Goal: Task Accomplishment & Management: Complete application form

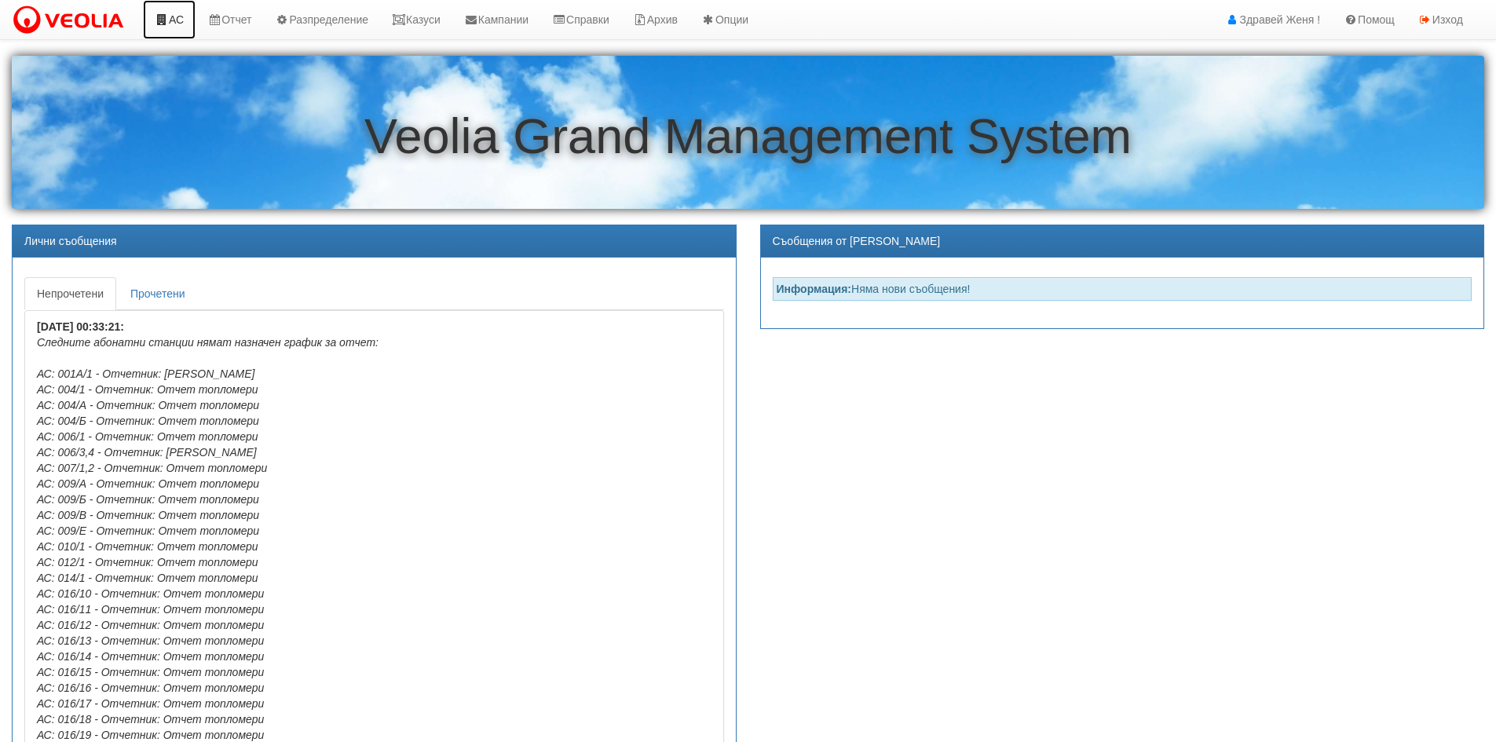
click at [178, 21] on link "АС" at bounding box center [169, 19] width 53 height 39
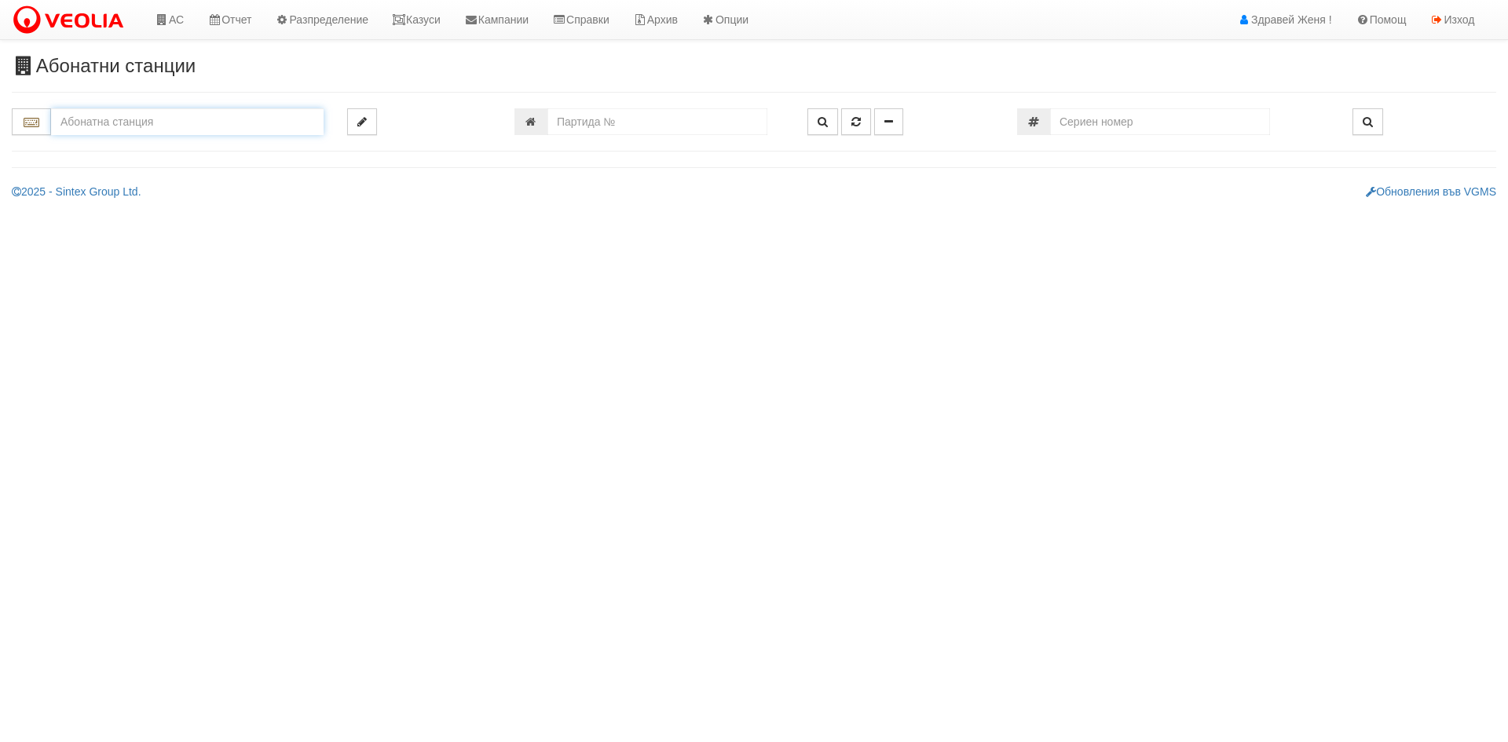
click at [112, 116] on input "text" at bounding box center [187, 121] width 272 height 27
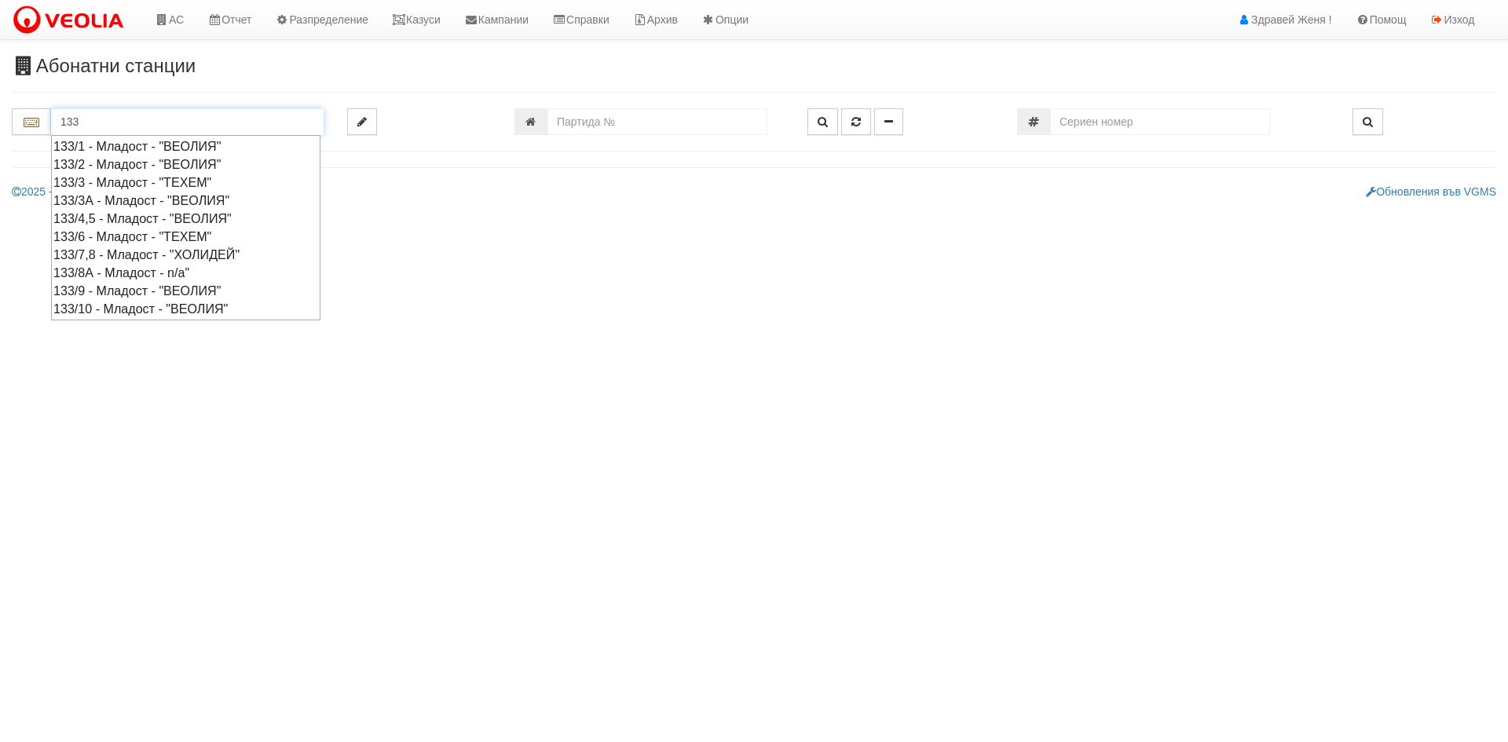
click at [131, 233] on div "133/6 - Младост - "ТЕХЕМ"" at bounding box center [185, 237] width 265 height 18
type input "133/6 - Младост - "ТЕХЕМ""
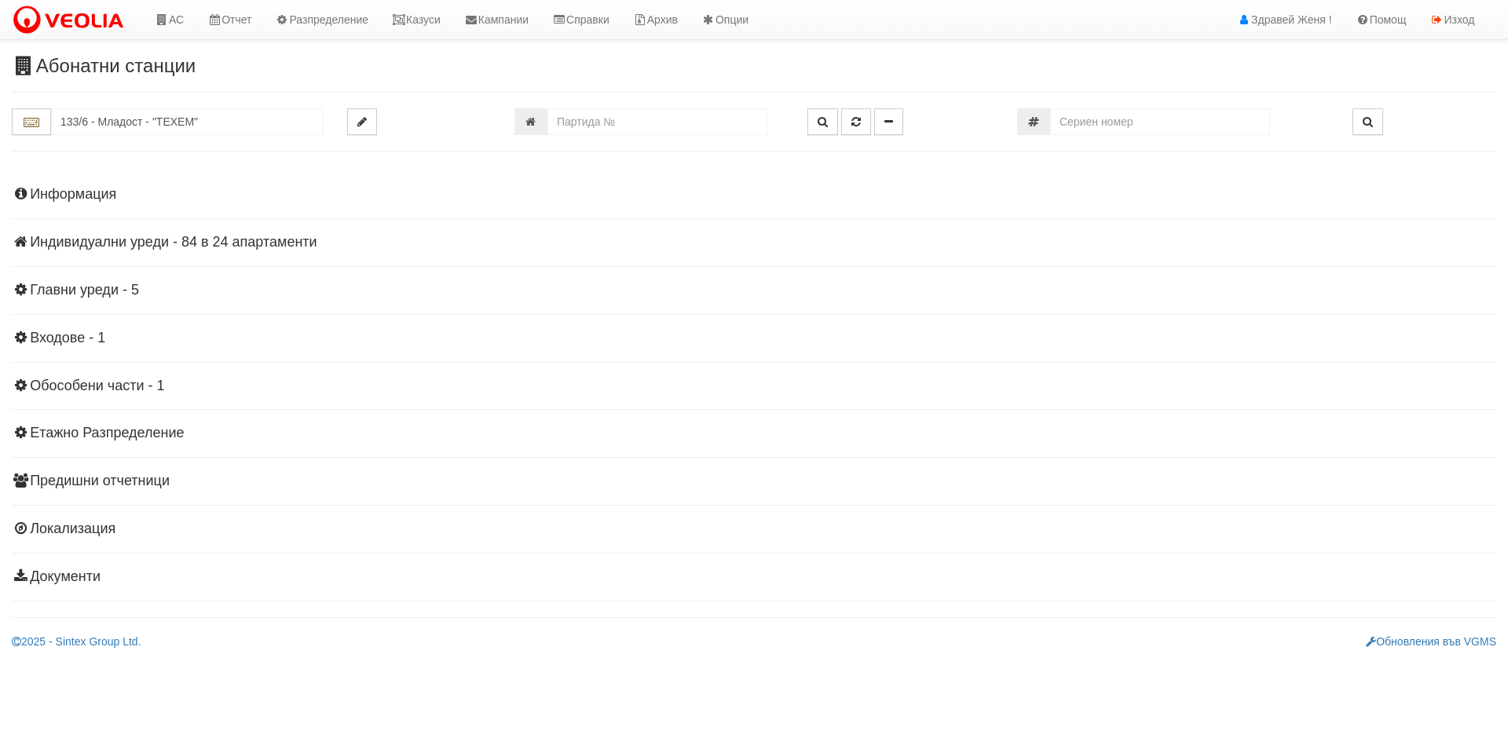
click at [240, 236] on h4 "Индивидуални уреди - 84 в 24 апартаменти" at bounding box center [754, 243] width 1484 height 16
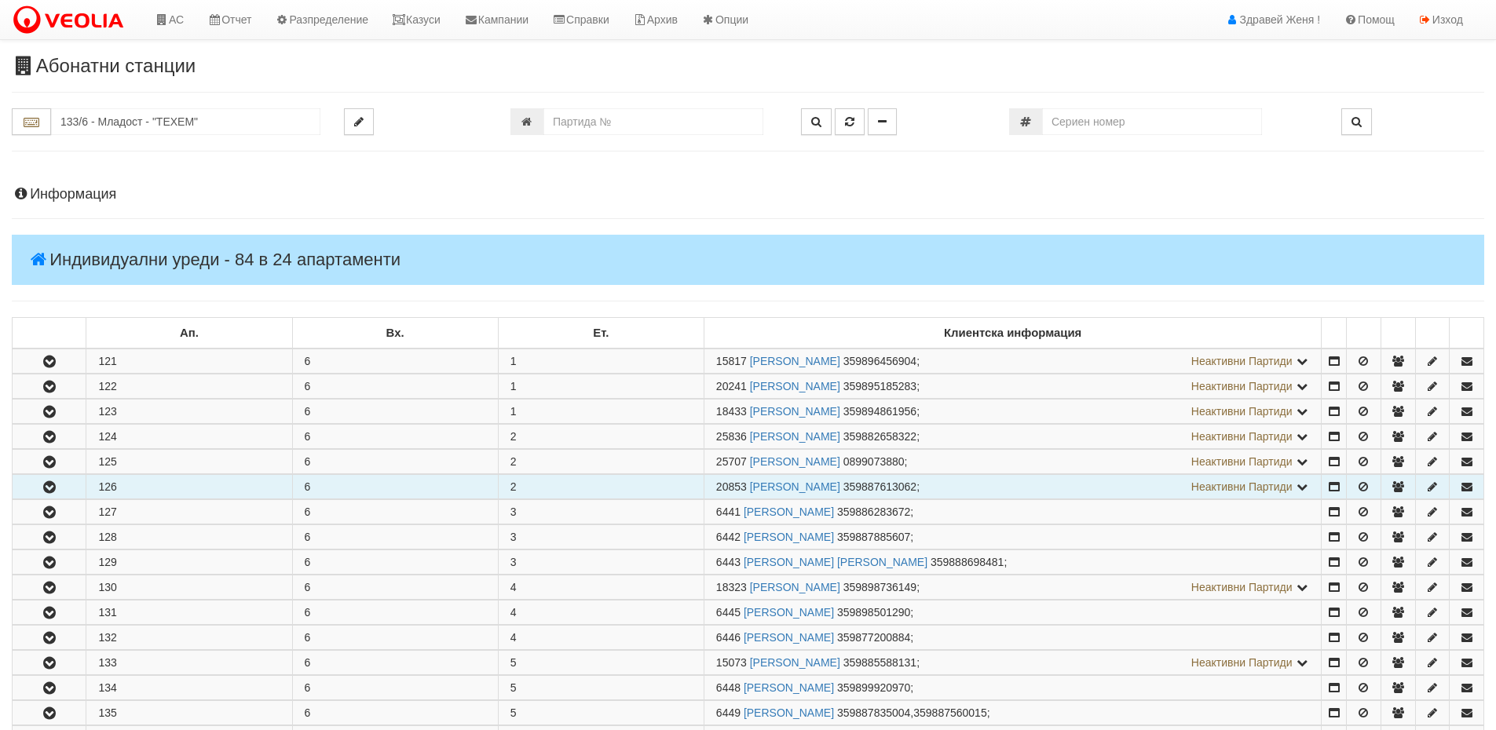
click at [49, 485] on icon "button" at bounding box center [49, 487] width 19 height 11
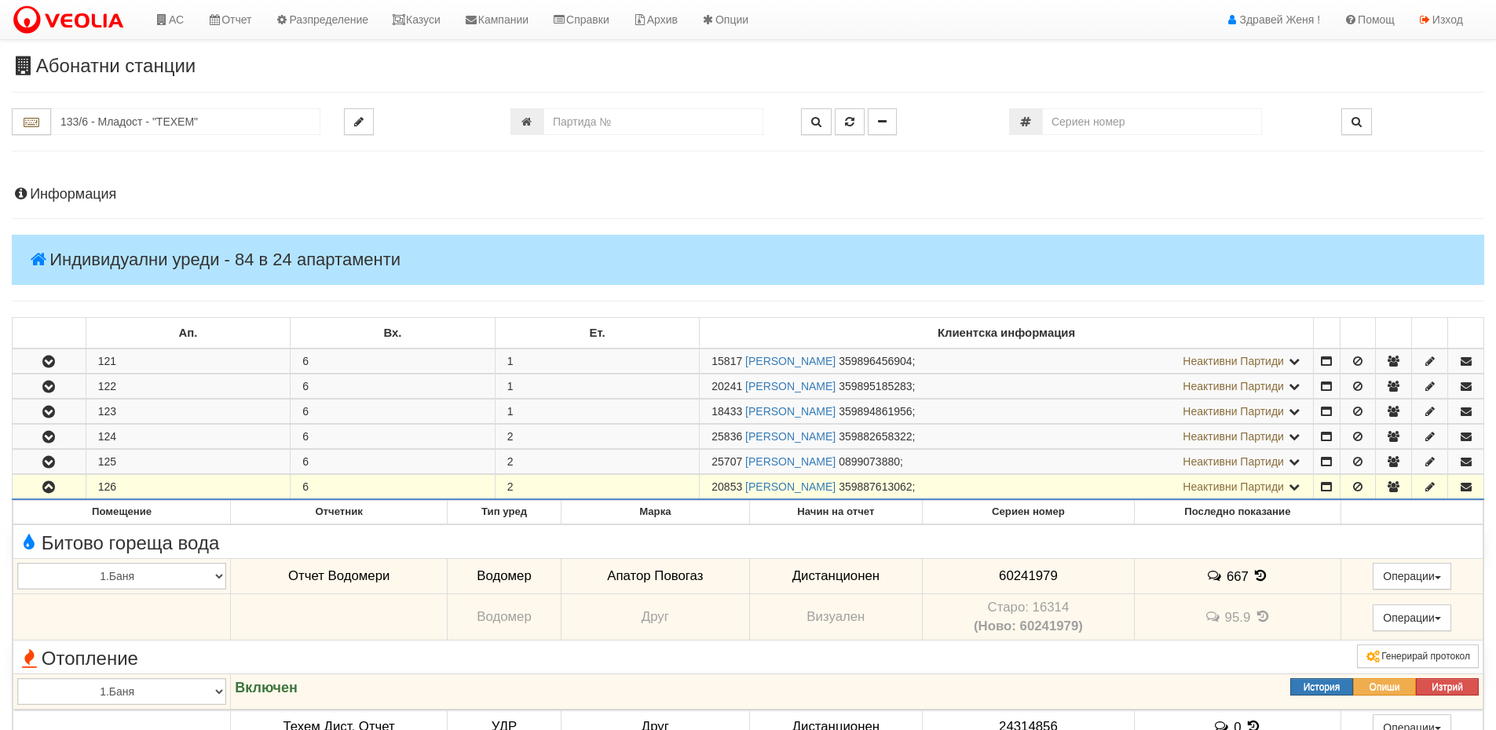
drag, startPoint x: 744, startPoint y: 486, endPoint x: 686, endPoint y: 499, distance: 59.5
click at [686, 499] on tr "126 6 2 20853 МИРОСЛАВ НИКОЛАЕВ МЕЗЕВ 359887613062 ; Неактивни Партиди 6440 ОНИ…" at bounding box center [749, 487] width 1472 height 25
copy tr "20853"
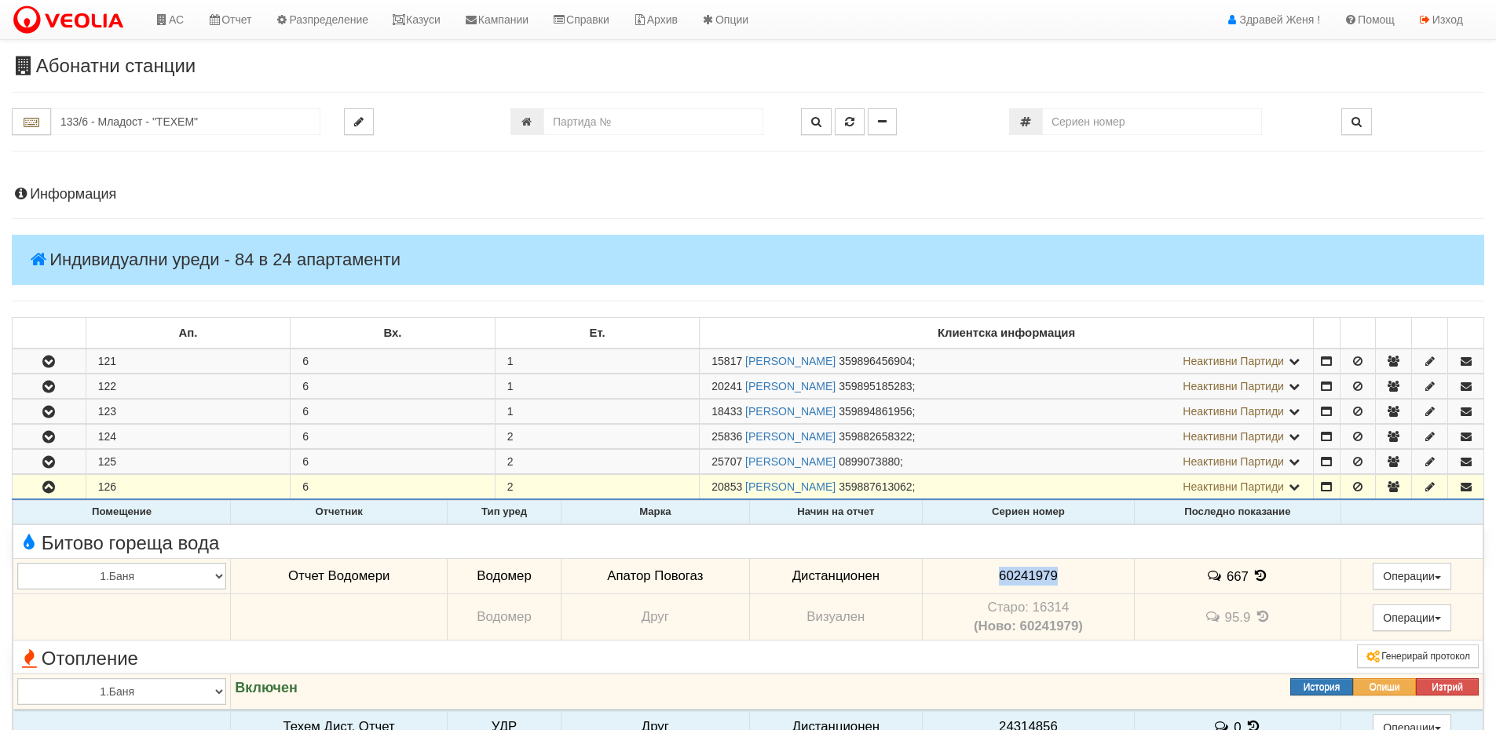
drag, startPoint x: 1058, startPoint y: 570, endPoint x: 986, endPoint y: 576, distance: 71.7
click at [986, 576] on td "60241979" at bounding box center [1029, 576] width 212 height 36
copy span "60241979"
click at [1256, 579] on icon at bounding box center [1261, 575] width 17 height 13
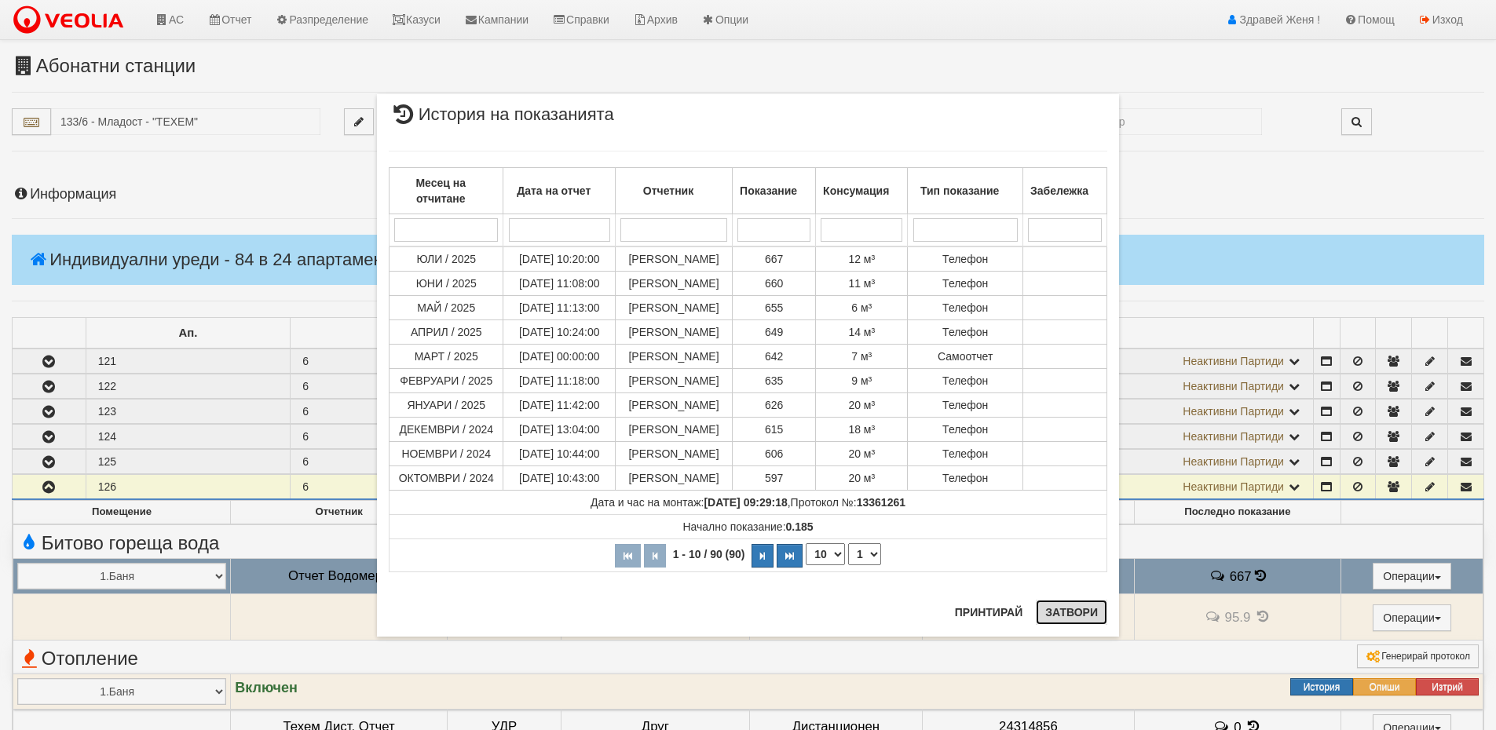
click at [1095, 615] on button "Затвори" at bounding box center [1071, 612] width 71 height 25
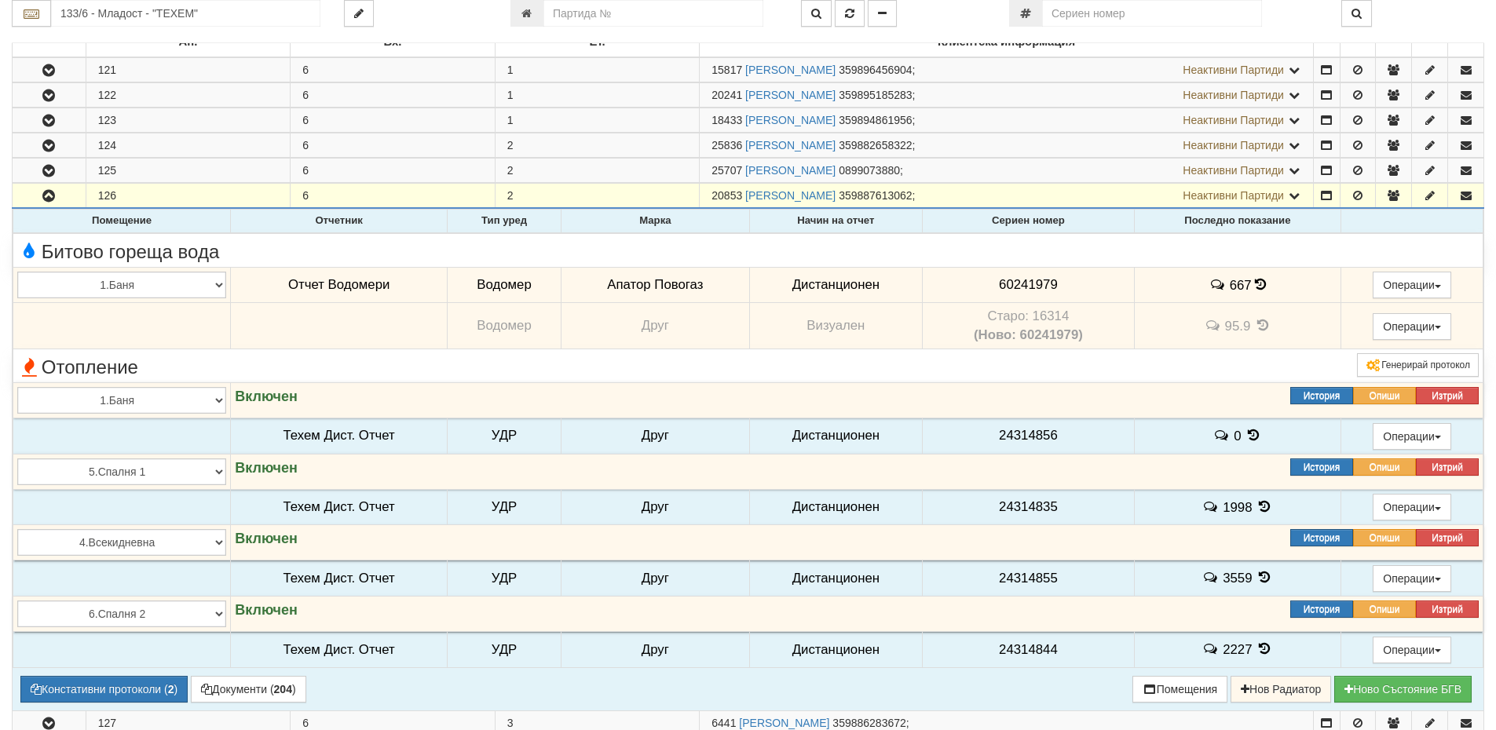
scroll to position [393, 0]
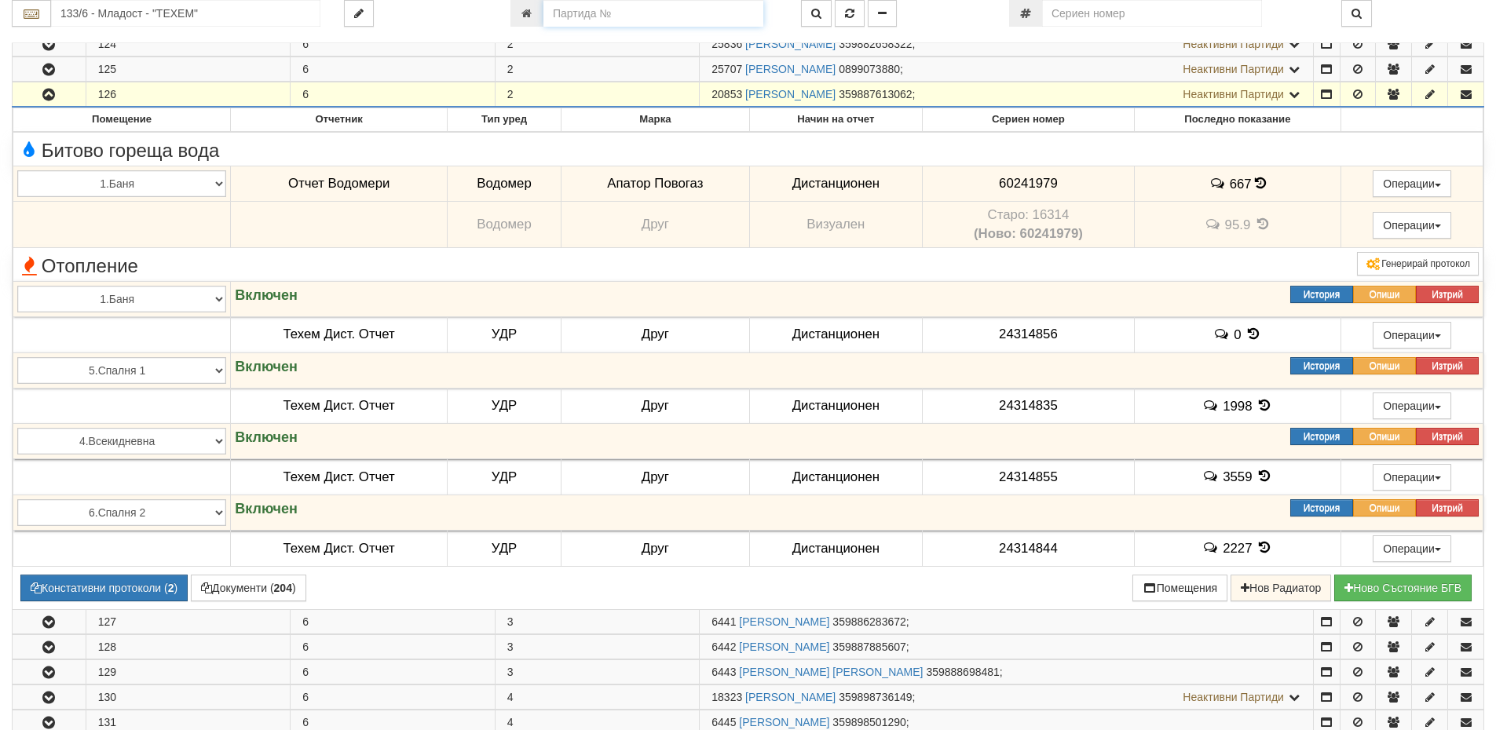
drag, startPoint x: 618, startPoint y: 13, endPoint x: 485, endPoint y: 12, distance: 132.7
click at [485, 12] on div "133/6 - Младост - "ТЕХЕМ"" at bounding box center [748, 13] width 1496 height 27
drag, startPoint x: 615, startPoint y: 8, endPoint x: 630, endPoint y: 10, distance: 15.1
click at [630, 10] on input "number" at bounding box center [653, 13] width 220 height 27
type input "25640"
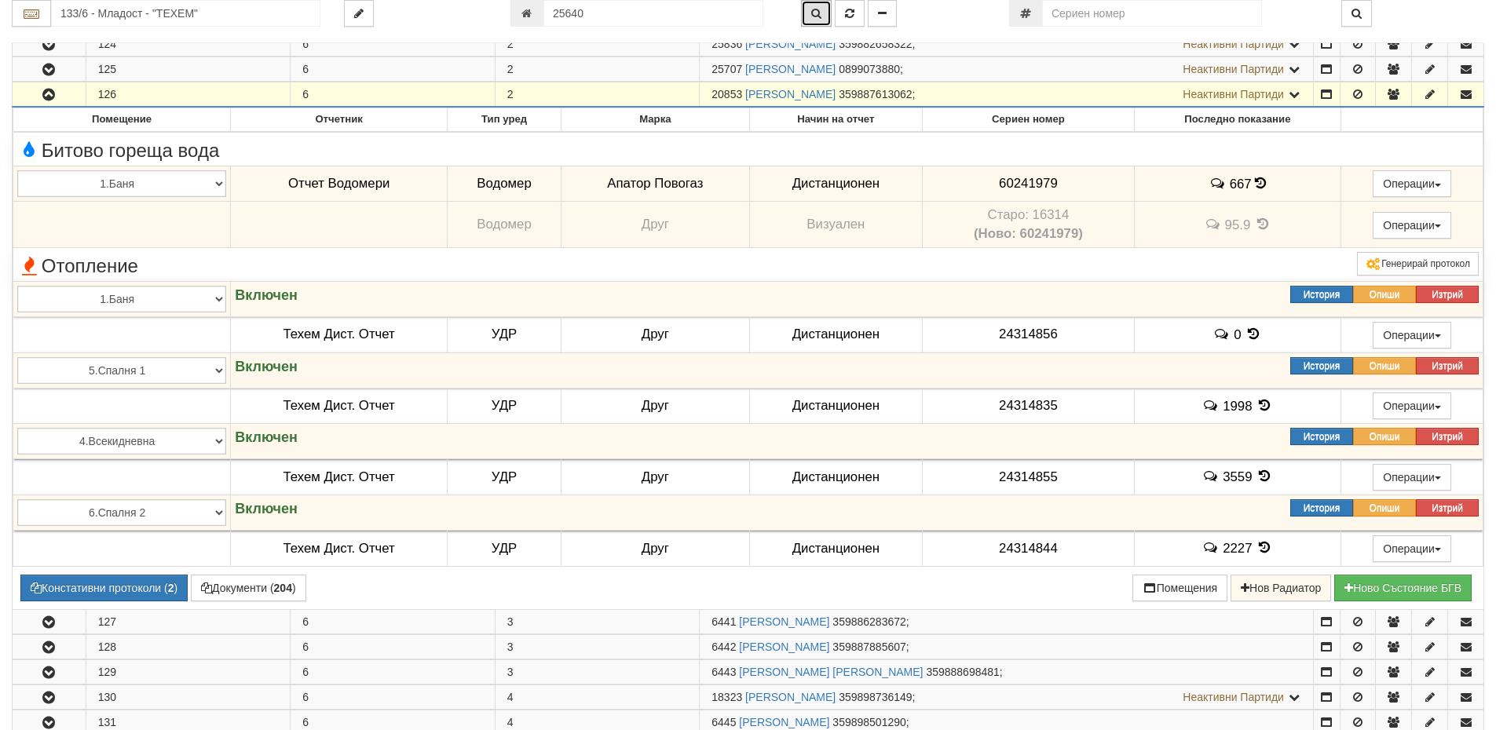
click at [811, 12] on icon "button" at bounding box center [816, 13] width 10 height 11
type input "144/4,5 - "ТЕХЕМ СЪРВИСИС" ЕООД"
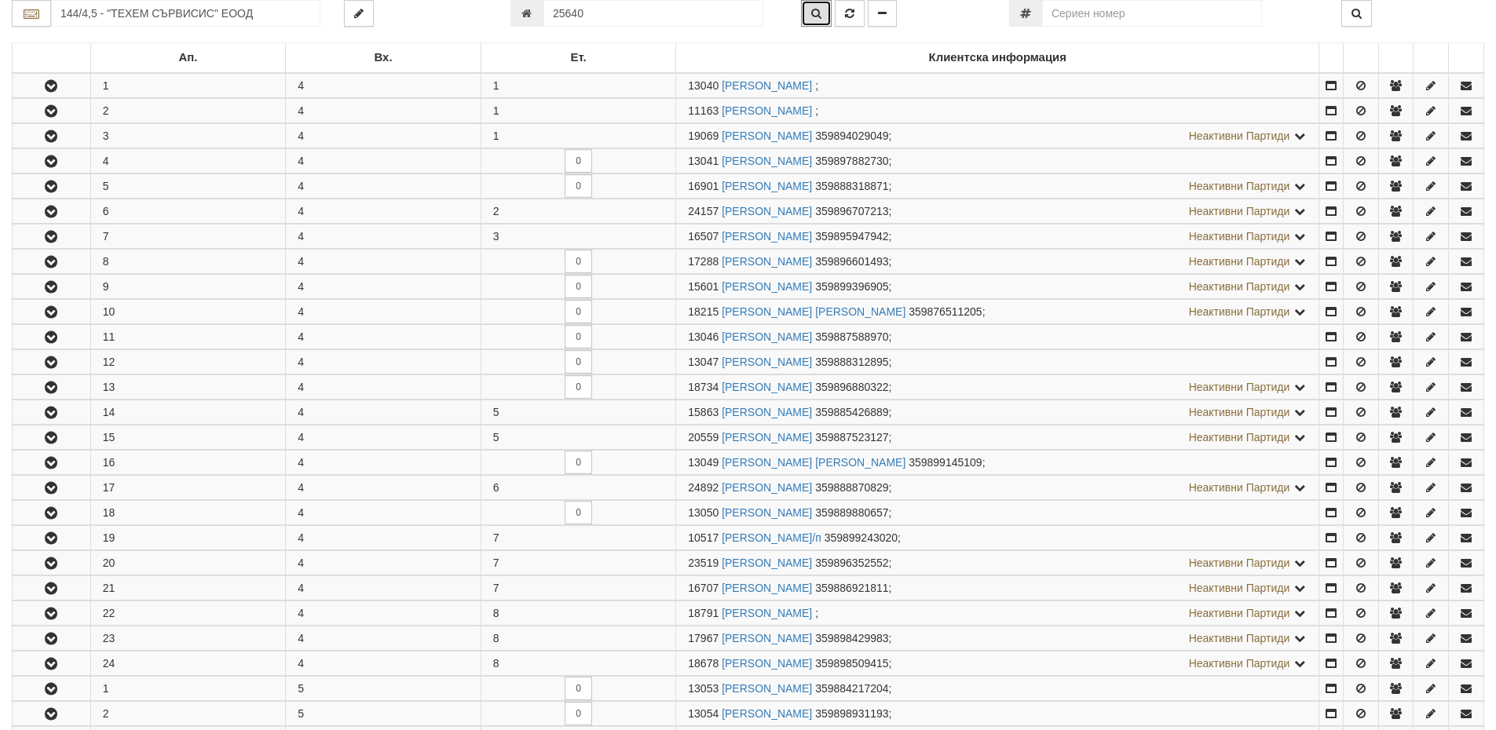
scroll to position [0, 0]
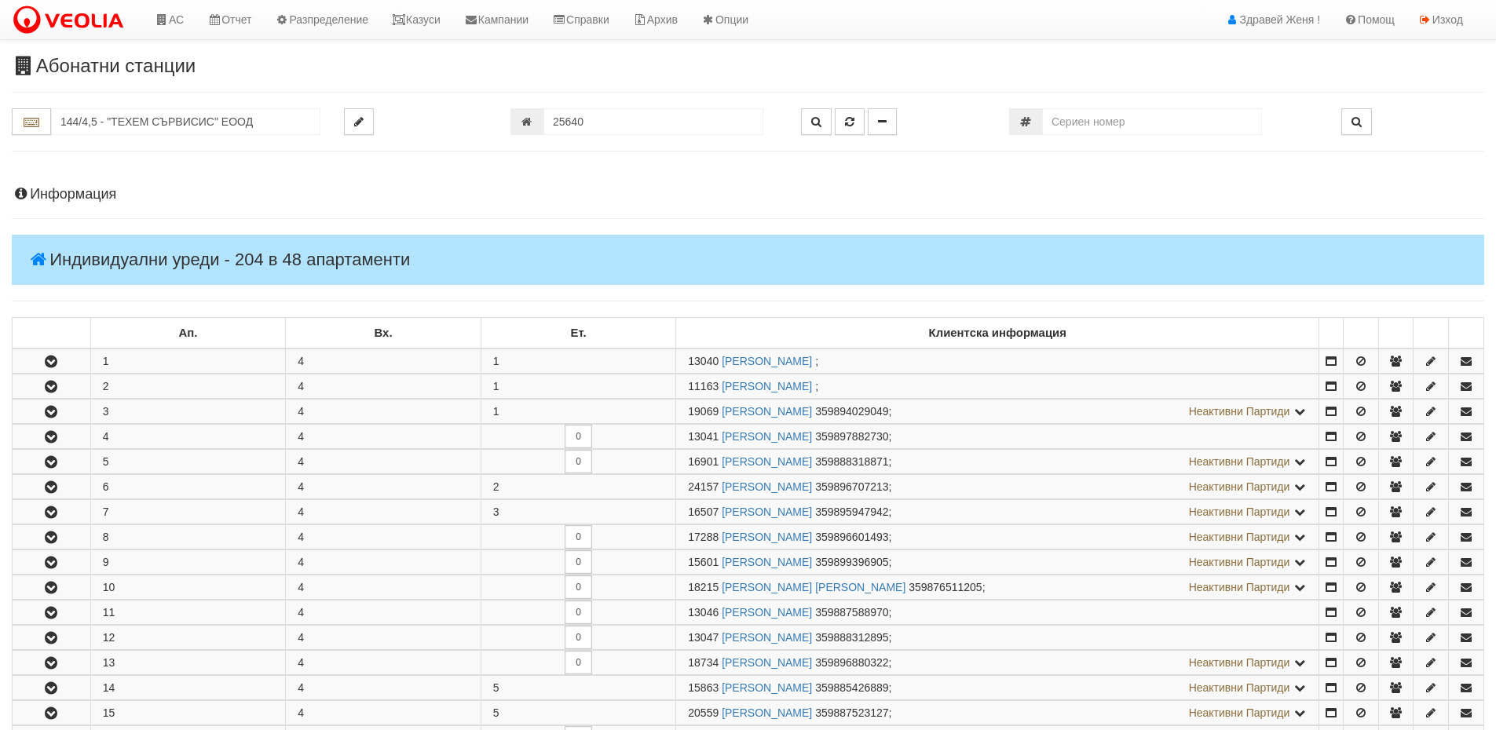
click at [103, 192] on h4 "Информация" at bounding box center [748, 195] width 1472 height 16
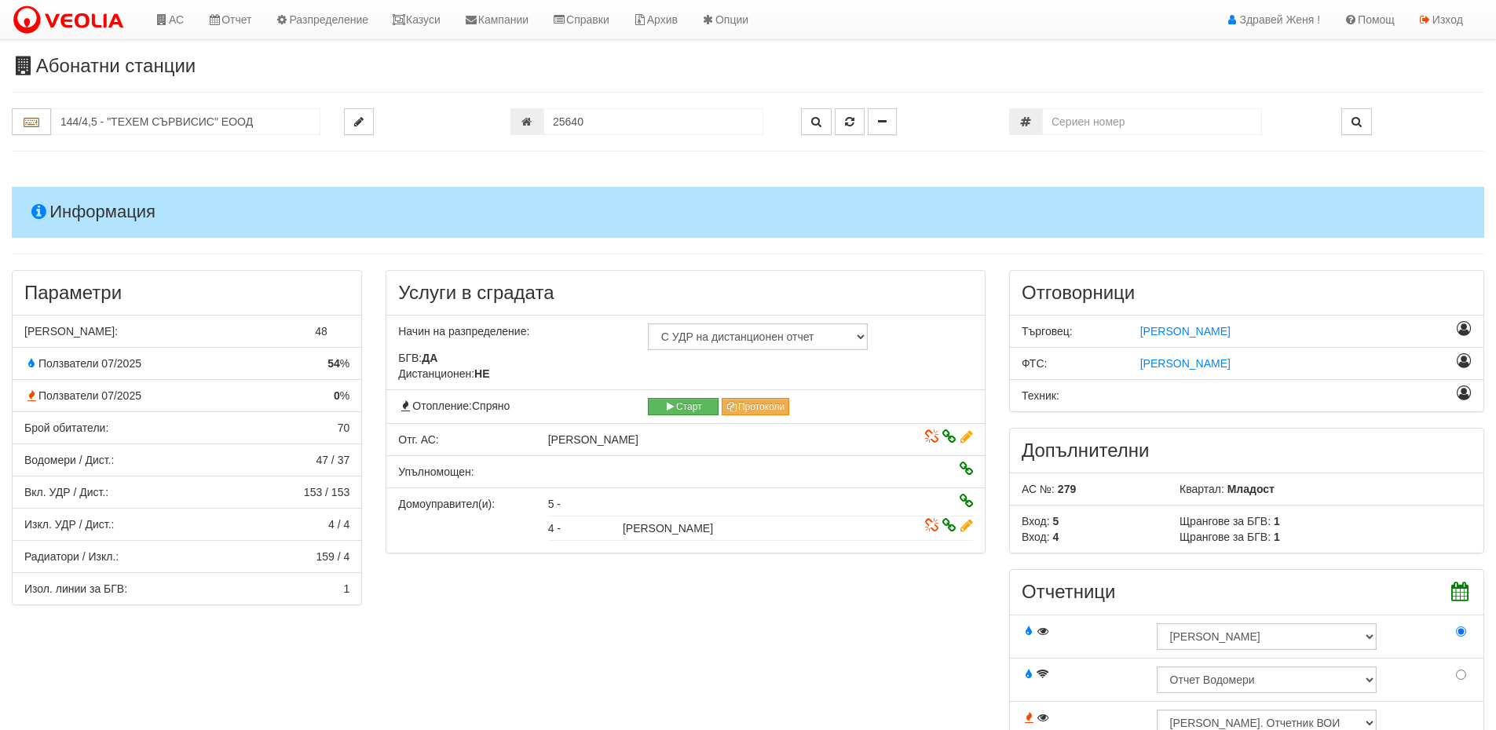
click at [131, 208] on h4 "Информация" at bounding box center [748, 212] width 1472 height 50
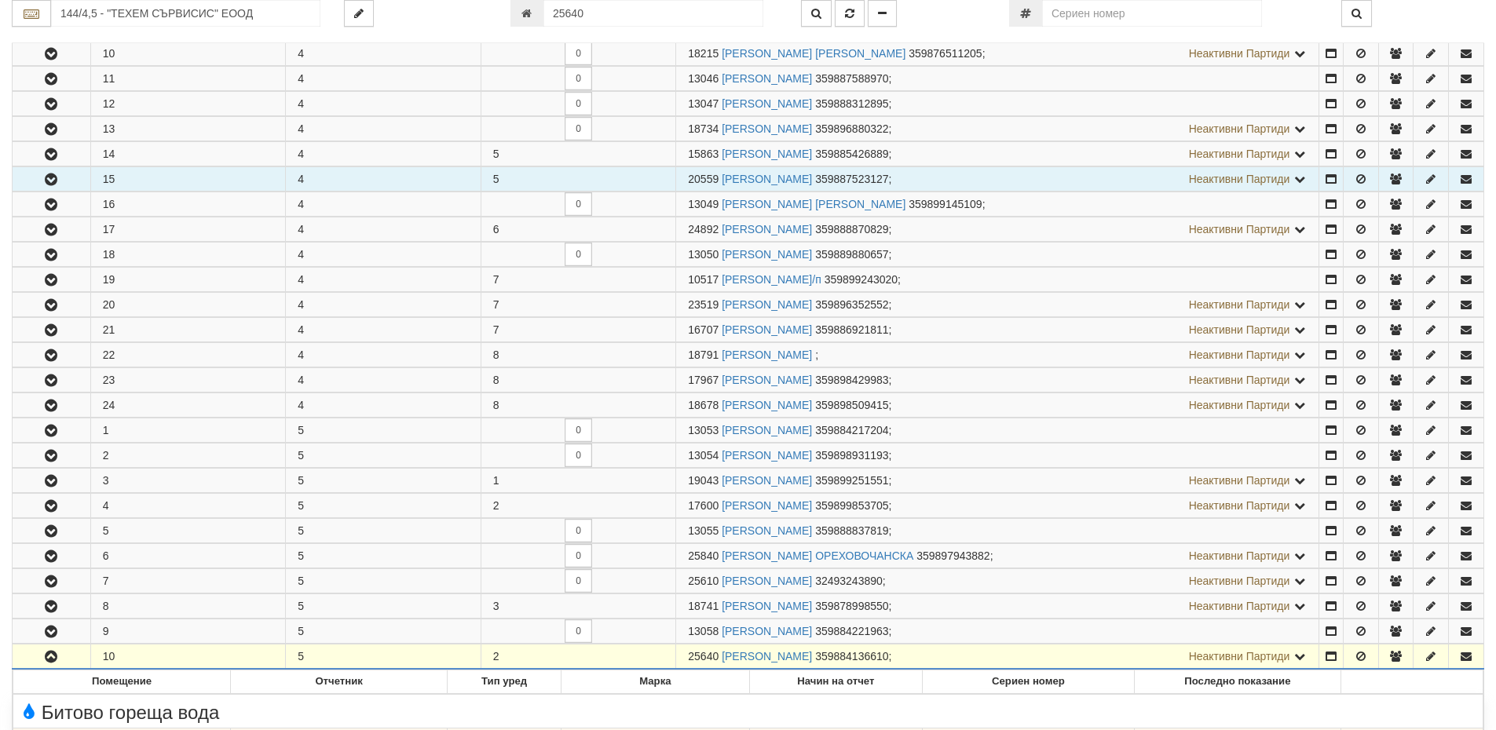
scroll to position [785, 0]
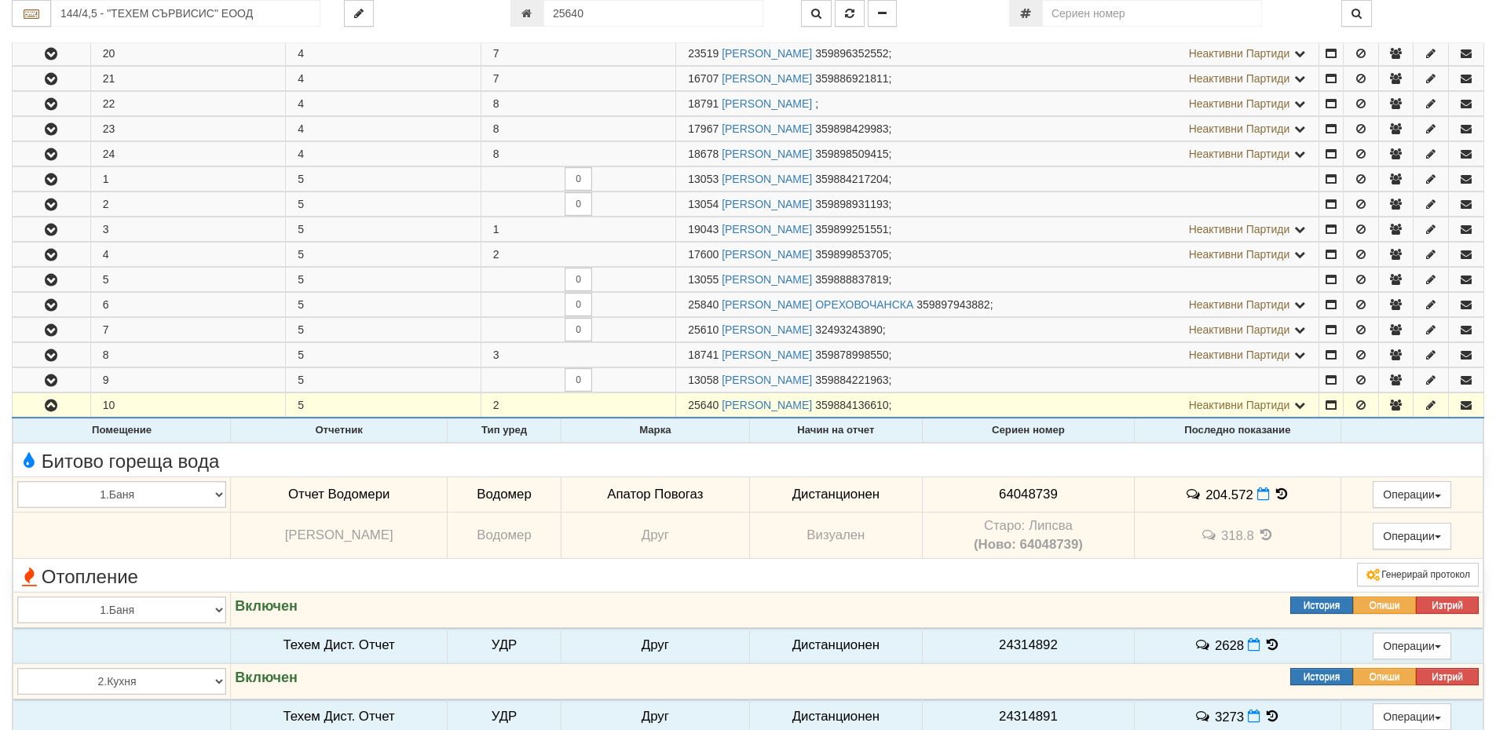
click at [1282, 493] on icon at bounding box center [1281, 494] width 17 height 13
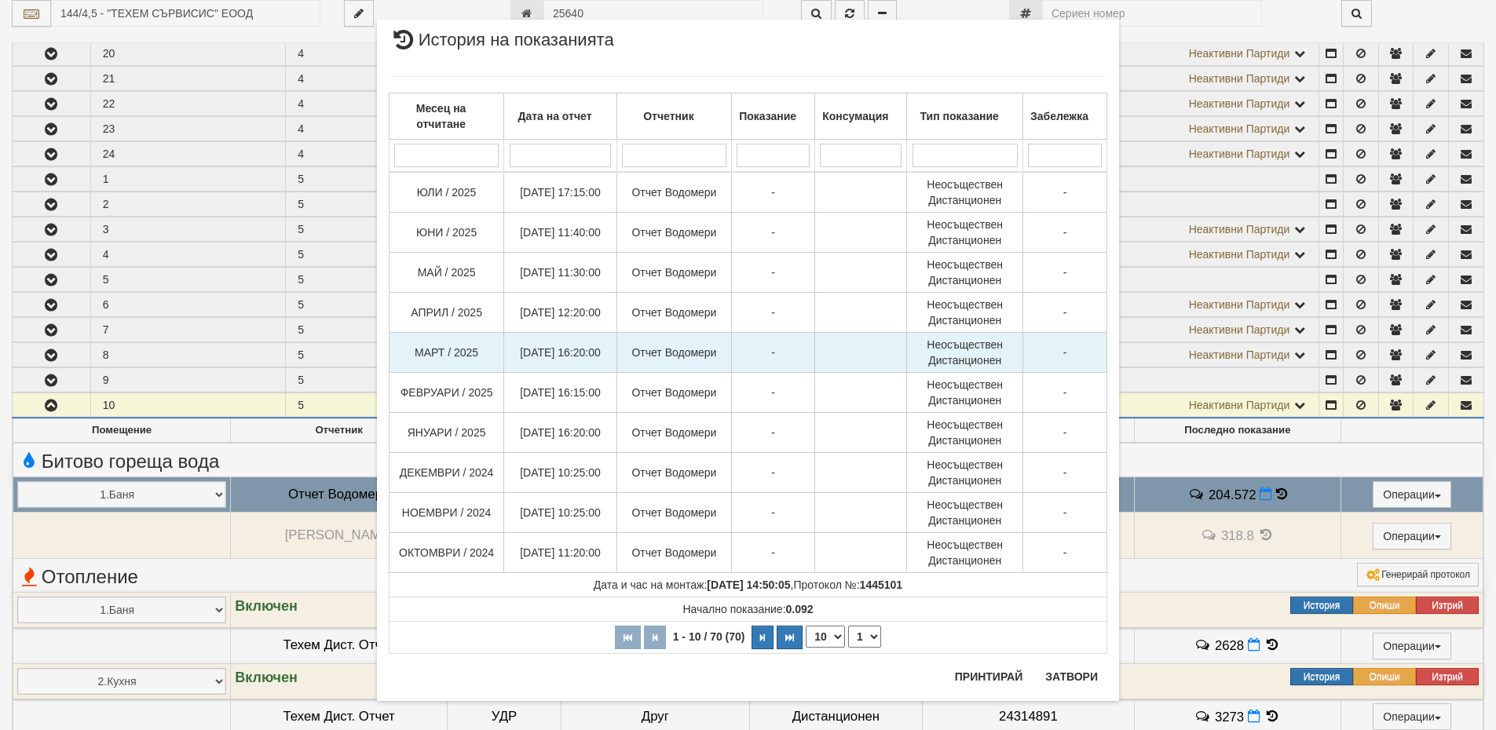
scroll to position [30, 0]
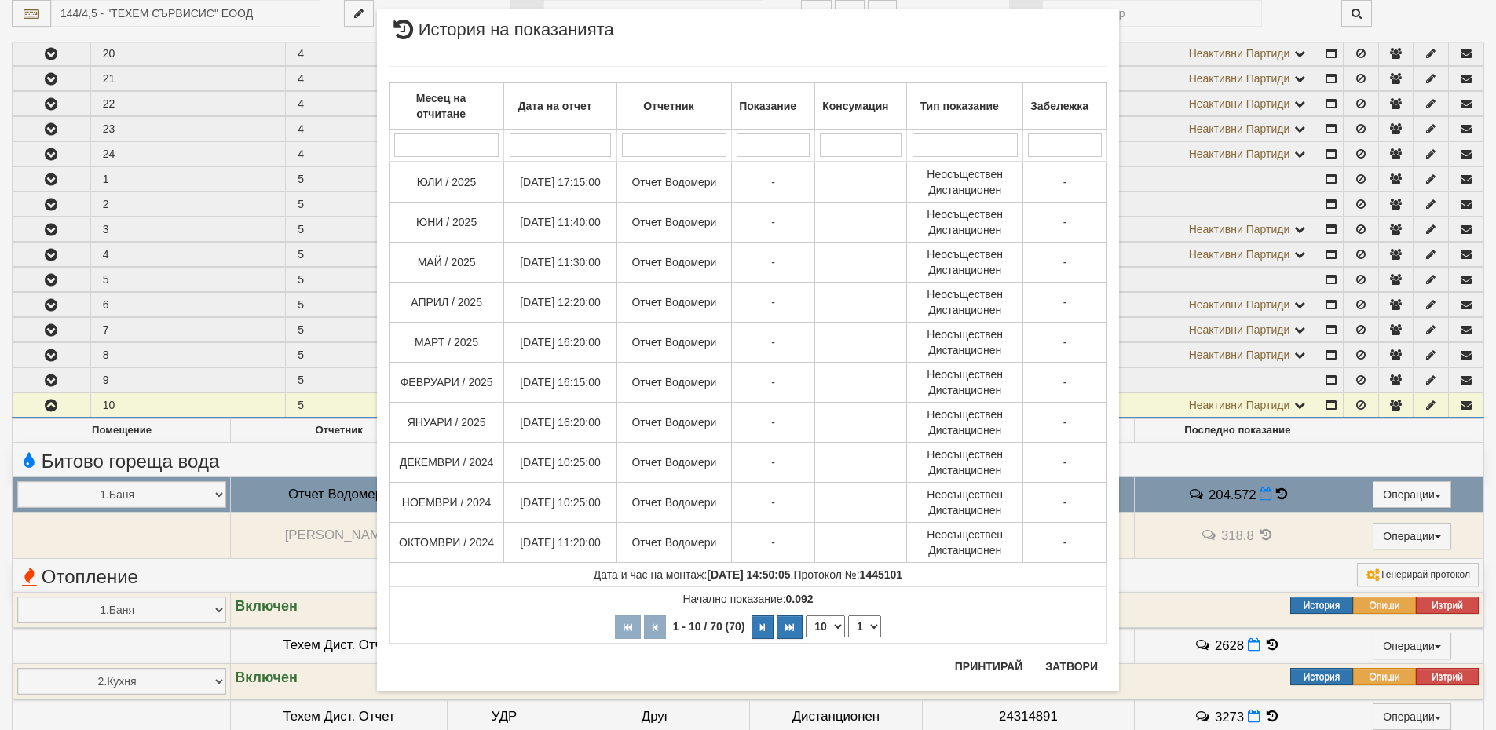
click at [824, 621] on select "10 20 30 40" at bounding box center [825, 627] width 39 height 22
select select "40"
click at [806, 638] on select "10 20 30 40" at bounding box center [825, 627] width 39 height 22
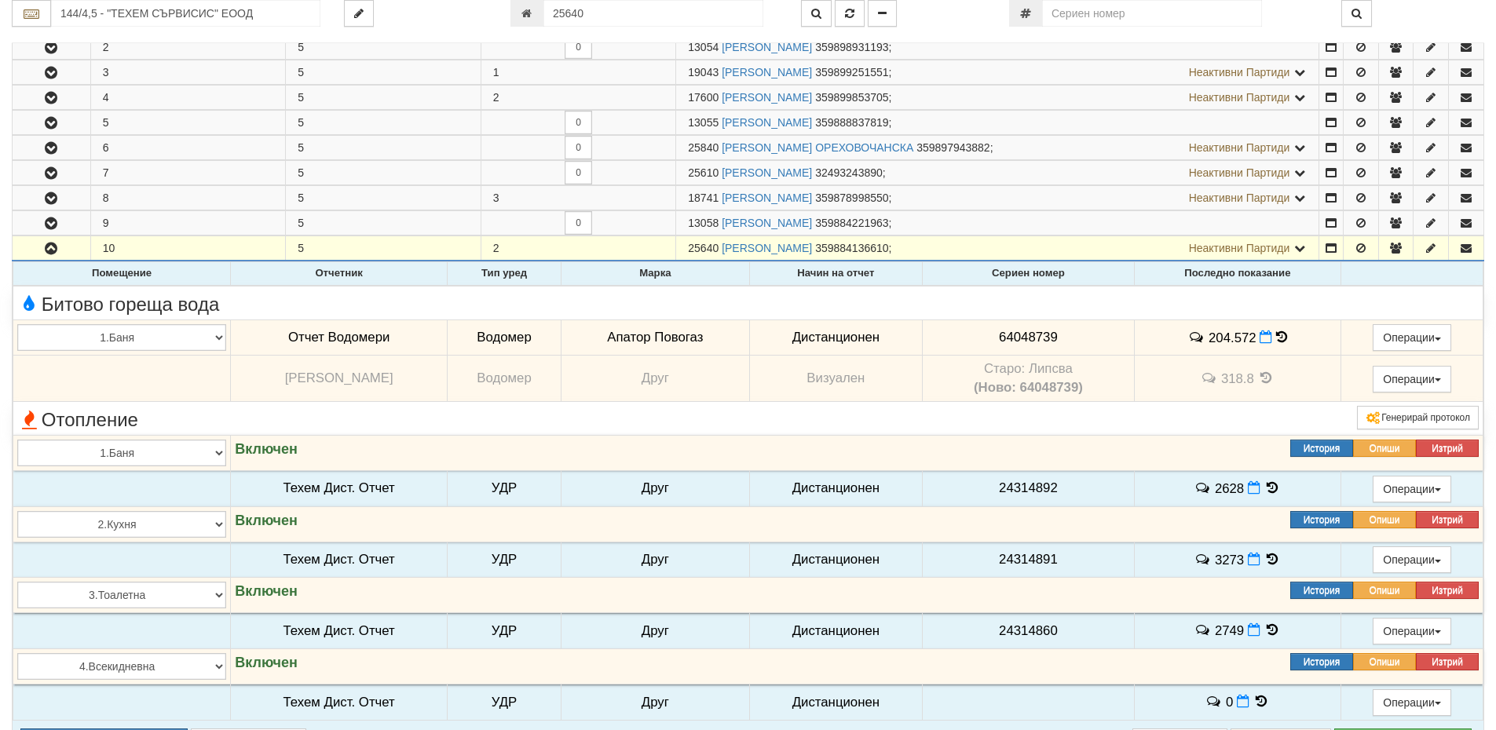
scroll to position [1256, 0]
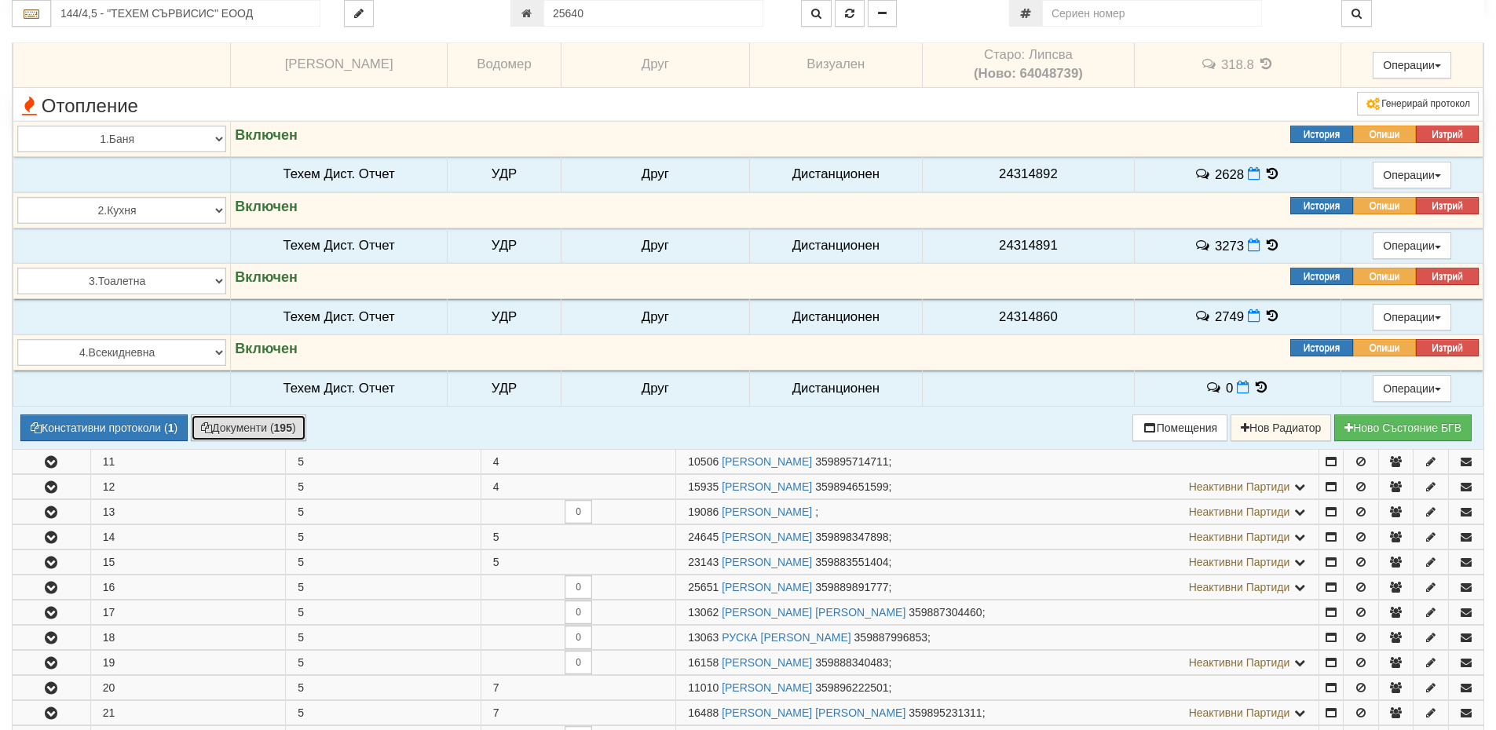
click at [255, 430] on button "Документи ( 195 )" at bounding box center [248, 428] width 115 height 27
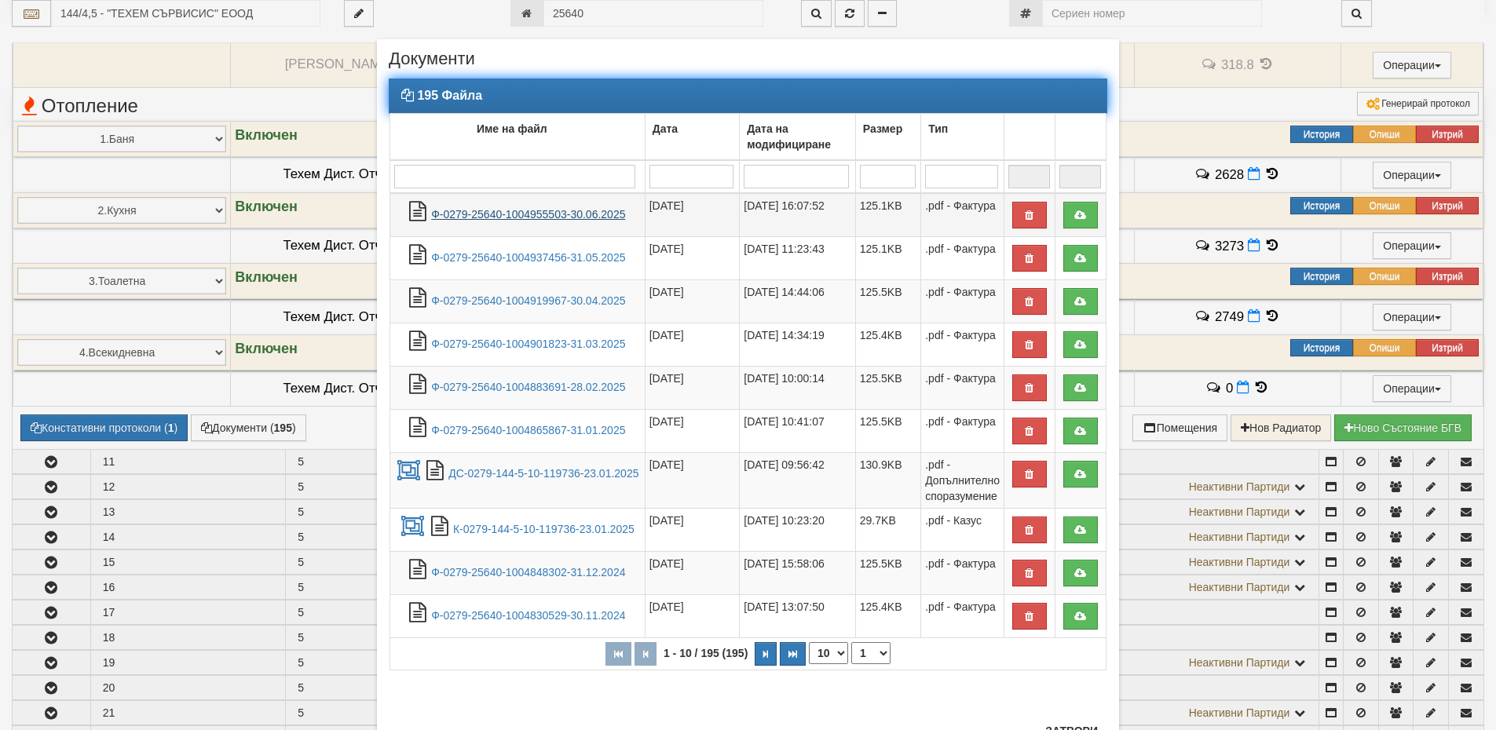
click at [518, 213] on link "Ф-0279-25640-1004955503-30.06.2025" at bounding box center [528, 214] width 194 height 13
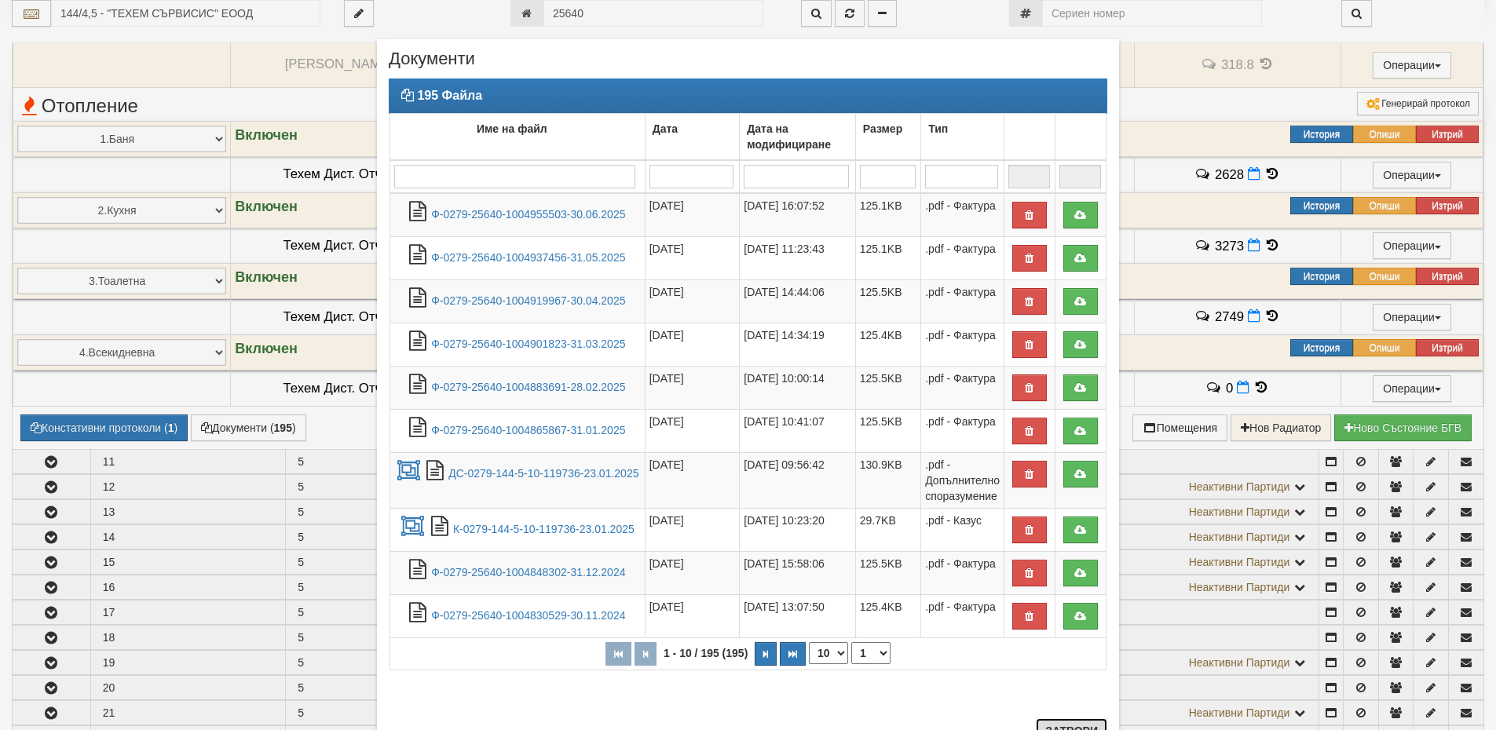
click at [1058, 723] on button "Затвори" at bounding box center [1071, 731] width 71 height 25
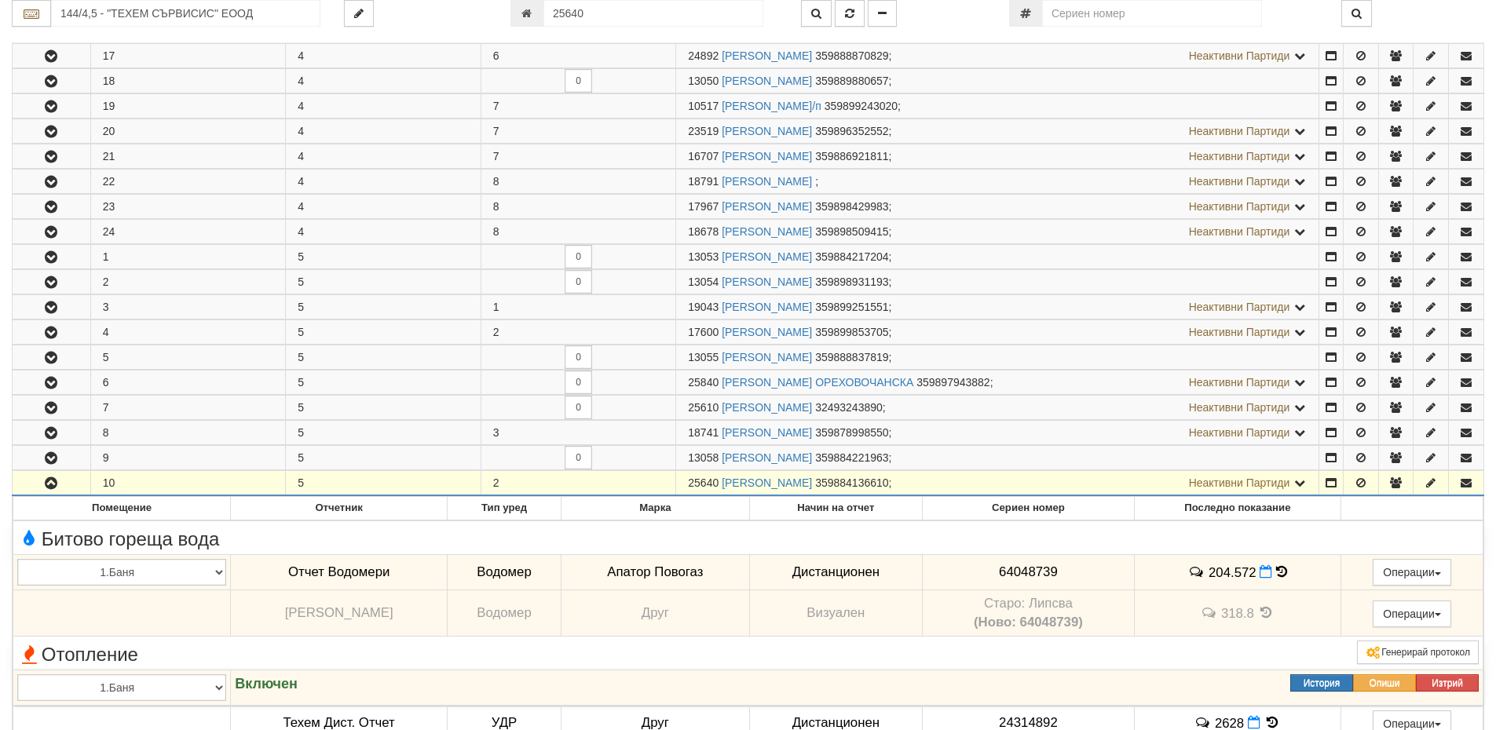
scroll to position [707, 0]
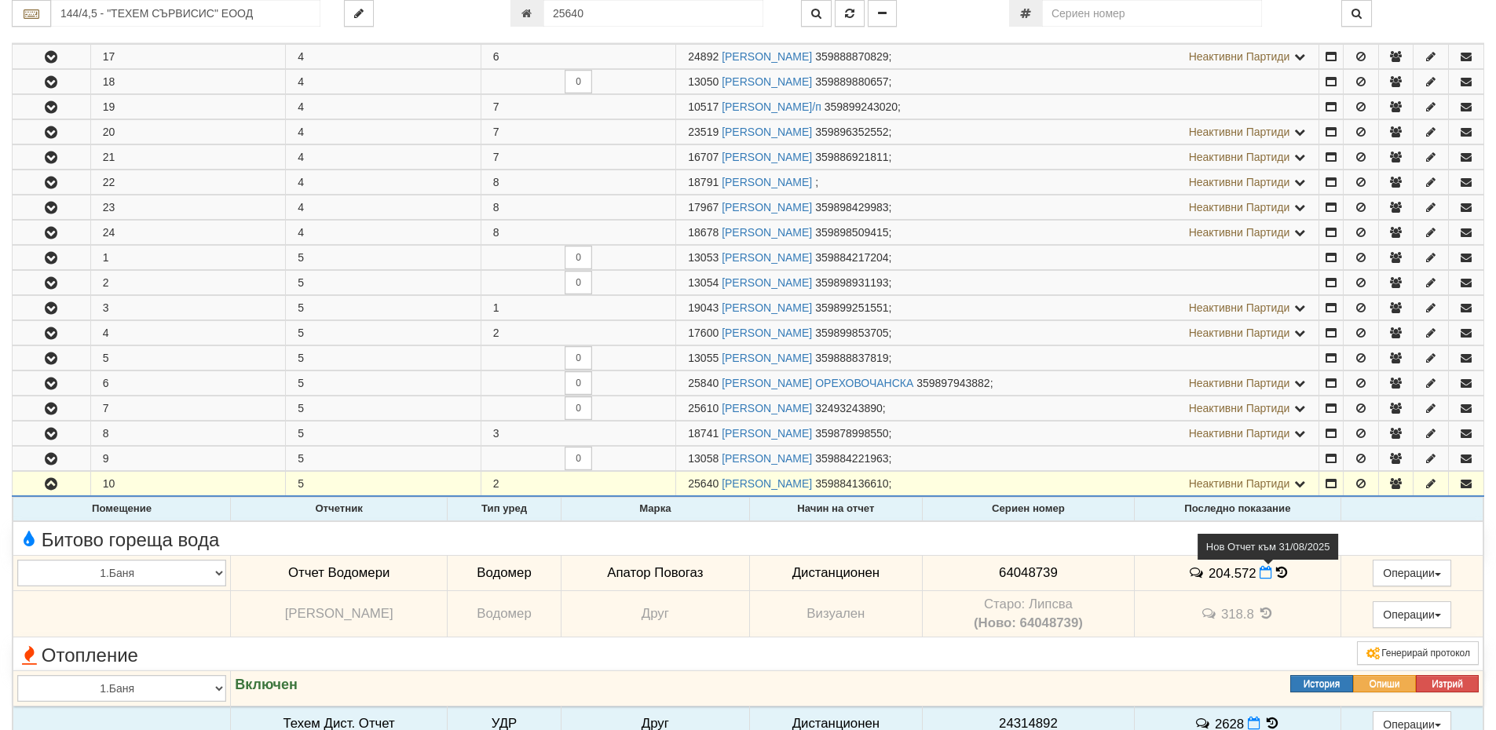
click at [1261, 573] on icon at bounding box center [1266, 572] width 13 height 13
select select "8ac75930-9bfd-e511-80be-8d5a1dced85a"
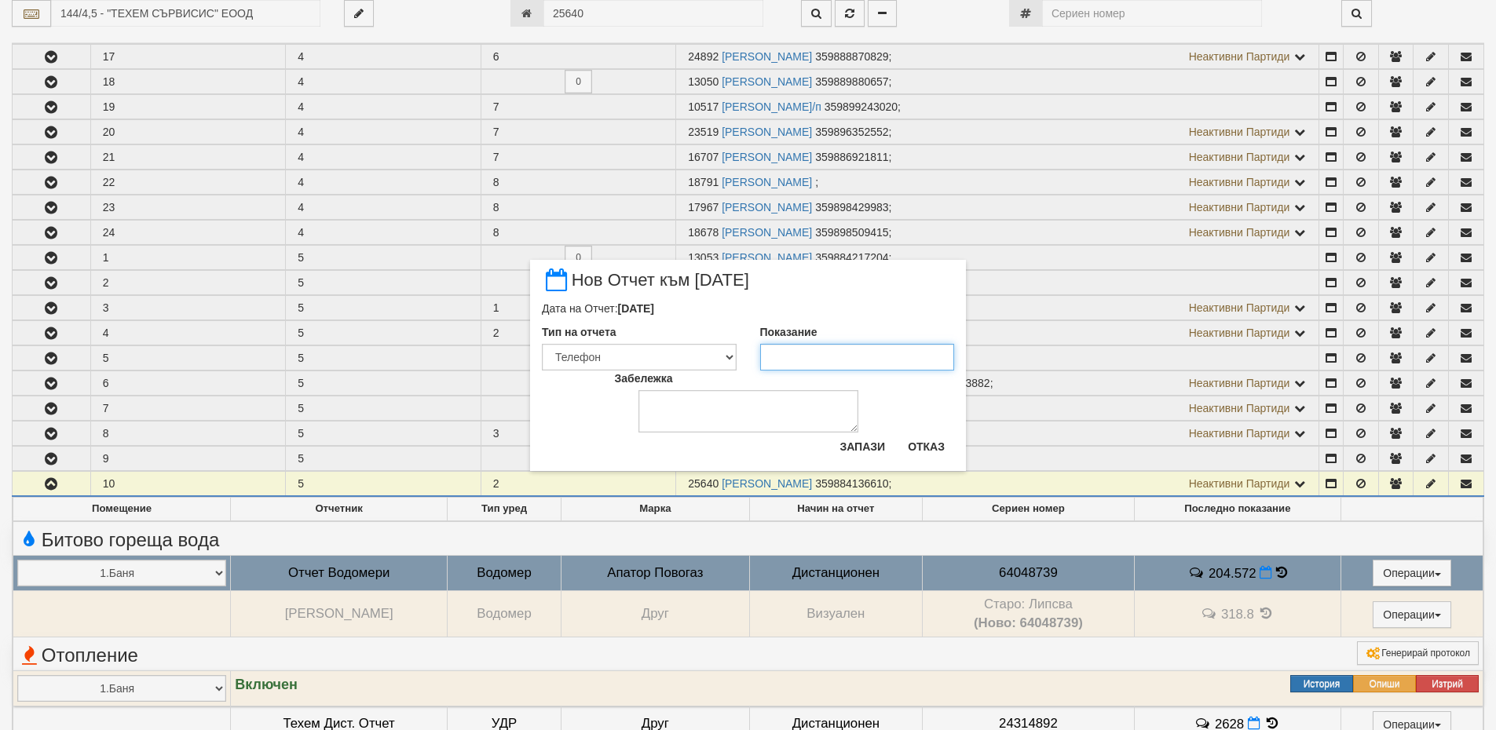
click at [816, 364] on input "Показание" at bounding box center [857, 357] width 195 height 27
type input "238.752"
click at [865, 442] on button "Запази" at bounding box center [862, 446] width 64 height 25
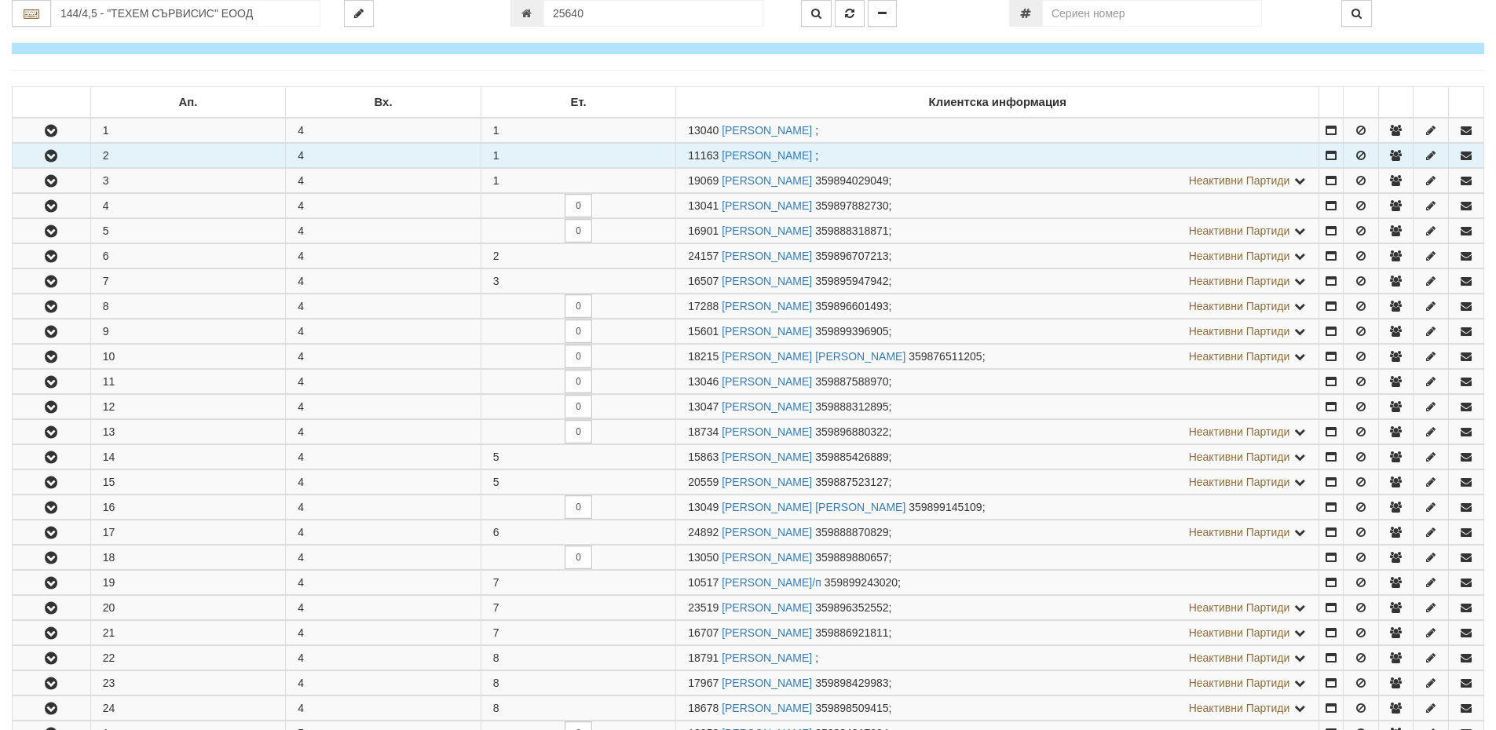
scroll to position [0, 0]
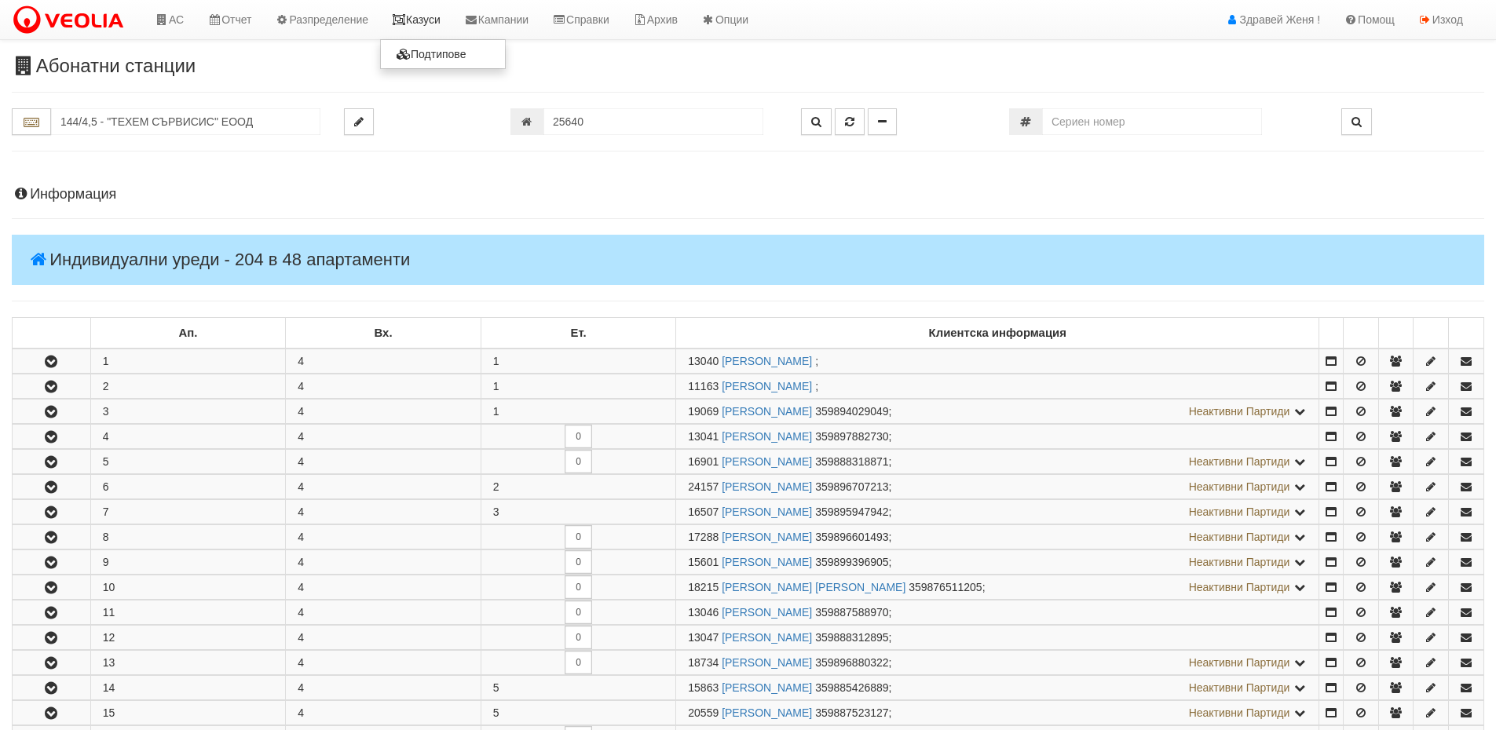
click at [433, 19] on link "Казуси" at bounding box center [416, 19] width 72 height 39
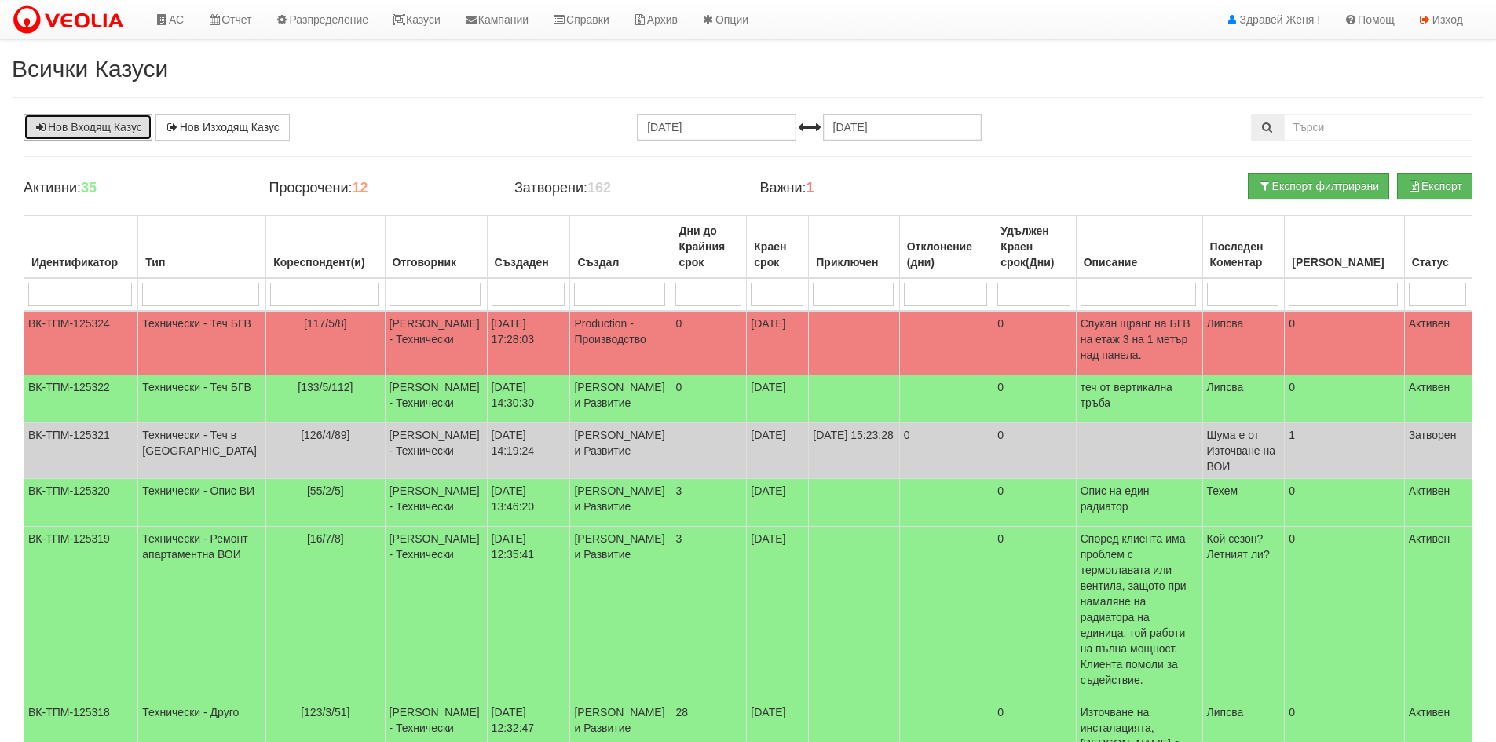
click at [93, 124] on link "Нов Входящ Казус" at bounding box center [88, 127] width 129 height 27
click at [174, 18] on link "АС" at bounding box center [169, 19] width 53 height 39
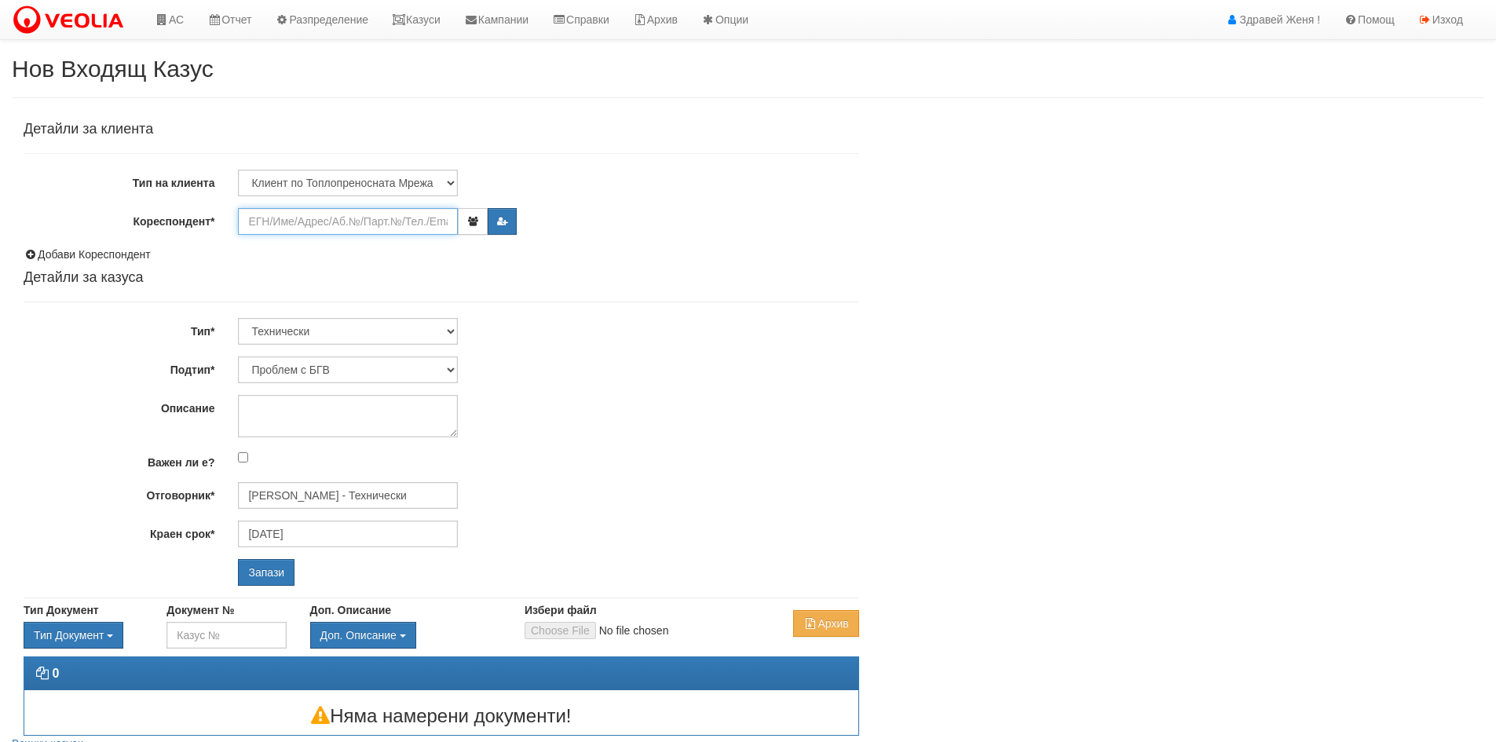
click at [291, 226] on input "Кореспондент*" at bounding box center [348, 221] width 220 height 27
click at [315, 225] on input "Кореспондент*" at bounding box center [348, 221] width 220 height 27
click at [304, 221] on input "1226/6" at bounding box center [348, 221] width 220 height 27
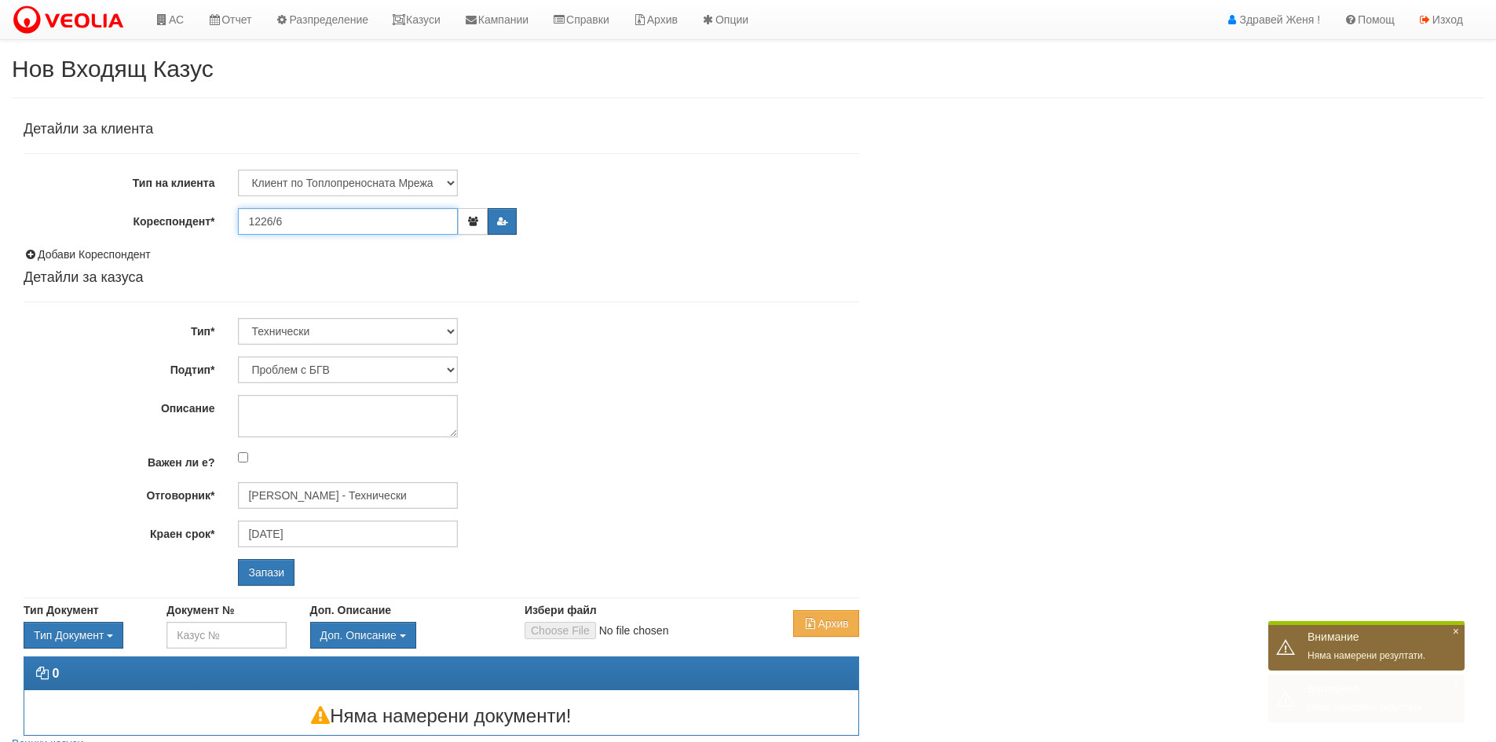
type input "1226/6"
click at [238, 559] on input "Запази" at bounding box center [266, 572] width 57 height 27
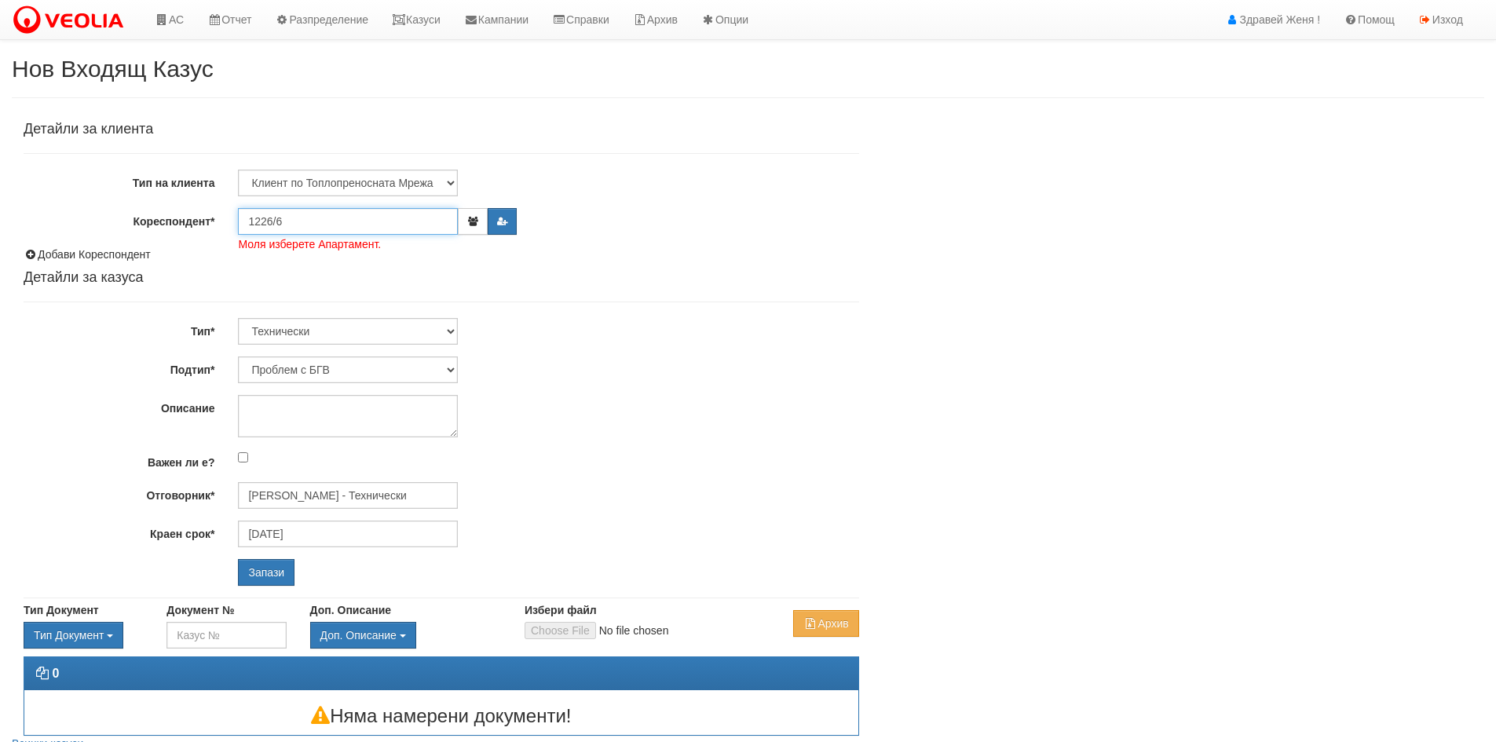
click at [288, 224] on input "1226/6" at bounding box center [348, 221] width 220 height 27
click at [270, 222] on input "1226/6" at bounding box center [348, 221] width 220 height 27
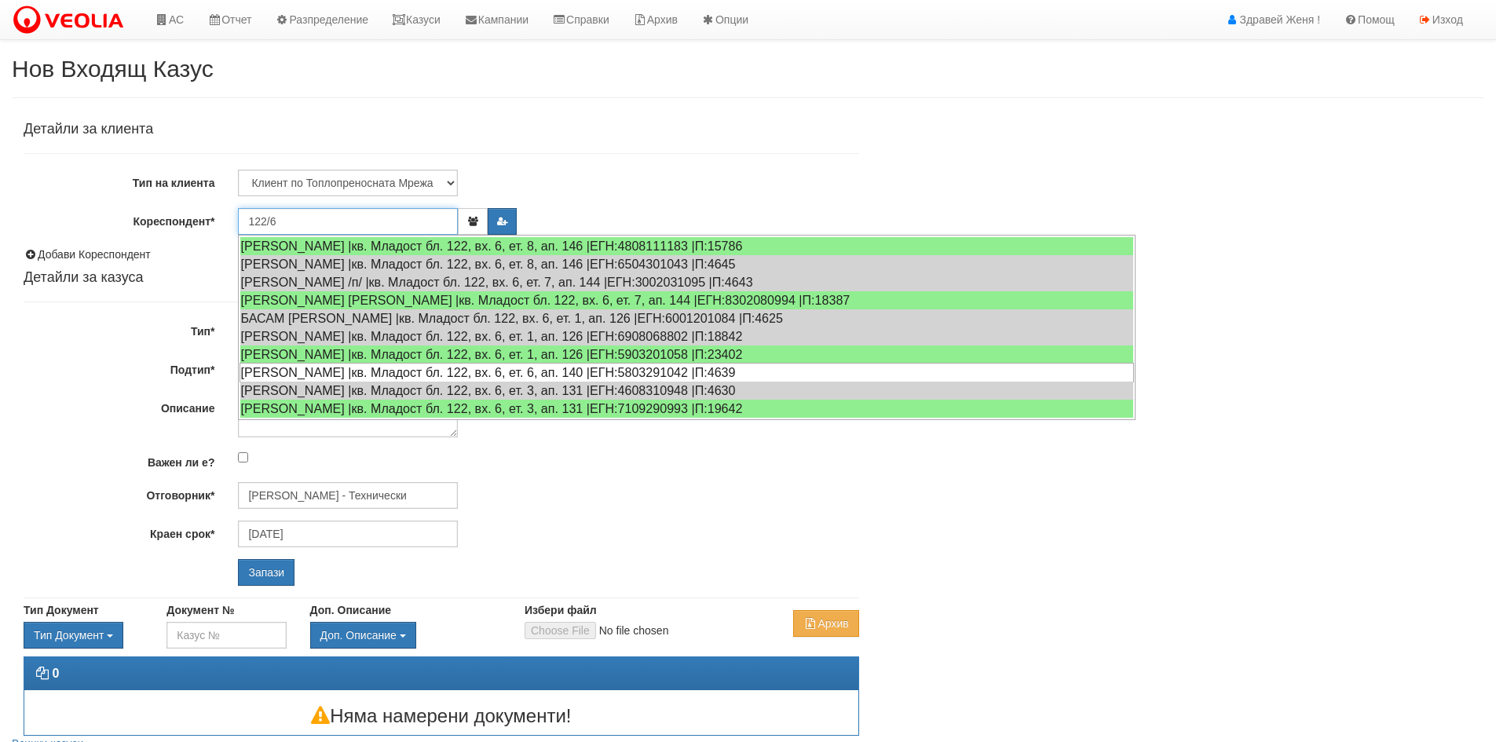
click at [402, 369] on div "[PERSON_NAME] |кв. Младост бл. 122, вх. 6, ет. 6, ап. 140 |ЕГН:5803291042 |П:46…" at bounding box center [687, 373] width 894 height 20
type input "[PERSON_NAME]"
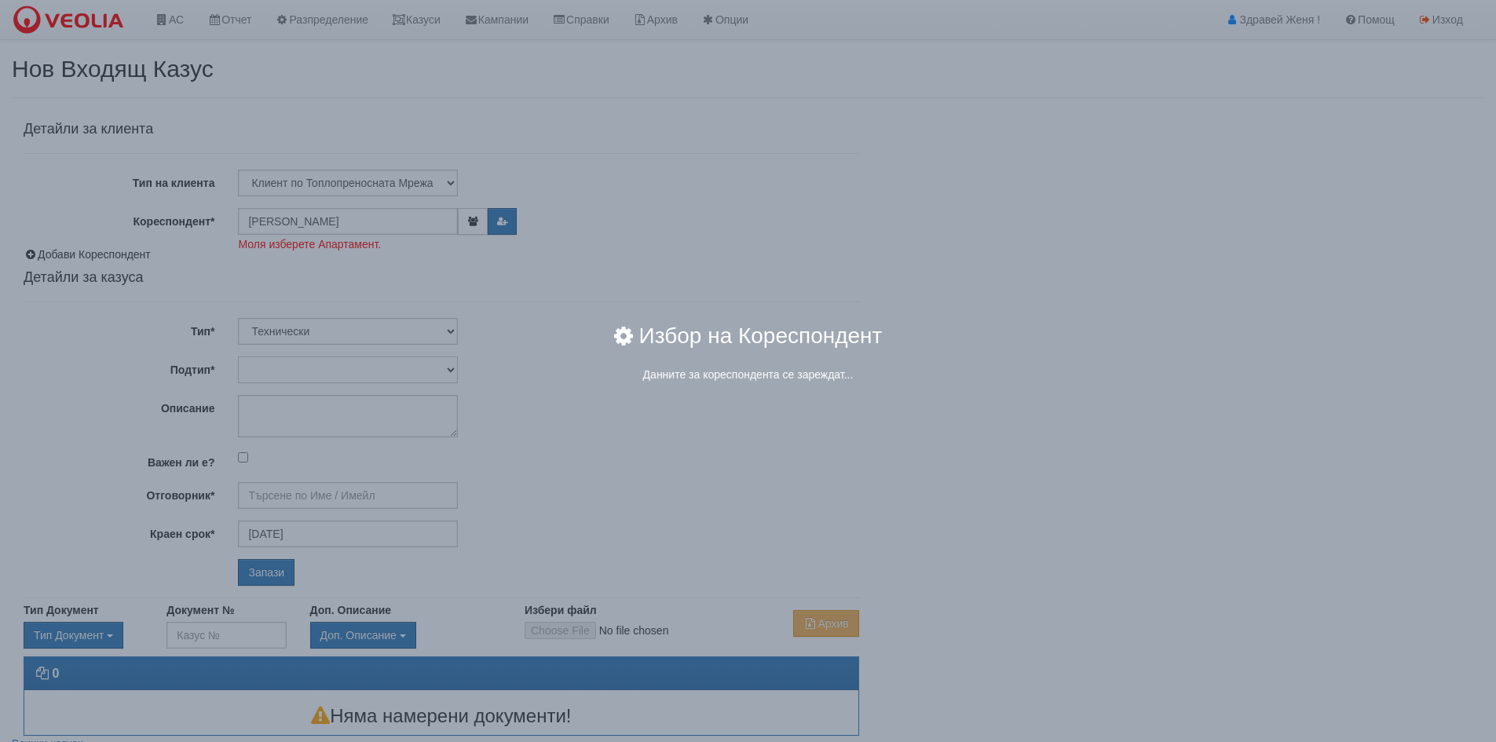
type input "[PERSON_NAME] - Технически"
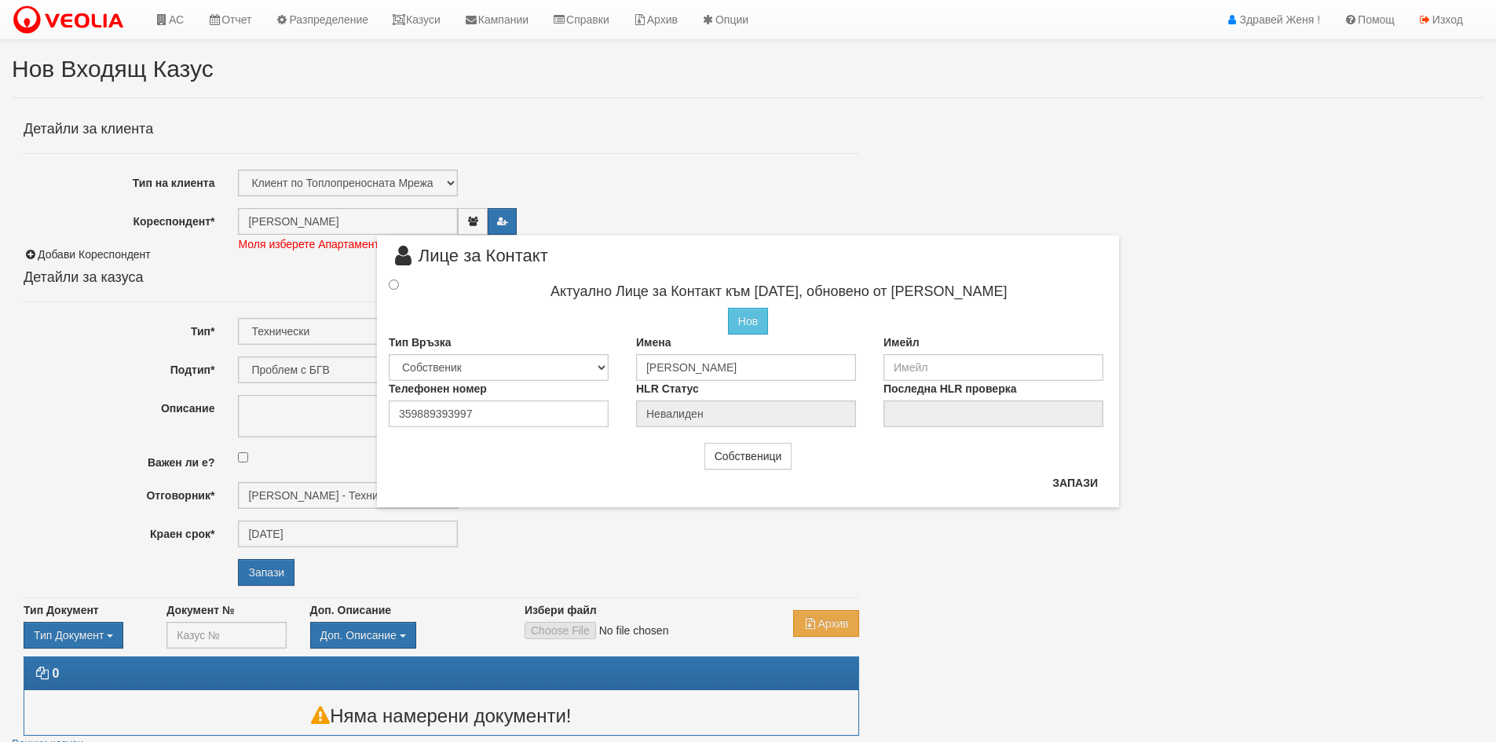
click at [394, 278] on div at bounding box center [408, 284] width 62 height 17
click at [393, 287] on input "radio" at bounding box center [394, 285] width 10 height 10
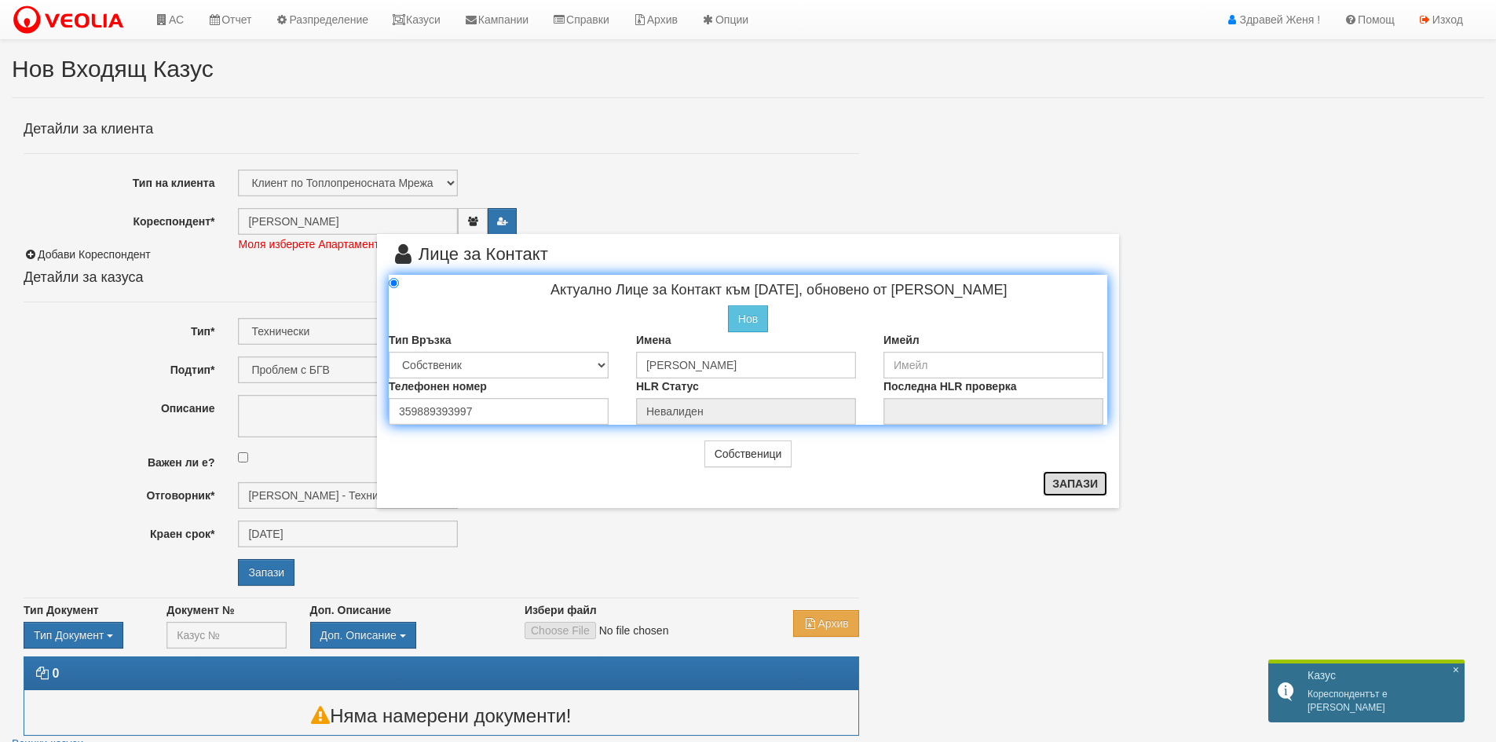
click at [1091, 490] on button "Запази" at bounding box center [1075, 483] width 64 height 25
radio input "true"
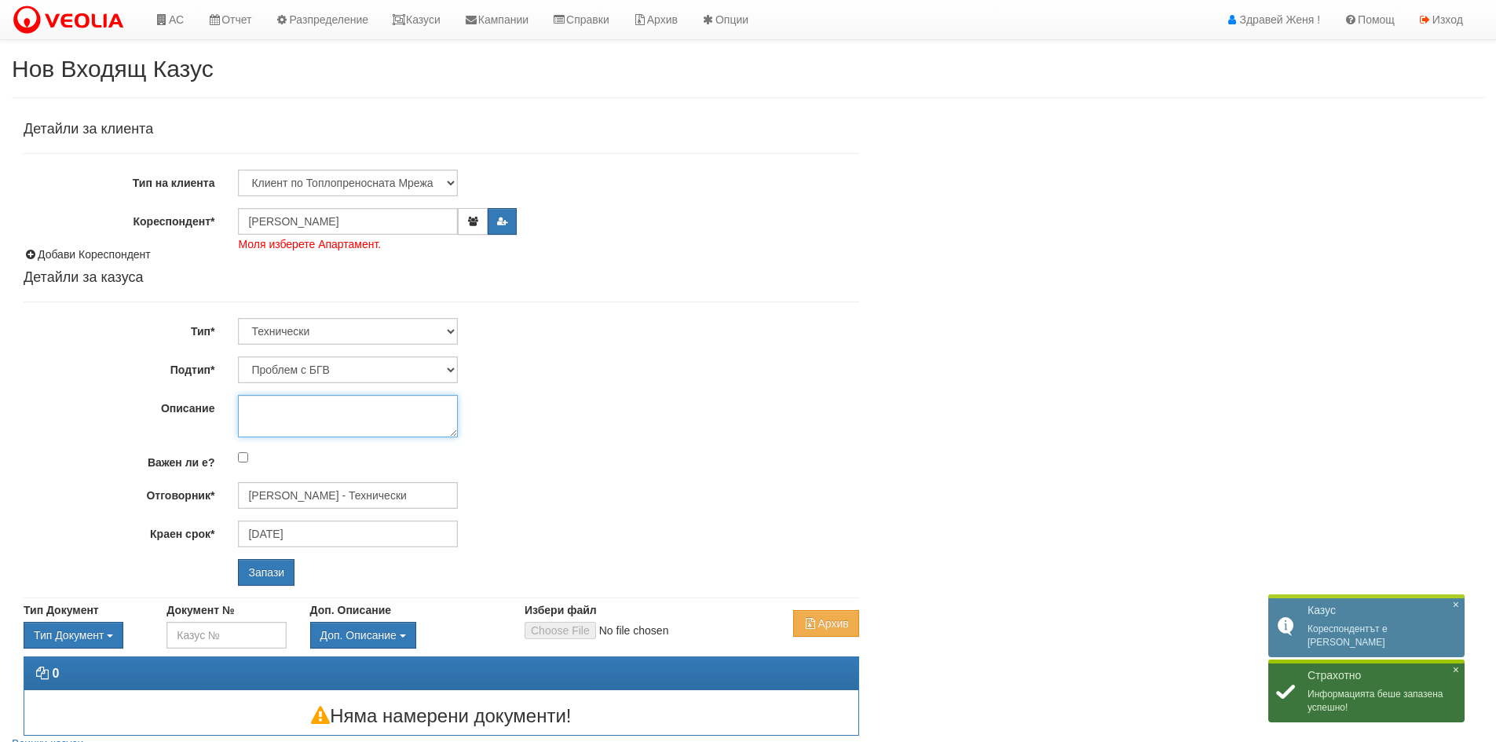
click at [358, 408] on textarea "Описание" at bounding box center [348, 416] width 220 height 42
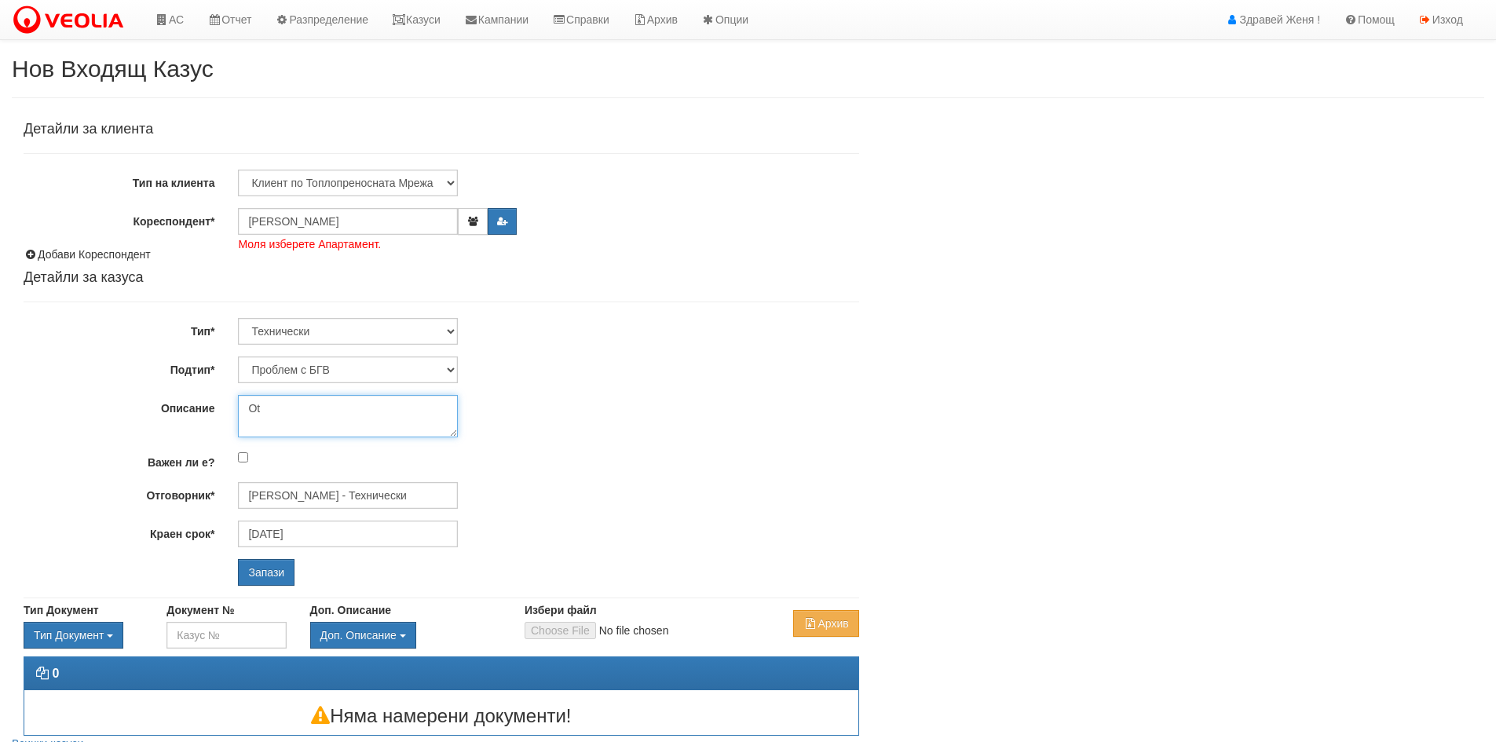
type textarea "O"
type textarea "Отново няма топла вода"
click at [258, 562] on input "Запази" at bounding box center [266, 572] width 57 height 27
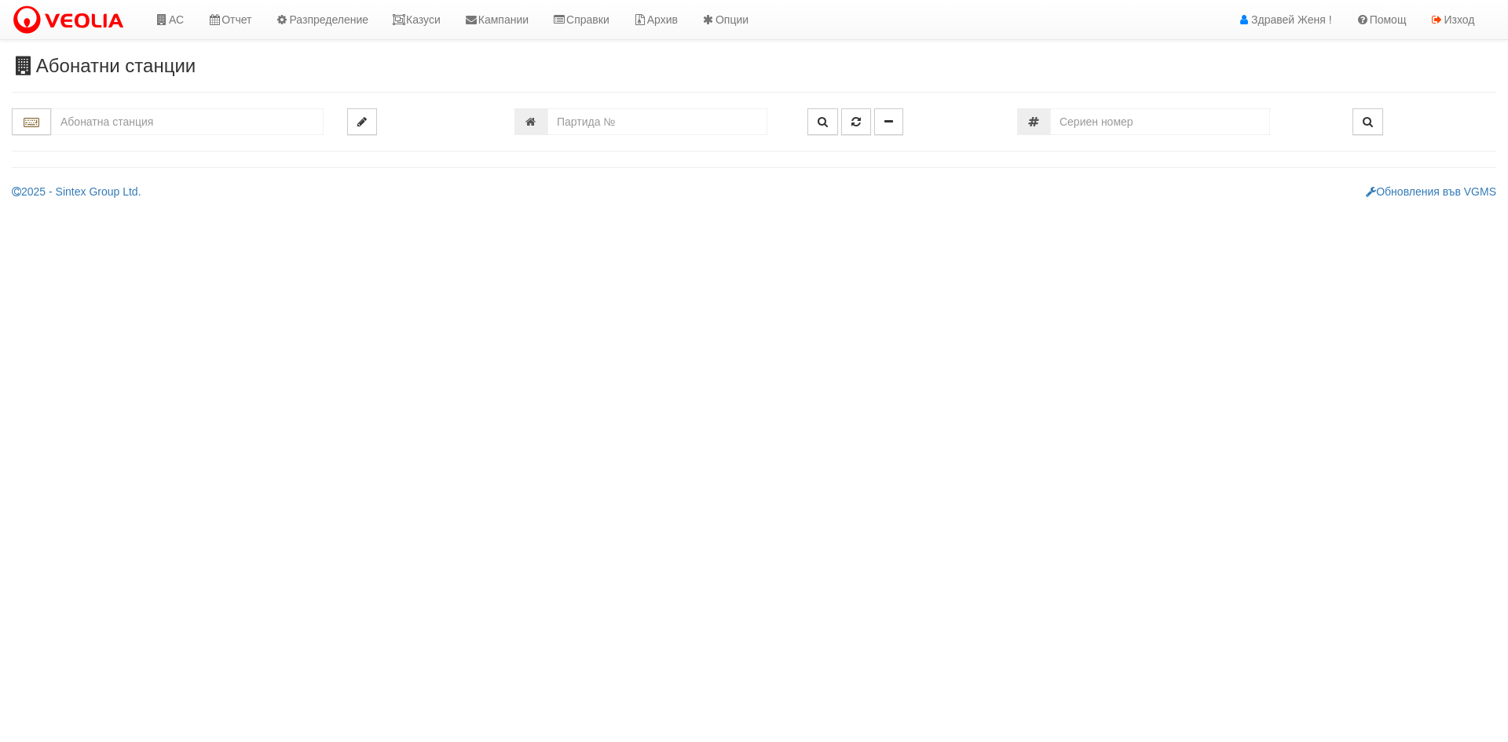
click at [187, 122] on input "text" at bounding box center [187, 121] width 272 height 27
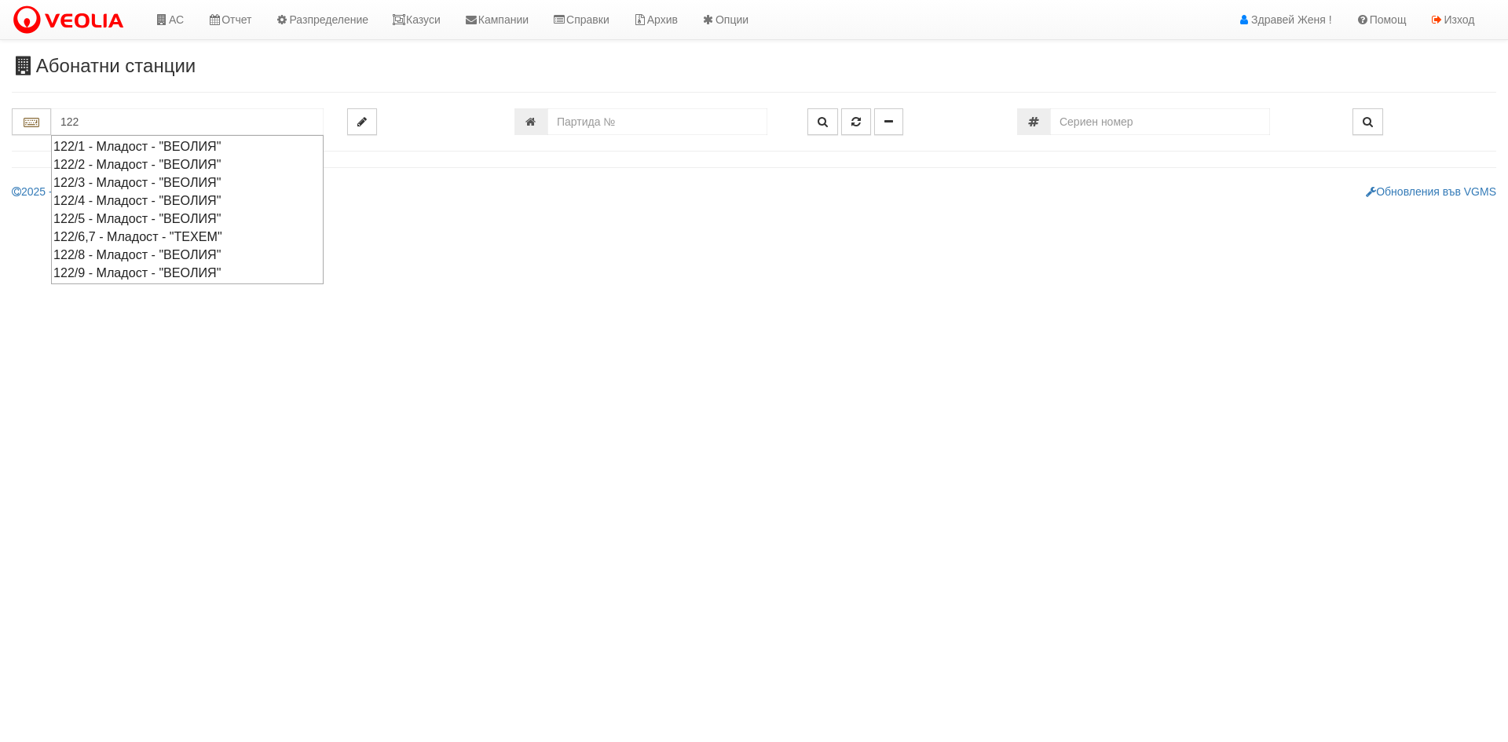
click at [159, 234] on div "122/6,7 - Младост - "ТЕХЕМ"" at bounding box center [187, 237] width 268 height 18
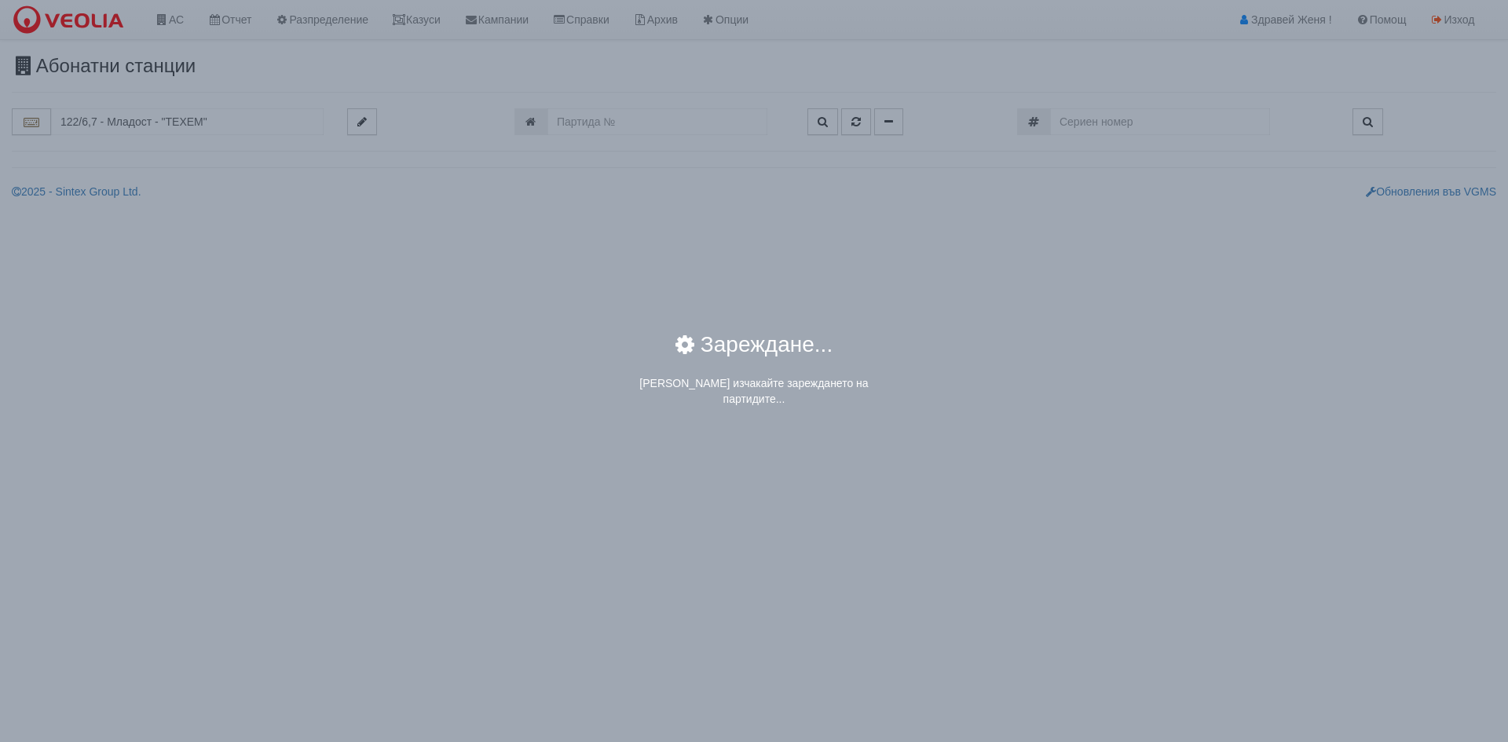
click at [129, 121] on div "× Зареждане... Моля изчакайте зареждането на партидите..." at bounding box center [754, 371] width 1508 height 742
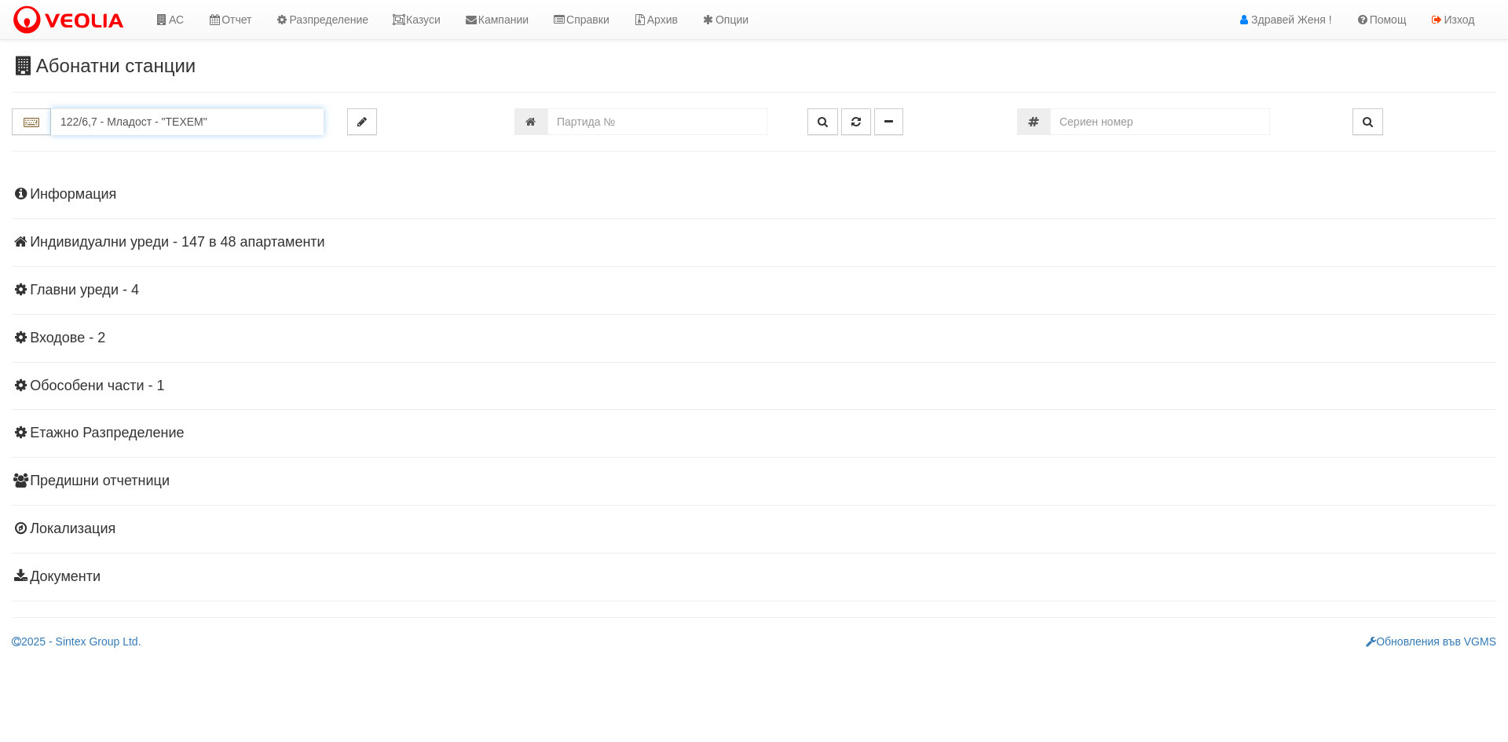
click at [246, 134] on input "122/6,7 - Младост - "ТЕХЕМ"" at bounding box center [187, 121] width 272 height 27
click at [269, 249] on h4 "Индивидуални уреди - 147 в 48 апартаменти" at bounding box center [754, 243] width 1484 height 16
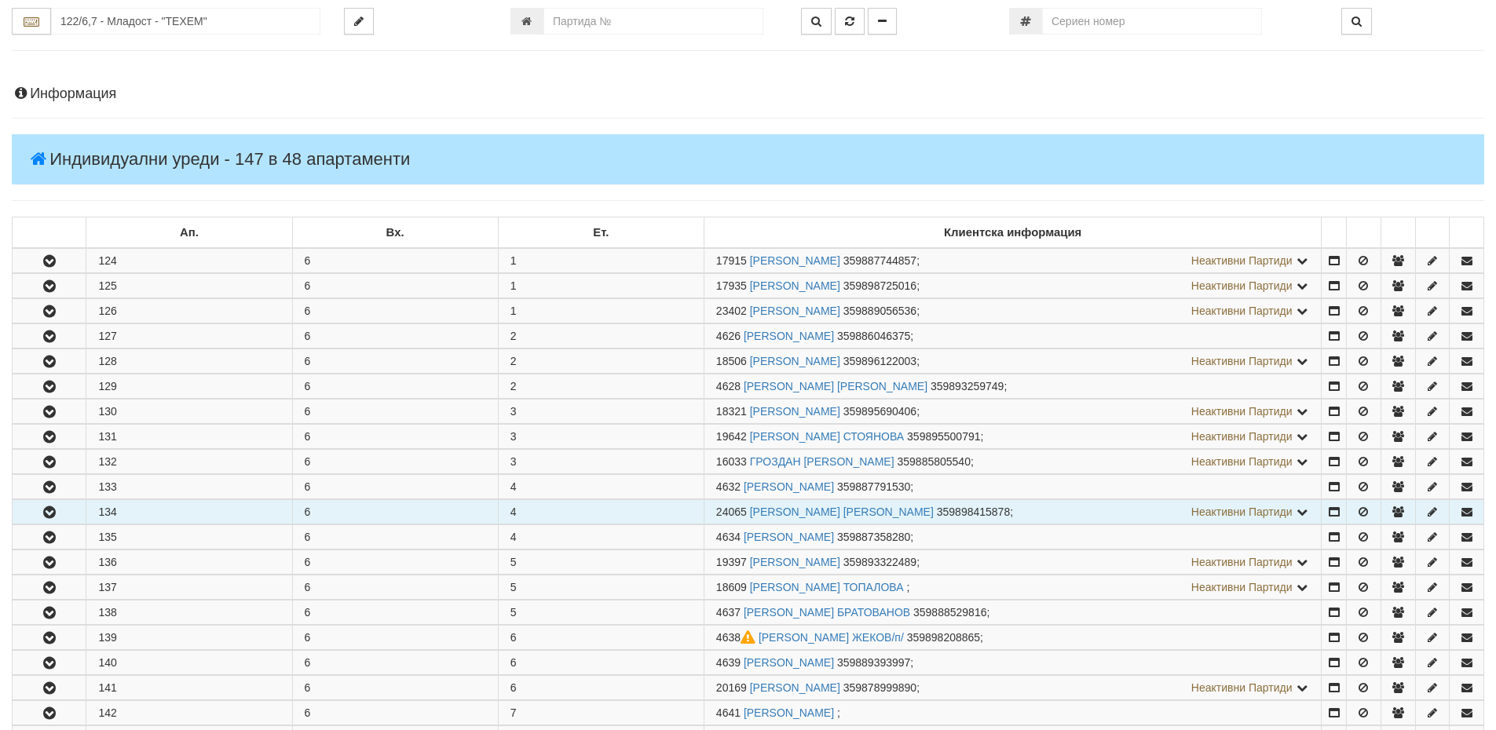
scroll to position [314, 0]
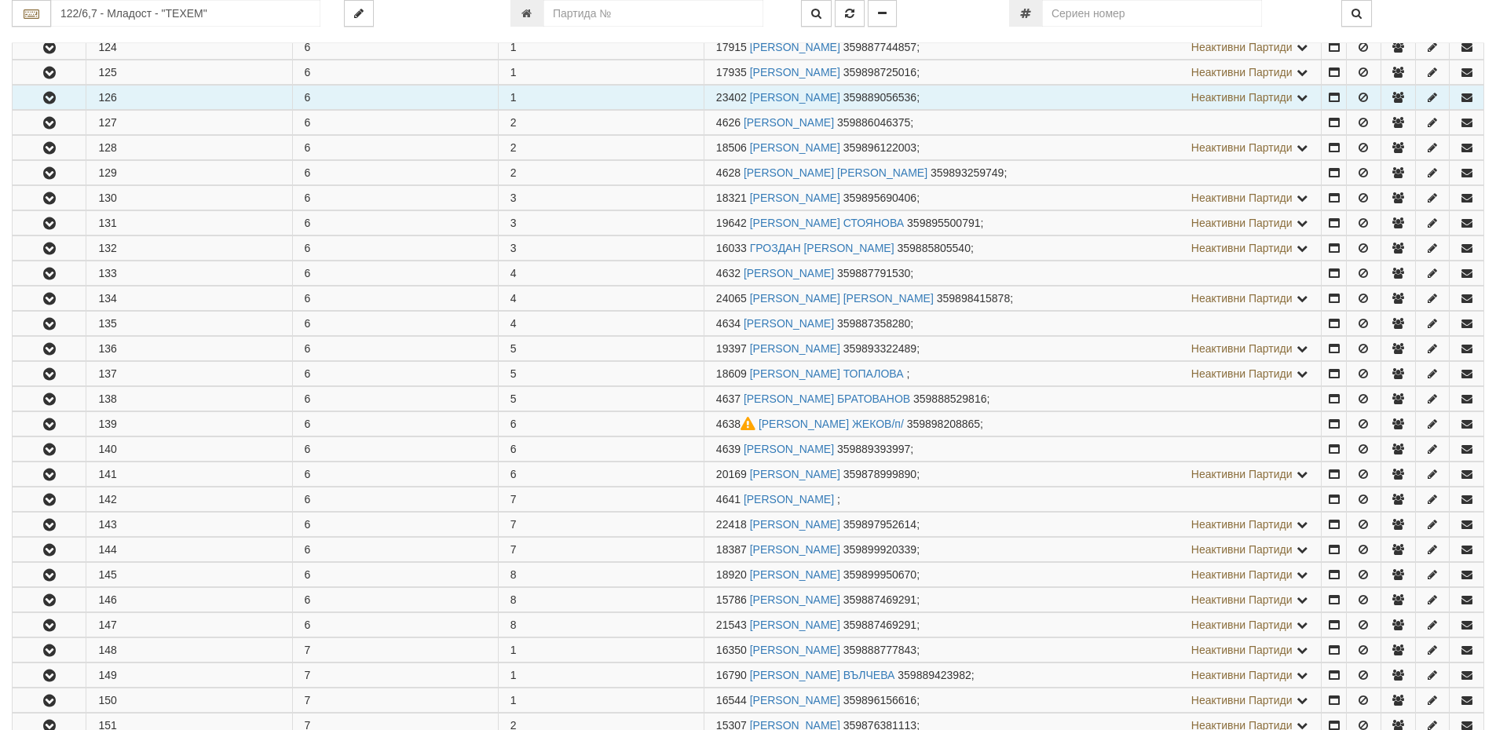
click at [112, 98] on td "126" at bounding box center [189, 98] width 206 height 24
click at [141, 104] on td "126" at bounding box center [189, 98] width 206 height 24
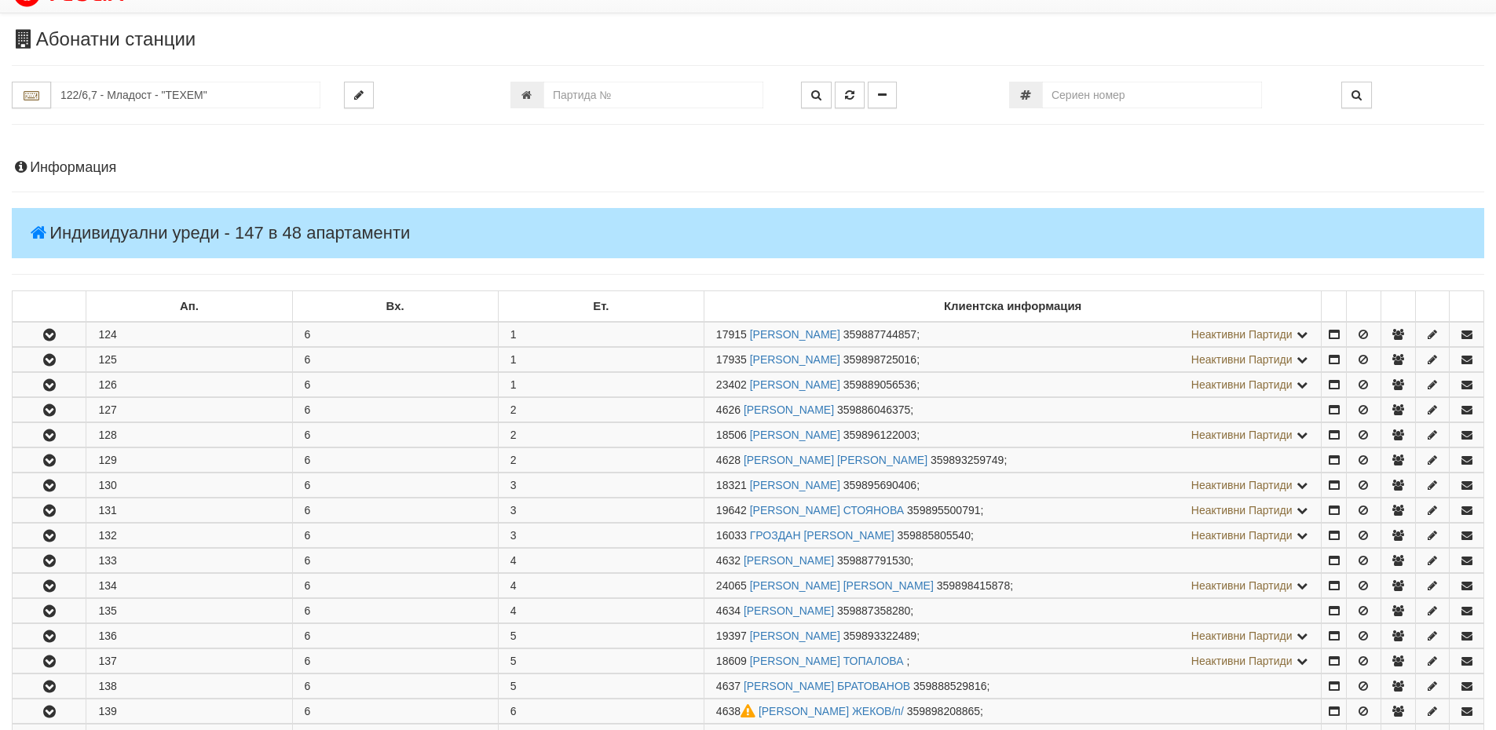
scroll to position [0, 0]
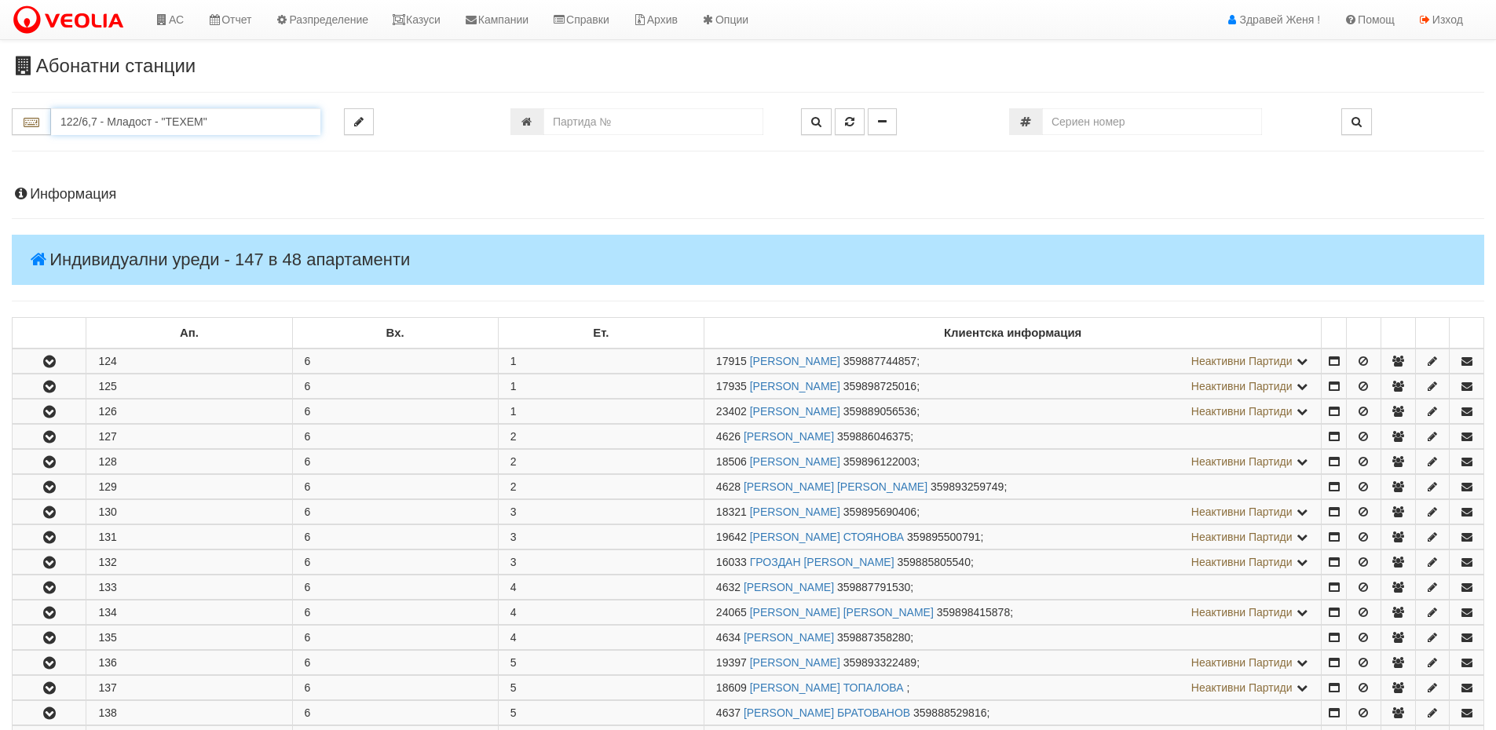
drag, startPoint x: 236, startPoint y: 122, endPoint x: 0, endPoint y: 117, distance: 236.4
click at [0, 117] on div "122/6,7 - Младост - "ТЕХЕМ"" at bounding box center [166, 121] width 332 height 27
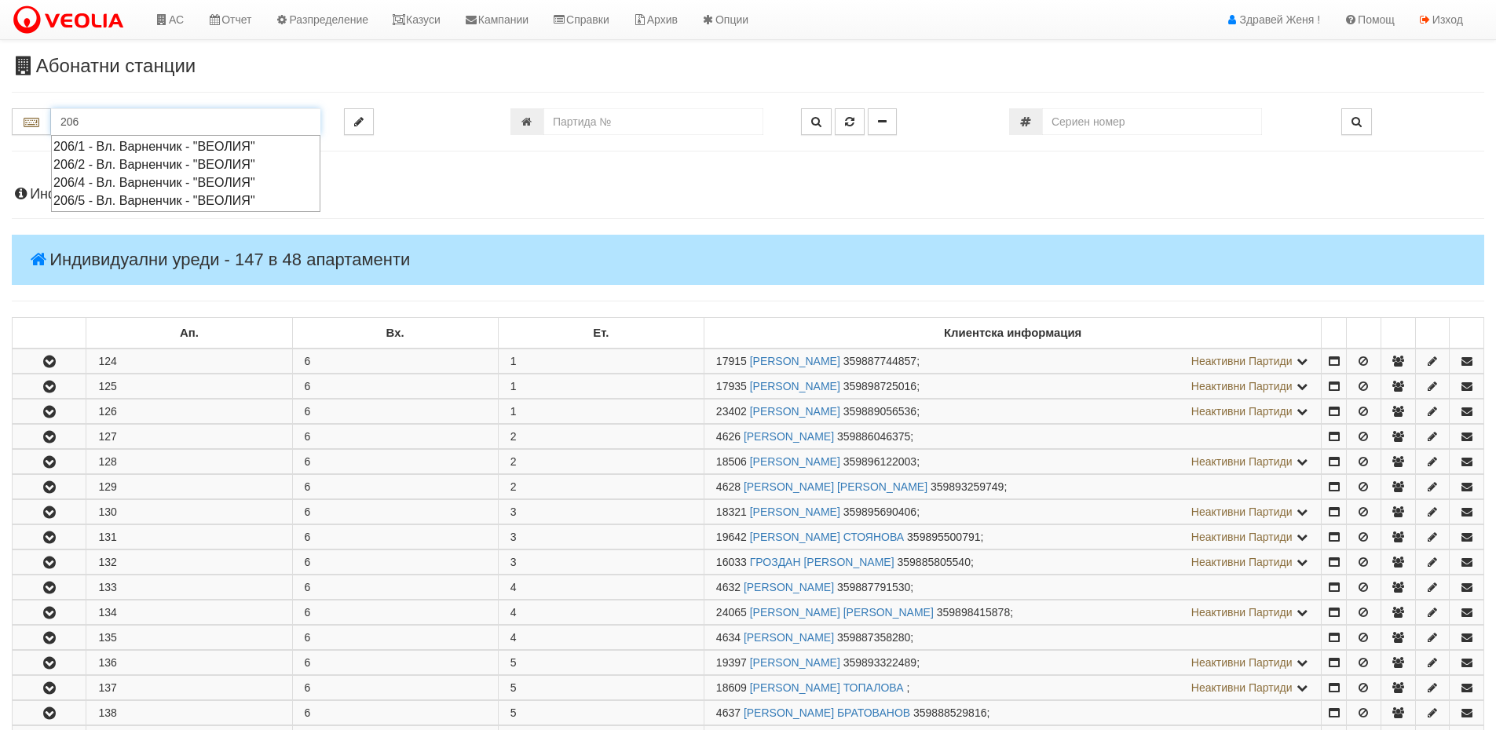
click at [169, 166] on div "206/2 - Вл. Варненчик - "ВЕОЛИЯ"" at bounding box center [185, 164] width 265 height 18
type input "206/2 - Вл. Варненчик - "ВЕОЛИЯ""
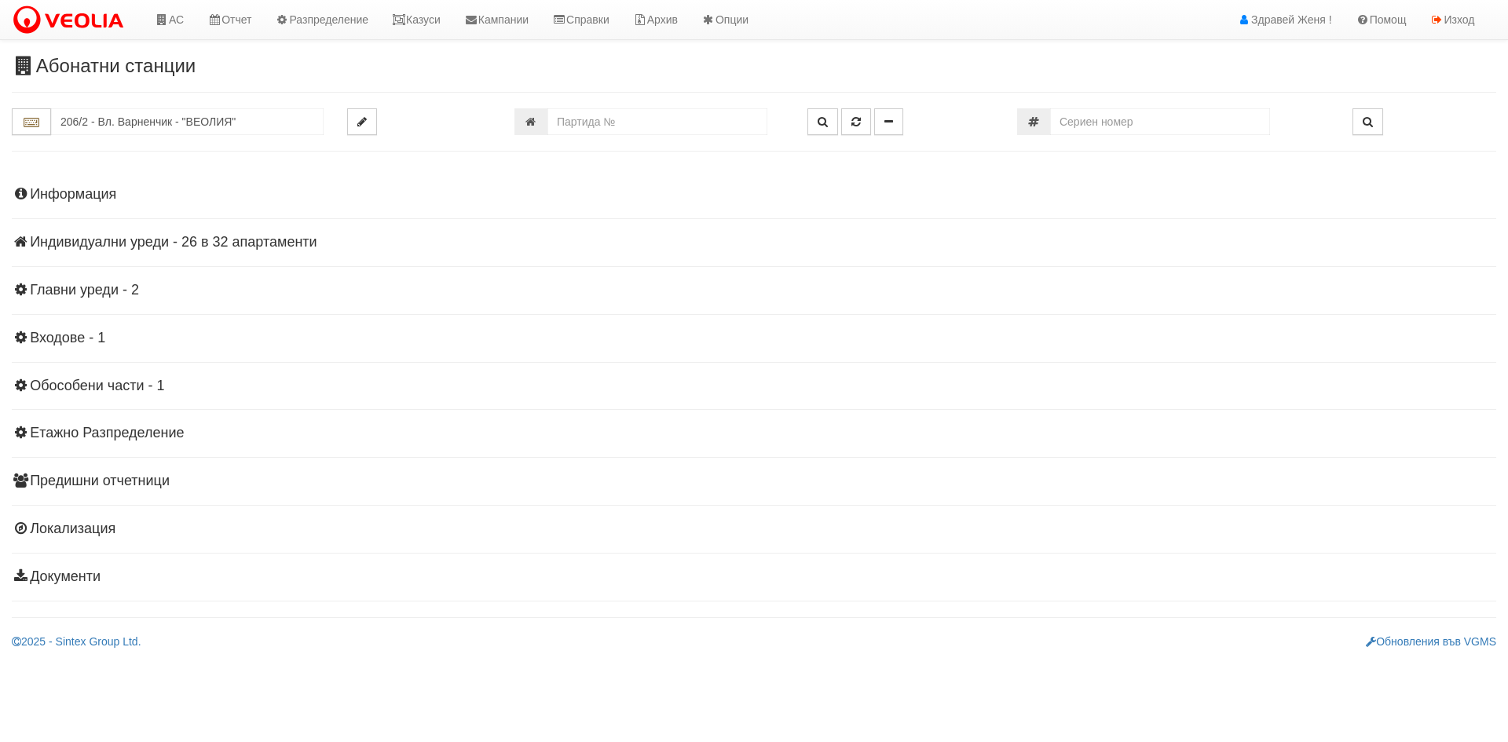
click at [178, 243] on h4 "Индивидуални уреди - 26 в 32 апартаменти" at bounding box center [754, 243] width 1484 height 16
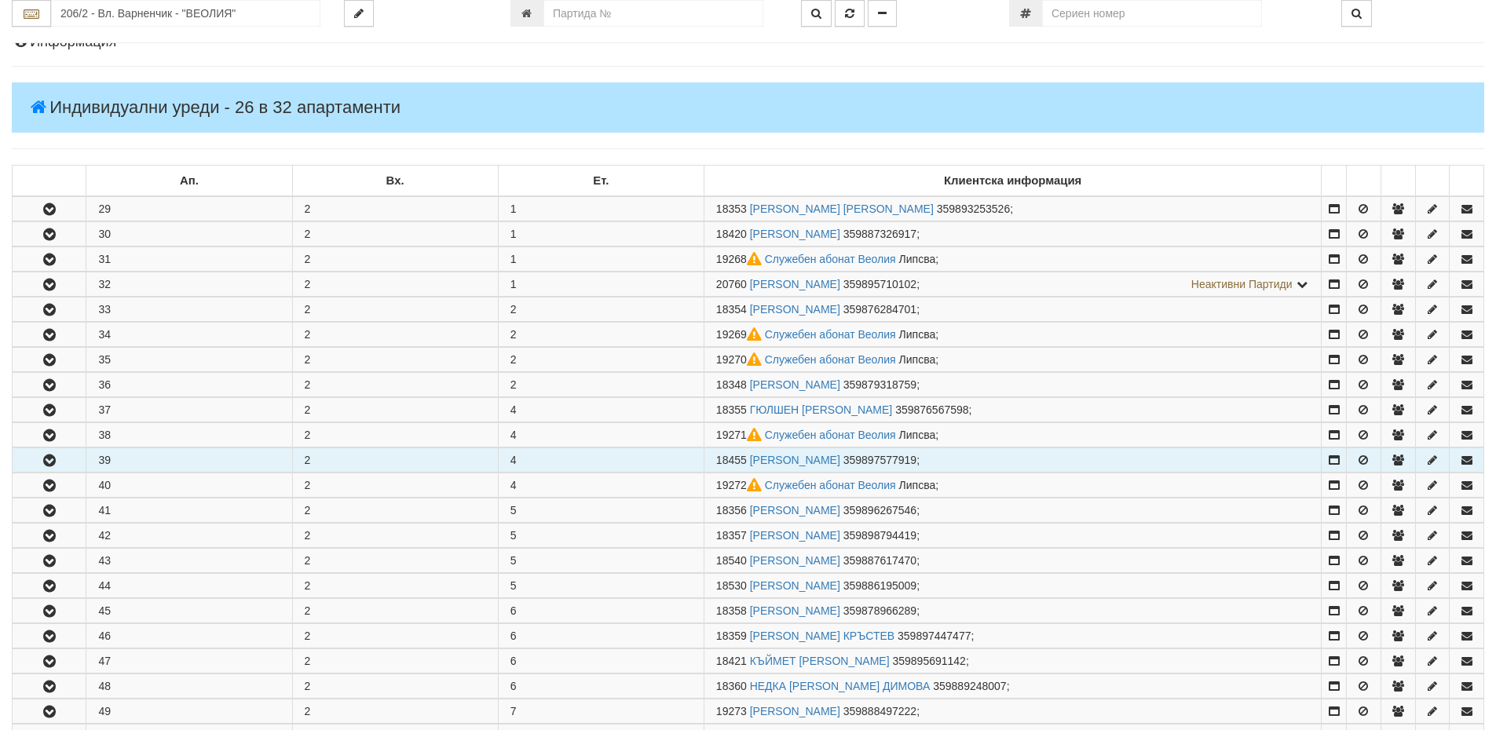
scroll to position [157, 0]
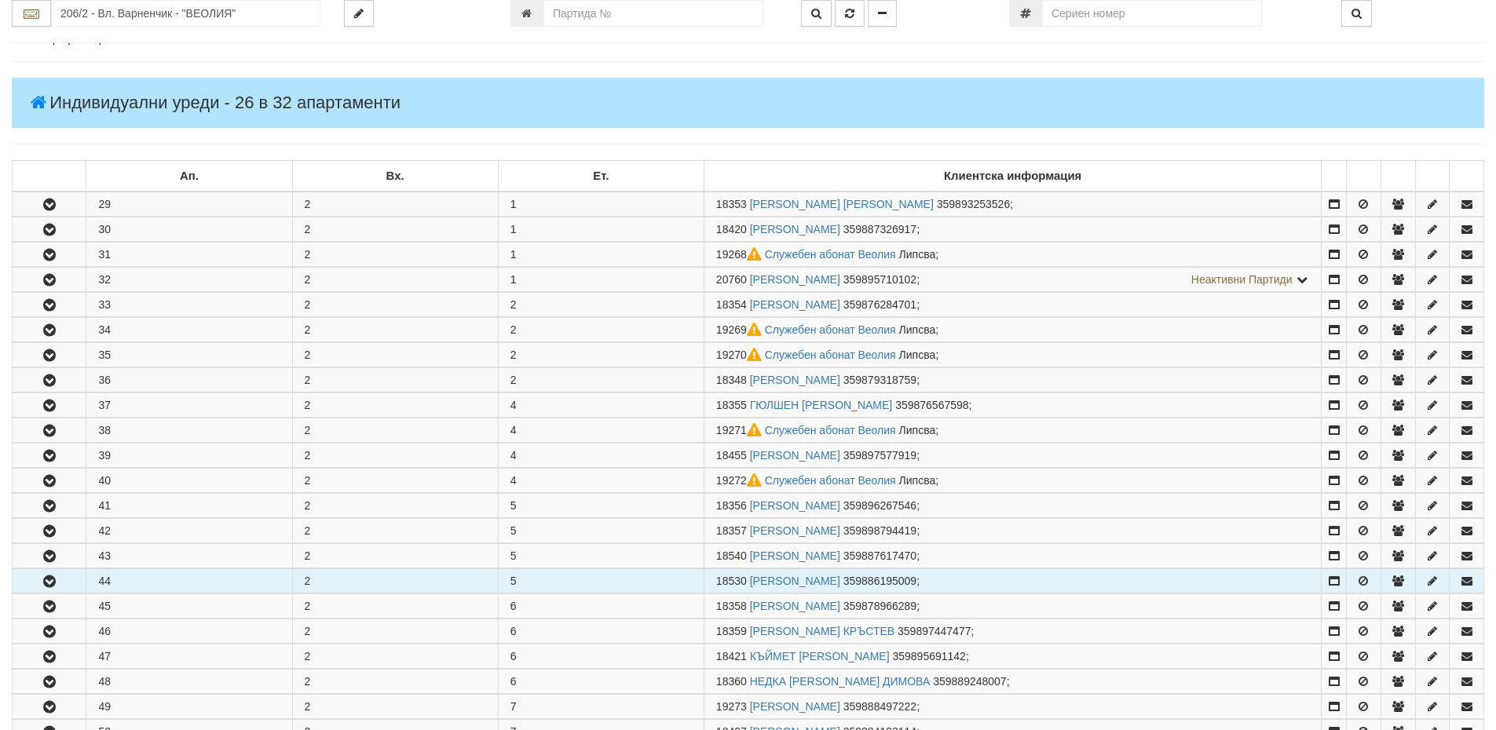
click at [56, 583] on icon "button" at bounding box center [49, 581] width 19 height 11
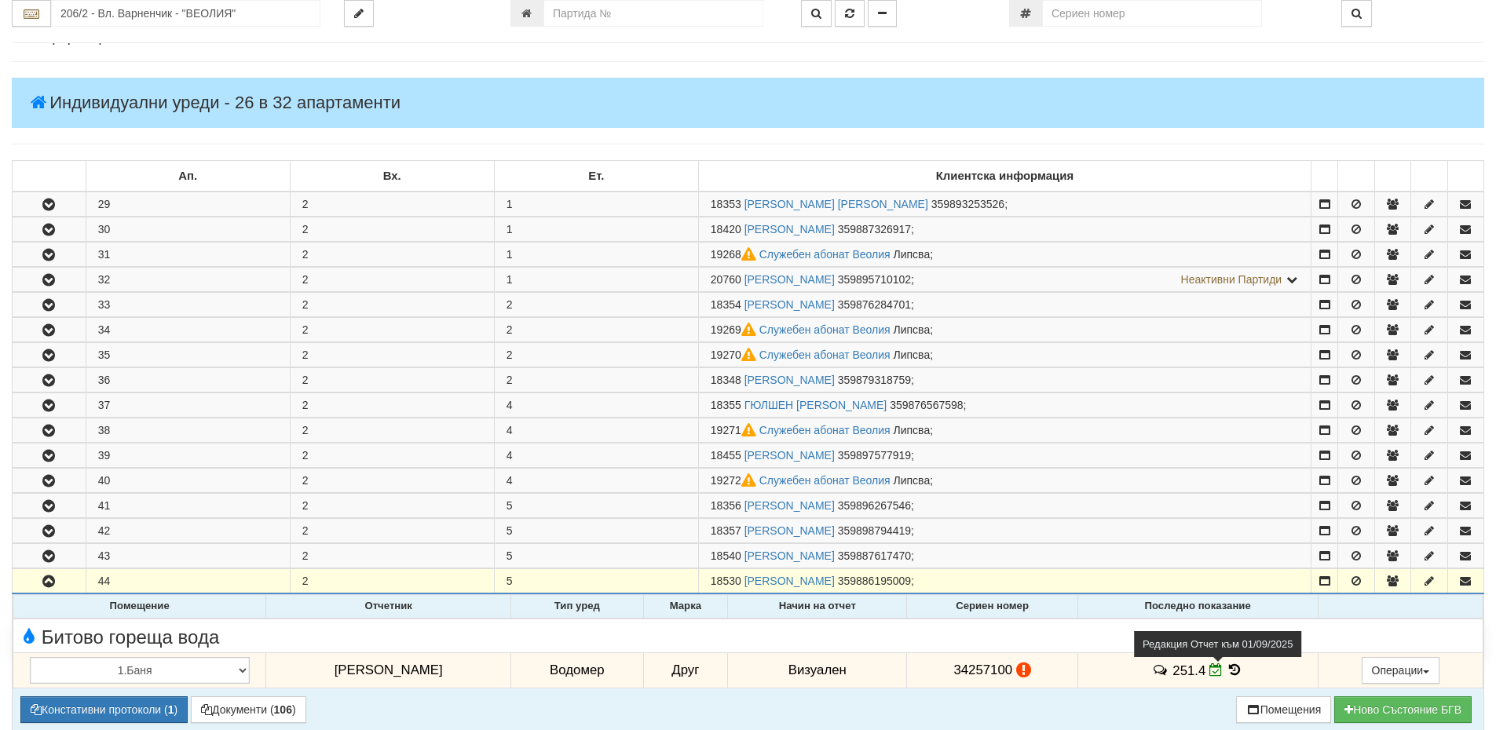
click at [1209, 671] on icon at bounding box center [1215, 670] width 13 height 13
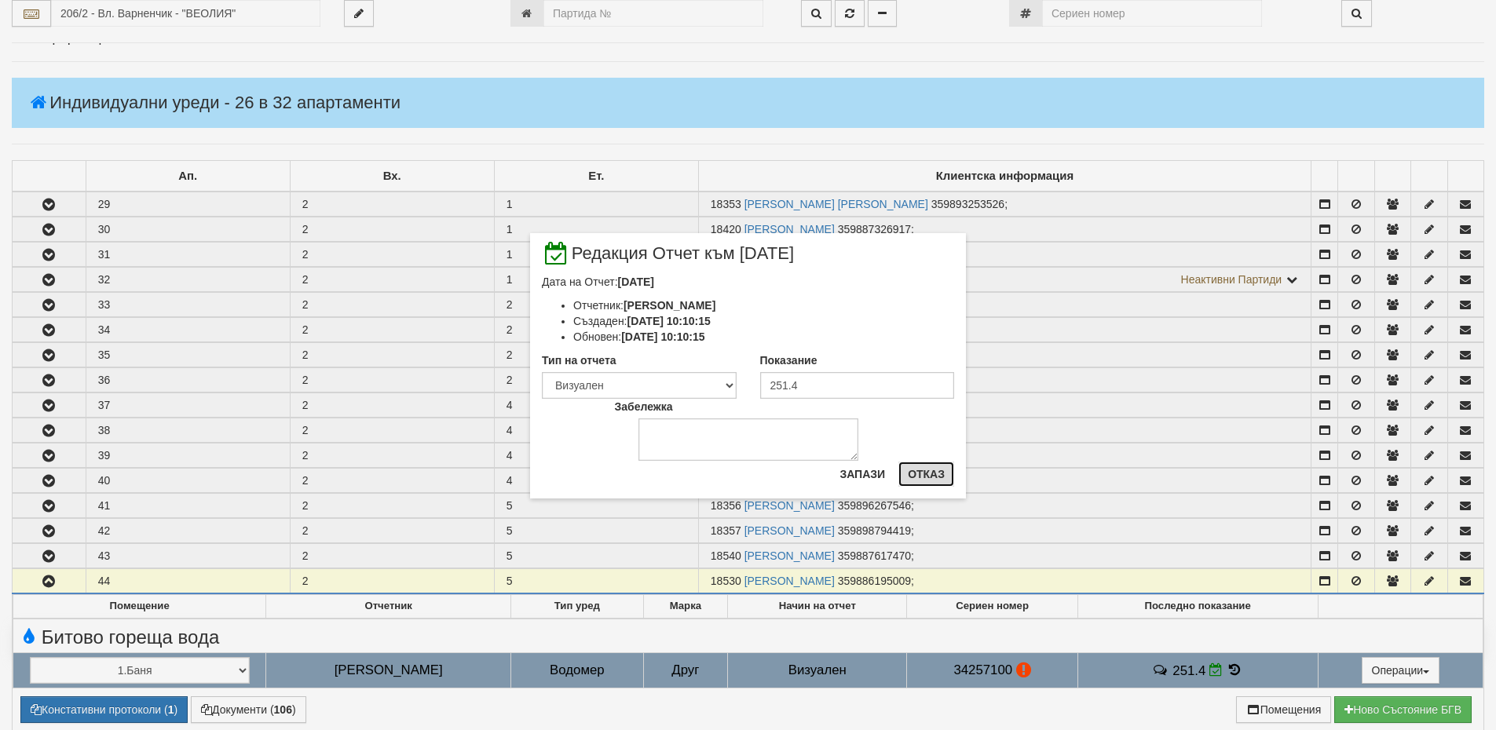
click at [939, 478] on button "Отказ" at bounding box center [926, 474] width 56 height 25
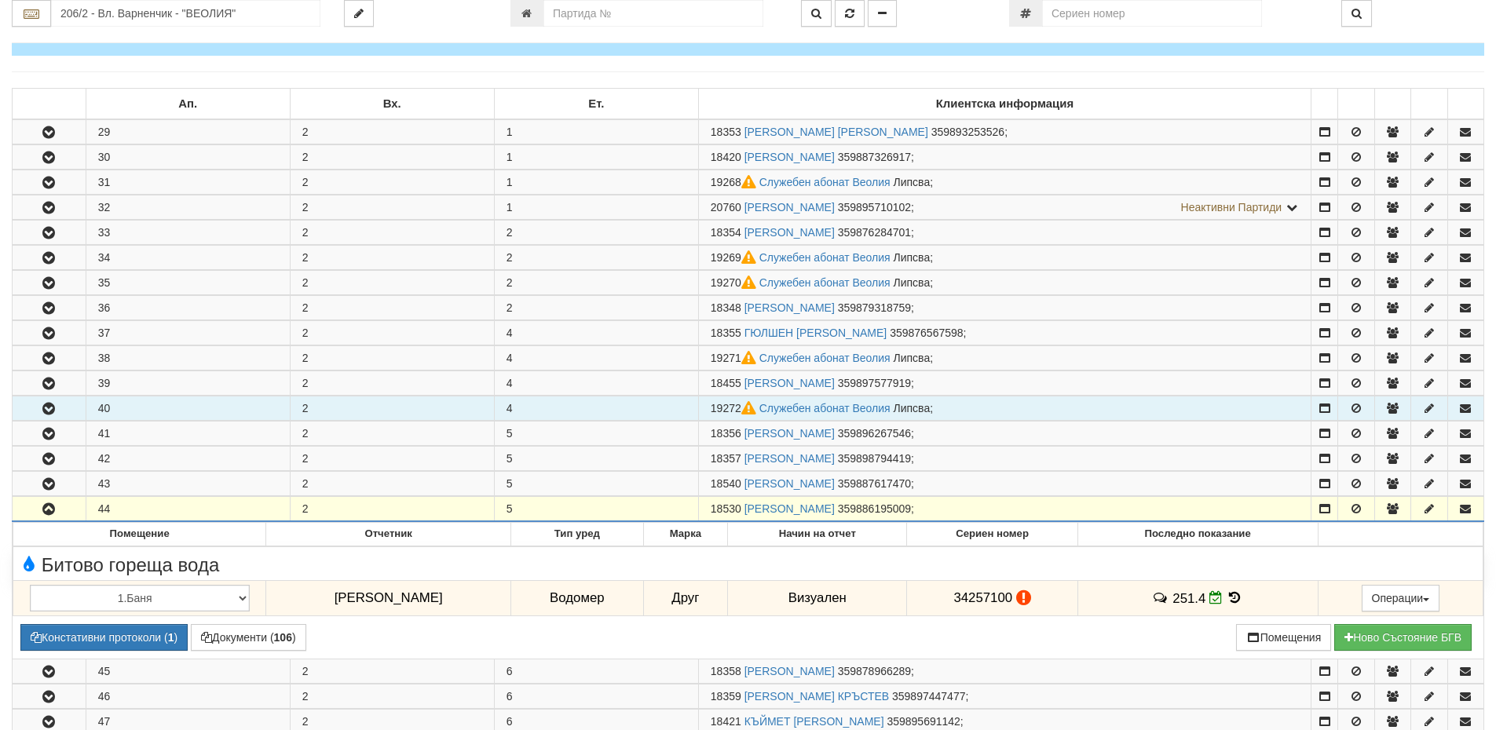
scroll to position [393, 0]
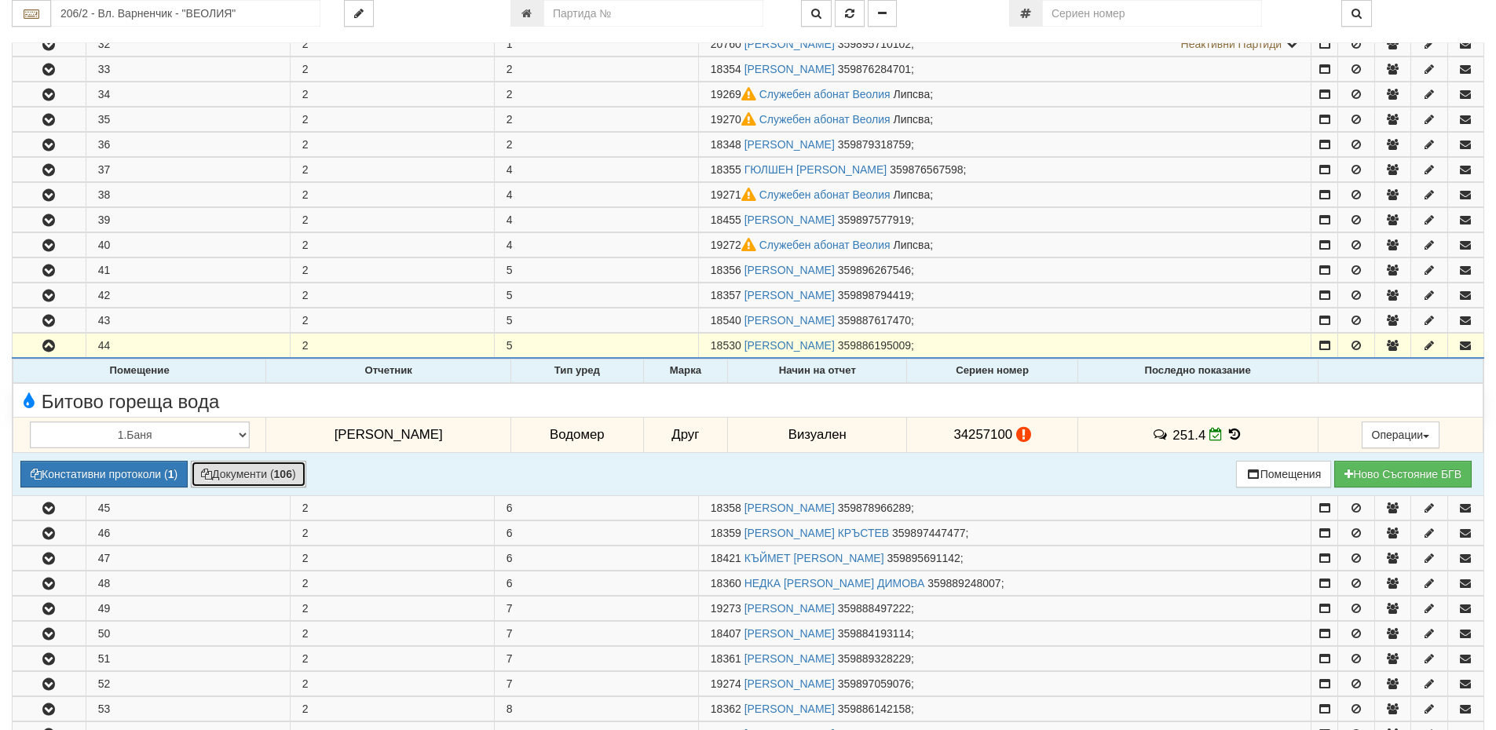
click at [265, 474] on button "Документи ( 106 )" at bounding box center [248, 474] width 115 height 27
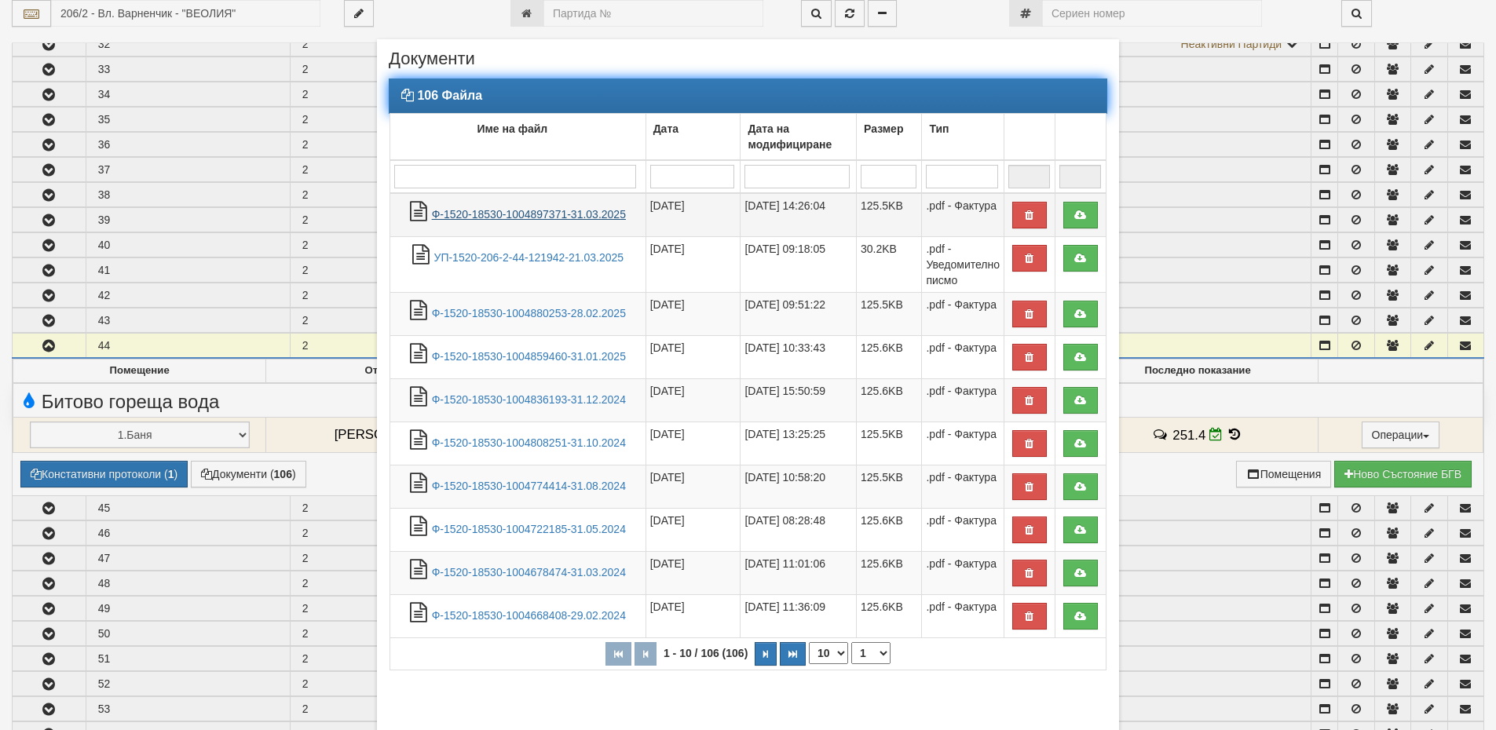
click at [564, 212] on link "Ф-1520-18530-1004897371-31.03.2025" at bounding box center [529, 214] width 194 height 13
click at [570, 216] on link "Ф-1520-18530-1004897371-31.03.2025" at bounding box center [529, 214] width 194 height 13
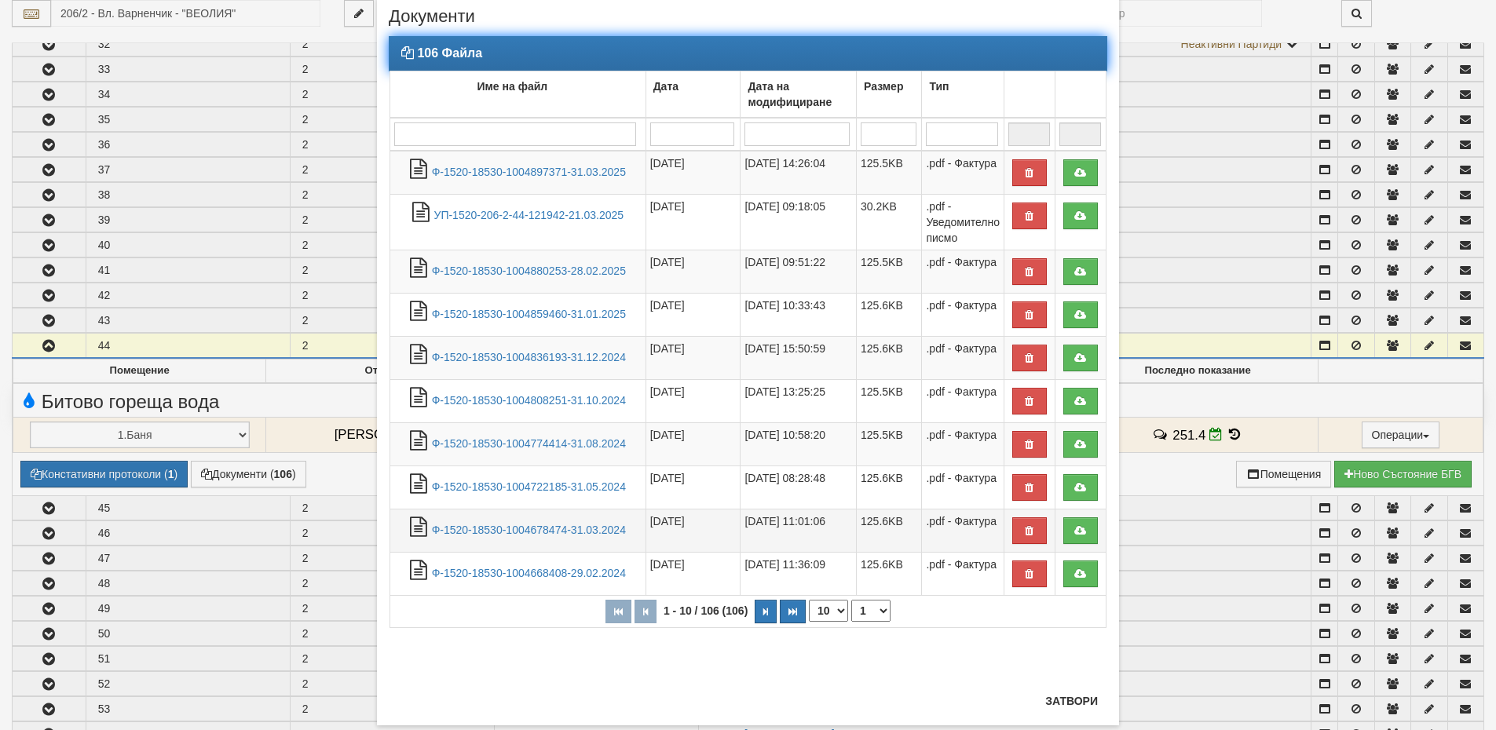
scroll to position [77, 0]
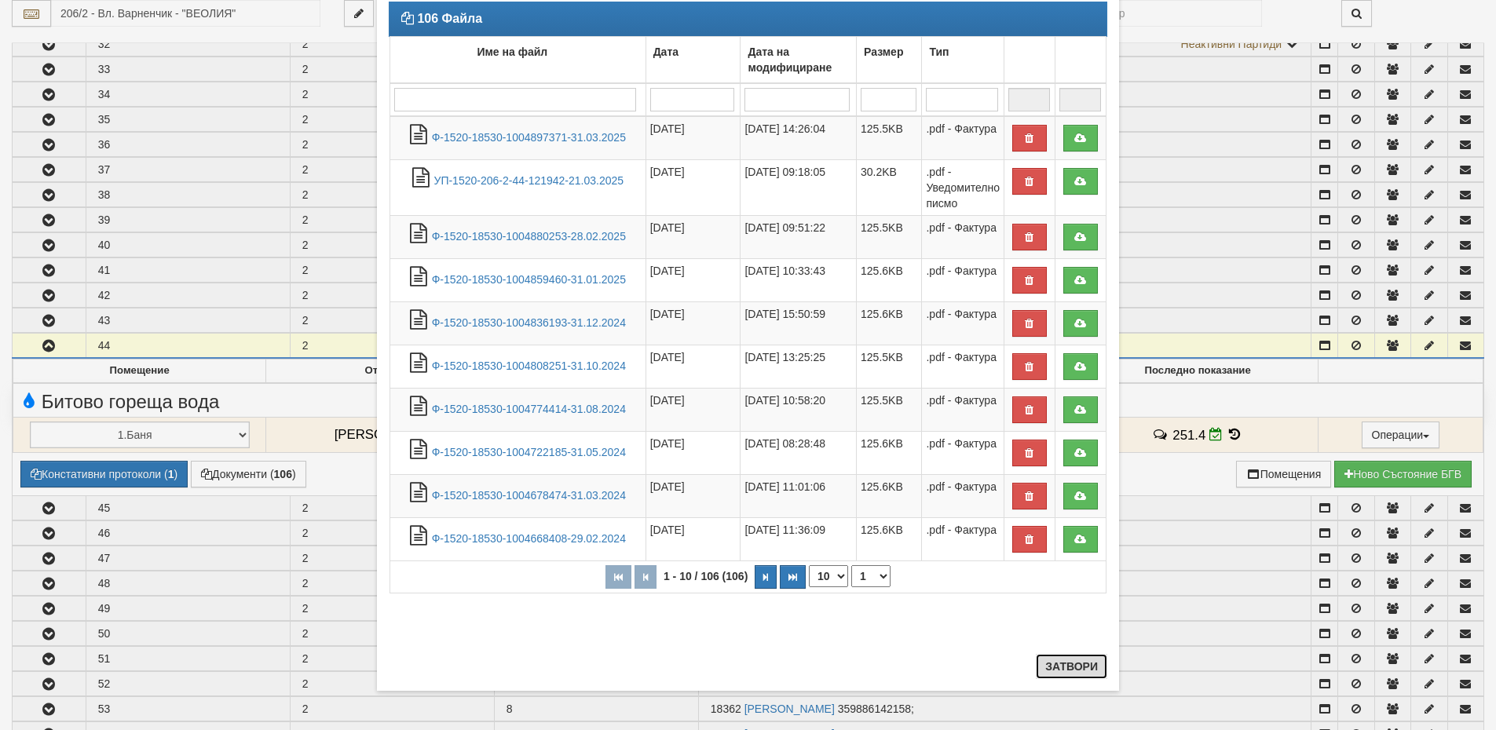
click at [1060, 664] on button "Затвори" at bounding box center [1071, 666] width 71 height 25
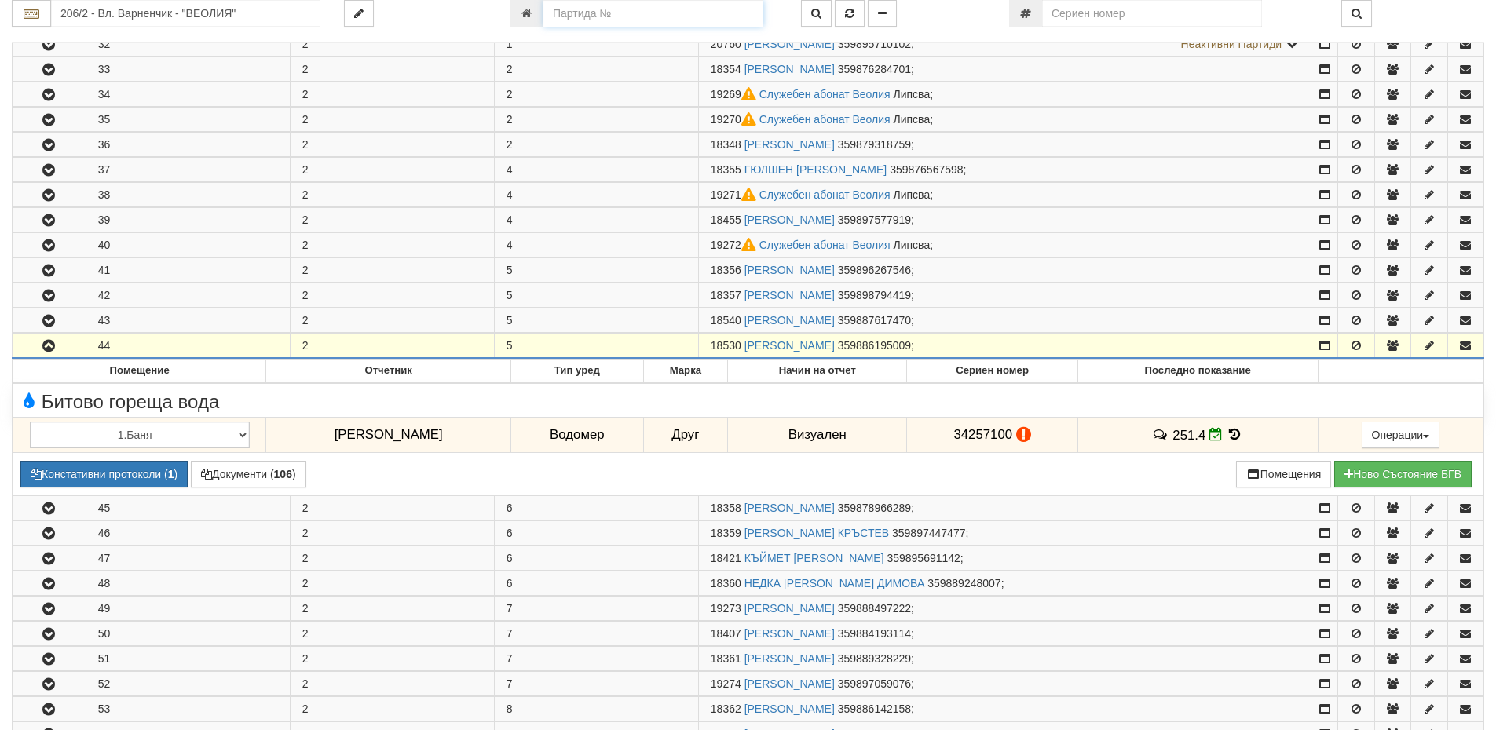
click at [599, 15] on input "number" at bounding box center [653, 13] width 220 height 27
paste input "24644"
type input "24644"
click at [824, 12] on button "button" at bounding box center [816, 13] width 31 height 27
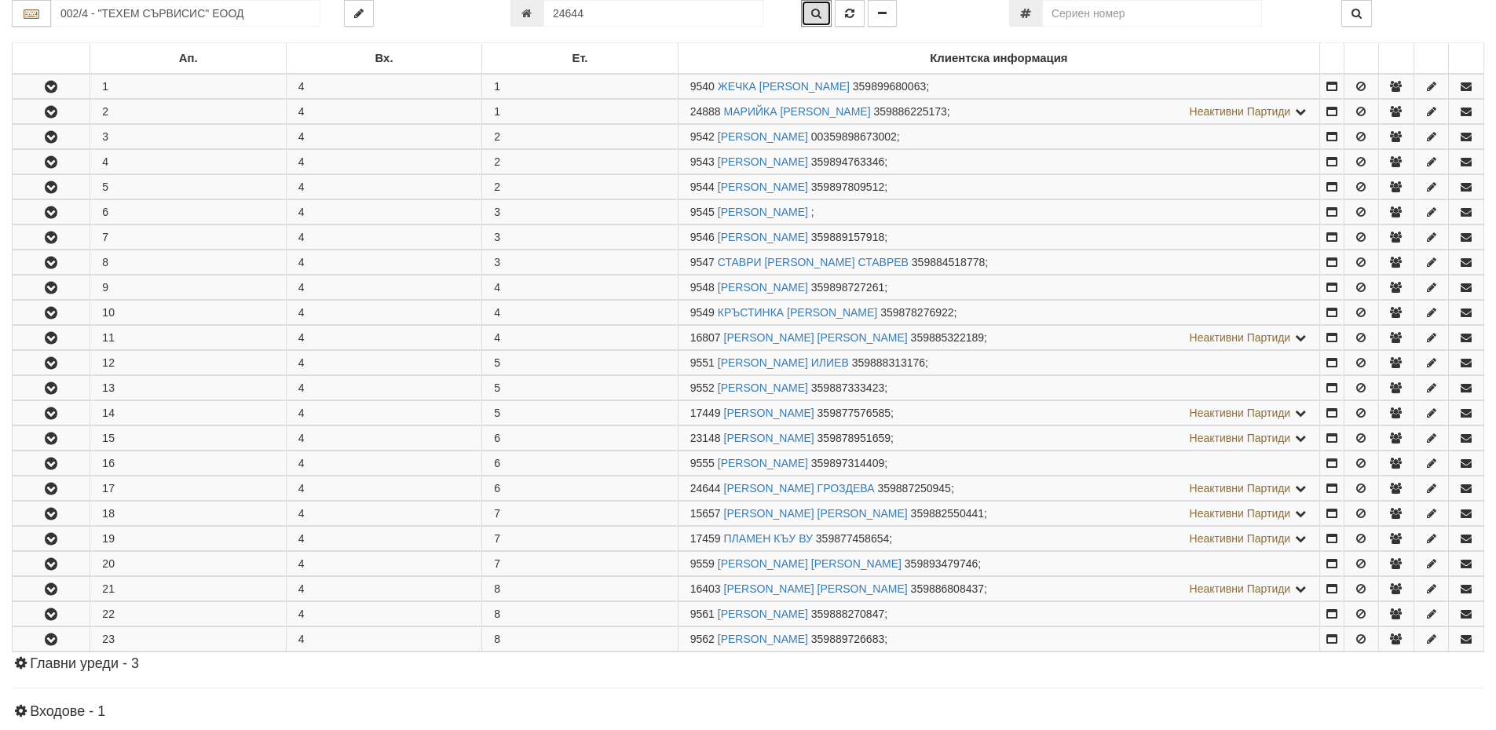
scroll to position [580, 0]
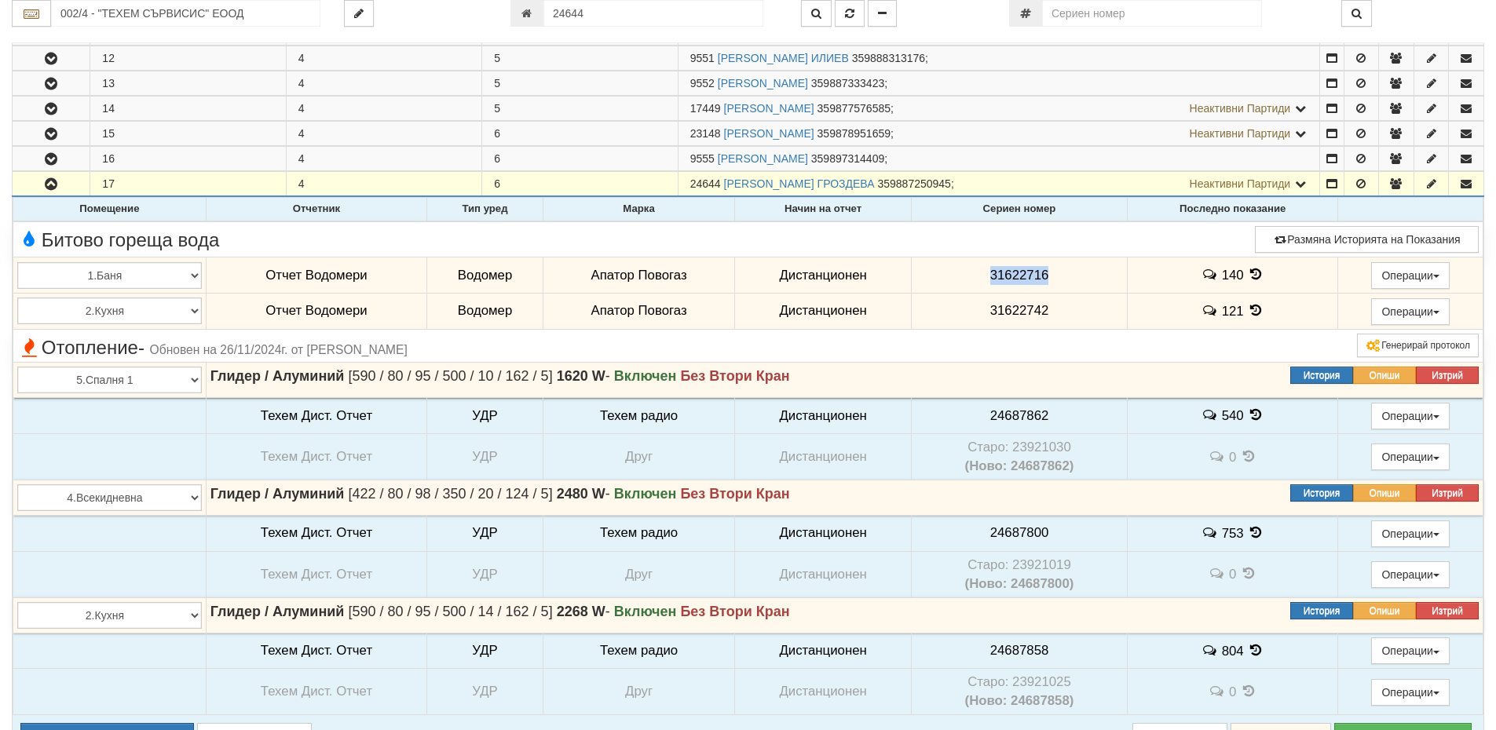
drag, startPoint x: 1048, startPoint y: 268, endPoint x: 978, endPoint y: 271, distance: 69.2
click at [978, 271] on td "31622716" at bounding box center [1019, 276] width 216 height 36
copy span "31622716"
drag, startPoint x: 1049, startPoint y: 311, endPoint x: 985, endPoint y: 305, distance: 64.7
click at [985, 305] on td "31622742" at bounding box center [1019, 311] width 216 height 36
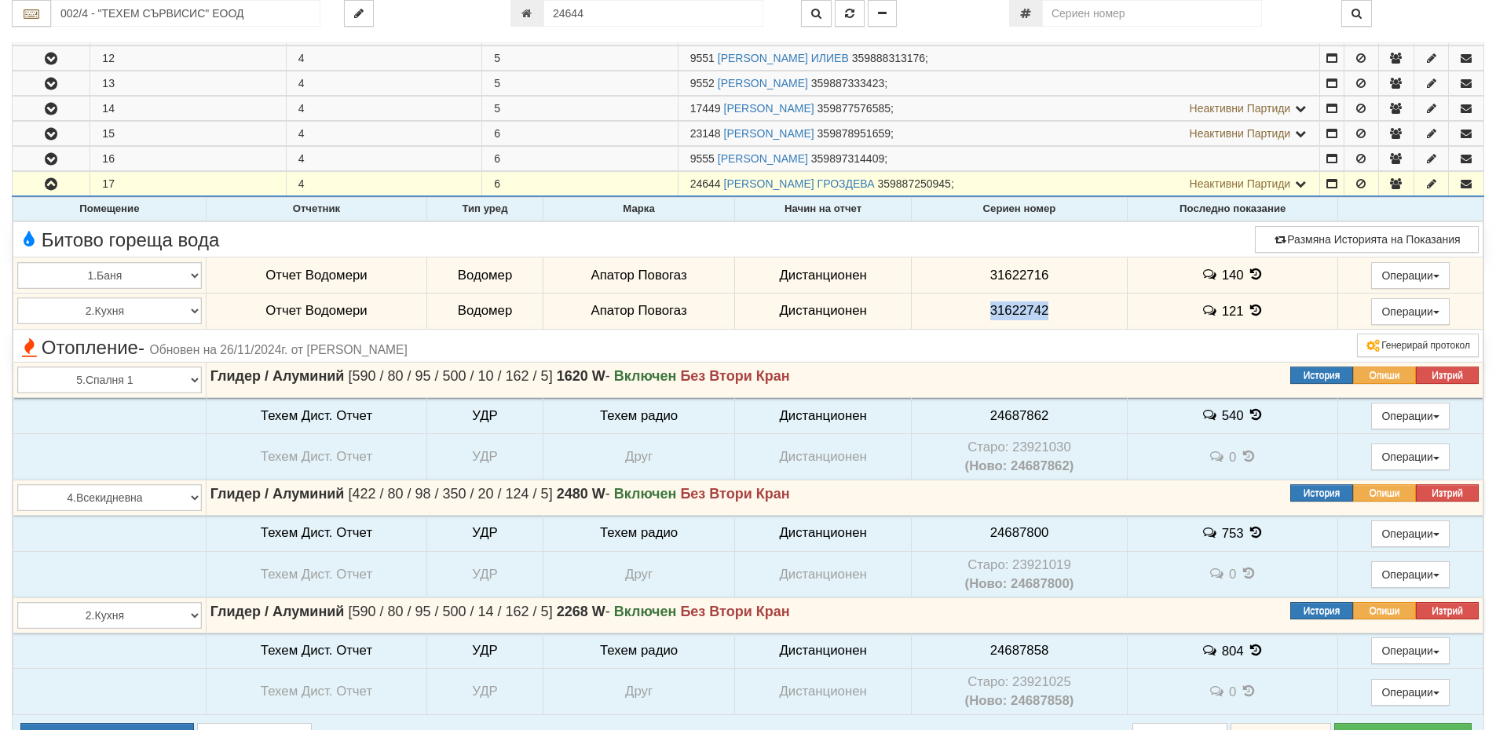
copy span "31622742"
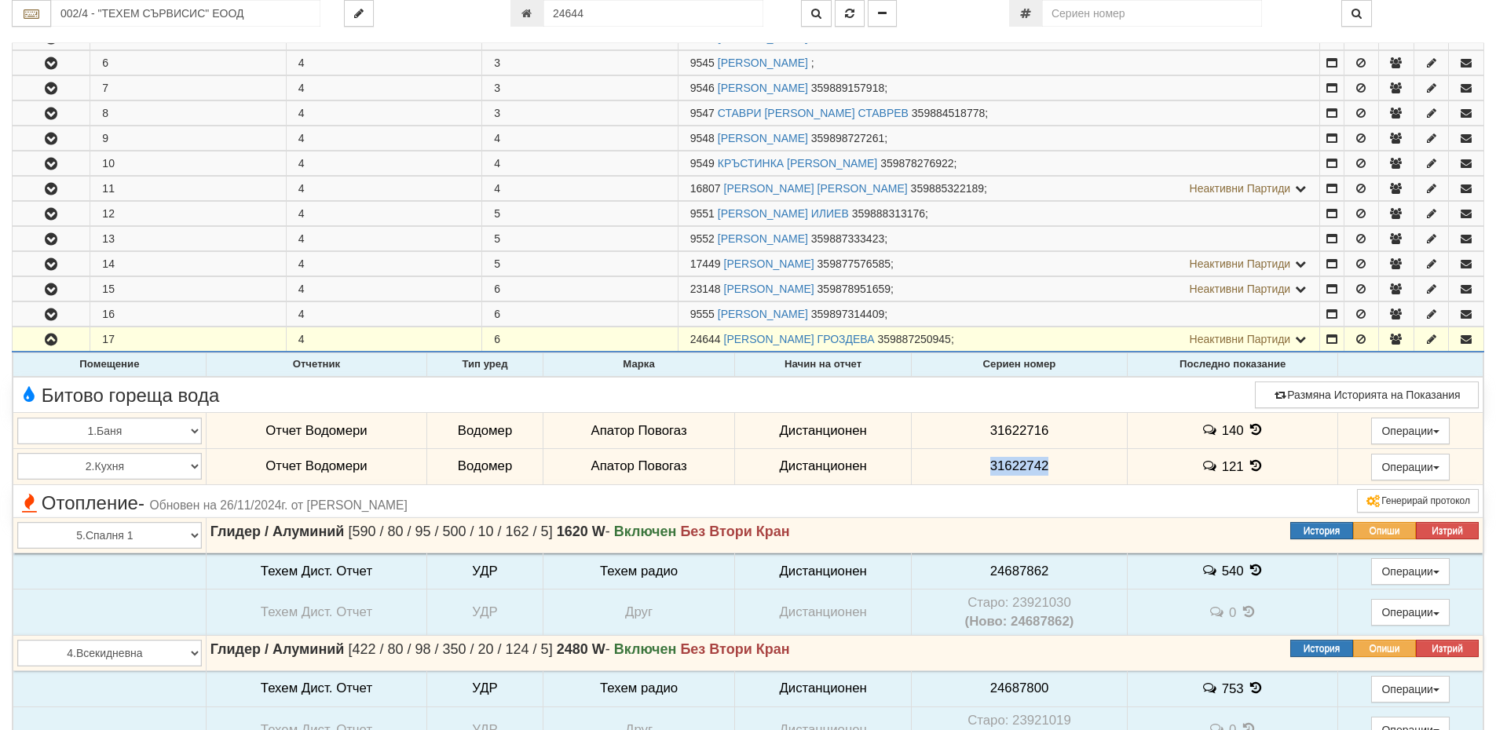
scroll to position [422, 0]
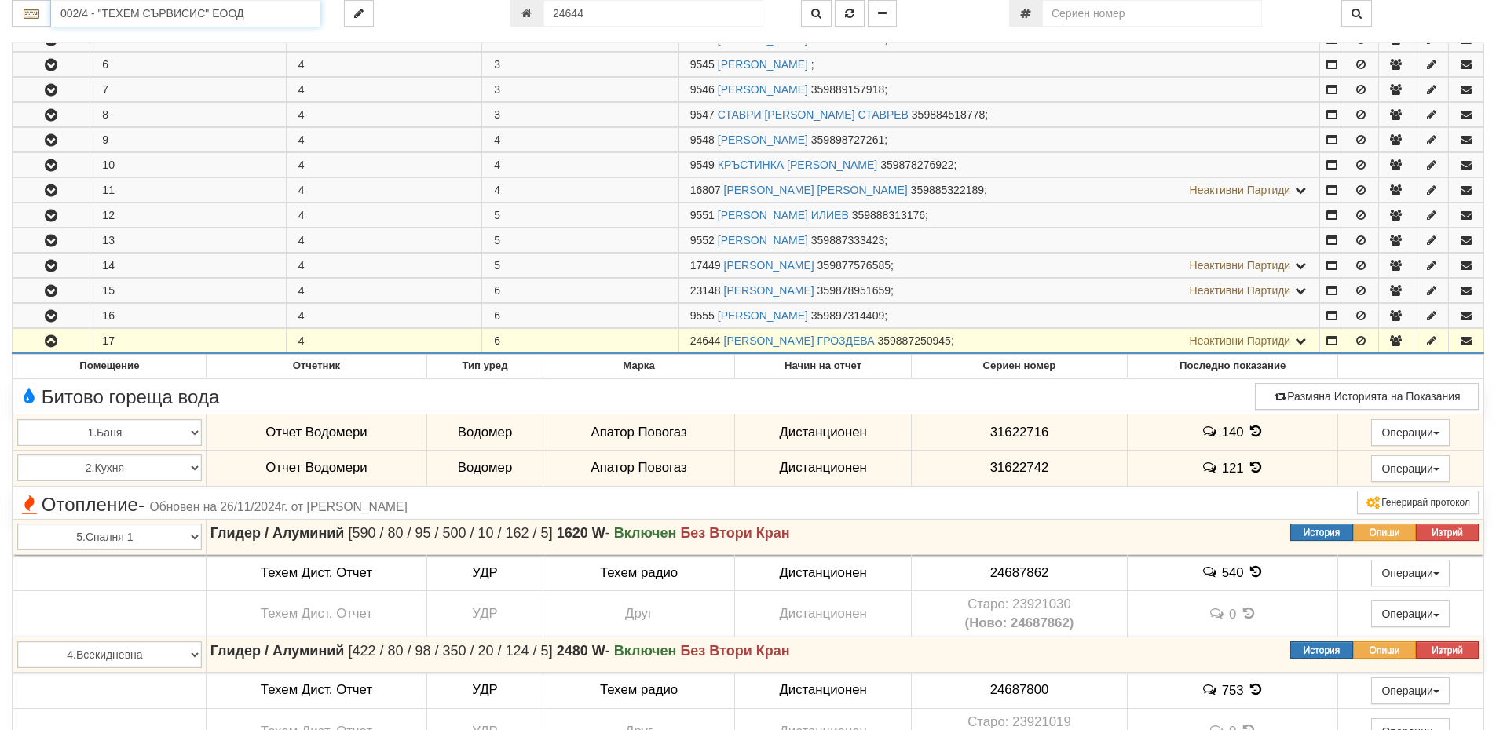
click at [104, 18] on input "002/4 - "ТЕХЕМ СЪРВИСИС" ЕООД" at bounding box center [185, 13] width 269 height 27
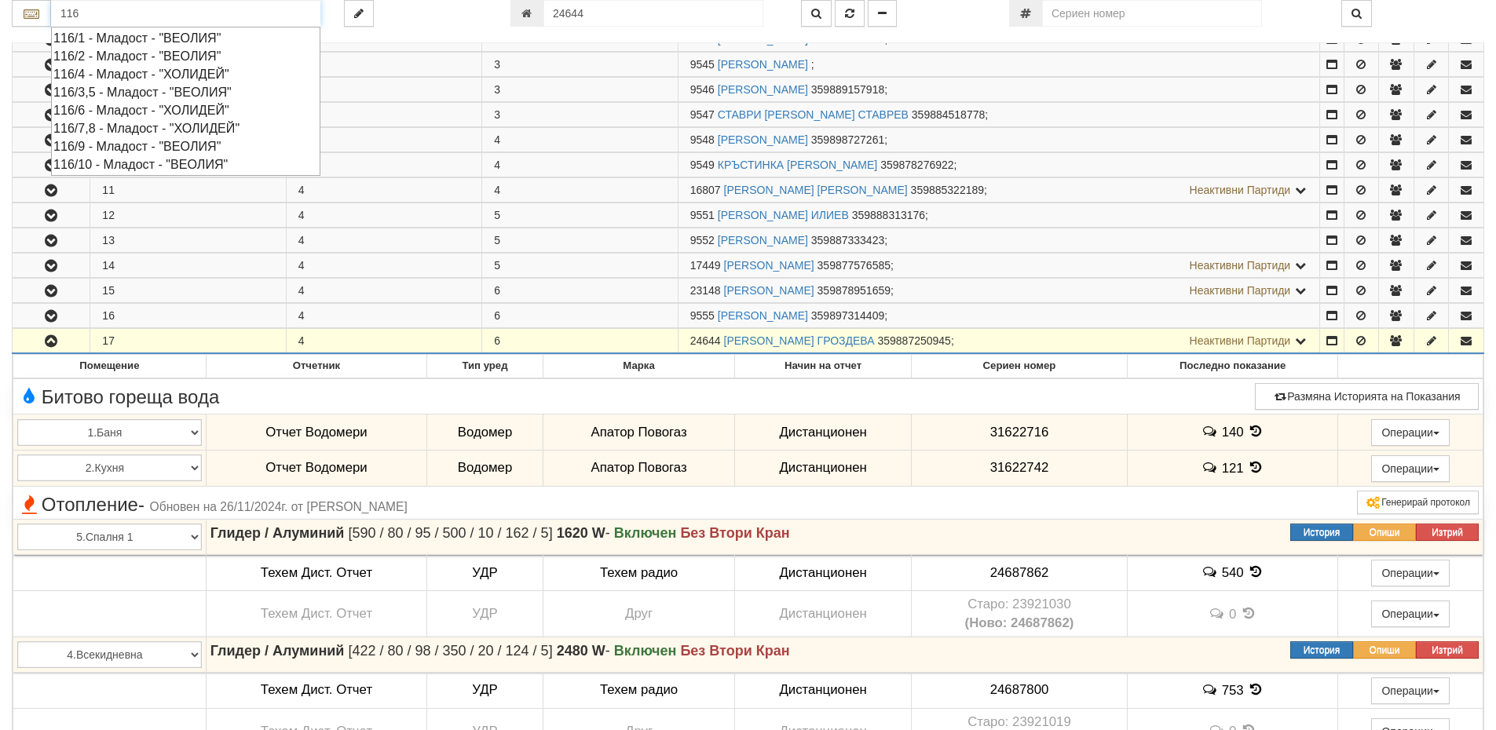
click at [127, 126] on div "116/7,8 - Младост - "ХОЛИДЕЙ"" at bounding box center [185, 128] width 265 height 18
type input "116/7,8 - Младост - "ХОЛИДЕЙ""
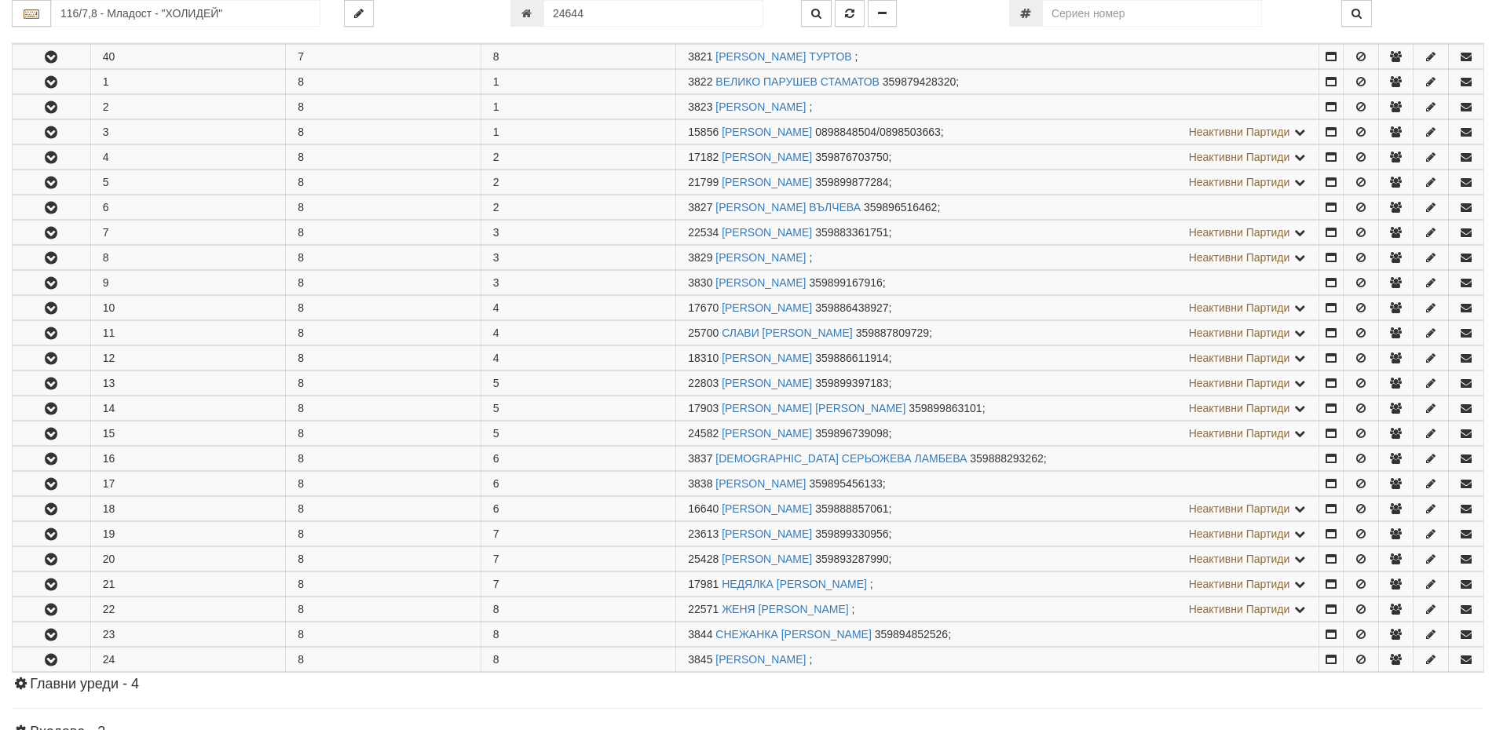
scroll to position [707, 0]
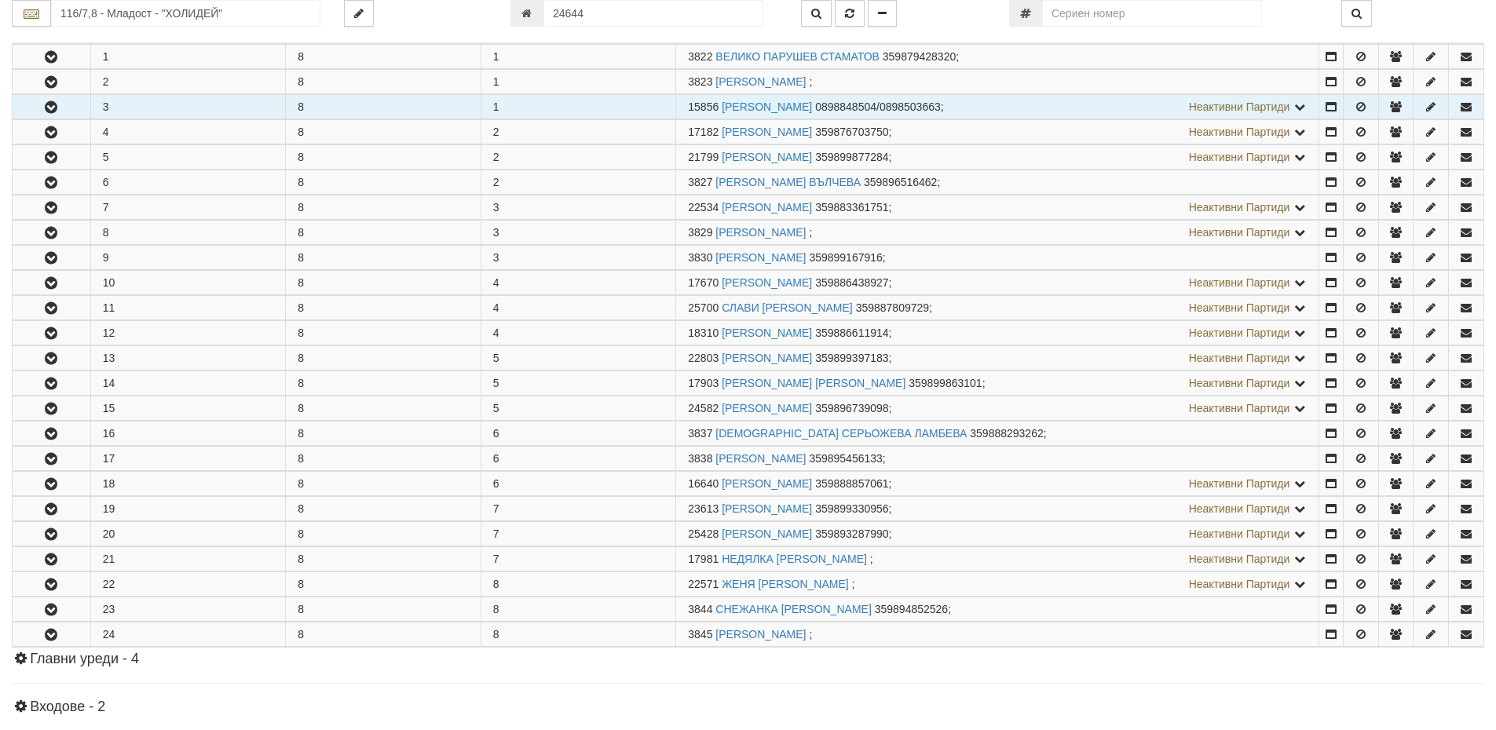
click at [39, 103] on button "button" at bounding box center [52, 107] width 78 height 24
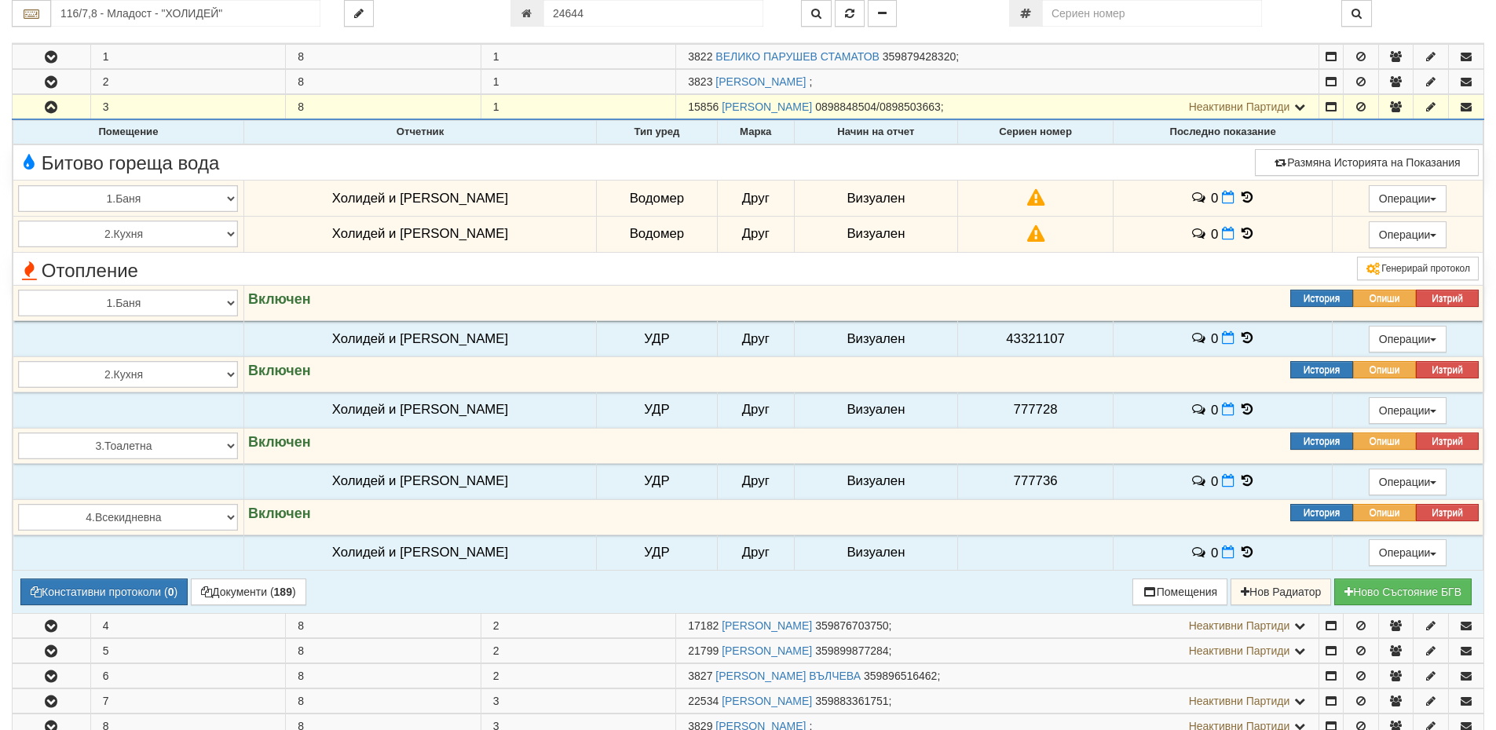
click at [980, 202] on td at bounding box center [1035, 199] width 155 height 36
click at [1027, 199] on icon at bounding box center [1035, 198] width 17 height 13
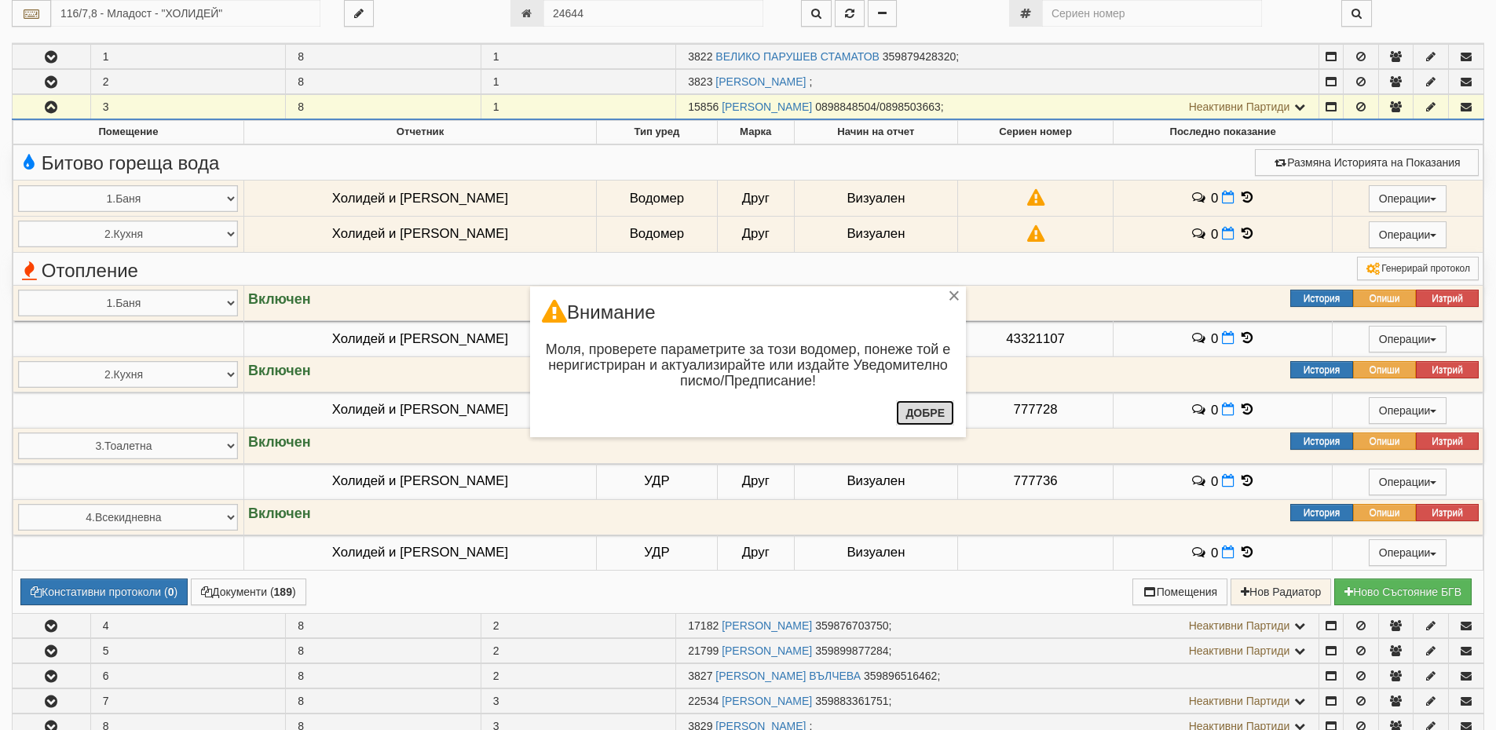
click at [927, 413] on button "Добре" at bounding box center [925, 412] width 58 height 25
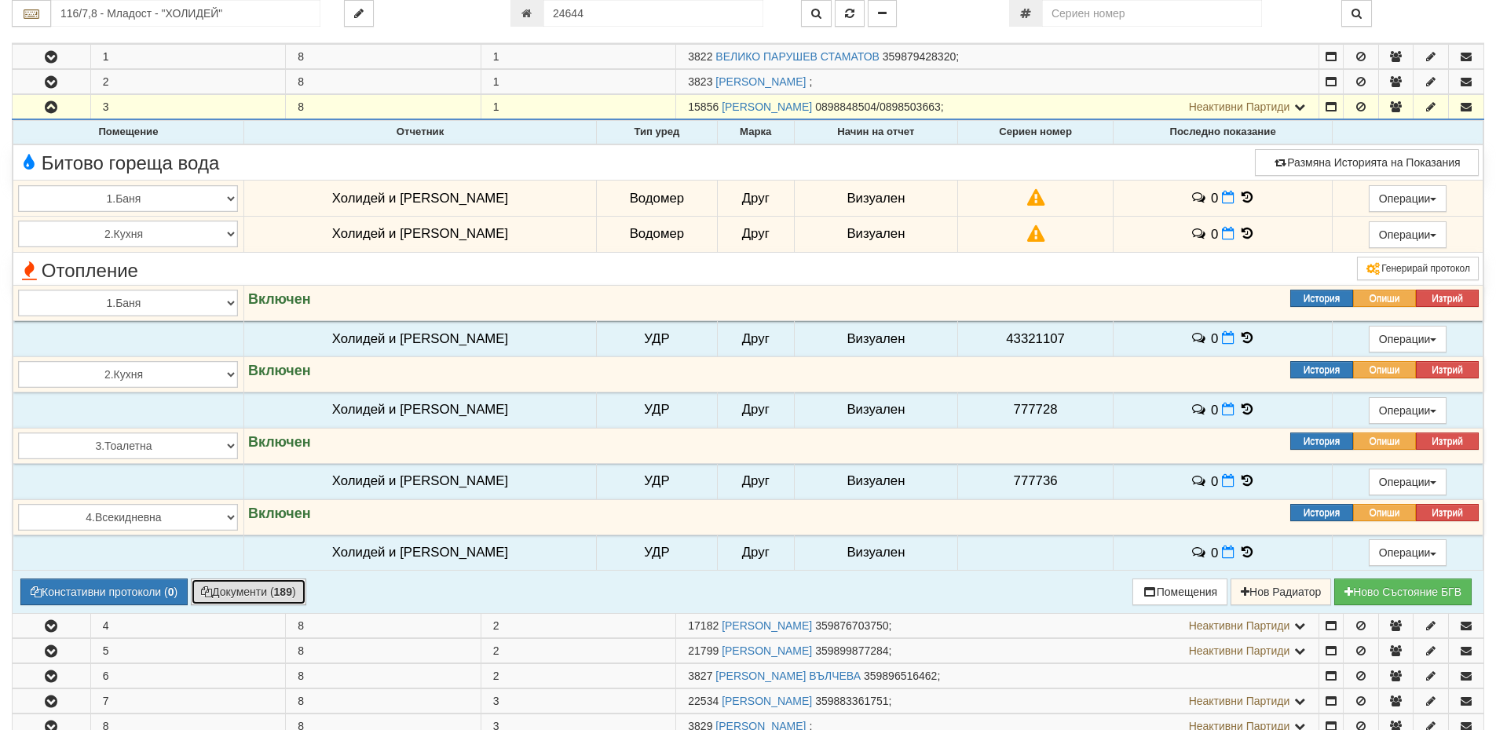
click at [215, 593] on button "Документи ( 189 )" at bounding box center [248, 592] width 115 height 27
click at [151, 590] on button "Констативни протоколи ( 0 )" at bounding box center [103, 592] width 167 height 27
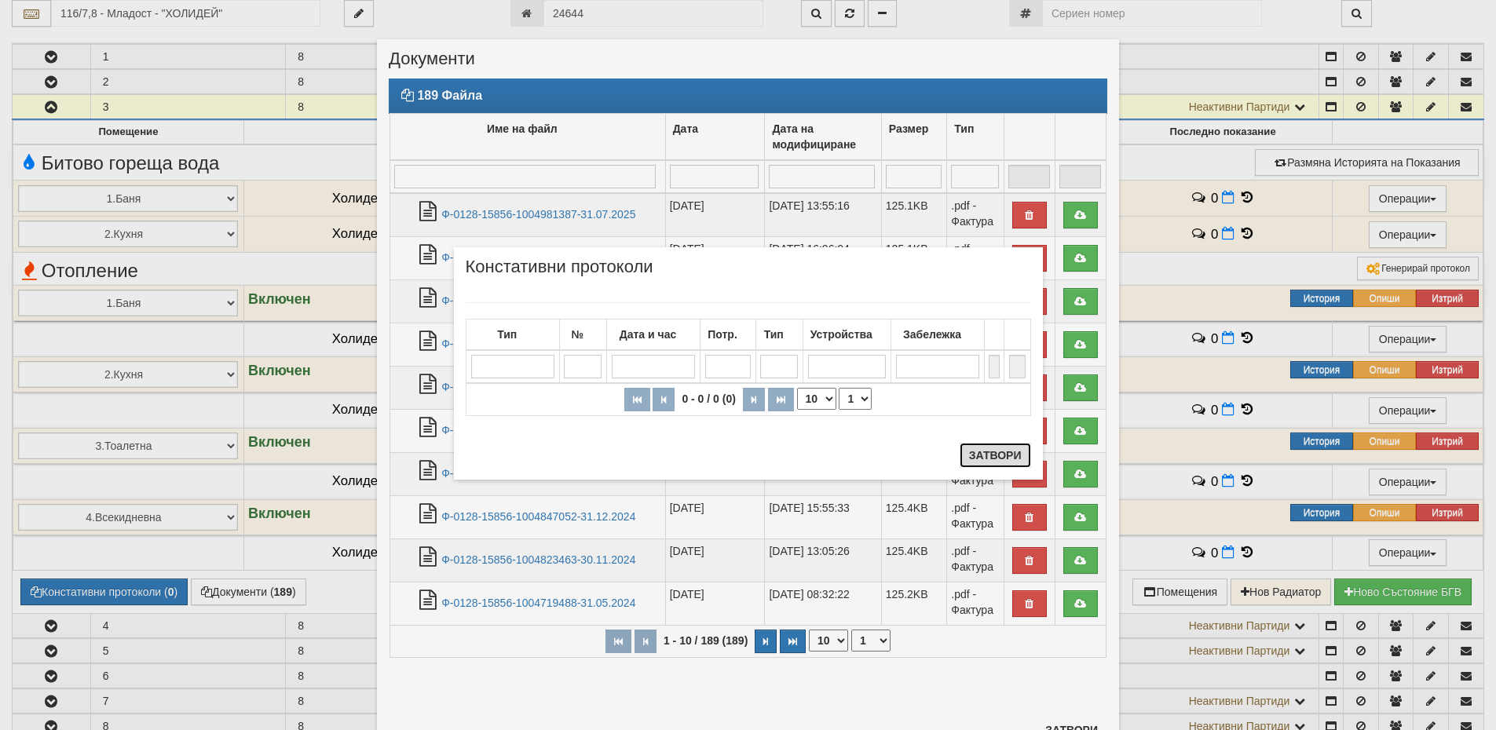
click at [978, 452] on button "Затвори" at bounding box center [995, 455] width 71 height 25
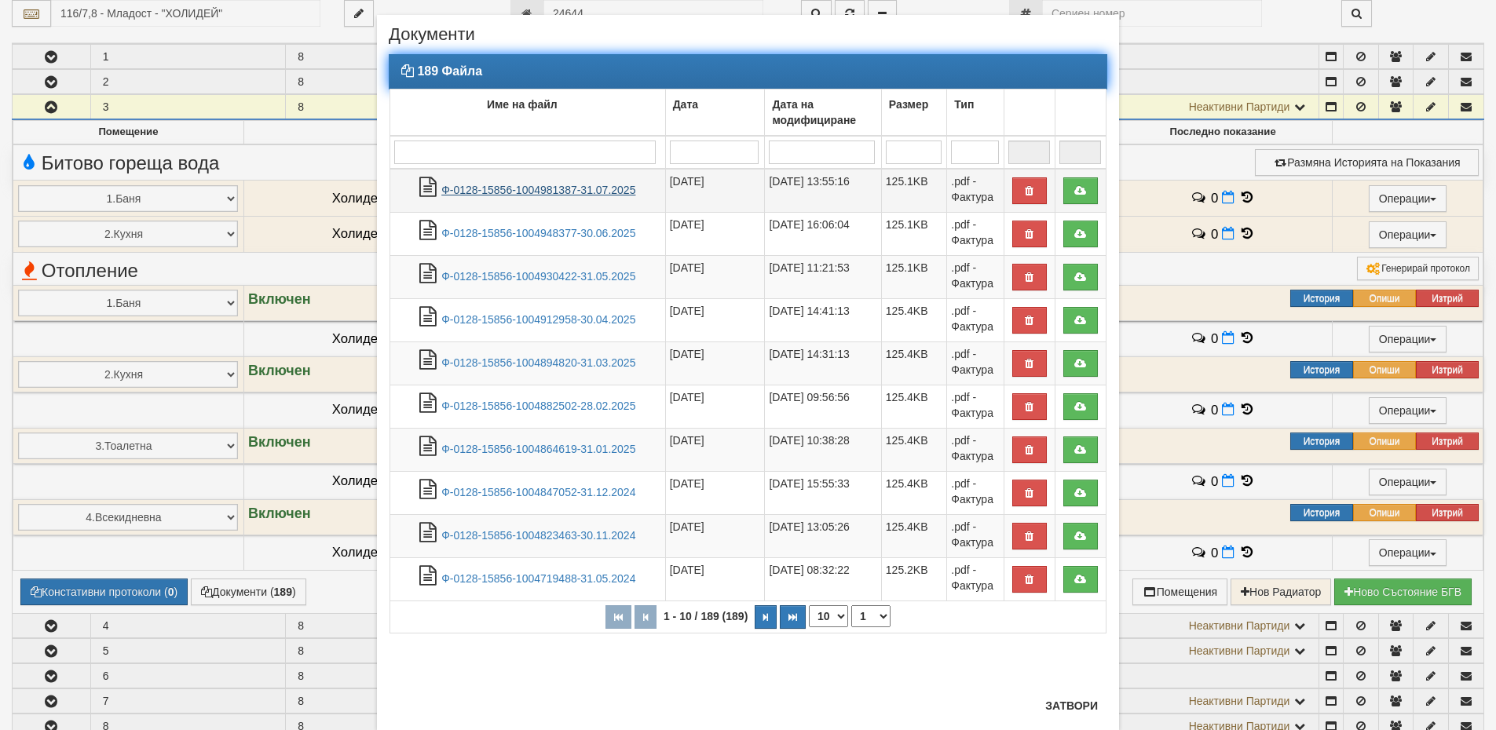
click at [545, 190] on link "Ф-0128-15856-1004981387-31.07.2025" at bounding box center [538, 190] width 194 height 13
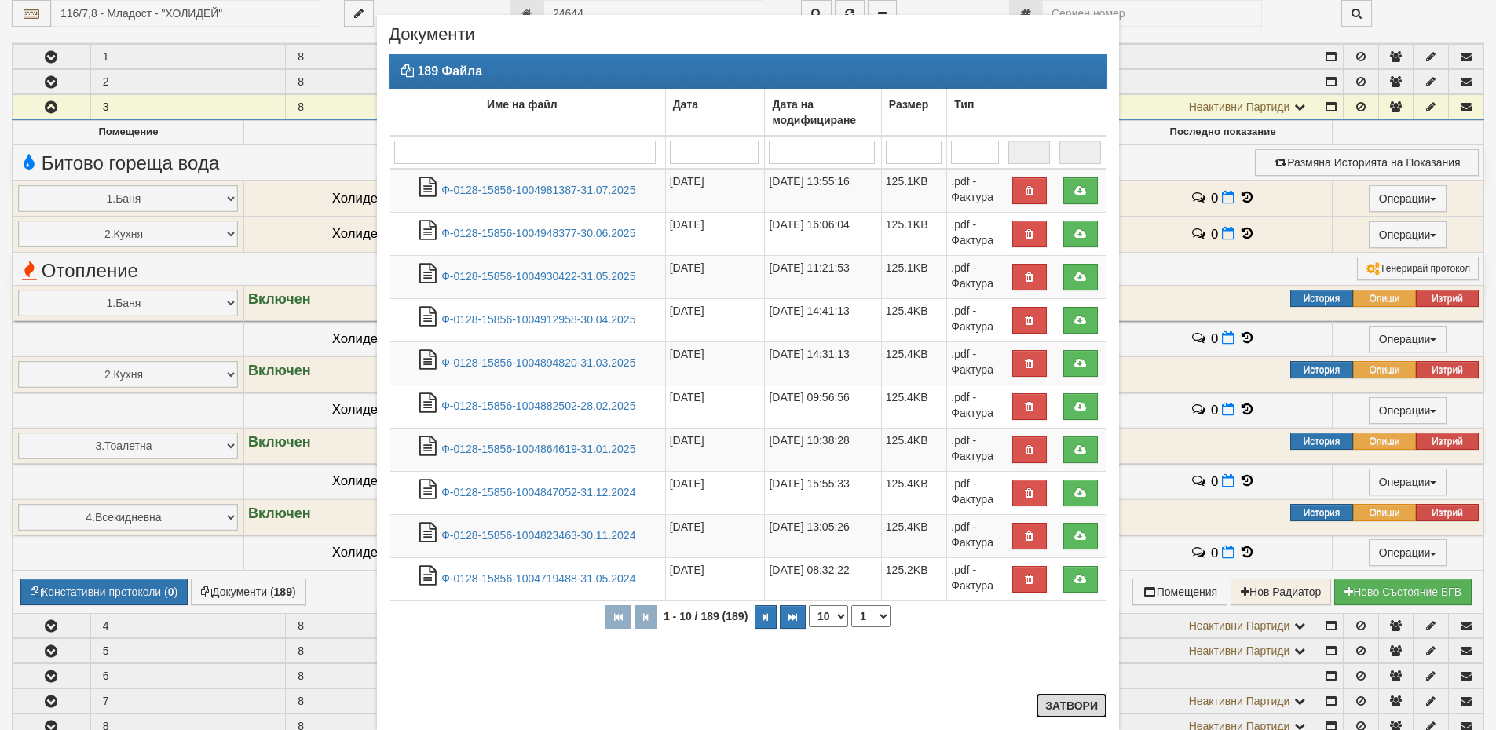
click at [1077, 696] on button "Затвори" at bounding box center [1071, 705] width 71 height 25
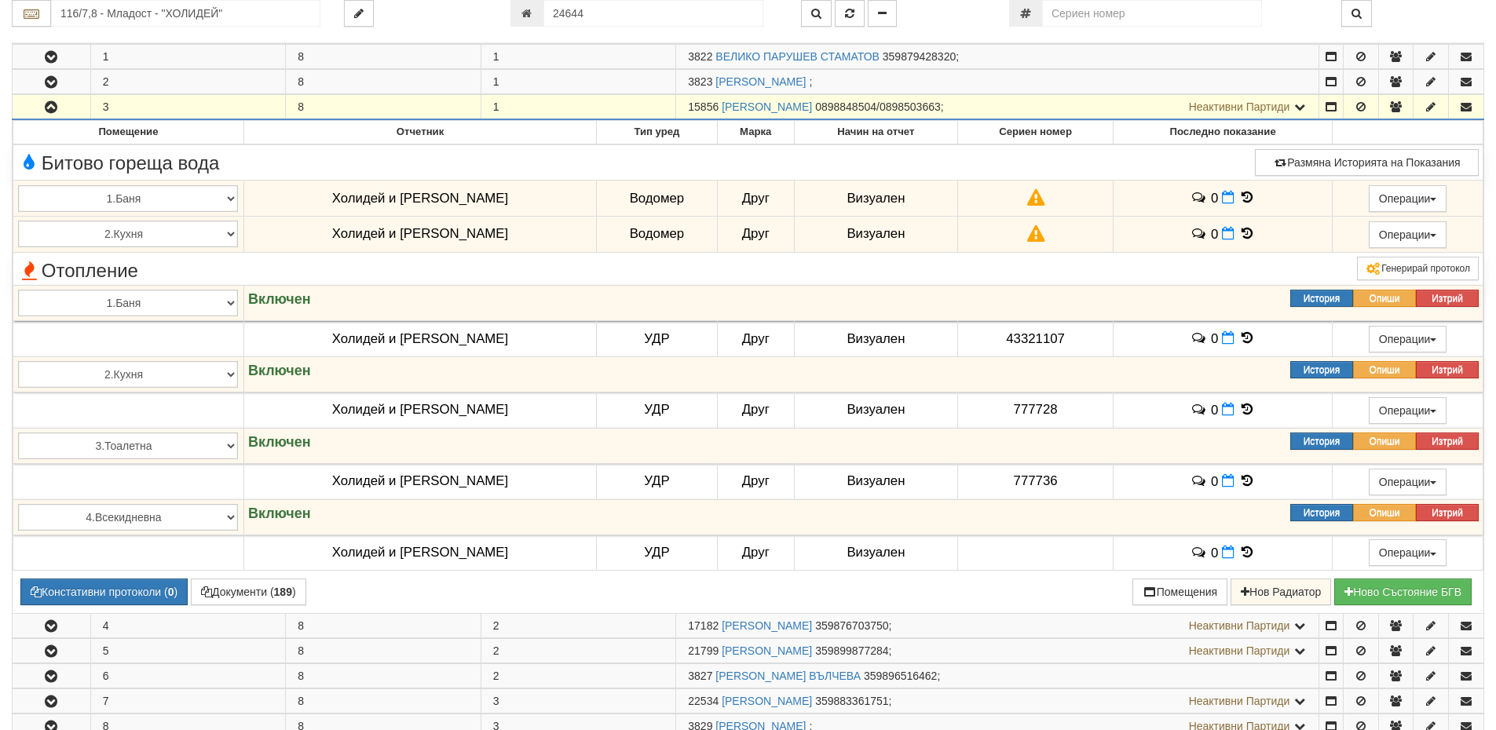
drag, startPoint x: 687, startPoint y: 109, endPoint x: 718, endPoint y: 104, distance: 31.1
click at [718, 104] on td "15856 СТОЯН ВАЛЕНТИНОВ СТОЯНОВ 0898848504/0898503663 ; Неактивни Партиди 3824 П…" at bounding box center [997, 107] width 643 height 25
copy span "15856"
click at [802, 110] on link "СТОЯН ВАЛЕНТИНОВ СТОЯНОВ" at bounding box center [767, 107] width 90 height 13
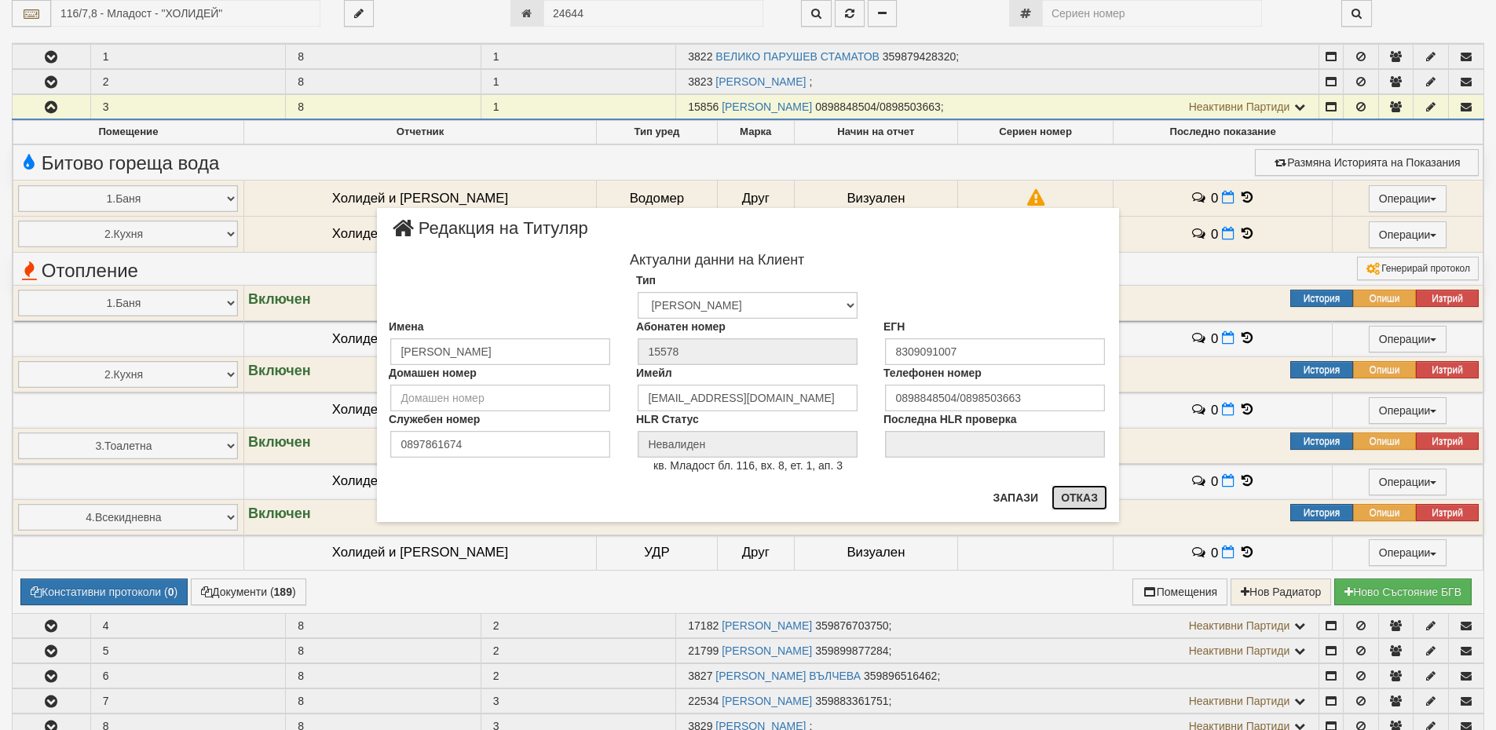
click at [1078, 499] on button "Отказ" at bounding box center [1079, 497] width 56 height 25
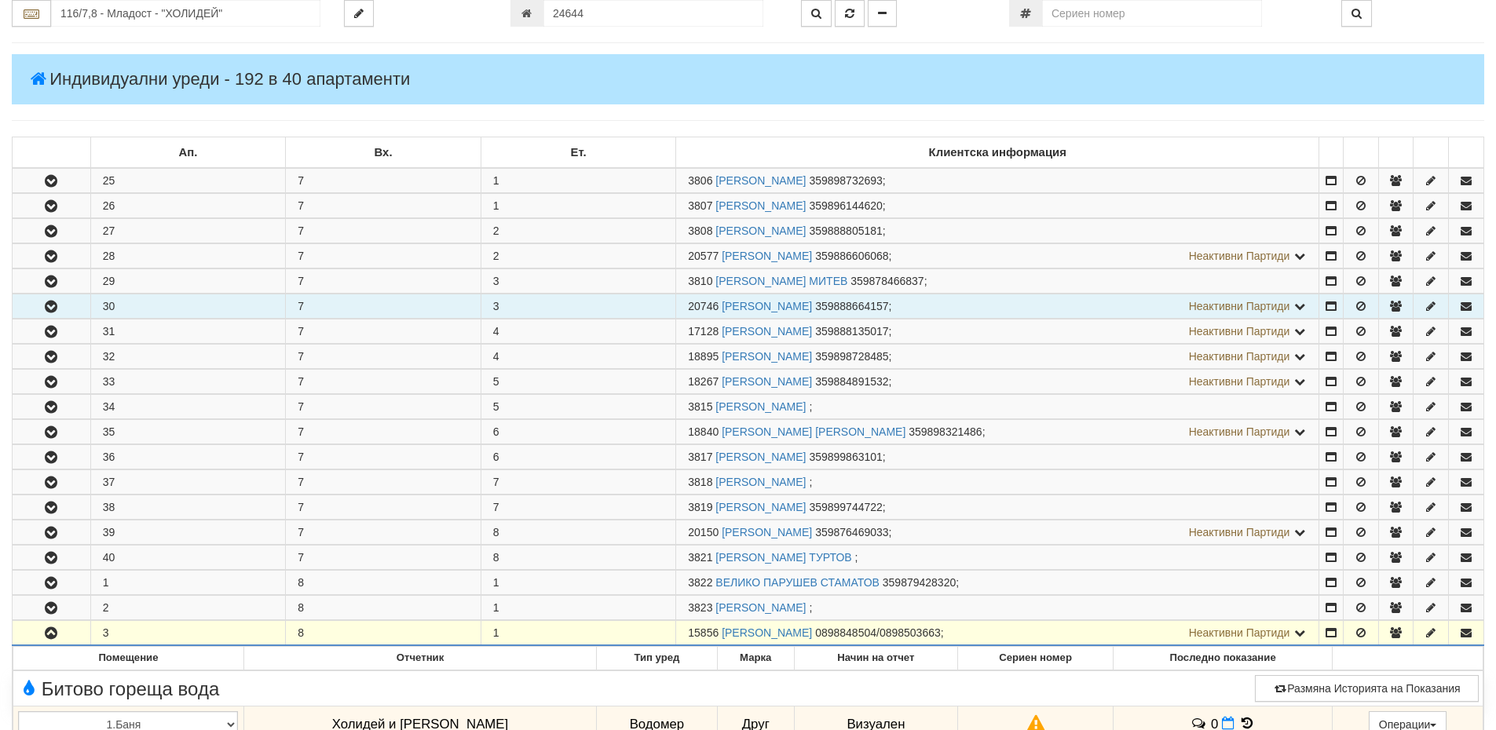
scroll to position [0, 0]
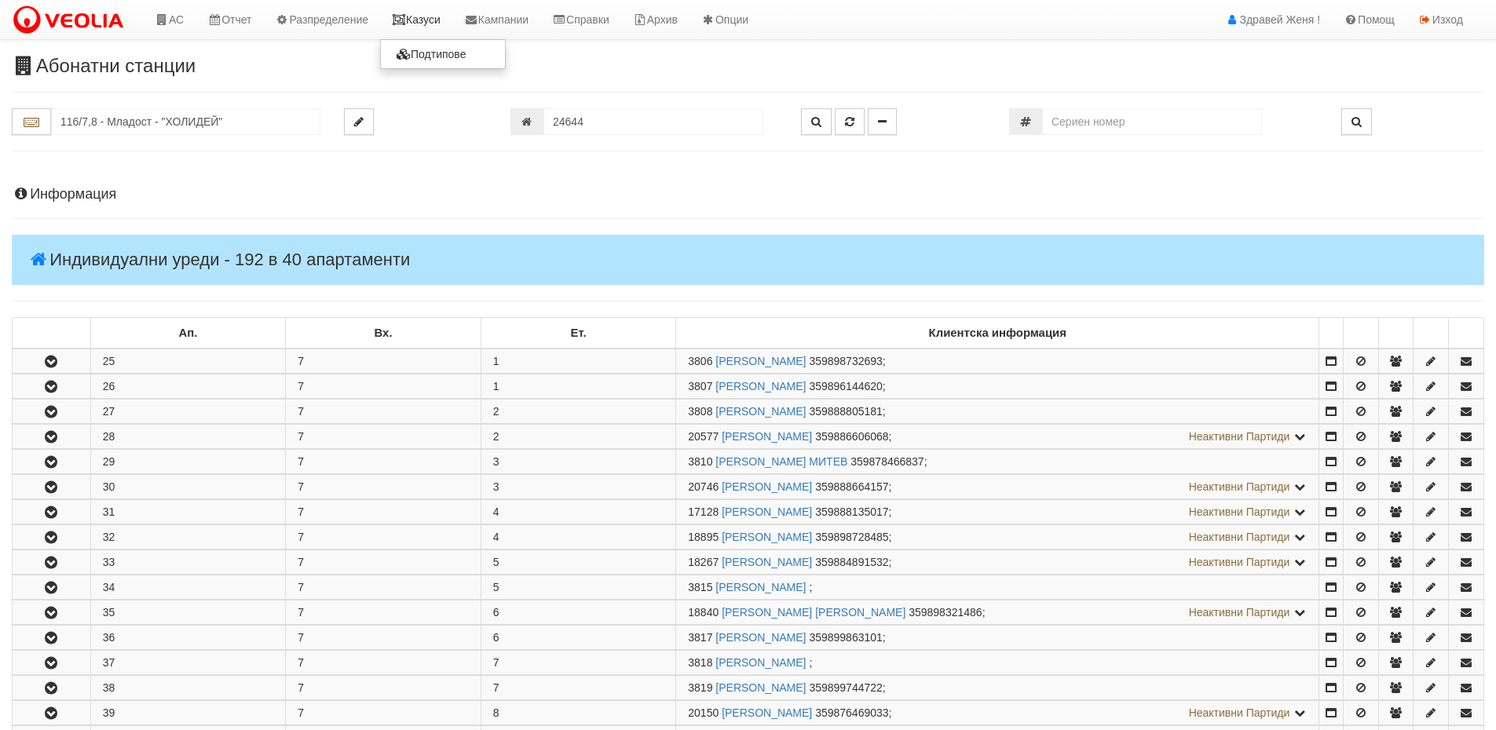
click at [422, 8] on link "Казуси" at bounding box center [416, 19] width 72 height 39
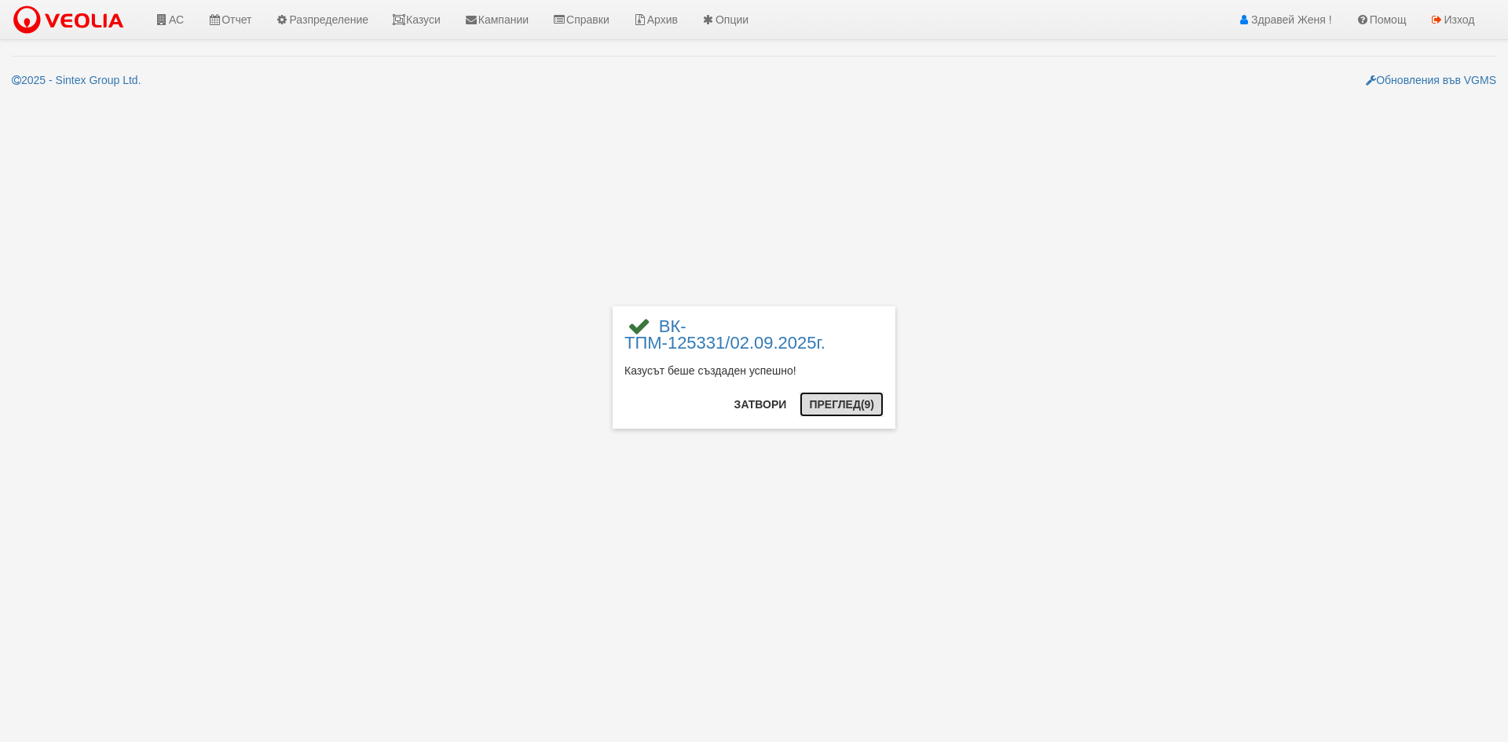
click at [845, 399] on button "Преглед (9)" at bounding box center [841, 404] width 84 height 25
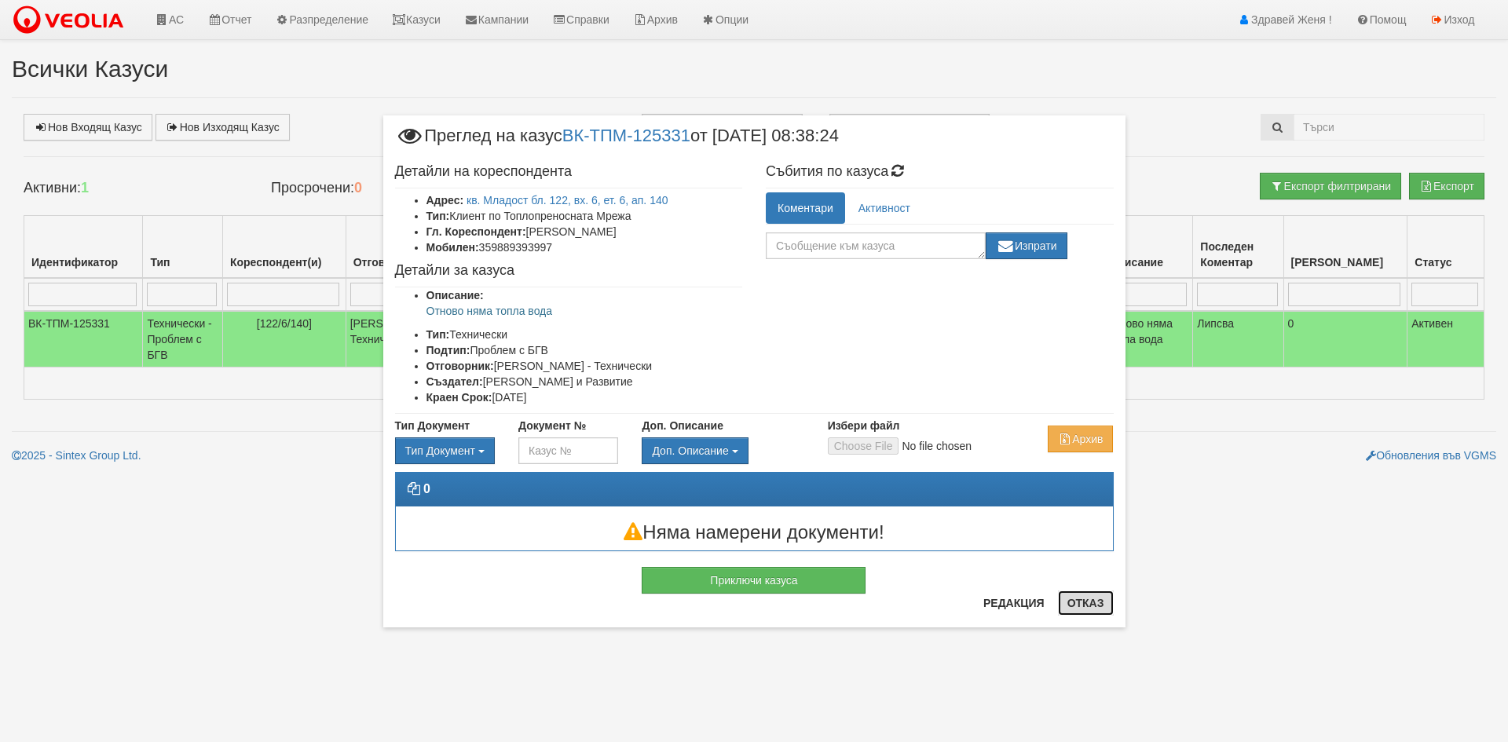
click at [1101, 602] on button "Отказ" at bounding box center [1086, 603] width 56 height 25
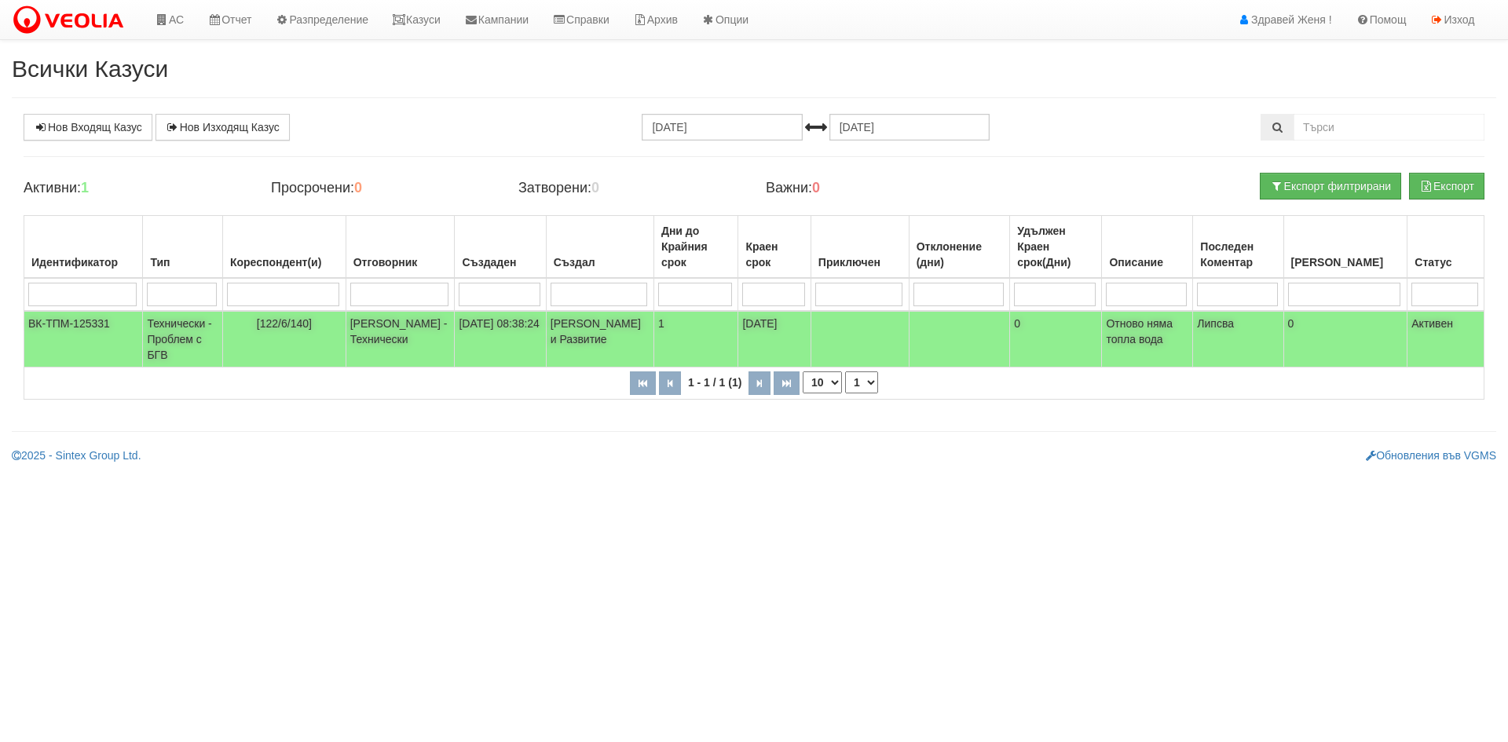
click at [1146, 344] on p "Отново няма топла вода" at bounding box center [1147, 331] width 82 height 31
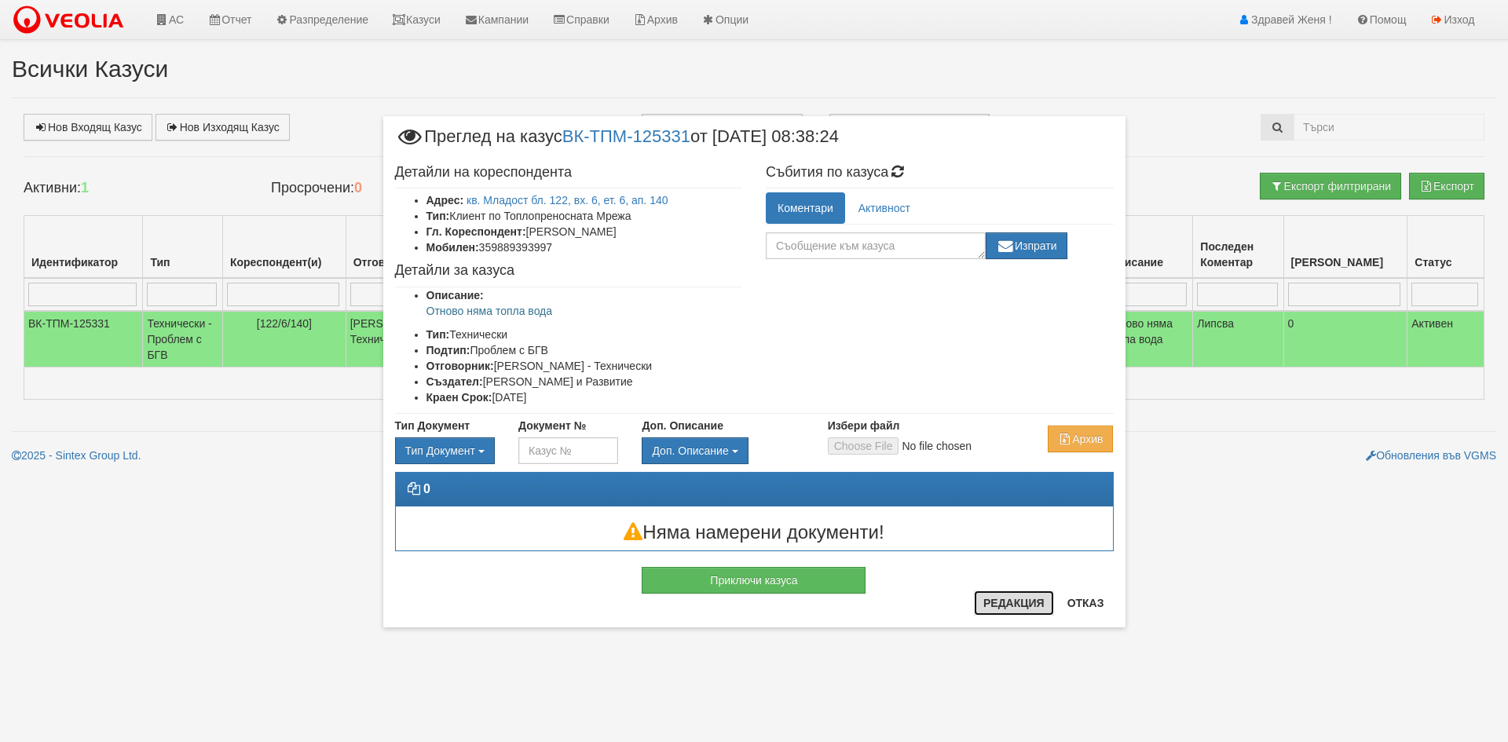
click at [1033, 601] on button "Редакция" at bounding box center [1014, 603] width 80 height 25
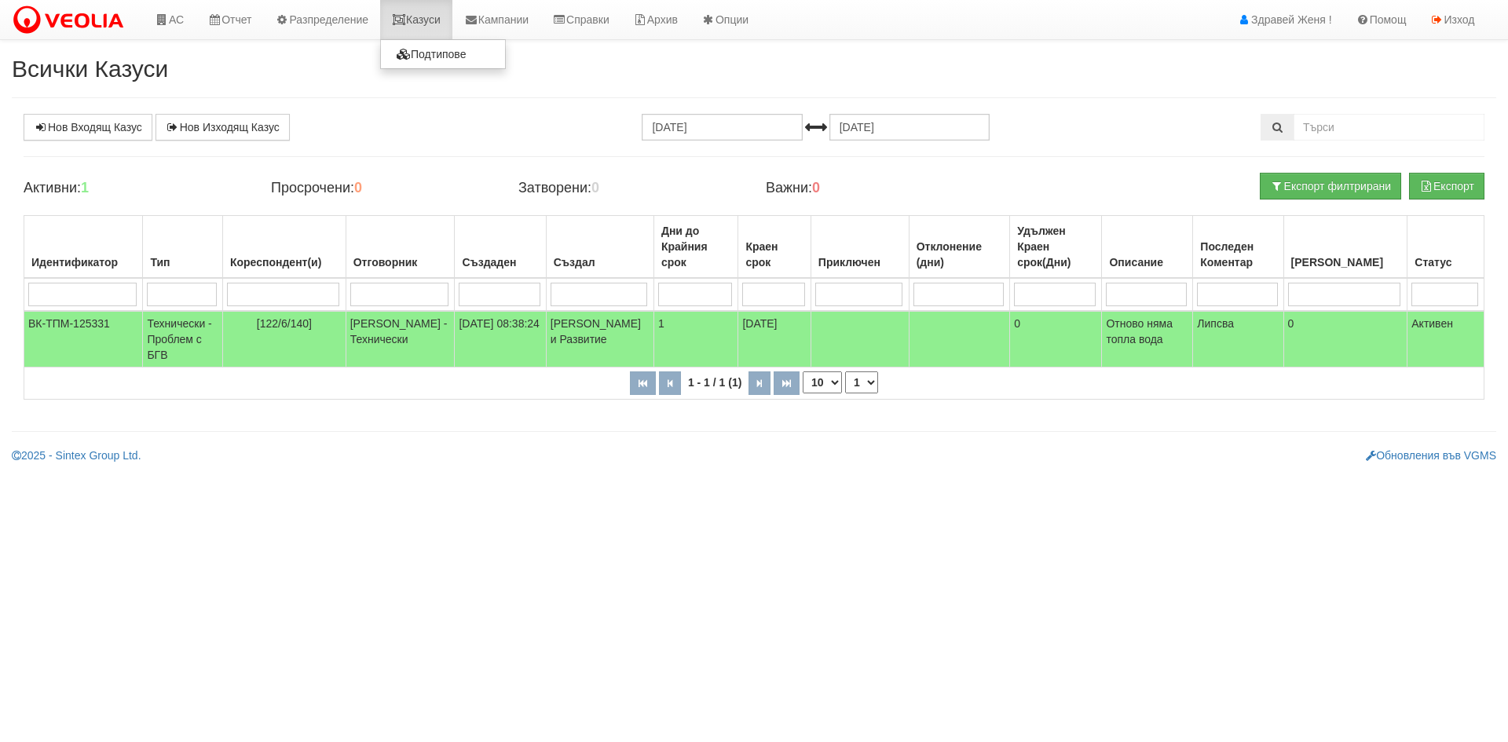
click at [406, 17] on icon at bounding box center [399, 19] width 14 height 11
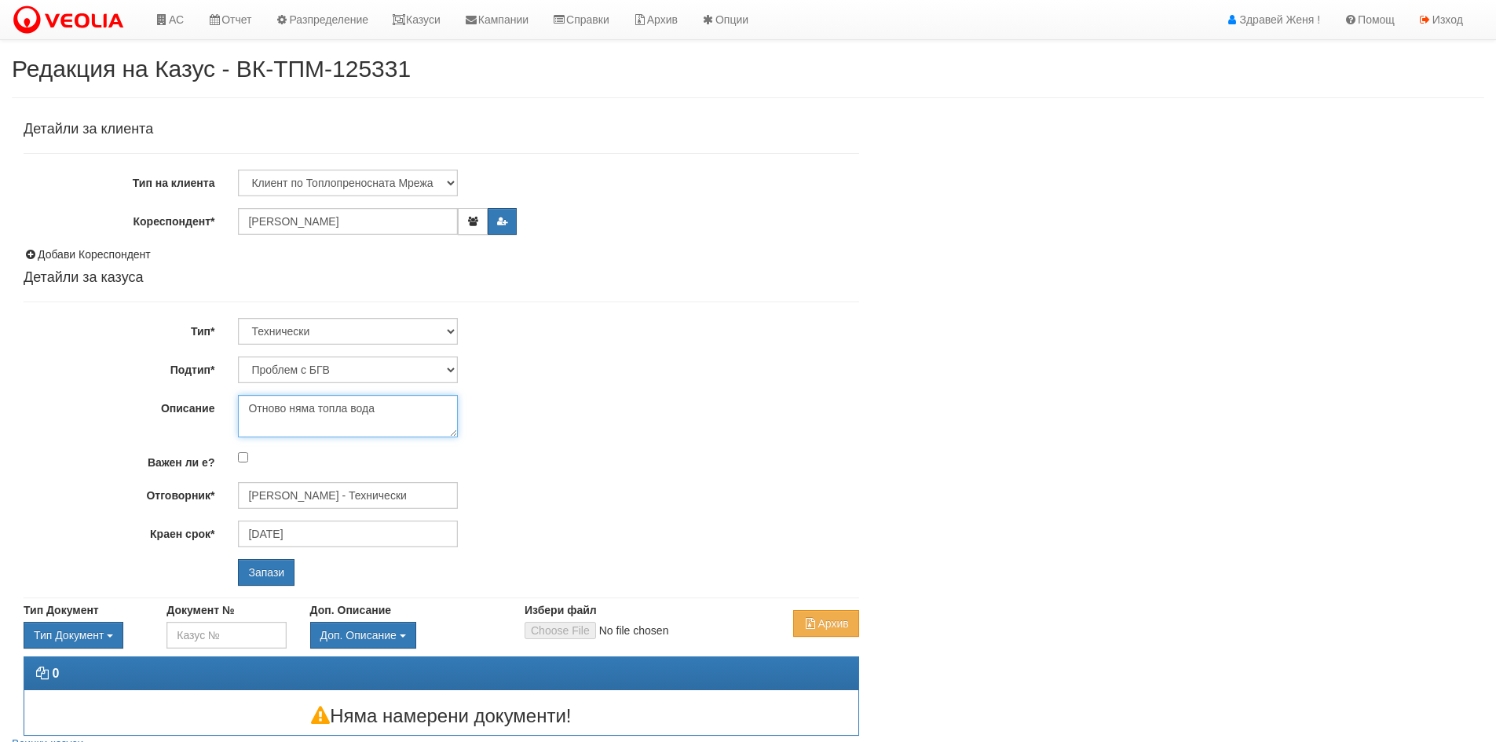
drag, startPoint x: 384, startPoint y: 414, endPoint x: 220, endPoint y: 385, distance: 166.7
click at [220, 385] on div "Детайли за клиента Тип на клиента Клиент по Топлопреносната Мрежа Институция Па…" at bounding box center [442, 354] width 836 height 464
click at [283, 571] on input "Запази" at bounding box center [266, 572] width 57 height 27
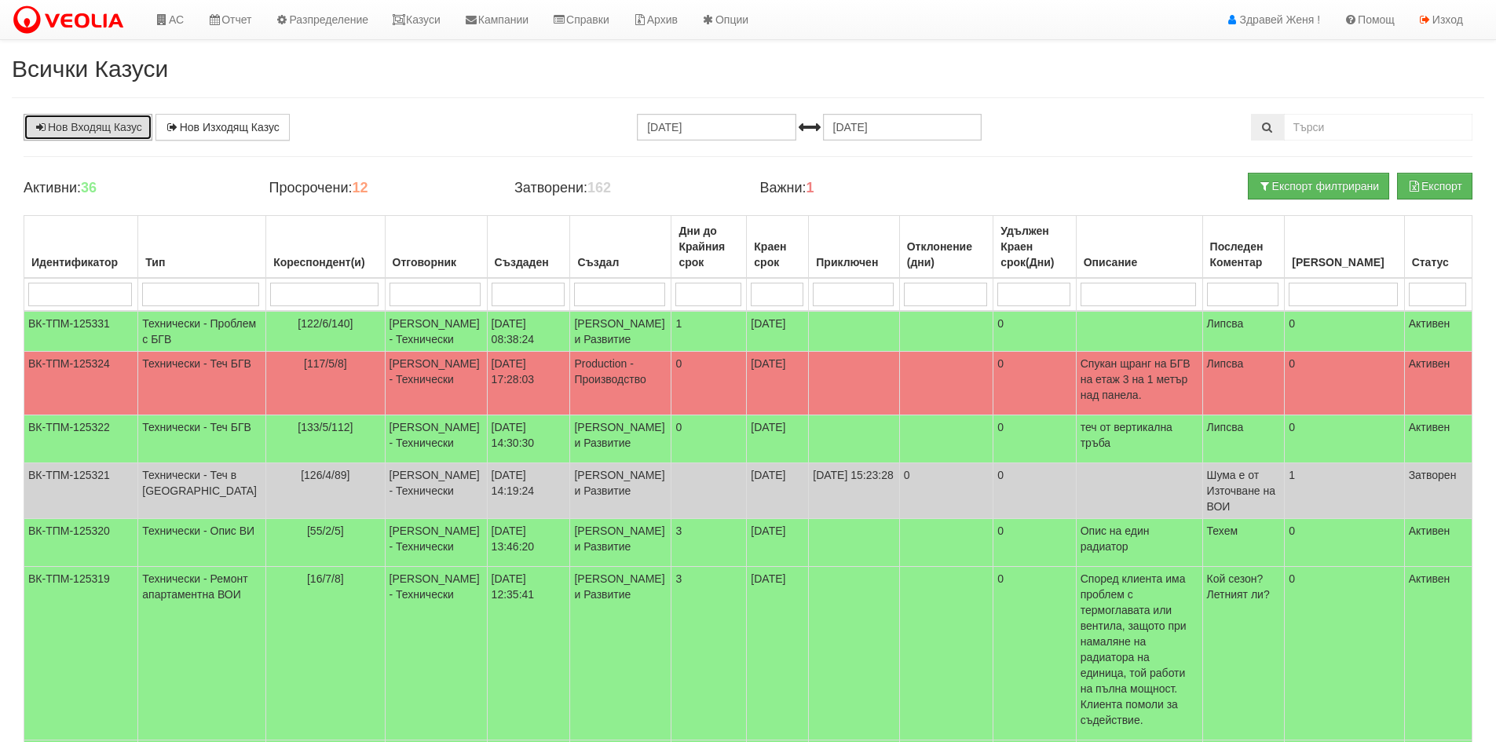
click at [107, 121] on link "Нов Входящ Казус" at bounding box center [88, 127] width 129 height 27
click at [174, 17] on link "АС" at bounding box center [169, 19] width 53 height 39
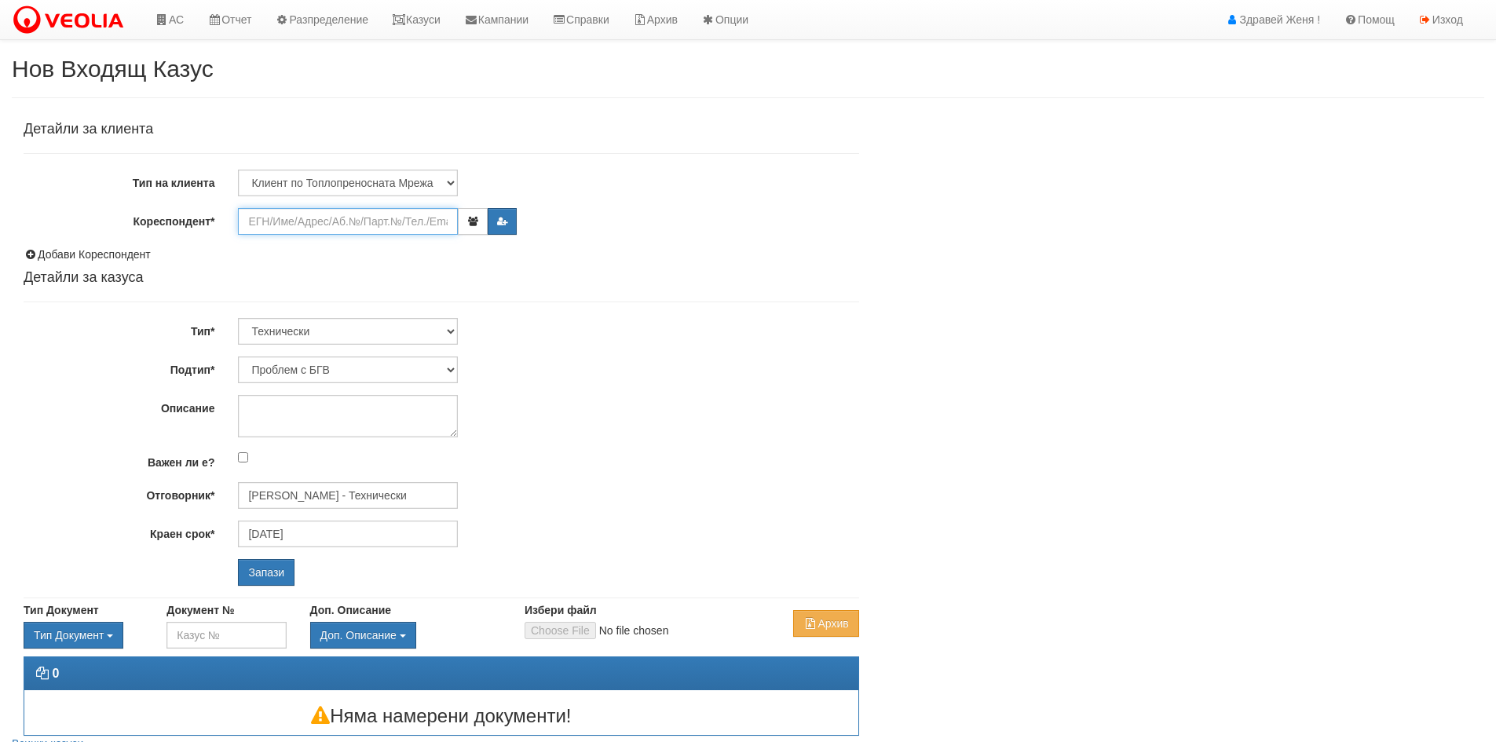
click at [290, 223] on input "Кореспондент*" at bounding box center [348, 221] width 220 height 27
click at [282, 222] on input "Кореспондент*" at bounding box center [348, 221] width 220 height 27
click at [306, 218] on input "Кореспондент*" at bounding box center [348, 221] width 220 height 27
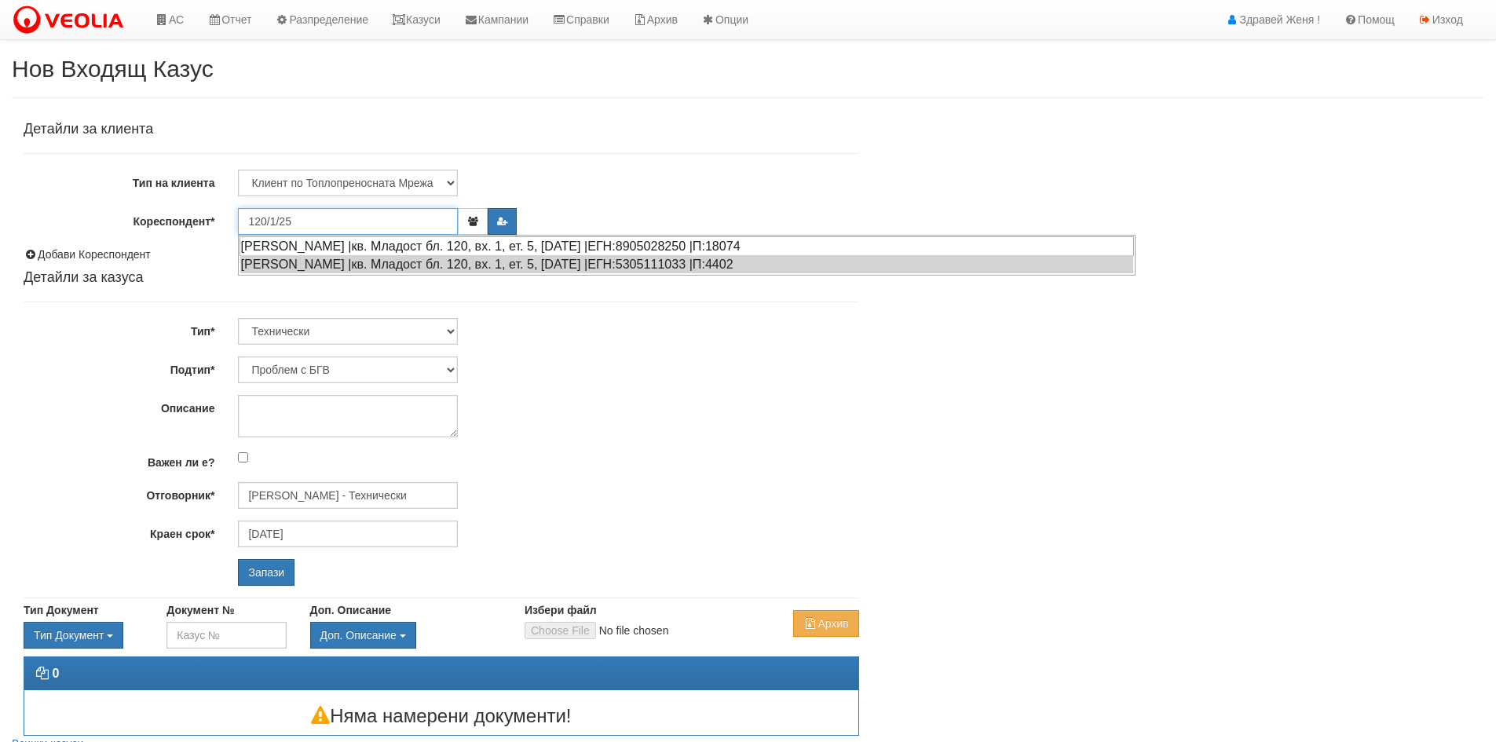
click at [357, 241] on div "ЯНА ВЛАДИМИРОВА ПЕТРОВА |кв. Младост бл. 120, вх. 1, ет. 5, ап. 25 |ЕГН:8905028…" at bounding box center [687, 246] width 894 height 20
type input "ЯНА ВЛАДИМИРОВА ПЕТРОВА"
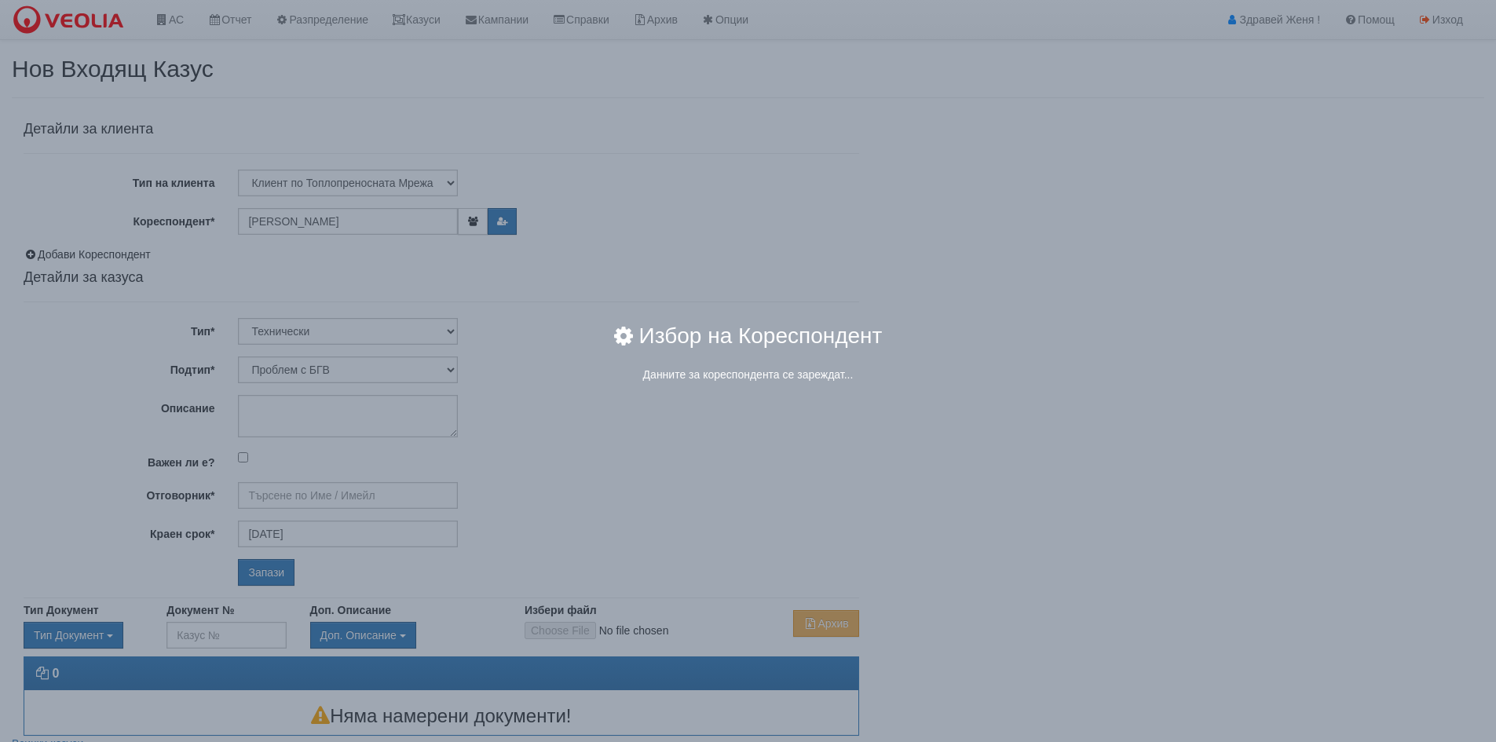
type input "Дончо Дончев - Технически"
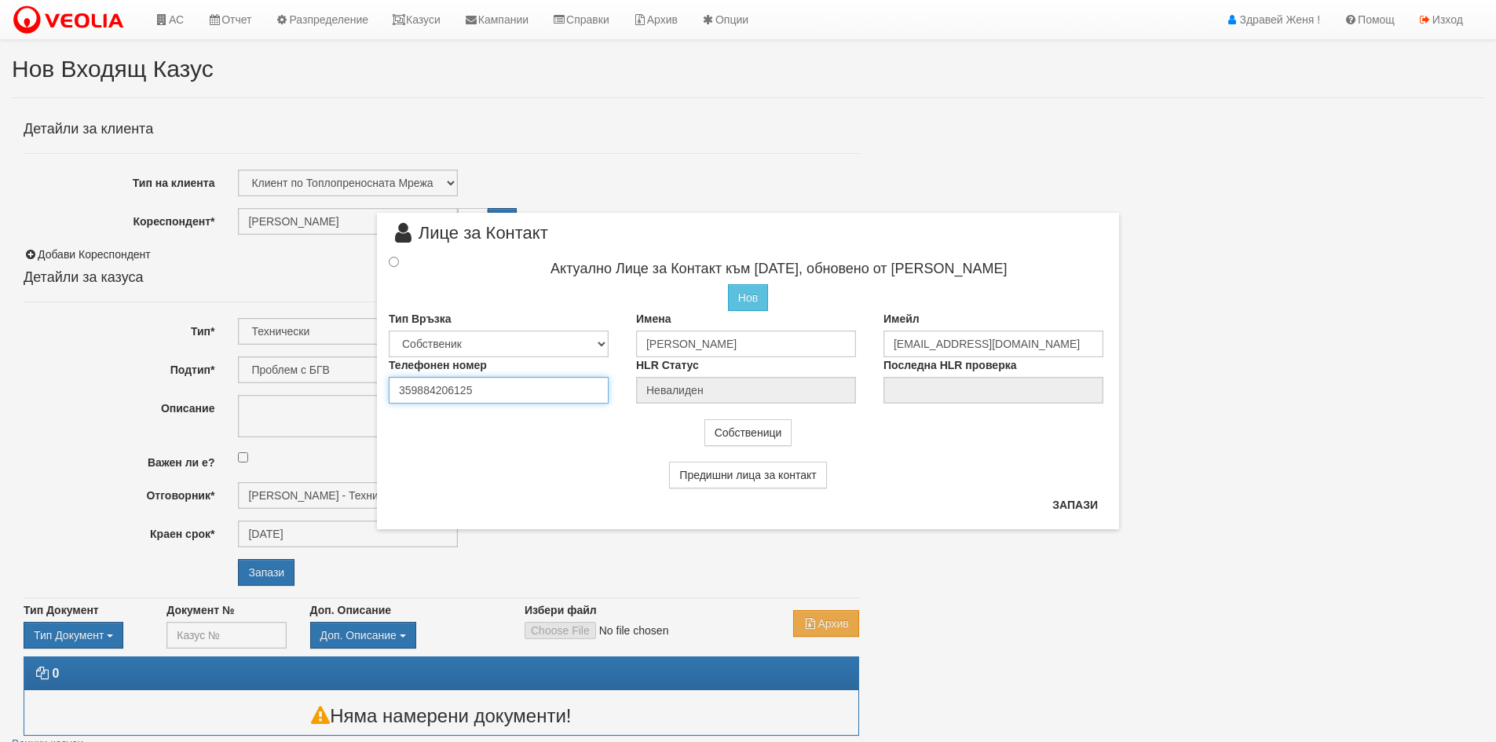
drag, startPoint x: 480, startPoint y: 390, endPoint x: 319, endPoint y: 389, distance: 161.0
click at [319, 389] on div "× Лице за Контакт Актуално Лице за Контакт към 24/06/2021, обновено от Иван Вел…" at bounding box center [748, 264] width 919 height 529
type input "0898375064"
click at [395, 261] on input "radio" at bounding box center [394, 262] width 10 height 10
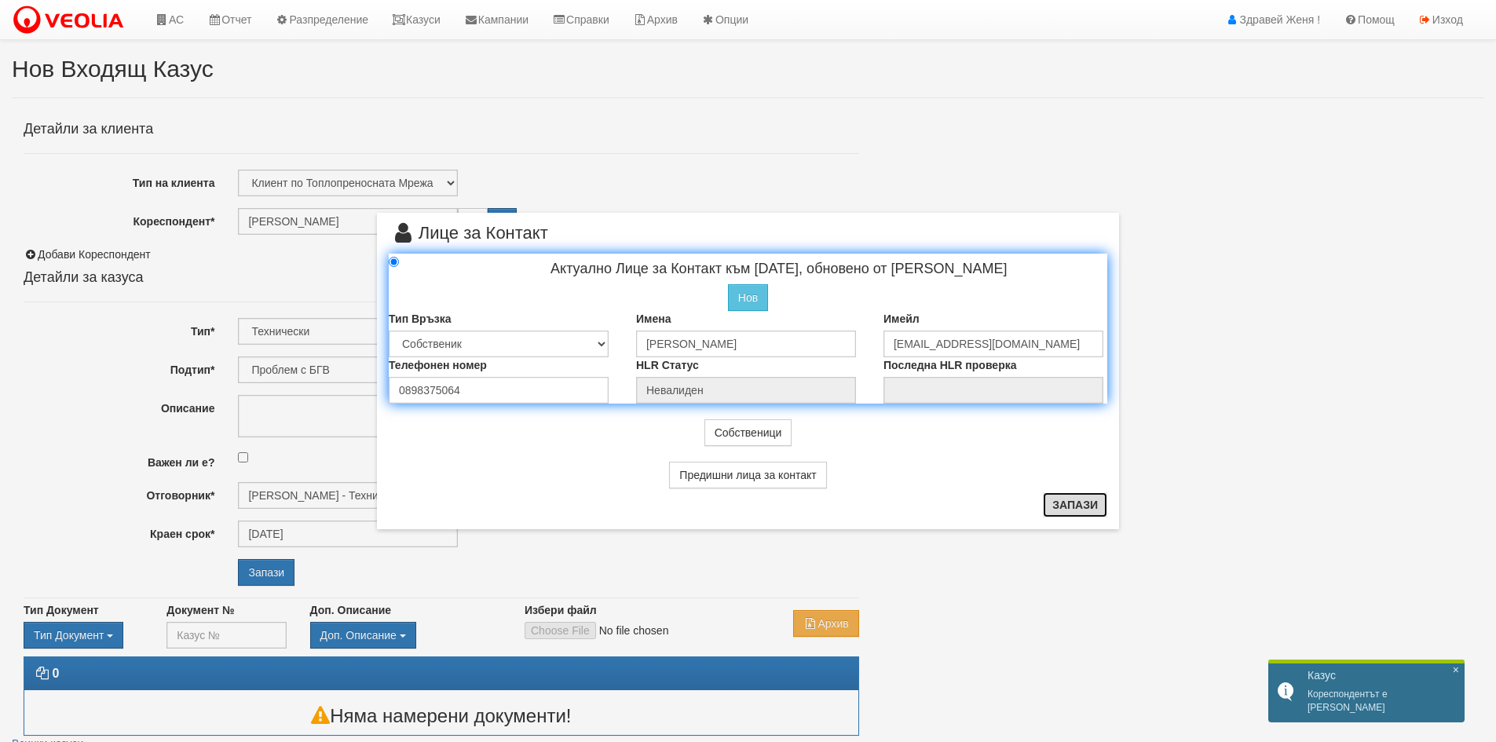
click at [1067, 509] on button "Запази" at bounding box center [1075, 504] width 64 height 25
radio input "true"
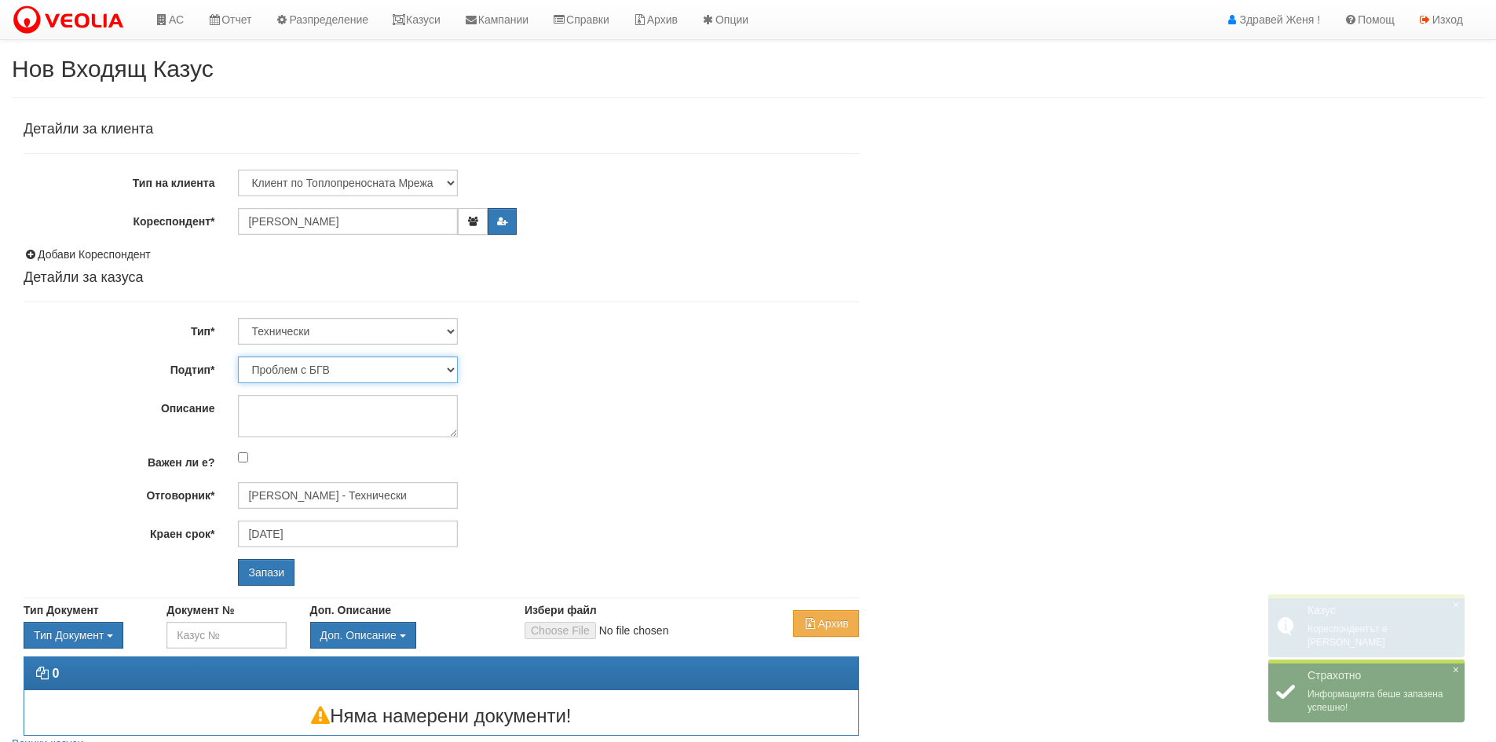
click at [453, 368] on select "Проблем с БГВ Теч ВОИ Теч БГВ Теч в АС Теч от водомер Проблем в АС Интервенция …" at bounding box center [348, 370] width 220 height 27
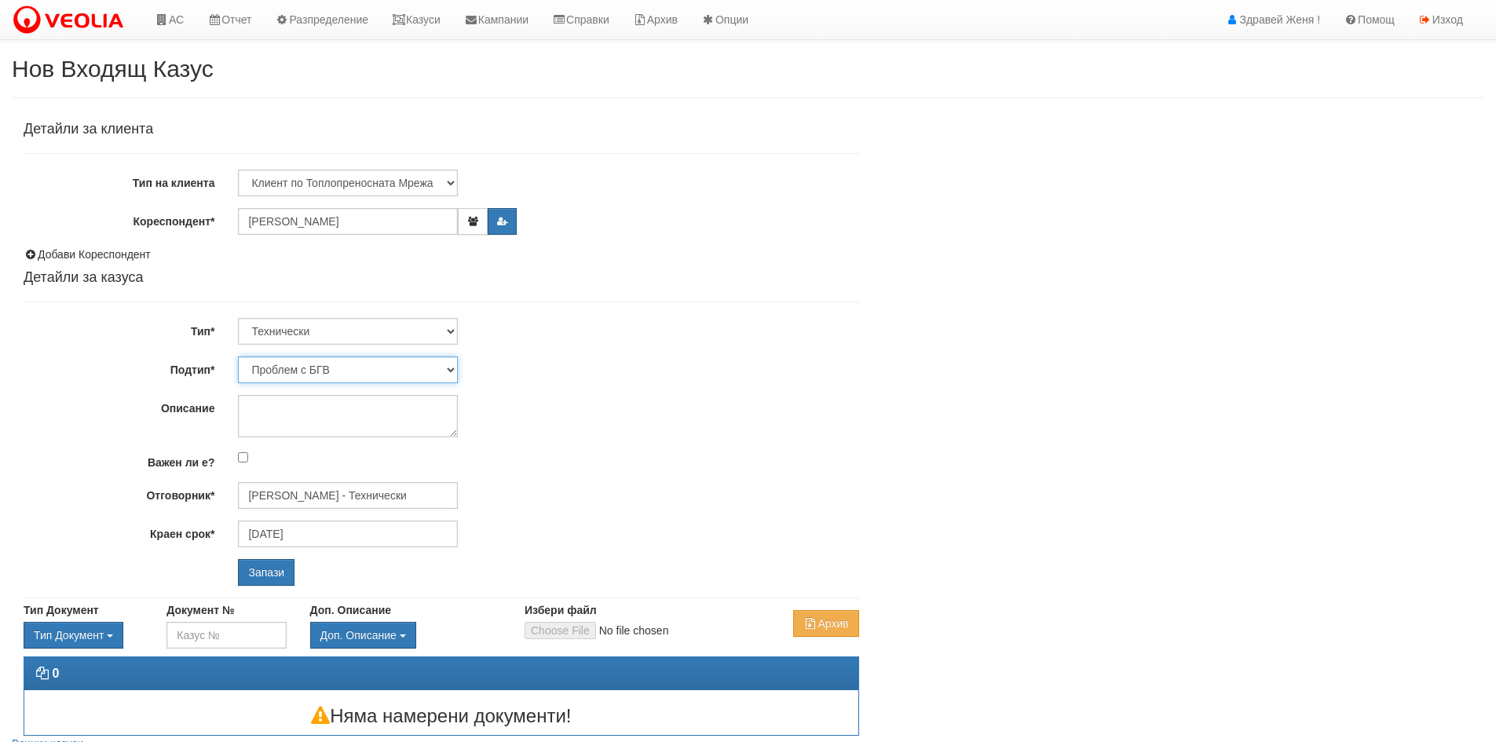
select select "Монтаж на водомер с дист. модул"
click at [238, 357] on select "Проблем с БГВ Теч ВОИ Теч БГВ Теч в АС Теч от водомер Проблем в АС Интервенция …" at bounding box center [348, 370] width 220 height 27
type input "09/09/2025"
type input "Дончо Дончев - Технически"
click at [326, 420] on textarea "Описание" at bounding box center [348, 416] width 220 height 42
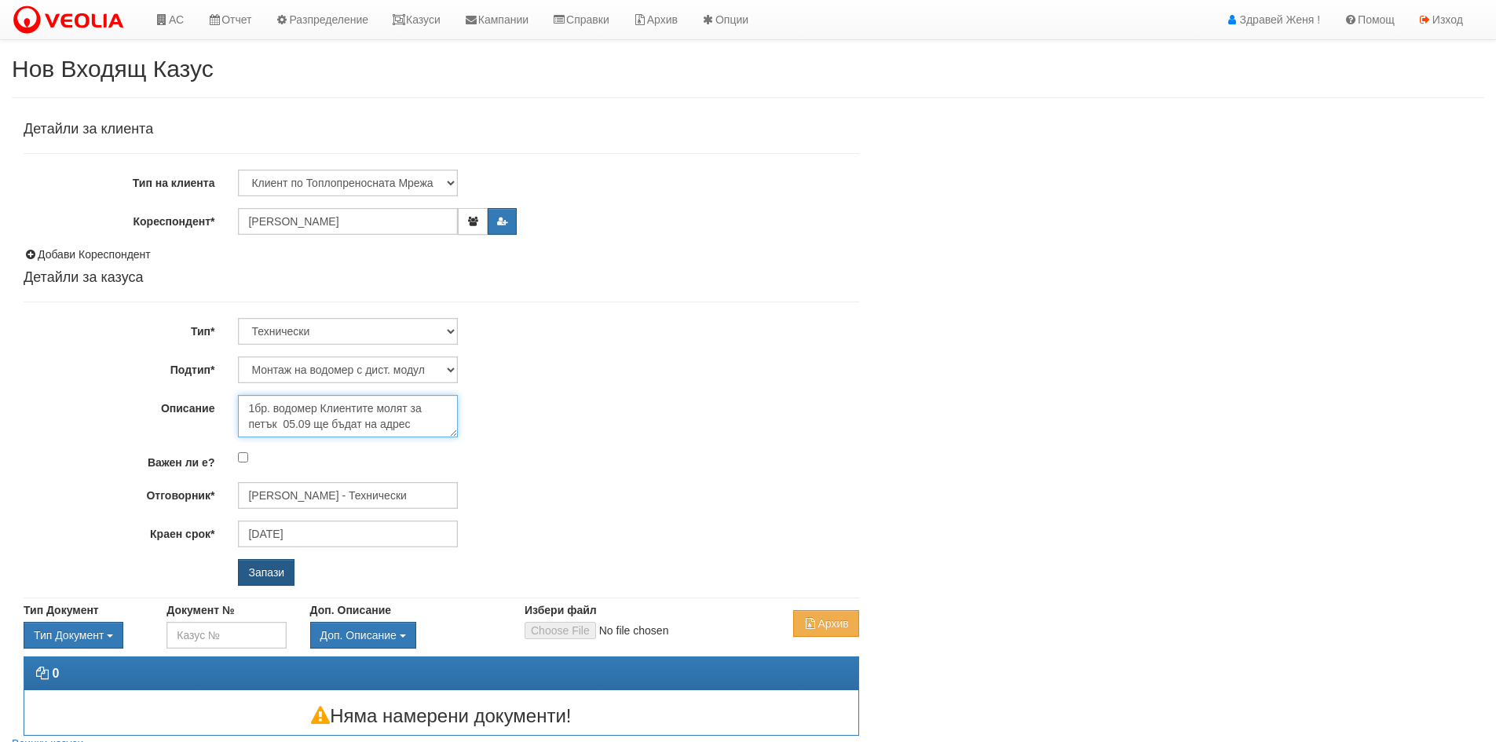
type textarea "1бр. водомер Клиентите молят за петък 05.09 ще бъдат на адрес"
click at [268, 575] on input "Запази" at bounding box center [266, 572] width 57 height 27
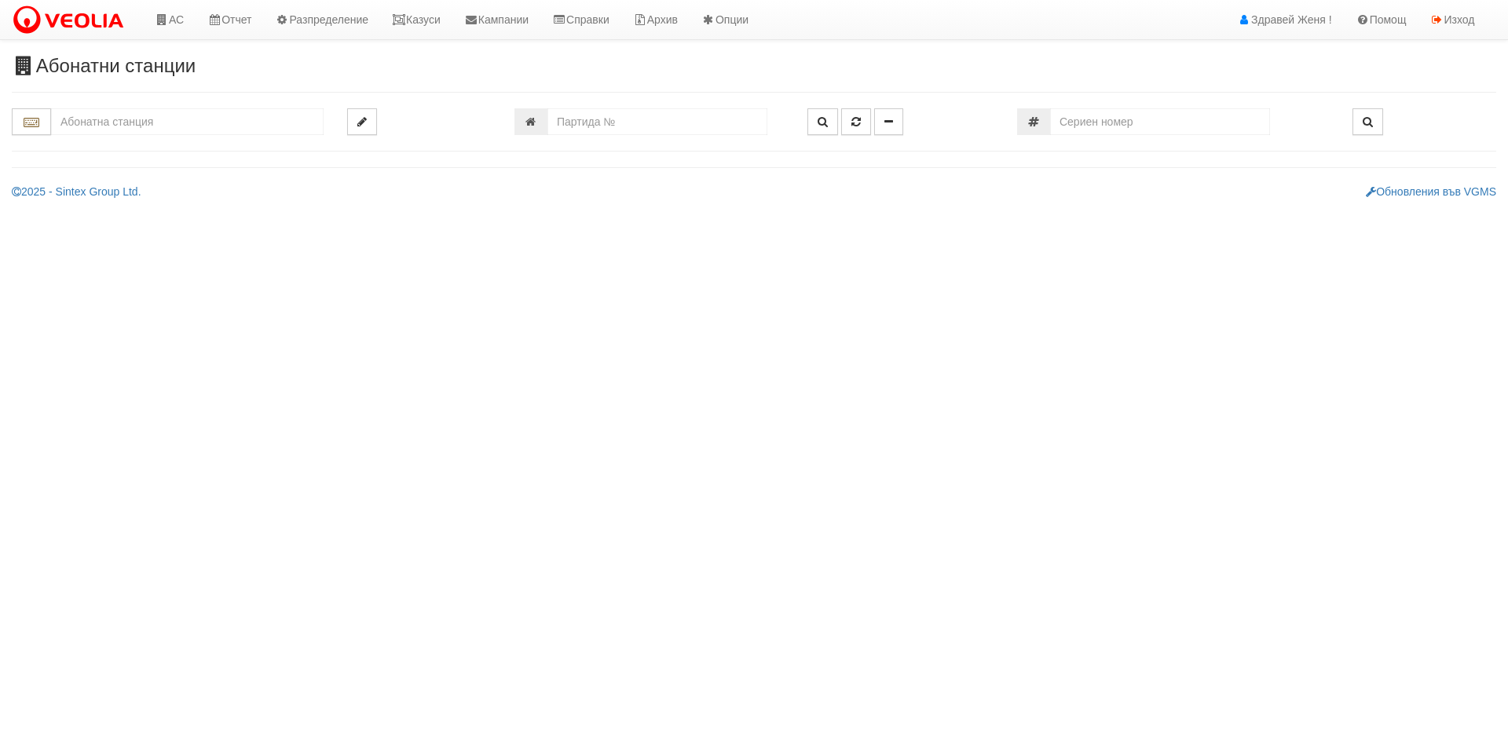
click at [123, 122] on input "text" at bounding box center [187, 121] width 272 height 27
click at [135, 147] on div "003/1 - Възраждане - "ВЕОЛИЯ"" at bounding box center [187, 146] width 268 height 18
type input "003/1 - Възраждане - "ВЕОЛИЯ""
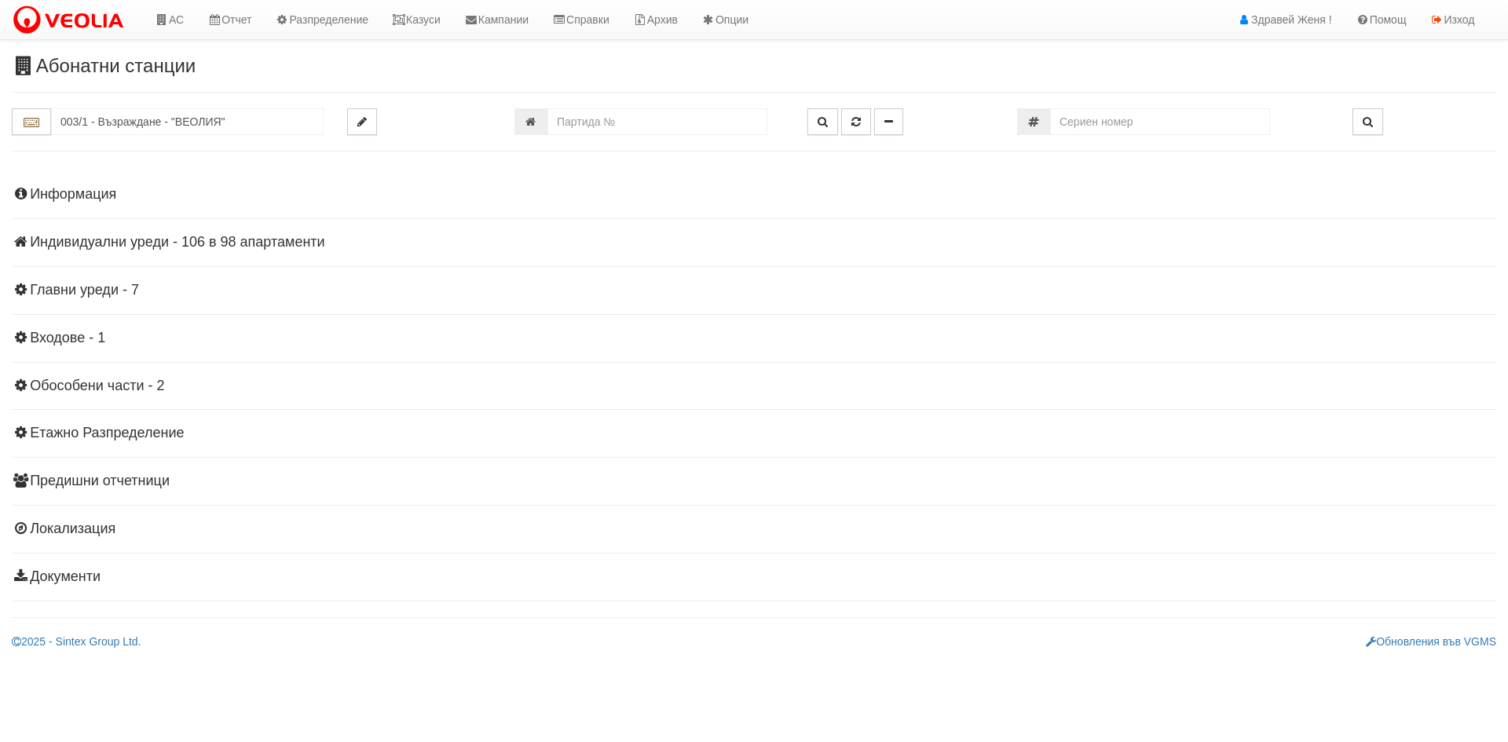
click at [243, 239] on h4 "Индивидуални уреди - 106 в 98 апартаменти" at bounding box center [754, 243] width 1484 height 16
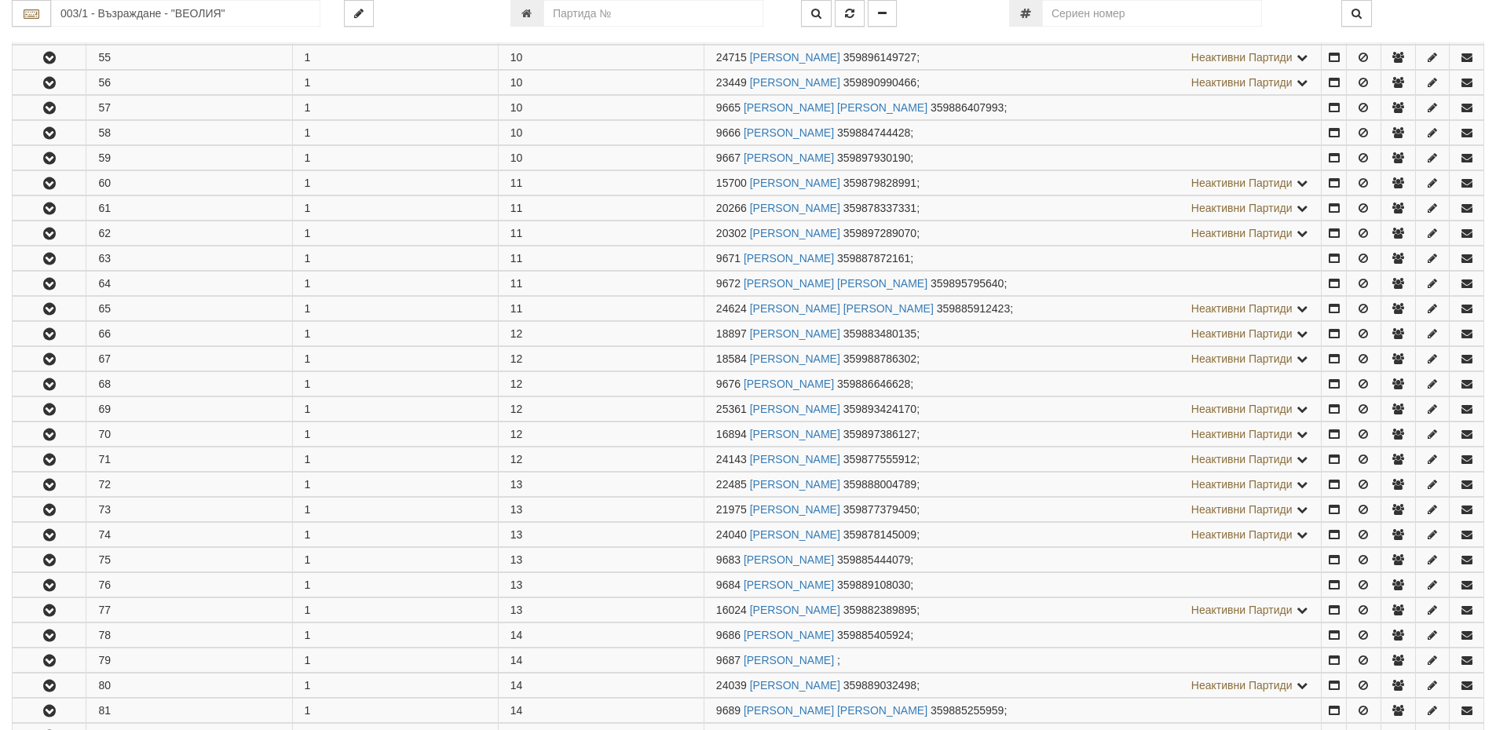
scroll to position [1728, 0]
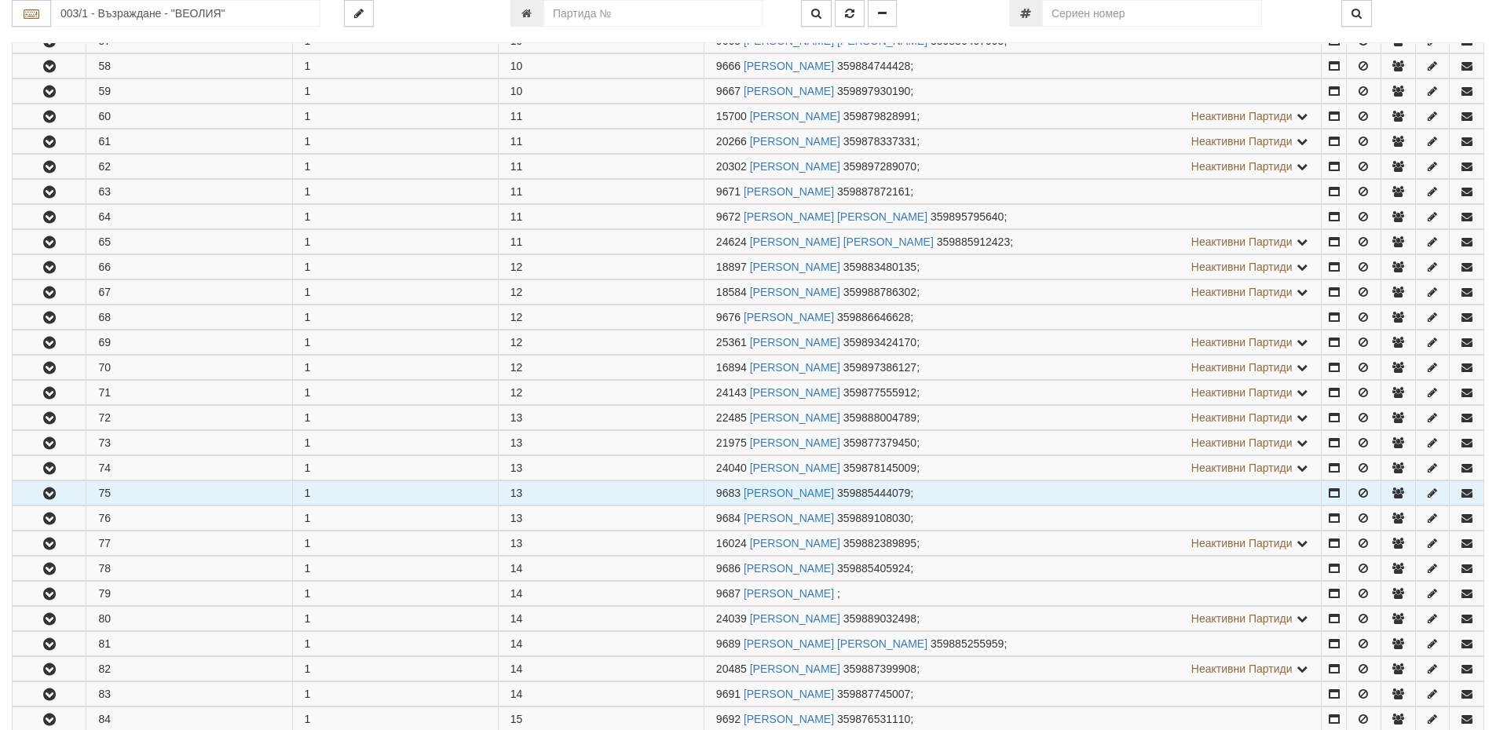
click at [60, 491] on button "button" at bounding box center [49, 493] width 73 height 24
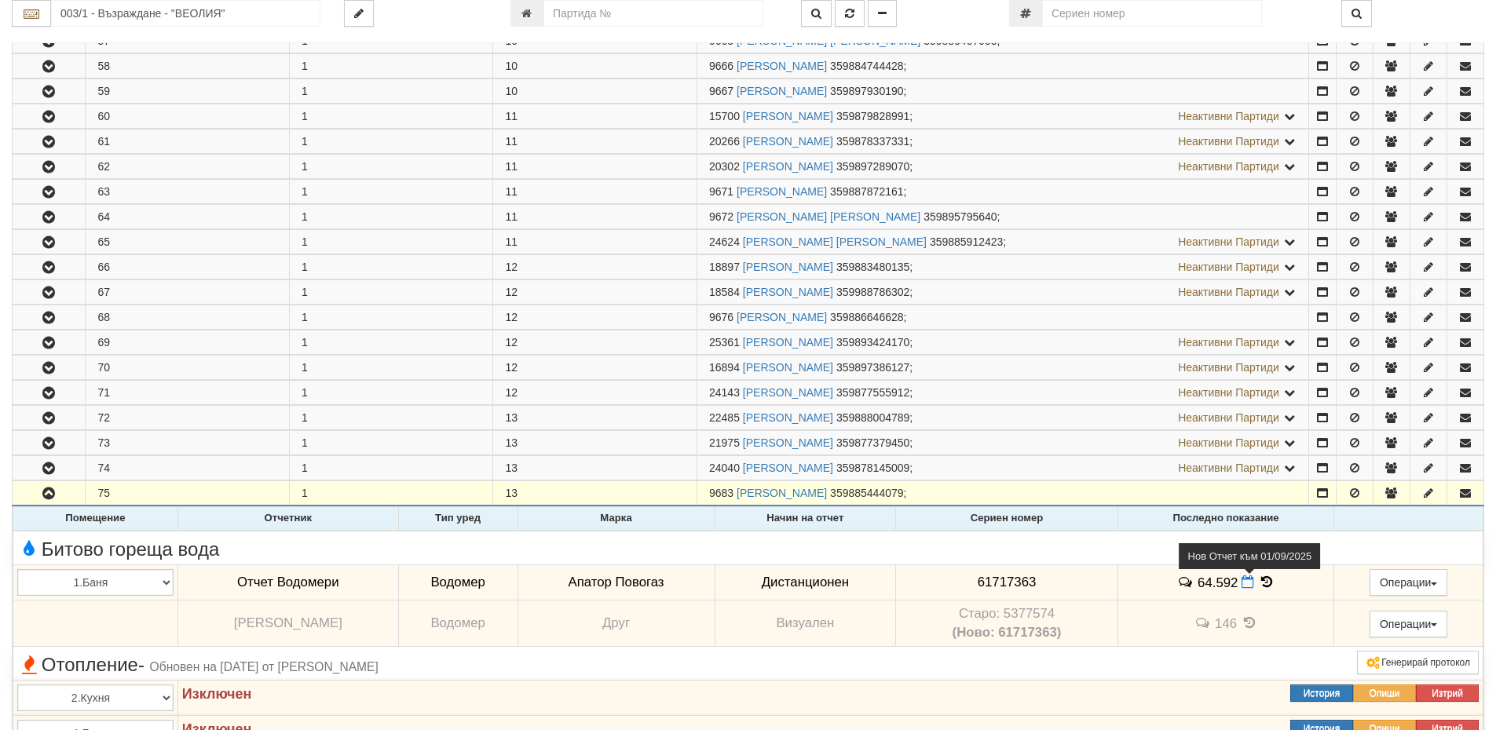
click at [1242, 583] on icon at bounding box center [1248, 582] width 13 height 13
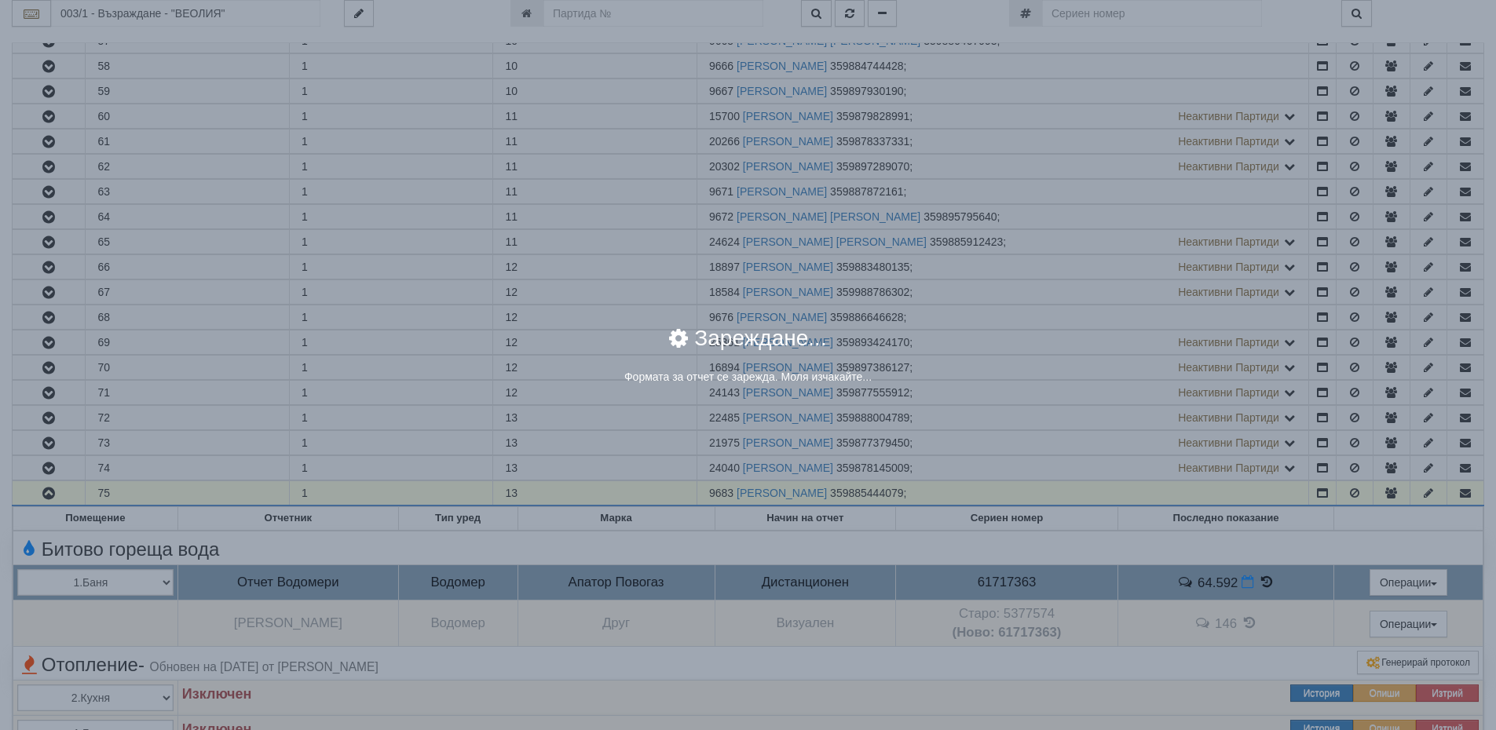
select select "8ac75930-9bfd-e511-80be-8d5a1dced85a"
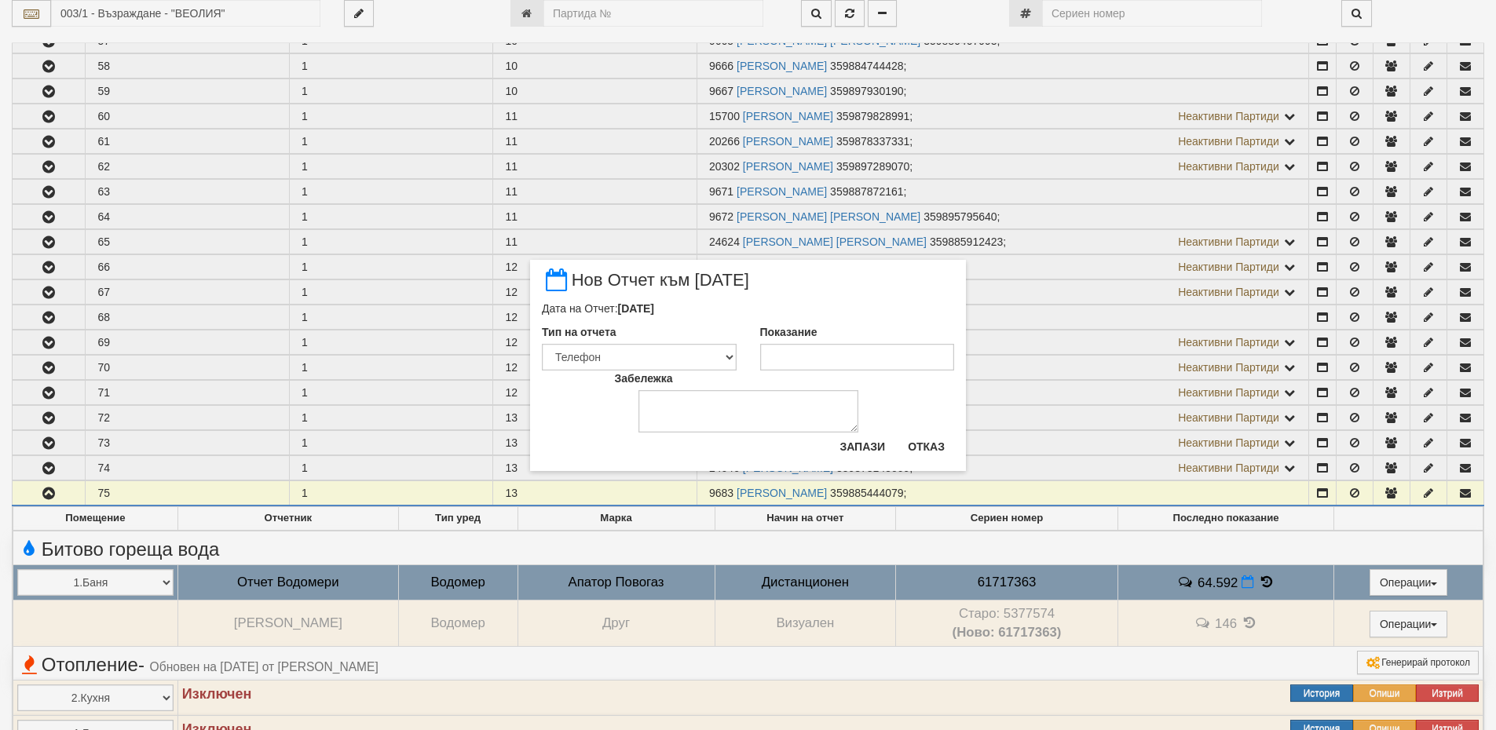
click at [825, 343] on div "Показание" at bounding box center [857, 347] width 218 height 46
click at [811, 357] on input "Показание" at bounding box center [857, 357] width 195 height 27
type input "65.713"
click at [866, 456] on button "Запази" at bounding box center [862, 446] width 64 height 25
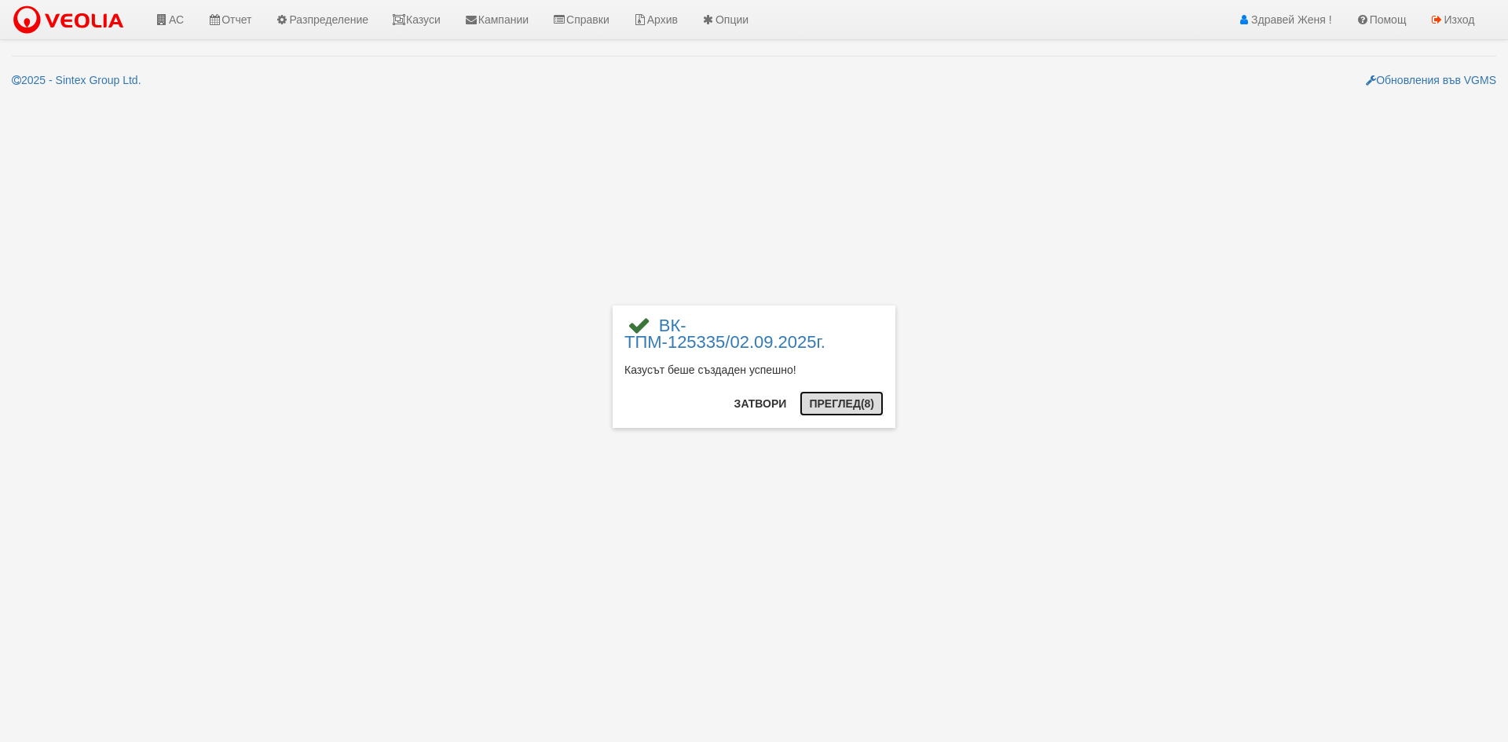
click at [850, 406] on button "Преглед (8)" at bounding box center [841, 403] width 84 height 25
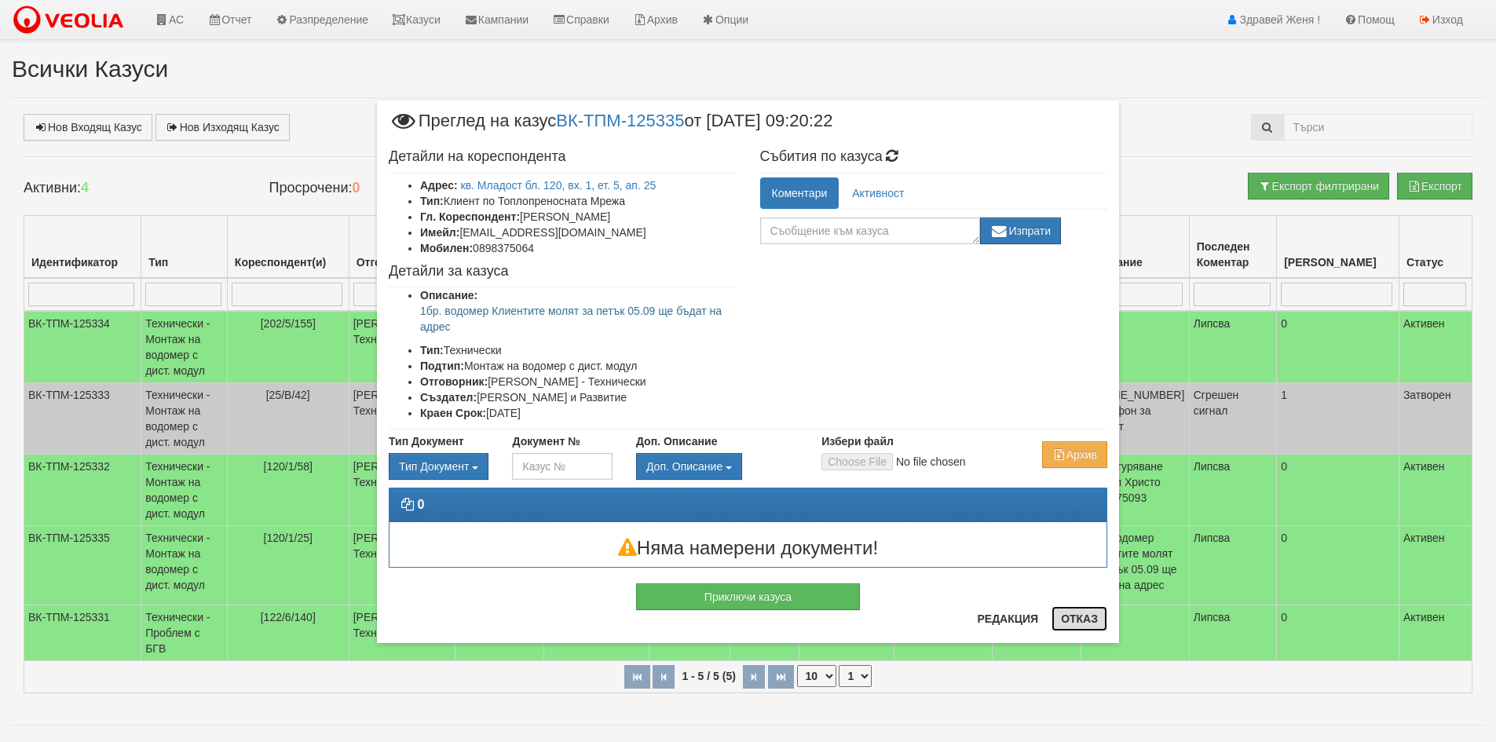
click at [1089, 616] on button "Отказ" at bounding box center [1079, 618] width 56 height 25
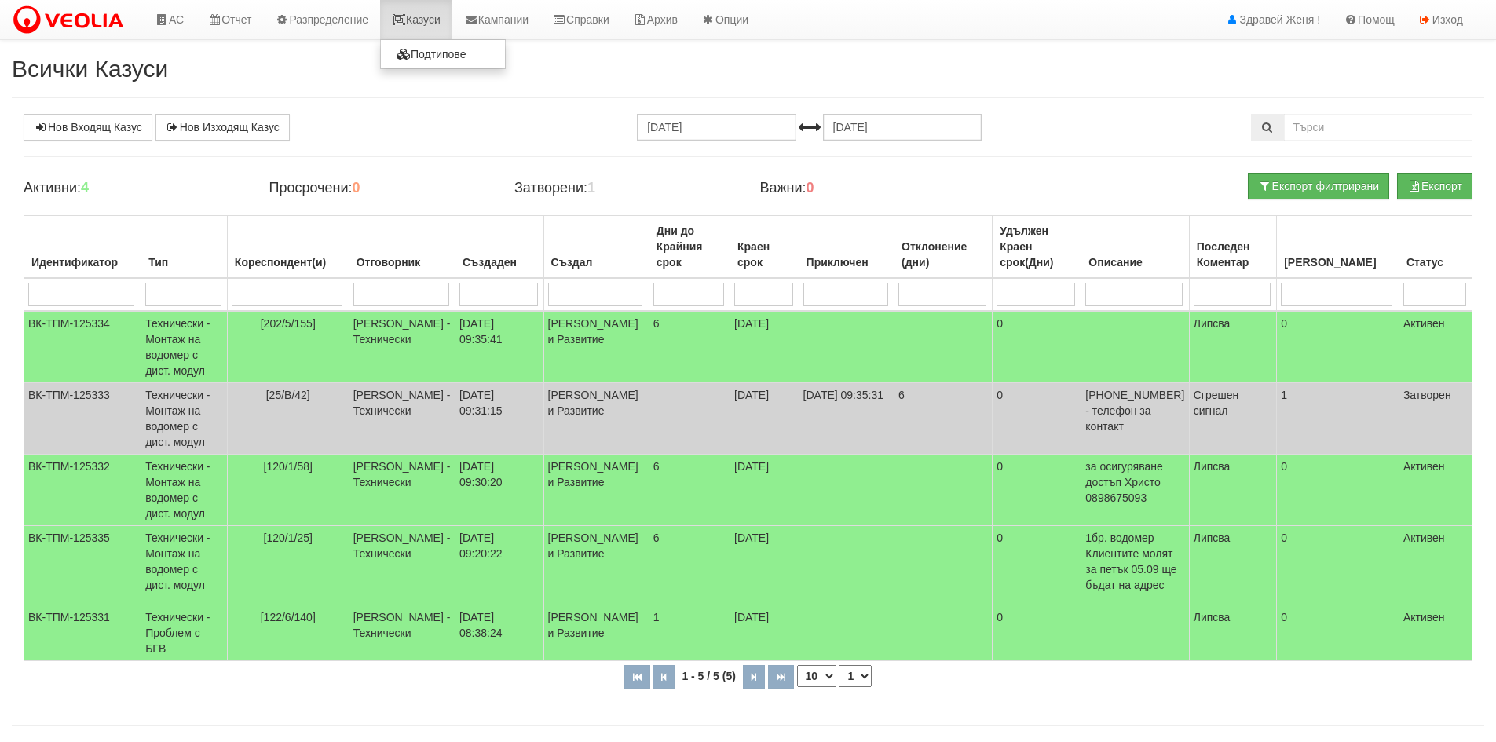
click at [415, 22] on link "Казуси" at bounding box center [416, 19] width 72 height 39
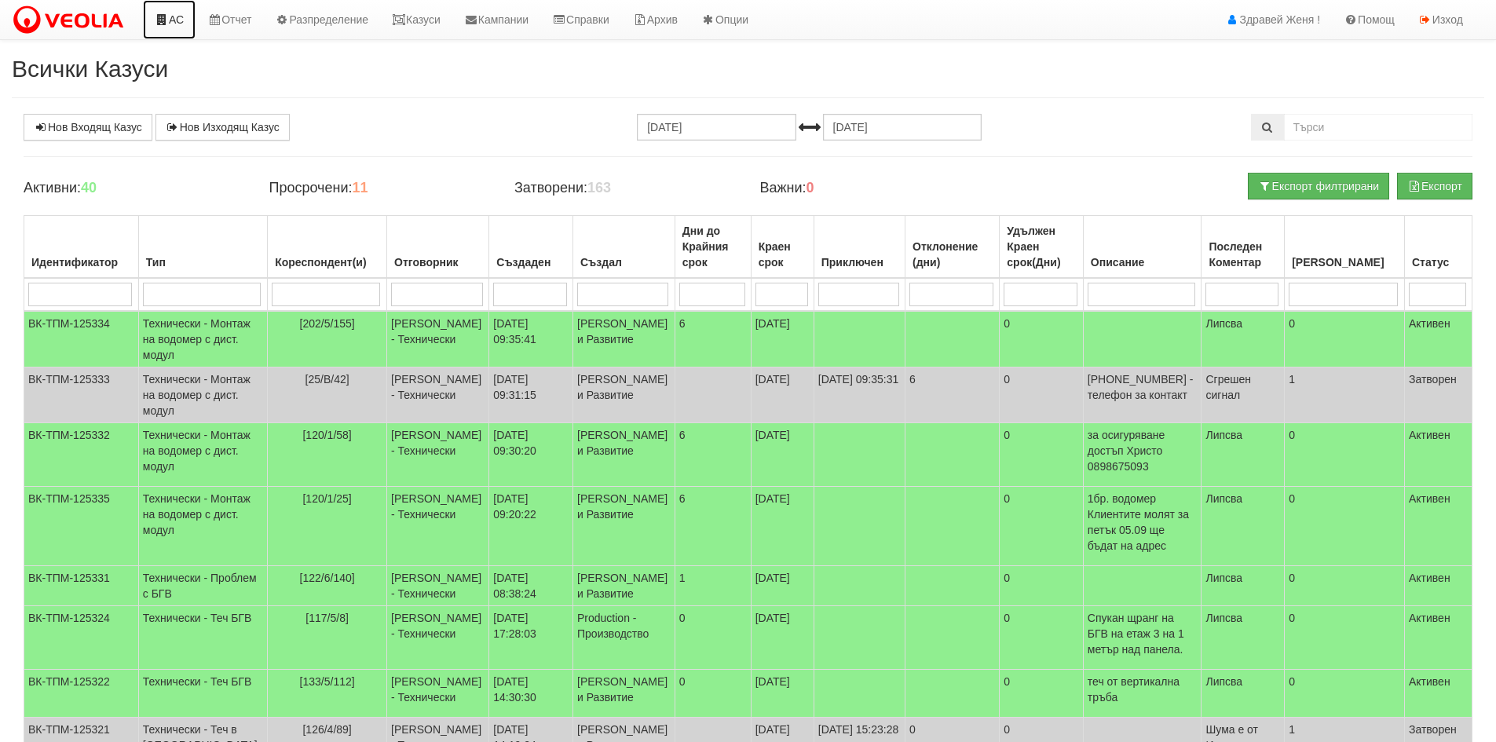
click at [186, 16] on link "АС" at bounding box center [169, 19] width 53 height 39
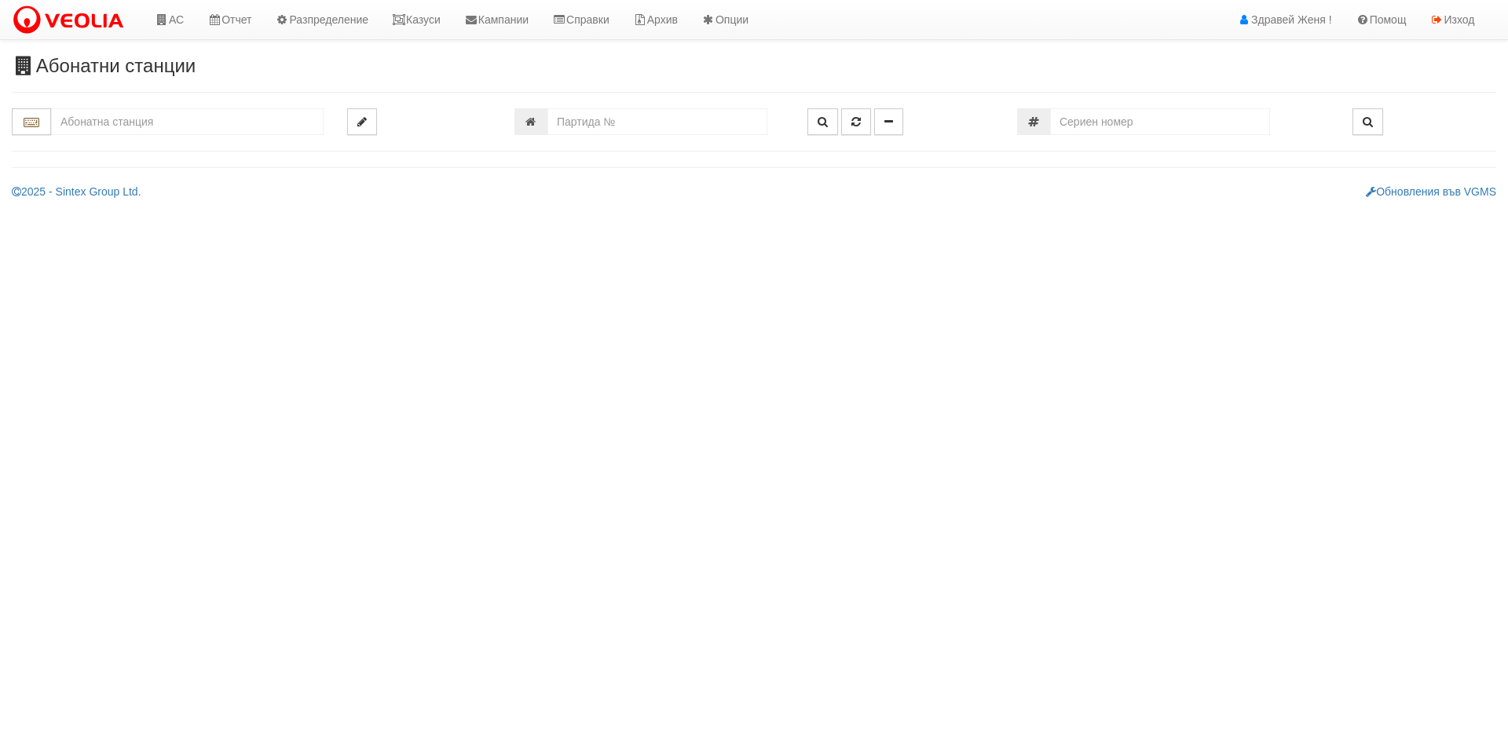
click at [170, 123] on input "text" at bounding box center [187, 121] width 272 height 27
click at [177, 148] on div "007/1,2 - Възраждане - "ВЕОЛИЯ"" at bounding box center [187, 146] width 268 height 18
type input "007/1,2 - Възраждане - "ВЕОЛИЯ""
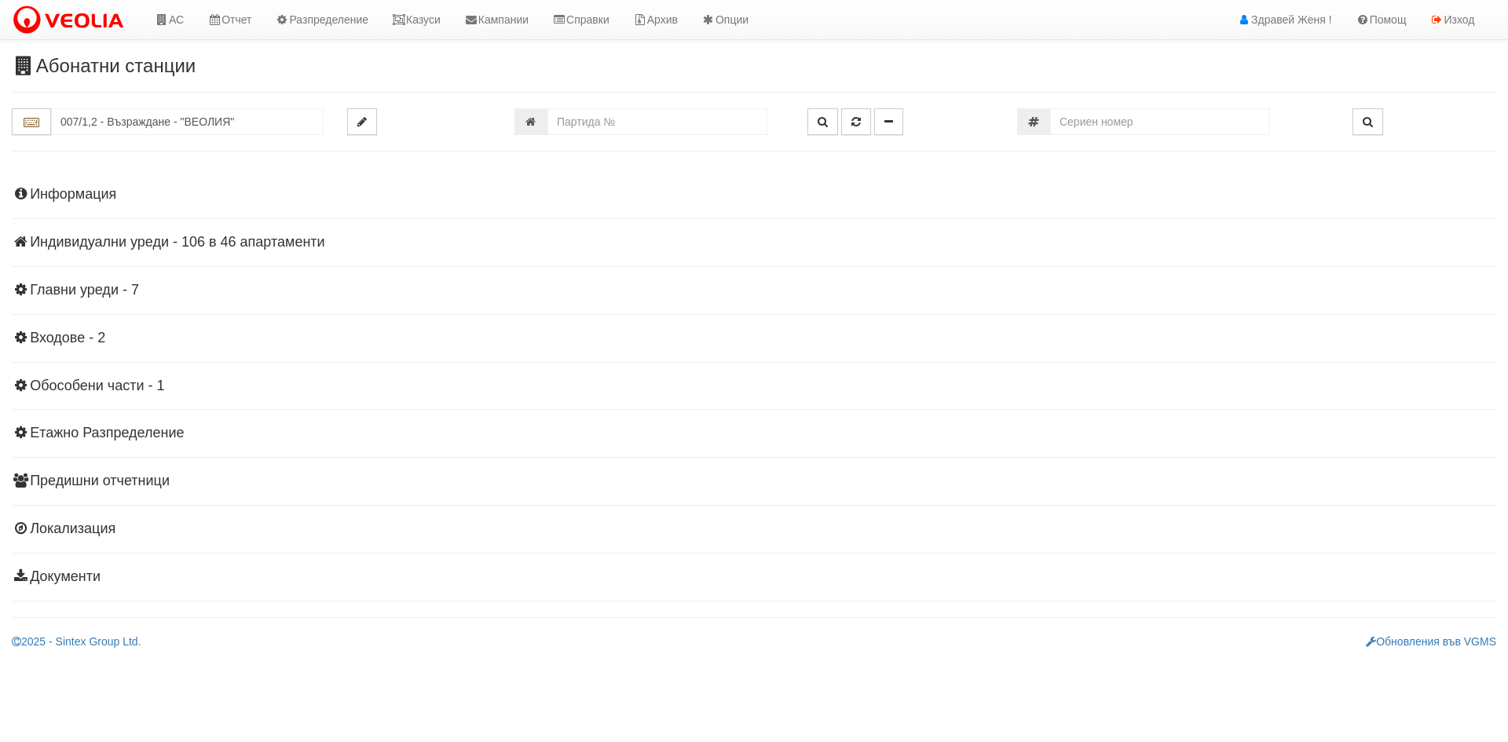
click at [244, 241] on h4 "Индивидуални уреди - 106 в 46 апартаменти" at bounding box center [754, 243] width 1484 height 16
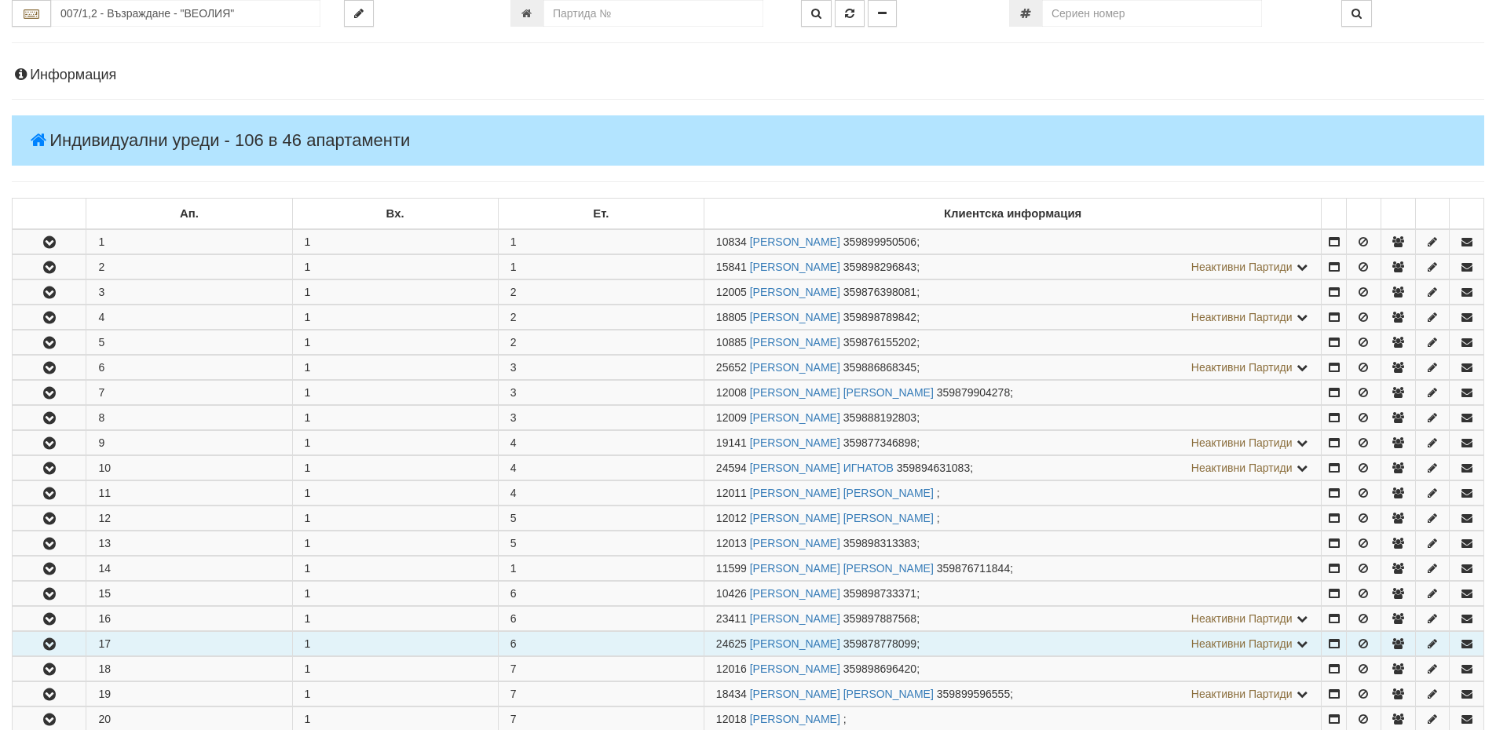
scroll to position [314, 0]
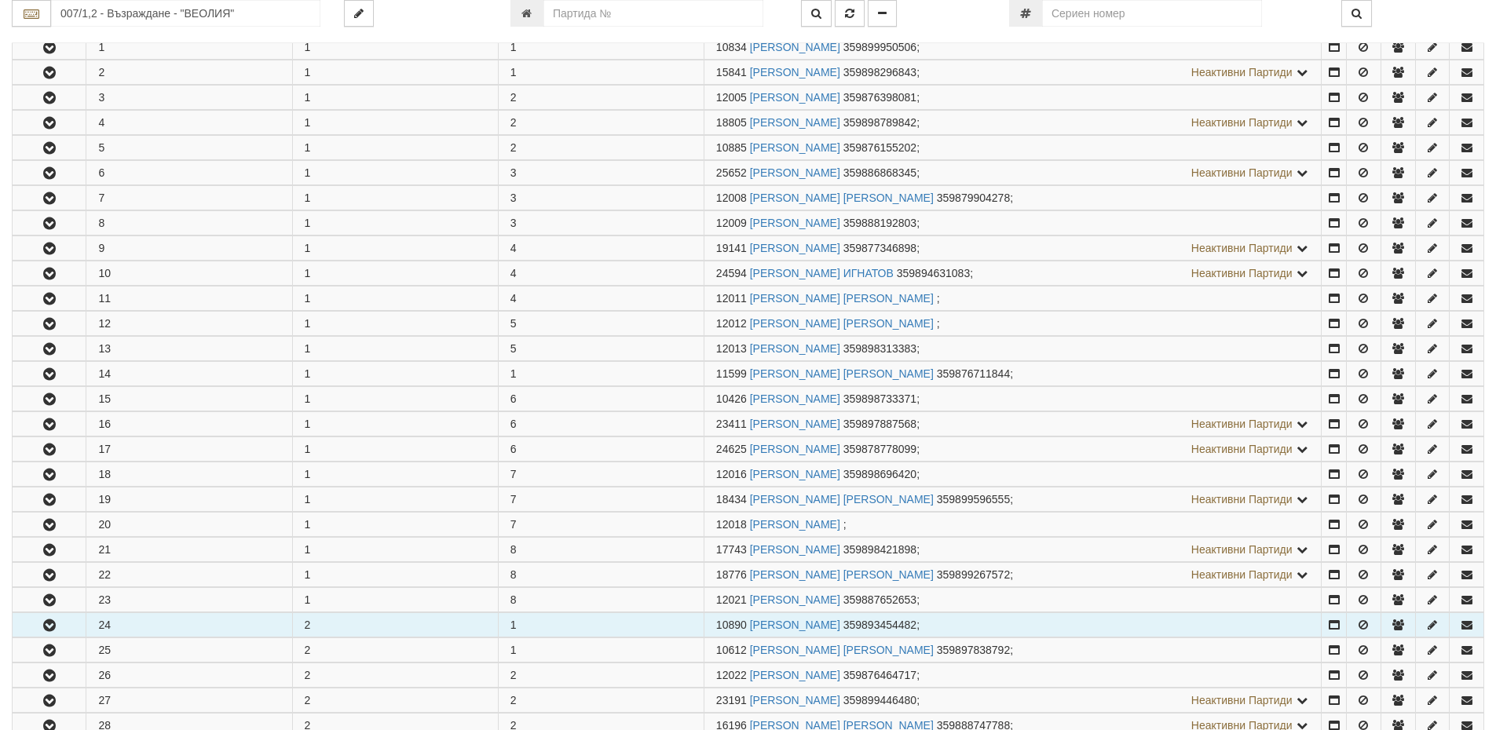
click at [50, 624] on icon "button" at bounding box center [49, 625] width 19 height 11
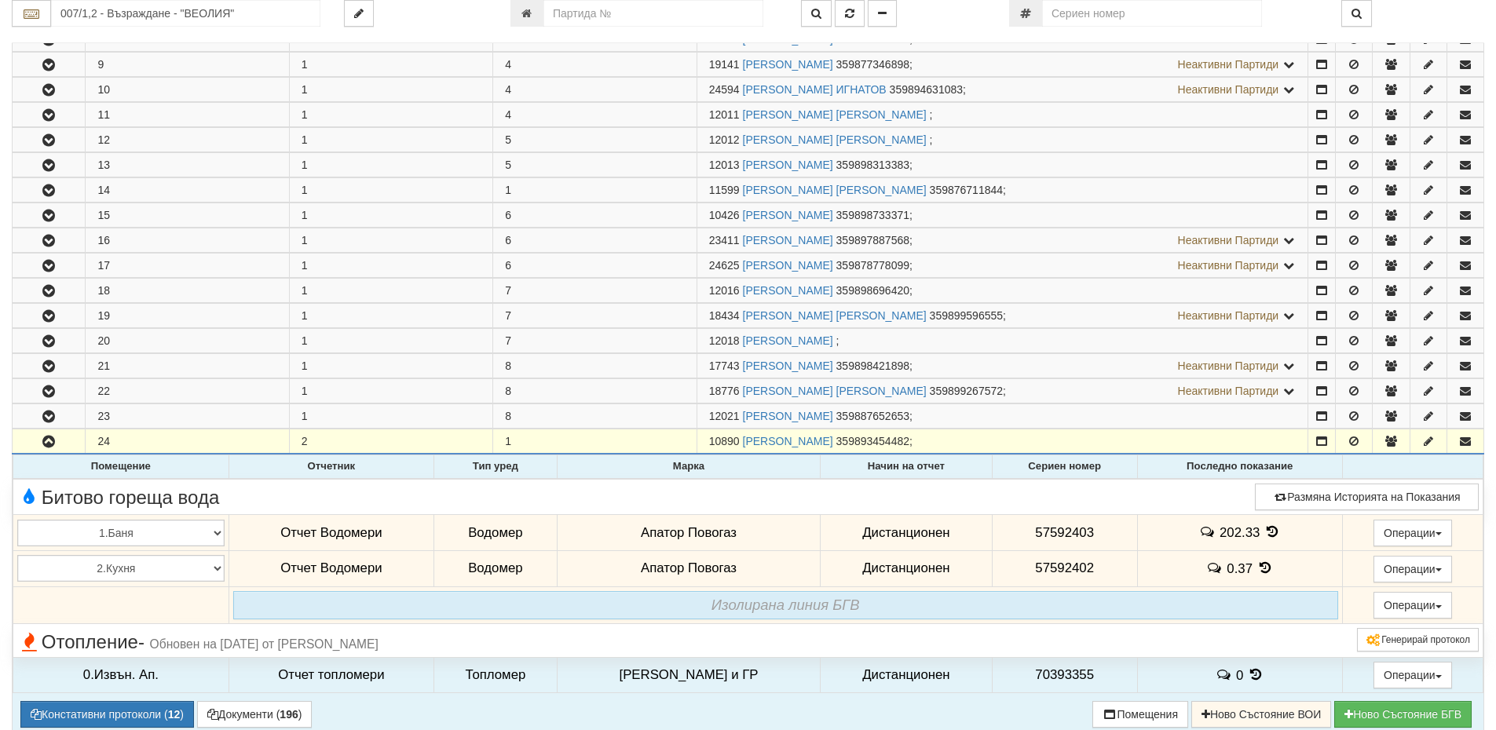
scroll to position [550, 0]
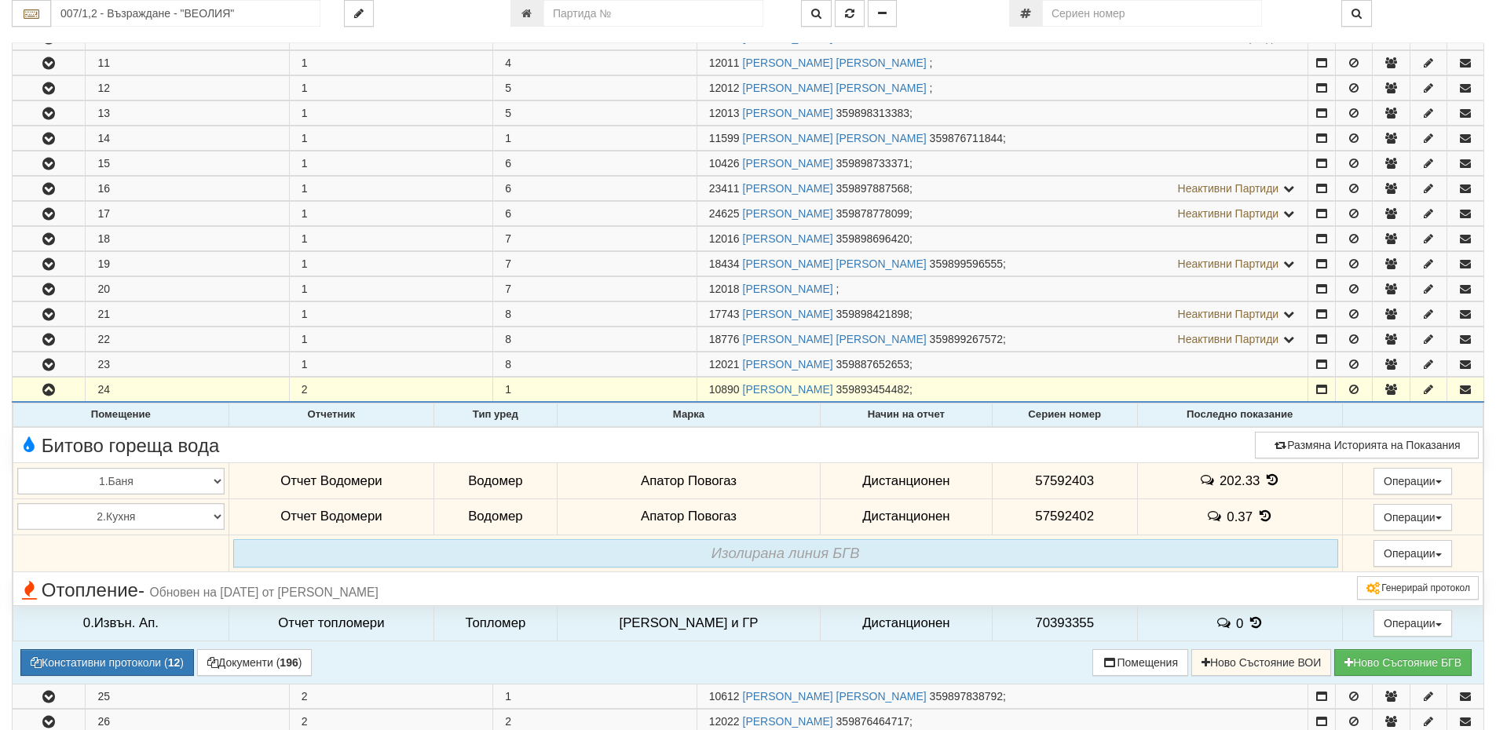
click at [1264, 481] on icon at bounding box center [1272, 480] width 17 height 13
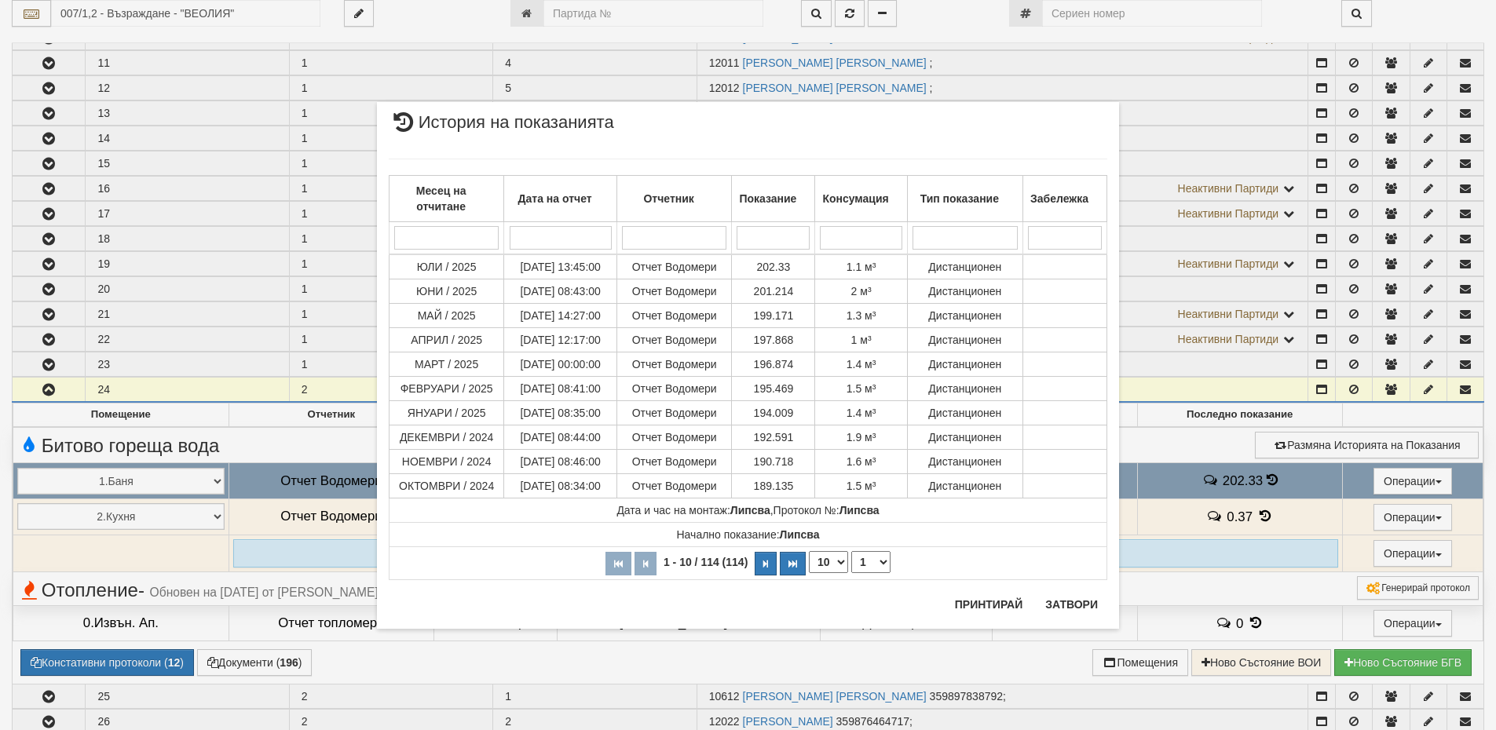
click at [1146, 520] on div "× История на показанията Месец на отчитане Дата на отчет Отчетник Показание Кон…" at bounding box center [748, 334] width 919 height 668
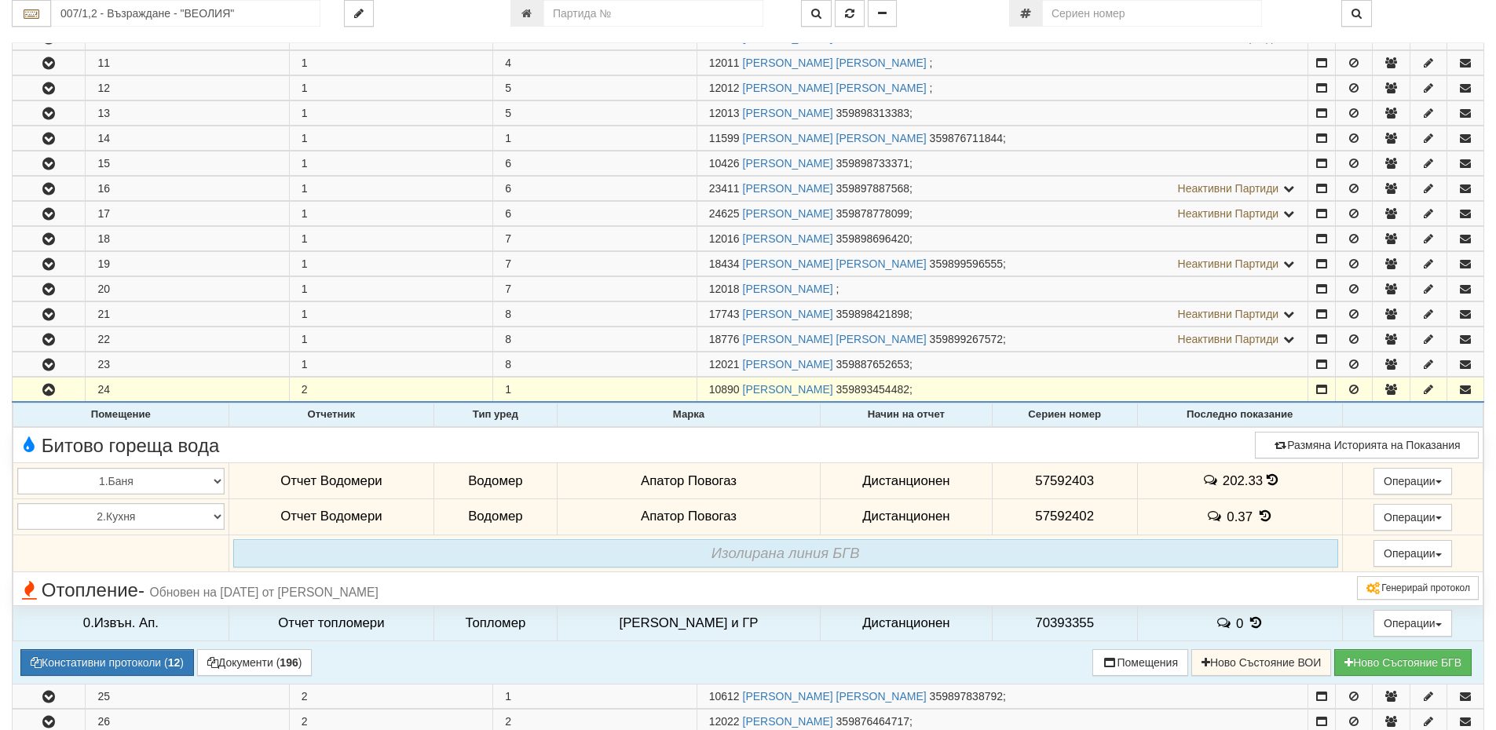
click at [1256, 518] on icon at bounding box center [1264, 516] width 17 height 13
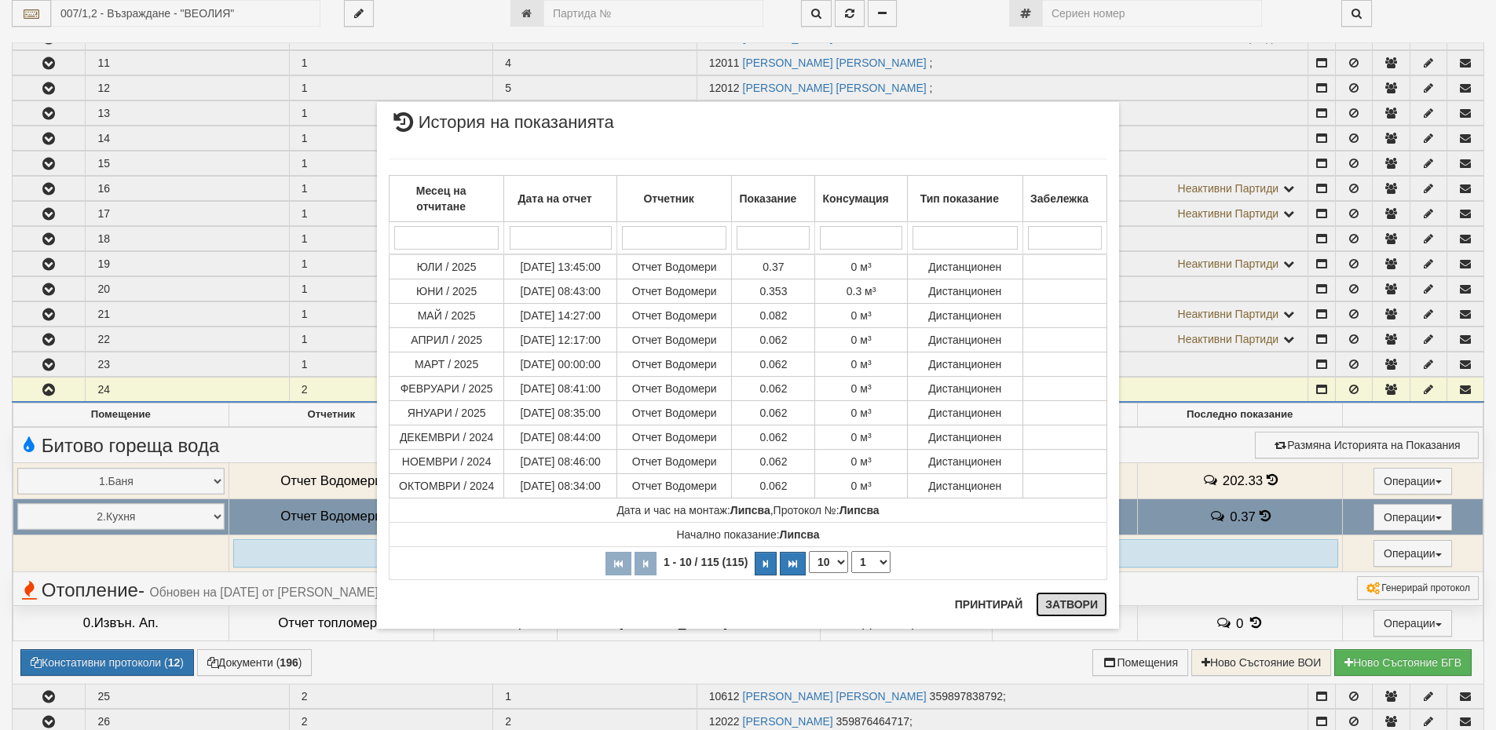
click at [1077, 602] on button "Затвори" at bounding box center [1071, 604] width 71 height 25
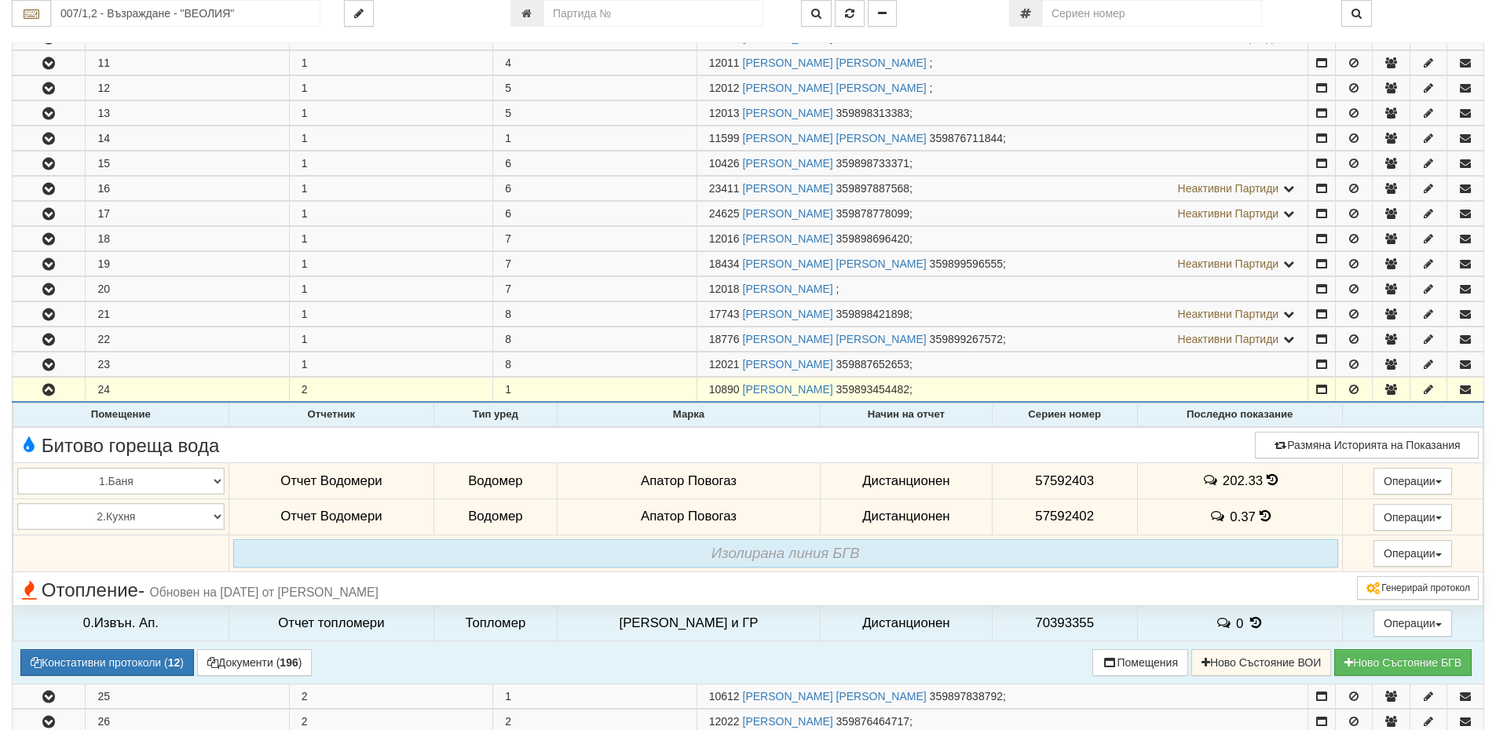
click at [1269, 479] on icon at bounding box center [1272, 480] width 11 height 13
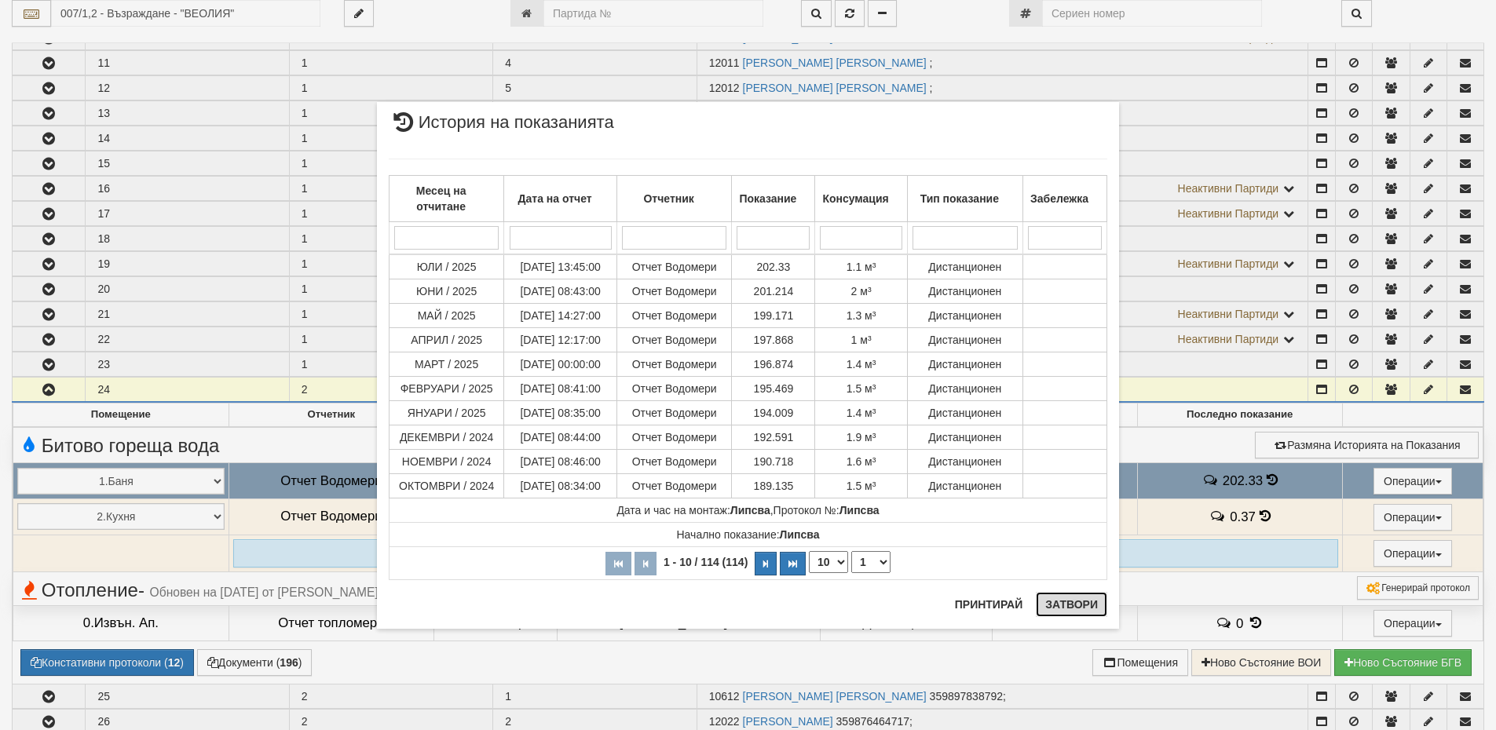
click at [1087, 611] on button "Затвори" at bounding box center [1071, 604] width 71 height 25
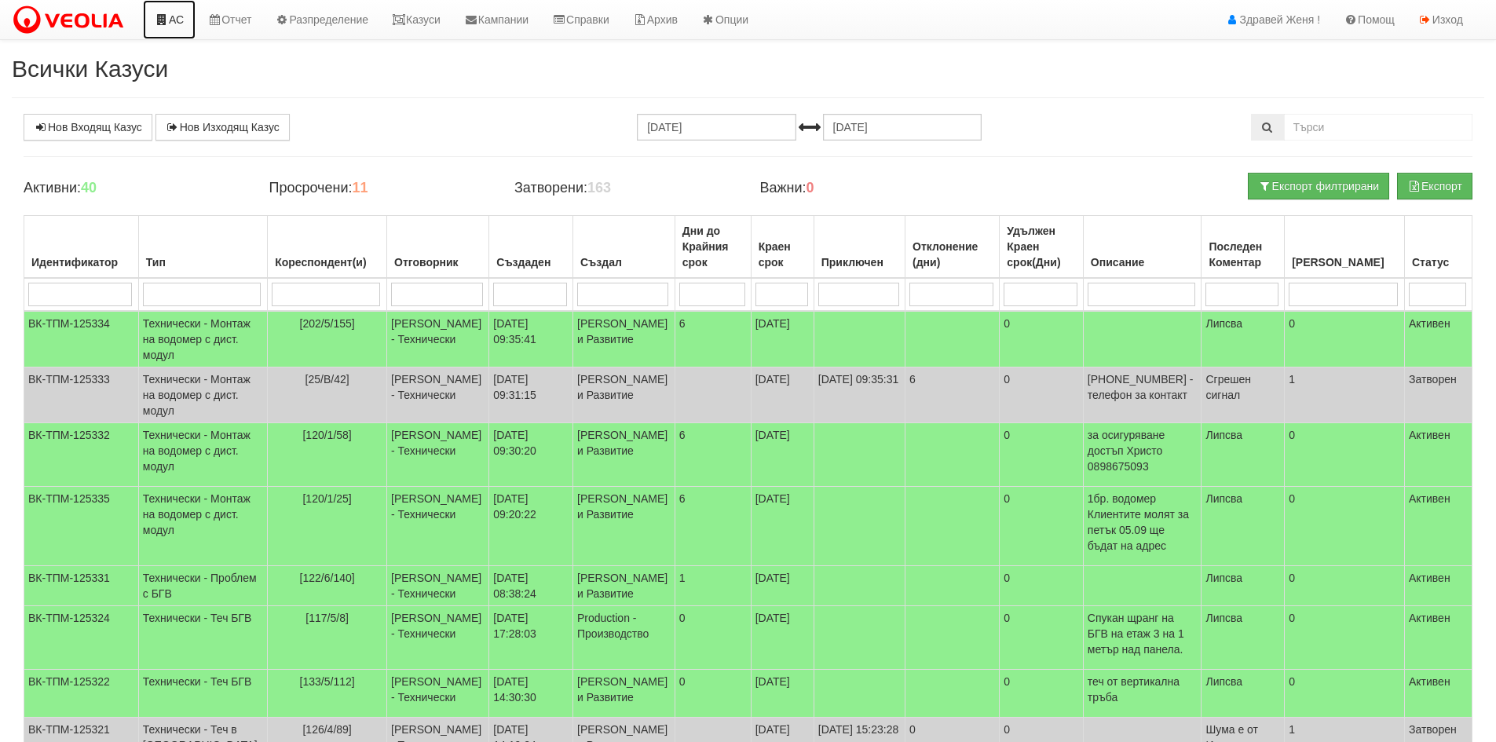
click at [181, 24] on link "АС" at bounding box center [169, 19] width 53 height 39
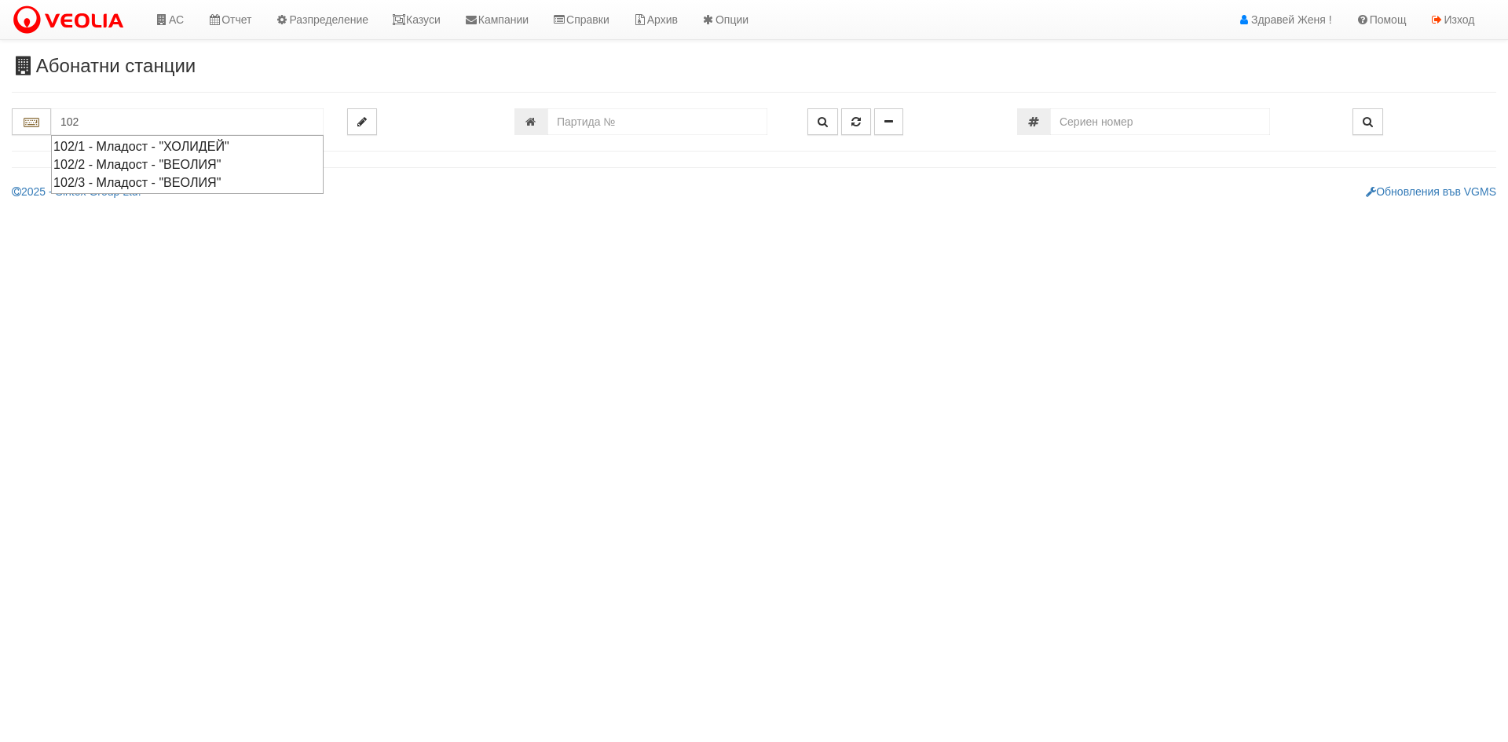
click at [193, 160] on div "102/2 - Младост - "ВЕОЛИЯ"" at bounding box center [187, 164] width 268 height 18
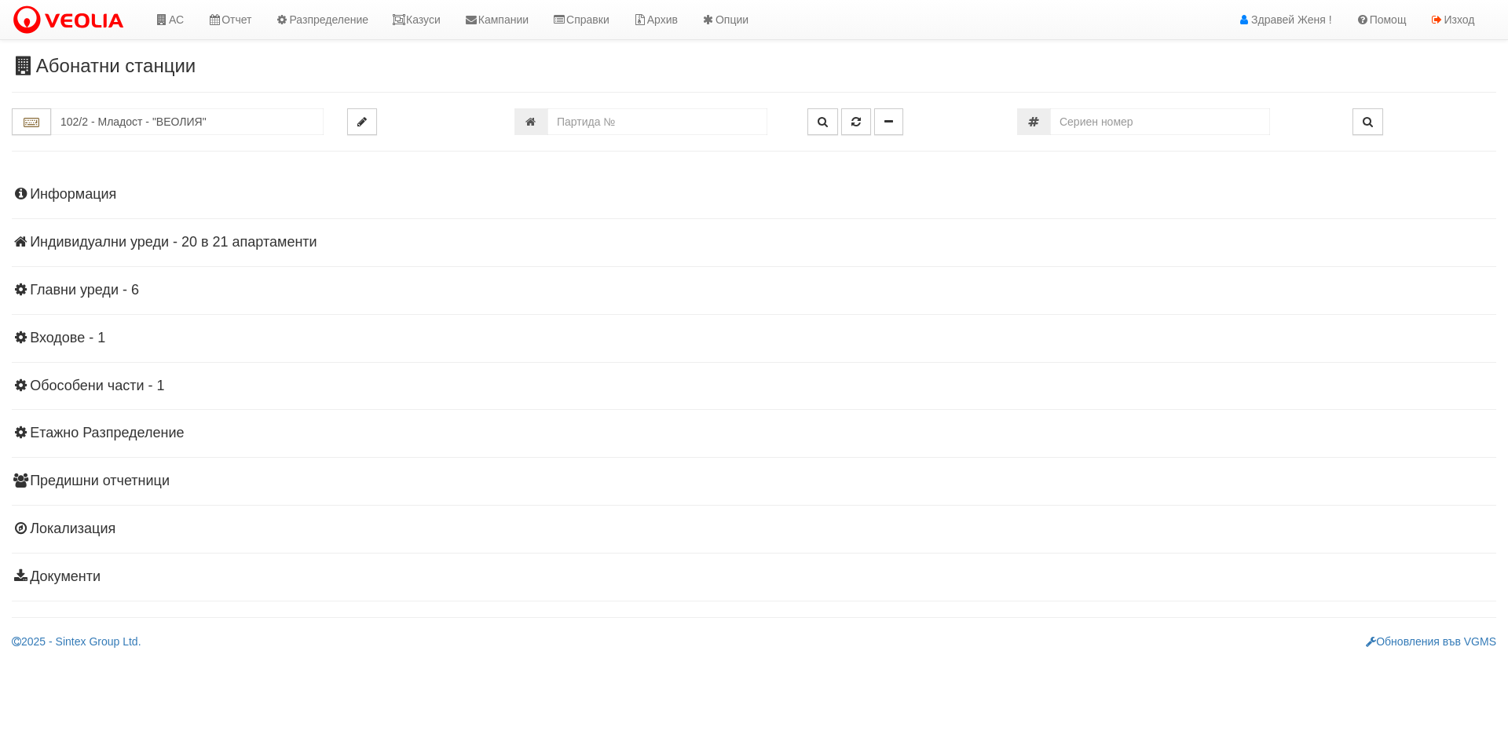
click at [301, 247] on h4 "Индивидуални уреди - 20 в 21 апартаменти" at bounding box center [754, 243] width 1484 height 16
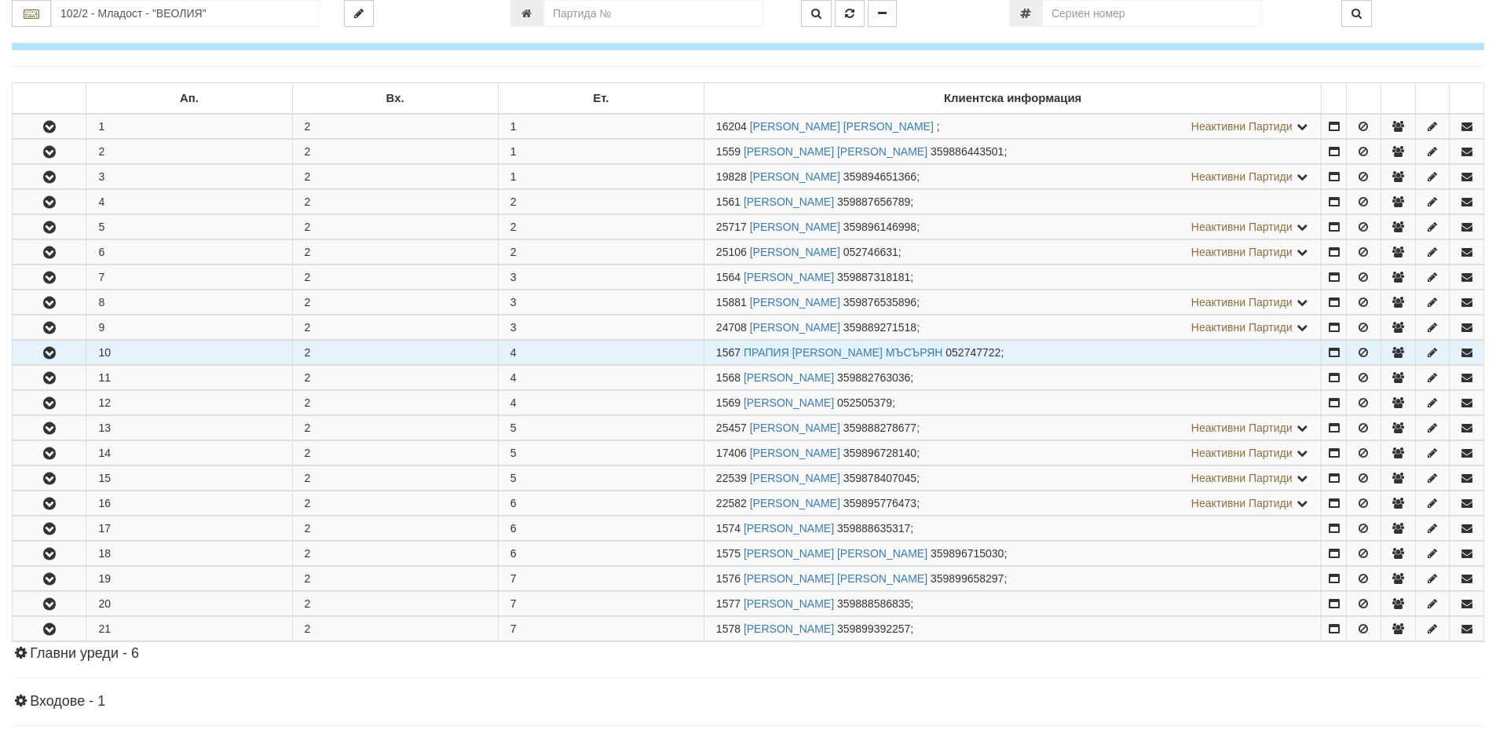
scroll to position [236, 0]
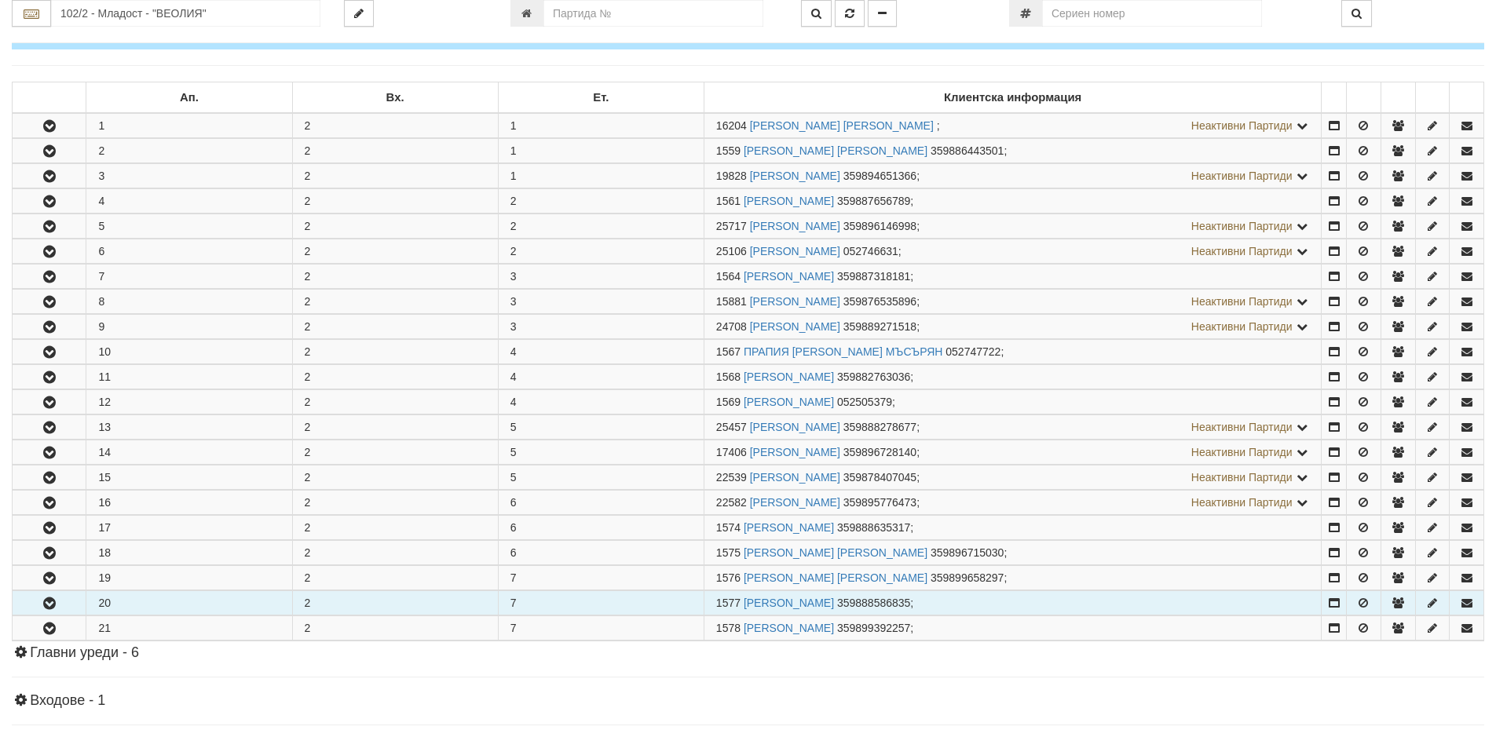
click at [46, 602] on icon "button" at bounding box center [49, 603] width 19 height 11
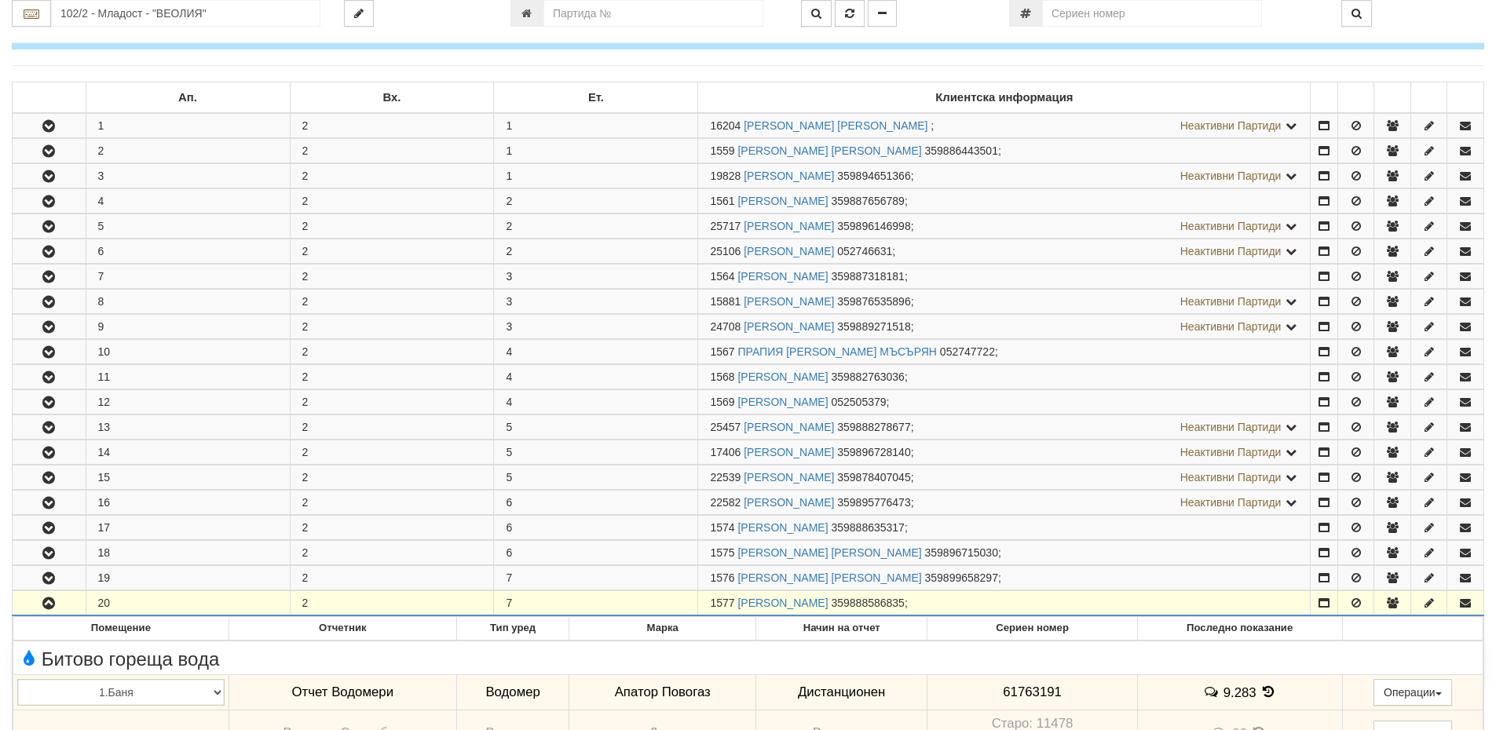
drag, startPoint x: 736, startPoint y: 598, endPoint x: 708, endPoint y: 602, distance: 27.9
click at [708, 602] on td "1577 [PERSON_NAME] 359888586835 ;" at bounding box center [1004, 603] width 613 height 25
copy span "1577"
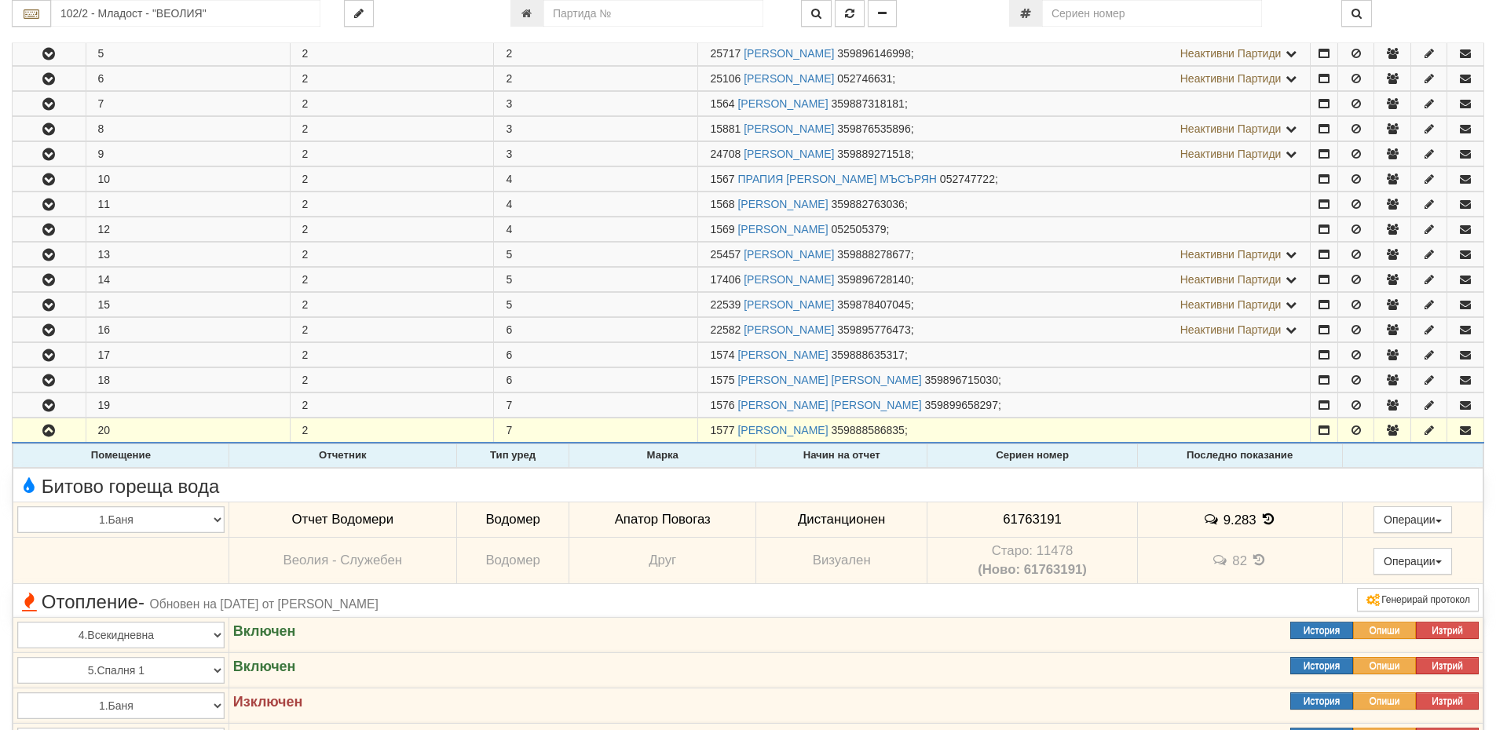
scroll to position [471, 0]
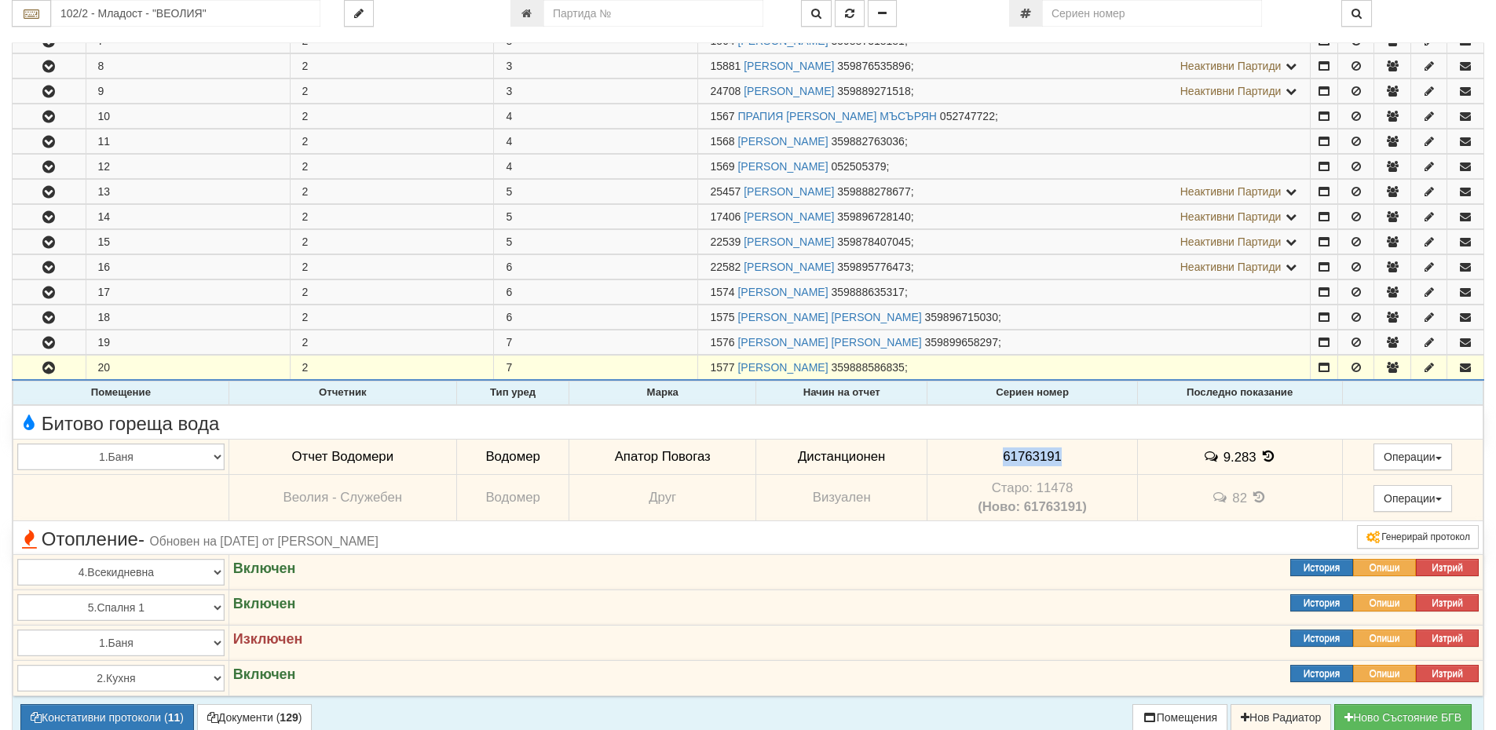
drag, startPoint x: 1062, startPoint y: 456, endPoint x: 964, endPoint y: 454, distance: 98.2
click at [964, 454] on td "61763191" at bounding box center [1032, 457] width 210 height 36
copy span "61763191"
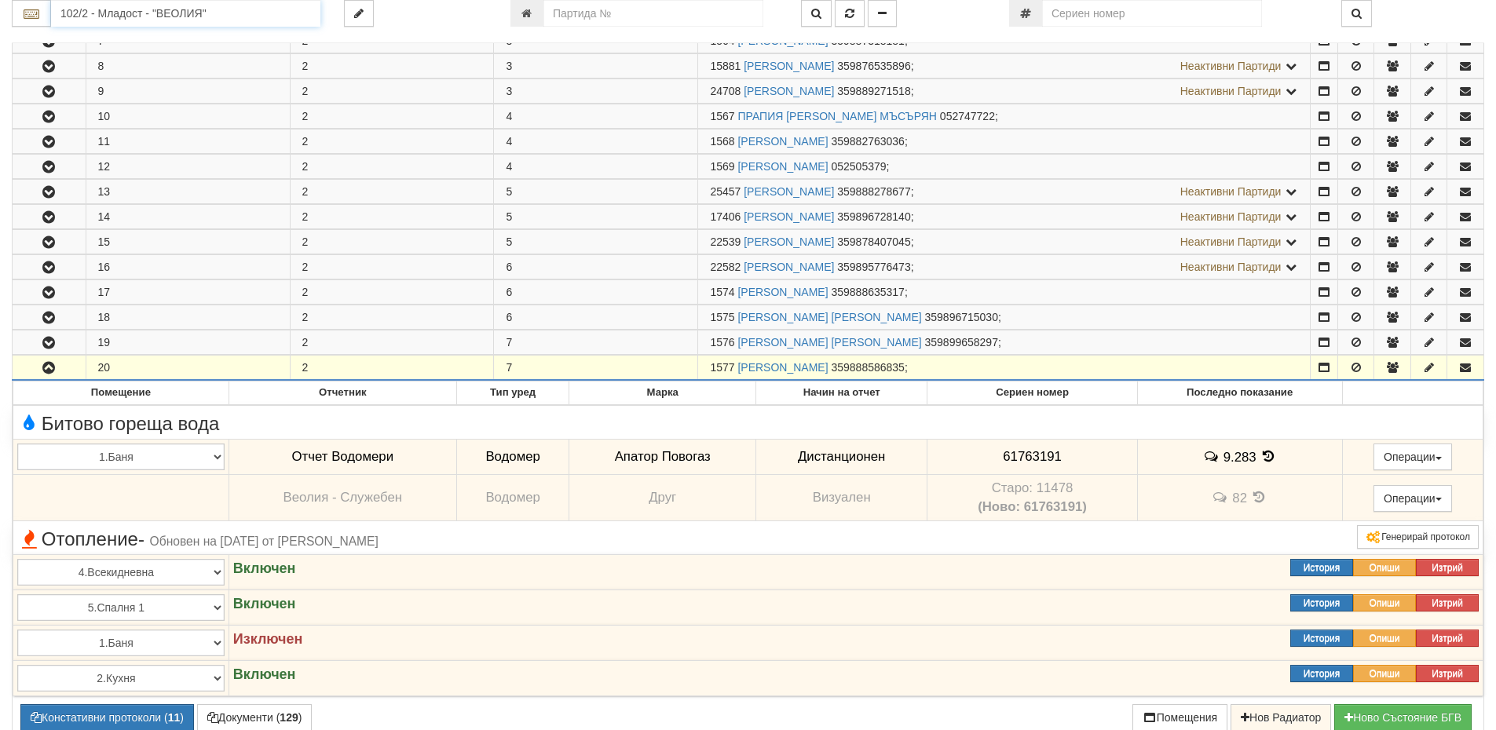
click at [162, 23] on input "102/2 - Младост - "ВЕОЛИЯ"" at bounding box center [185, 13] width 269 height 27
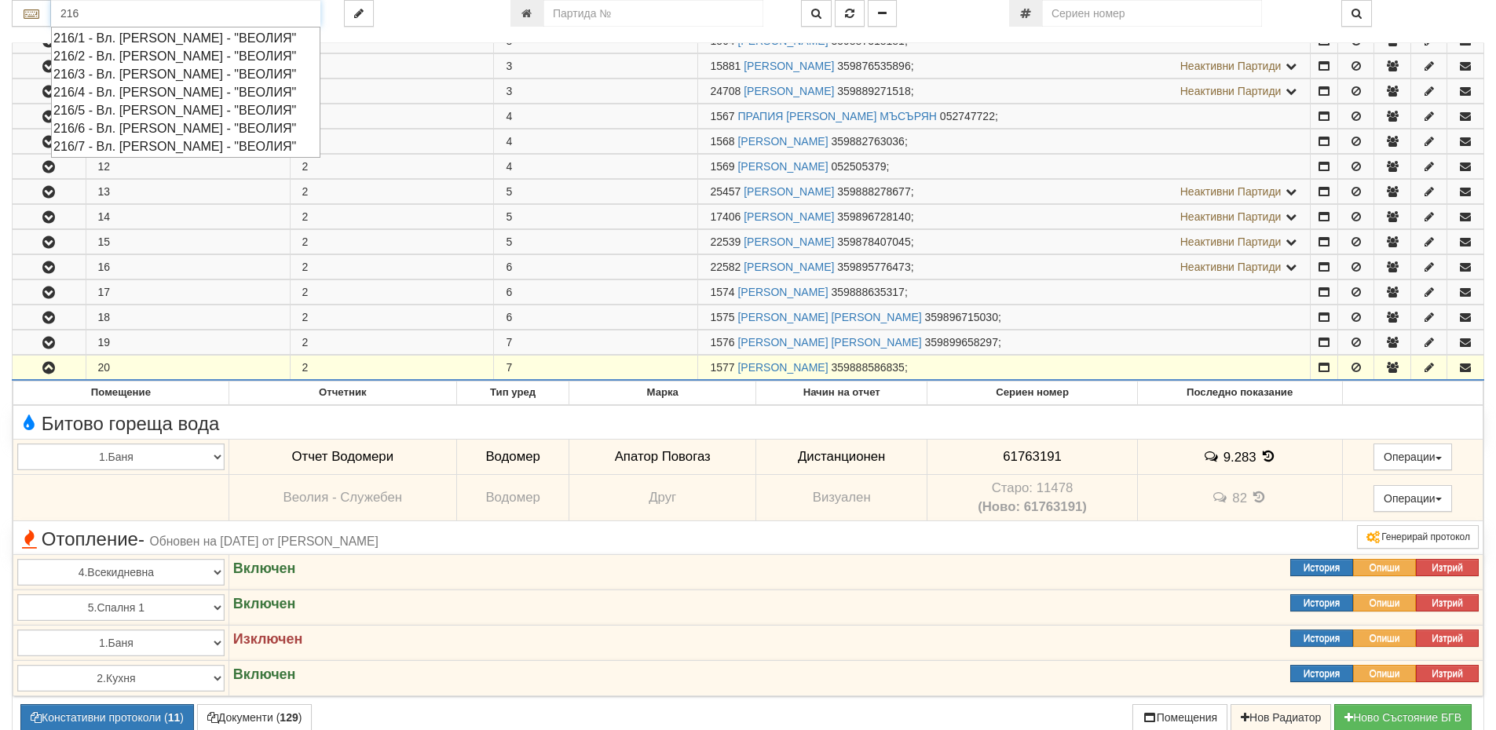
click at [140, 144] on div "216/7 - Вл. [PERSON_NAME] - "ВЕОЛИЯ"" at bounding box center [185, 146] width 265 height 18
type input "216/7 - Вл. [PERSON_NAME] - "ВЕОЛИЯ""
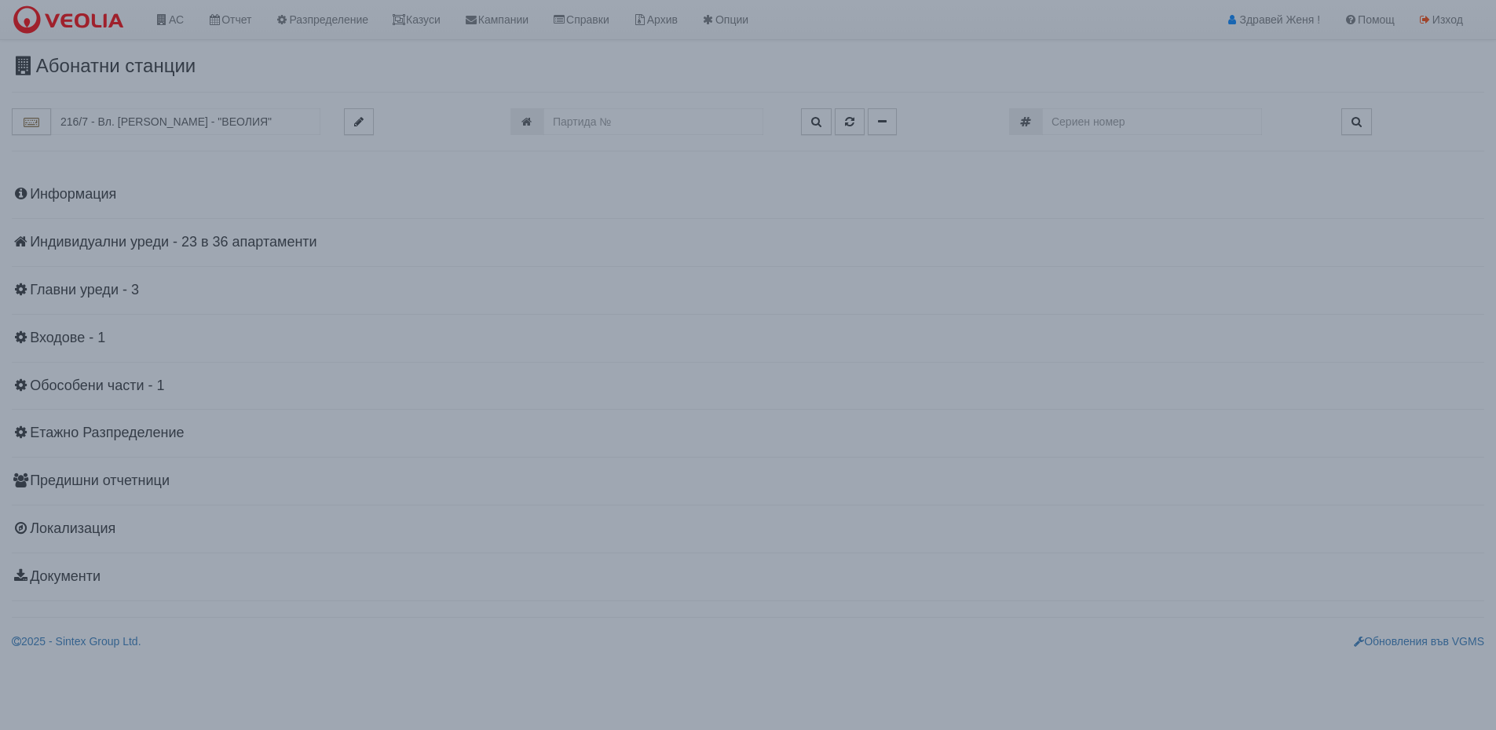
scroll to position [0, 0]
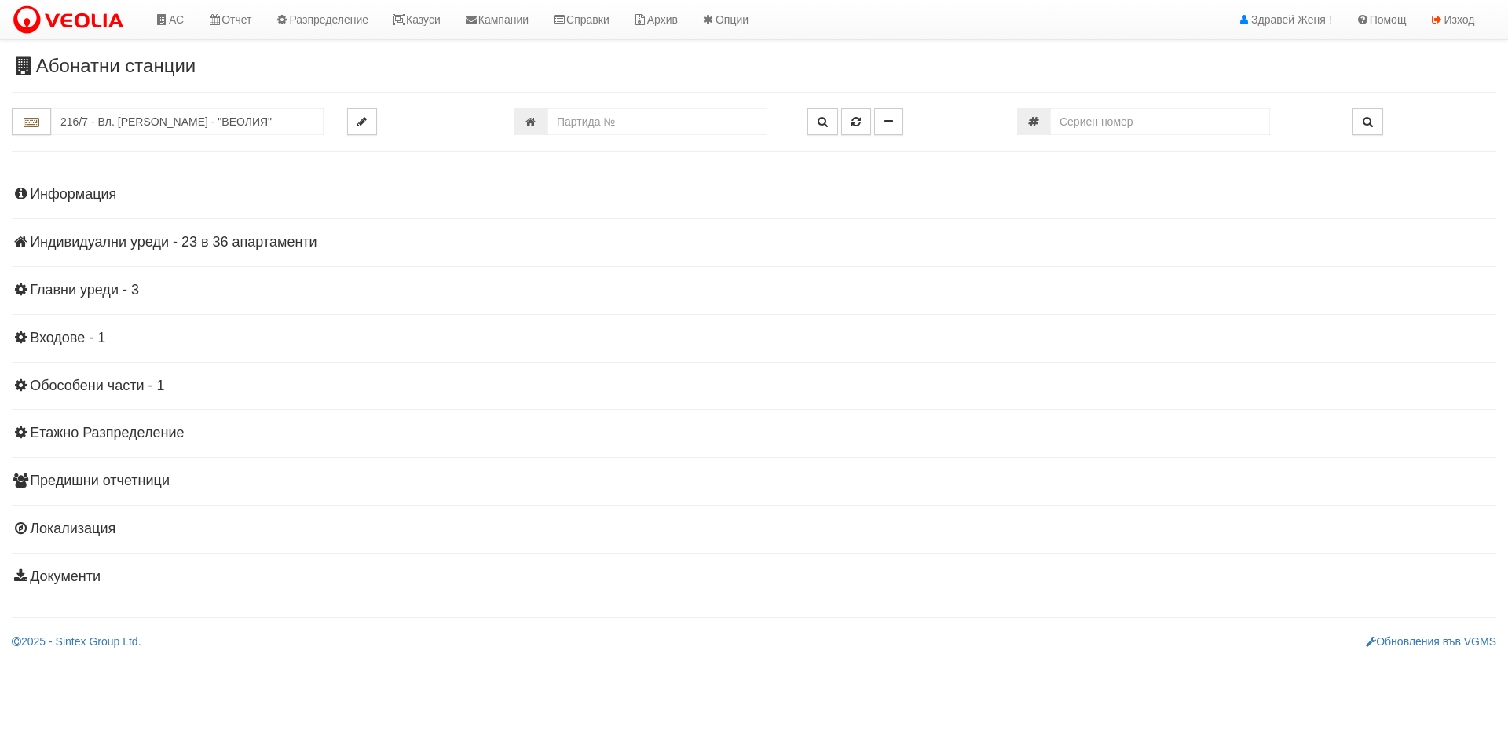
click at [243, 241] on h4 "Индивидуални уреди - 23 в 36 апартаменти" at bounding box center [754, 243] width 1484 height 16
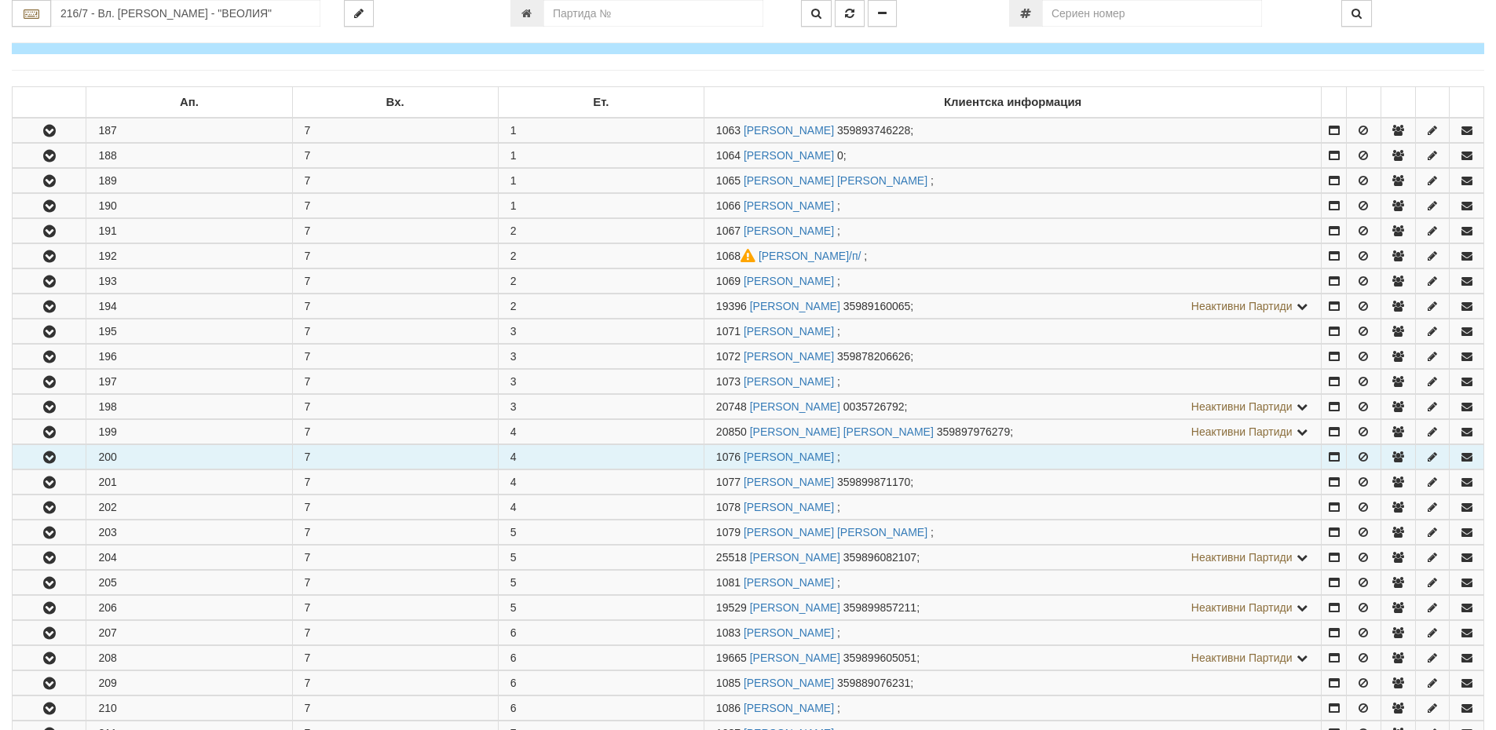
scroll to position [236, 0]
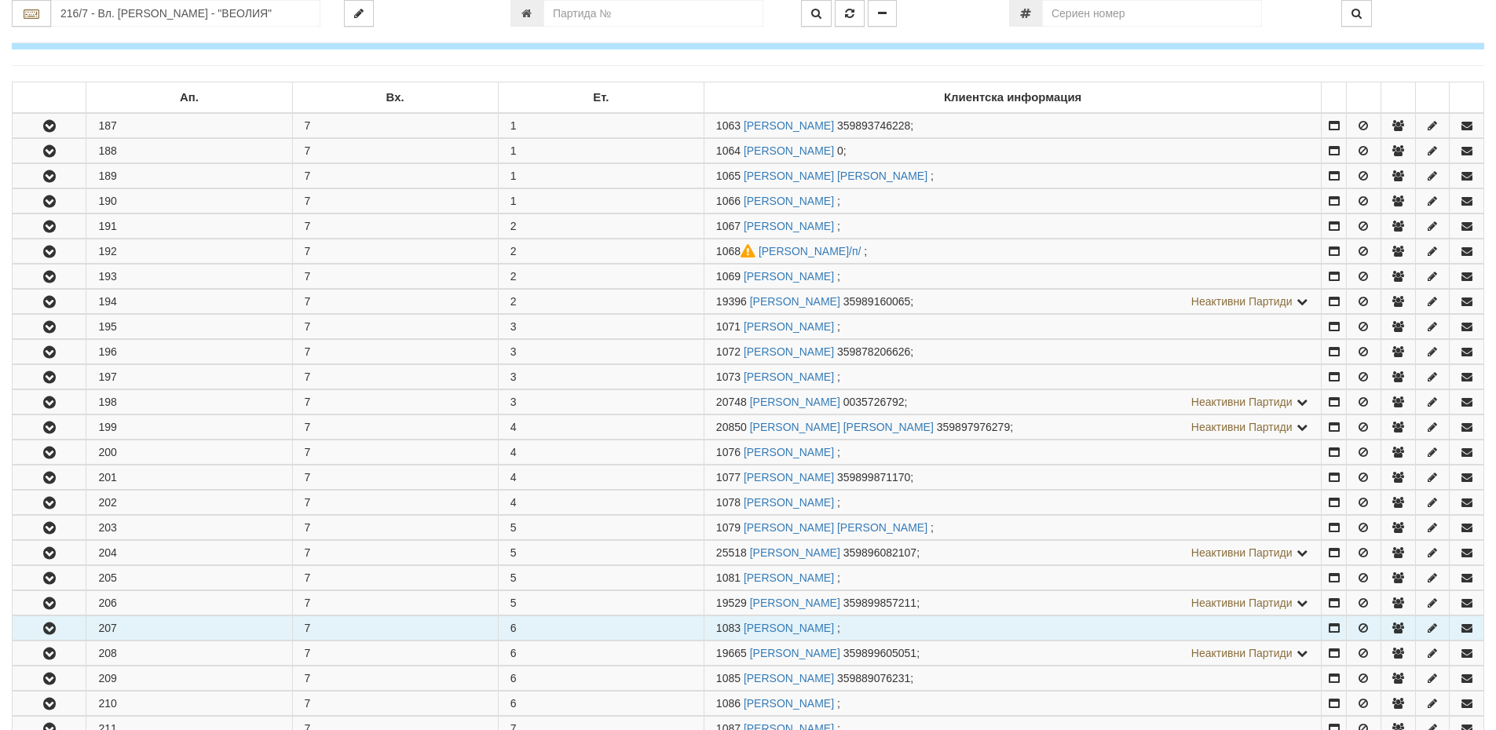
click at [41, 628] on icon "button" at bounding box center [49, 629] width 19 height 11
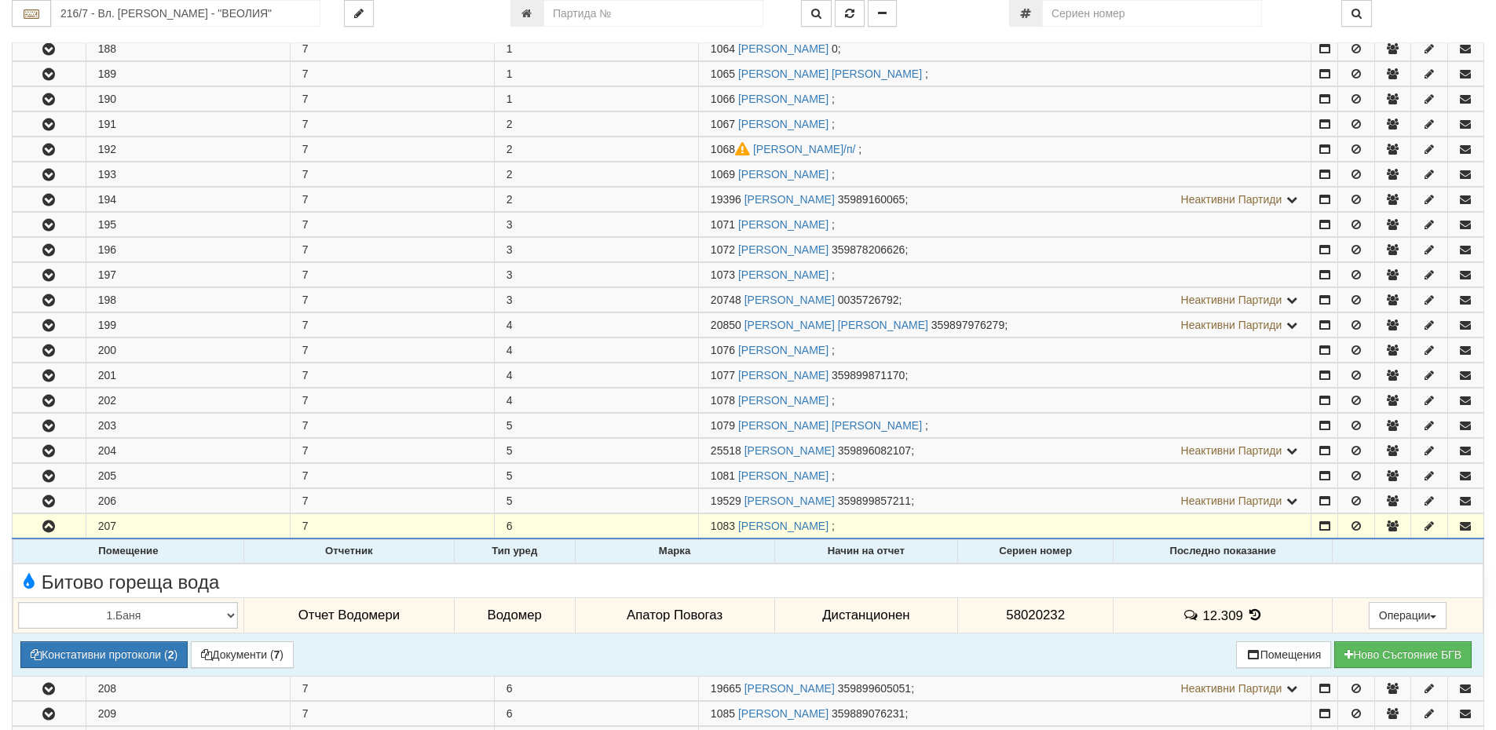
scroll to position [471, 0]
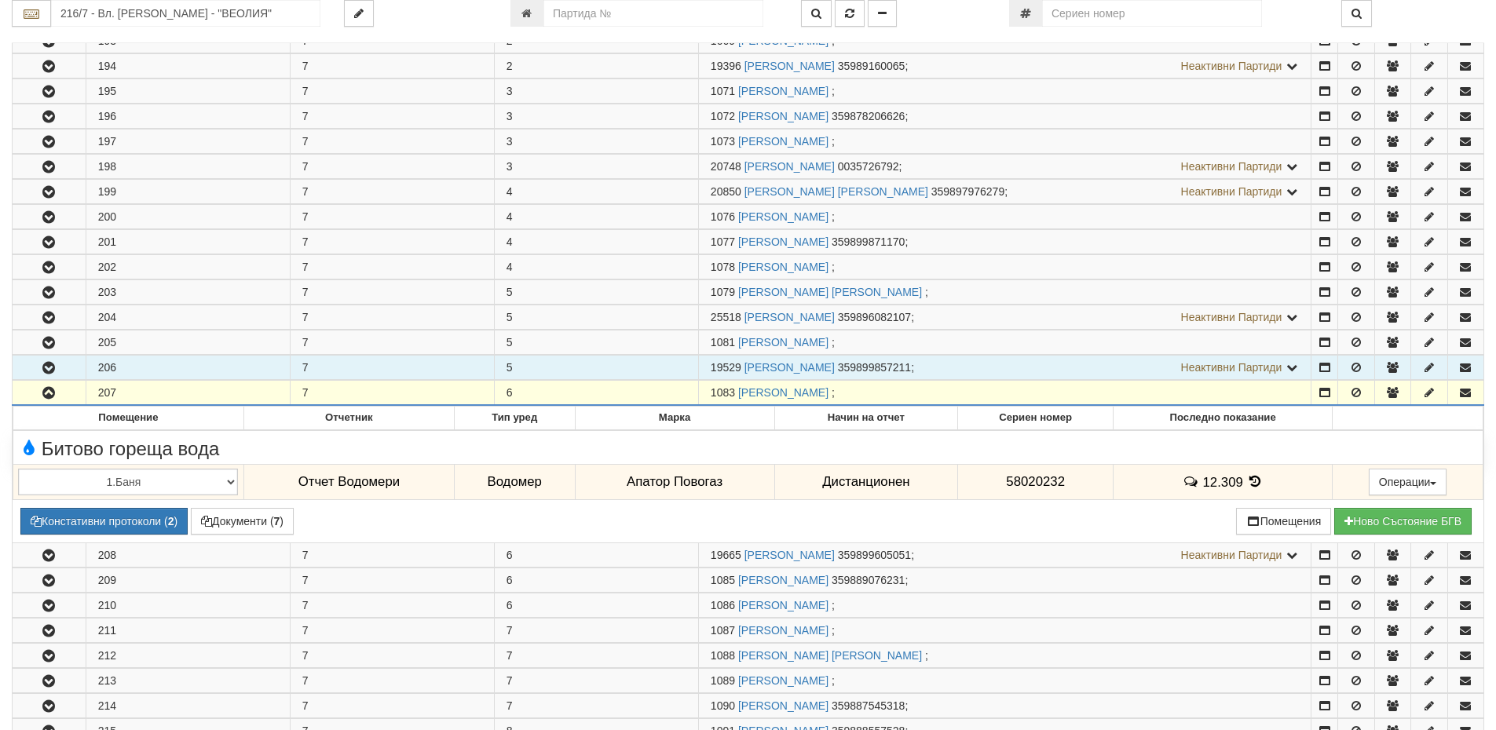
click at [57, 372] on icon "button" at bounding box center [48, 368] width 19 height 11
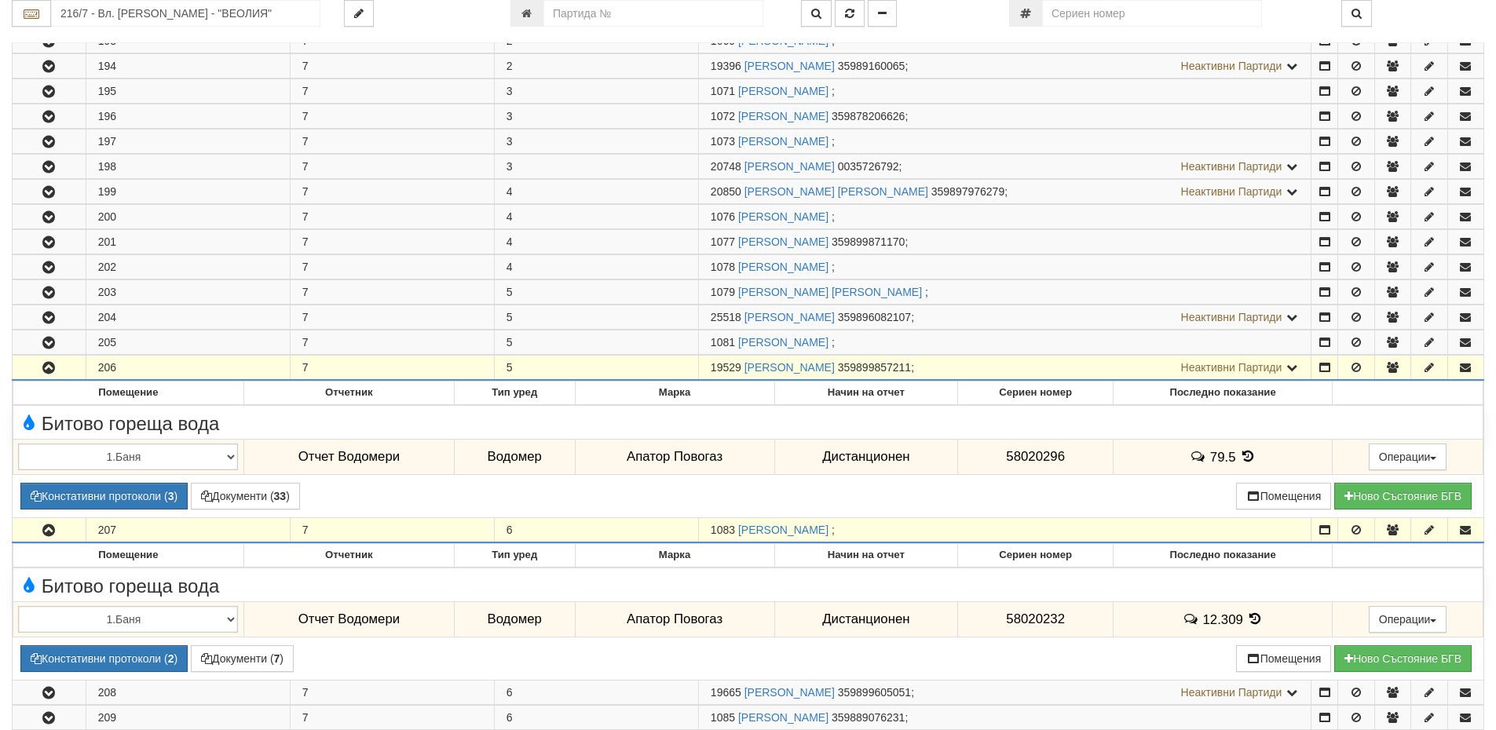
drag, startPoint x: 740, startPoint y: 363, endPoint x: 705, endPoint y: 360, distance: 34.6
click at [705, 360] on td "19529 [PERSON_NAME] 359899857211 ; Неактивни Партиди 1082 [PERSON_NAME]" at bounding box center [1004, 368] width 613 height 25
copy span "19529"
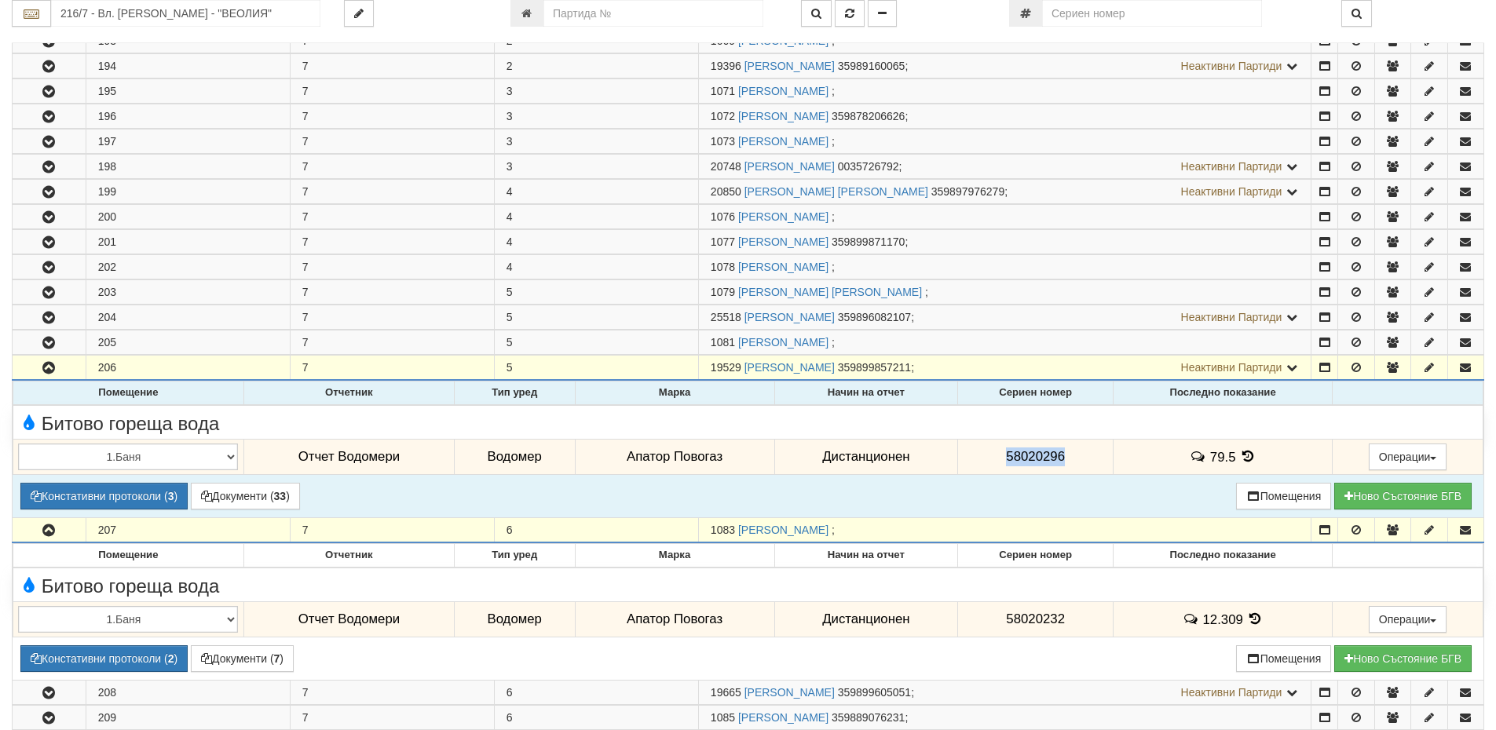
drag, startPoint x: 1066, startPoint y: 455, endPoint x: 989, endPoint y: 453, distance: 77.0
click at [989, 453] on td "58020296" at bounding box center [1035, 457] width 155 height 36
copy span "58020296"
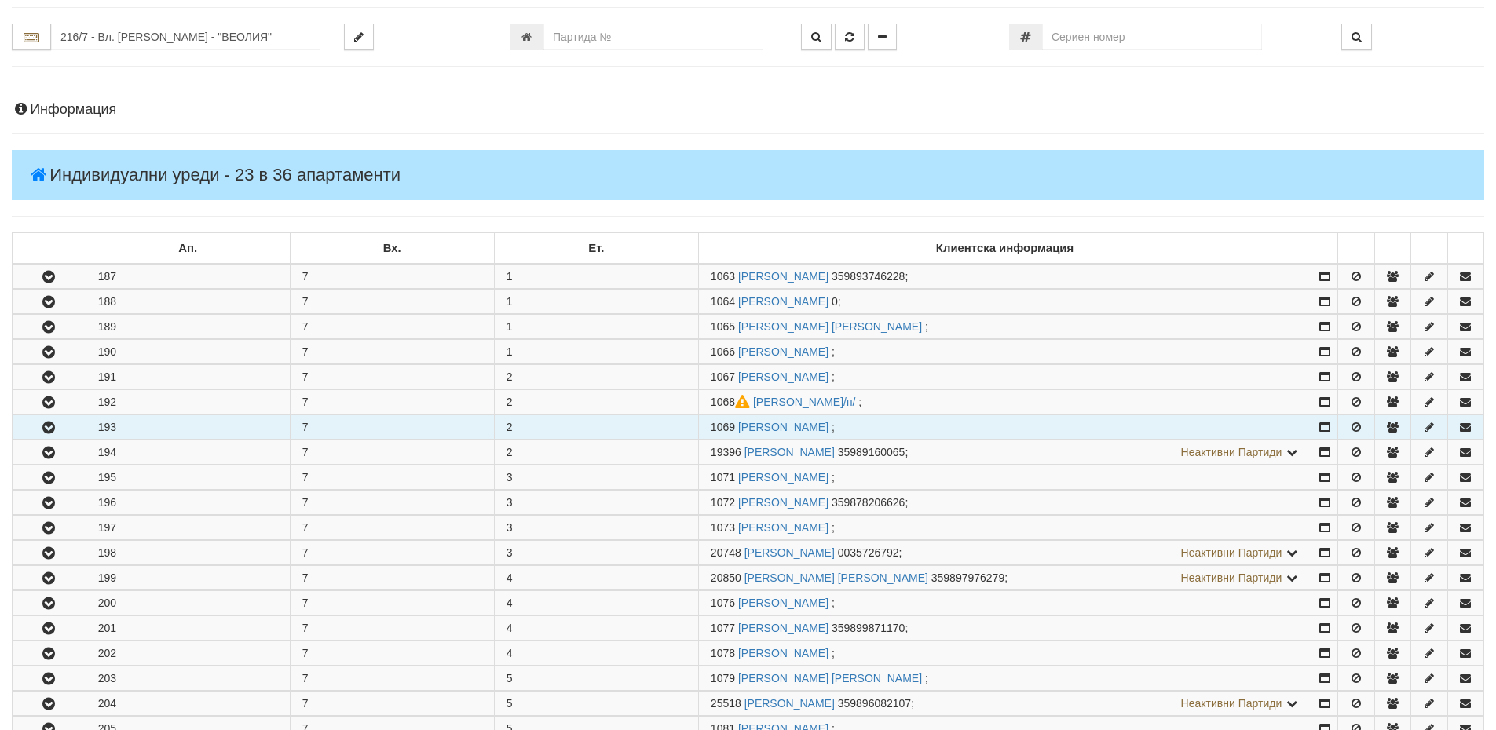
scroll to position [0, 0]
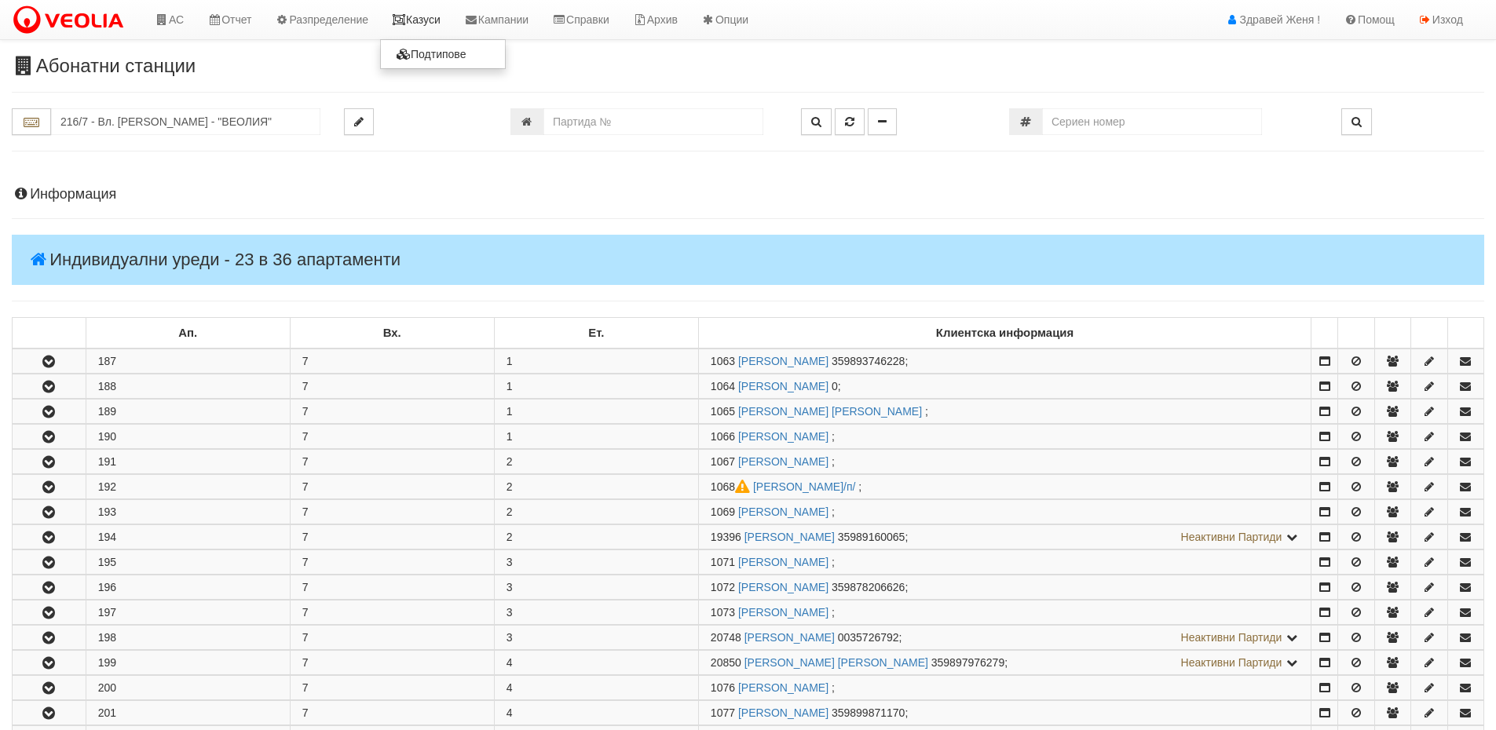
click at [443, 22] on link "Казуси" at bounding box center [416, 19] width 72 height 39
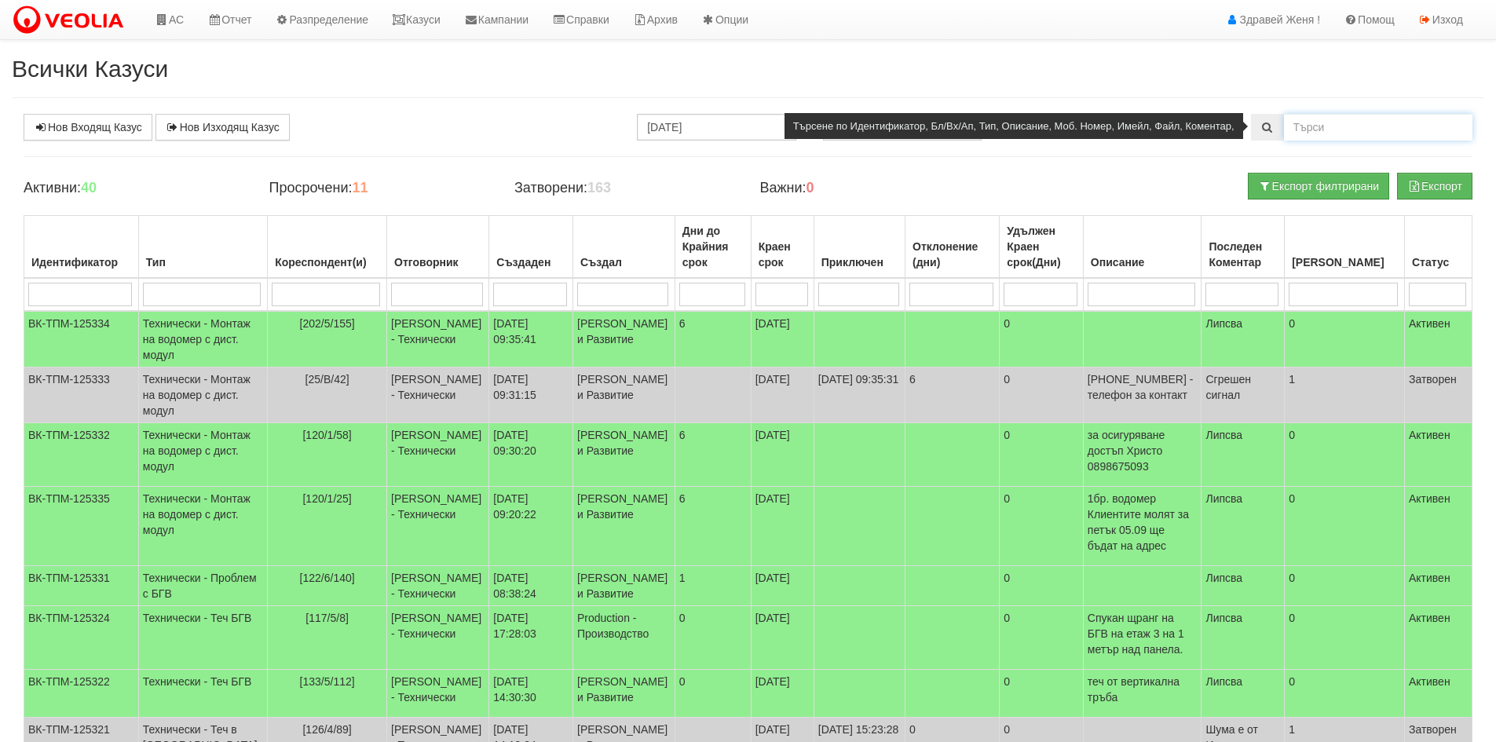
click at [1345, 132] on input "text" at bounding box center [1378, 127] width 188 height 27
type input "125318"
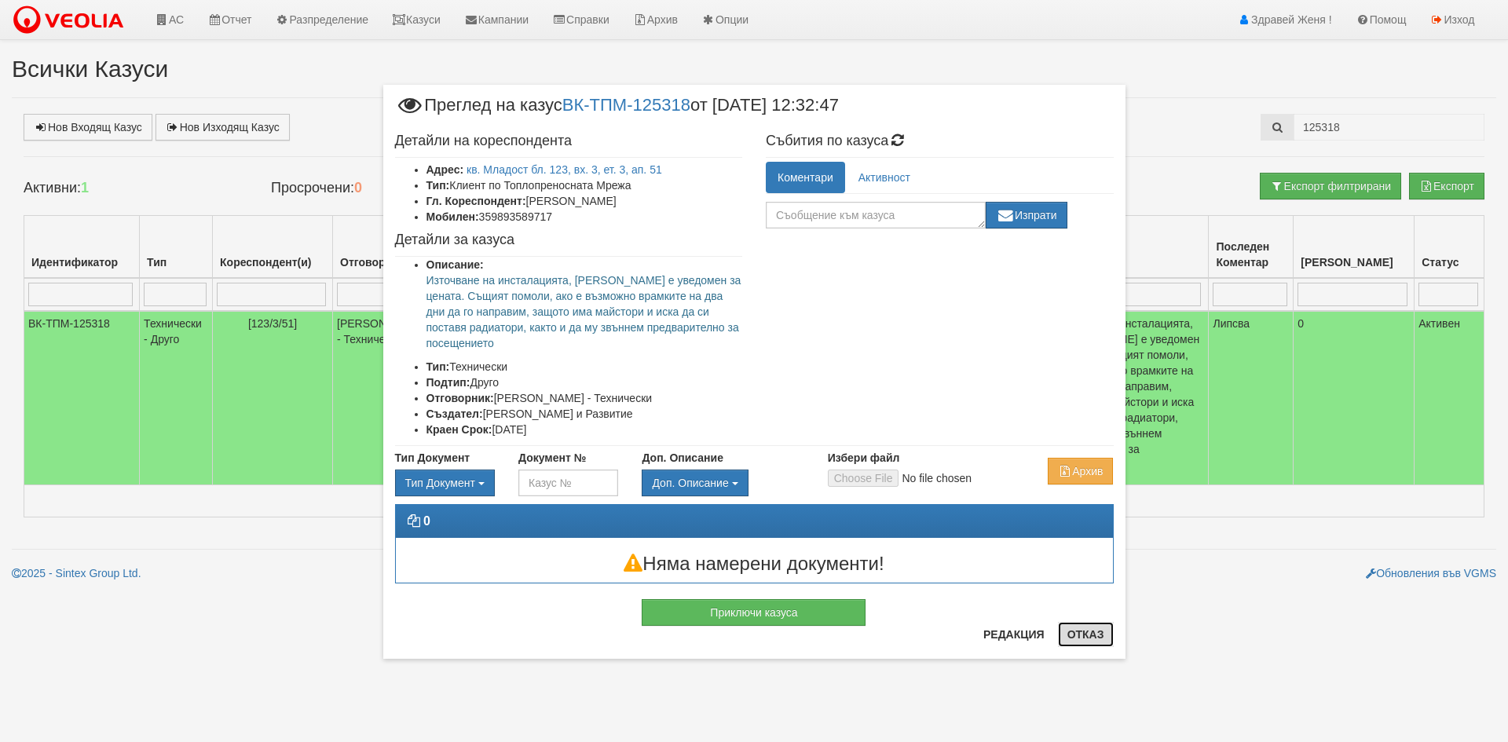
click at [1095, 646] on button "Отказ" at bounding box center [1086, 634] width 56 height 25
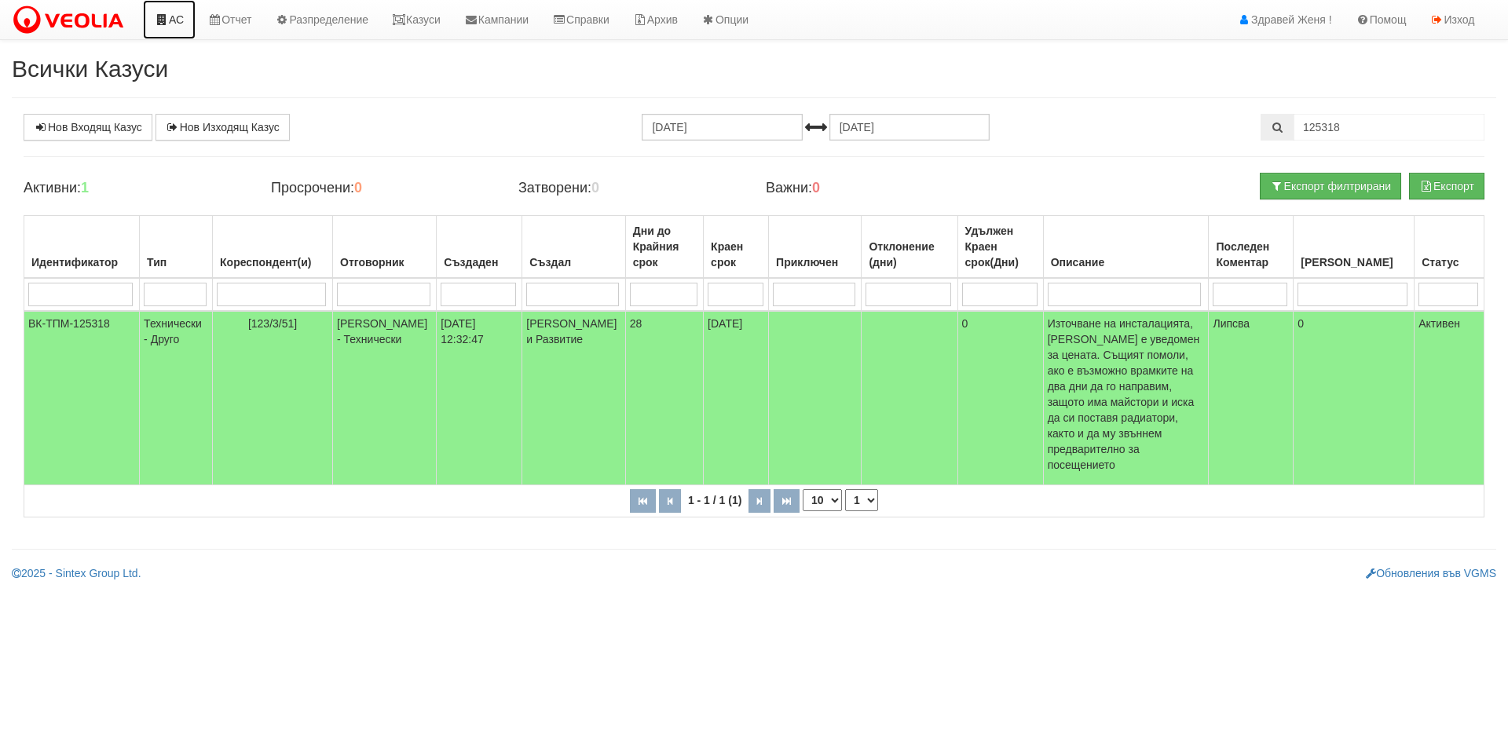
click at [175, 21] on link "АС" at bounding box center [169, 19] width 53 height 39
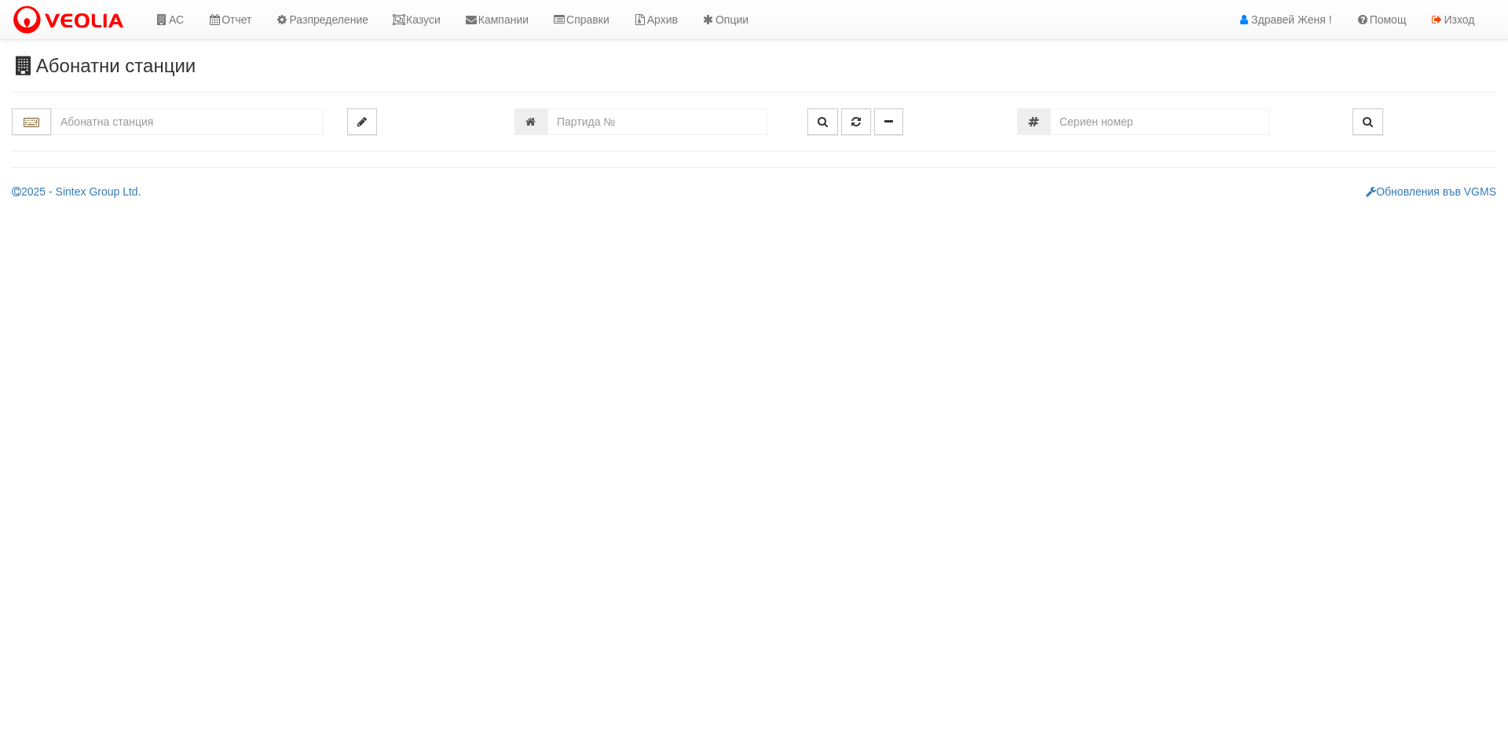
click at [113, 119] on input "text" at bounding box center [187, 121] width 272 height 27
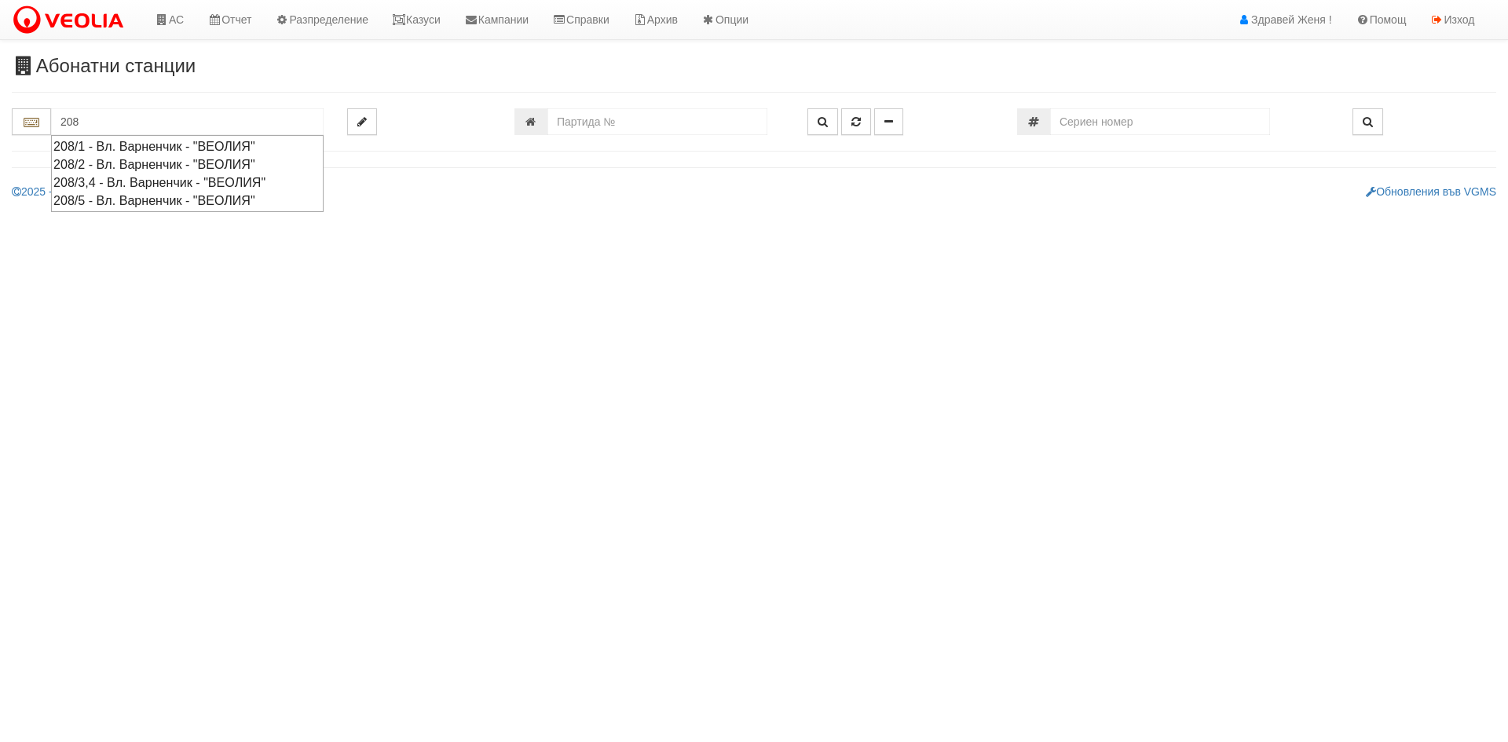
click at [154, 185] on div "208/3,4 - Вл. Варненчик - "ВЕОЛИЯ"" at bounding box center [187, 183] width 268 height 18
type input "208/3,4 - Вл. Варненчик - "ВЕОЛИЯ""
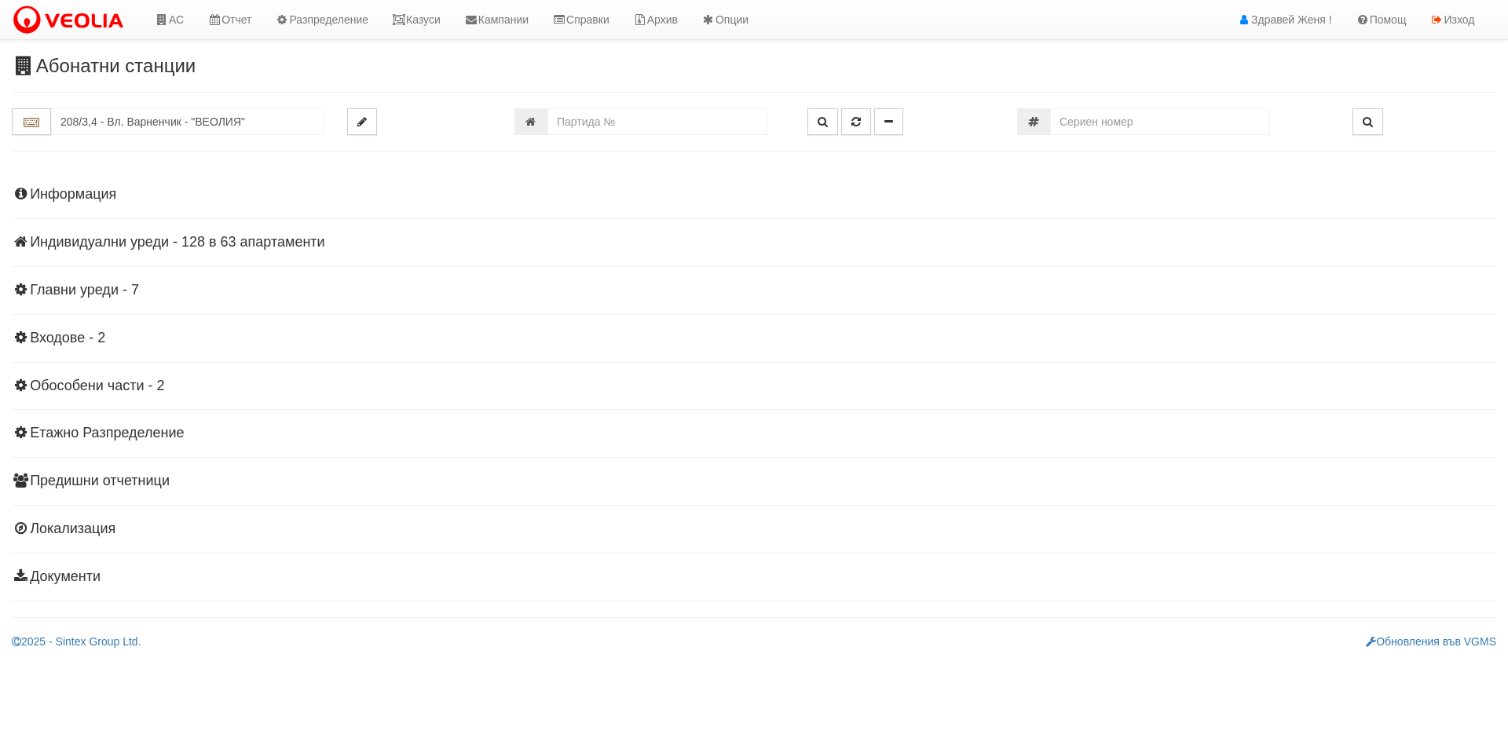
click at [204, 238] on h4 "Индивидуални уреди - 128 в 63 апартаменти" at bounding box center [754, 243] width 1484 height 16
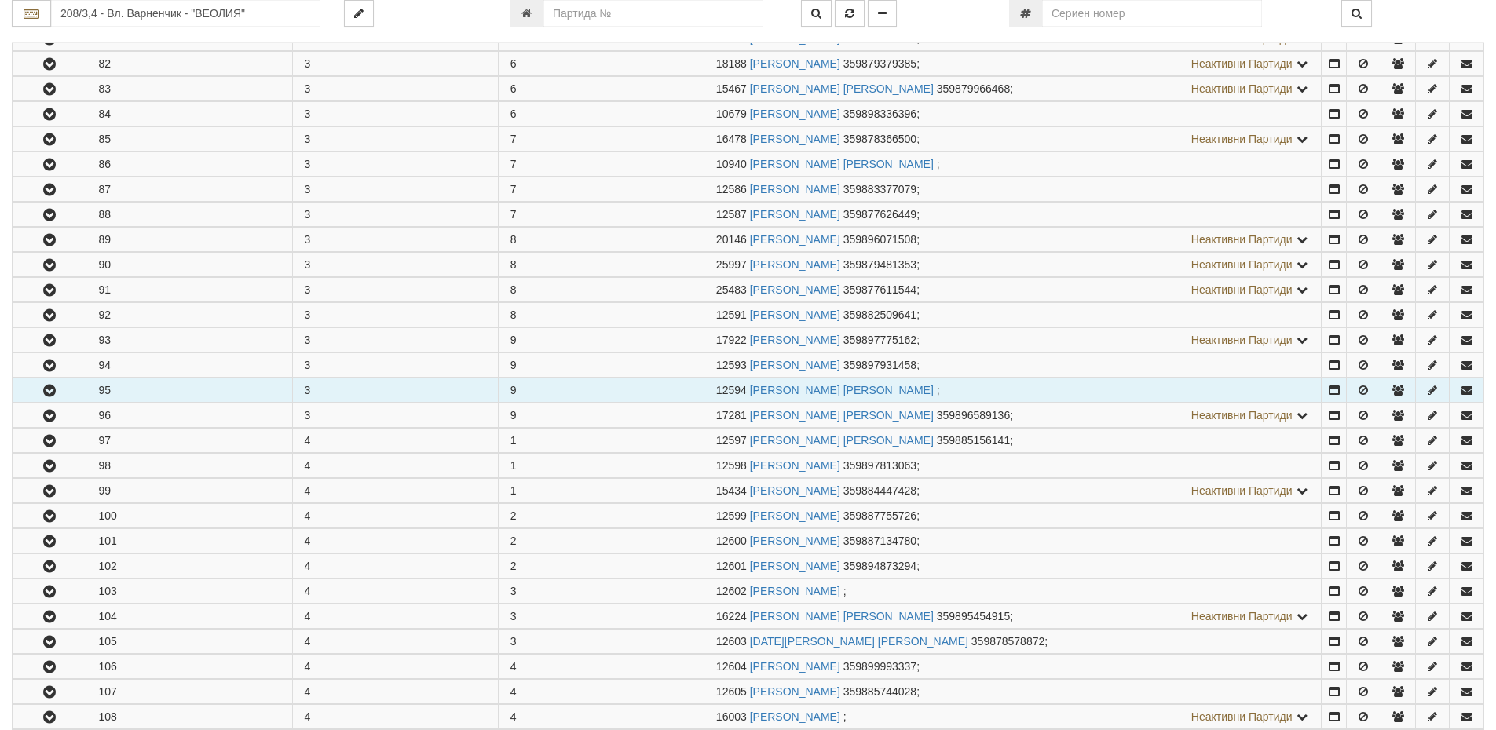
scroll to position [942, 0]
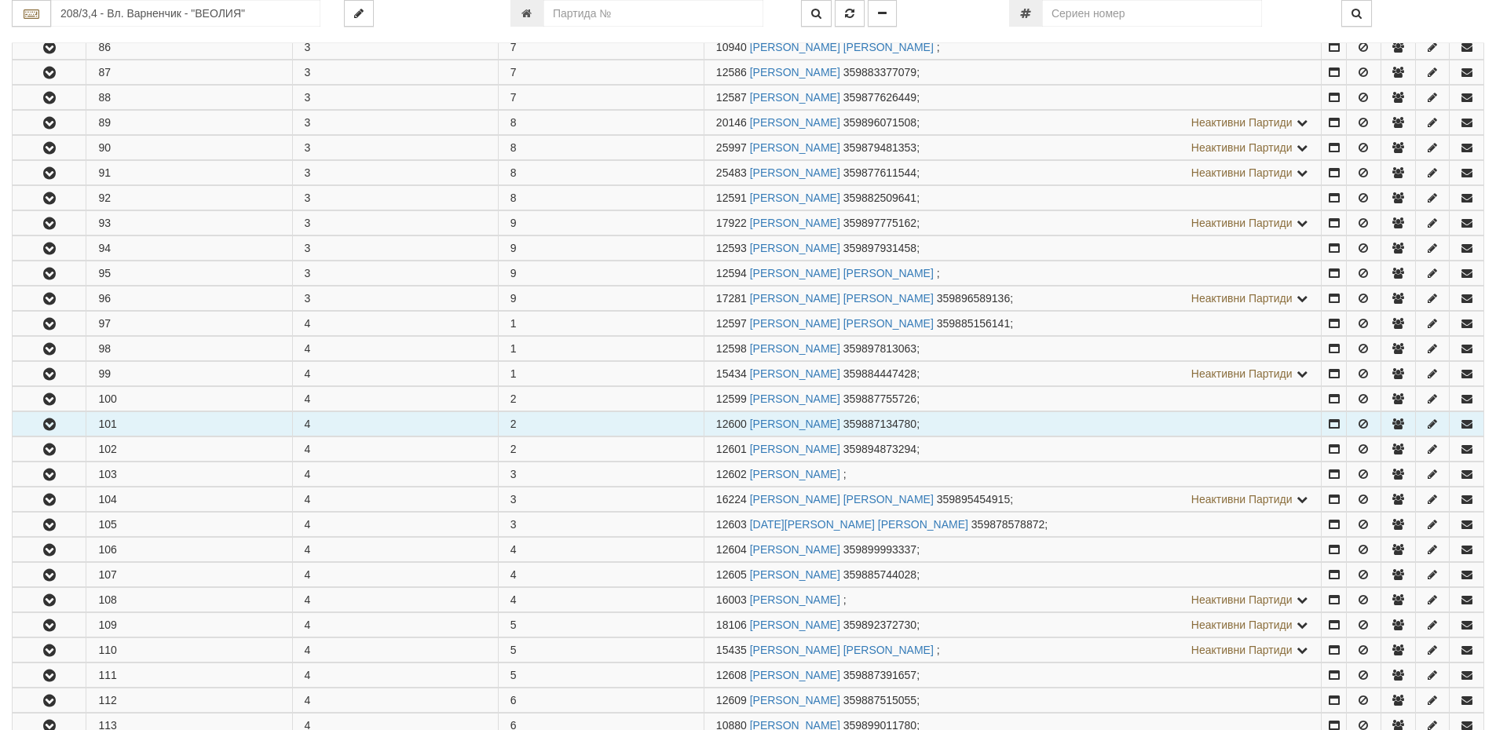
click at [49, 426] on icon "button" at bounding box center [49, 424] width 19 height 11
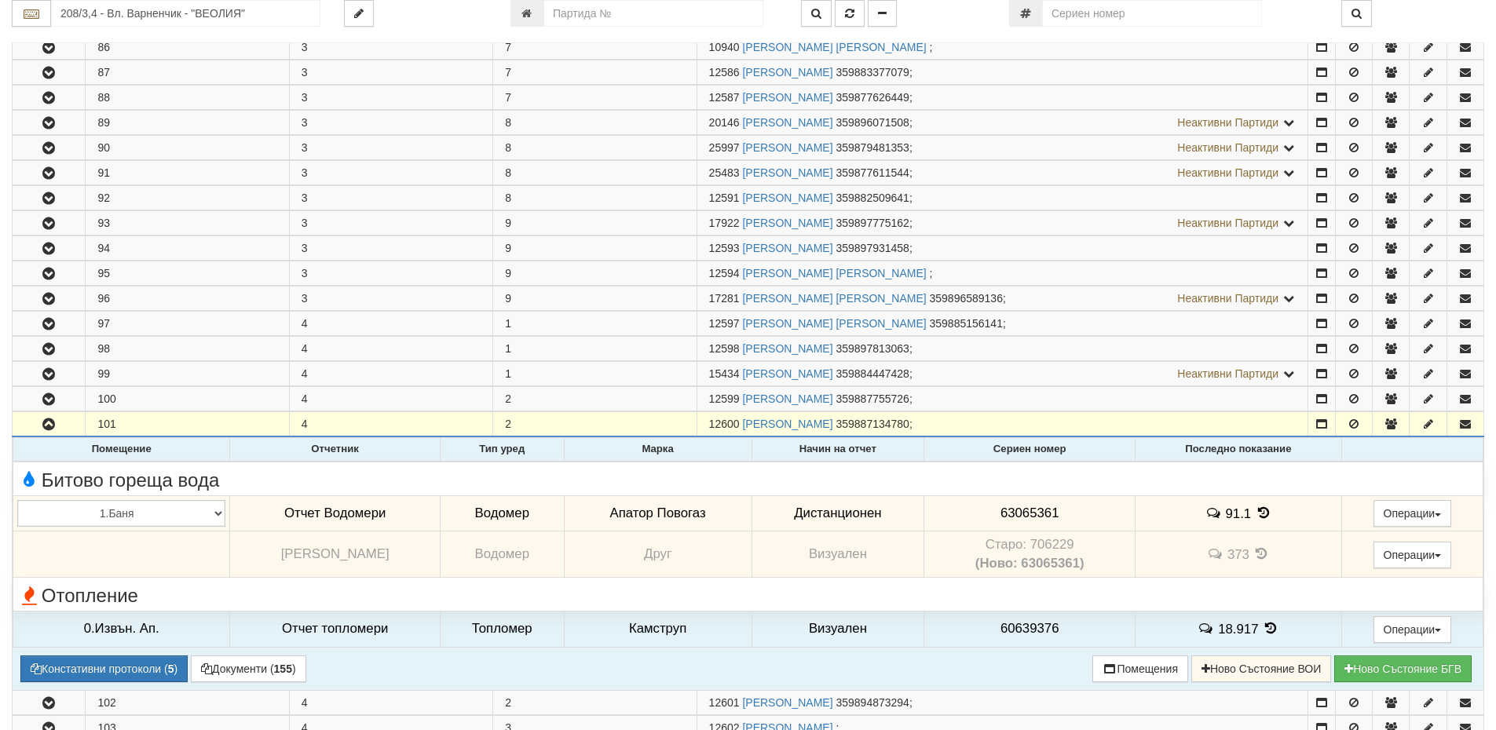
click at [1259, 516] on icon at bounding box center [1263, 513] width 17 height 13
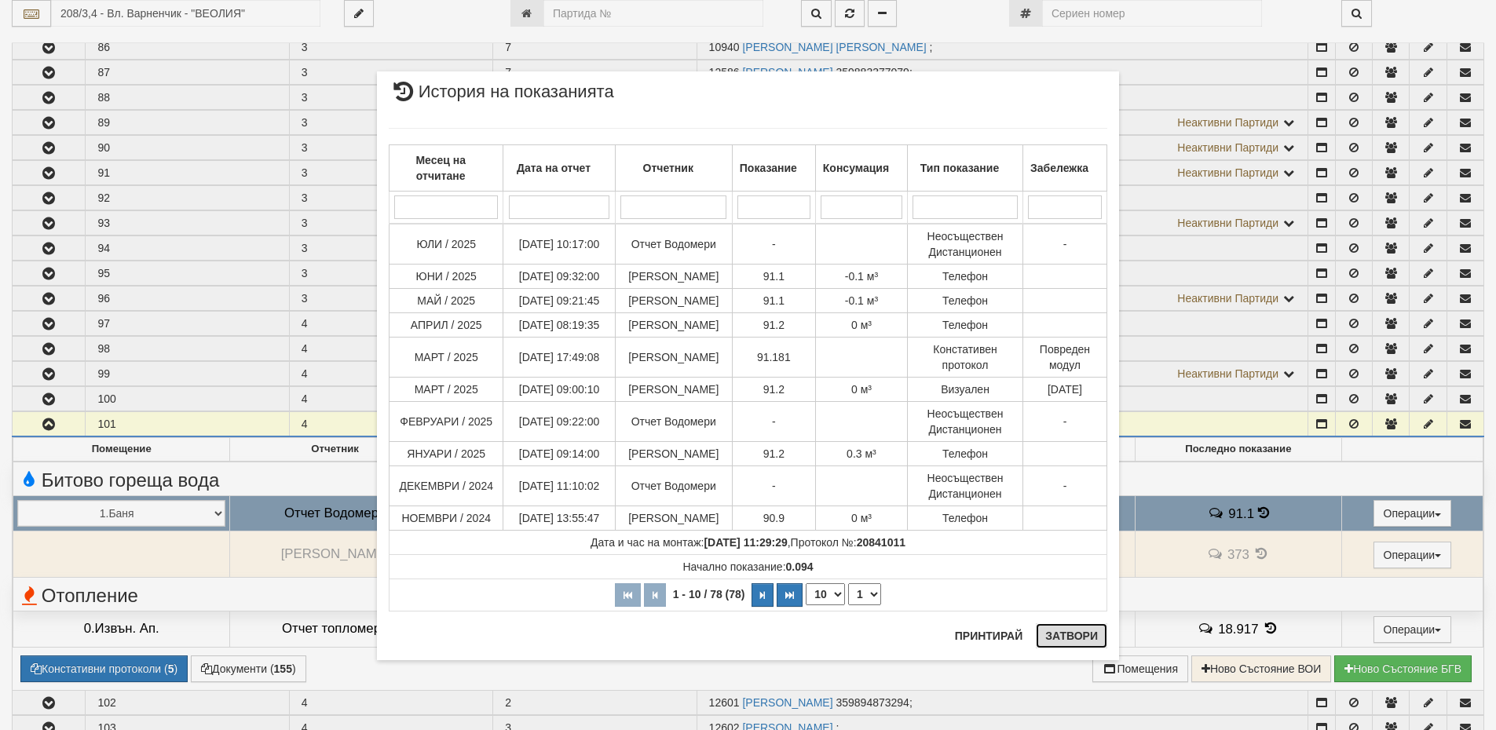
click at [1070, 642] on button "Затвори" at bounding box center [1071, 636] width 71 height 25
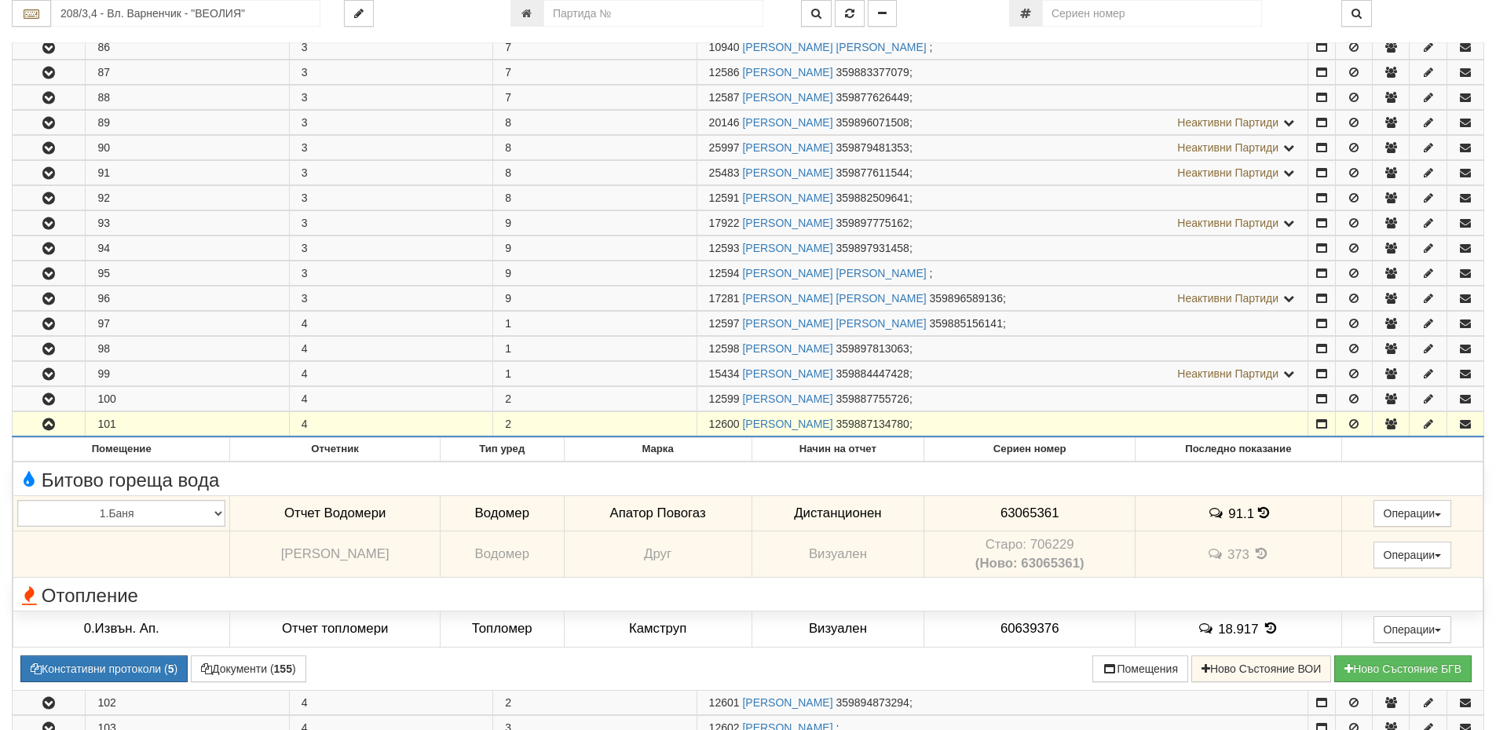
drag, startPoint x: 740, startPoint y: 421, endPoint x: 701, endPoint y: 426, distance: 38.8
click at [701, 426] on td "12600 [PERSON_NAME] 359887134780 ;" at bounding box center [1002, 424] width 611 height 25
copy span "12600"
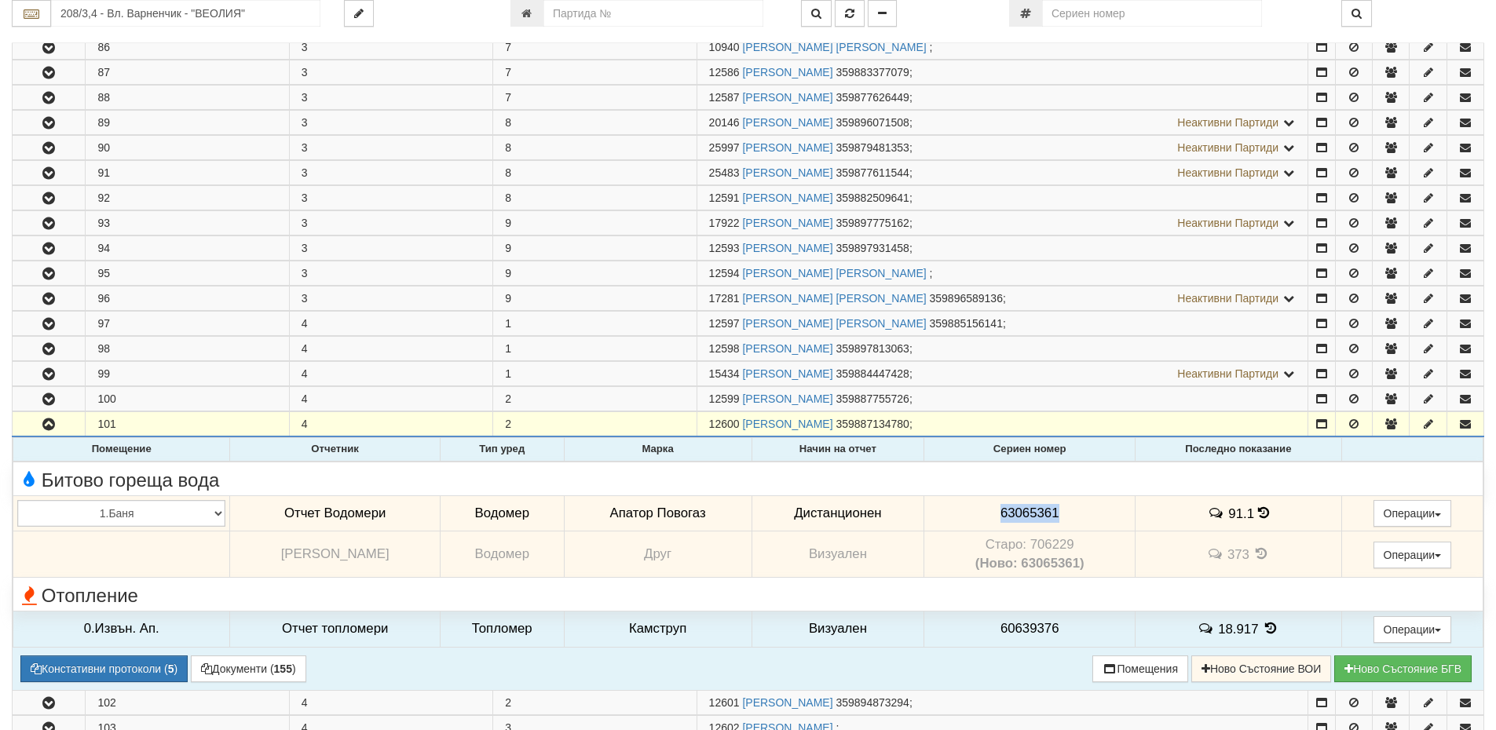
drag, startPoint x: 1059, startPoint y: 509, endPoint x: 981, endPoint y: 512, distance: 78.6
click at [981, 512] on td "63065361" at bounding box center [1029, 514] width 211 height 36
copy span "63065361"
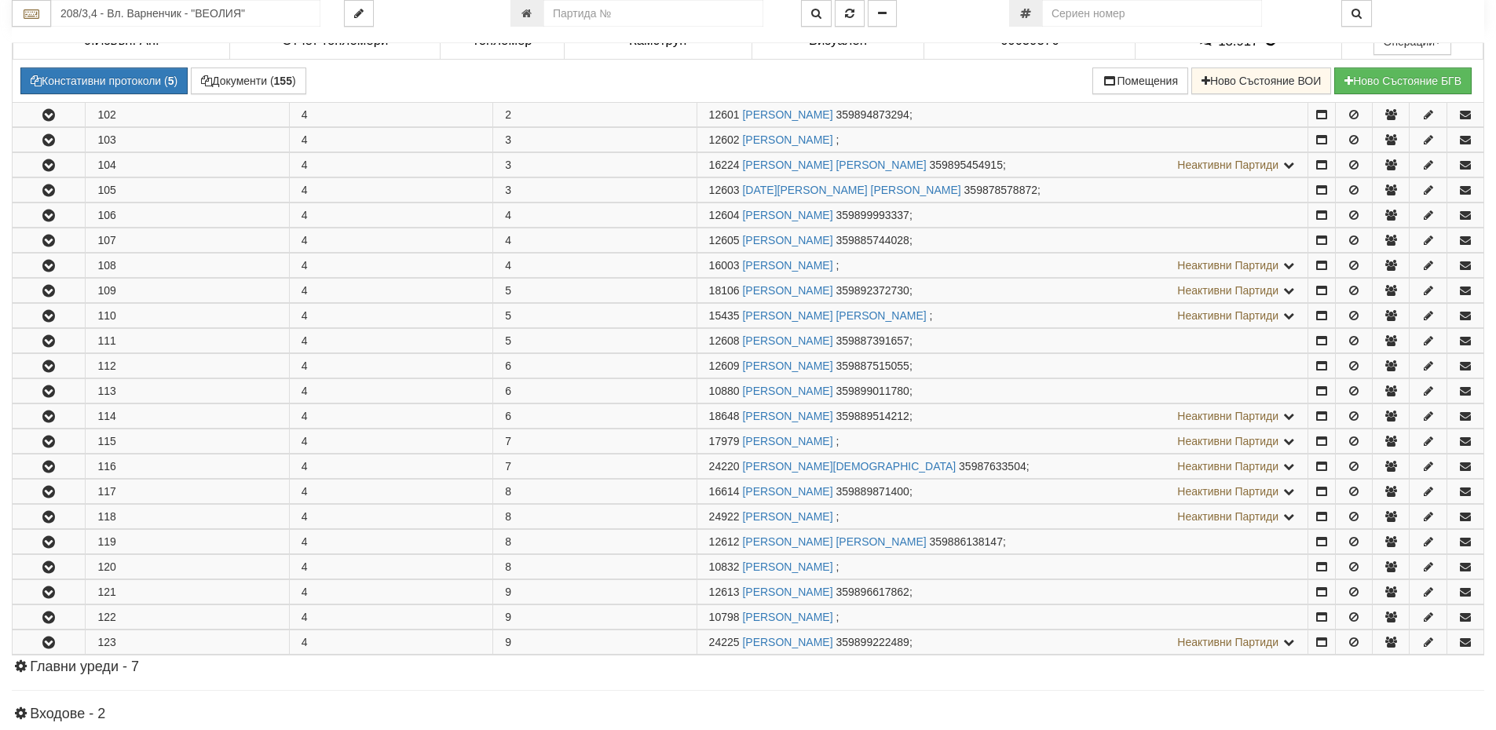
scroll to position [1728, 0]
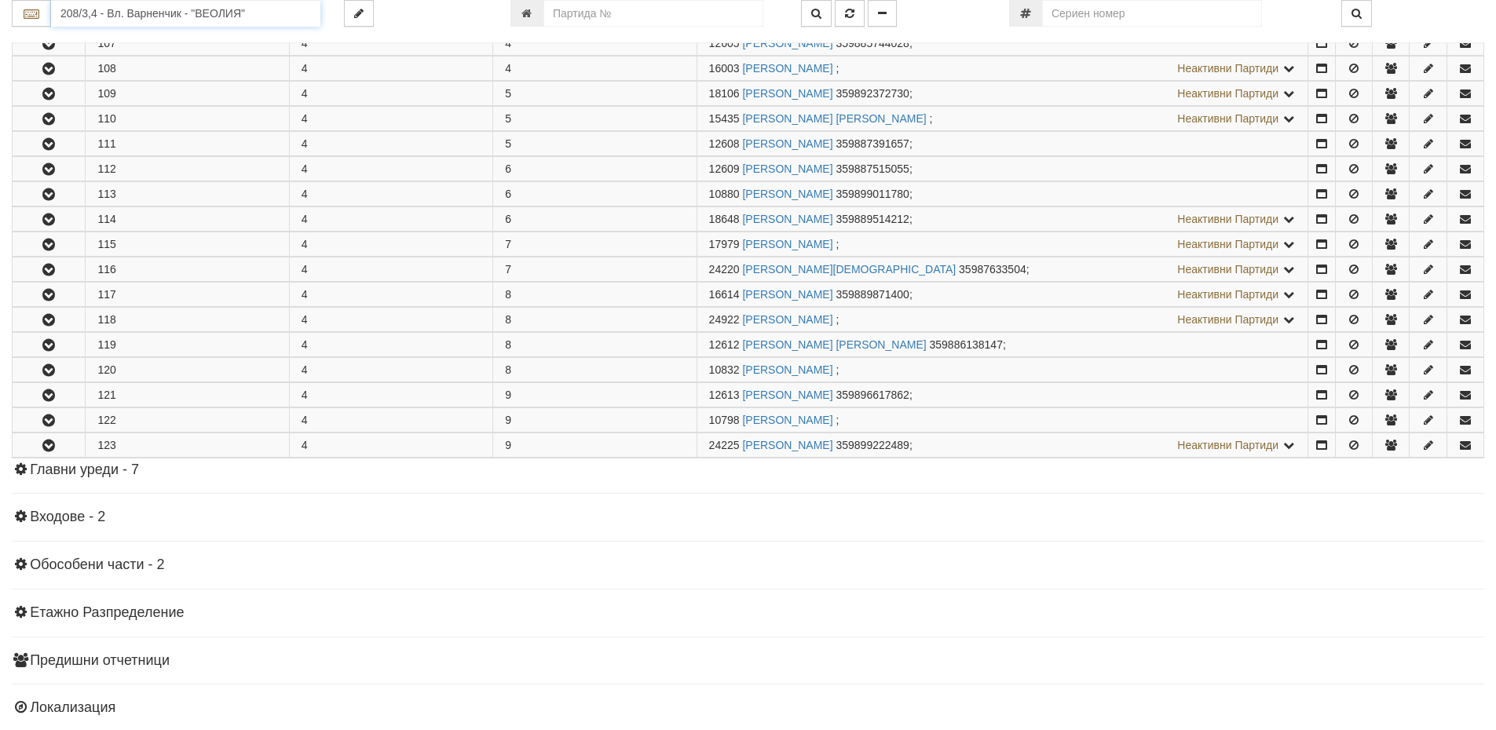
click at [93, 18] on input "208/3,4 - Вл. Варненчик - "ВЕОЛИЯ"" at bounding box center [185, 13] width 269 height 27
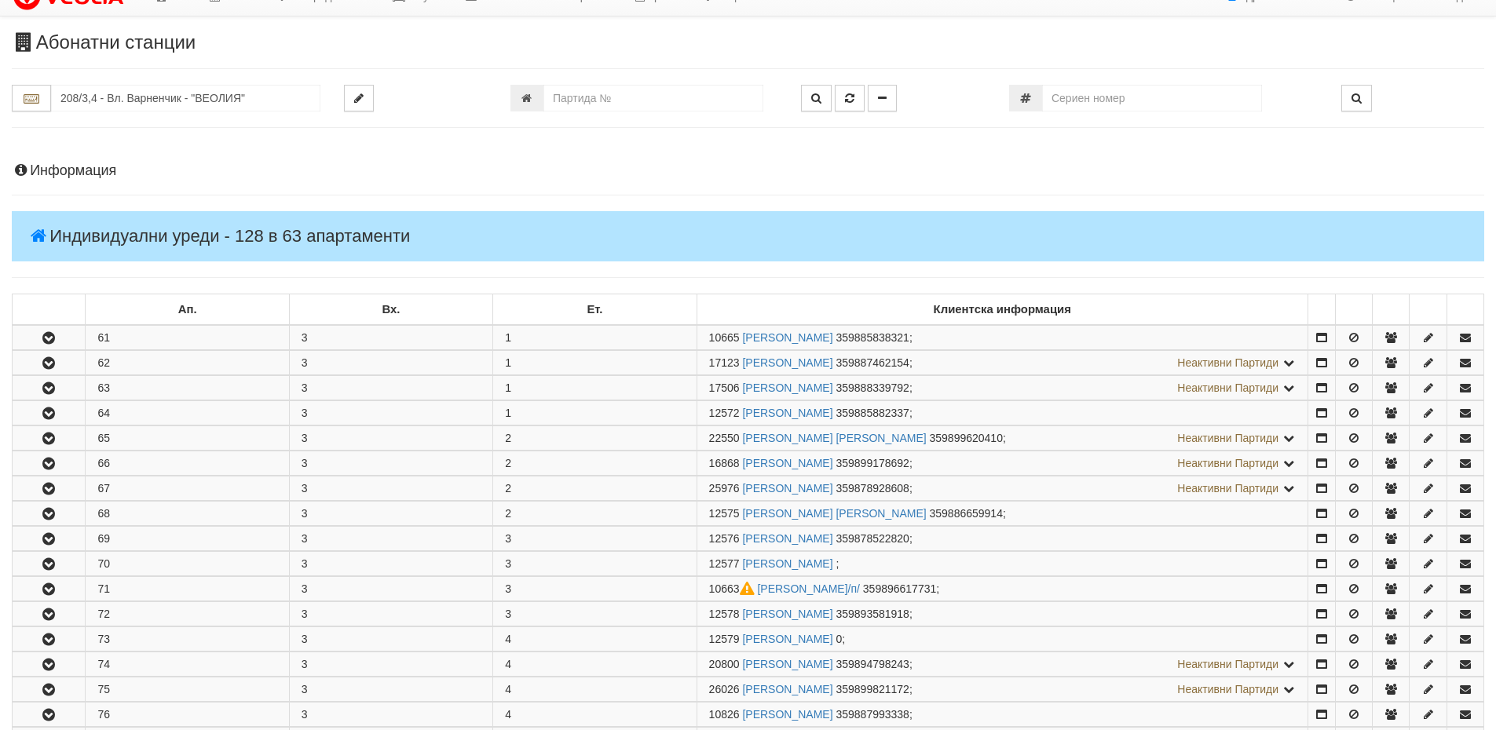
scroll to position [0, 0]
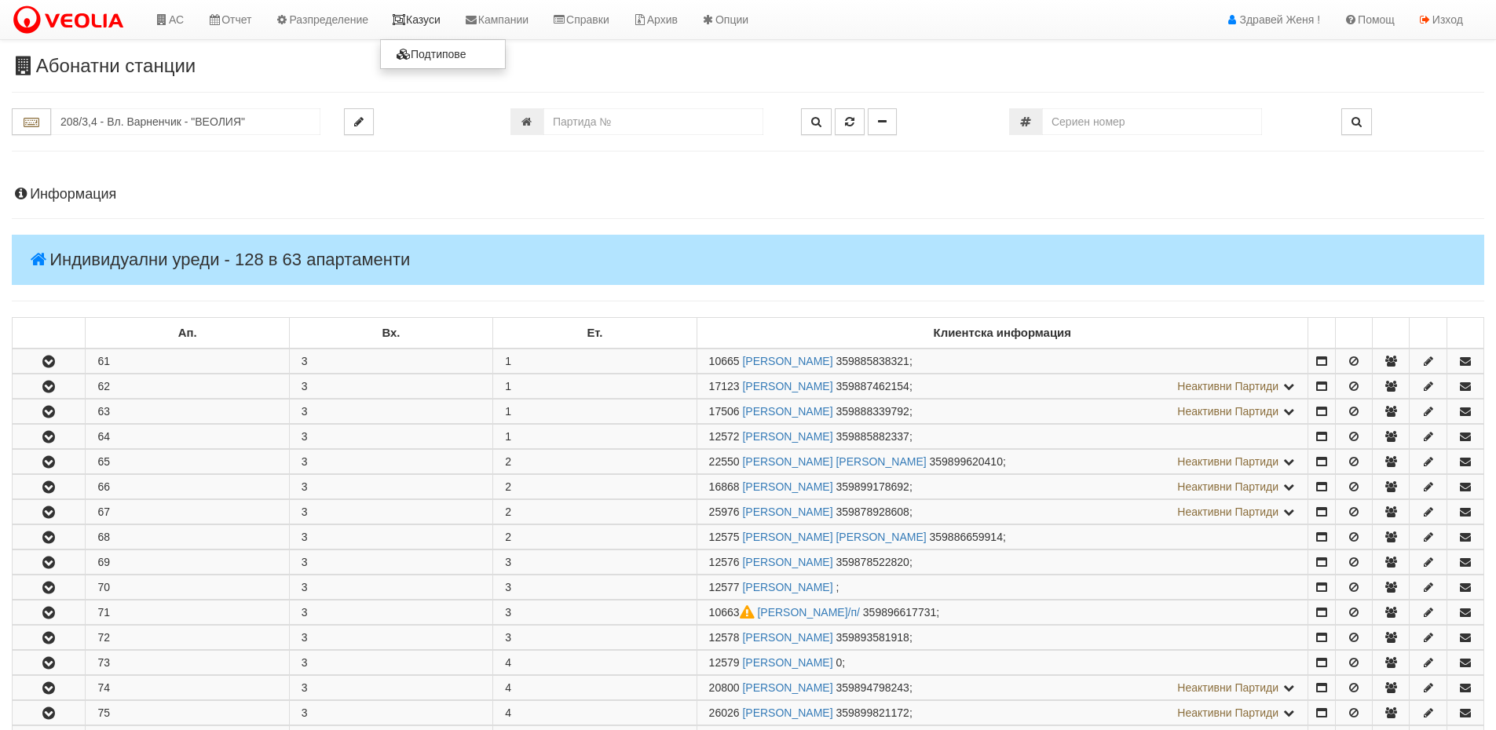
click at [434, 22] on link "Казуси" at bounding box center [416, 19] width 72 height 39
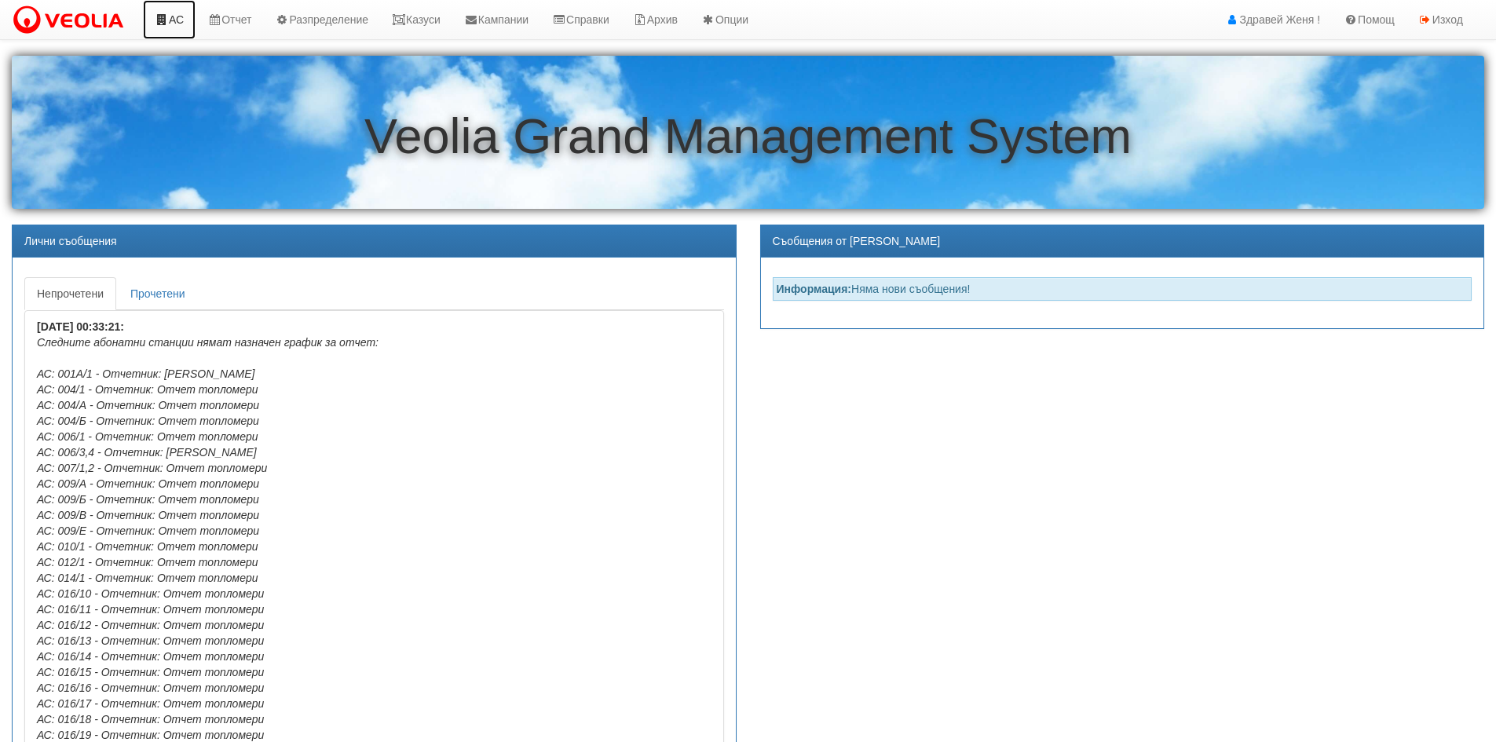
click at [166, 16] on icon at bounding box center [162, 19] width 14 height 11
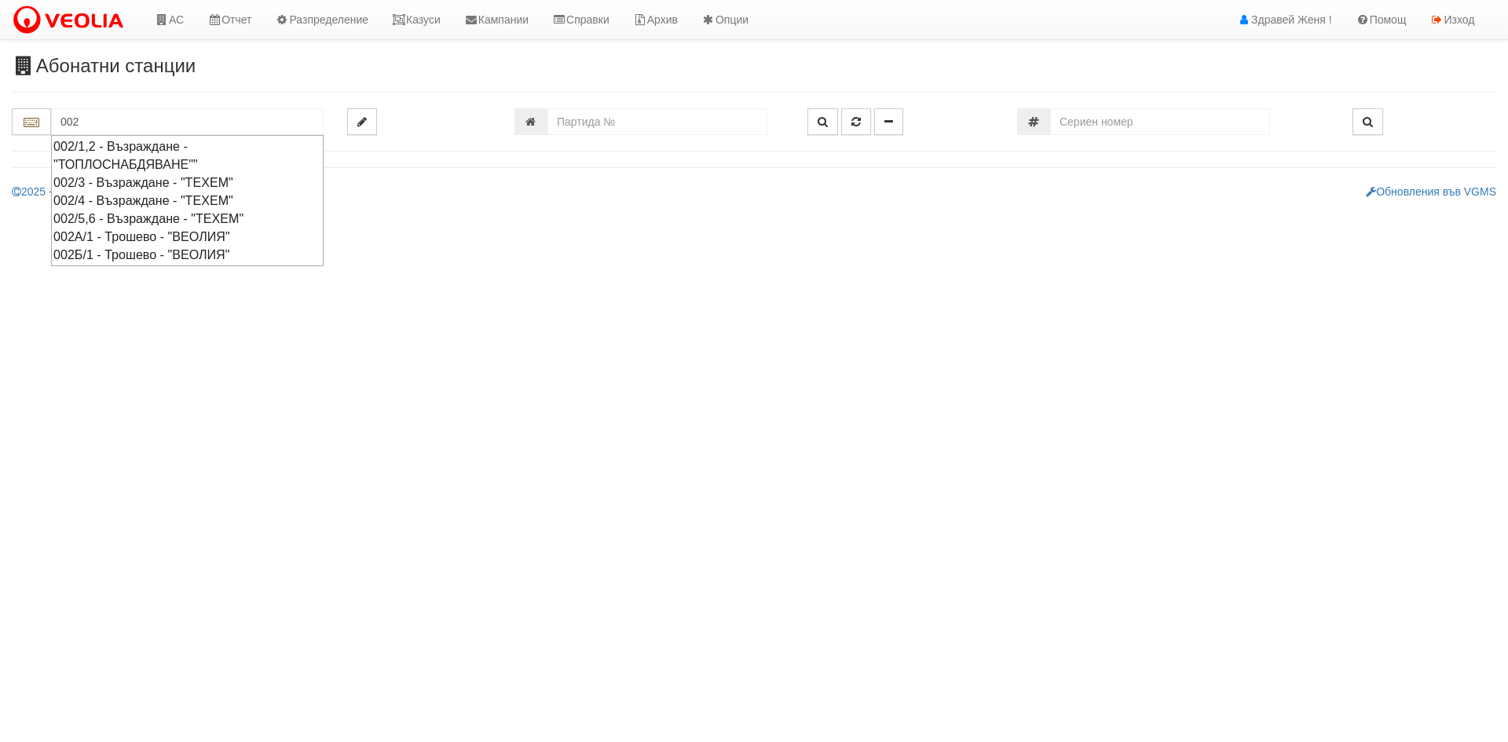
click at [108, 213] on div "002/5,6 - Възраждане - "ТЕХЕМ"" at bounding box center [187, 219] width 268 height 18
type input "002/5,6 - Възраждане - "ТЕХЕМ""
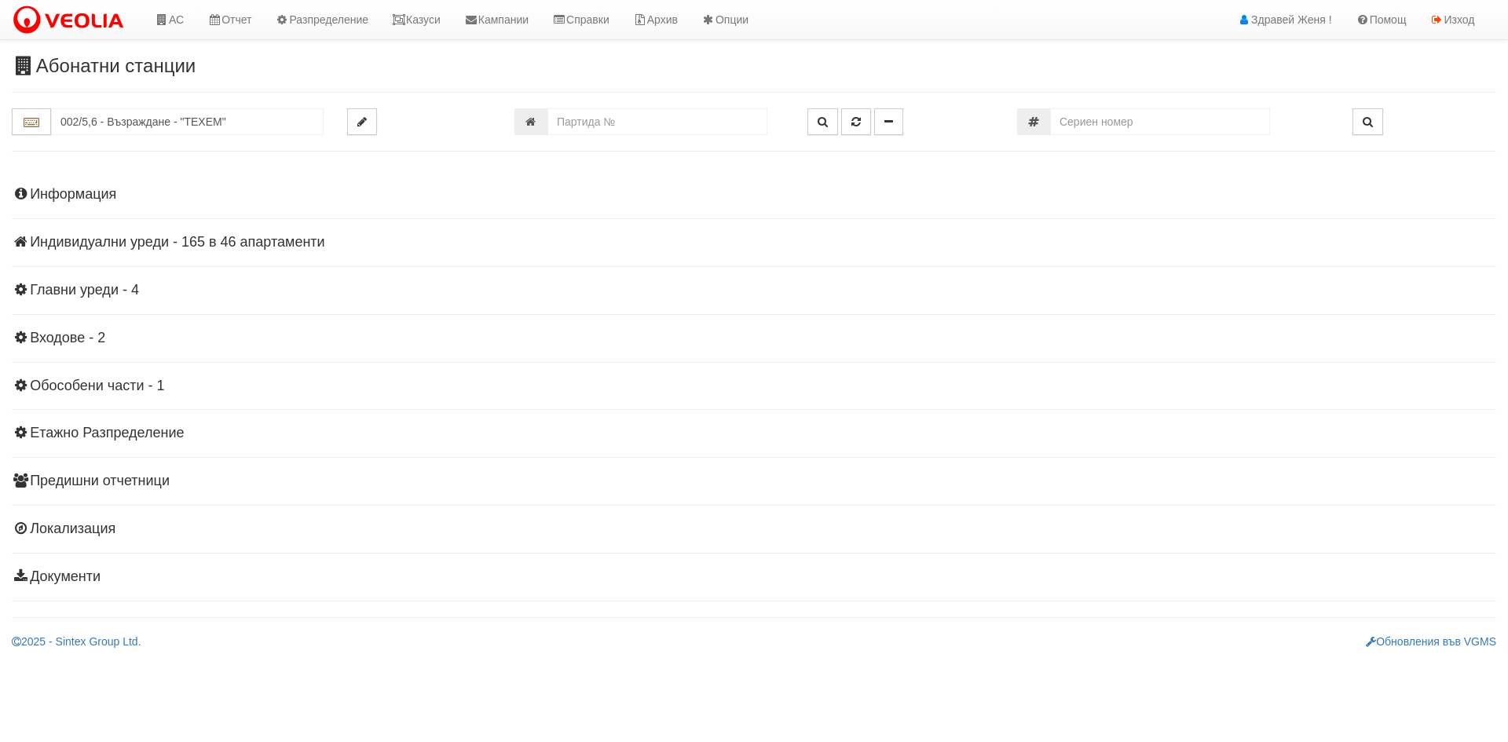
click at [235, 254] on div "Информация Параметри Брой Апартаменти: 46 Ползватели 07/2025 63 % 0 % 100" at bounding box center [754, 383] width 1484 height 433
click at [230, 243] on h4 "Индивидуални уреди - 165 в 46 апартаменти" at bounding box center [754, 243] width 1484 height 16
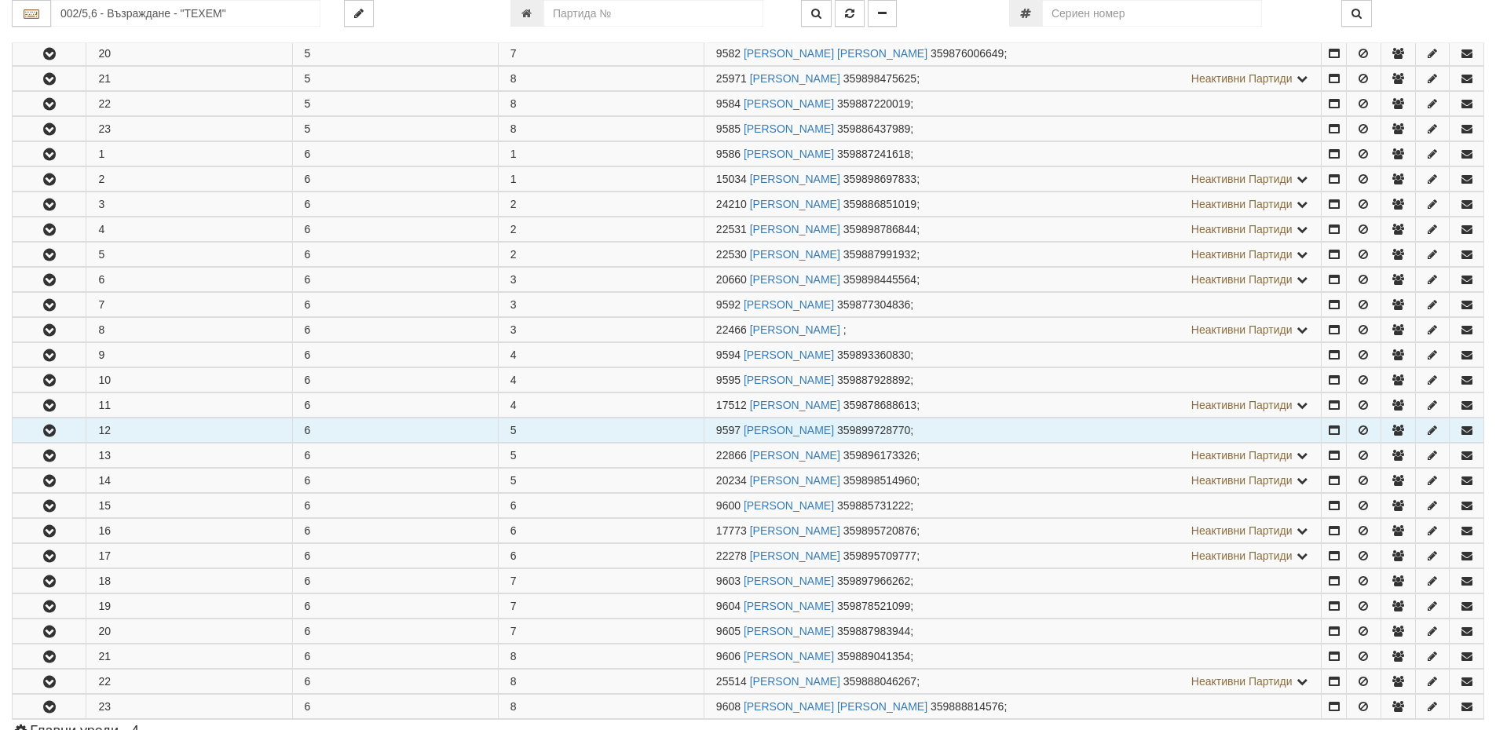
scroll to position [1099, 0]
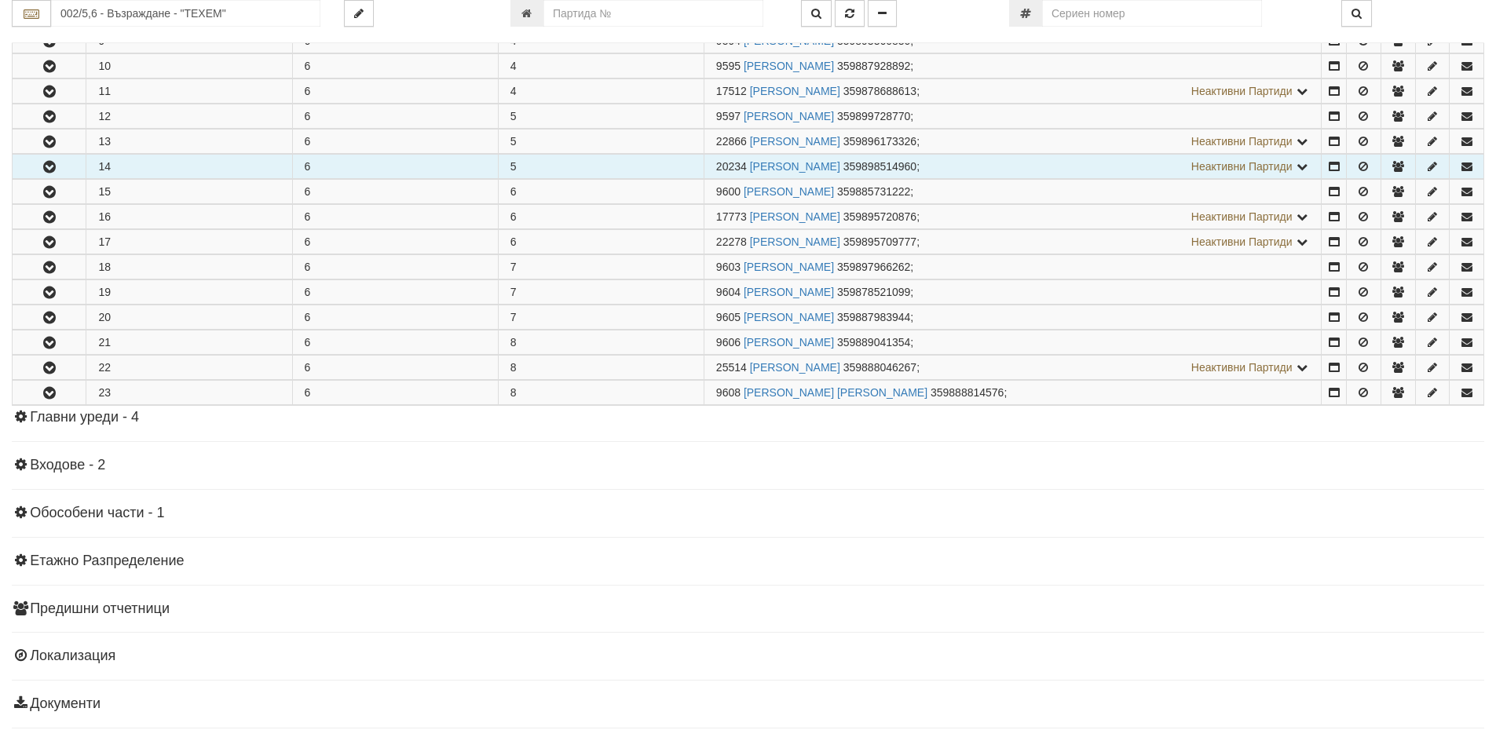
click at [48, 159] on button "button" at bounding box center [49, 167] width 73 height 24
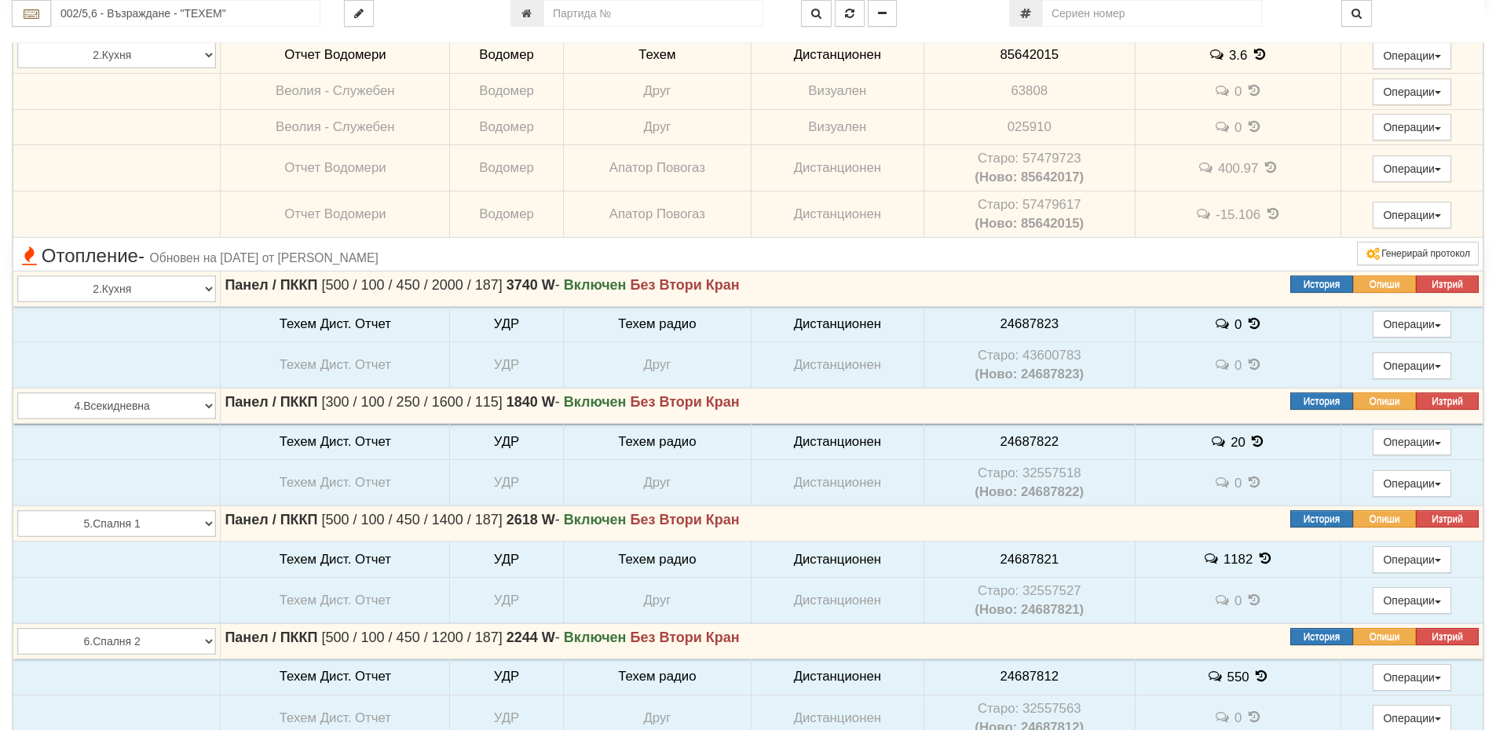
scroll to position [1178, 0]
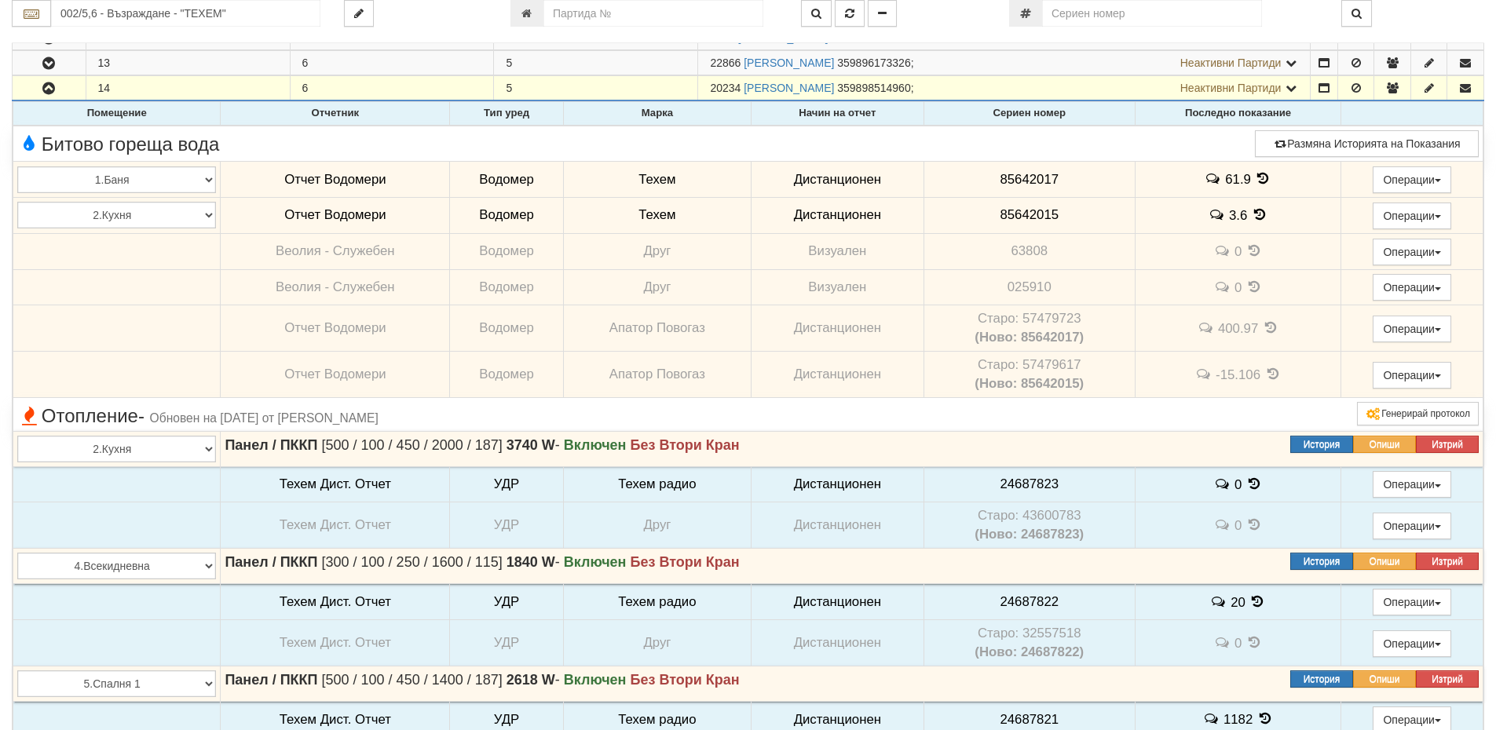
click at [1260, 215] on icon at bounding box center [1259, 214] width 17 height 13
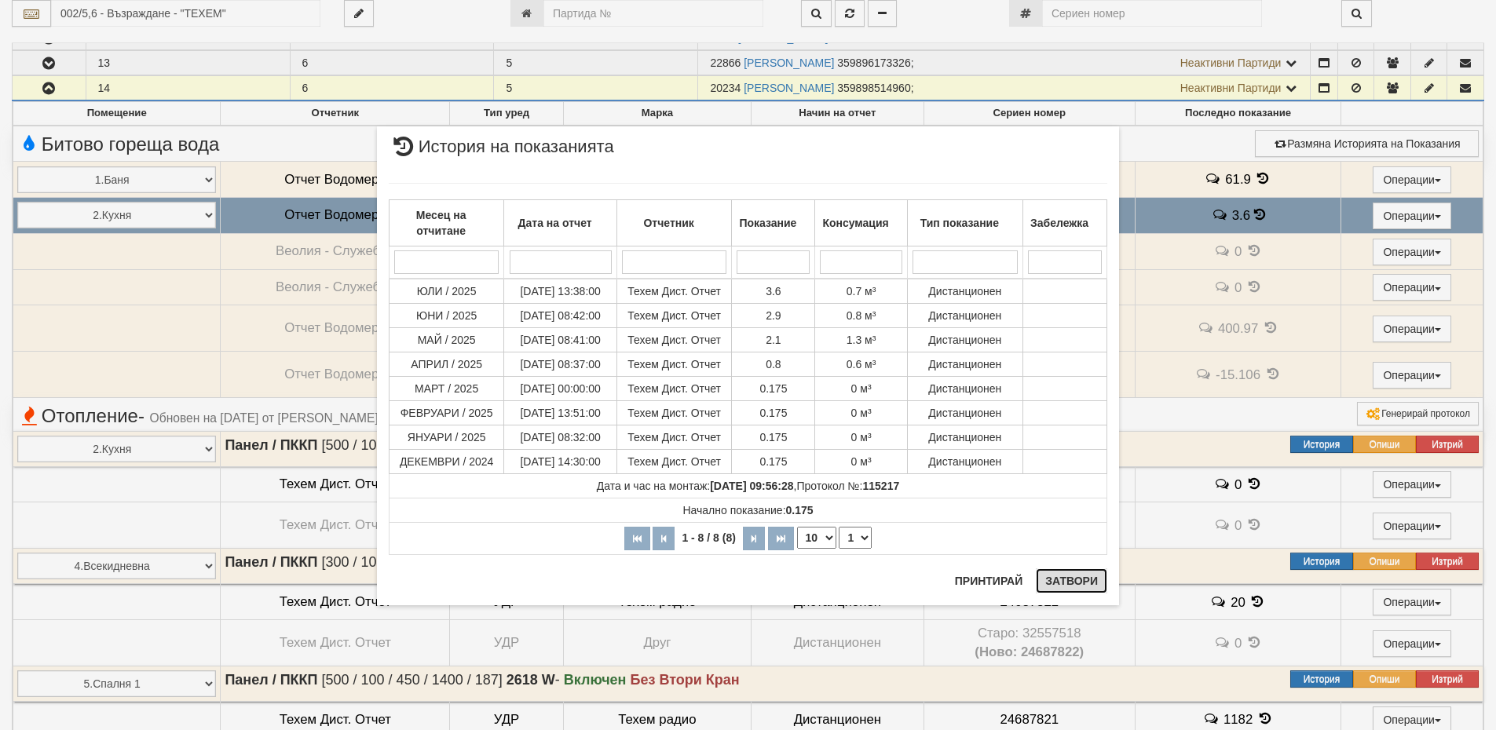
click at [1063, 576] on button "Затвори" at bounding box center [1071, 581] width 71 height 25
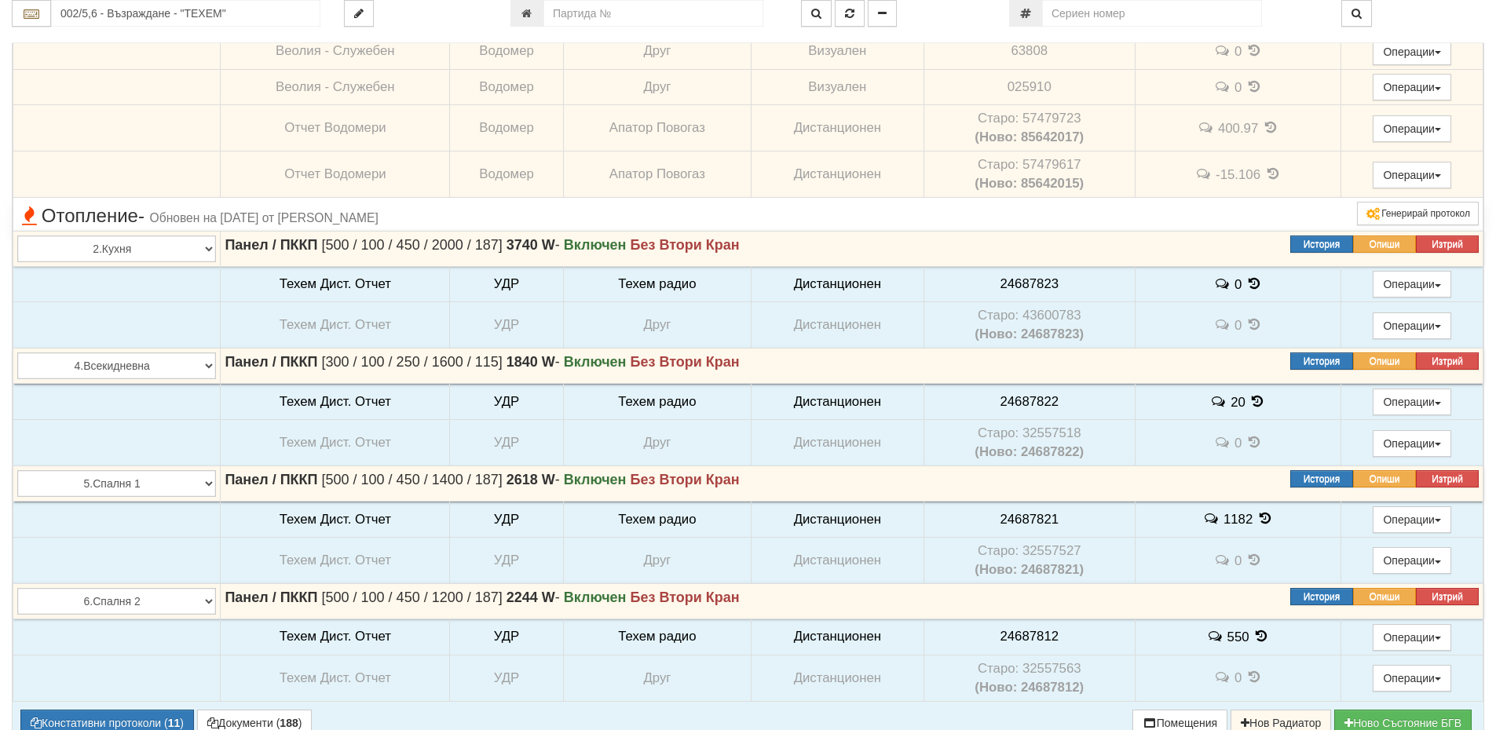
scroll to position [1413, 0]
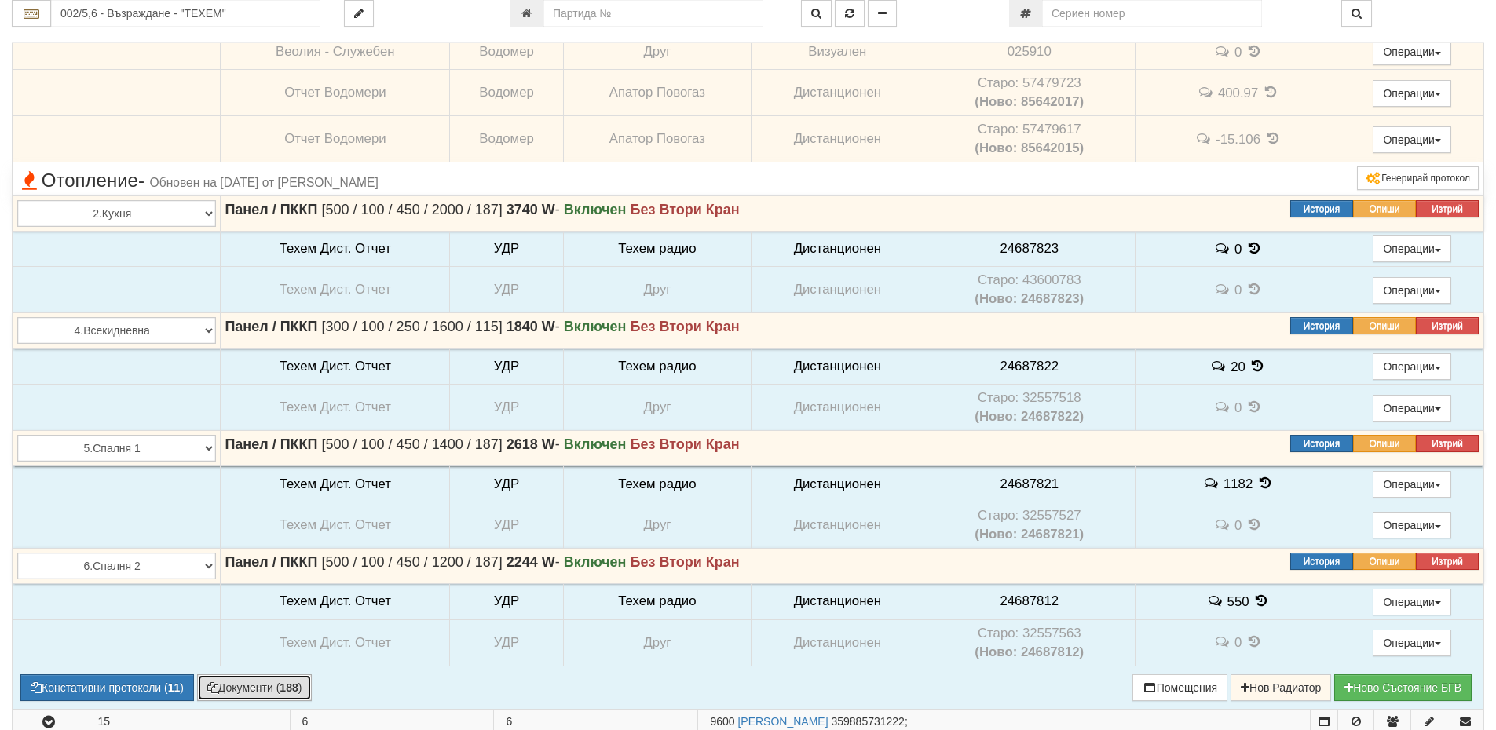
click at [269, 686] on button "Документи ( 188 )" at bounding box center [254, 688] width 115 height 27
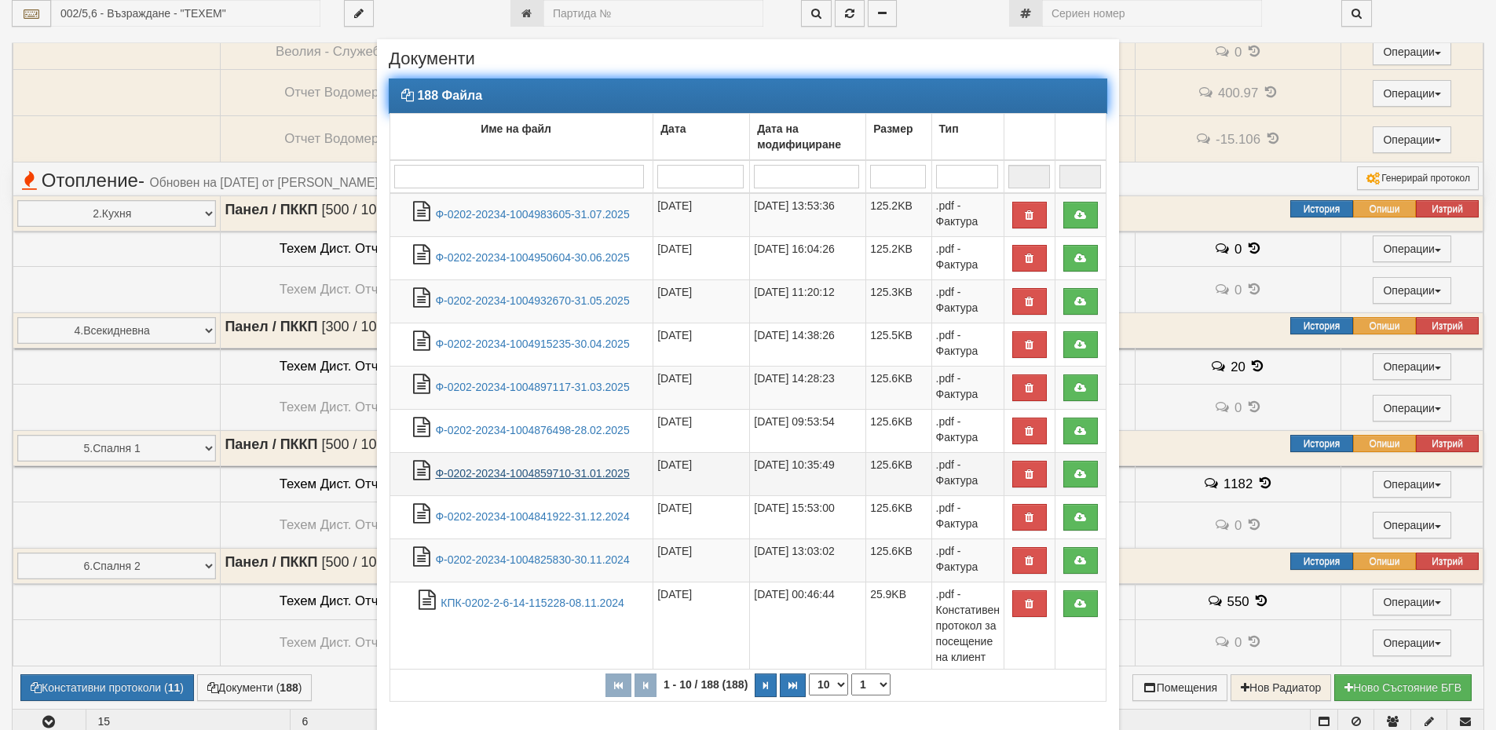
click at [543, 477] on link "Ф-0202-20234-1004859710-31.01.2025" at bounding box center [532, 473] width 194 height 13
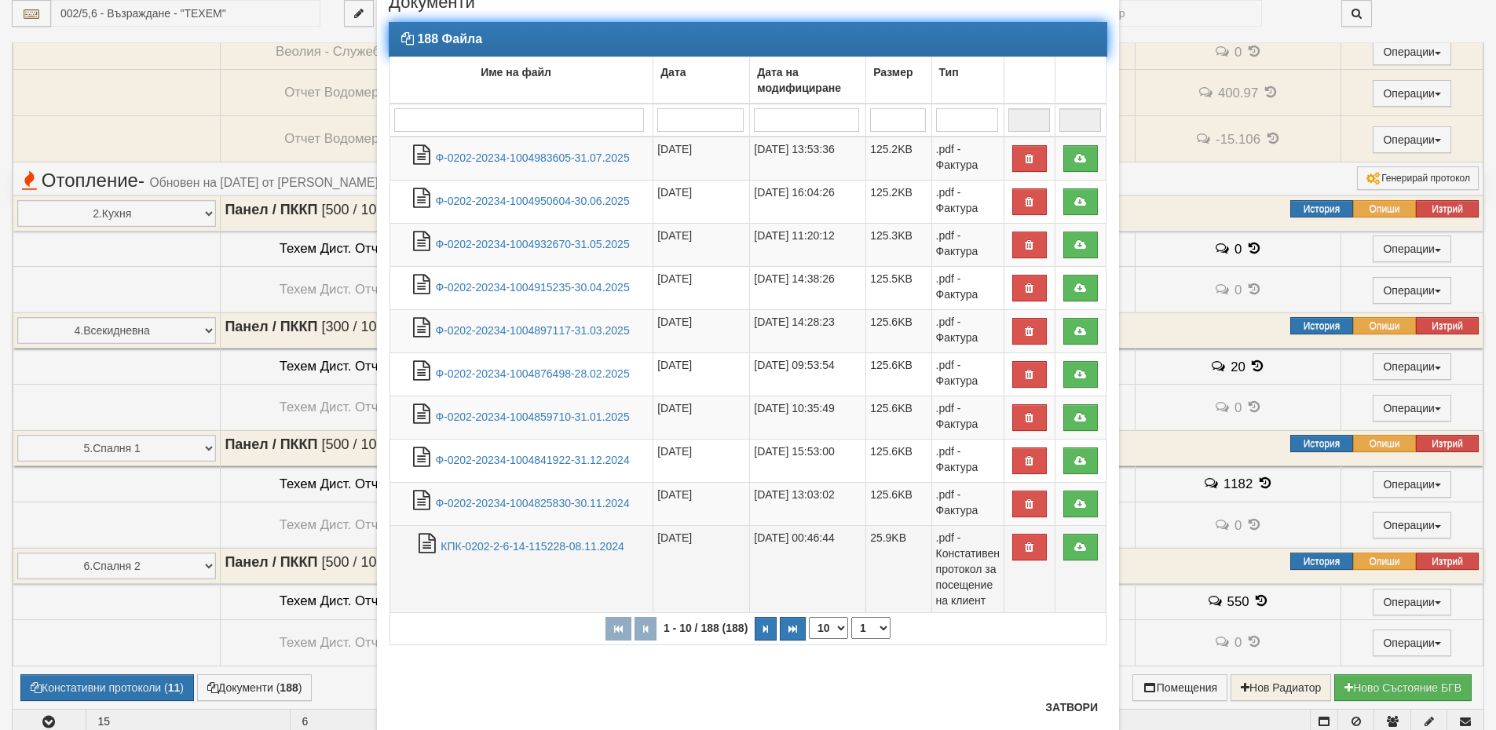
scroll to position [97, 0]
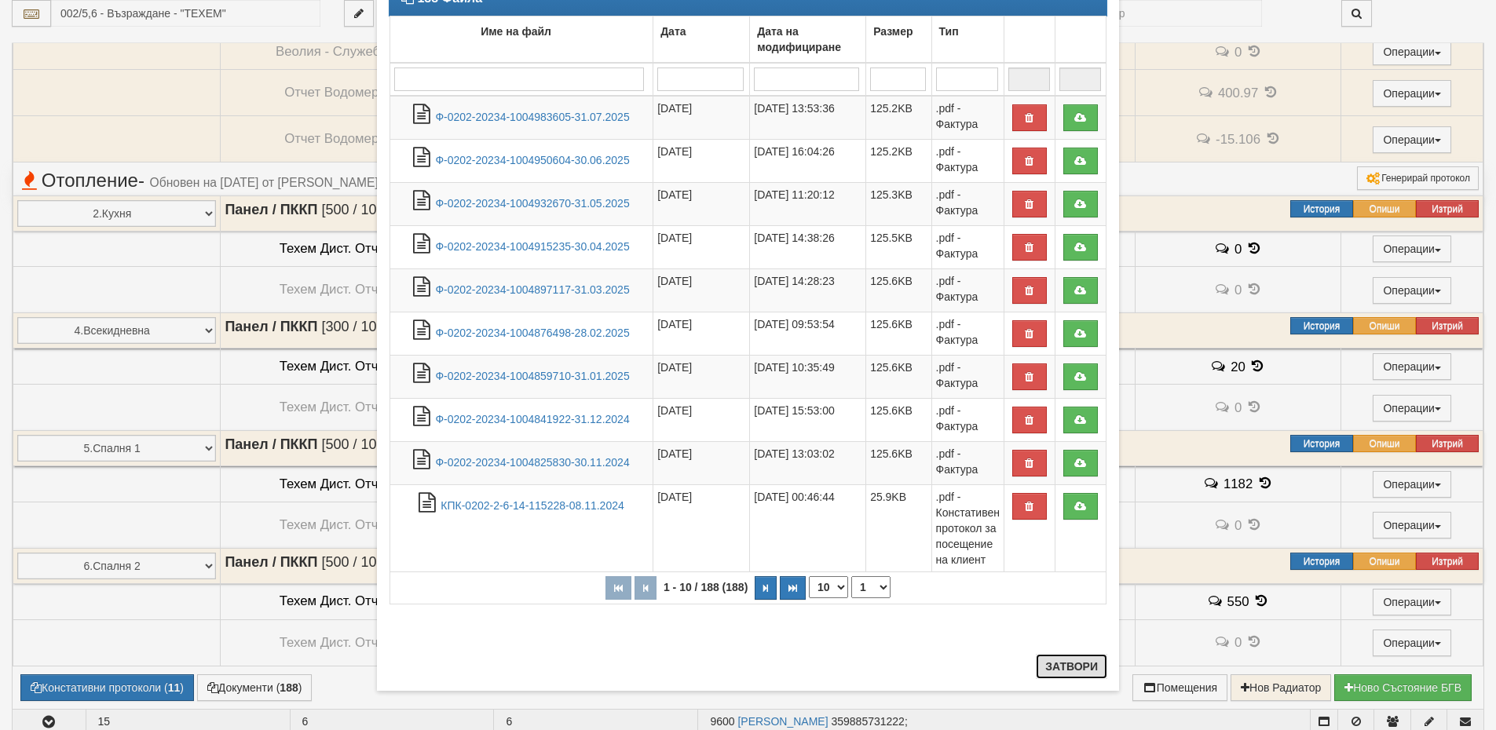
drag, startPoint x: 1086, startPoint y: 662, endPoint x: 1058, endPoint y: 662, distance: 28.3
click at [1086, 662] on button "Затвори" at bounding box center [1071, 666] width 71 height 25
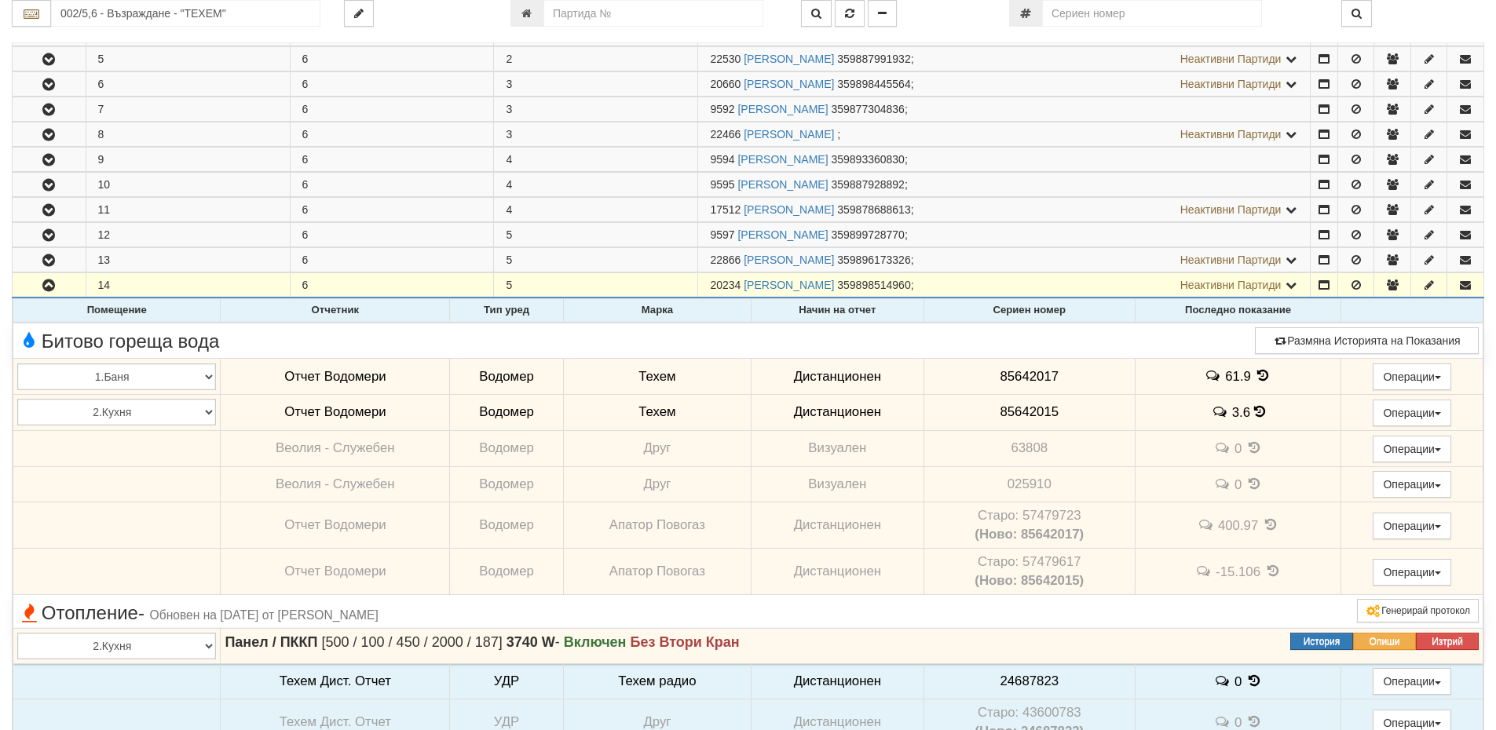
scroll to position [942, 0]
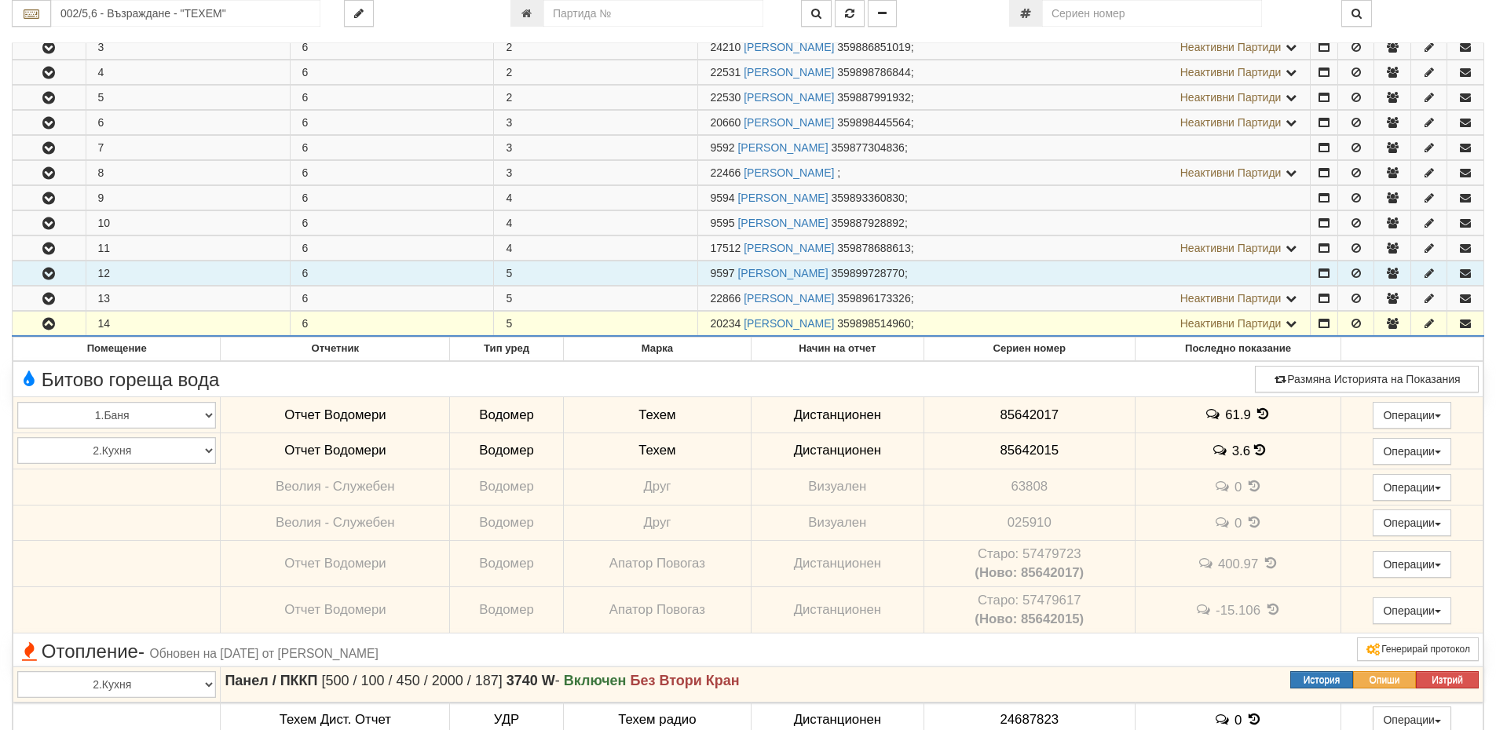
click at [56, 280] on icon "button" at bounding box center [48, 274] width 19 height 11
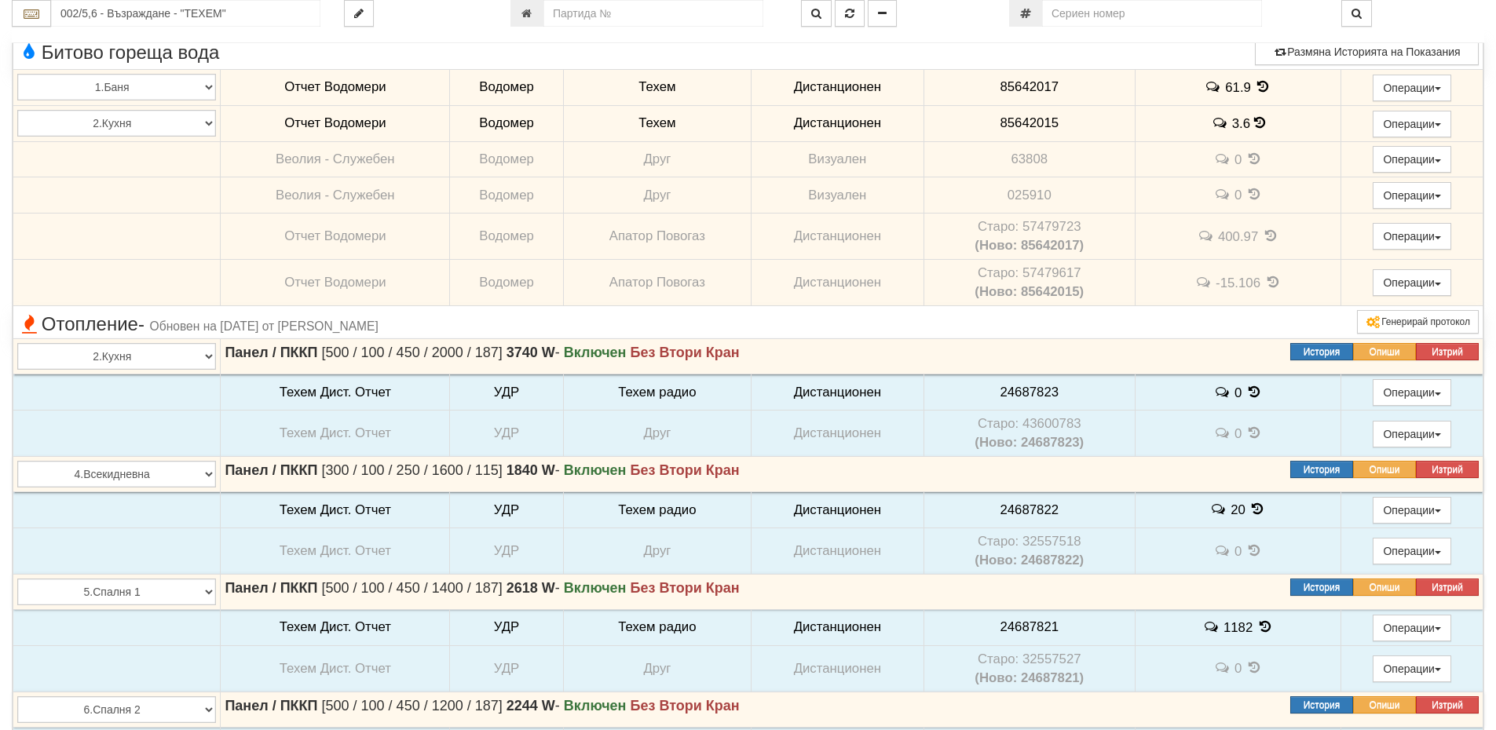
scroll to position [2199, 0]
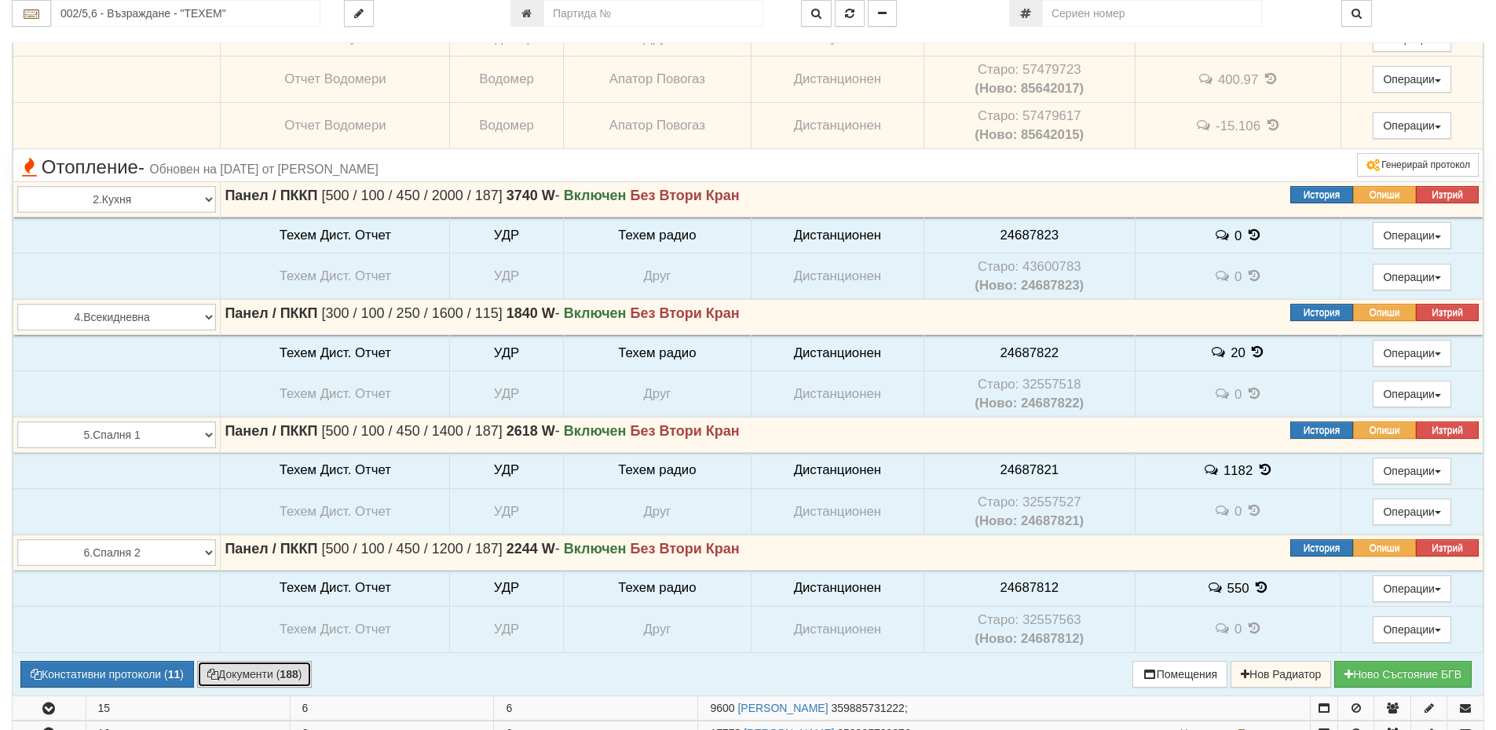
click at [247, 676] on button "Документи ( 188 )" at bounding box center [254, 674] width 115 height 27
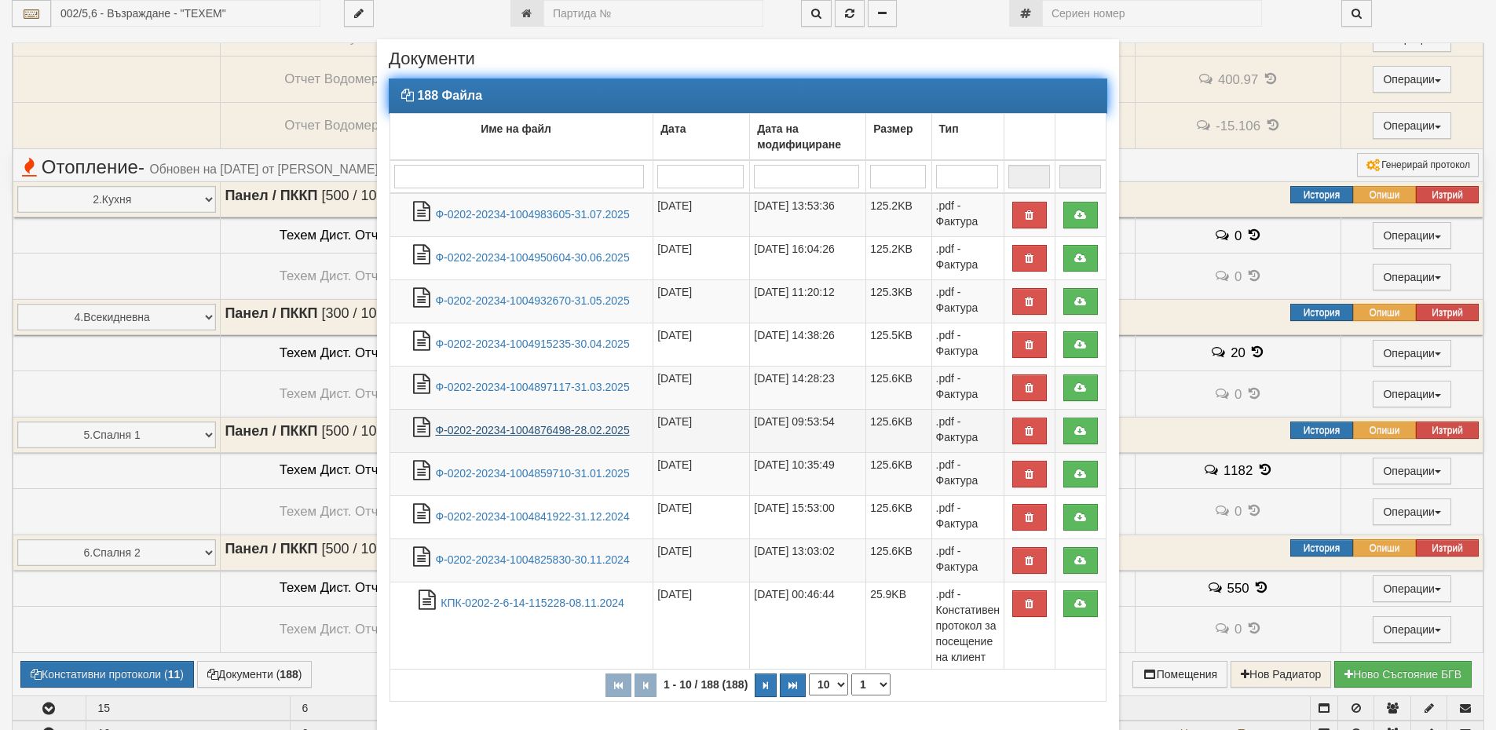
click at [520, 426] on link "Ф-0202-20234-1004876498-28.02.2025" at bounding box center [532, 430] width 194 height 13
click at [512, 433] on link "Ф-0202-20234-1004876498-28.02.2025" at bounding box center [532, 430] width 194 height 13
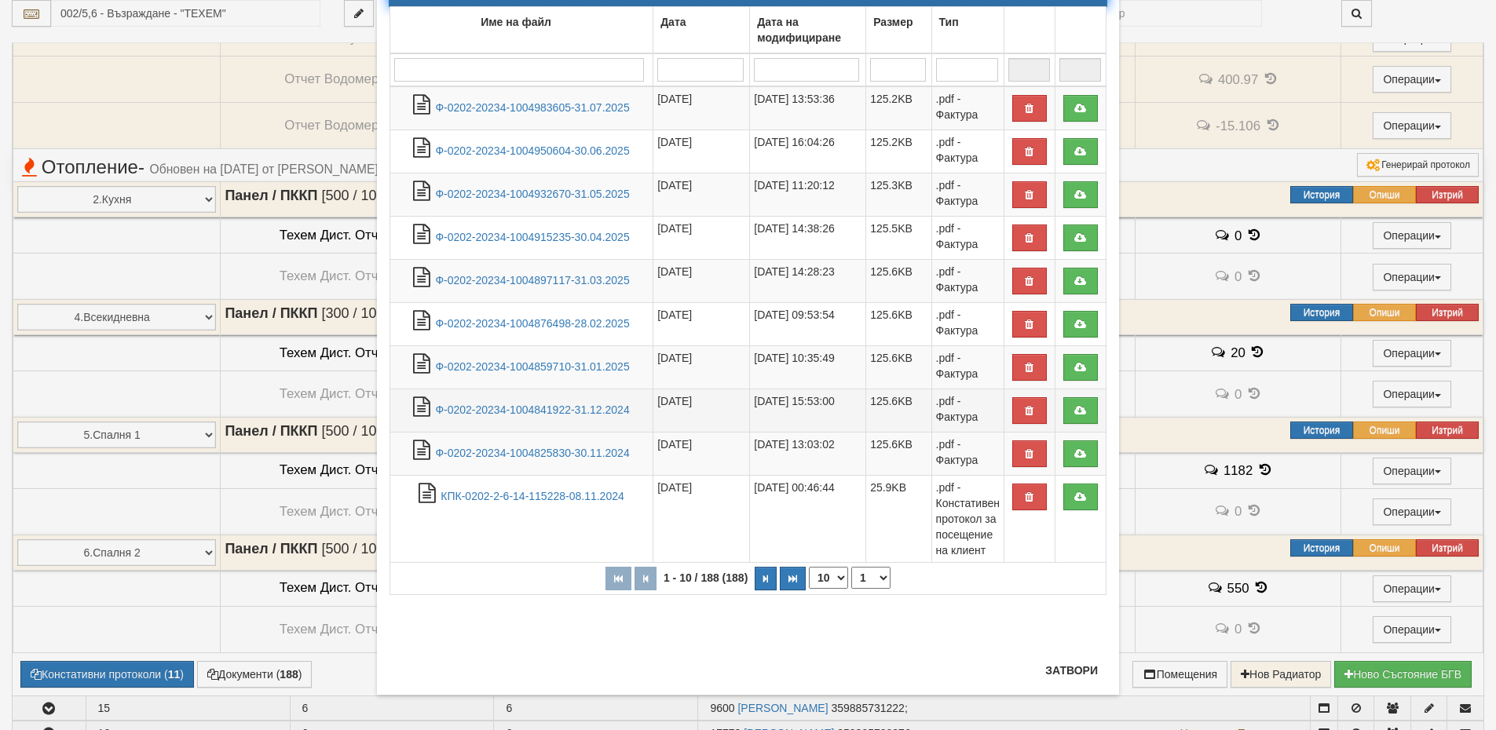
scroll to position [111, 0]
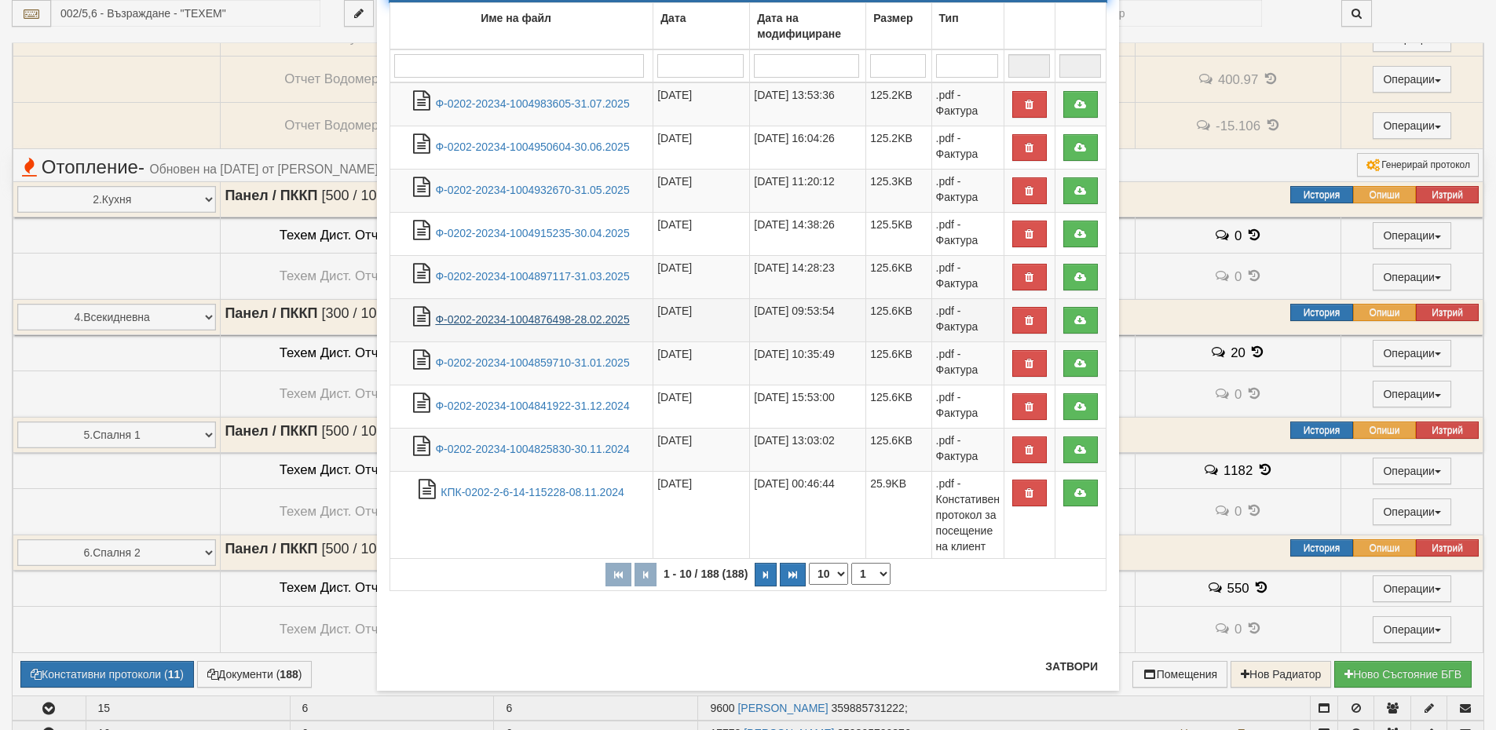
click at [535, 316] on link "Ф-0202-20234-1004876498-28.02.2025" at bounding box center [532, 319] width 194 height 13
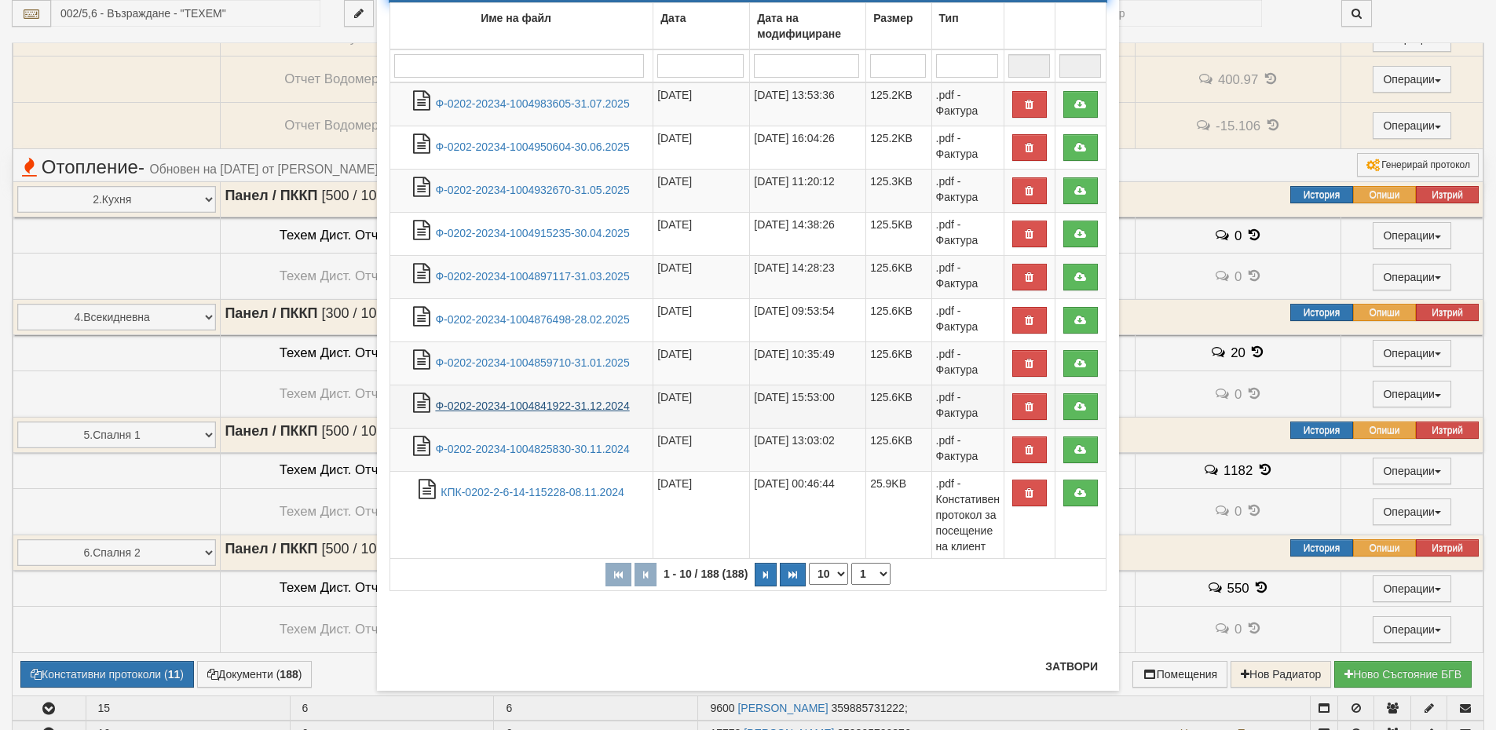
click at [595, 407] on link "Ф-0202-20234-1004841922-31.12.2024" at bounding box center [532, 406] width 194 height 13
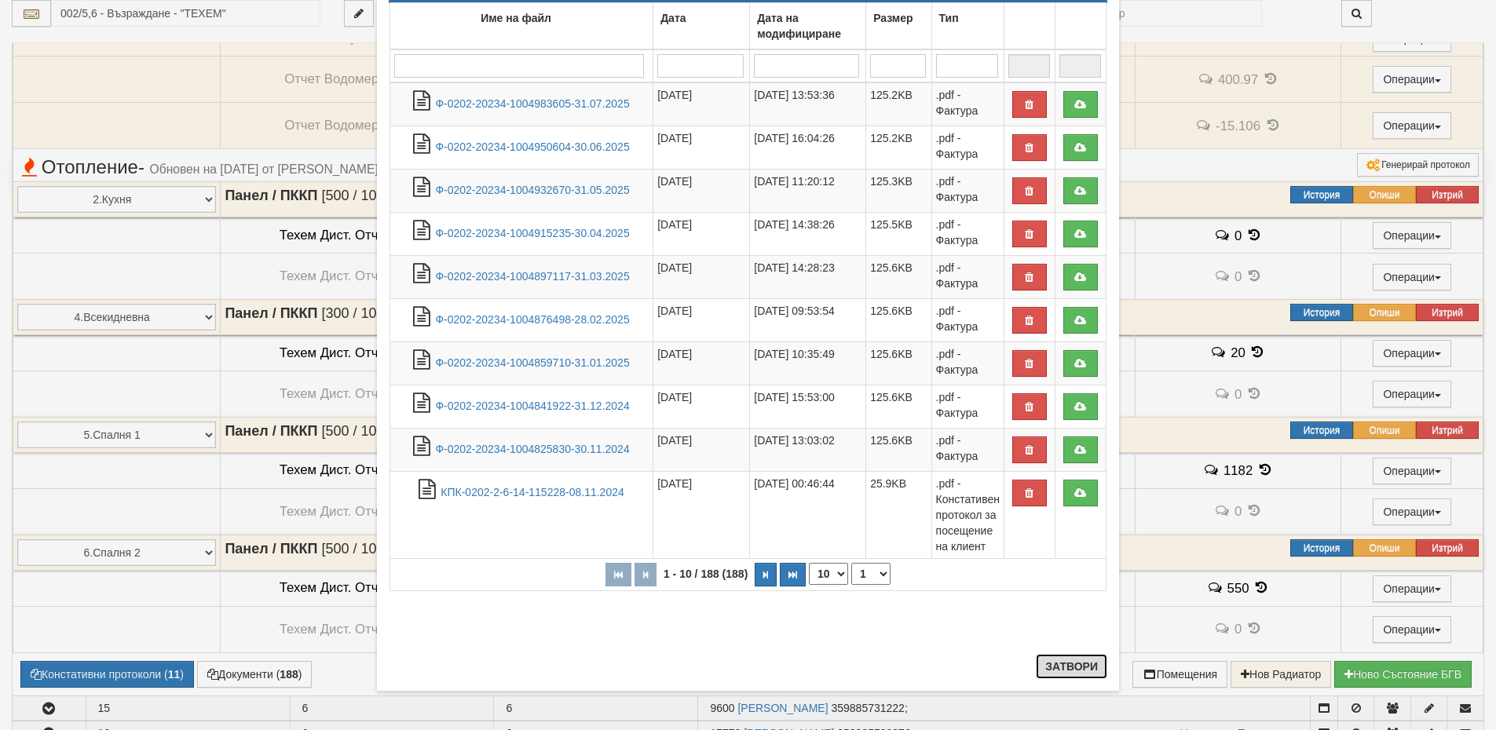
click at [1065, 664] on button "Затвори" at bounding box center [1071, 666] width 71 height 25
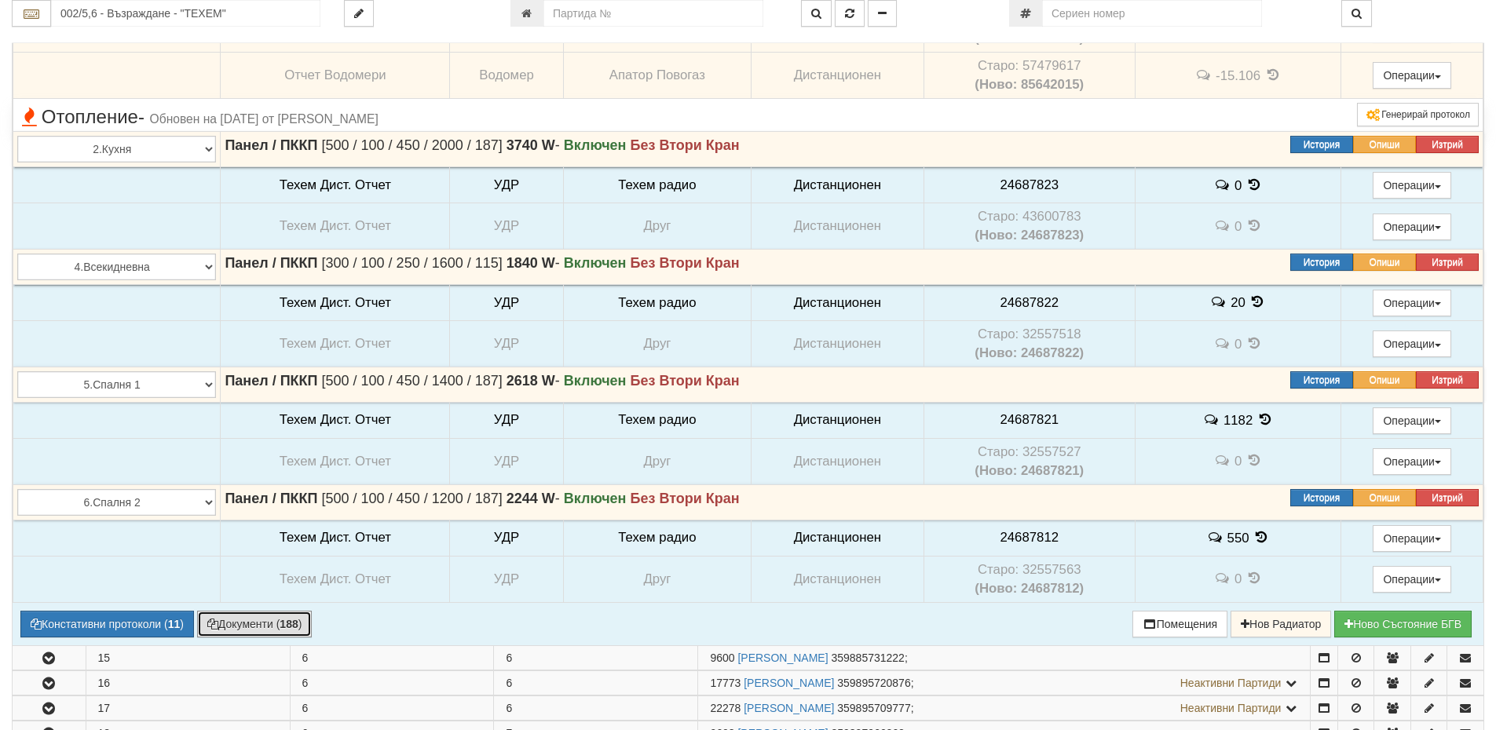
scroll to position [2277, 0]
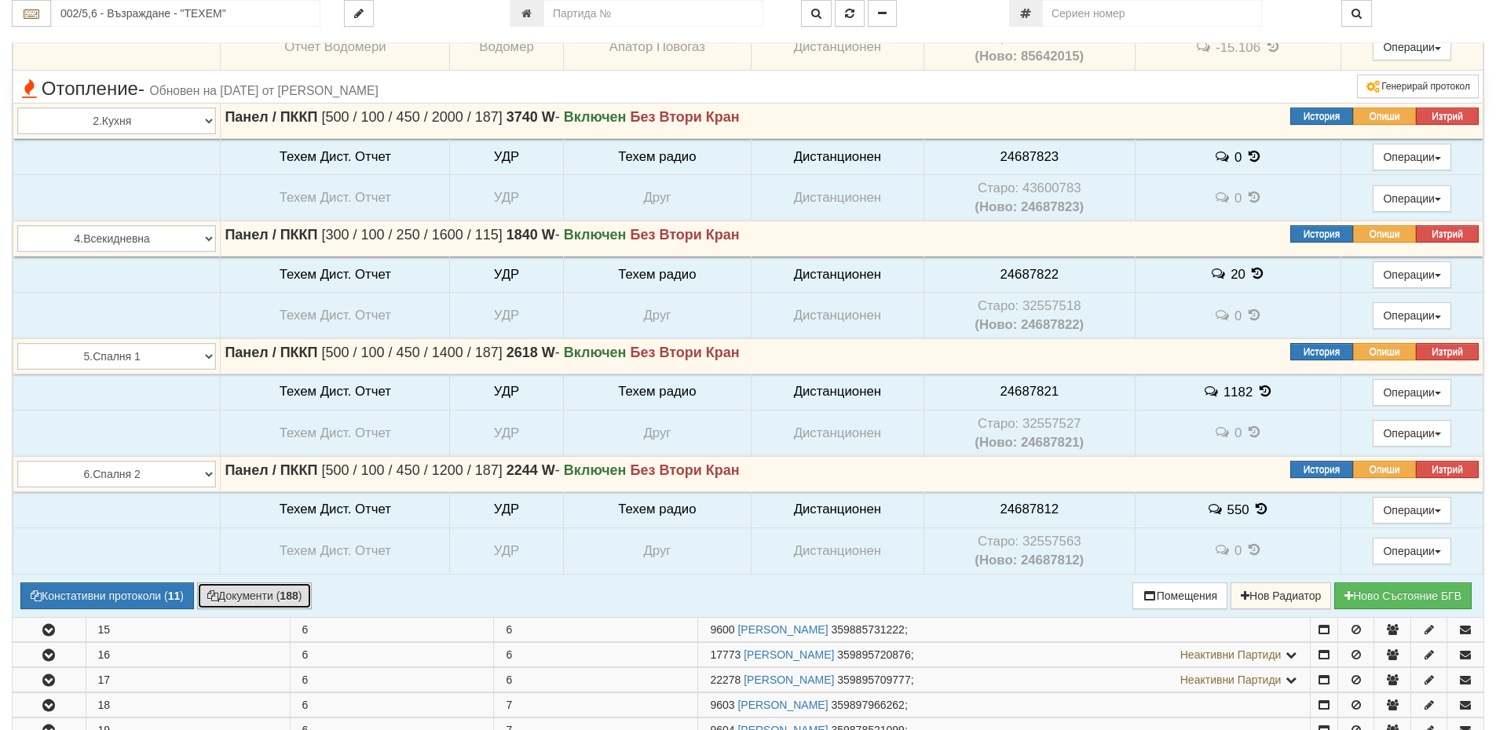
click at [280, 591] on button "Документи ( 188 )" at bounding box center [254, 596] width 115 height 27
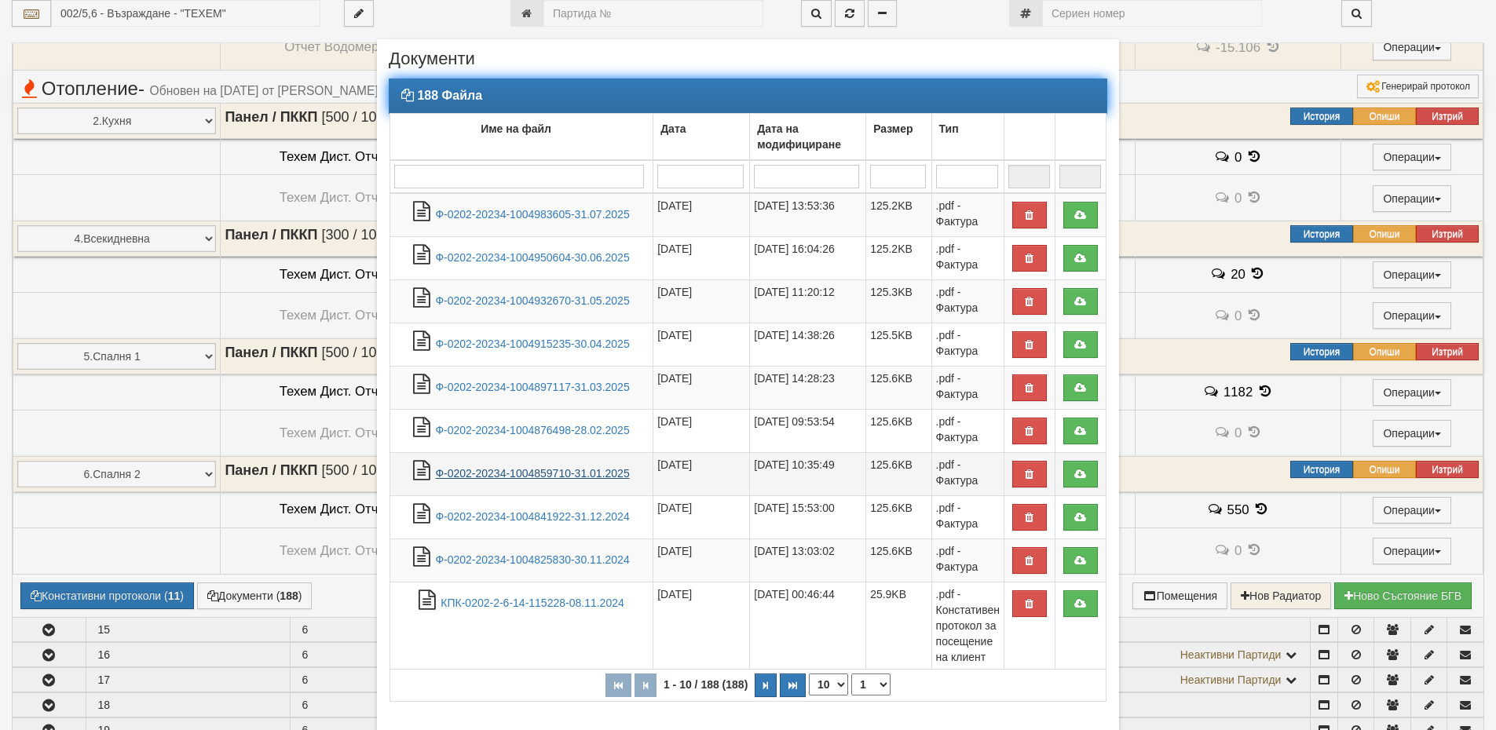
click at [548, 477] on link "Ф-0202-20234-1004859710-31.01.2025" at bounding box center [532, 473] width 194 height 13
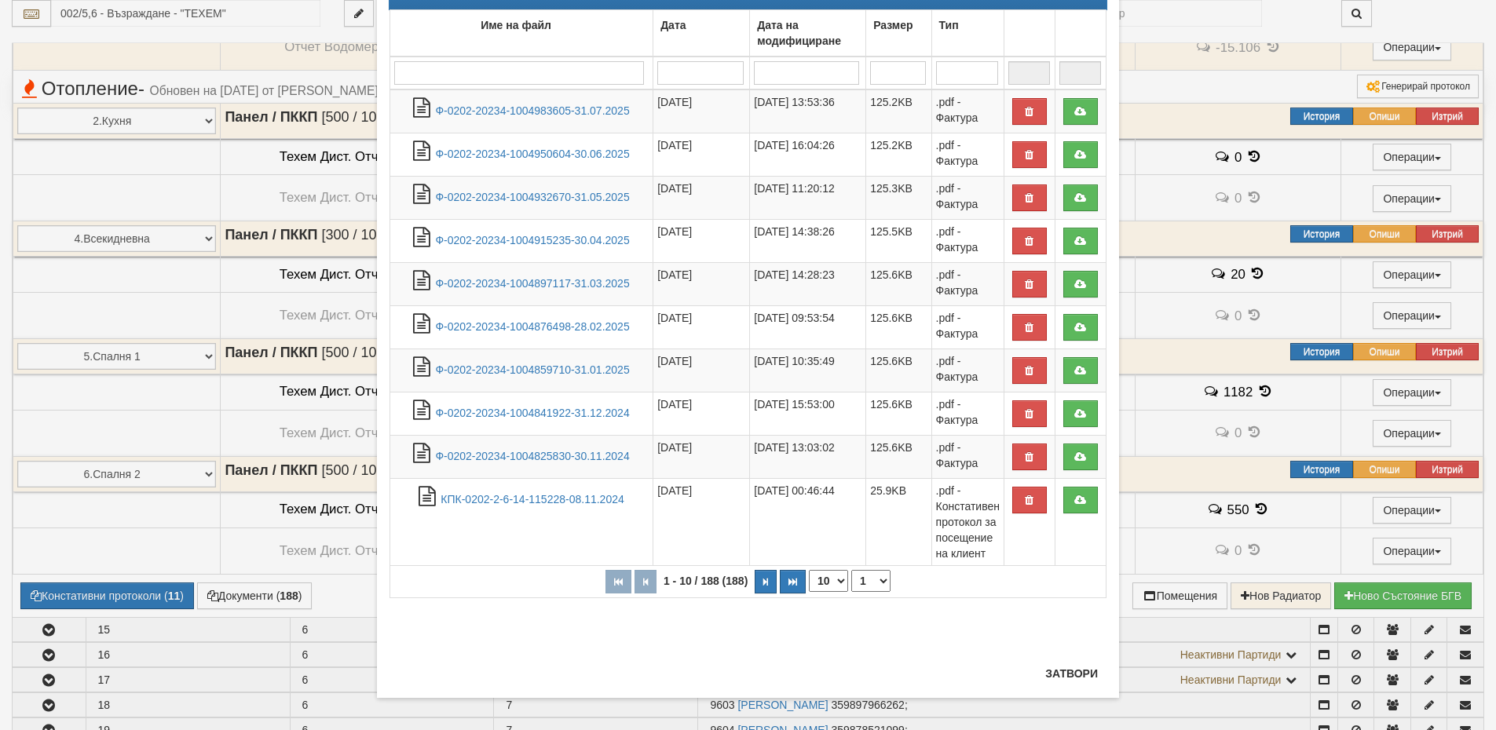
scroll to position [111, 0]
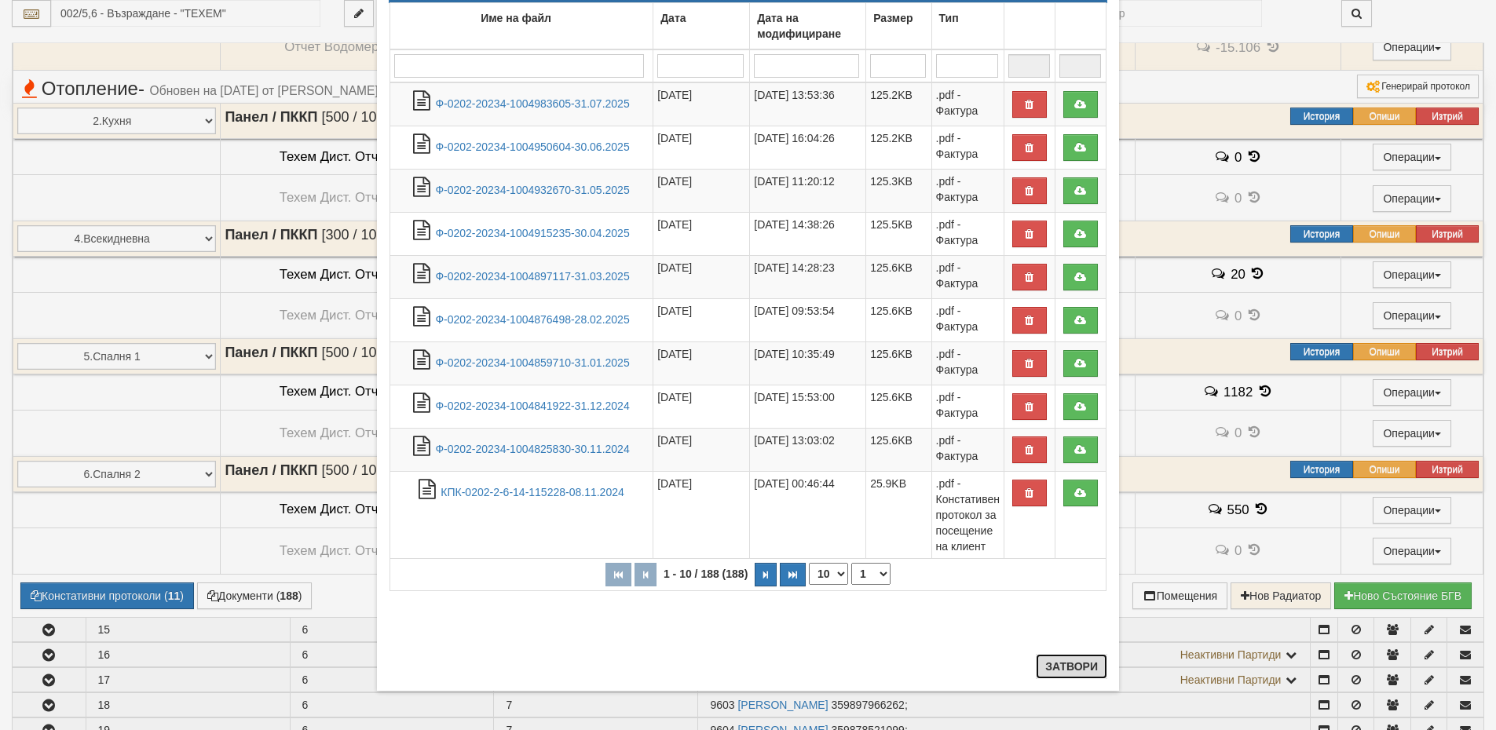
click at [1059, 676] on button "Затвори" at bounding box center [1071, 666] width 71 height 25
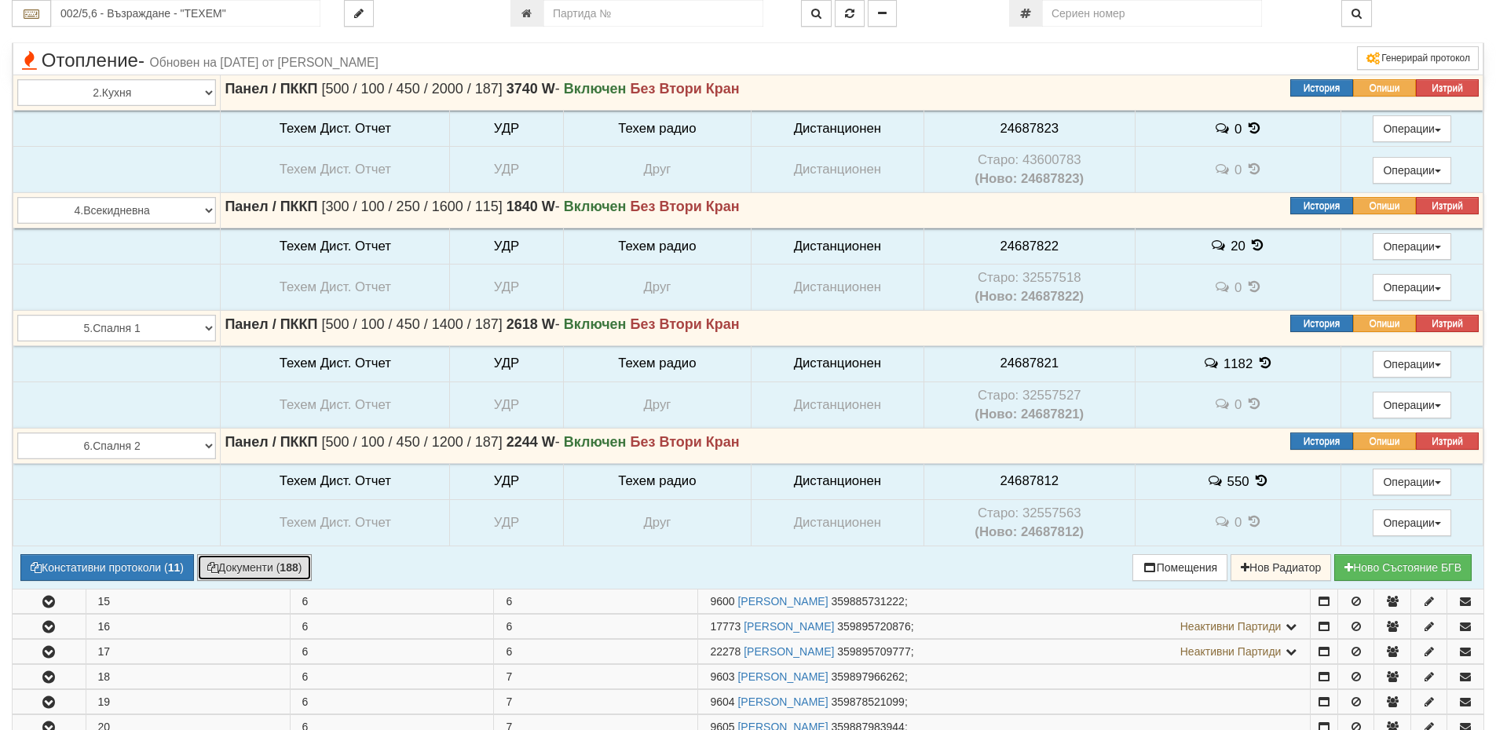
scroll to position [2199, 0]
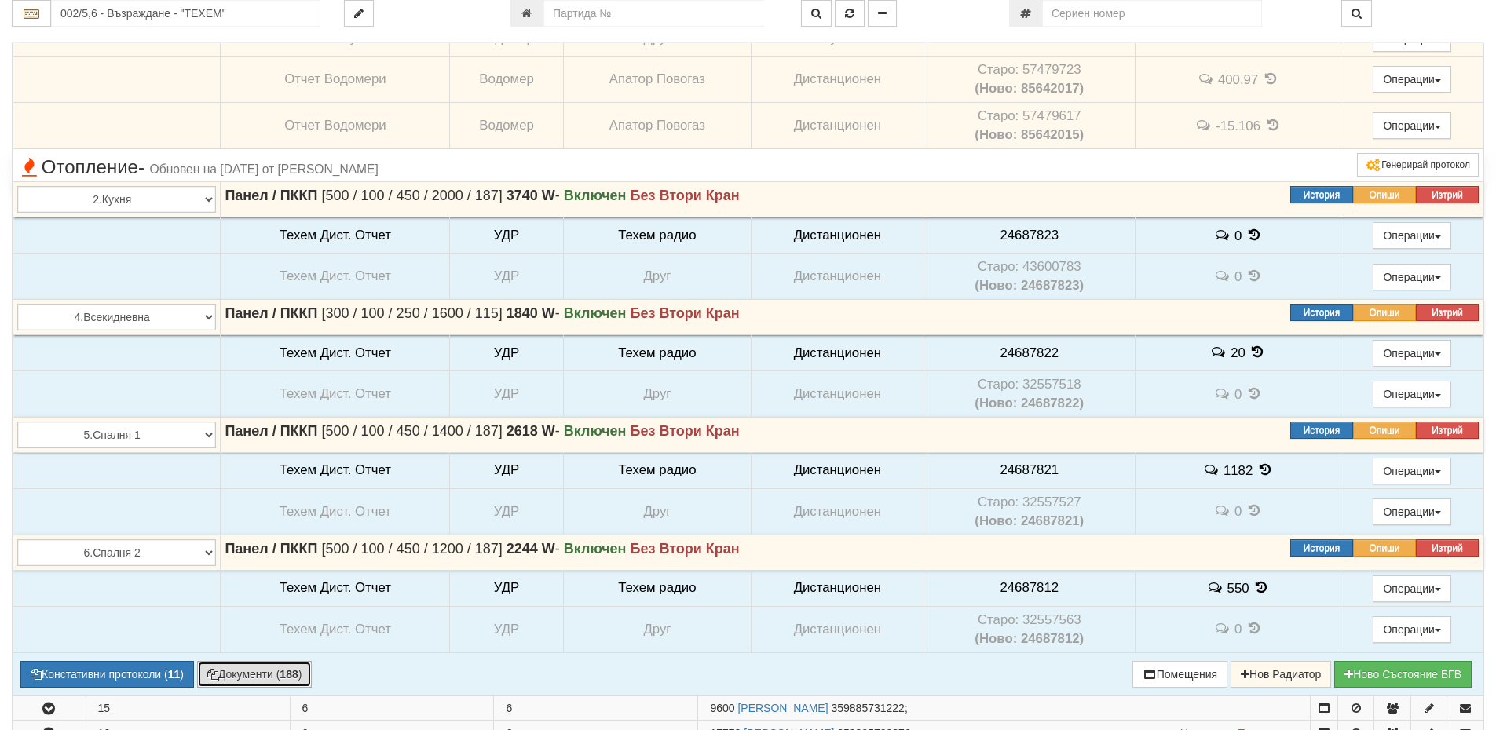
click at [238, 676] on button "Документи ( 188 )" at bounding box center [254, 674] width 115 height 27
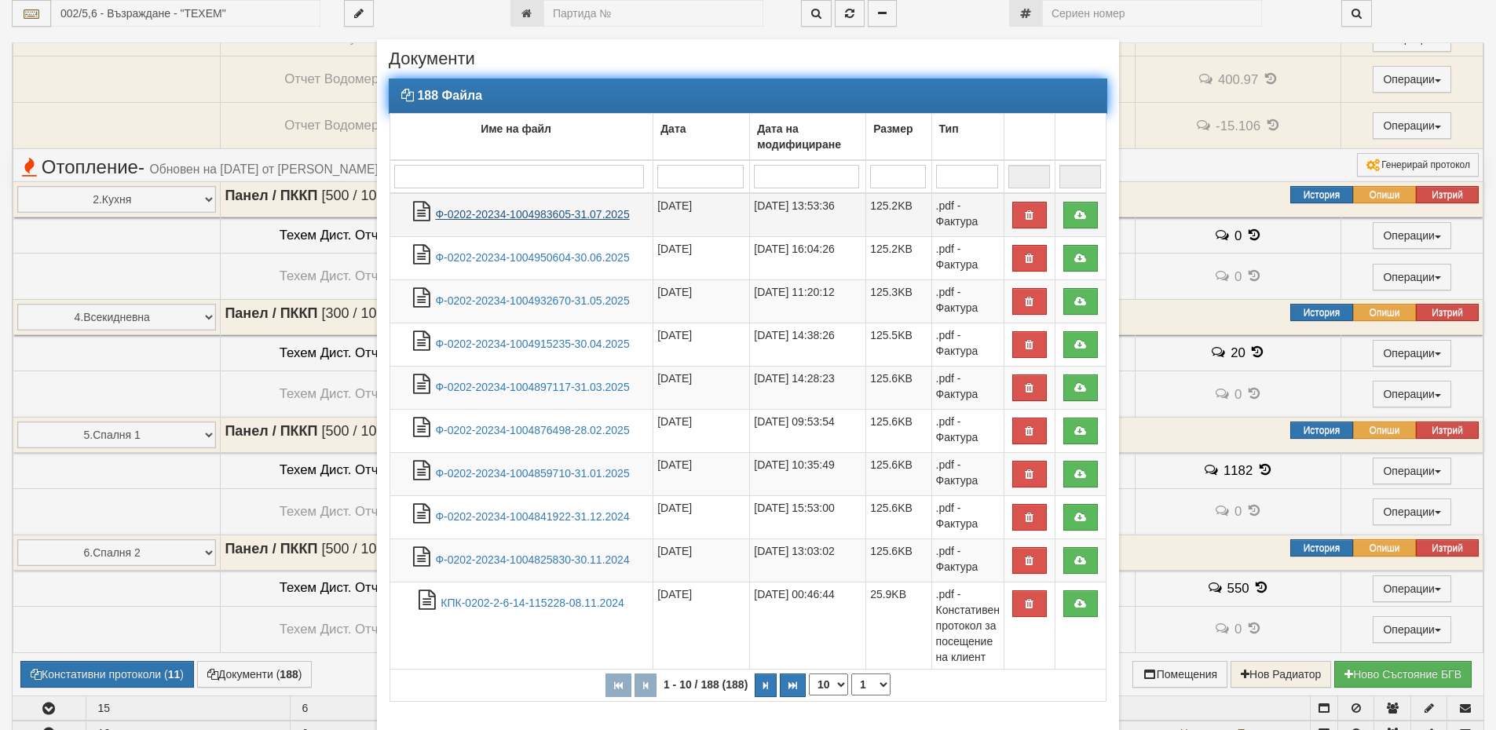
click at [564, 213] on link "Ф-0202-20234-1004983605-31.07.2025" at bounding box center [532, 214] width 194 height 13
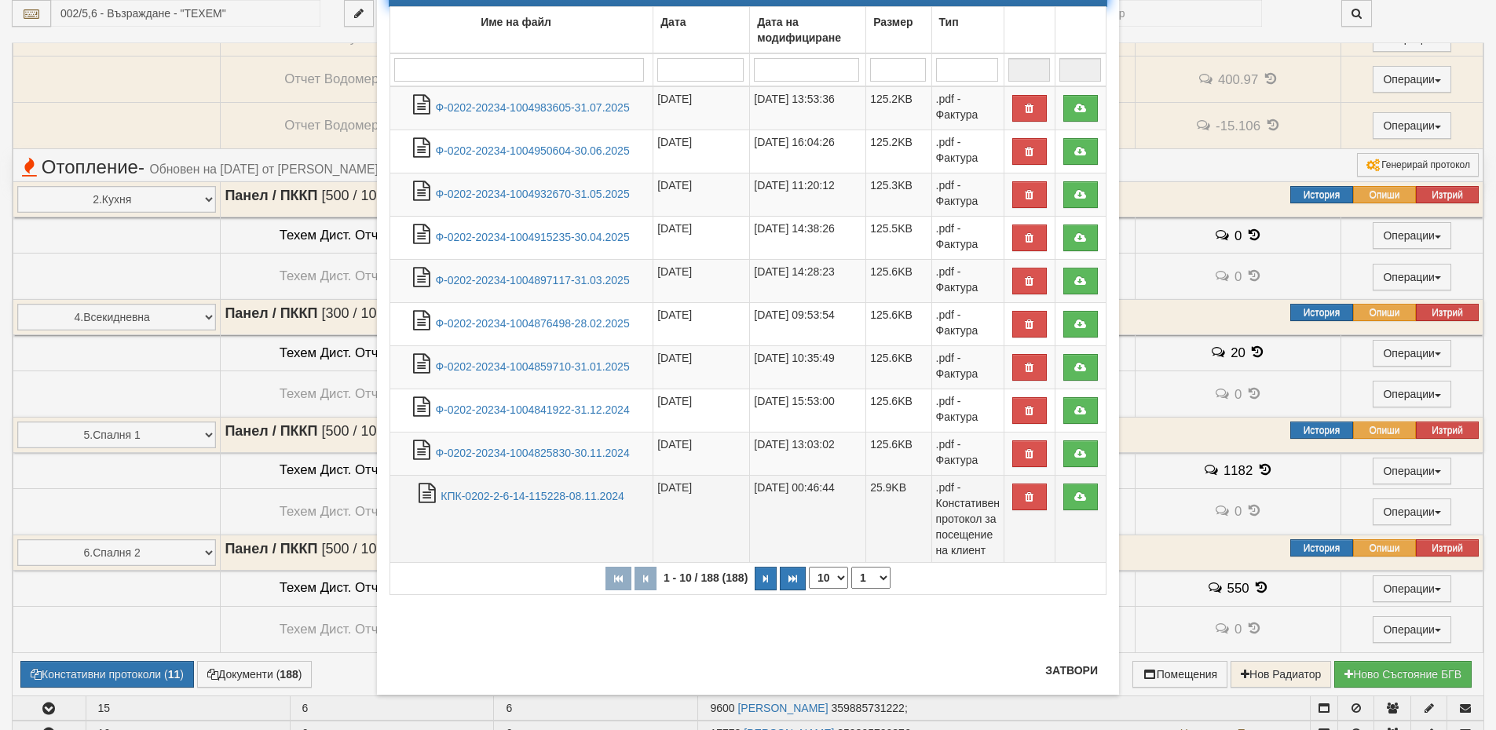
scroll to position [111, 0]
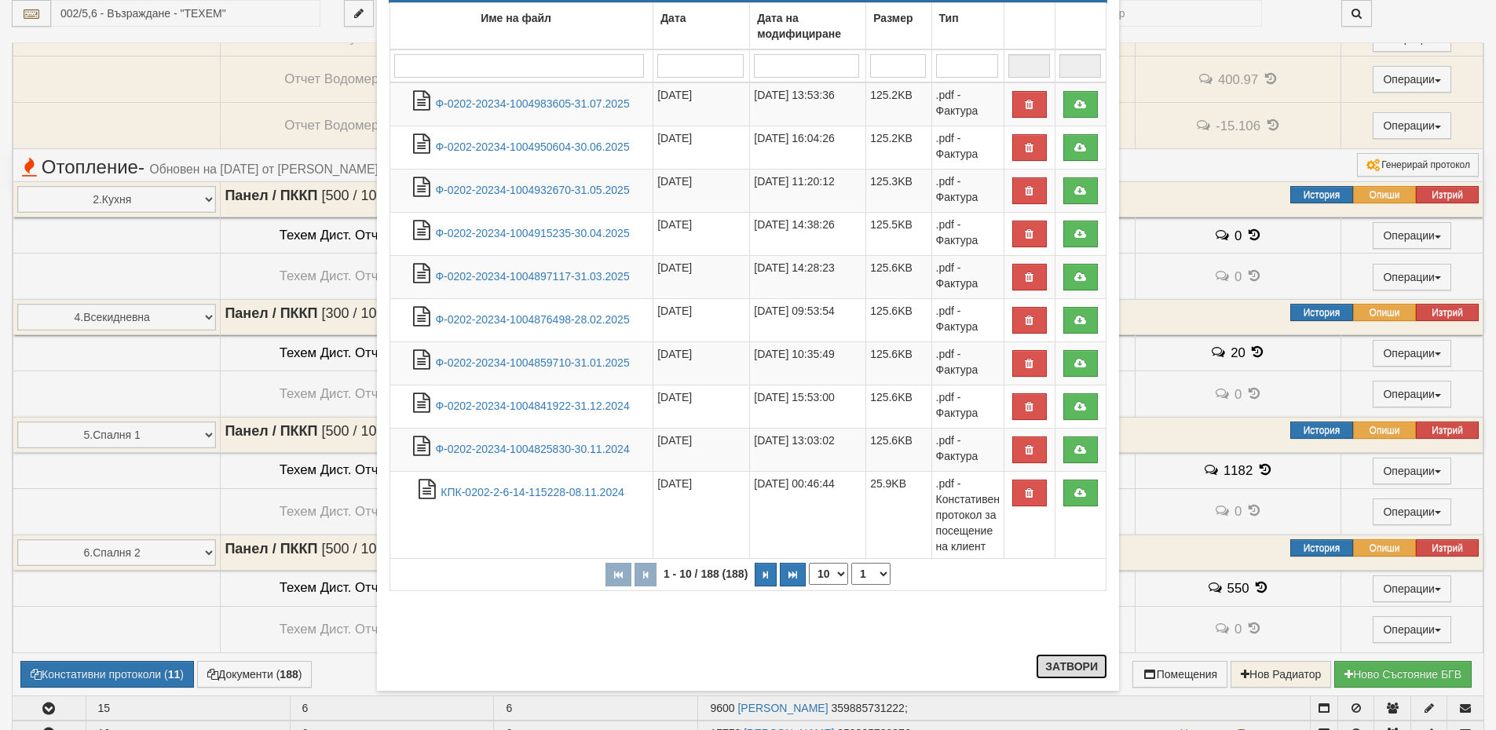
click at [1052, 667] on button "Затвори" at bounding box center [1071, 666] width 71 height 25
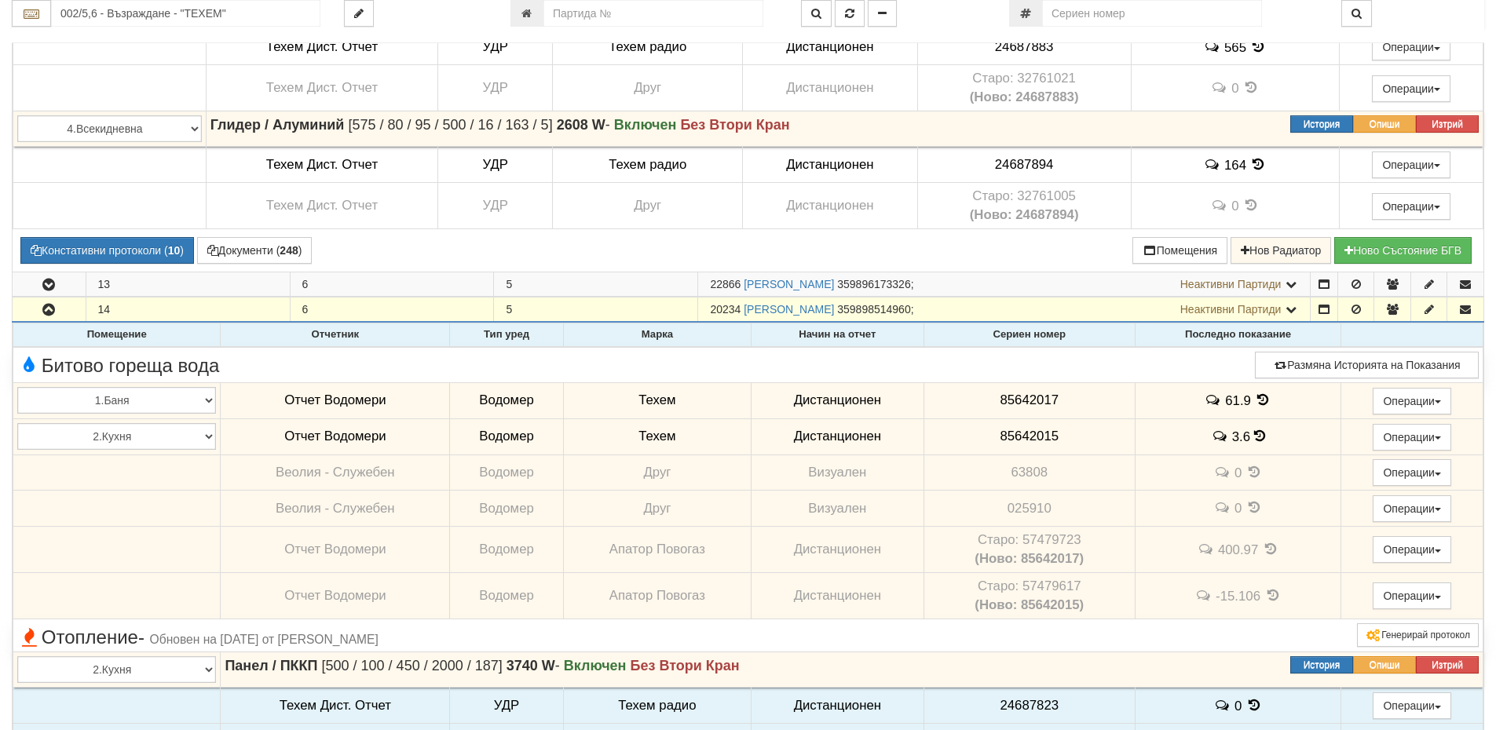
scroll to position [1728, 0]
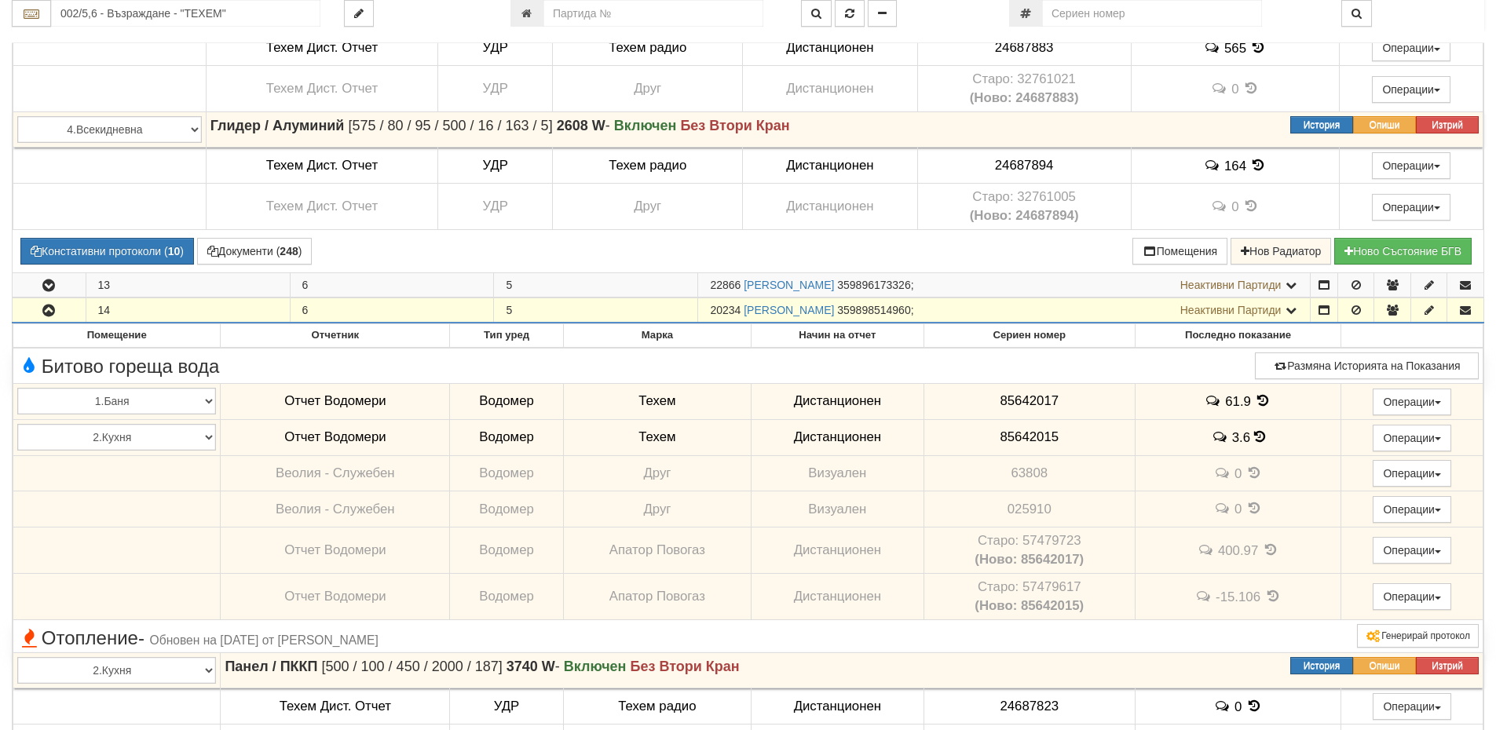
drag, startPoint x: 743, startPoint y: 310, endPoint x: 707, endPoint y: 312, distance: 36.2
click at [707, 312] on td "20234 ГАЛИНА ДИМИТРОВА АТАНАСОВА 359898514960 ; Неактивни Партиди 17846 ПРОЛЕТИ…" at bounding box center [1004, 310] width 613 height 25
copy span "20234"
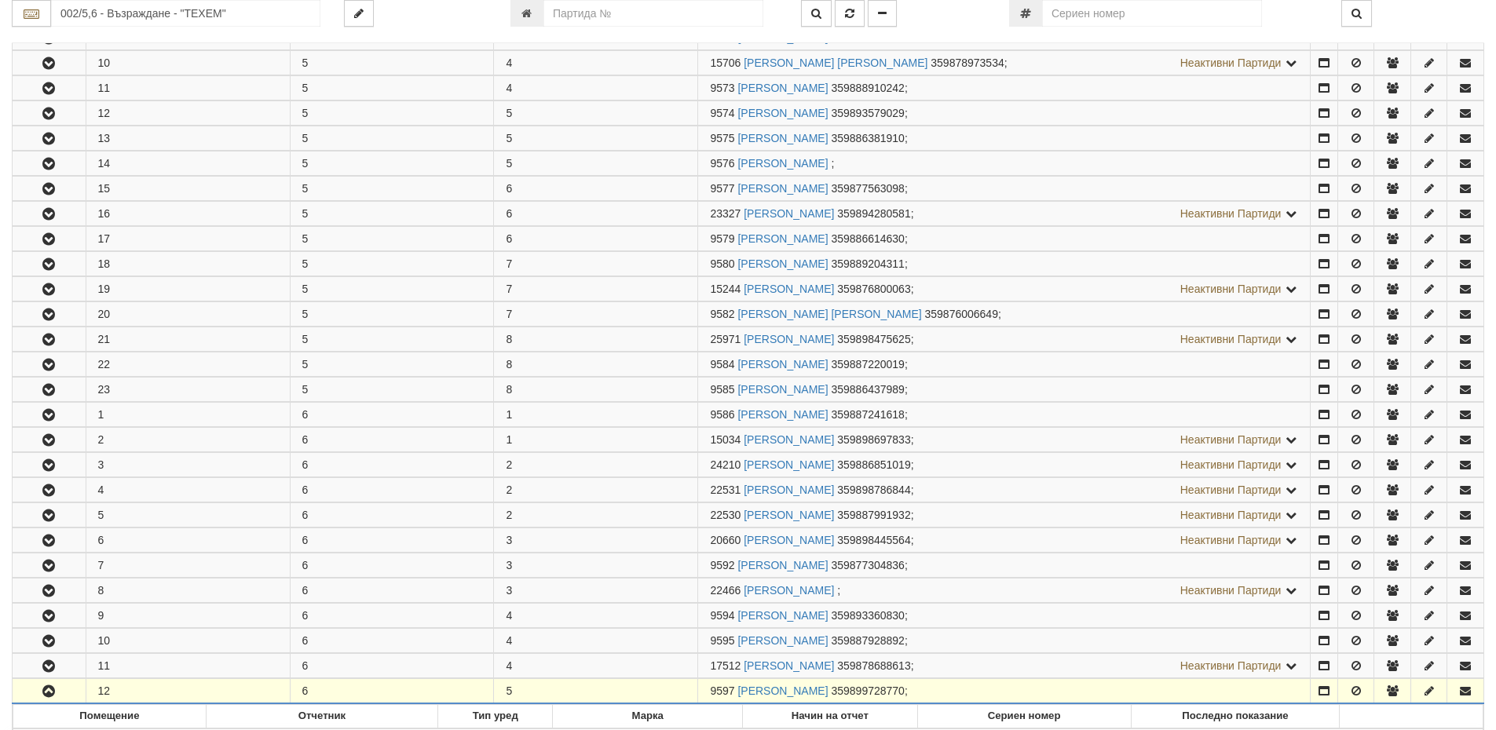
scroll to position [509, 0]
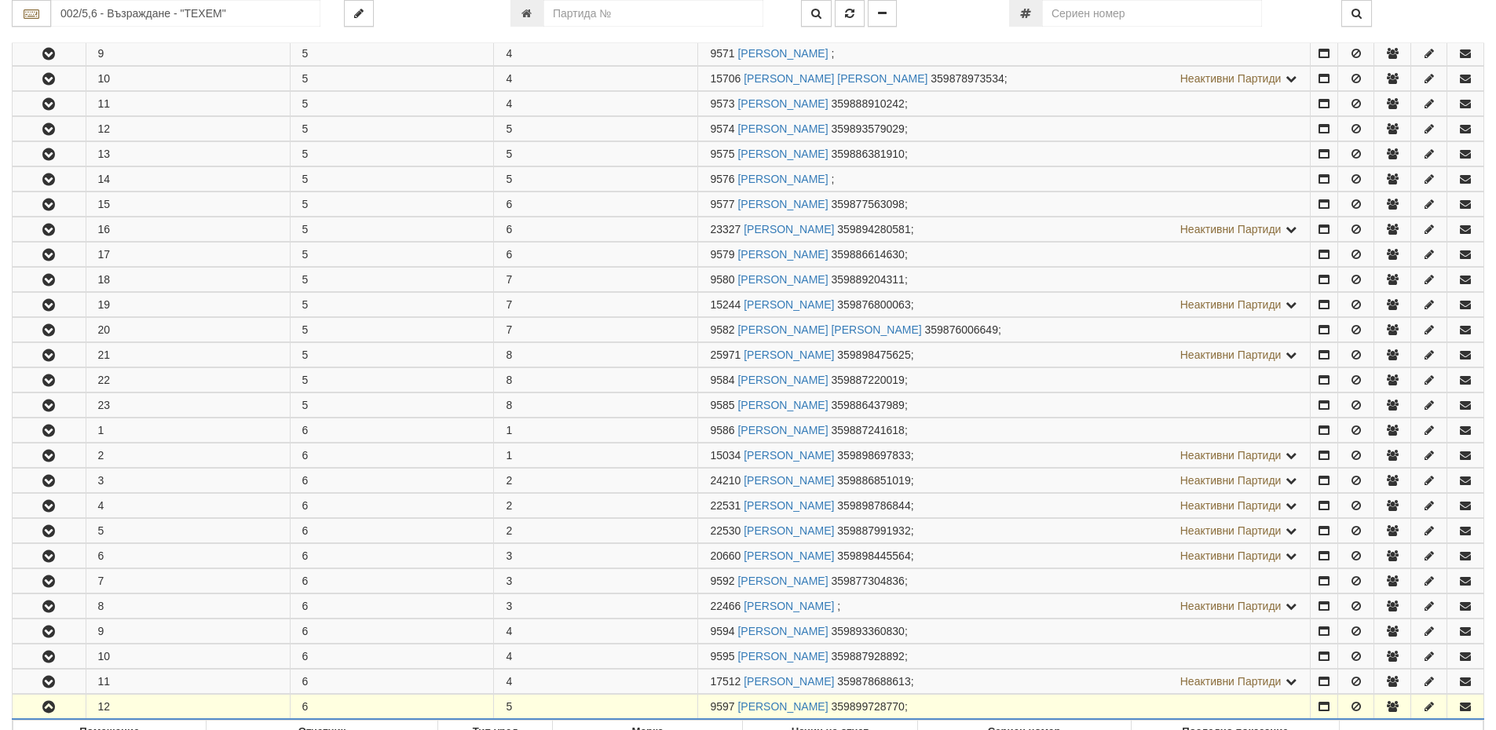
click at [443, 20] on div at bounding box center [415, 13] width 166 height 27
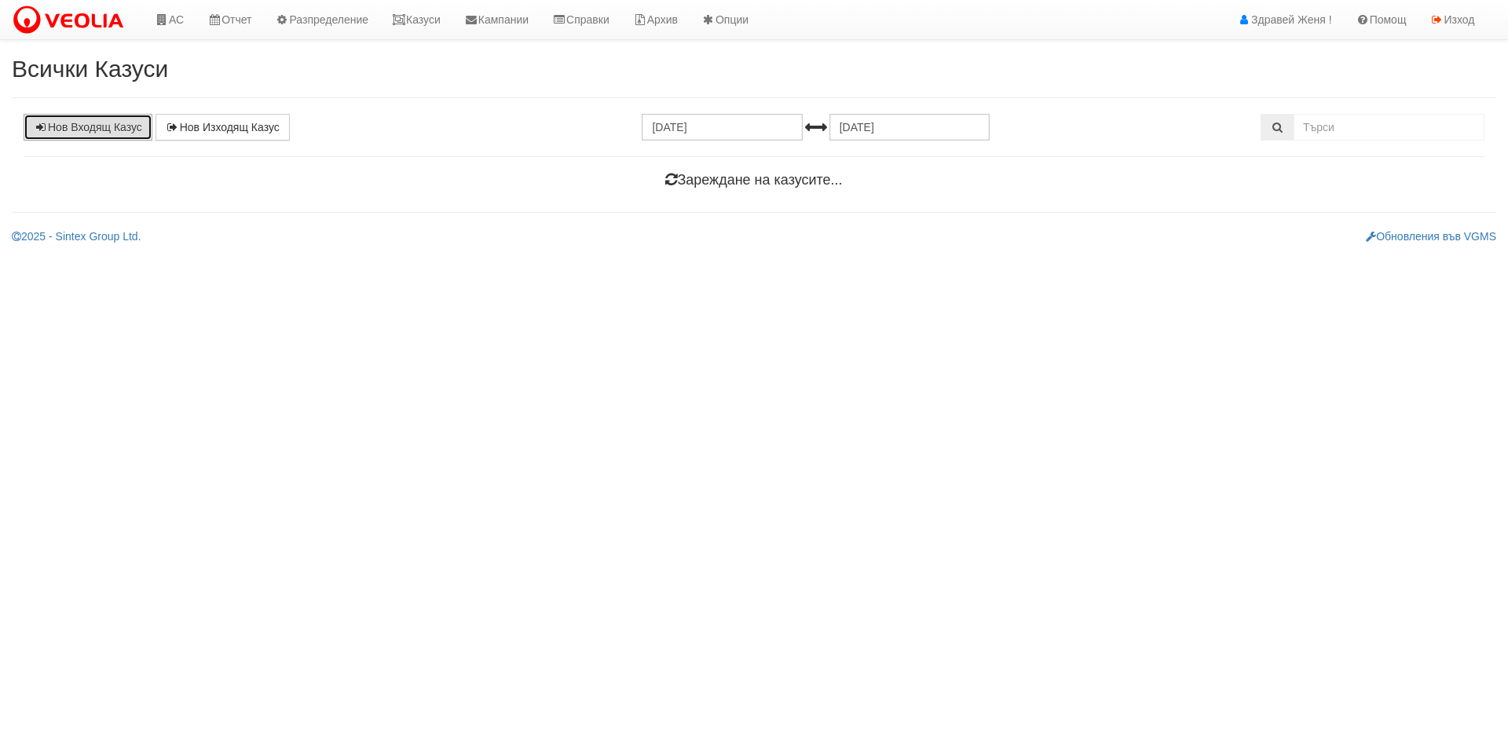
click at [78, 122] on link "Нов Входящ Казус" at bounding box center [88, 127] width 129 height 27
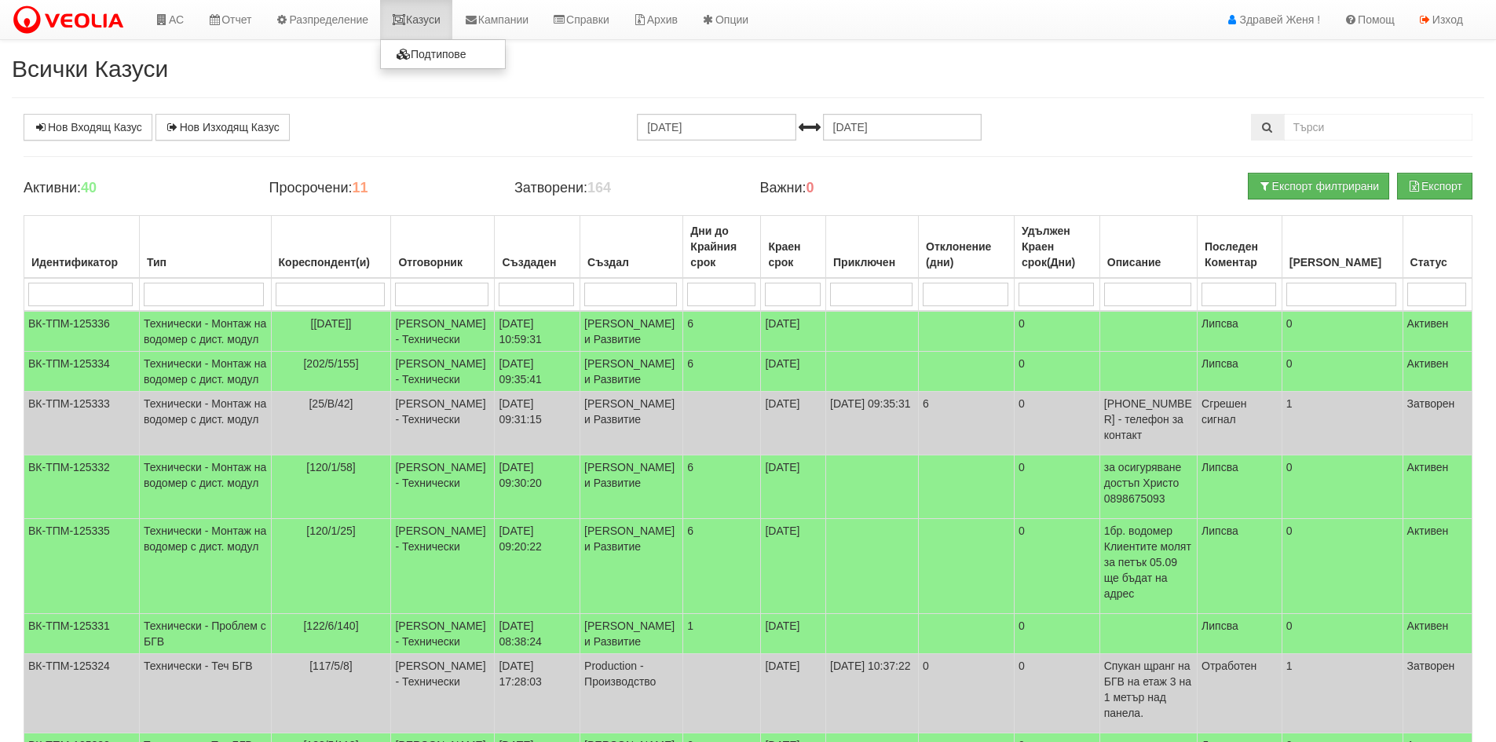
click at [433, 20] on link "Казуси" at bounding box center [416, 19] width 72 height 39
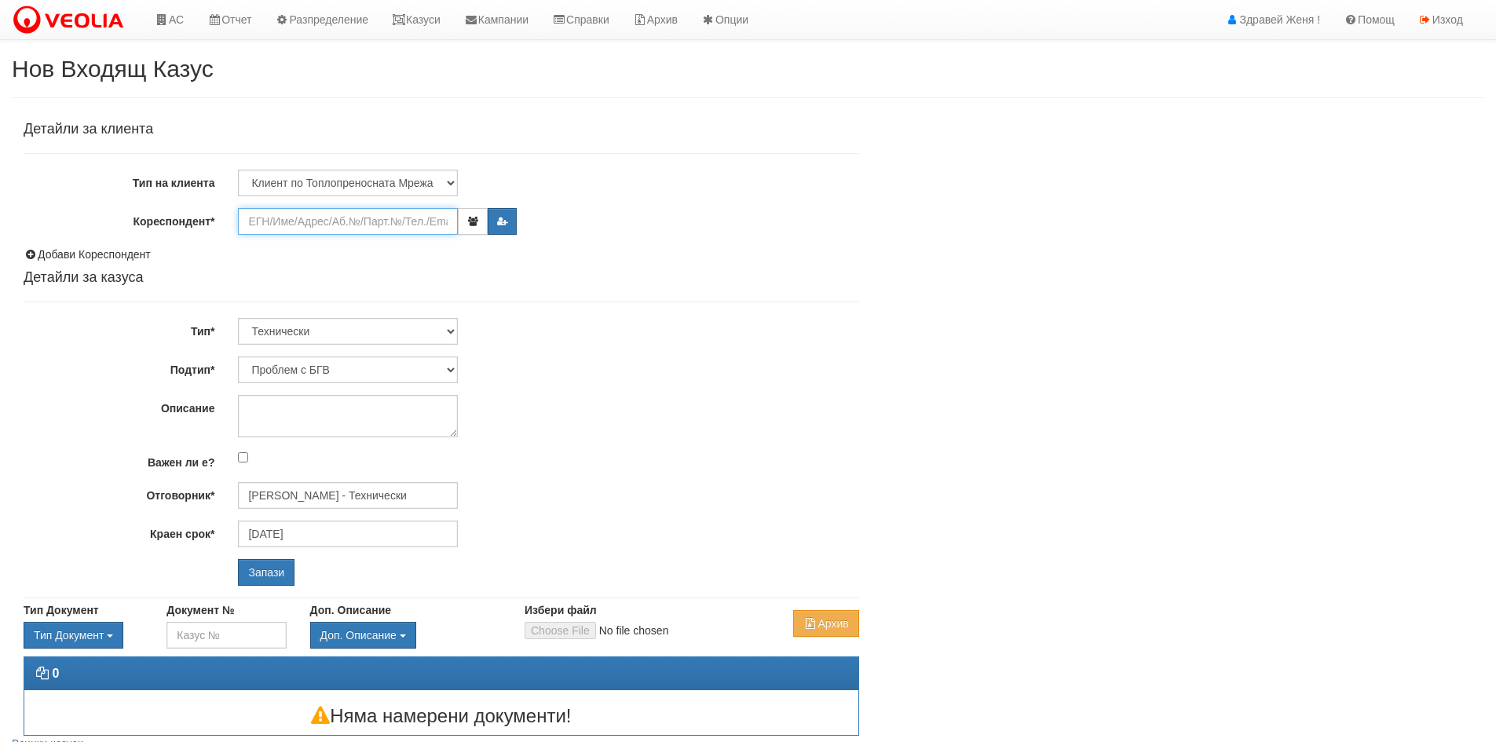
click at [294, 221] on input "Кореспондент*" at bounding box center [348, 221] width 220 height 27
paste input "20234"
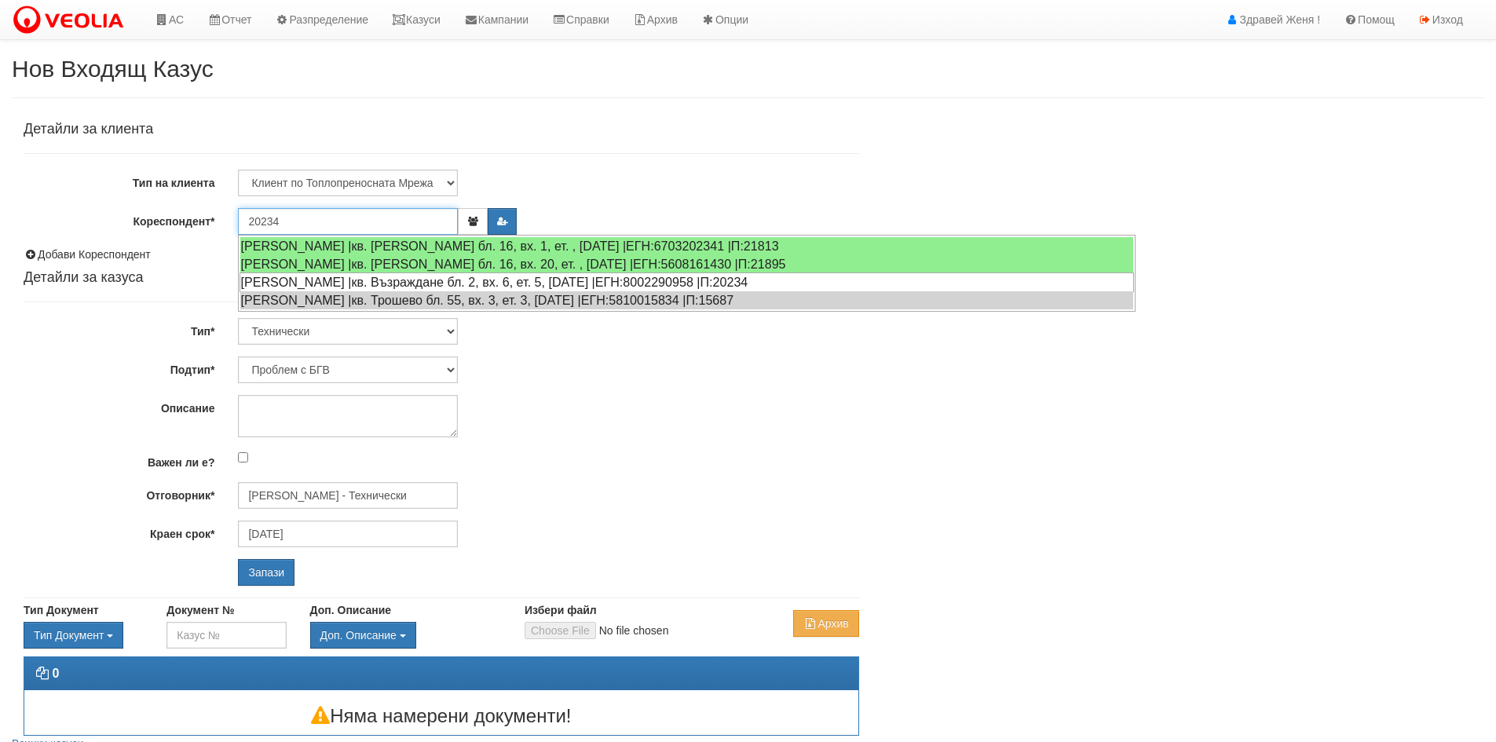
click at [397, 283] on div "[PERSON_NAME] |кв. Възраждане бл. 2, вх. 6, ет. 5, [DATE] |ЕГН:8002290958 |П:20…" at bounding box center [687, 282] width 894 height 20
type input "[PERSON_NAME]"
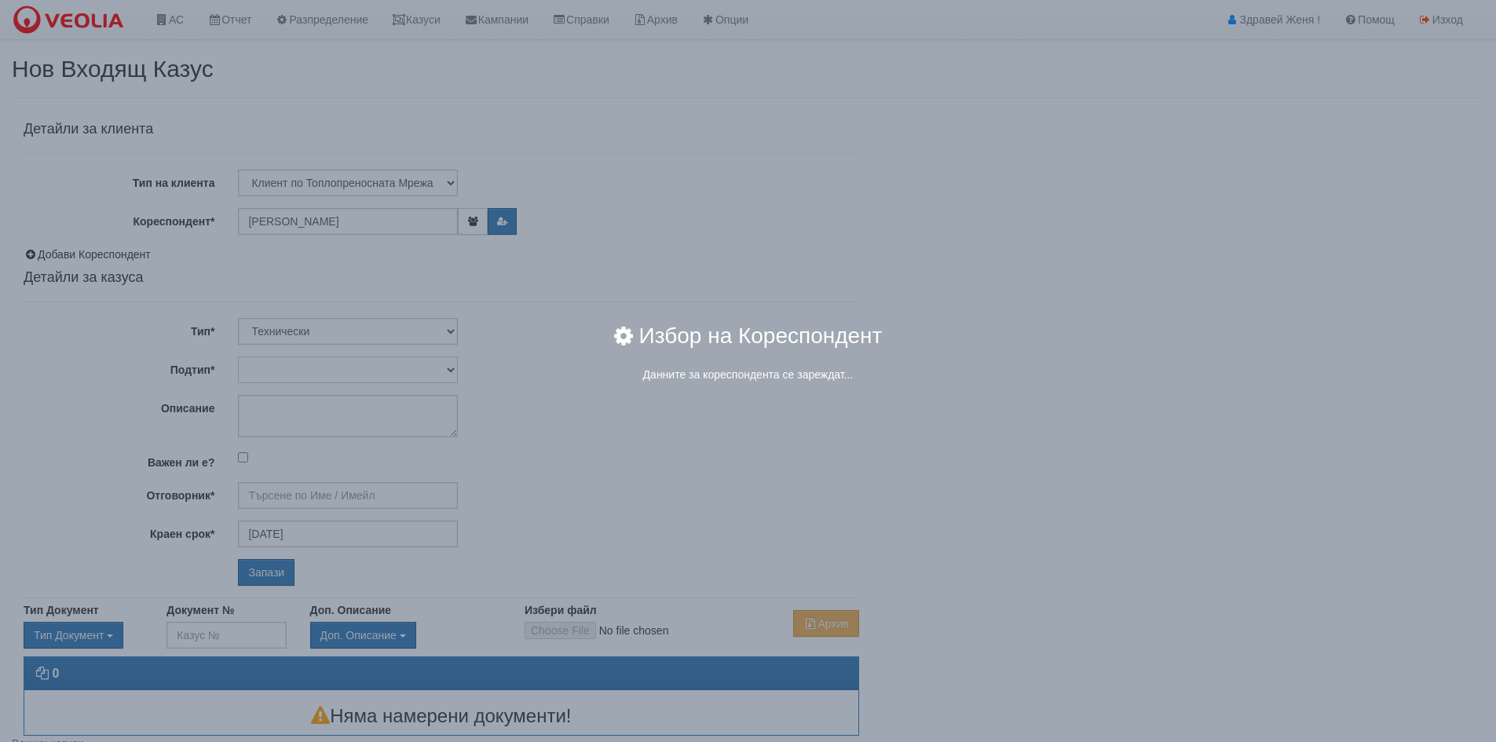
type input "[PERSON_NAME] - Технически"
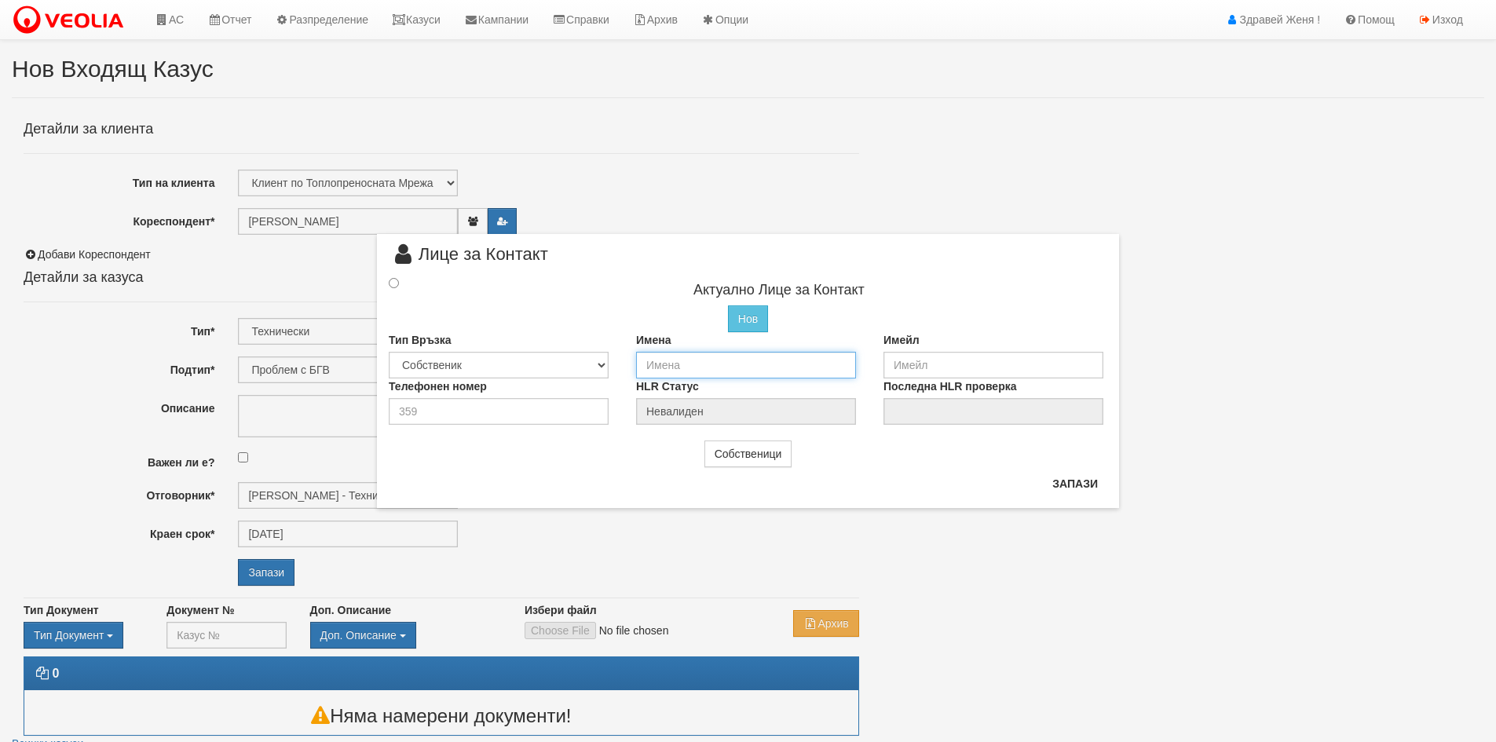
click at [699, 366] on input "text" at bounding box center [746, 365] width 220 height 27
click at [732, 364] on input "[PERSON_NAME]" at bounding box center [746, 365] width 220 height 27
type input "[PERSON_NAME]"
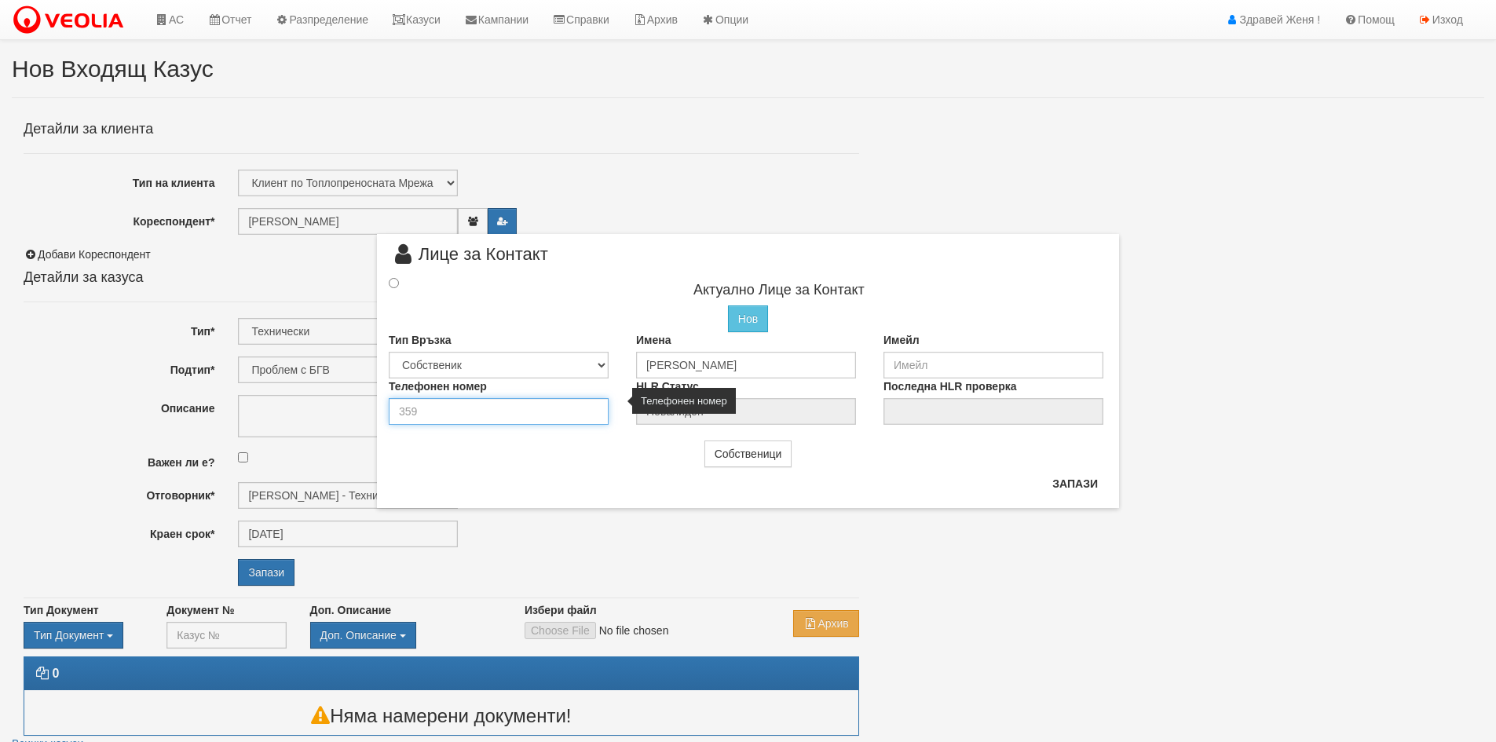
click at [463, 413] on input "number" at bounding box center [499, 411] width 220 height 27
type input "0897033449"
click at [393, 282] on input "radio" at bounding box center [394, 283] width 10 height 10
radio input "true"
type input "[PERSON_NAME]"
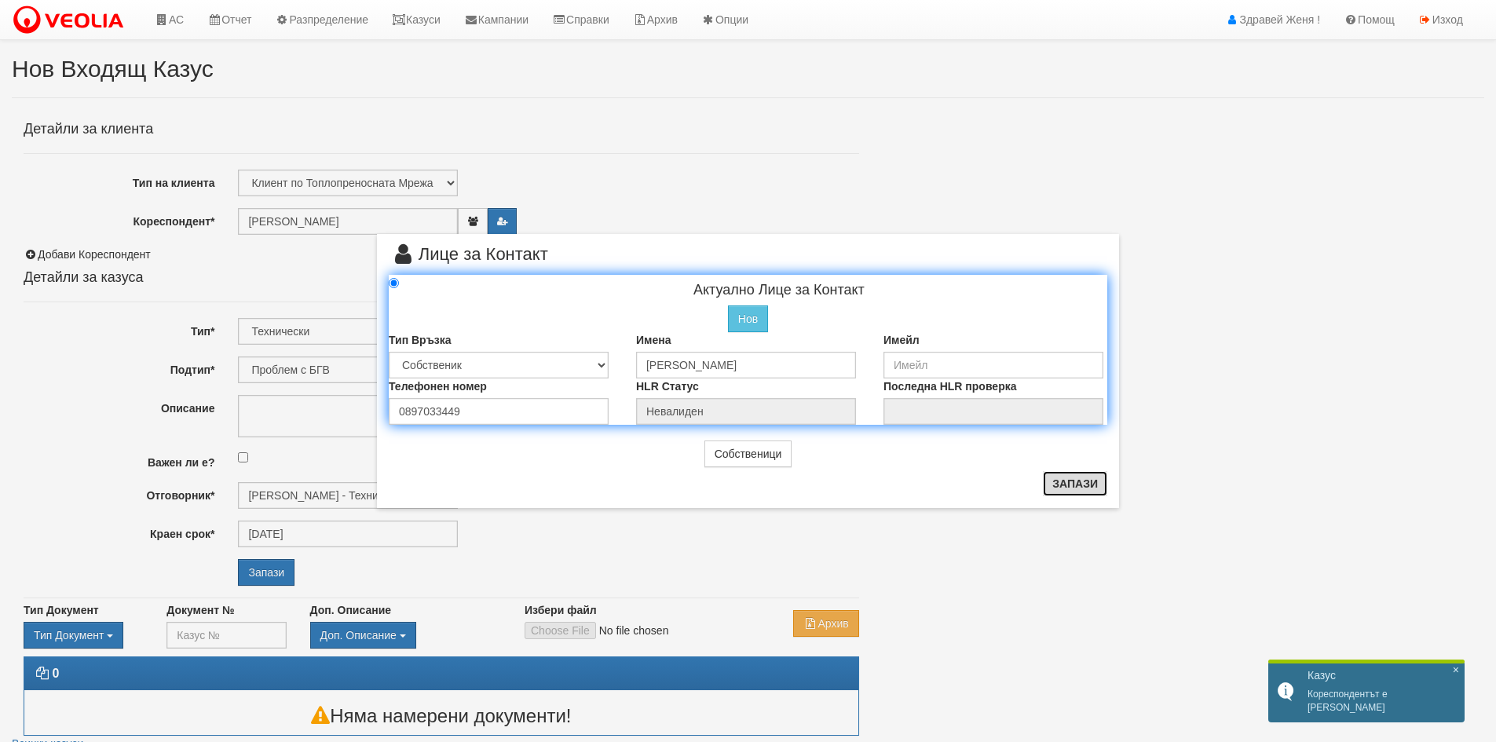
click at [1061, 487] on button "Запази" at bounding box center [1075, 483] width 64 height 25
radio input "true"
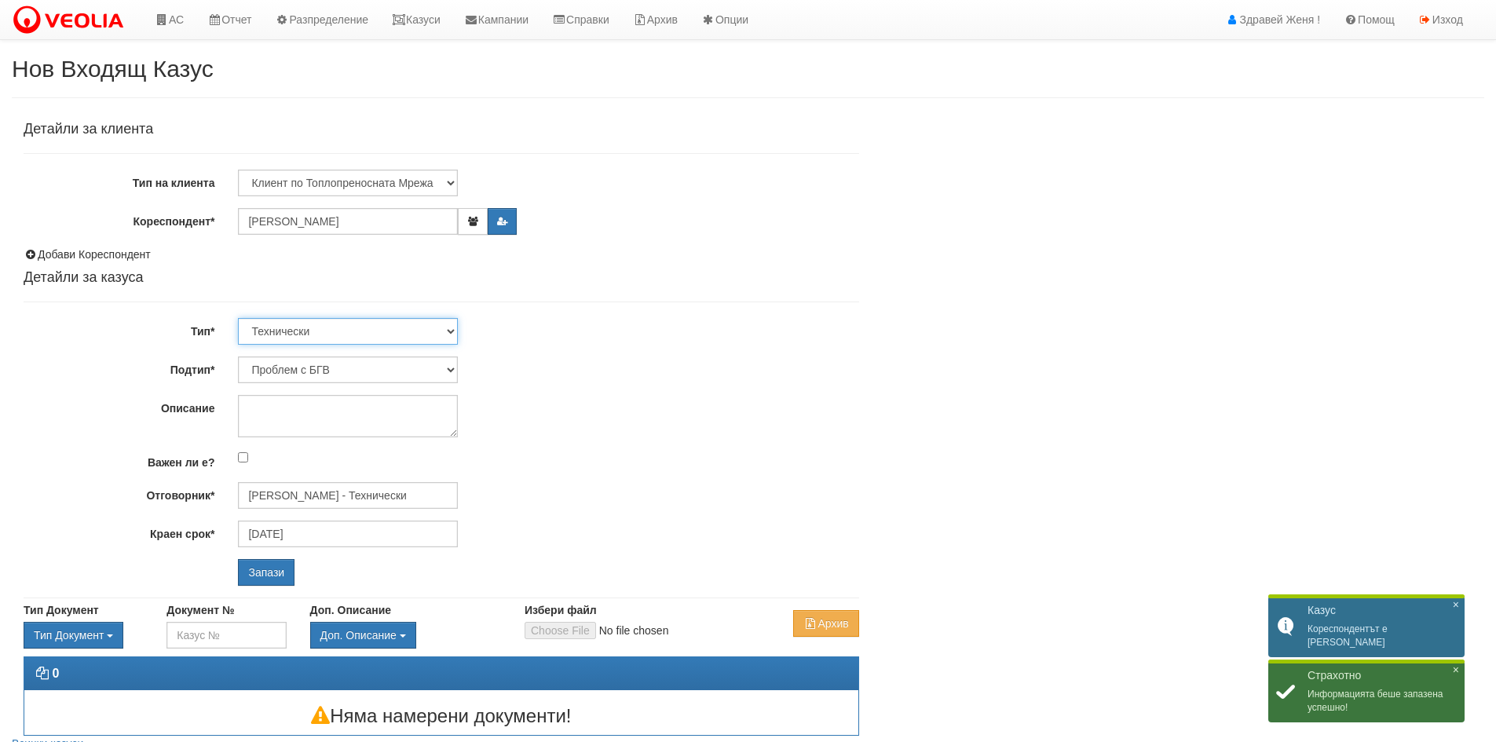
click at [451, 331] on select "Технически ФТС Търговски Административен Производствен Експлоатационен Финансов…" at bounding box center [348, 331] width 220 height 27
select select "1"
click at [238, 318] on select "Технически ФТС Търговски Административен Производствен Експлоатационен Финансов…" at bounding box center [348, 331] width 220 height 27
type input "[DATE]"
type input "[PERSON_NAME] и Развитие"
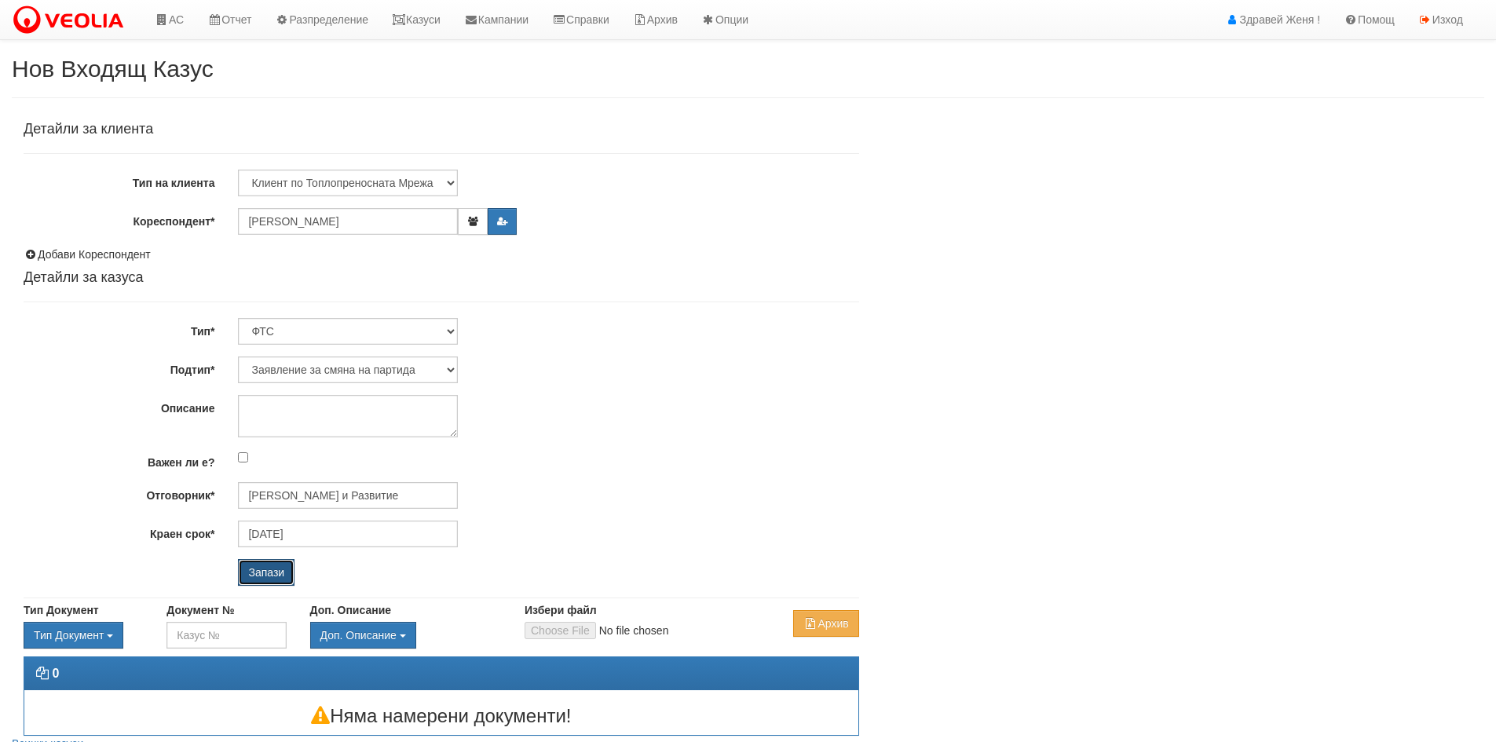
click at [276, 573] on input "Запази" at bounding box center [266, 572] width 57 height 27
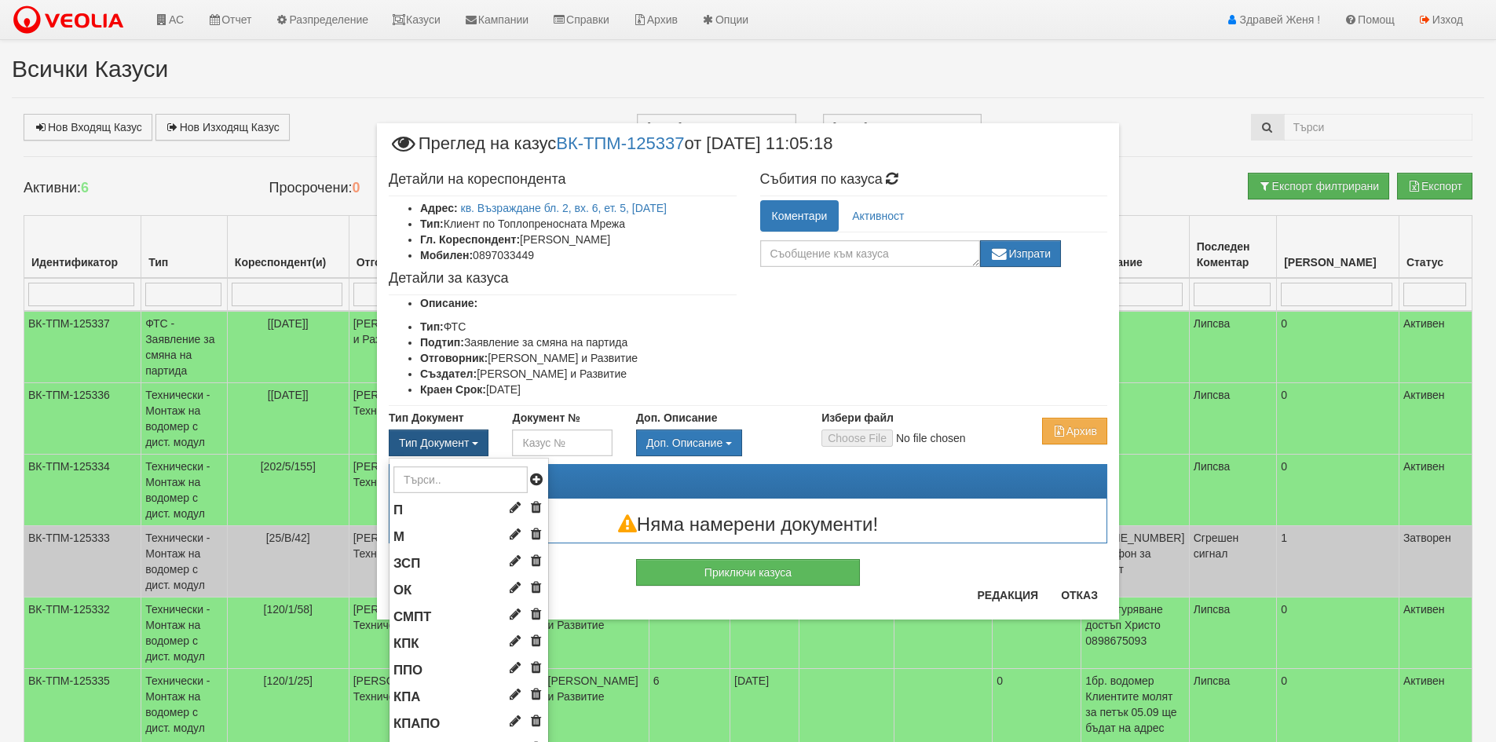
click at [462, 441] on span "Тип Документ" at bounding box center [434, 443] width 70 height 13
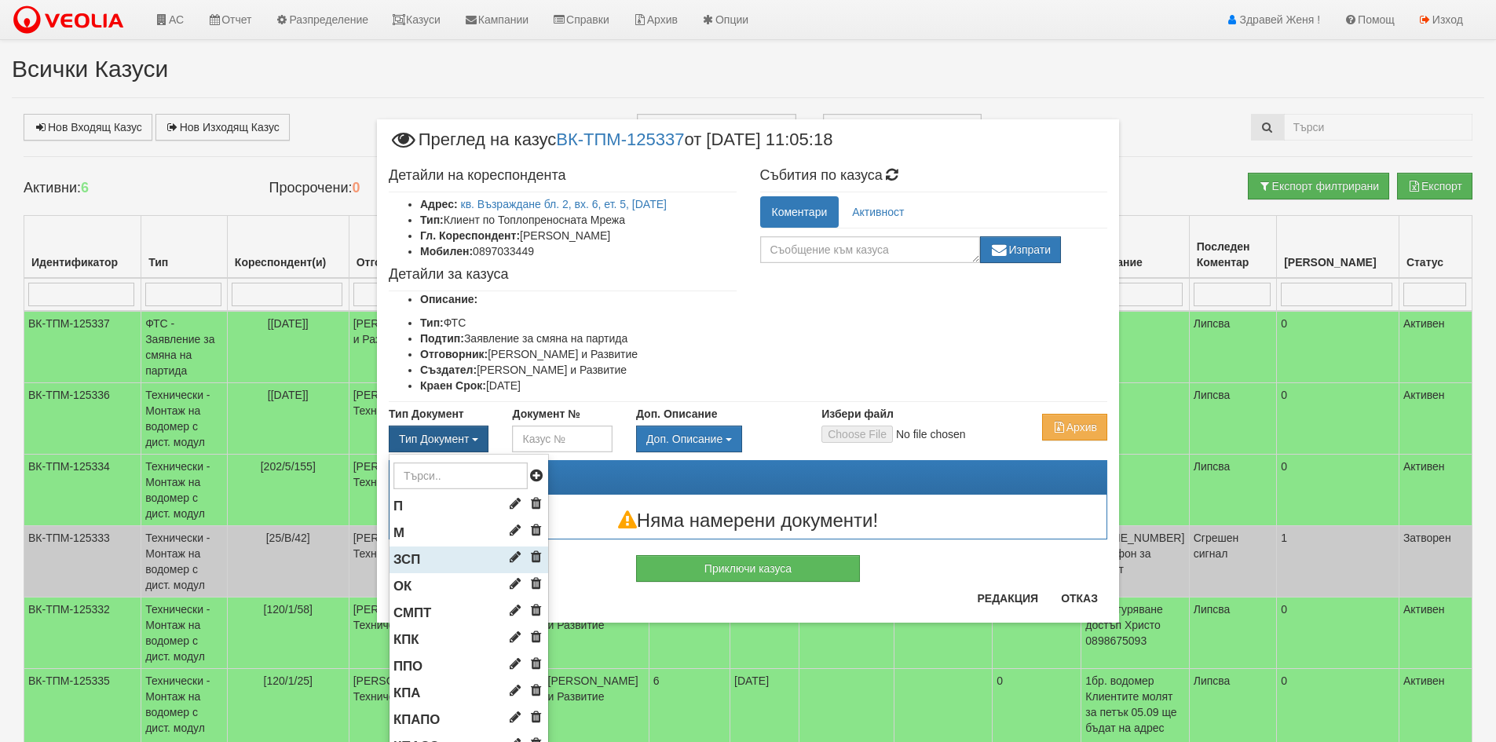
click at [436, 552] on li "ЗСП" at bounding box center [468, 560] width 159 height 27
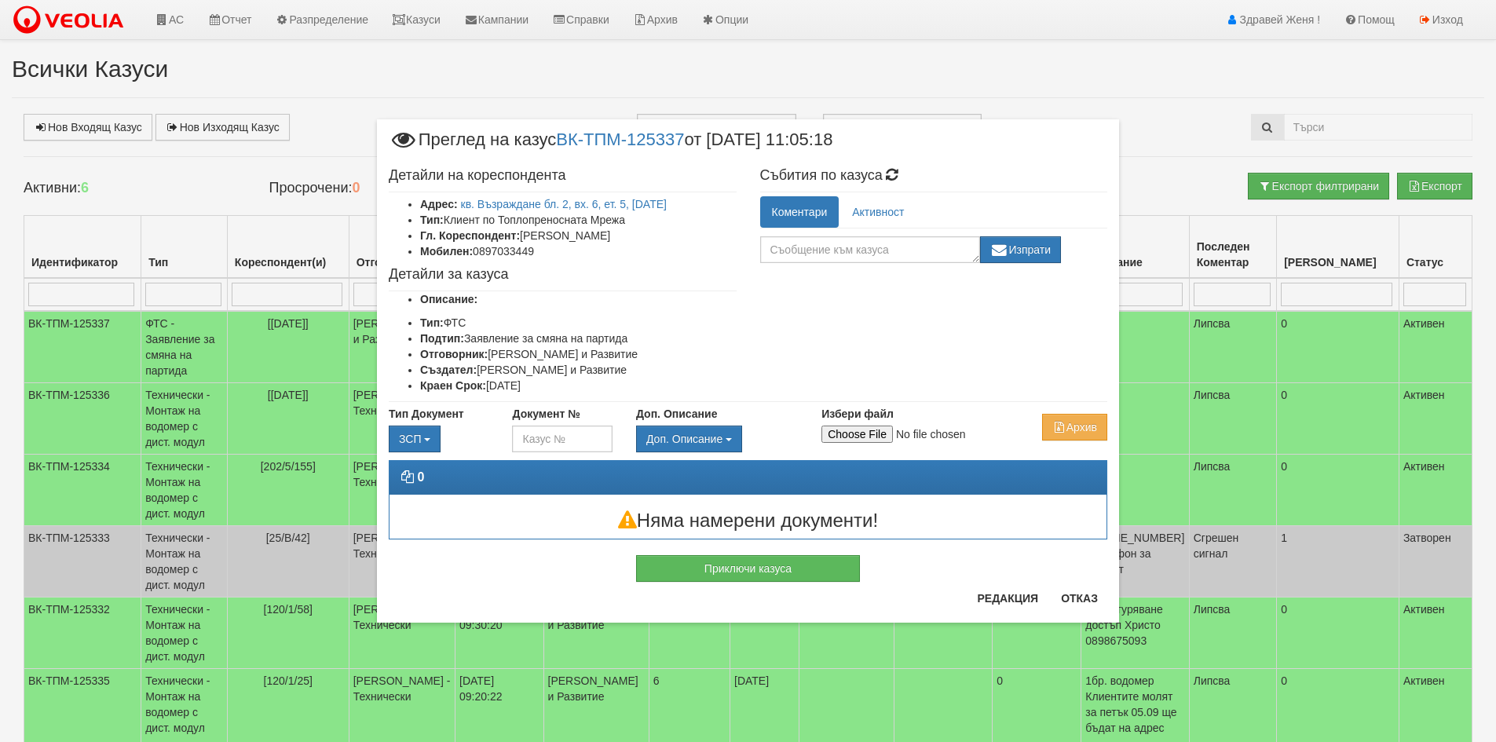
click at [1361, 125] on div "× Преглед на казус ВК-ТПМ-125337 от [DATE] 11:05:18 Детайли на кореспондента Ад…" at bounding box center [748, 371] width 1496 height 742
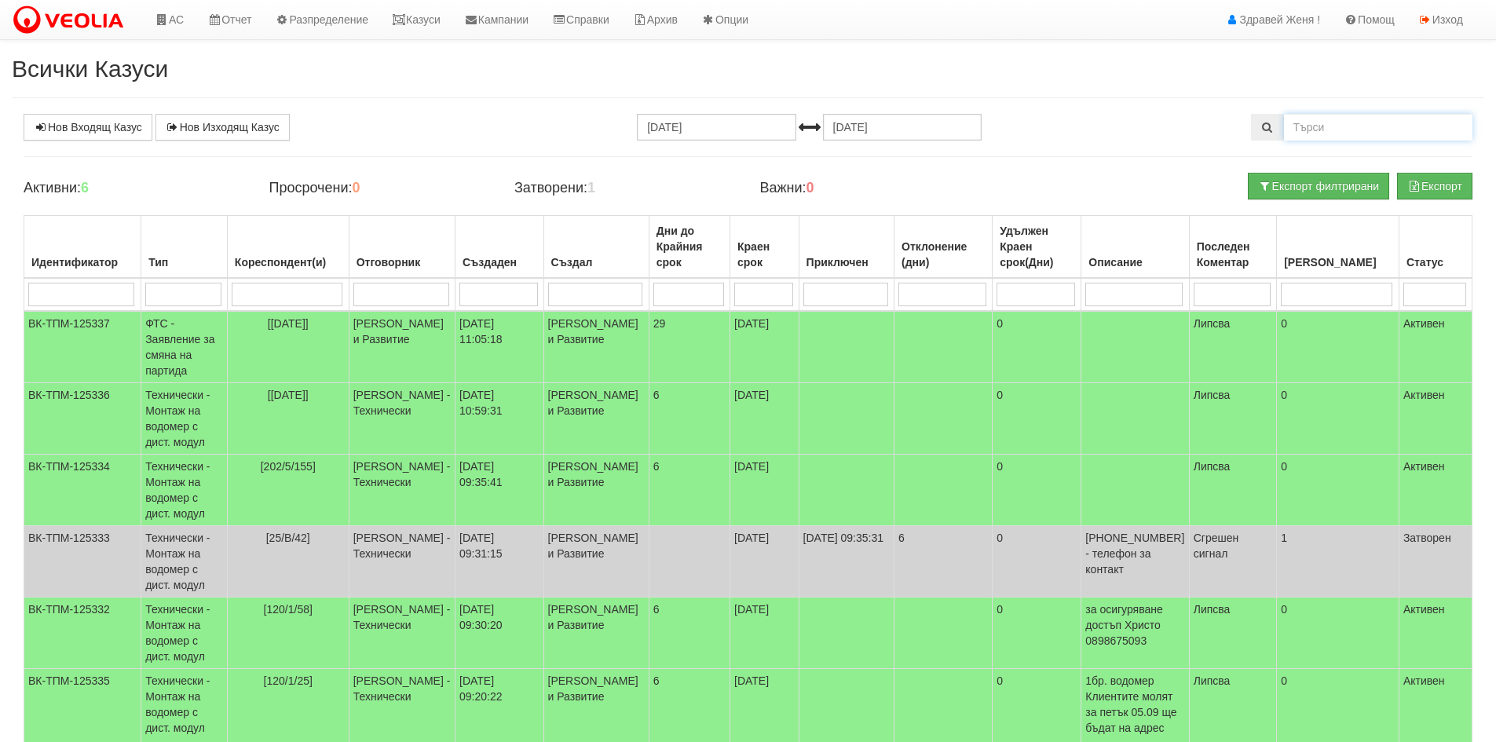
click at [1335, 133] on input "text" at bounding box center [1378, 127] width 188 height 27
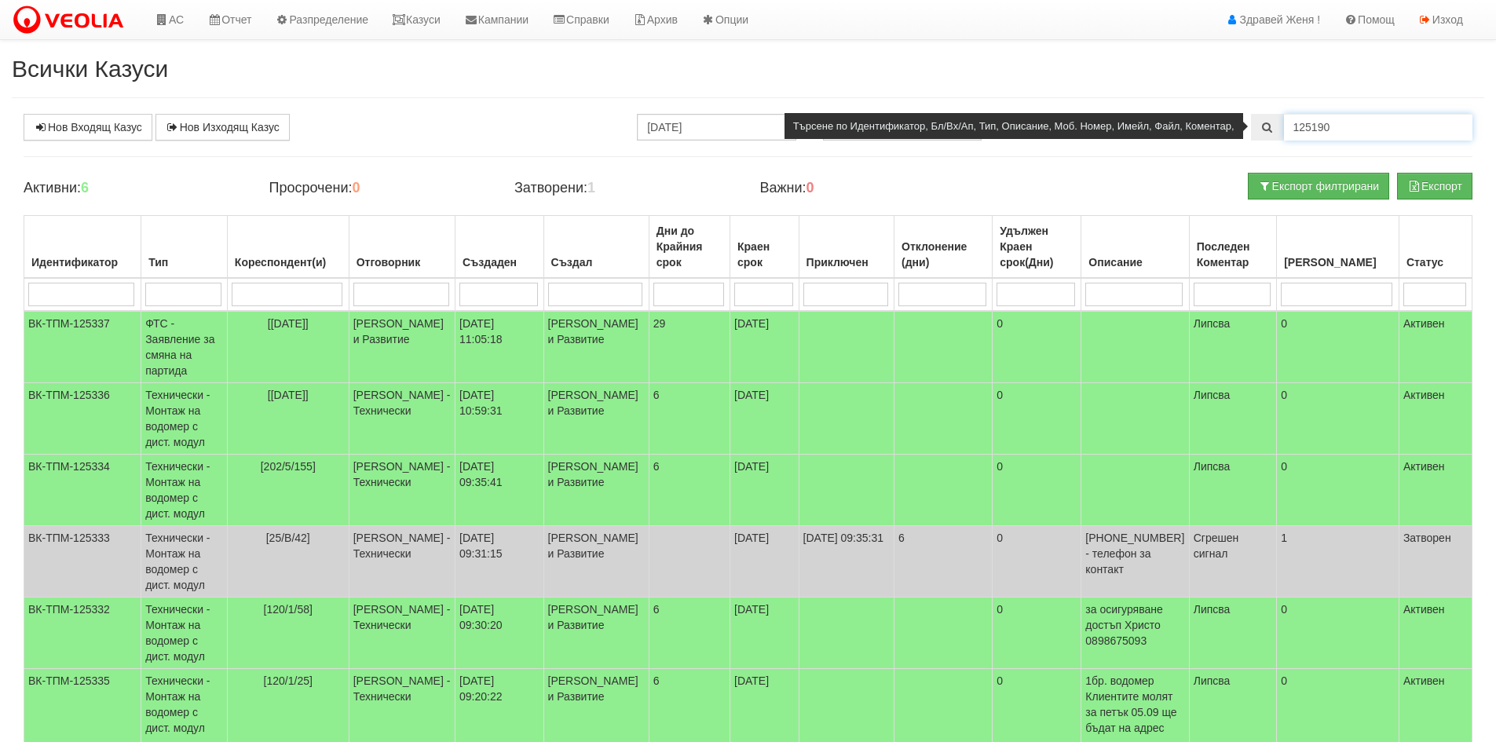
type input "125190"
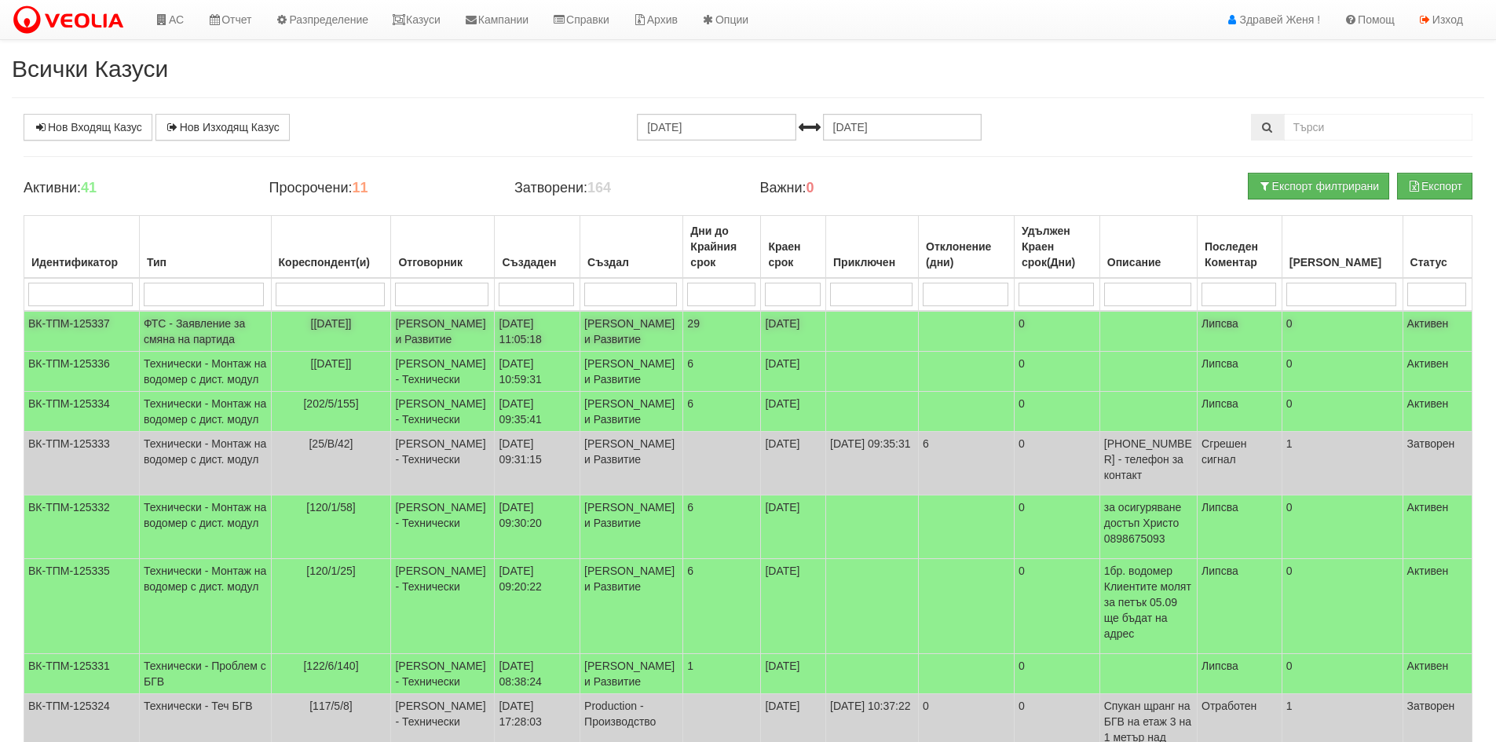
click at [411, 332] on td "[PERSON_NAME] и Развитие" at bounding box center [443, 331] width 104 height 41
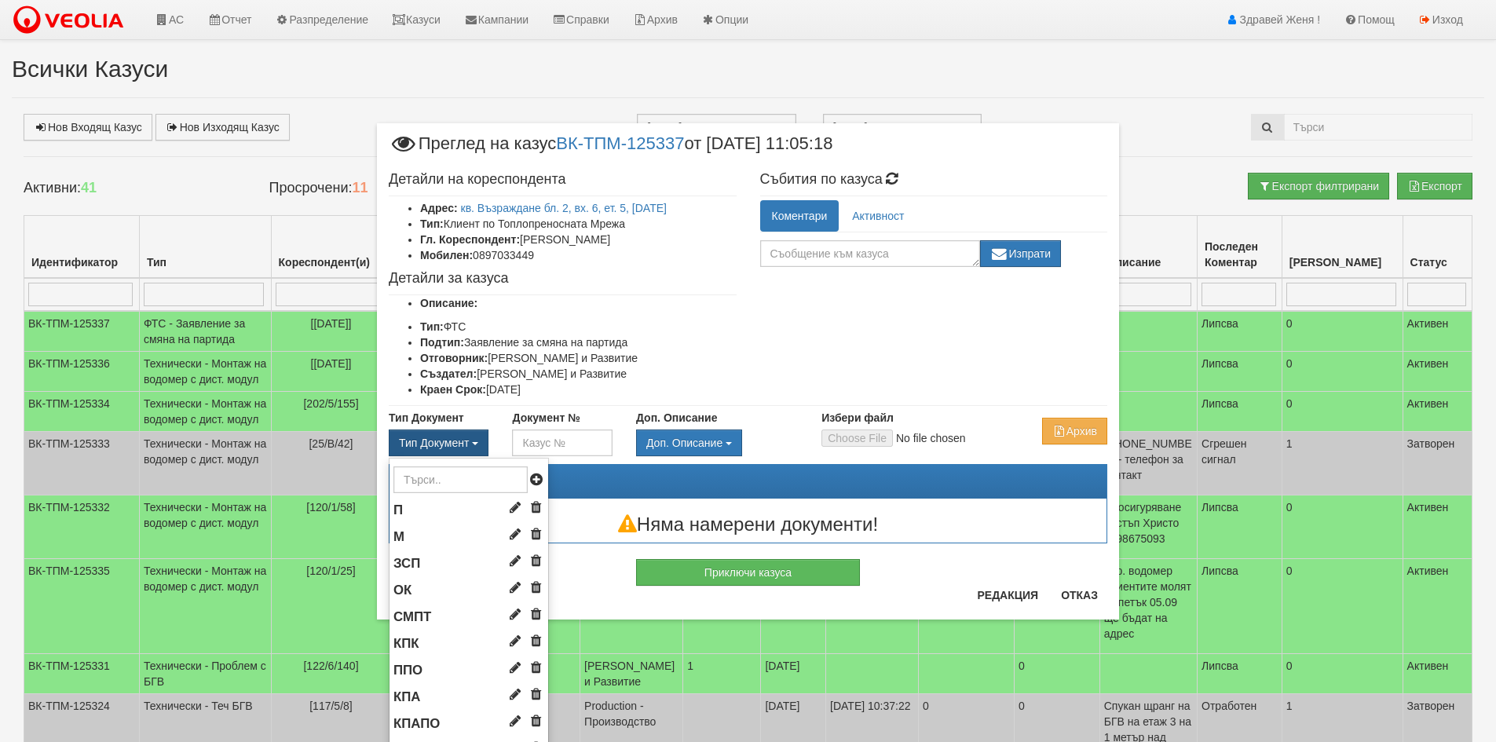
click at [472, 433] on button "Тип Документ" at bounding box center [439, 443] width 100 height 27
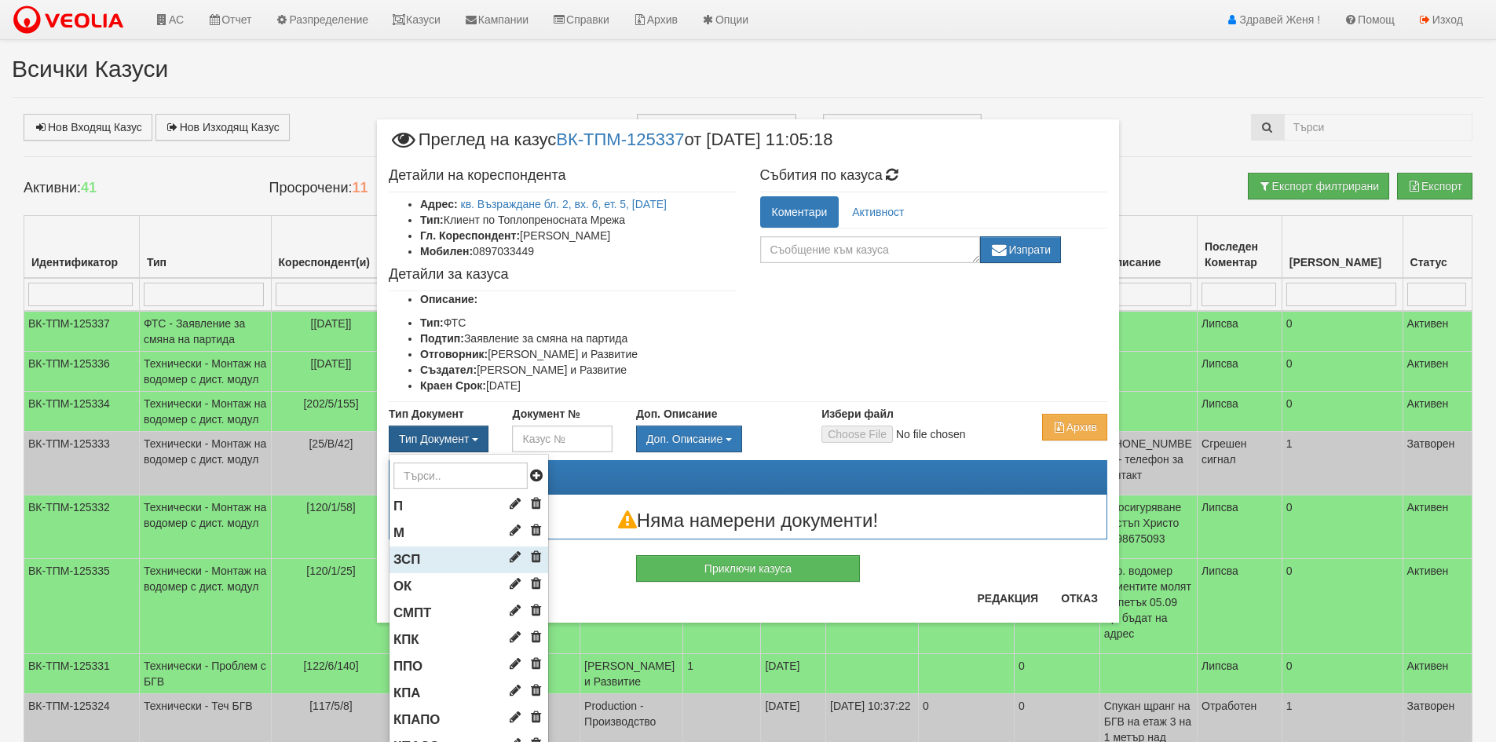
click at [459, 558] on li "ЗСП" at bounding box center [468, 560] width 159 height 27
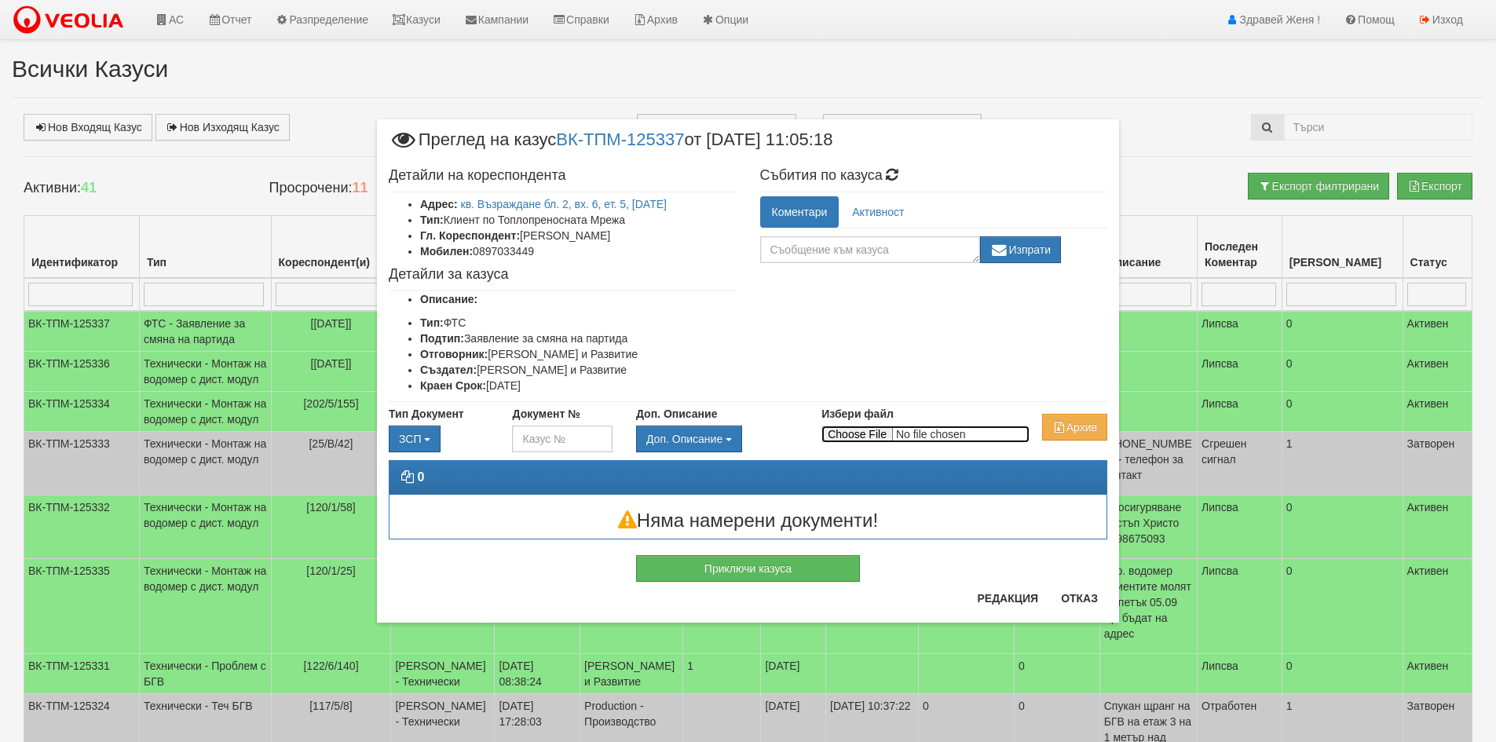
click at [858, 430] on input "Избери файл" at bounding box center [925, 434] width 208 height 17
type input "C:\fakepath\DOC087.pdf"
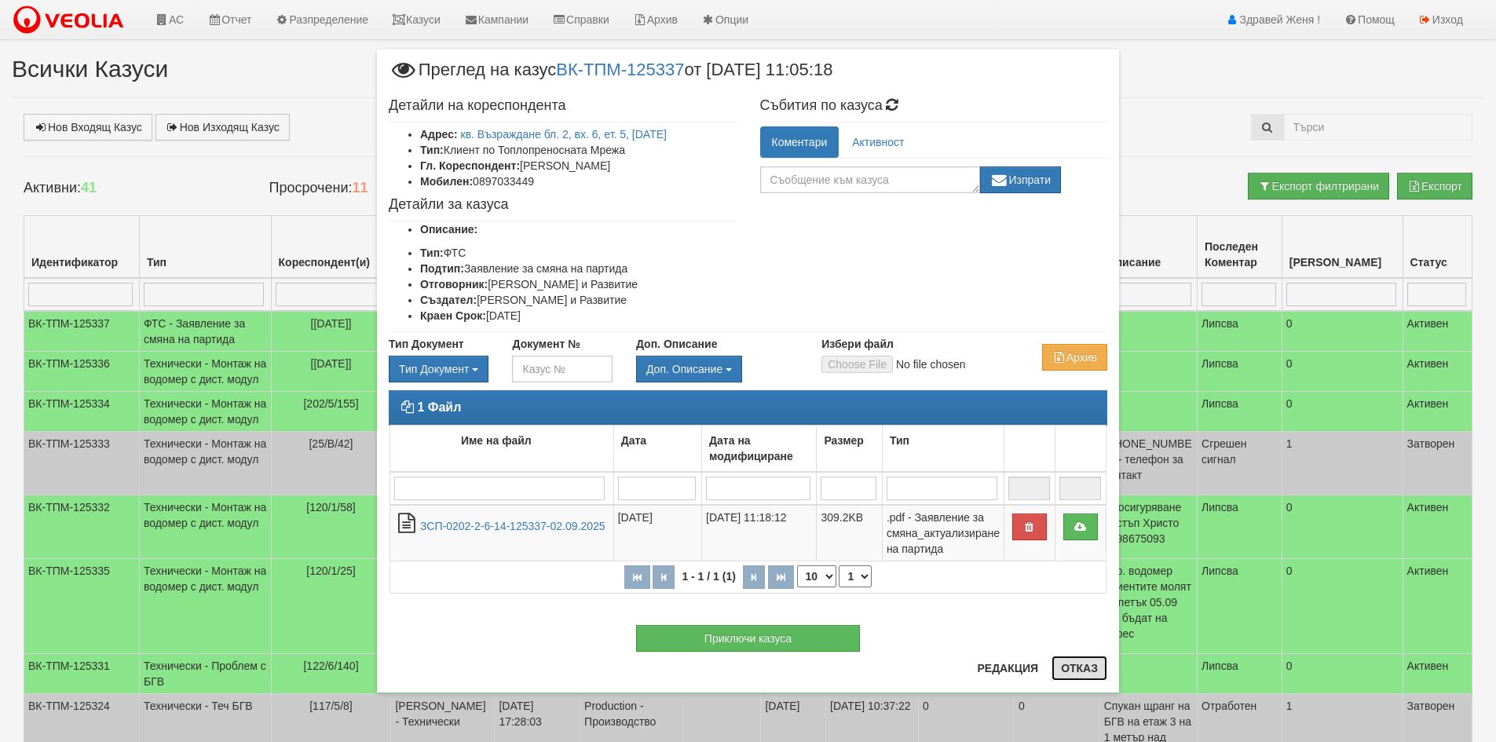
click at [1081, 667] on button "Отказ" at bounding box center [1079, 668] width 56 height 25
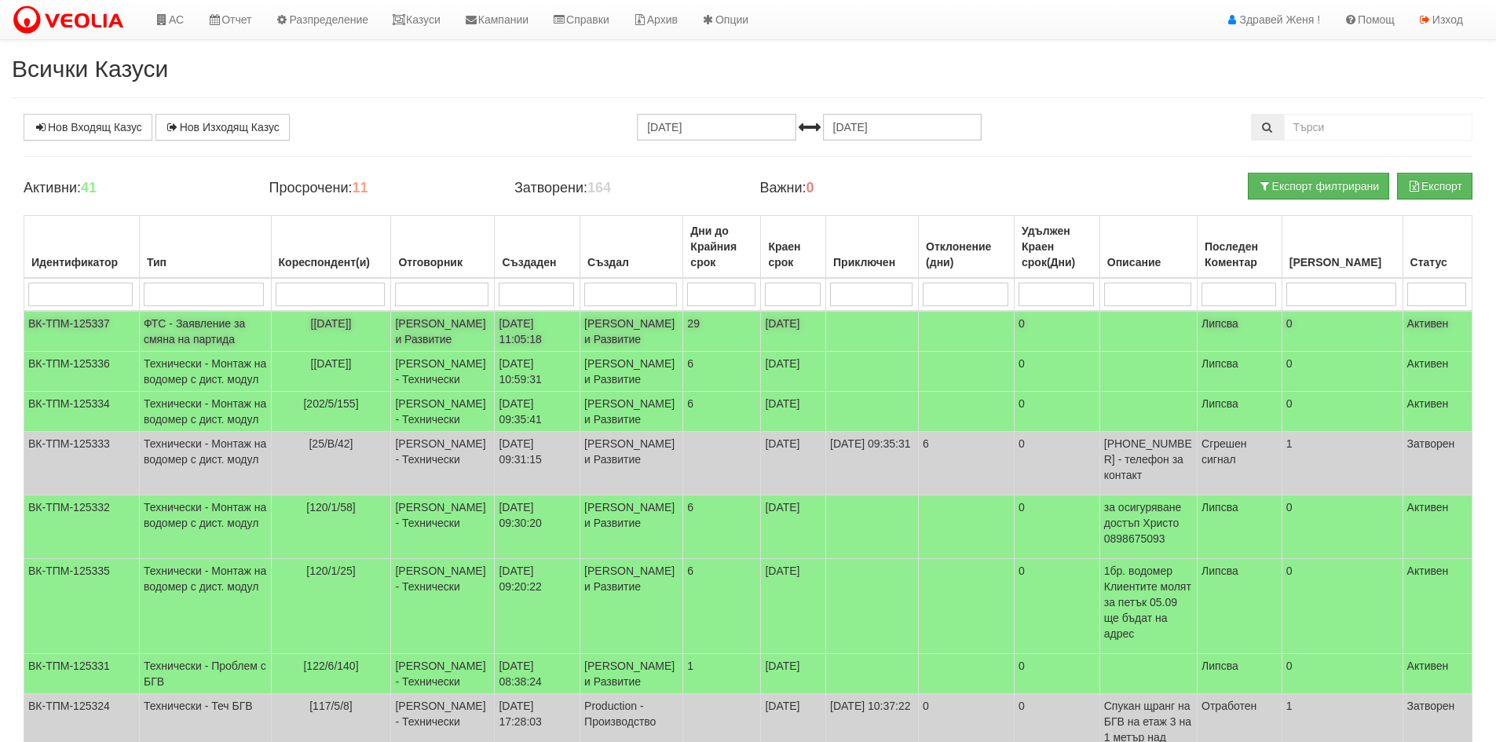
click at [582, 342] on td "Женя Димитрова - Клиенти и Развитие" at bounding box center [631, 331] width 103 height 41
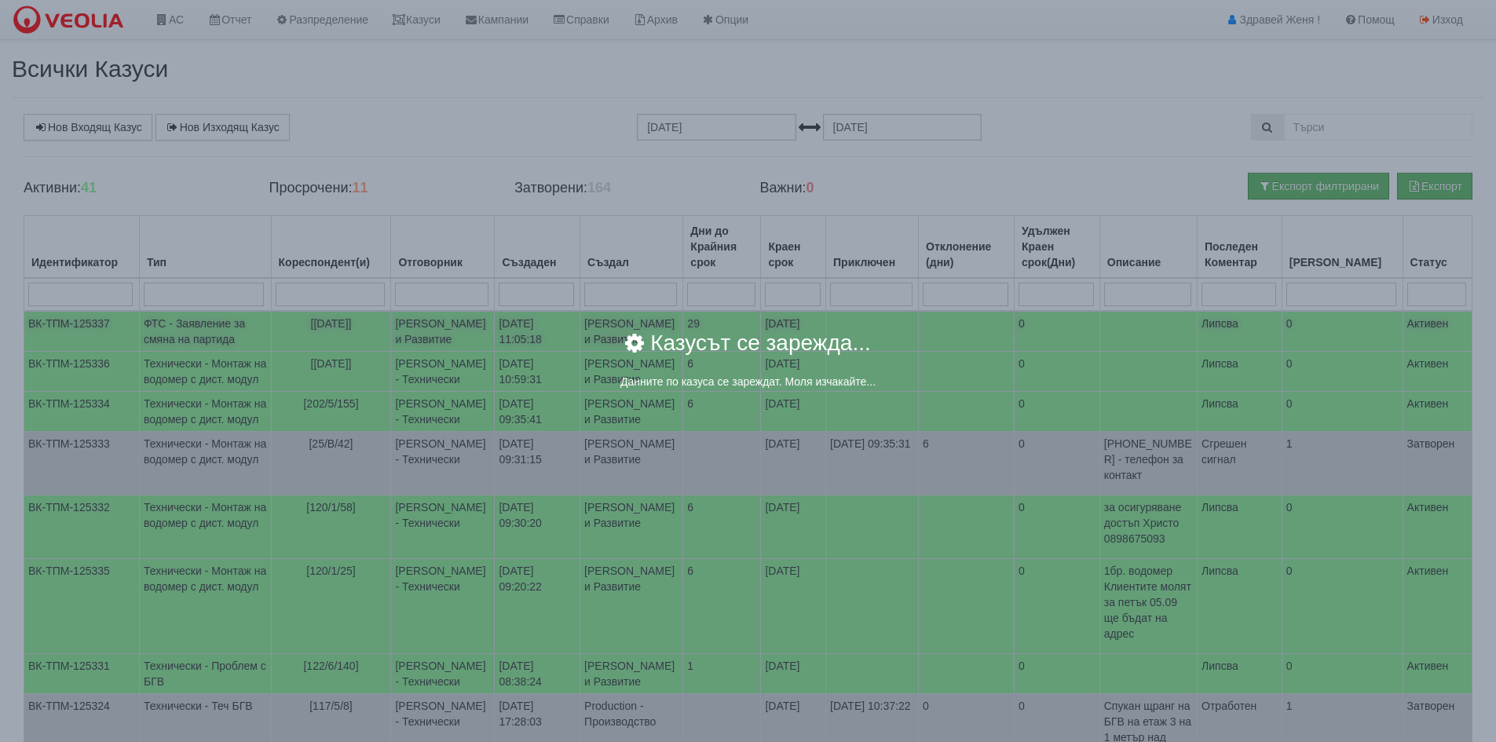
click at [582, 342] on div "Казусът се зарежда..." at bounding box center [749, 353] width 872 height 42
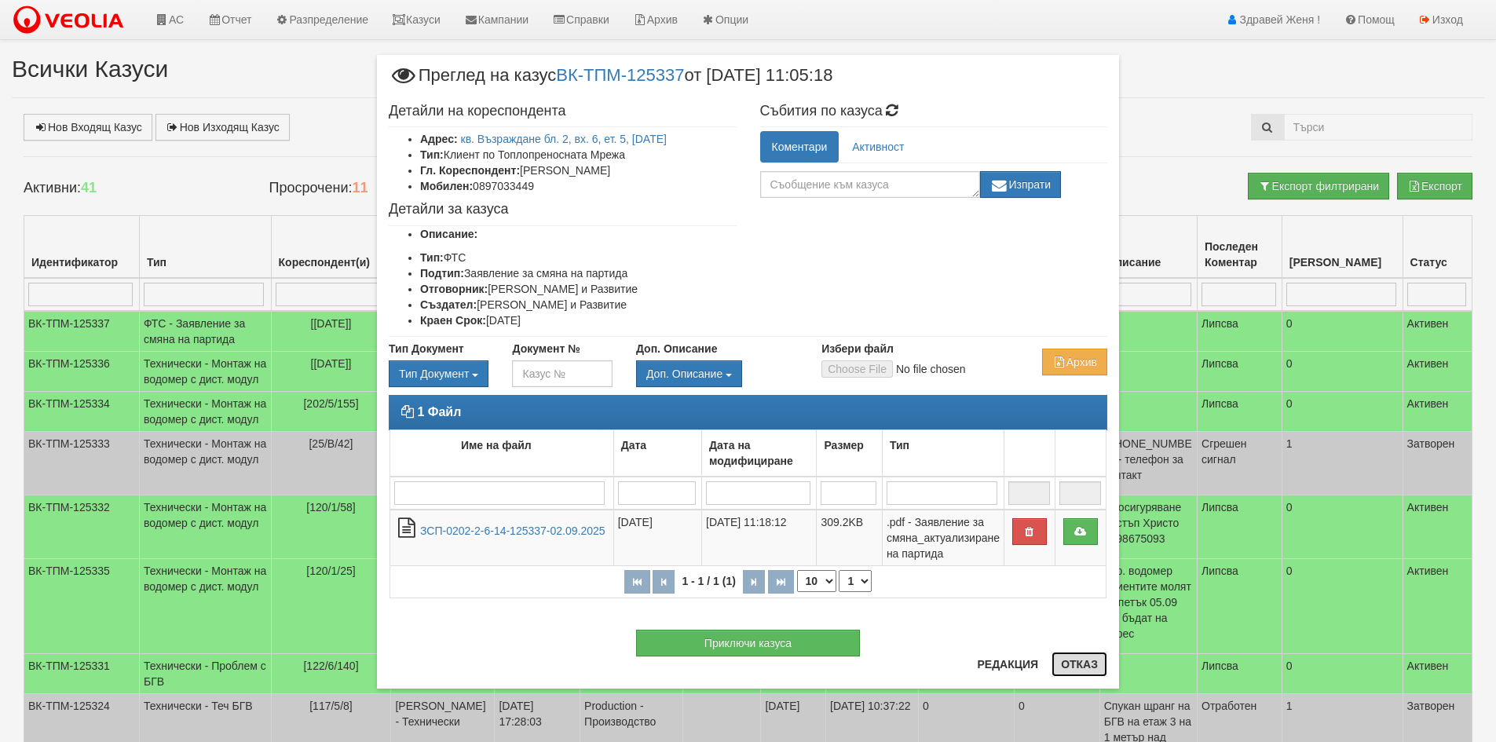
click at [1085, 665] on button "Отказ" at bounding box center [1079, 664] width 56 height 25
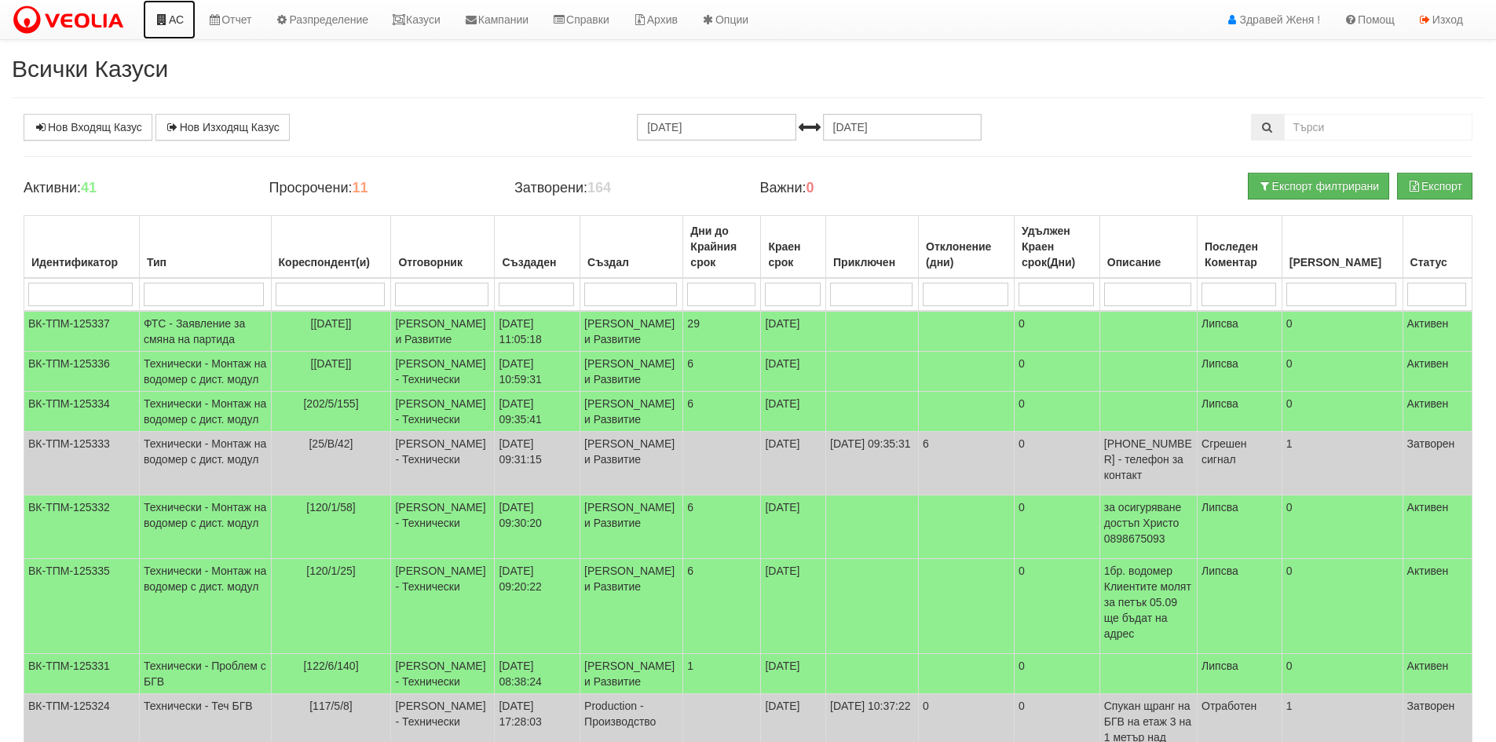
click at [188, 22] on link "АС" at bounding box center [169, 19] width 53 height 39
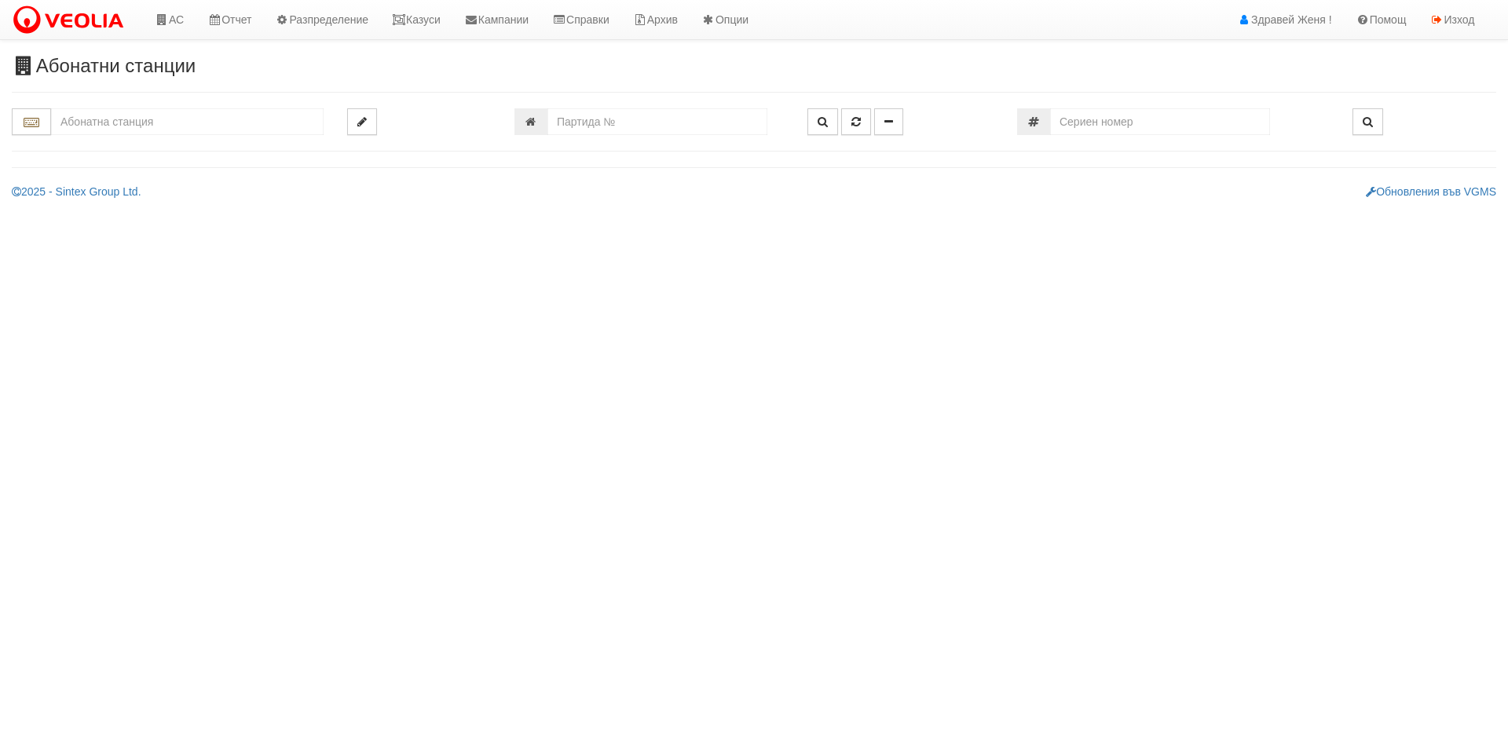
click at [130, 113] on input "text" at bounding box center [187, 121] width 272 height 27
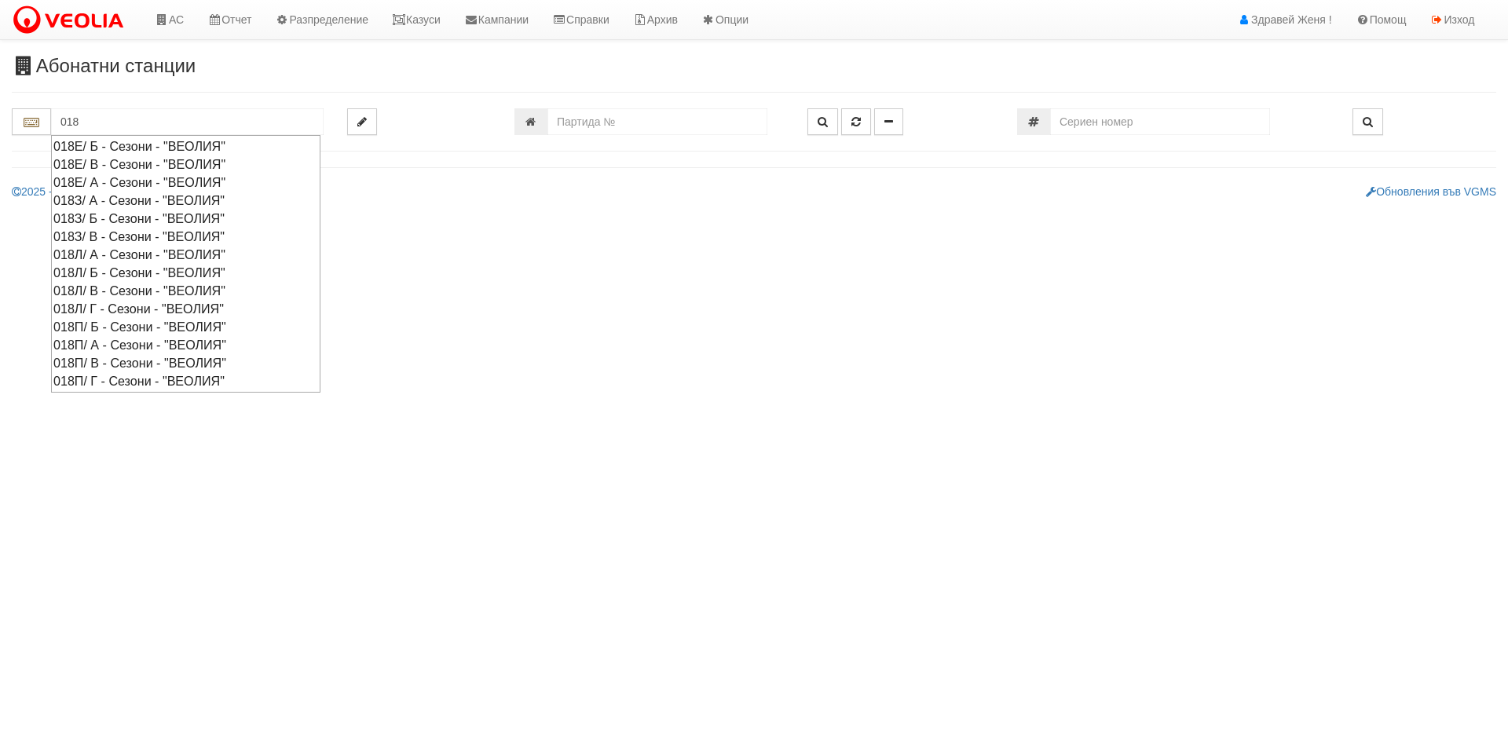
click at [79, 360] on div "018П/ В - Сезони - "ВЕОЛИЯ"" at bounding box center [185, 363] width 265 height 18
type input "018П/ В - Сезони - "ВЕОЛИЯ""
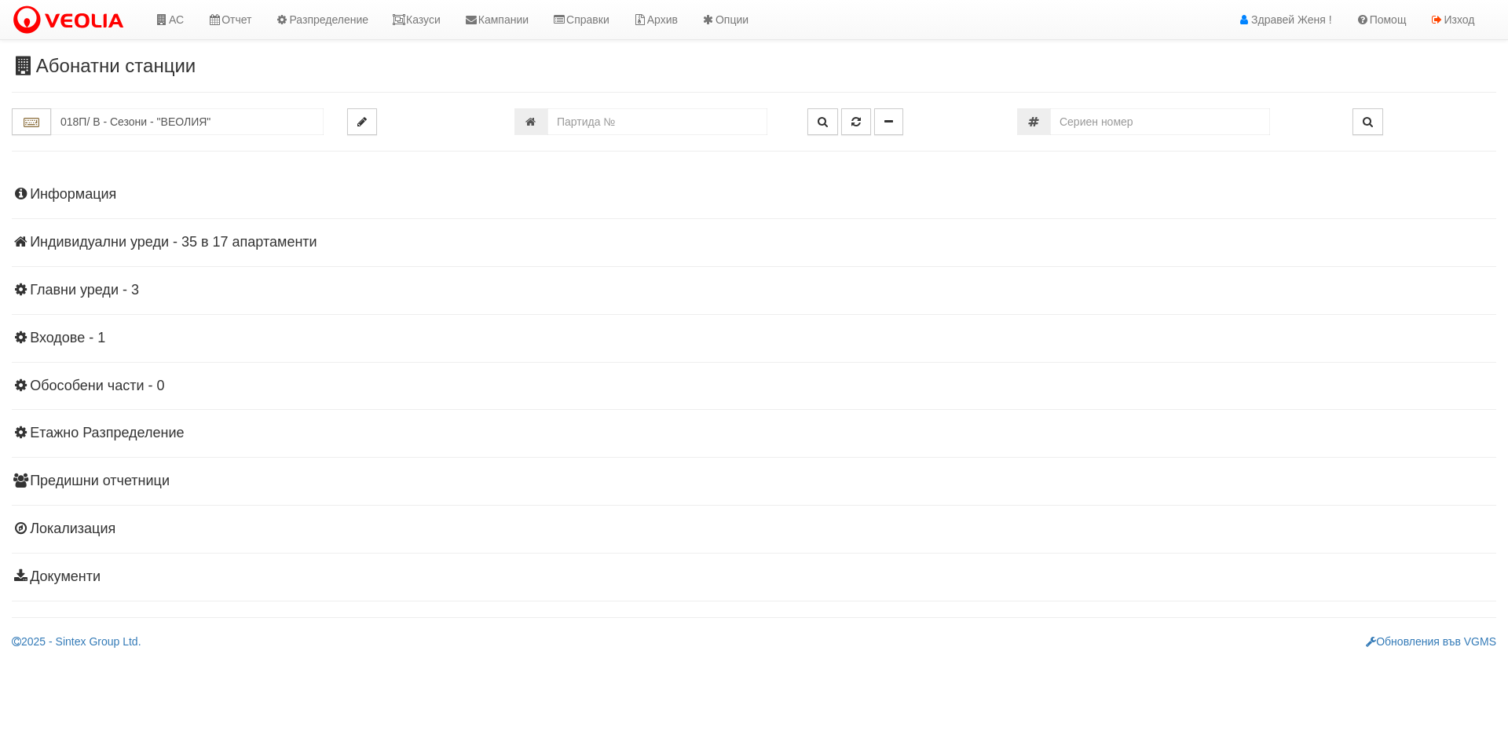
click at [273, 242] on h4 "Индивидуални уреди - 35 в 17 апартаменти" at bounding box center [754, 243] width 1484 height 16
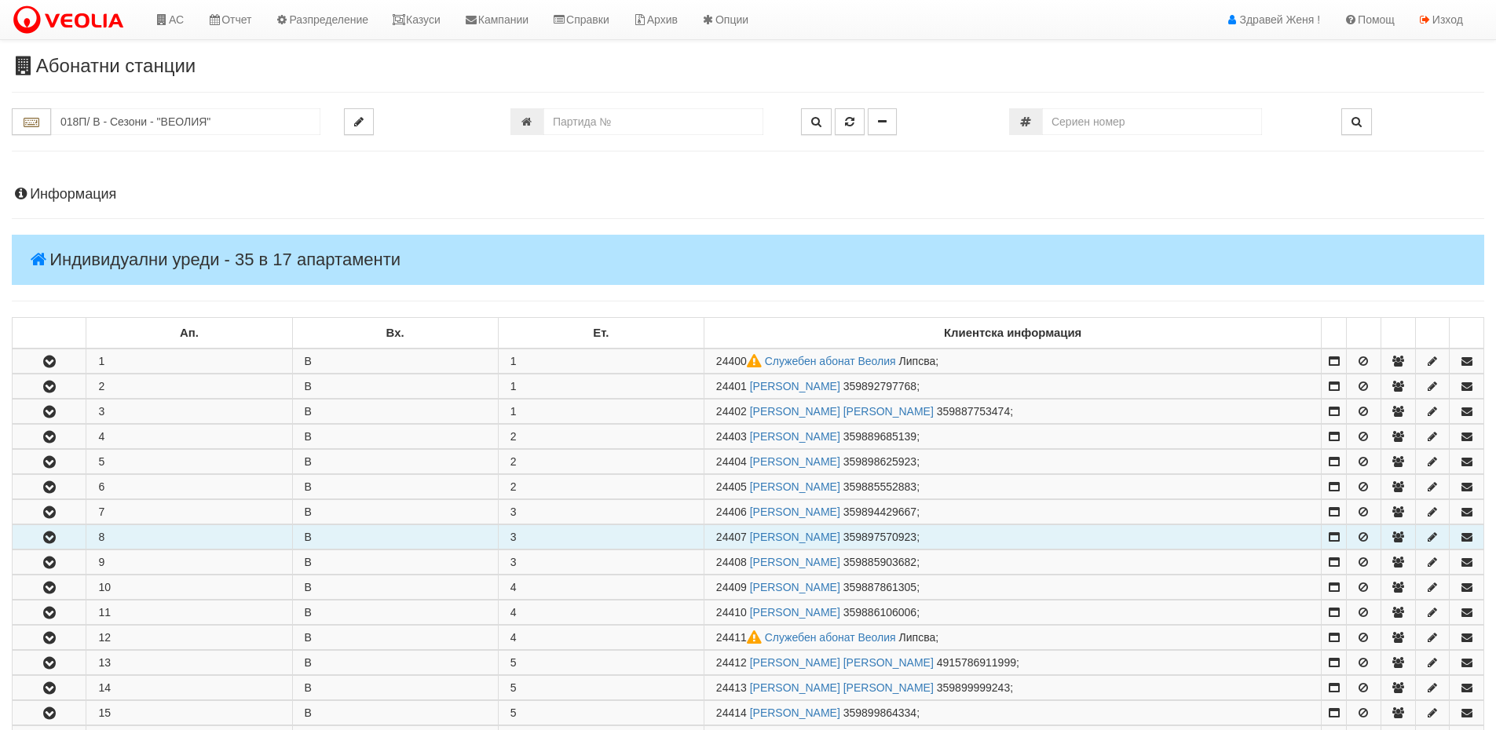
click at [56, 539] on icon "button" at bounding box center [49, 537] width 19 height 11
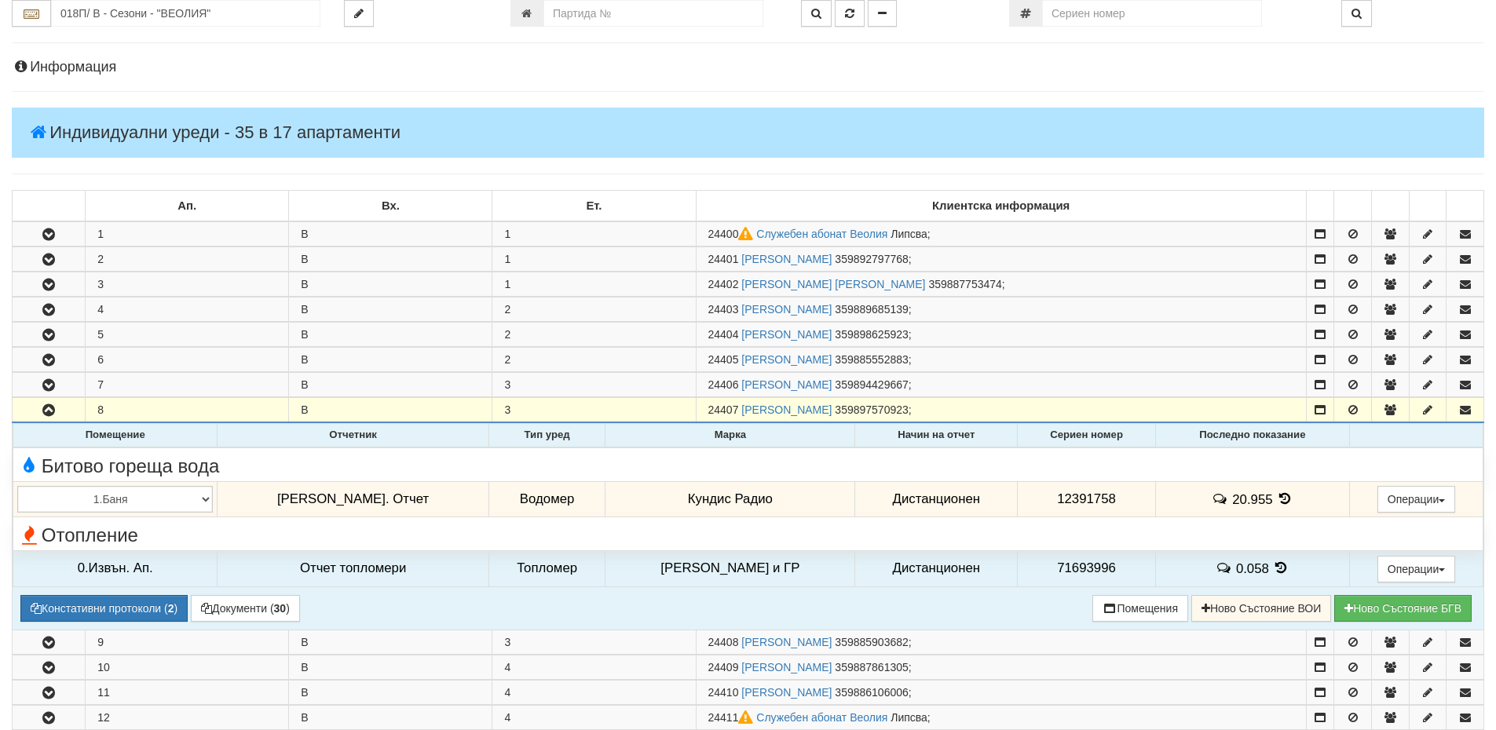
scroll to position [157, 0]
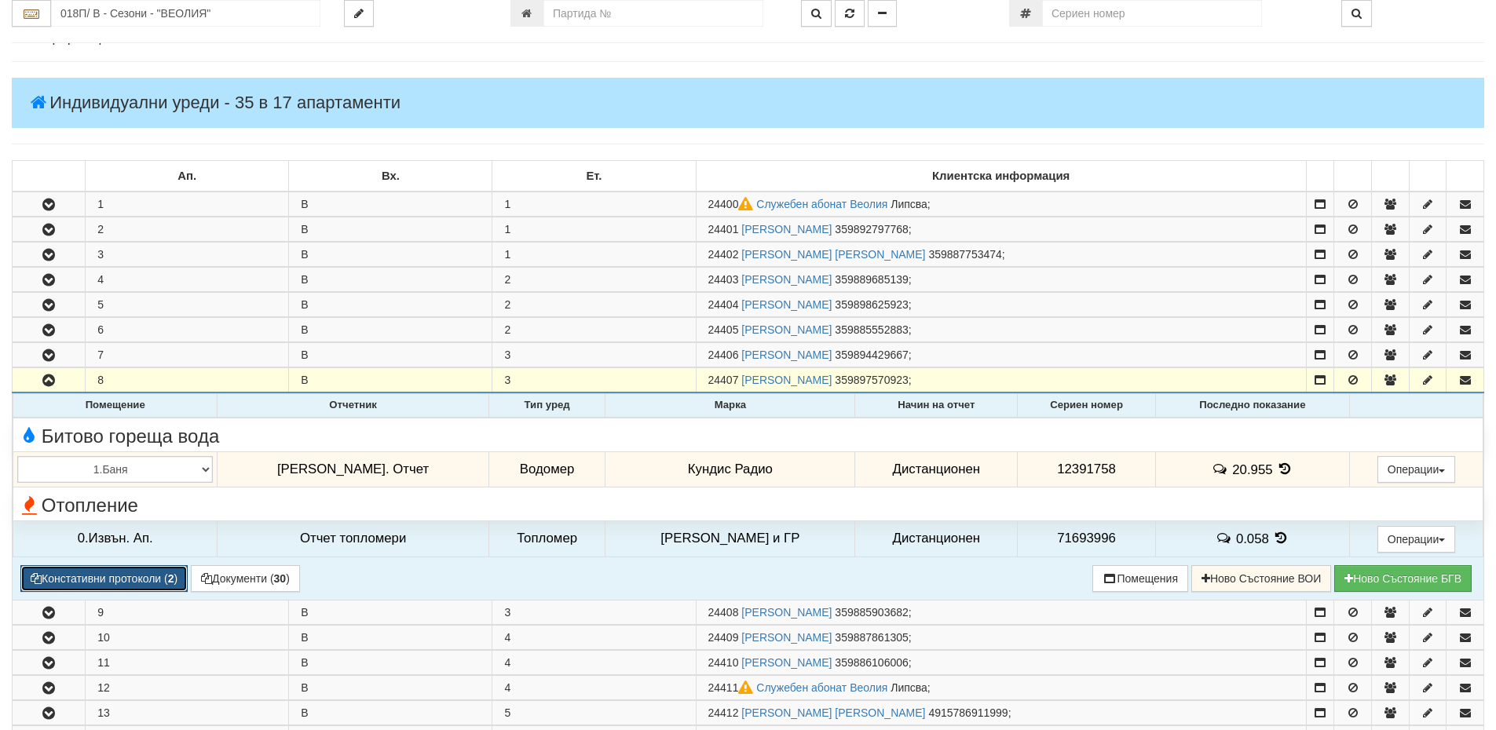
click at [174, 578] on b "2" at bounding box center [171, 578] width 6 height 13
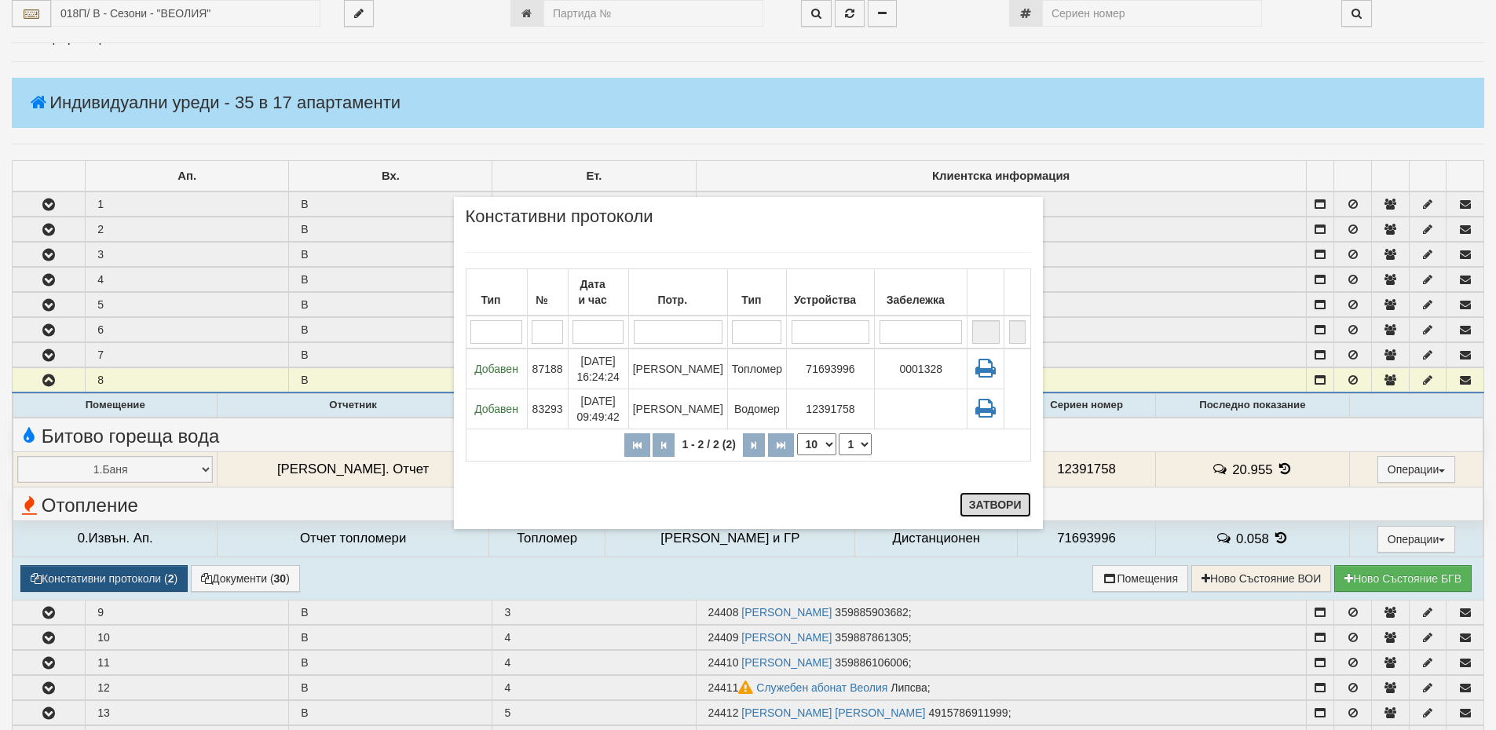
click at [1004, 501] on button "Затвори" at bounding box center [995, 504] width 71 height 25
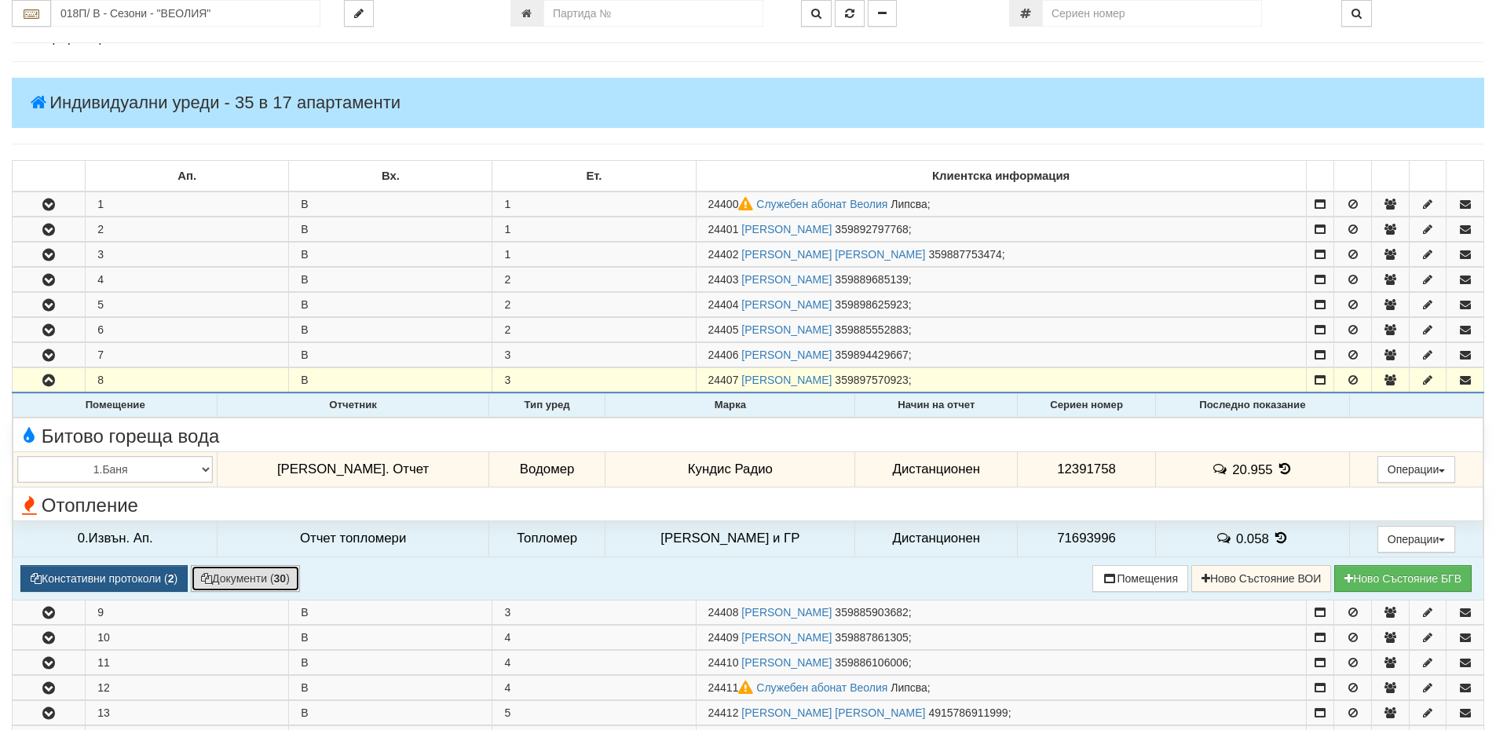
click at [277, 580] on button "Документи ( 30 )" at bounding box center [245, 578] width 109 height 27
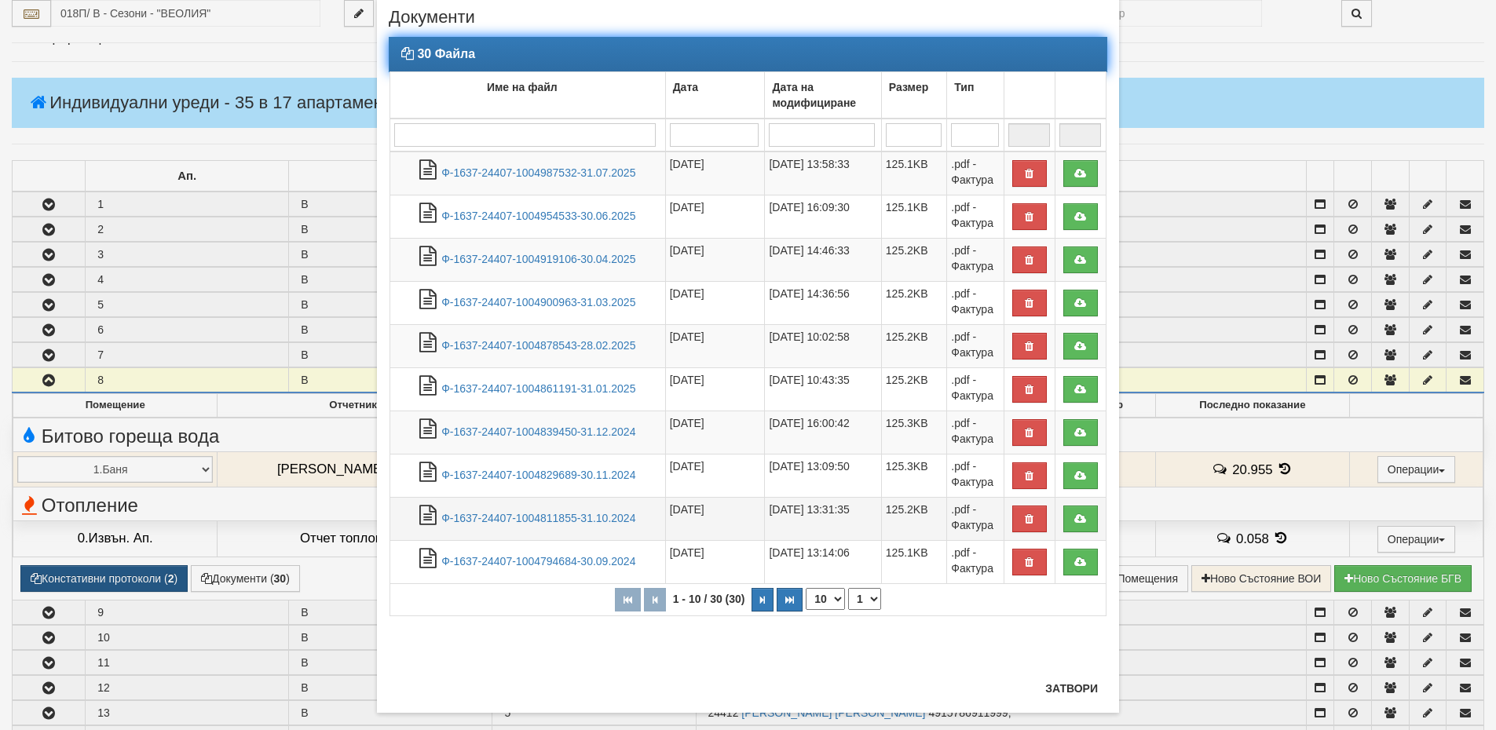
scroll to position [64, 0]
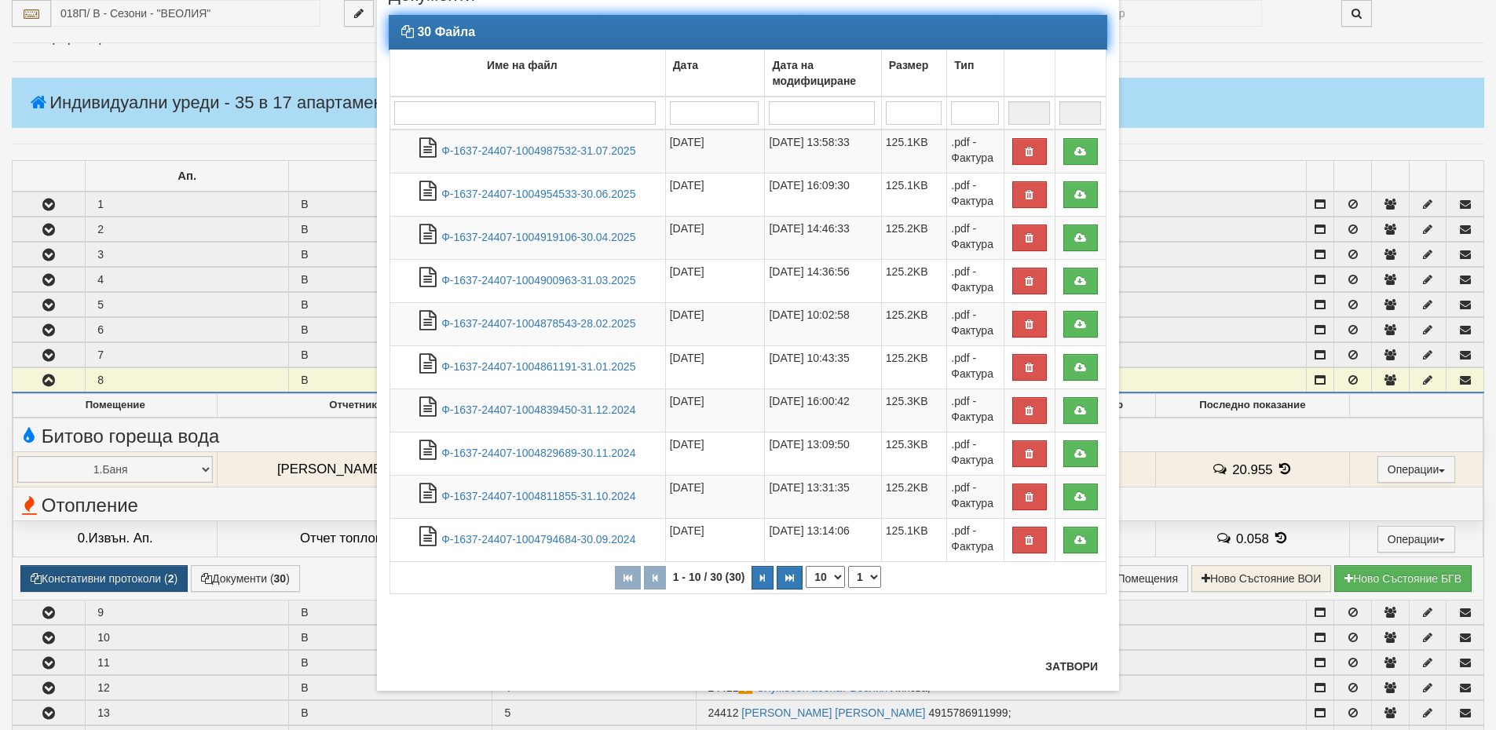
click at [819, 578] on select "10 20 30 40" at bounding box center [825, 577] width 39 height 22
select select "40"
click at [806, 588] on select "10 20 30 40" at bounding box center [825, 577] width 39 height 22
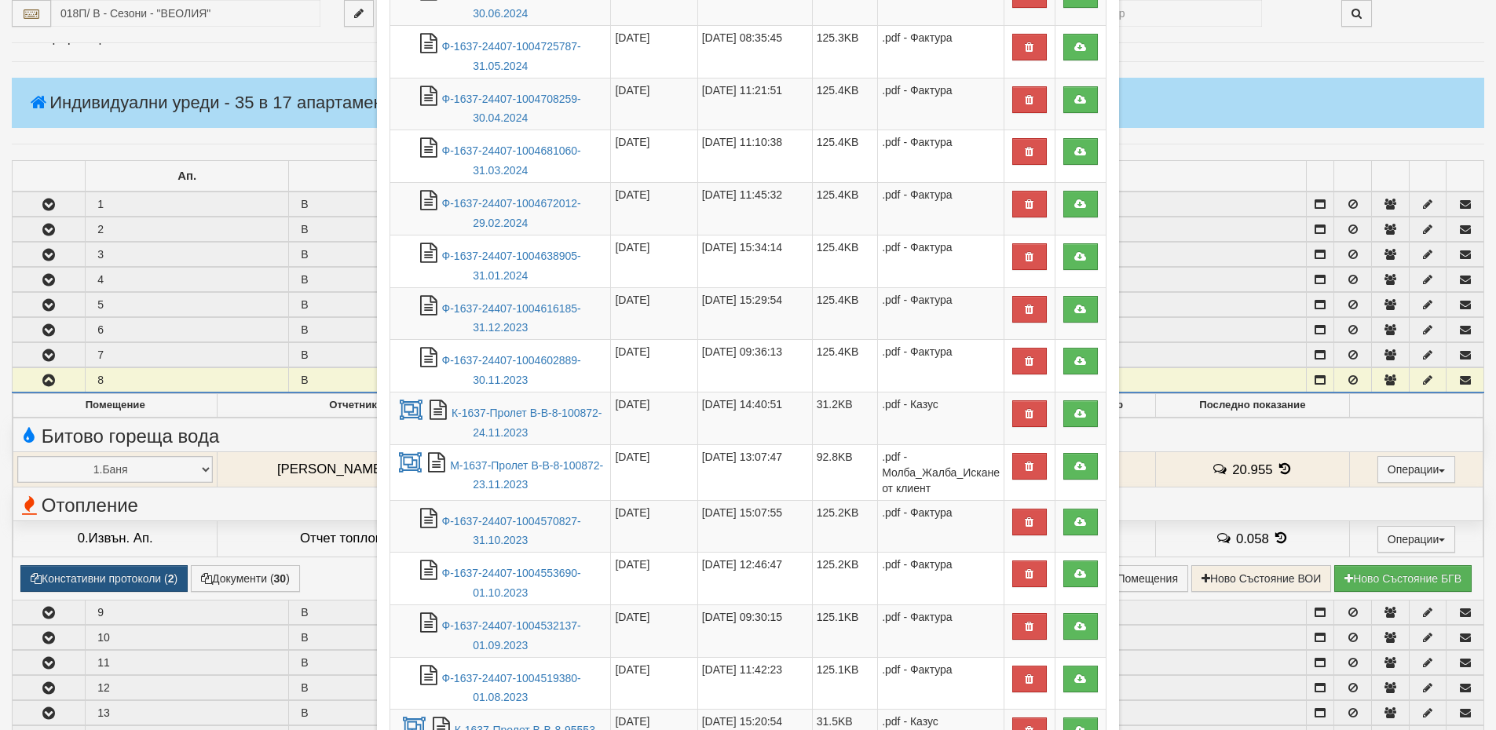
scroll to position [1177, 0]
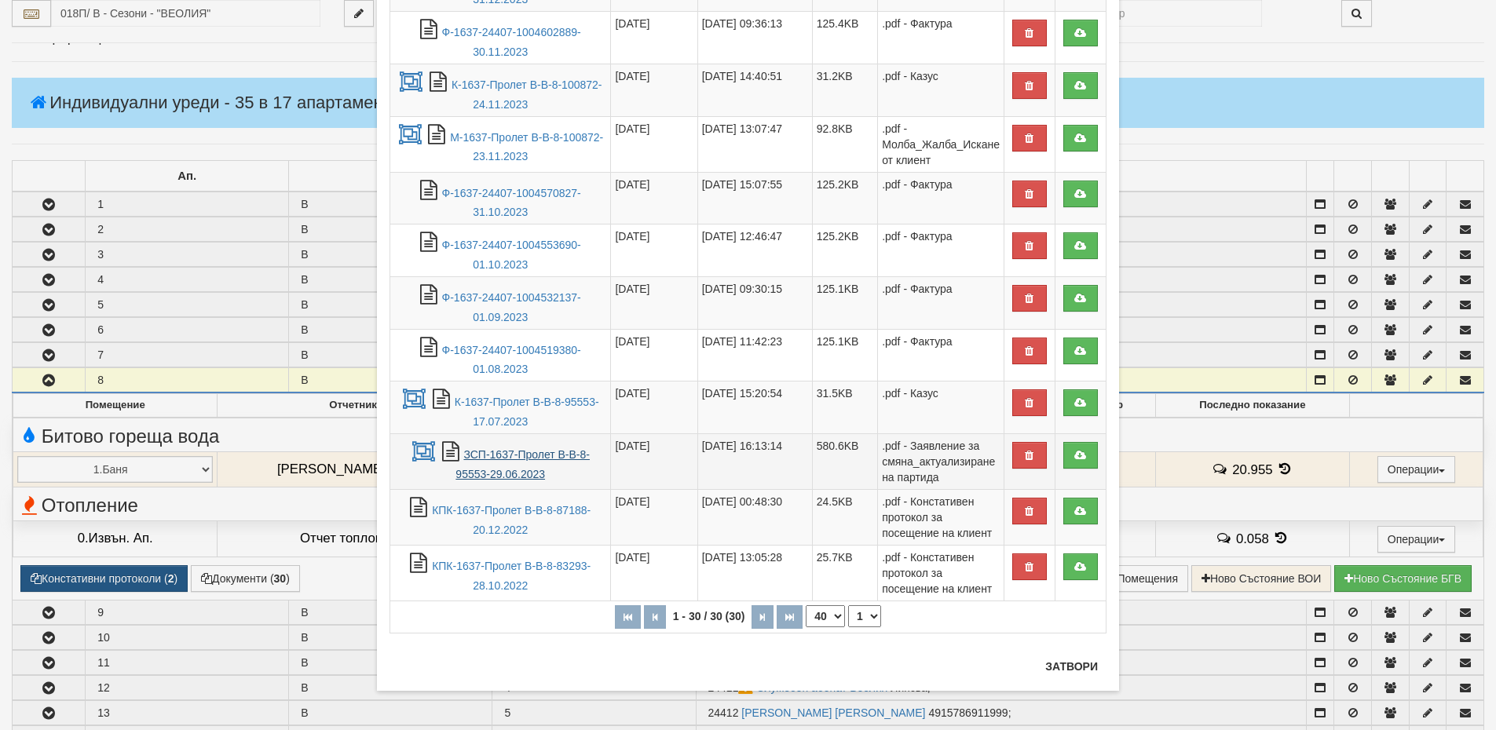
click at [497, 461] on link "ЗСП-1637-Пролет В-В-8-95553-29.06.2023" at bounding box center [522, 464] width 134 height 32
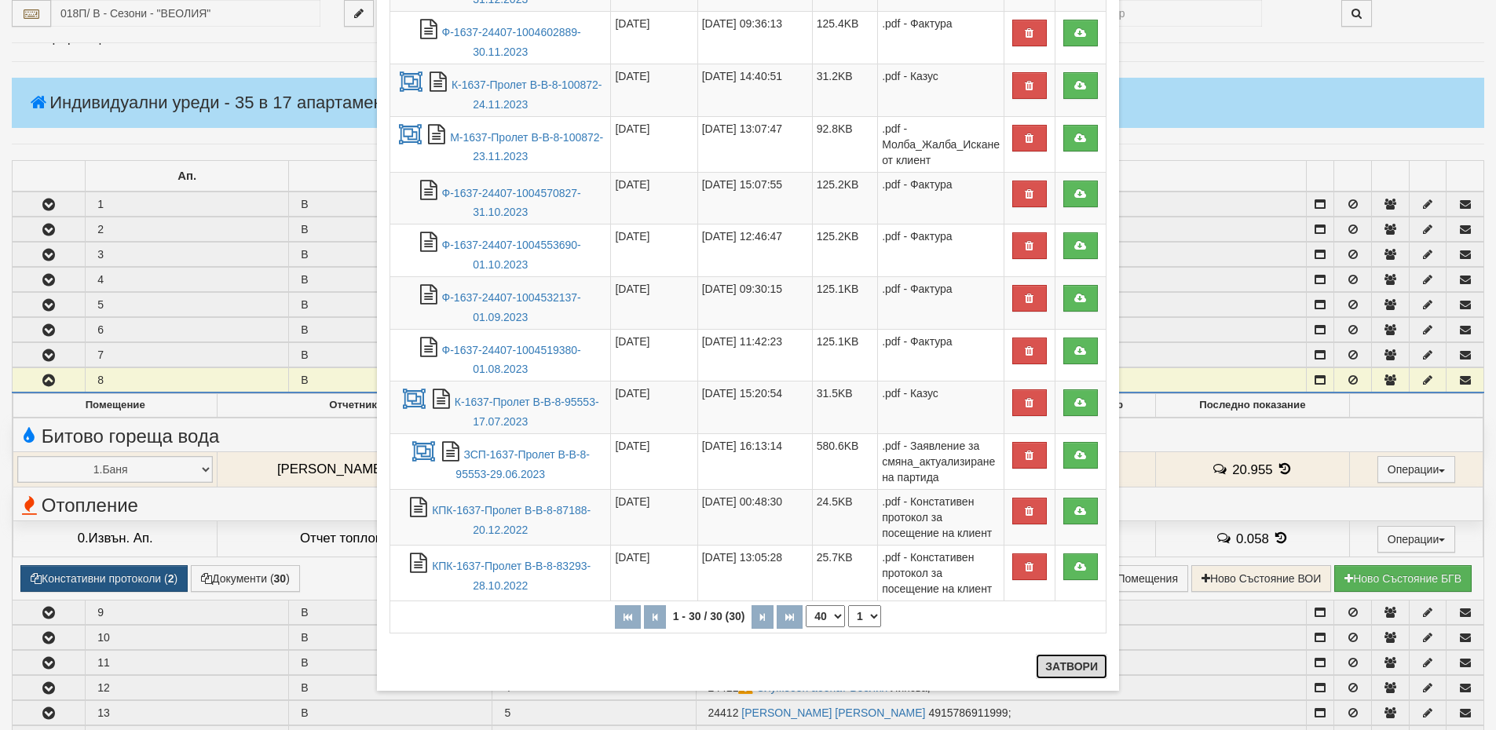
click at [1070, 670] on button "Затвори" at bounding box center [1071, 666] width 71 height 25
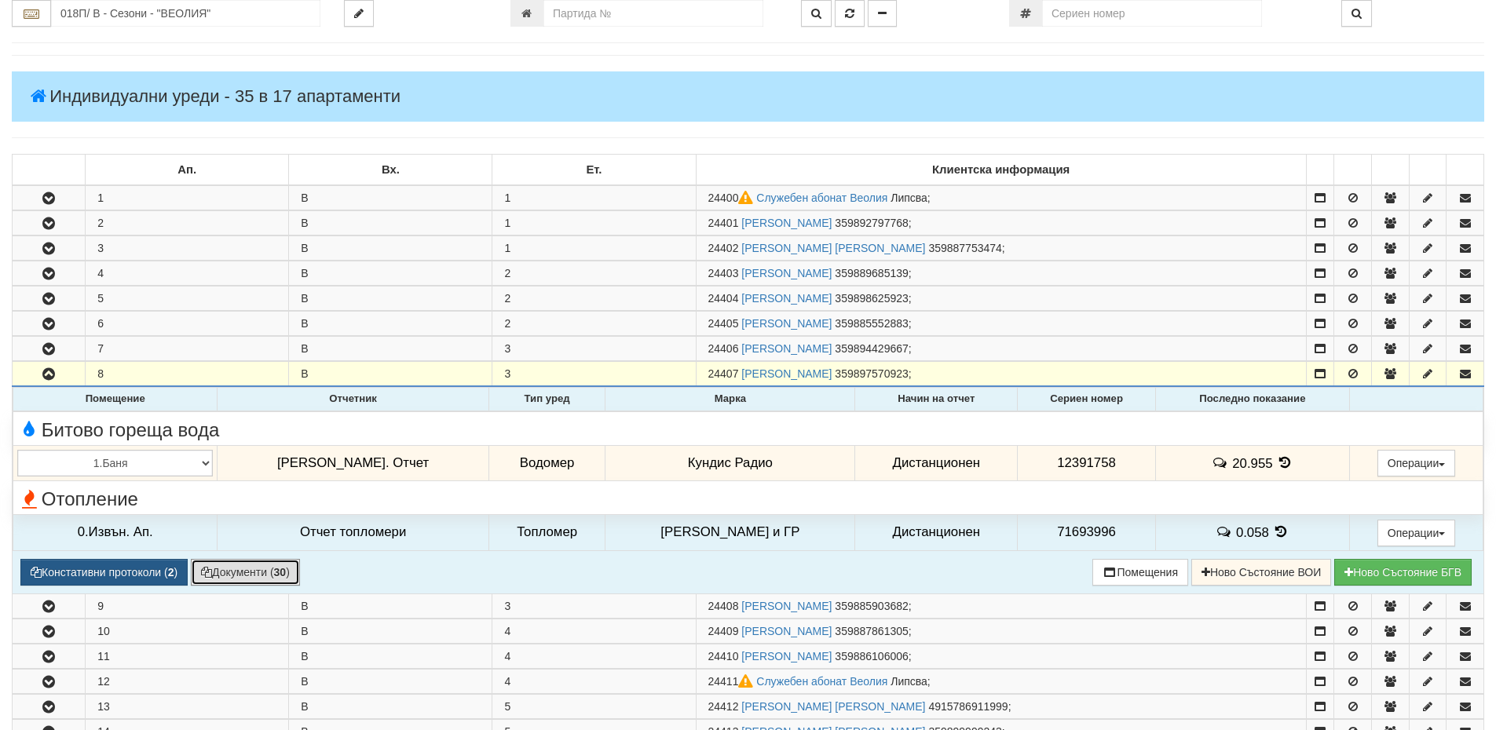
scroll to position [157, 0]
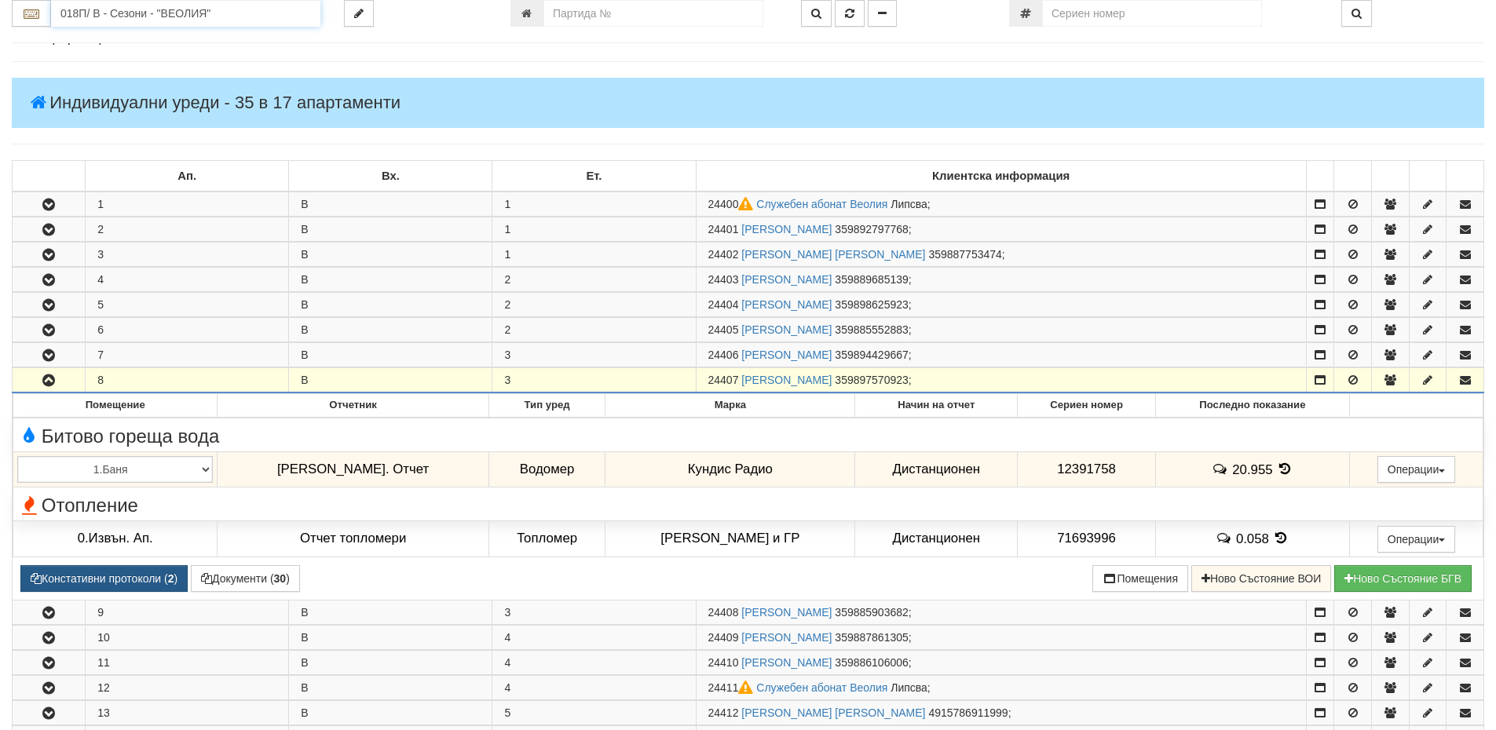
click at [127, 17] on input "018П/ В - Сезони - "ВЕОЛИЯ"" at bounding box center [185, 13] width 269 height 27
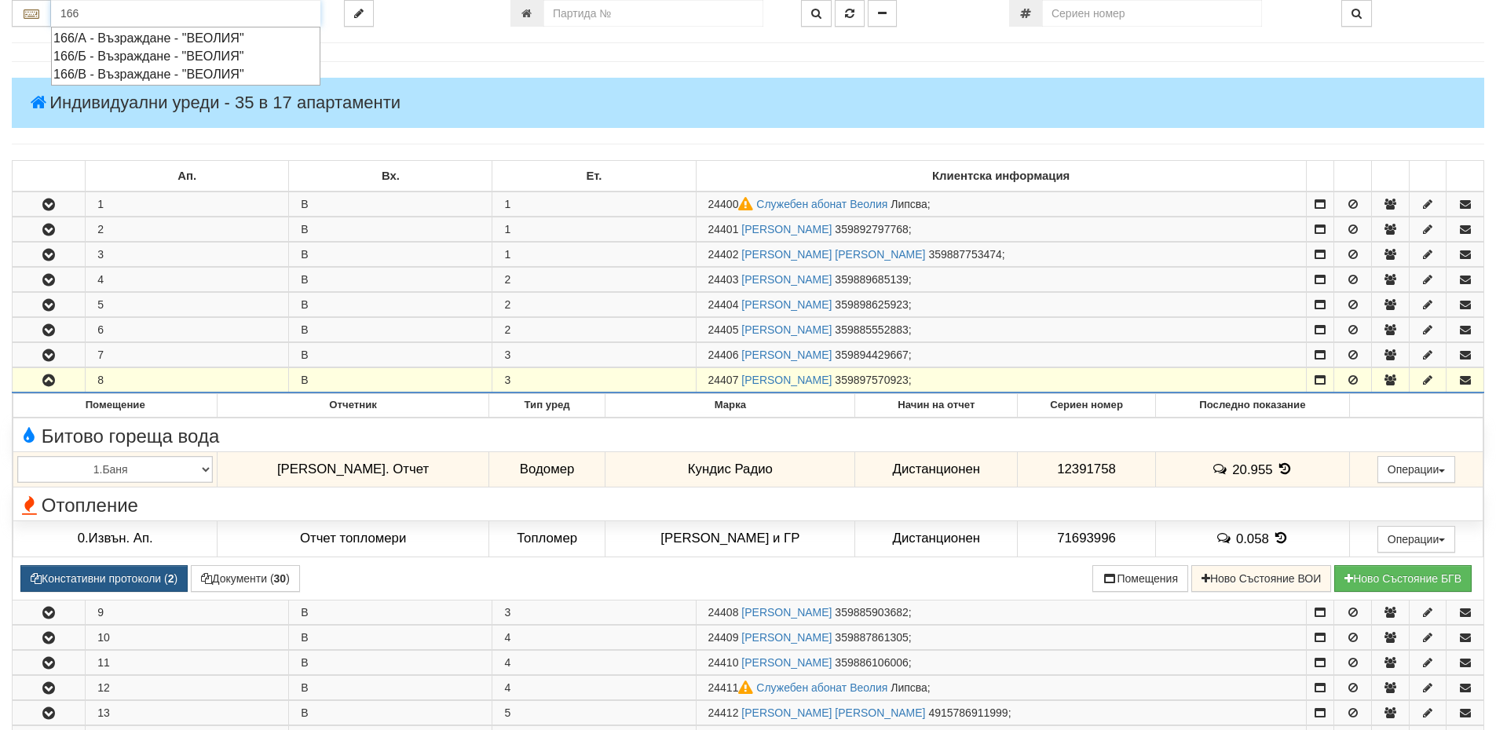
click at [173, 57] on div "166/Б - Възраждане - "ВЕОЛИЯ"" at bounding box center [185, 56] width 265 height 18
type input "166/Б - Възраждане - "ВЕОЛИЯ""
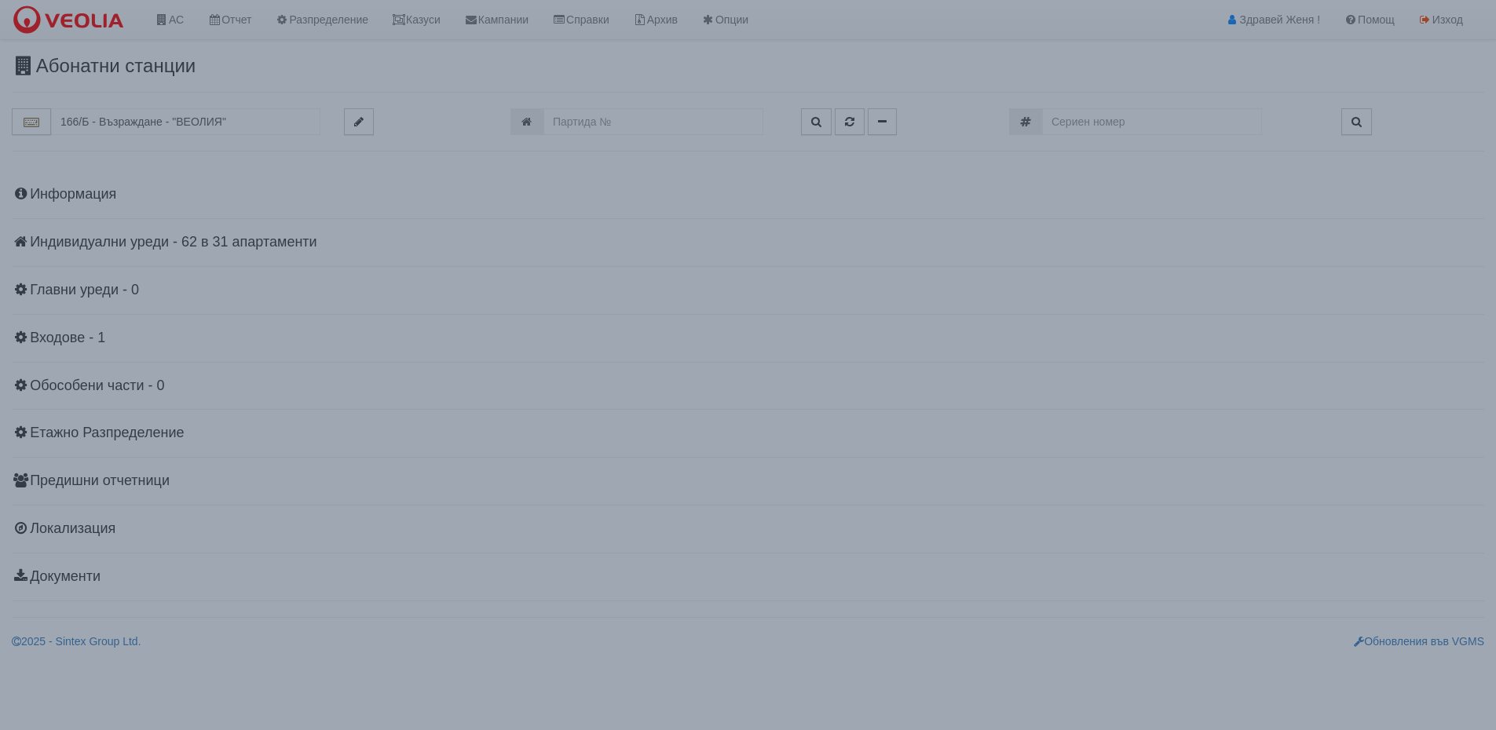
scroll to position [0, 0]
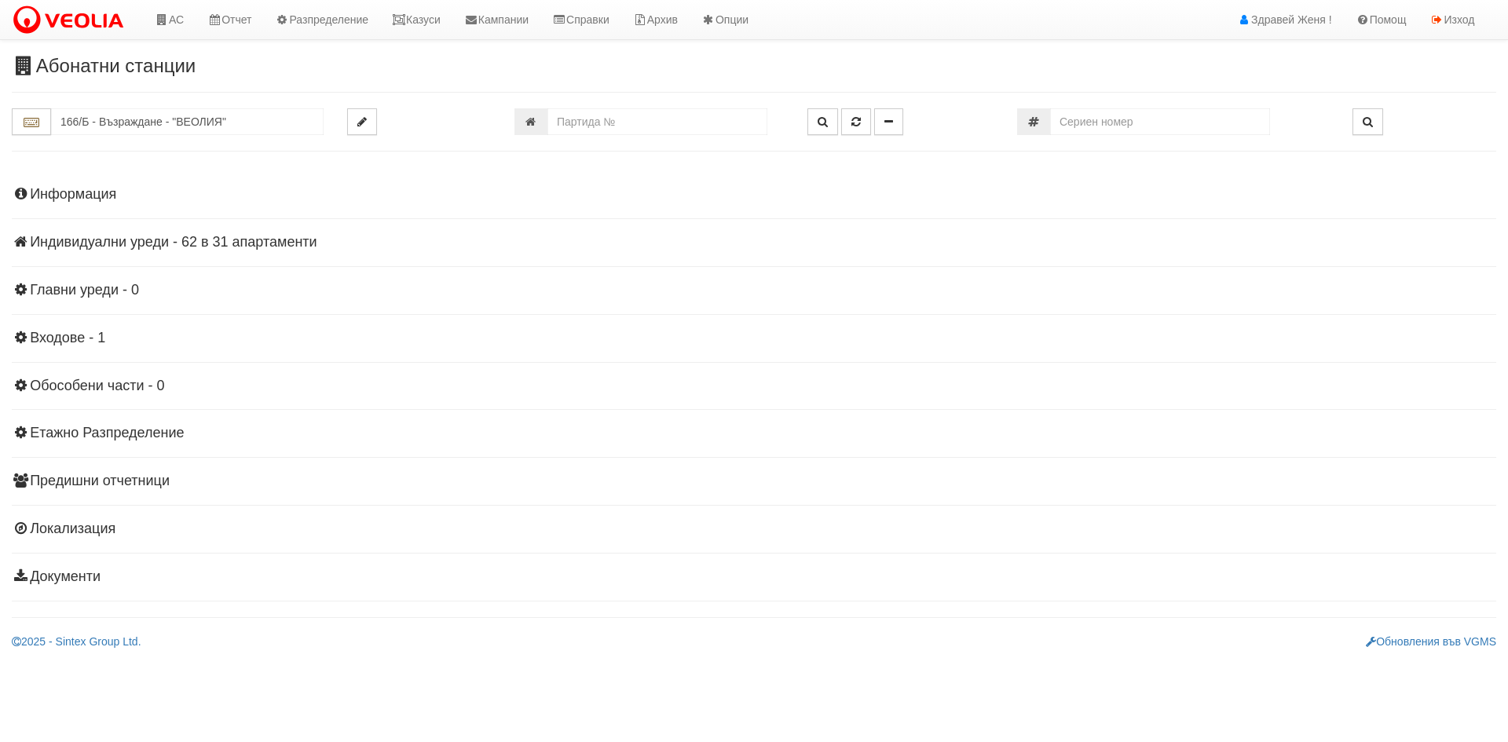
click at [221, 233] on div "Информация Параметри Брой Апартаменти: 31 Ползватели 07/2025 0 %" at bounding box center [754, 383] width 1484 height 433
click at [218, 240] on h4 "Индивидуални уреди - 62 в 31 апартаменти" at bounding box center [754, 243] width 1484 height 16
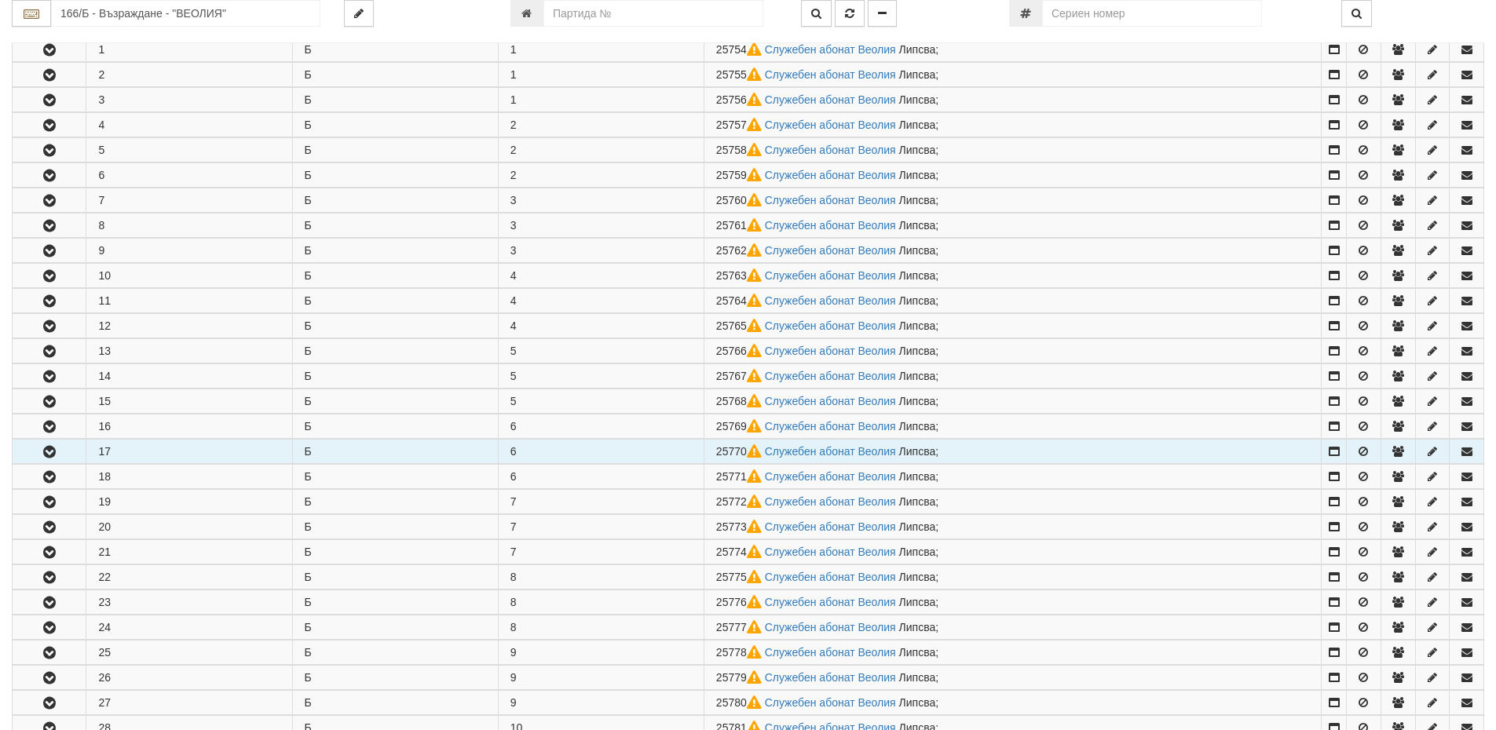
scroll to position [393, 0]
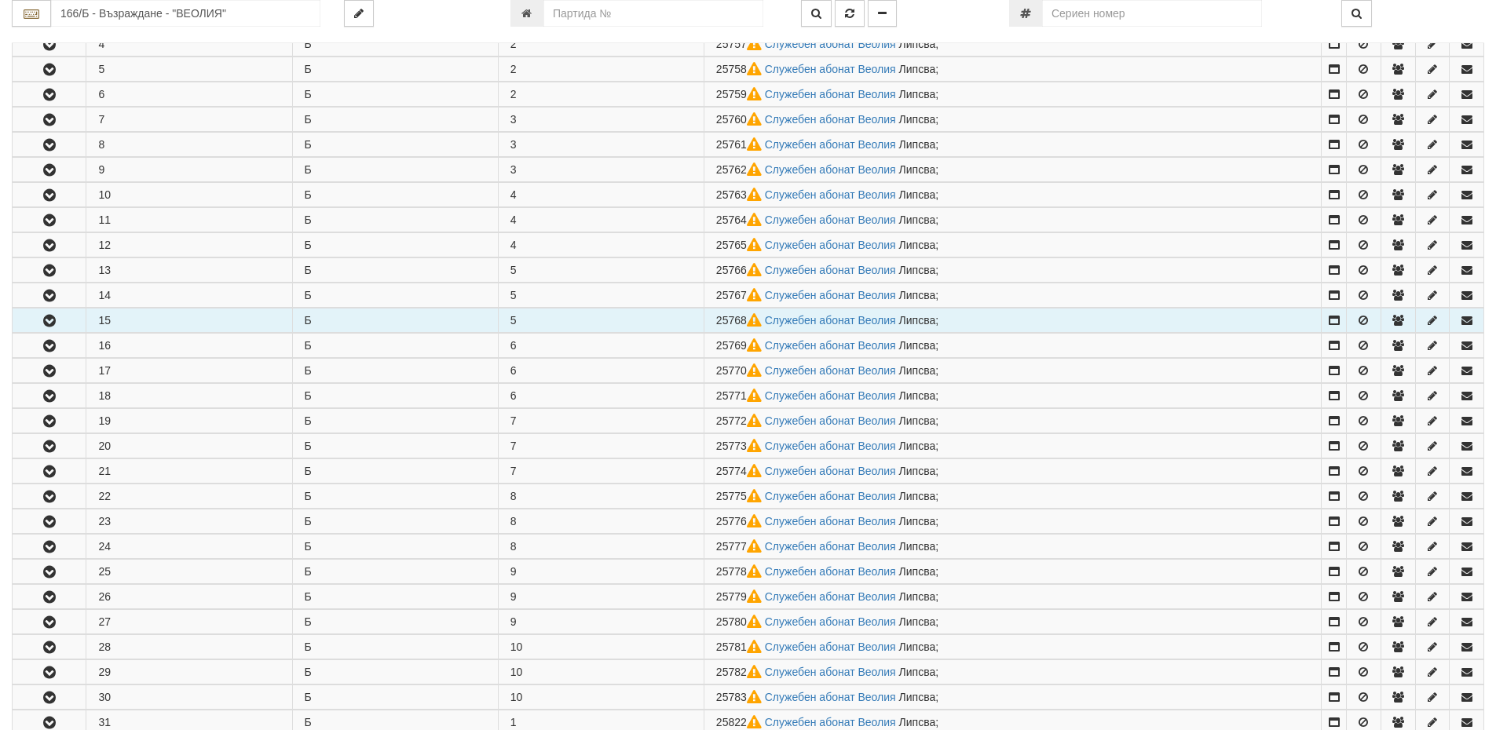
click at [43, 331] on button "button" at bounding box center [49, 321] width 73 height 24
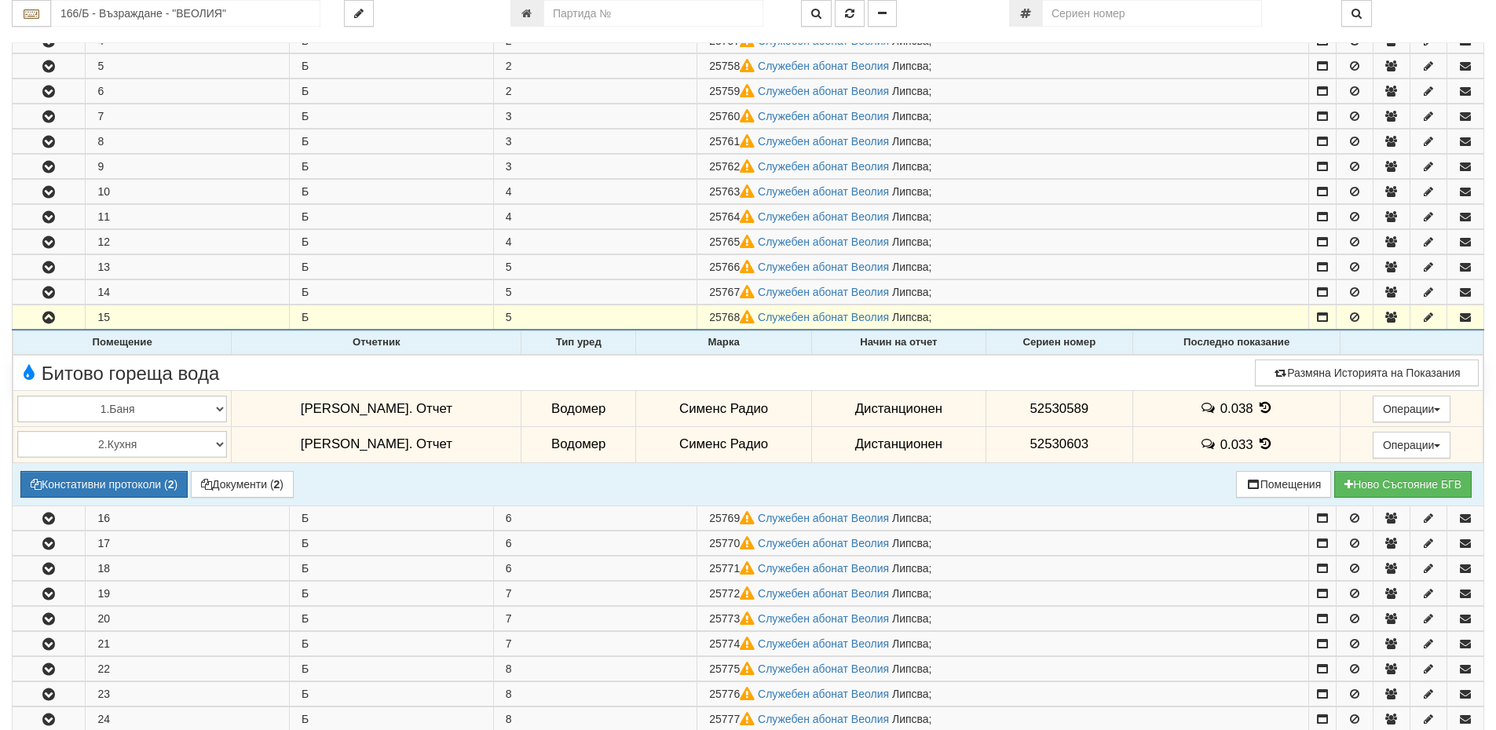
scroll to position [236, 0]
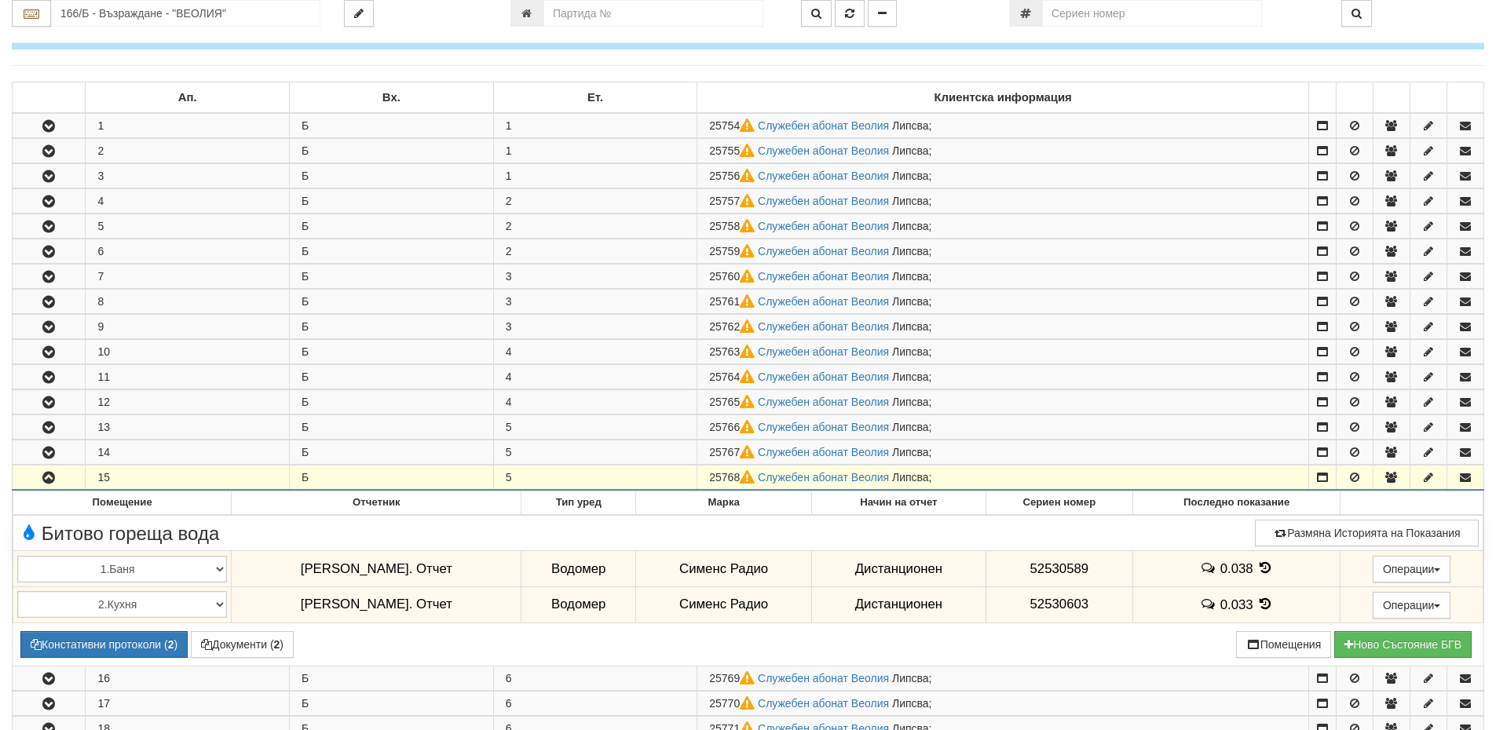
drag, startPoint x: 742, startPoint y: 474, endPoint x: 693, endPoint y: 477, distance: 49.6
click at [693, 477] on tr "15 Б 5 25768 Служебен абонат Веолия Липсва ;" at bounding box center [749, 478] width 1472 height 25
copy tr "25768"
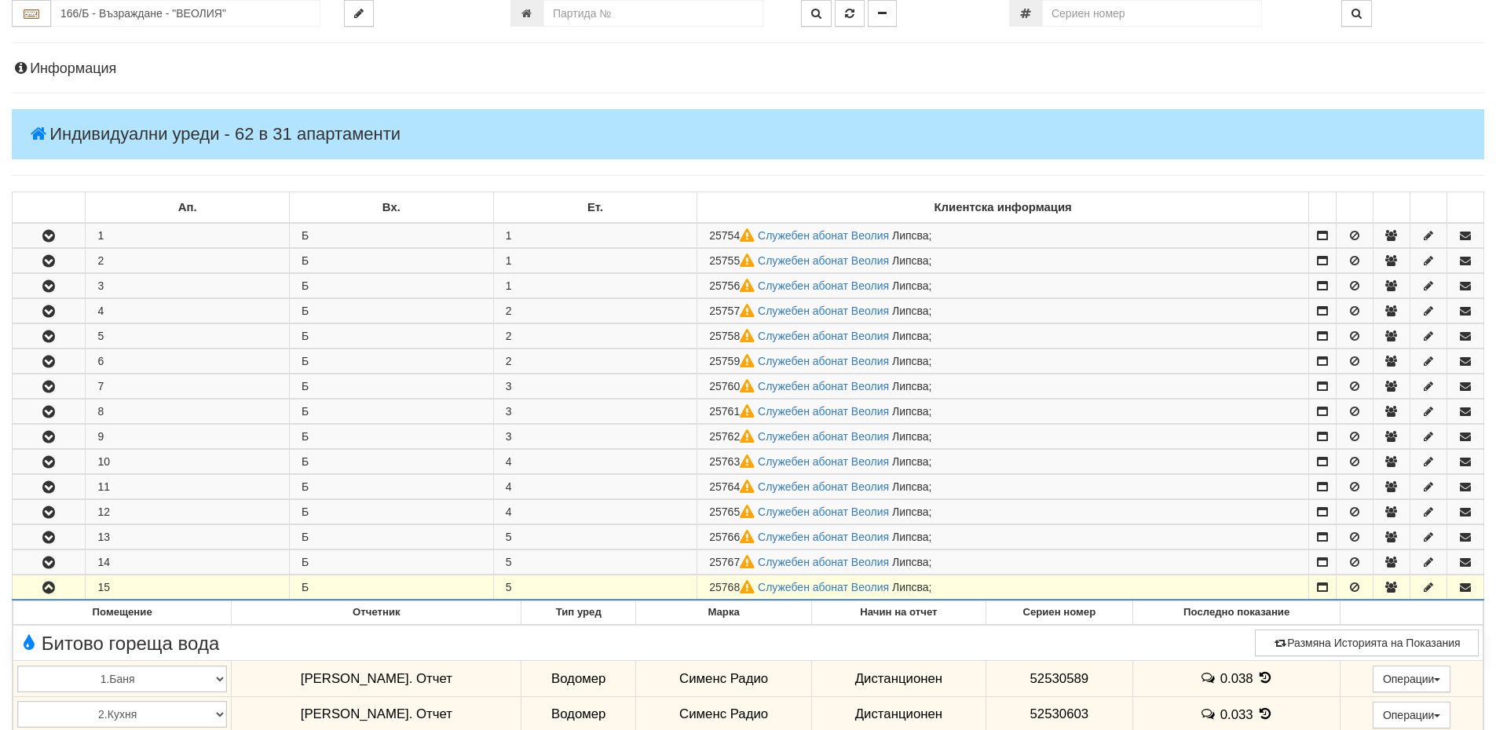
scroll to position [0, 0]
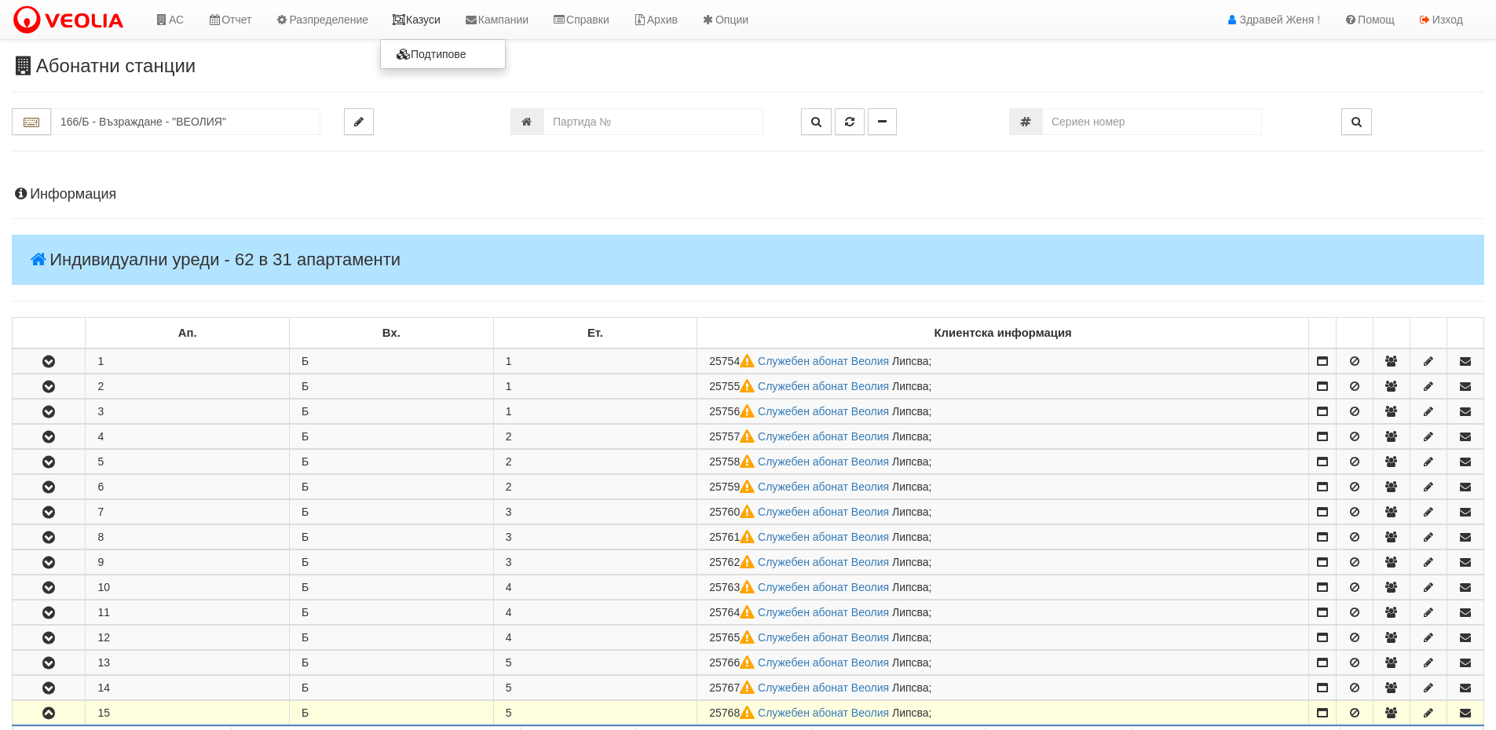
click at [441, 29] on link "Казуси" at bounding box center [416, 19] width 72 height 39
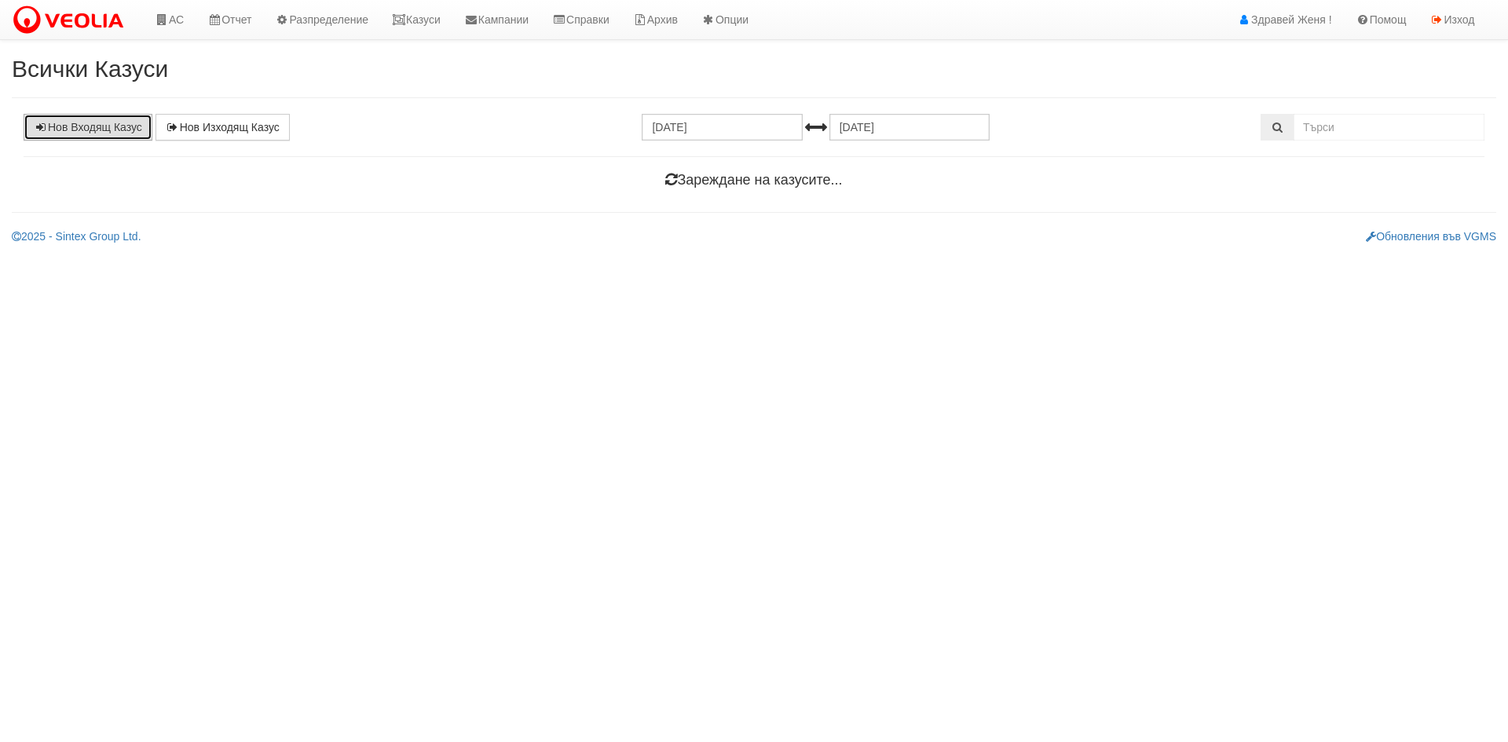
click at [79, 140] on link "Нов Входящ Казус" at bounding box center [88, 127] width 129 height 27
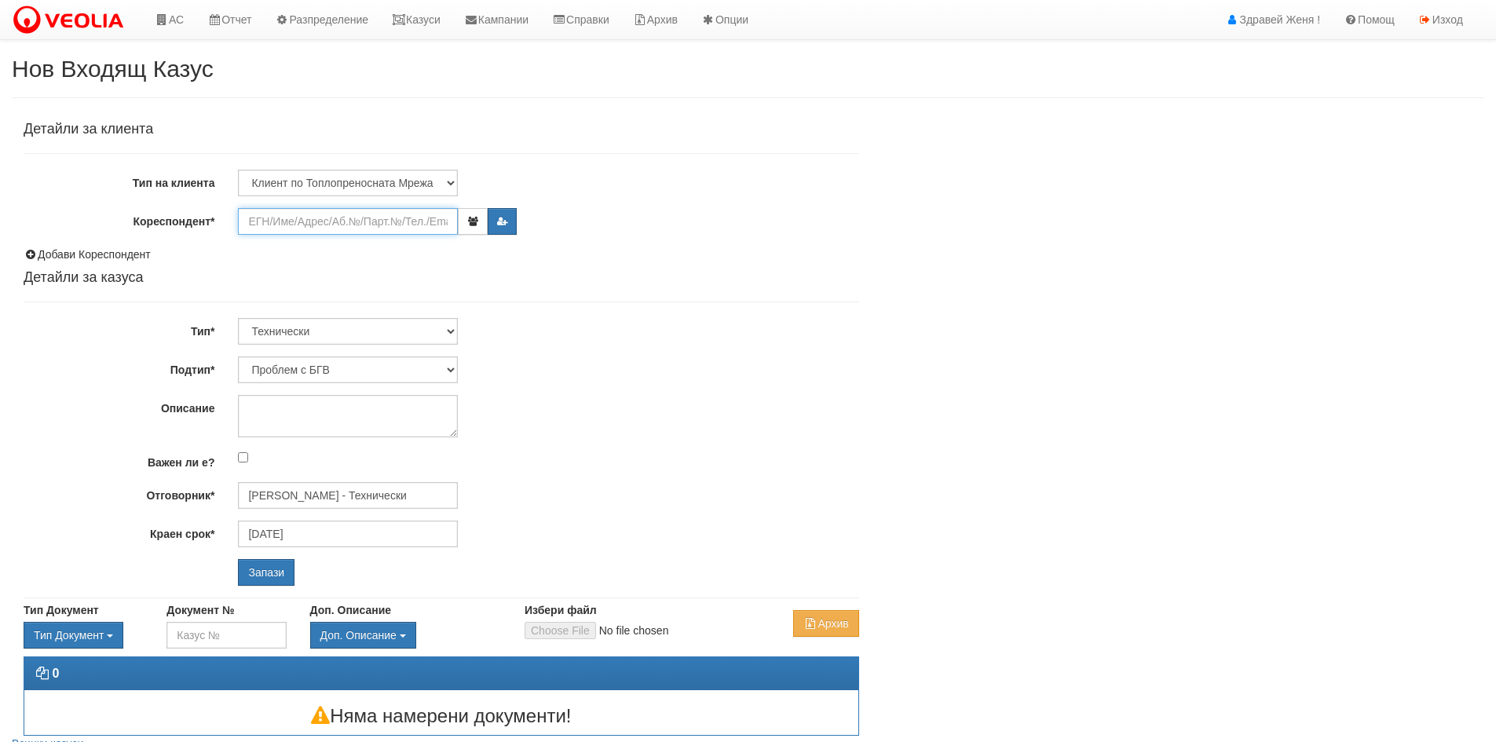
click at [291, 212] on input "Кореспондент*" at bounding box center [348, 221] width 220 height 27
paste input "25768"
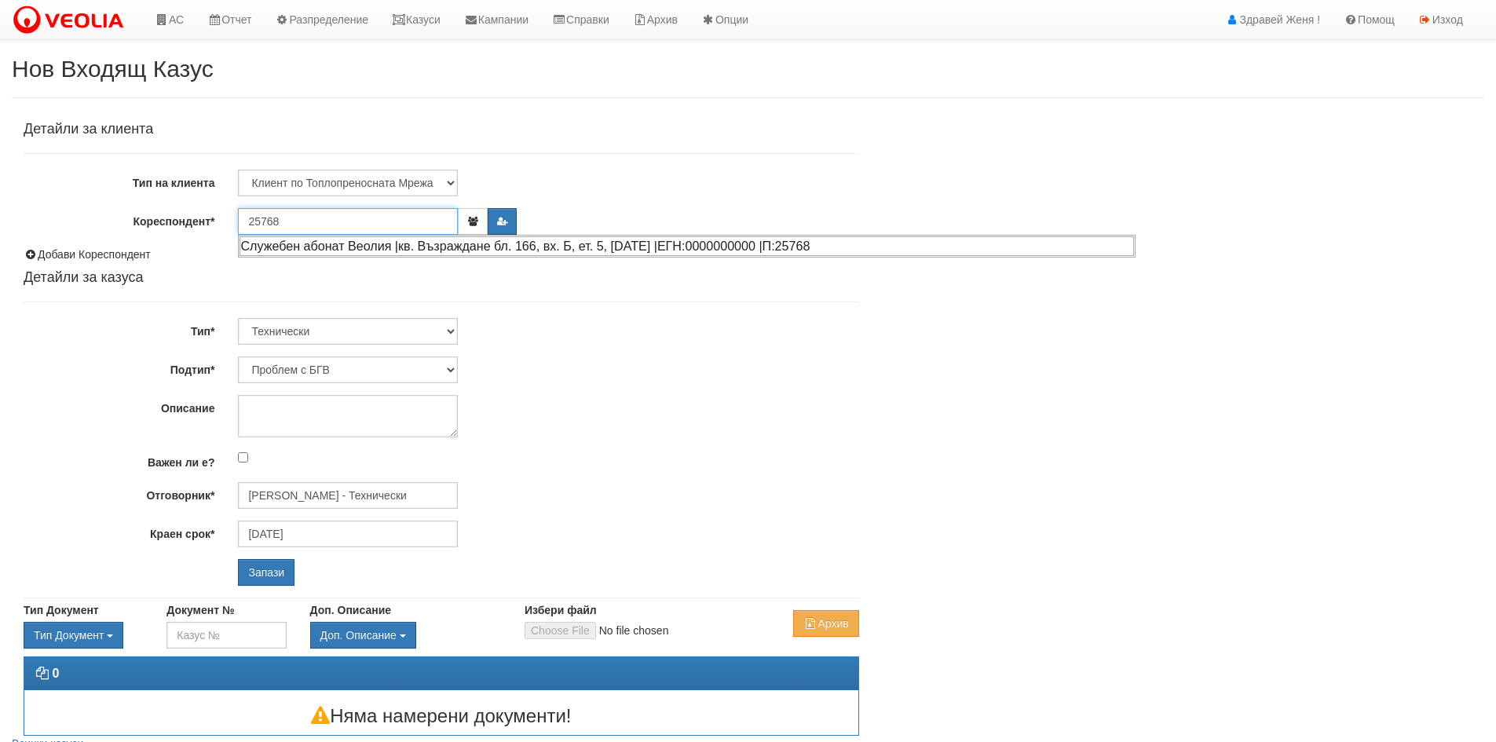
click at [321, 247] on div "Служебен абонат Веолия |кв. Възраждане бл. 166, вх. Б, ет. 5, [DATE] |ЕГН:00000…" at bounding box center [687, 246] width 894 height 20
type input "Служебен абонат Веолия"
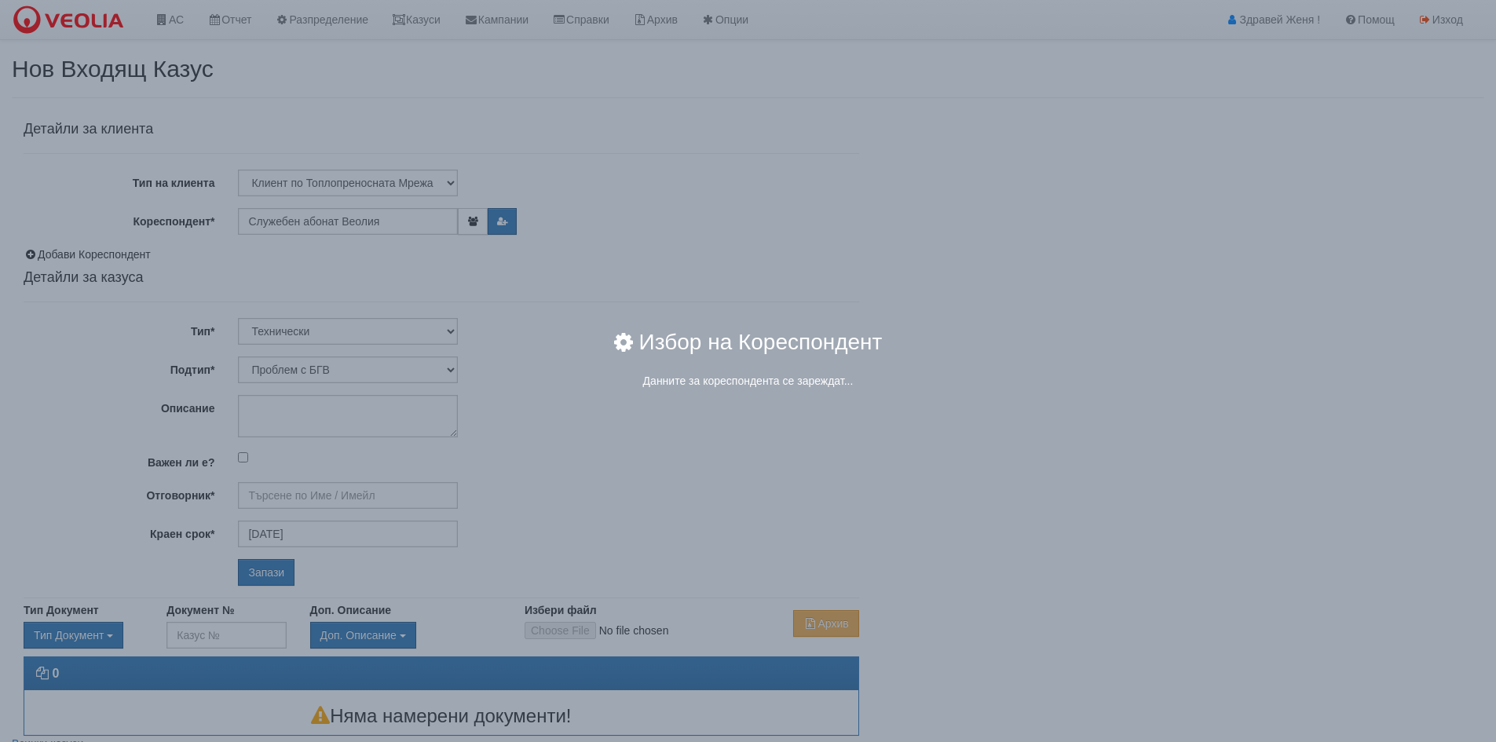
type input "[PERSON_NAME] - Технически"
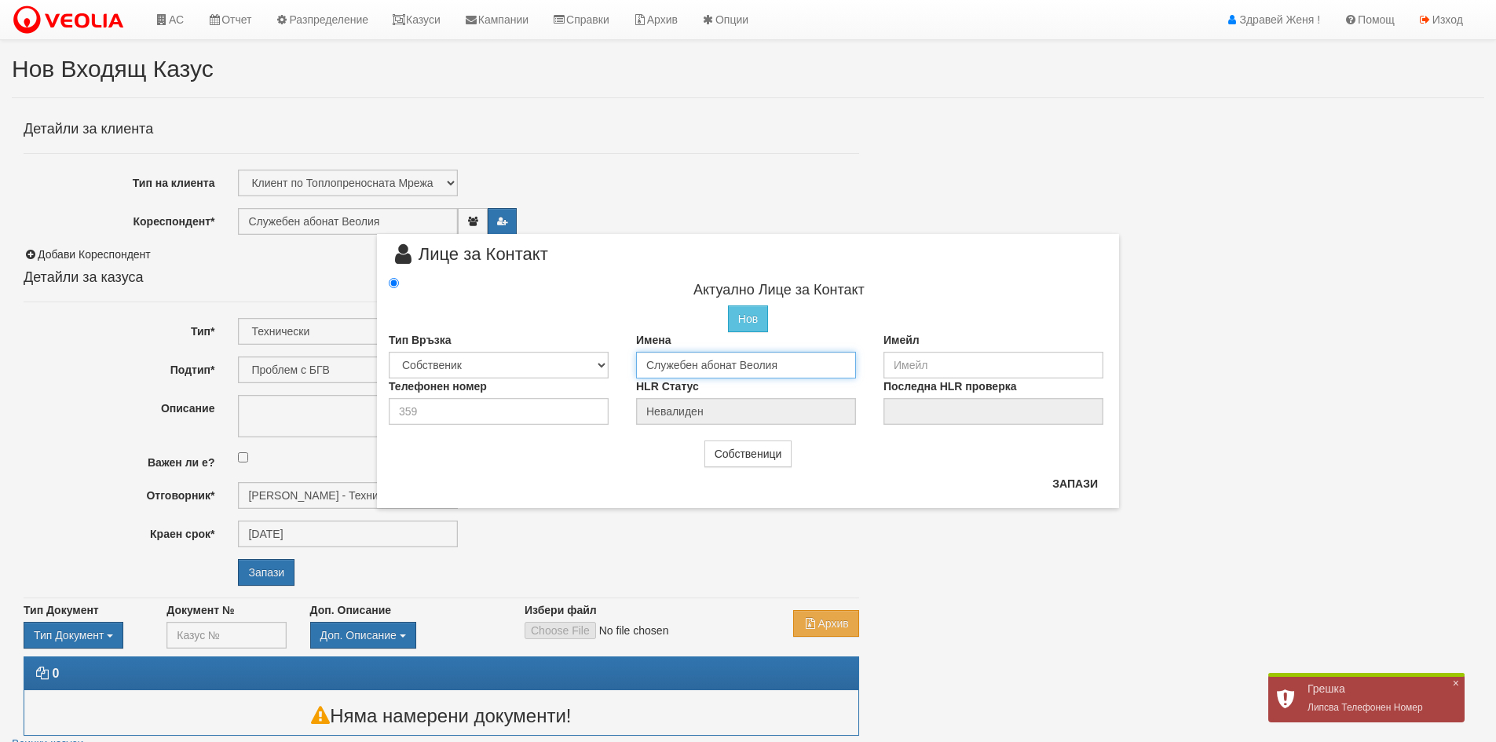
drag, startPoint x: 817, startPoint y: 364, endPoint x: 581, endPoint y: 356, distance: 236.5
click at [581, 356] on div "Тип Връзка Собственик [PERSON_NAME] Съсед Приятел Имена Служебен абонат Веолия …" at bounding box center [748, 355] width 742 height 46
type input "[PERSON_NAME]"
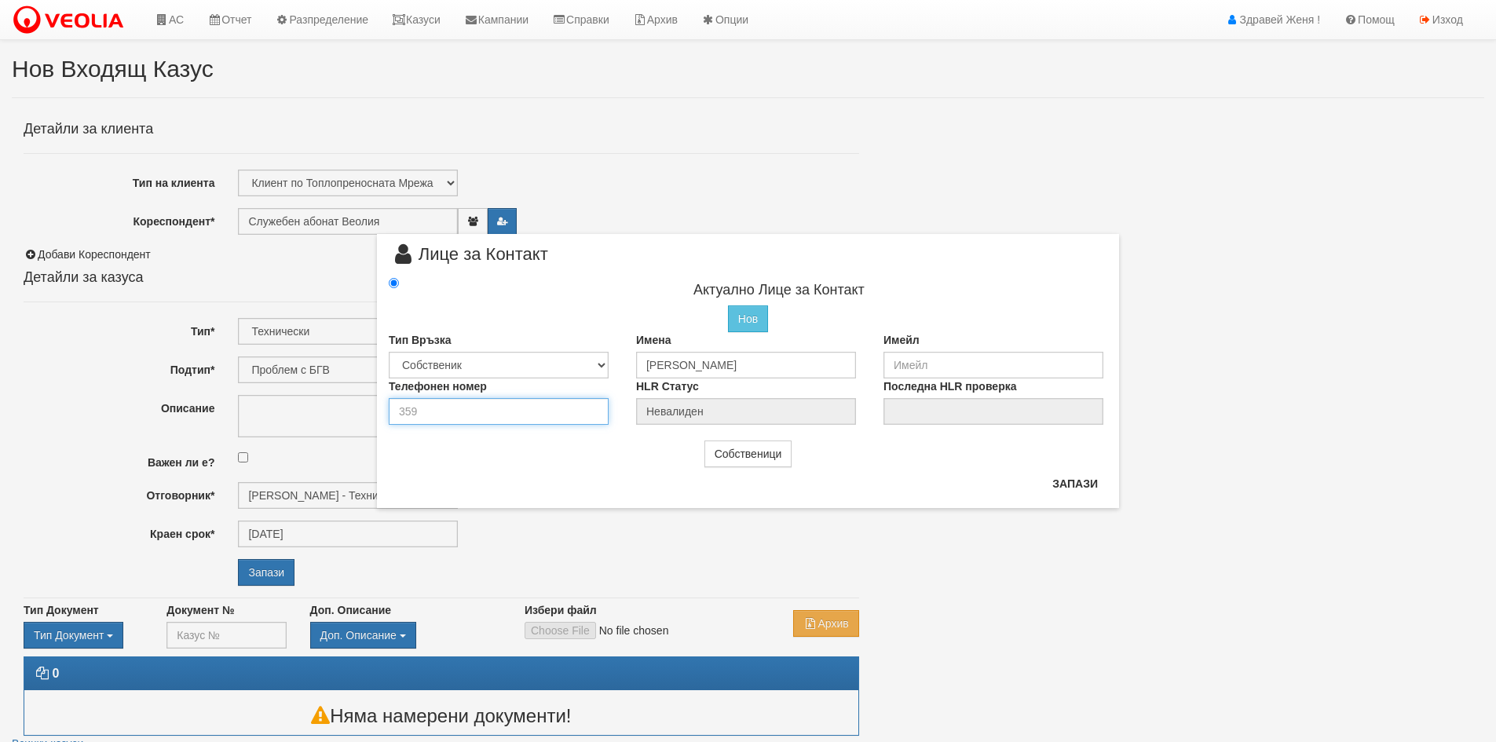
click at [519, 412] on input "number" at bounding box center [499, 411] width 220 height 27
type input "0896591047"
click at [1090, 485] on button "Запази" at bounding box center [1075, 483] width 64 height 25
type input "[PERSON_NAME]"
radio input "true"
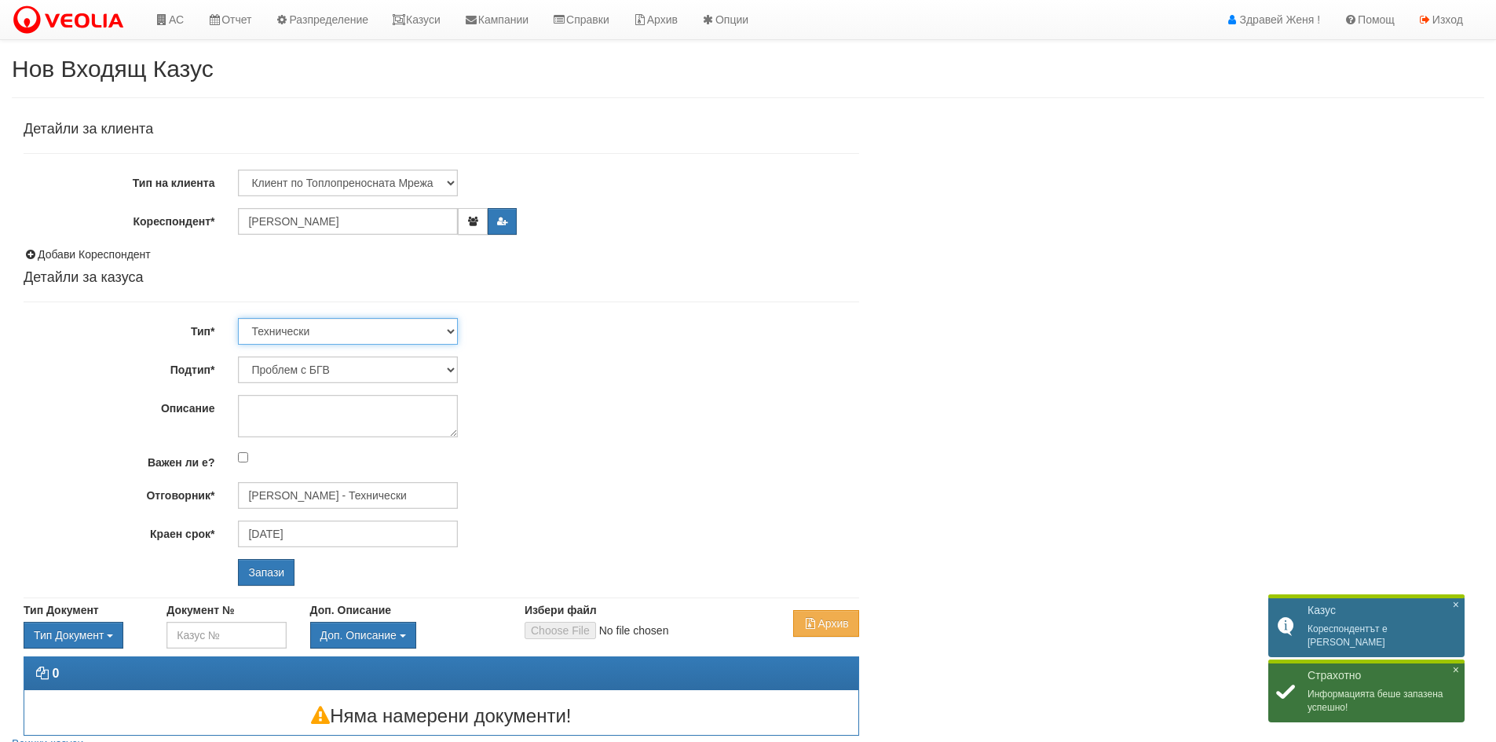
click at [338, 338] on select "Технически ФТС Търговски Административен Производствен Експлоатационен Финансов…" at bounding box center [348, 331] width 220 height 27
select select "1"
click at [238, 318] on select "Технически ФТС Търговски Административен Производствен Експлоатационен Финансов…" at bounding box center [348, 331] width 220 height 27
type input "02/10/2025"
type input "Миглена Михова - Клиенти и Развитие"
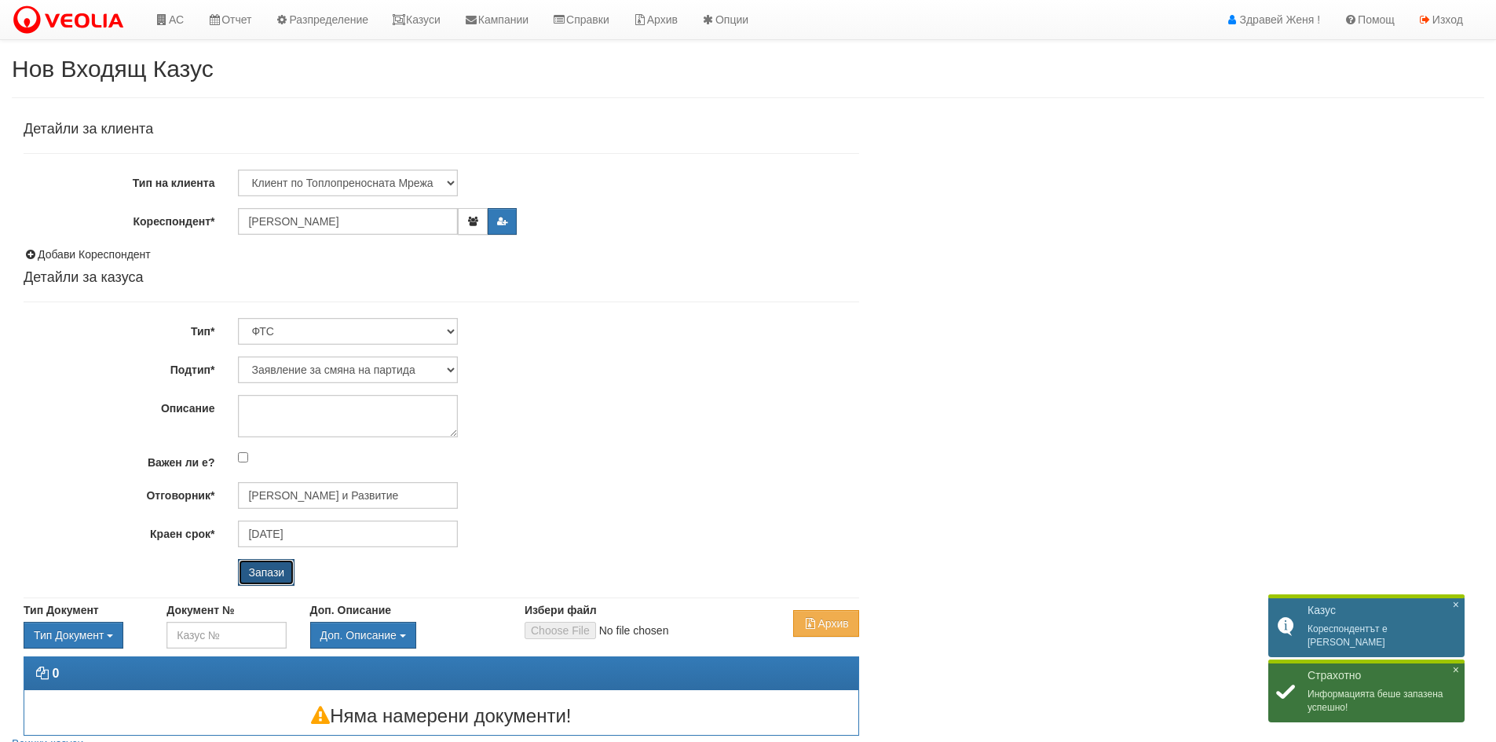
click at [284, 579] on input "Запази" at bounding box center [266, 572] width 57 height 27
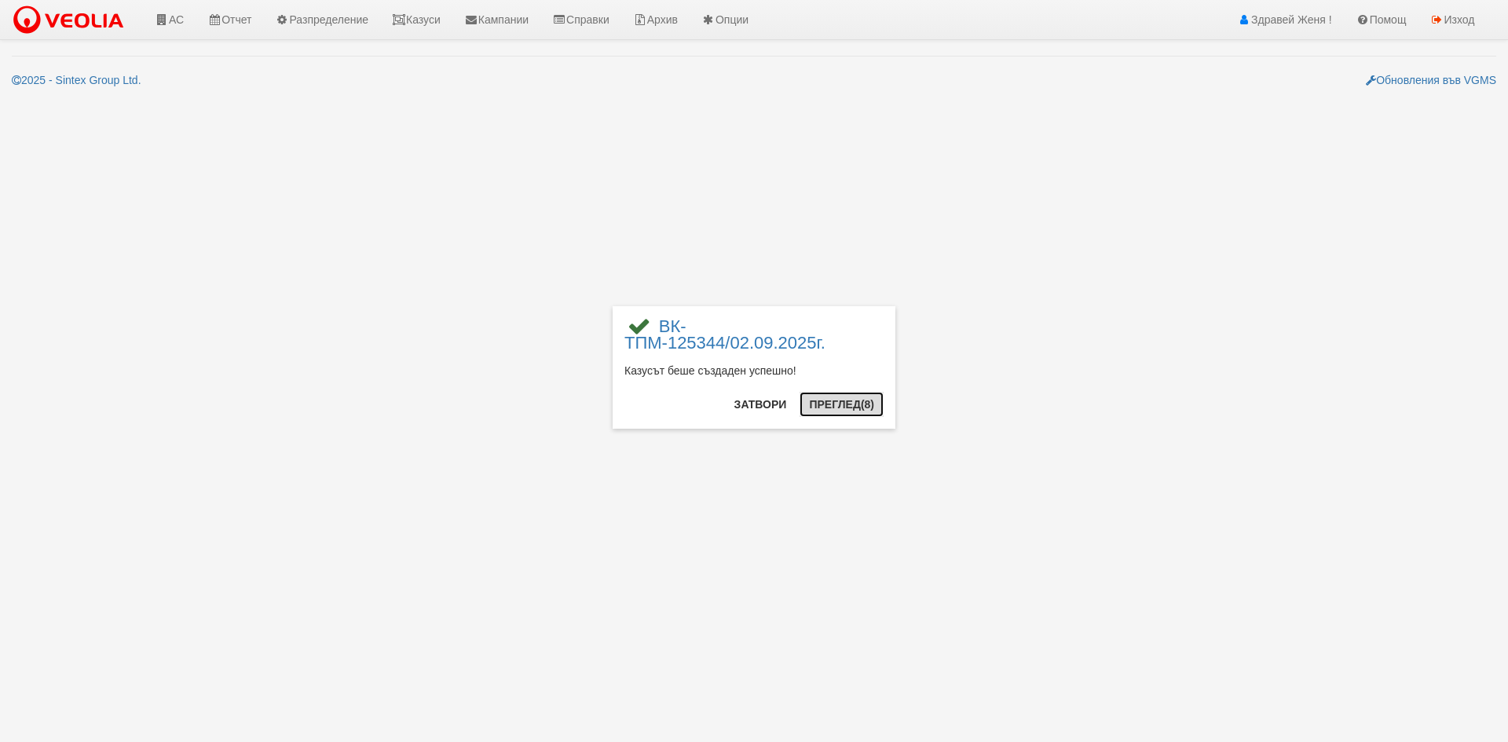
click at [865, 403] on span "(8)" at bounding box center [867, 404] width 13 height 13
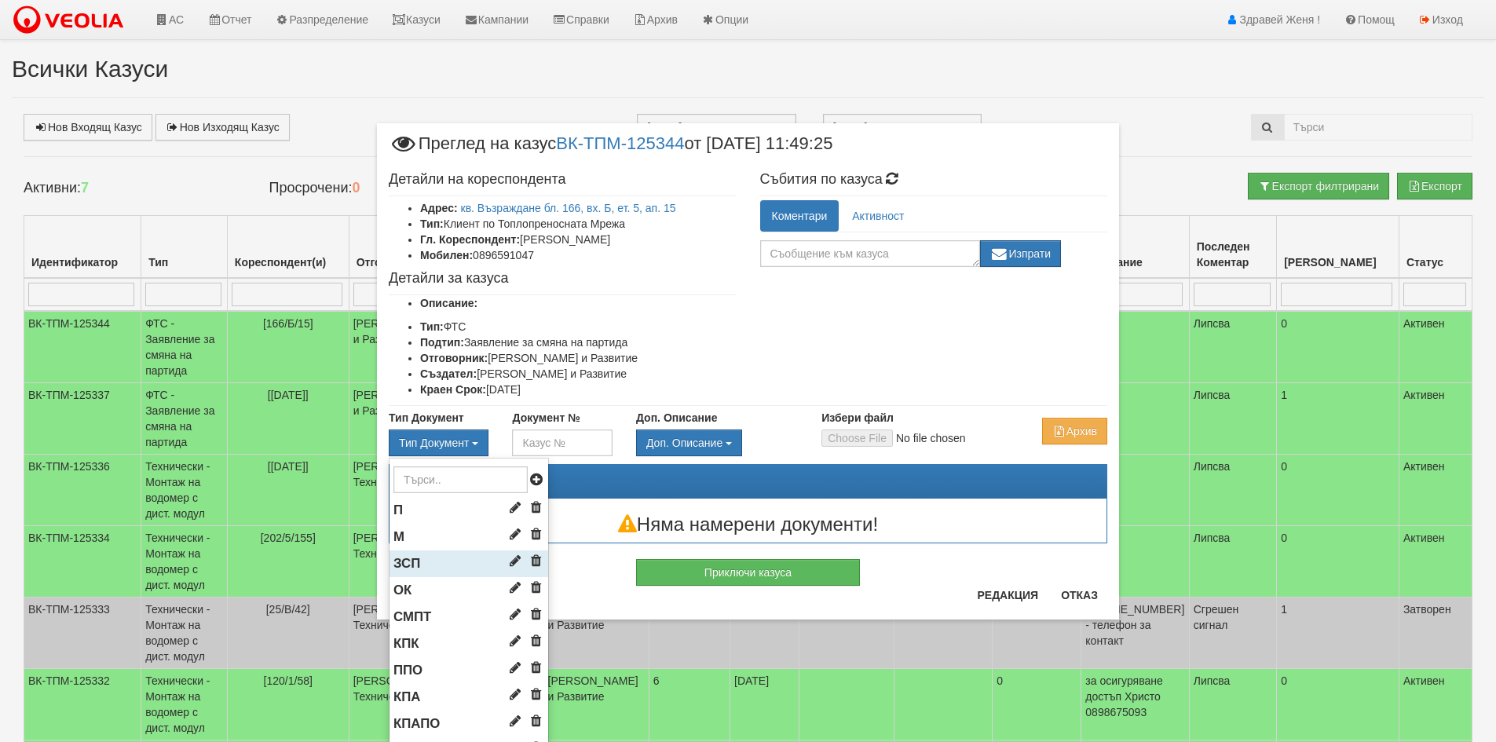
click at [425, 560] on li "ЗСП" at bounding box center [468, 563] width 159 height 27
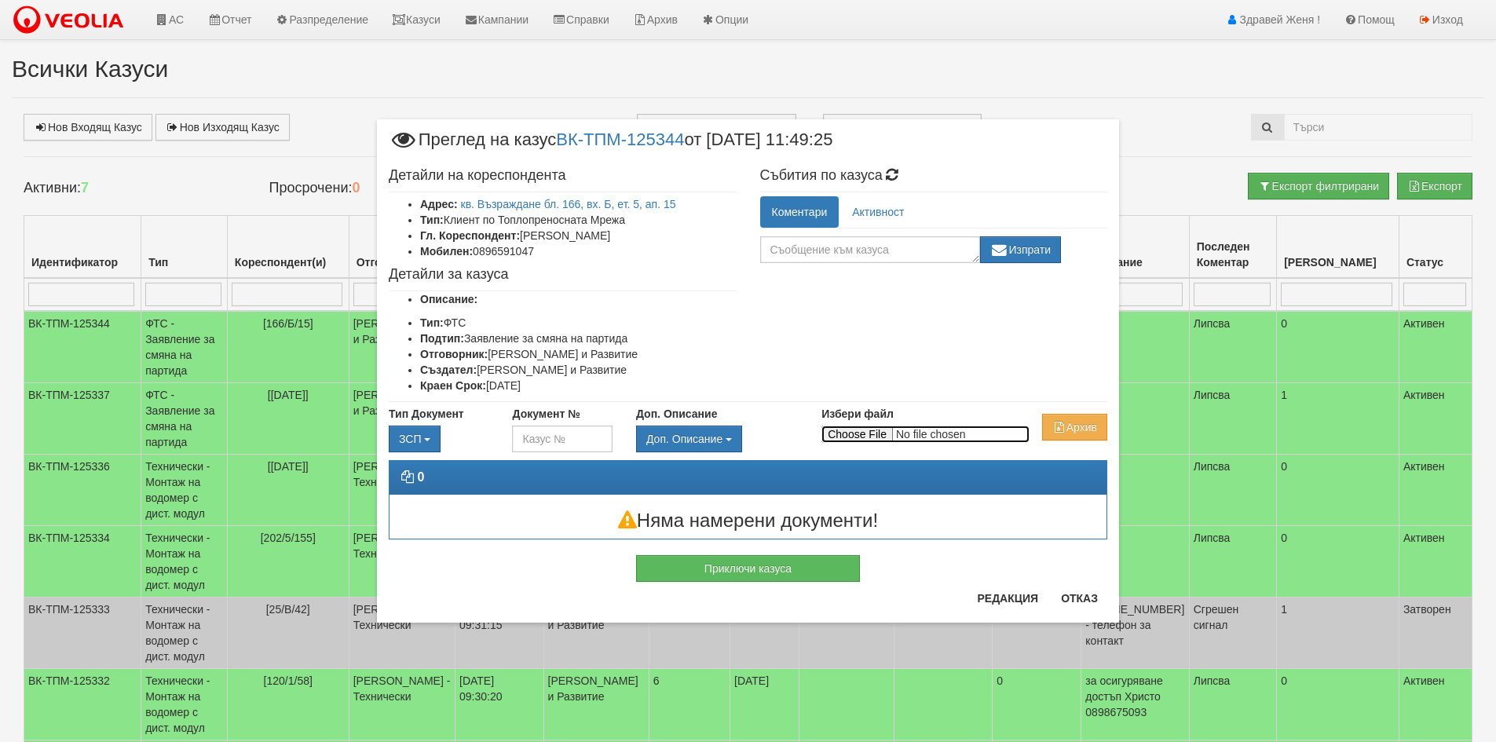
click at [869, 430] on input "Избери файл" at bounding box center [925, 434] width 208 height 17
type input "C:\fakepath\DOC088.pdf"
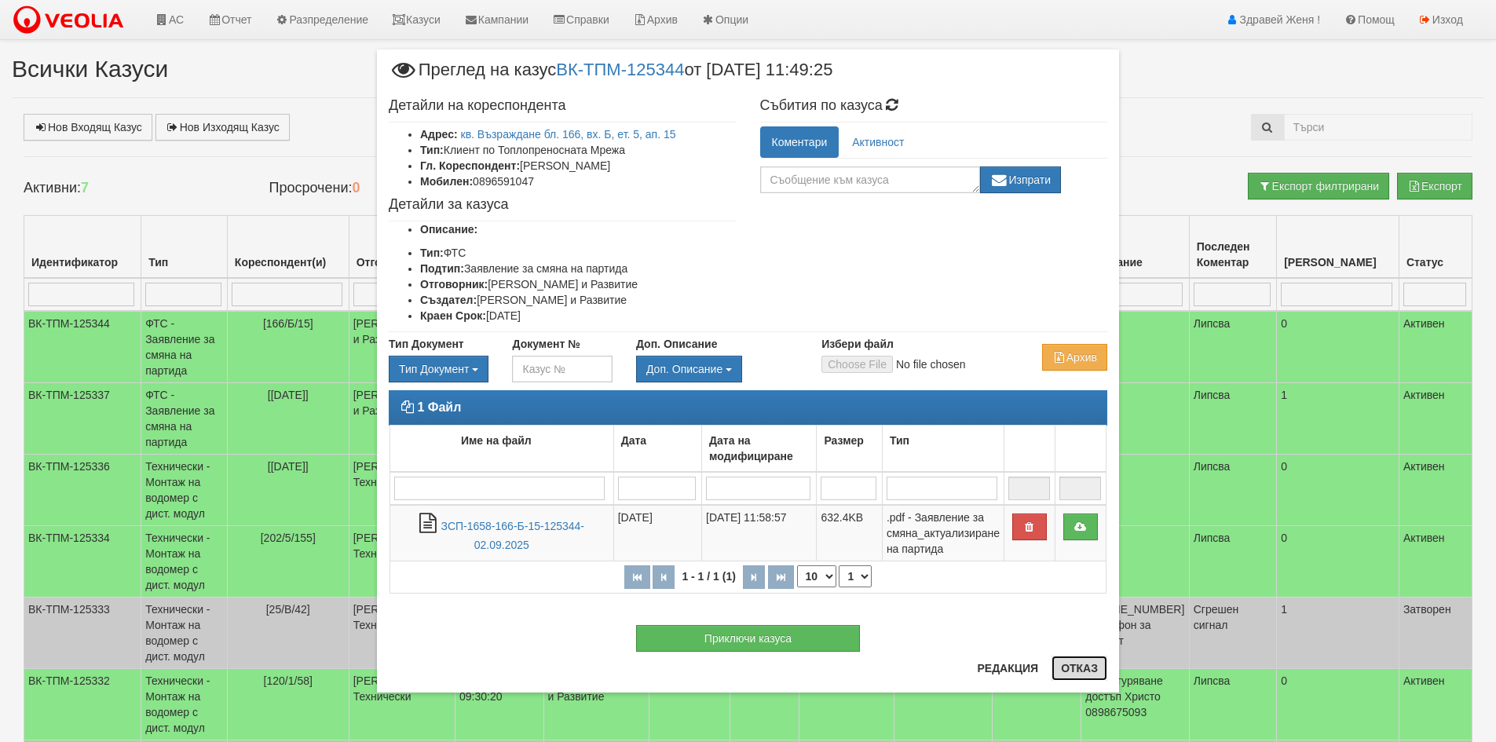
click at [1092, 657] on button "Отказ" at bounding box center [1079, 668] width 56 height 25
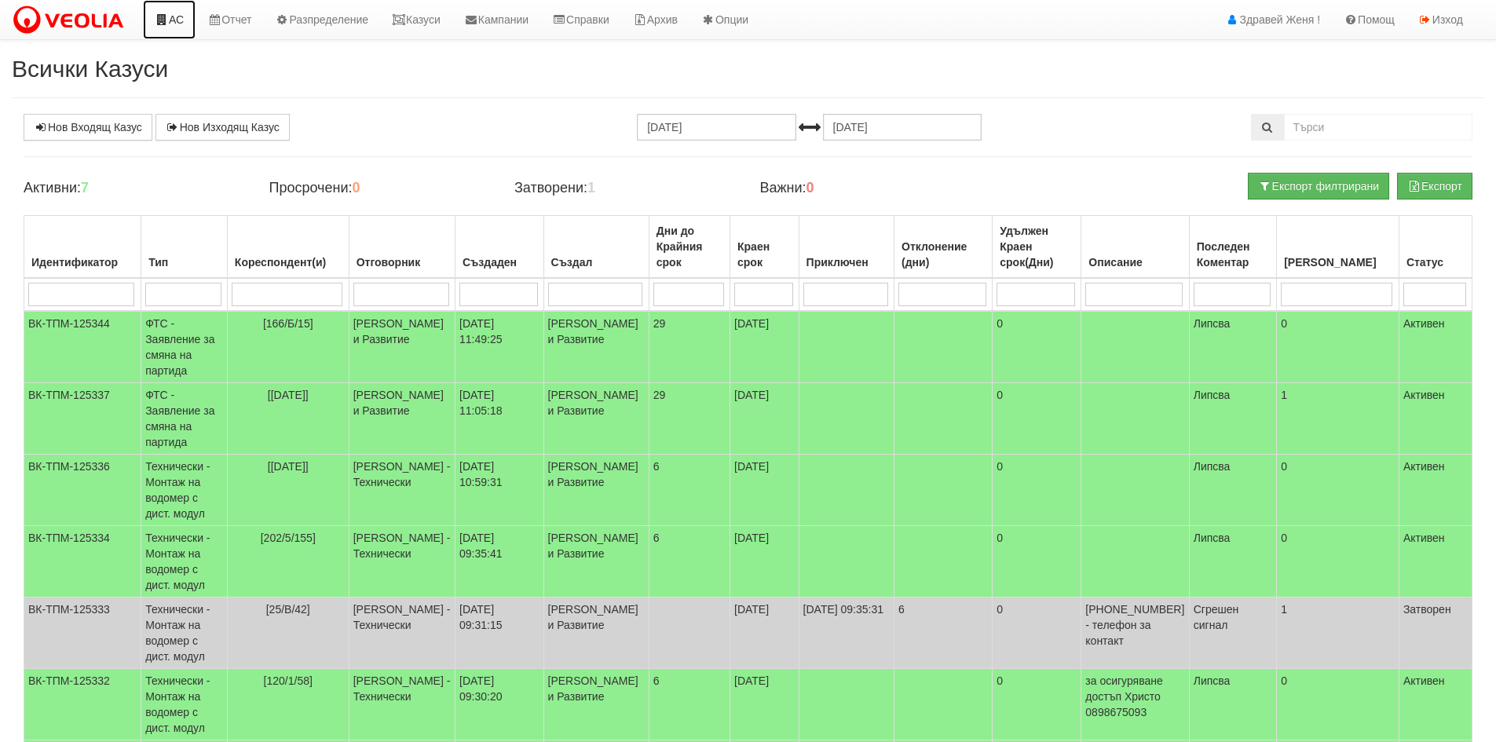
click at [177, 15] on link "АС" at bounding box center [169, 19] width 53 height 39
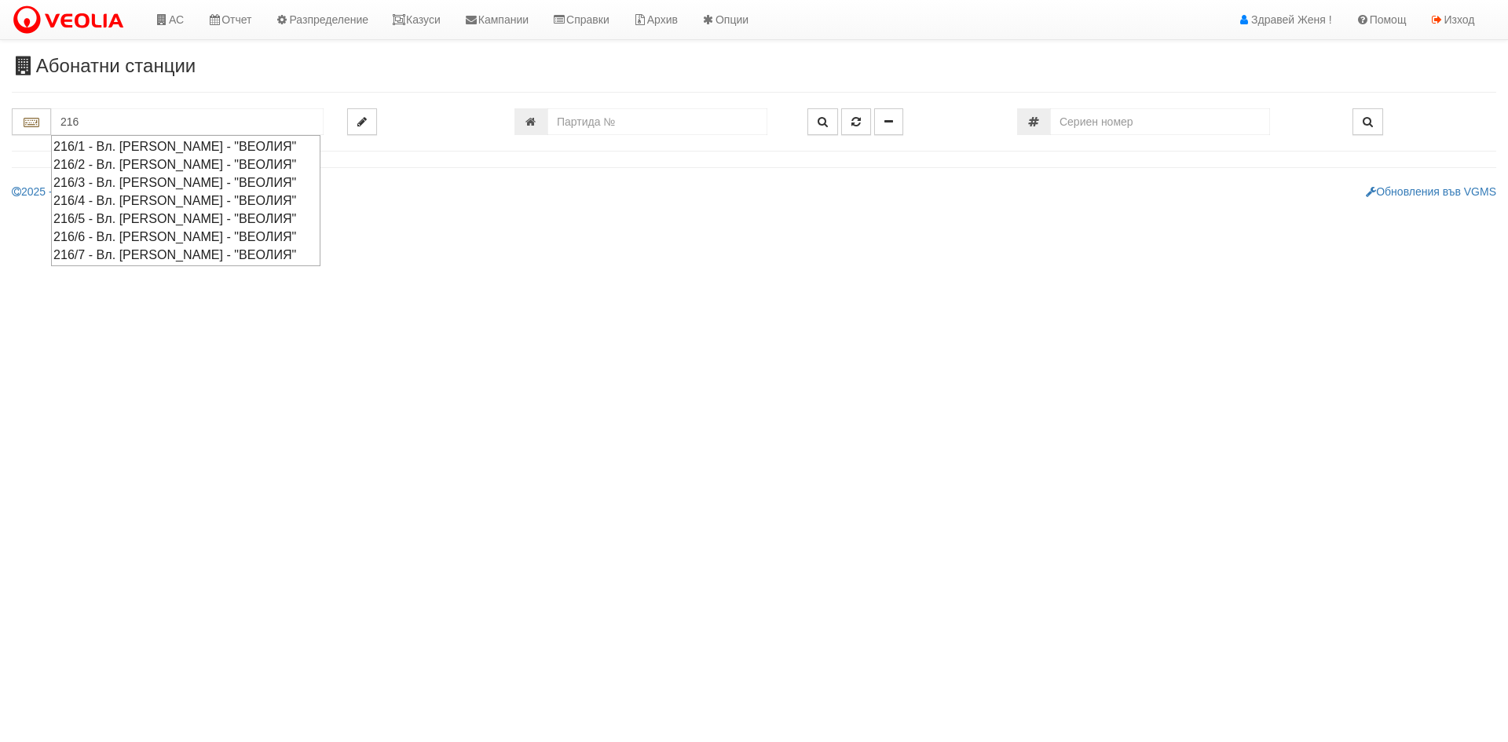
click at [181, 210] on div "216/5 - Вл. [PERSON_NAME] - "ВЕОЛИЯ"" at bounding box center [185, 219] width 265 height 18
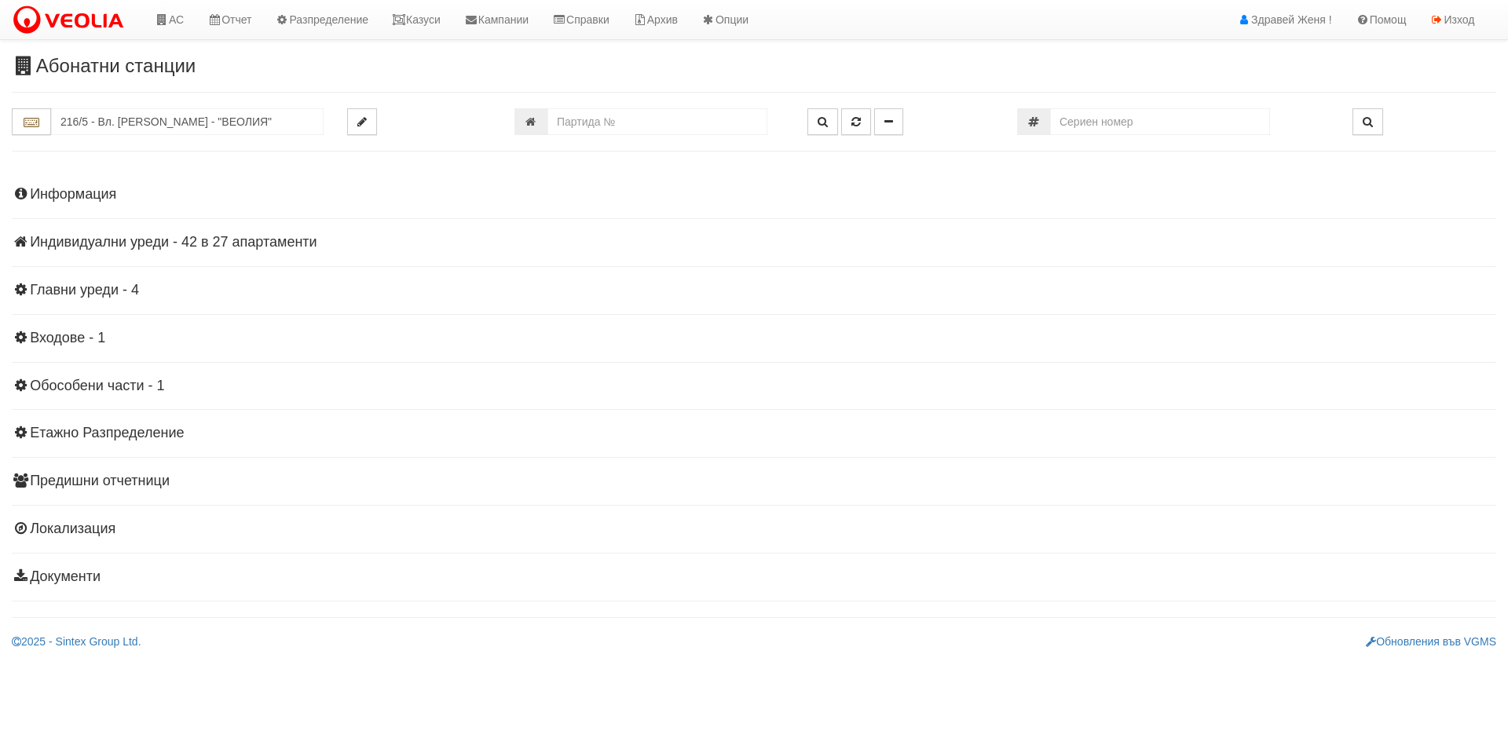
click at [258, 233] on div "Информация Параметри Брой Апартаменти: 27 Ползватели 07/2025 52 % 0 % 66" at bounding box center [754, 383] width 1484 height 433
click at [275, 247] on h4 "Индивидуални уреди - 42 в 27 апартаменти" at bounding box center [754, 243] width 1484 height 16
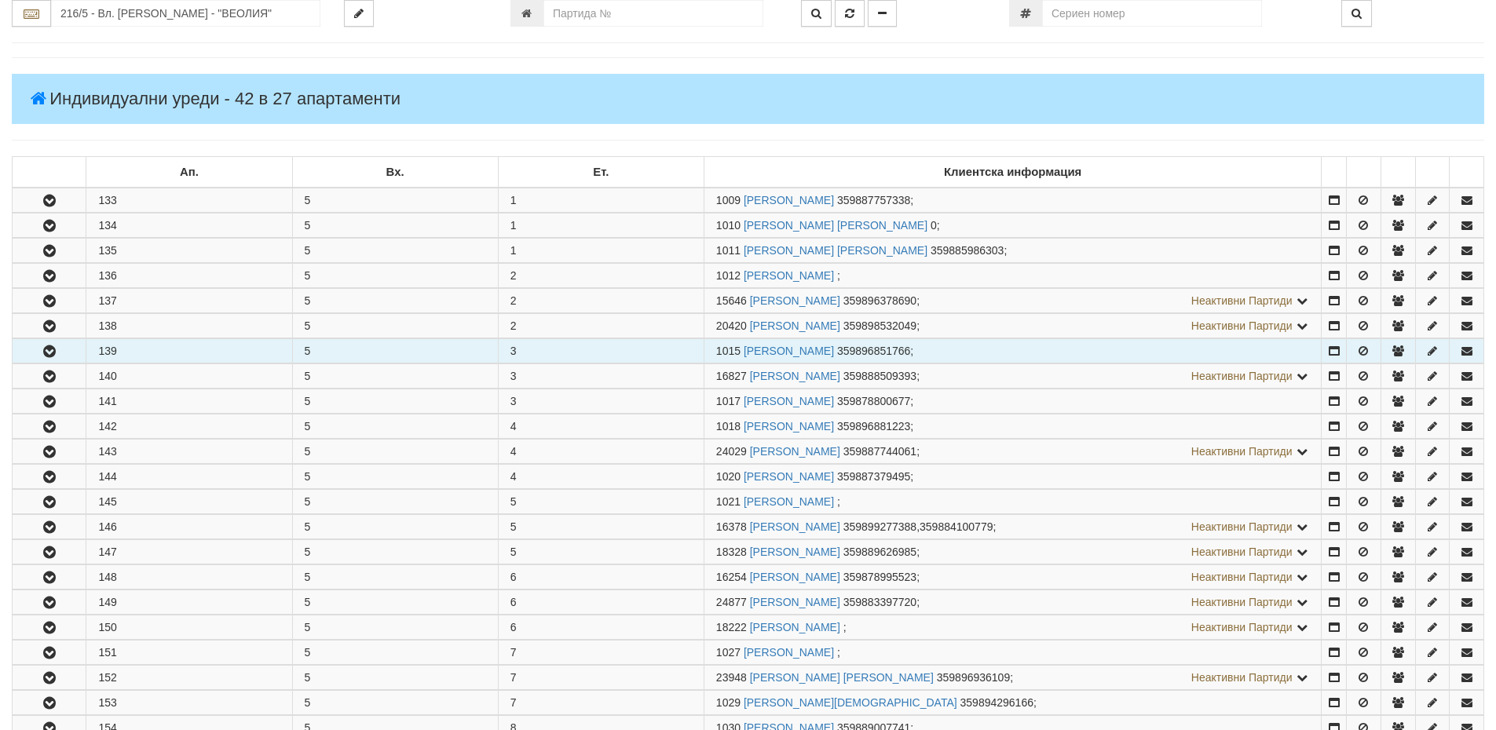
scroll to position [236, 0]
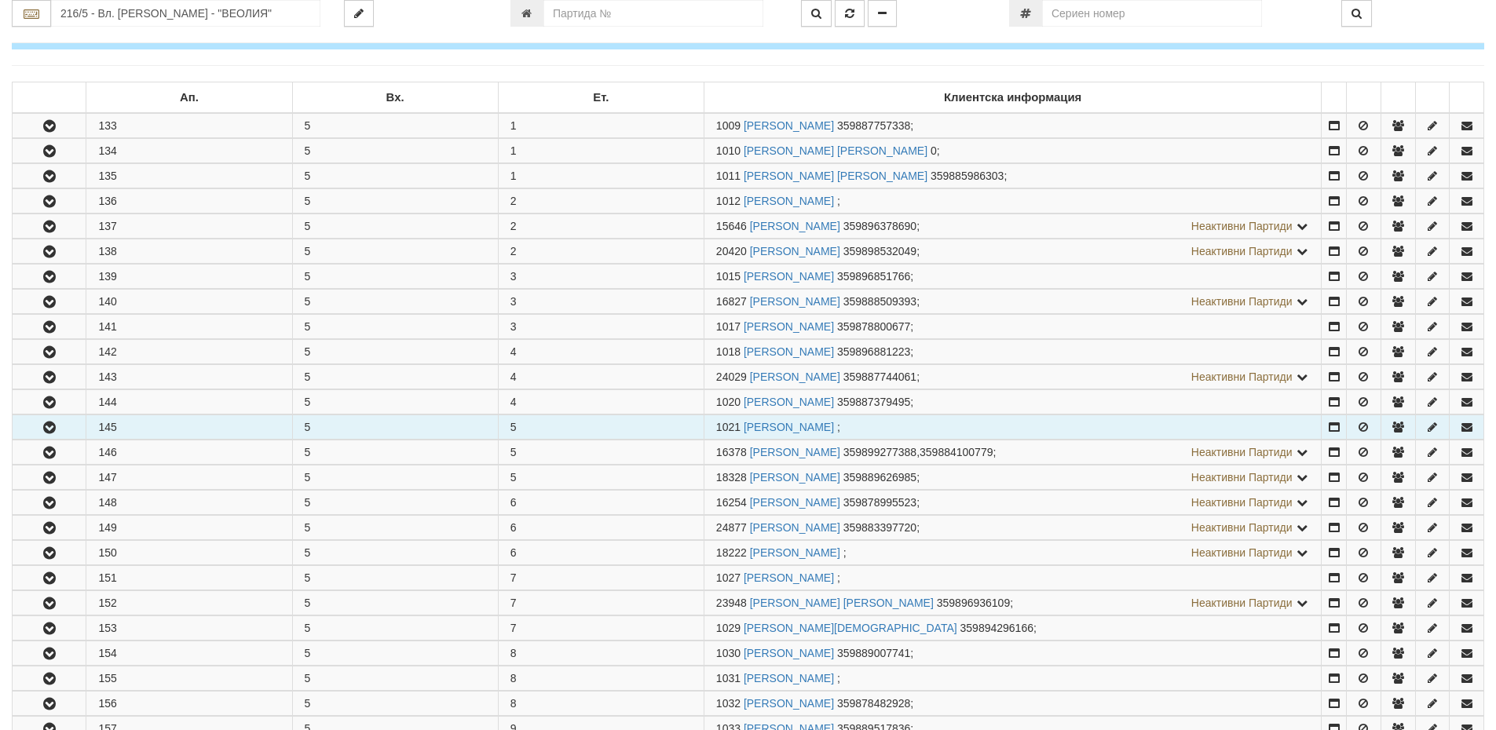
click at [72, 430] on button "button" at bounding box center [49, 427] width 73 height 24
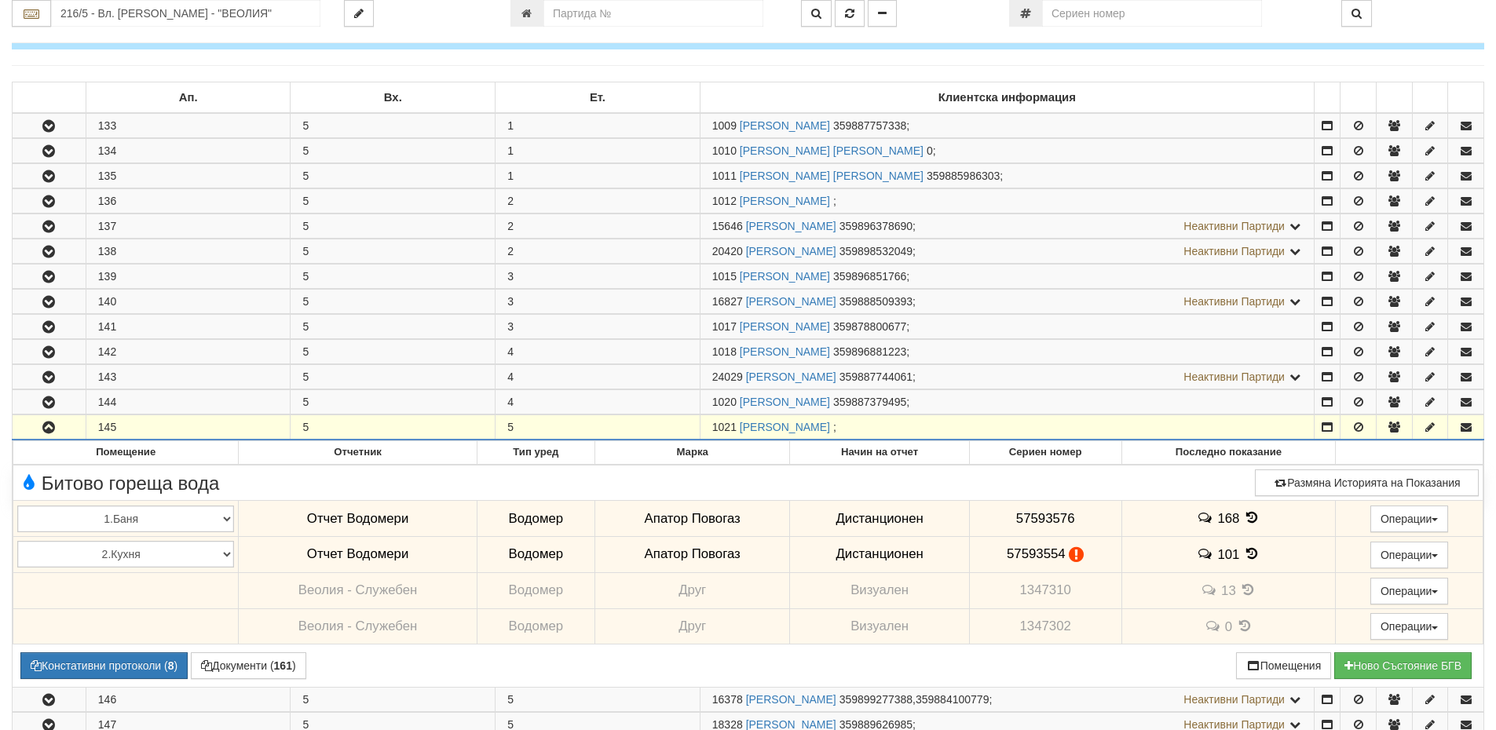
drag, startPoint x: 736, startPoint y: 427, endPoint x: 690, endPoint y: 428, distance: 45.6
click at [690, 428] on tr "145 5 5 1021 [PERSON_NAME] ;" at bounding box center [749, 427] width 1472 height 25
copy tr "1021"
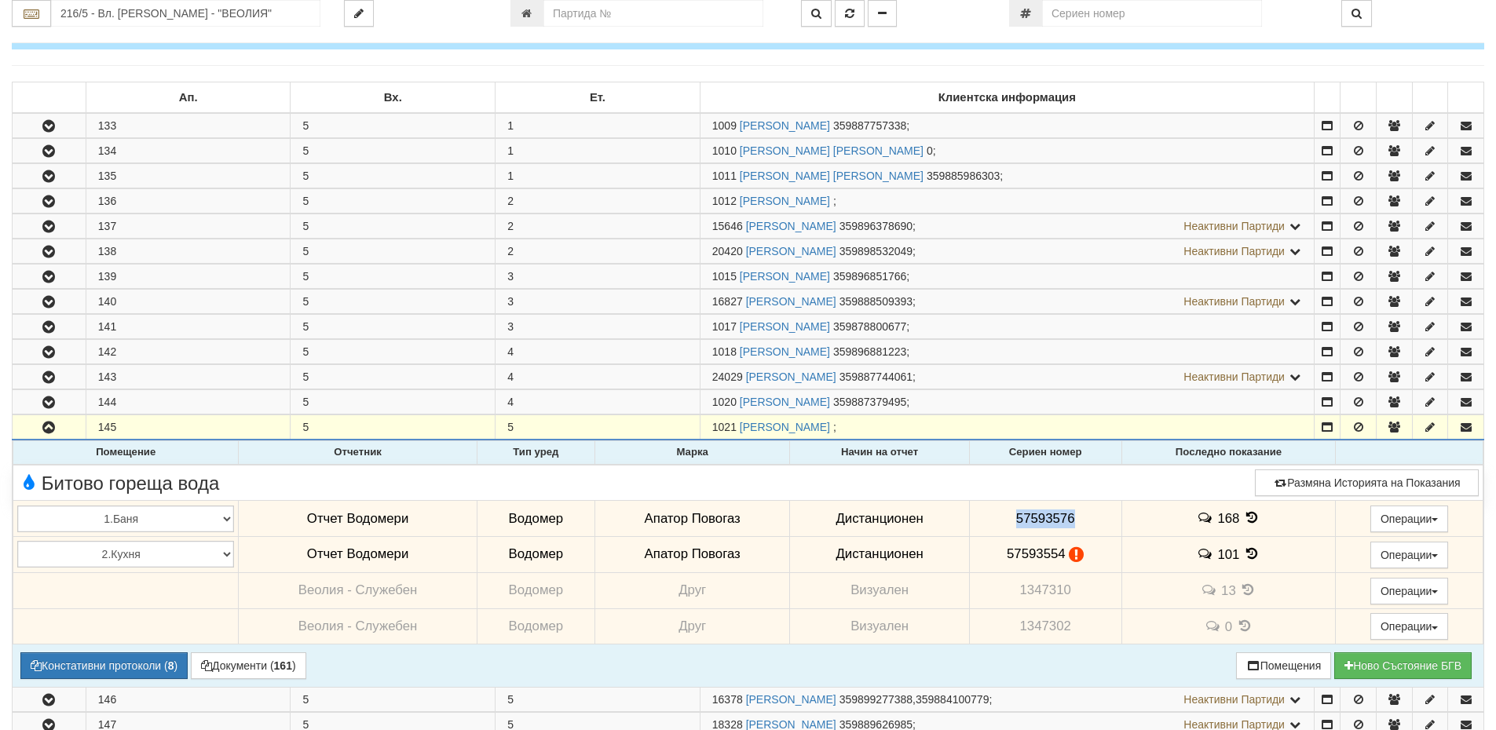
drag, startPoint x: 1073, startPoint y: 525, endPoint x: 1011, endPoint y: 525, distance: 62.0
click at [1011, 525] on td "57593576" at bounding box center [1045, 519] width 152 height 36
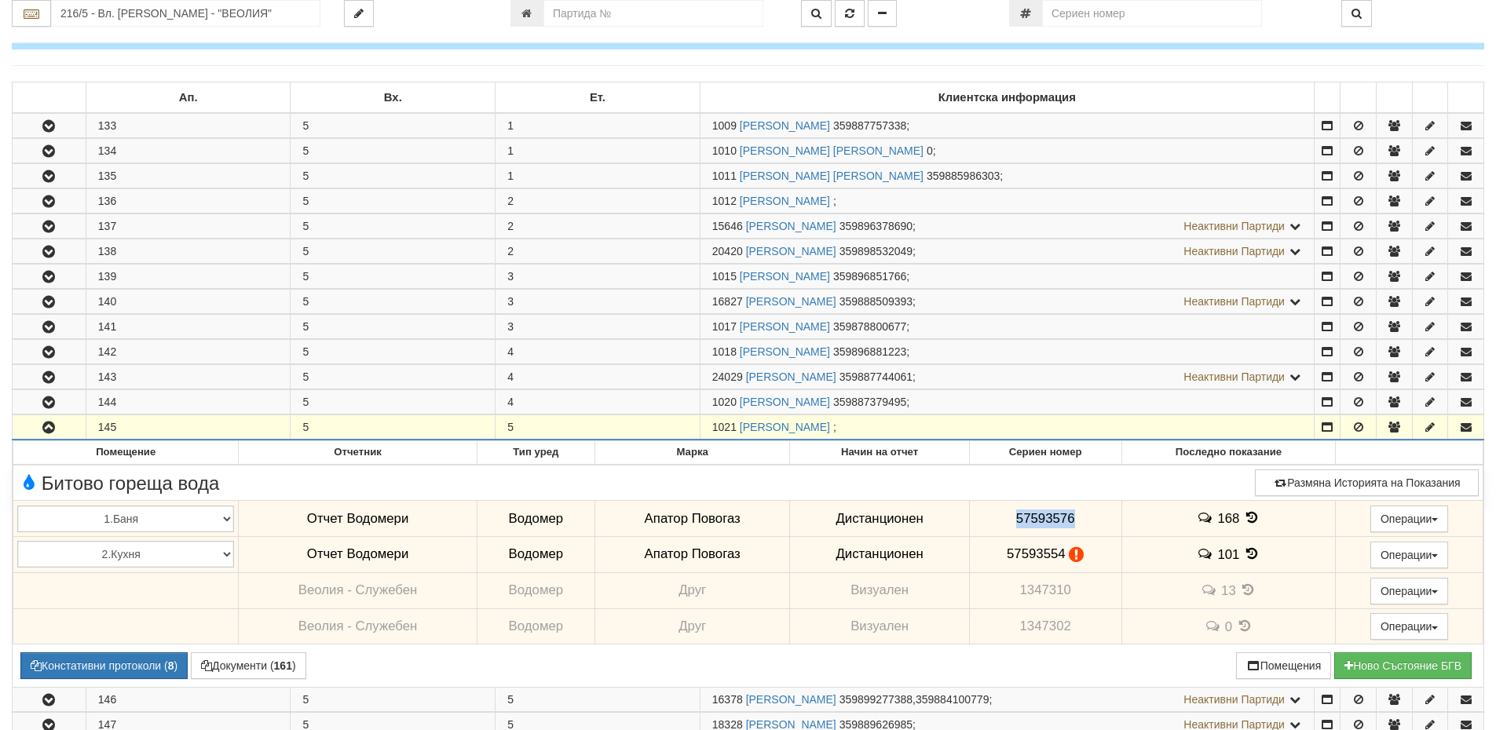
copy span "57593576"
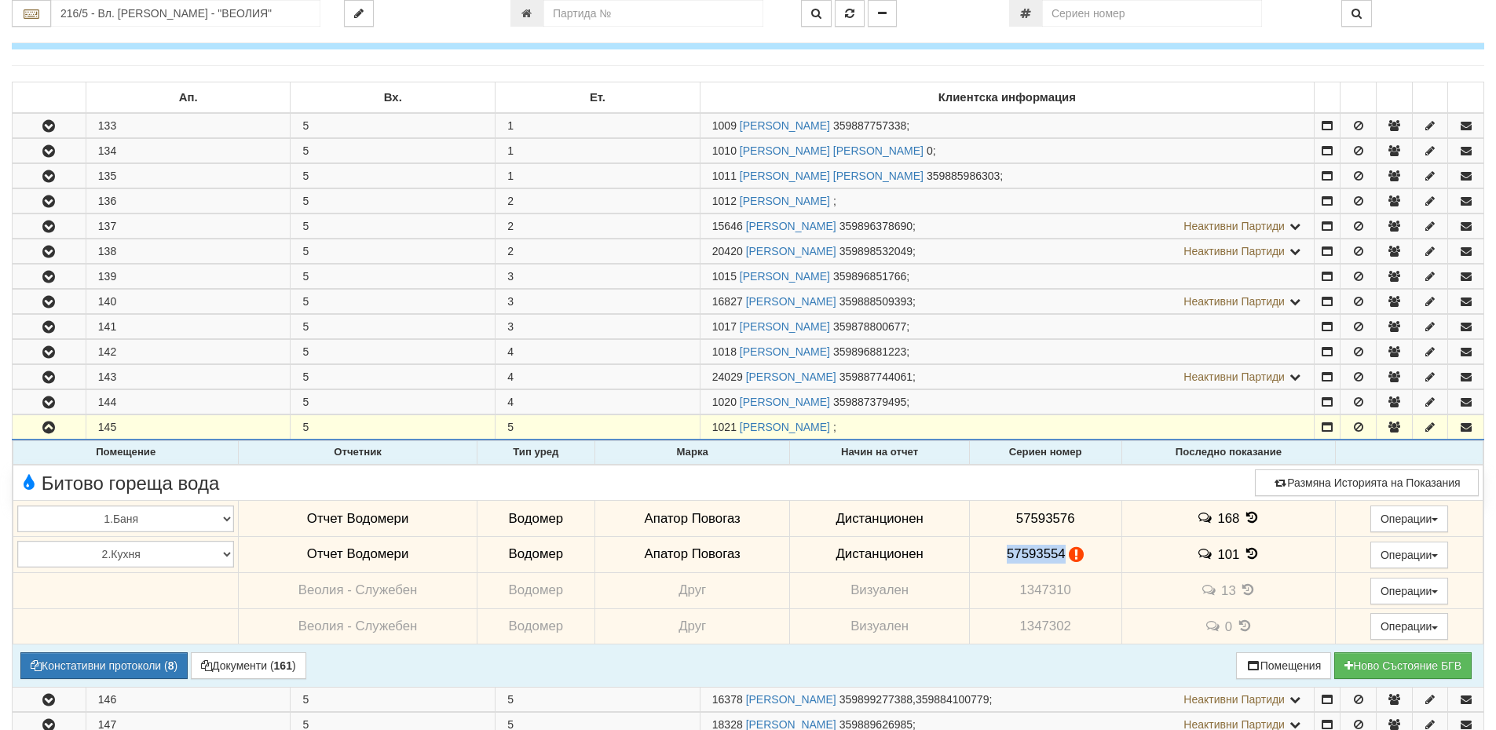
drag, startPoint x: 1058, startPoint y: 554, endPoint x: 1002, endPoint y: 554, distance: 55.8
click at [1007, 554] on span "57593554" at bounding box center [1036, 554] width 59 height 15
copy span "57593554"
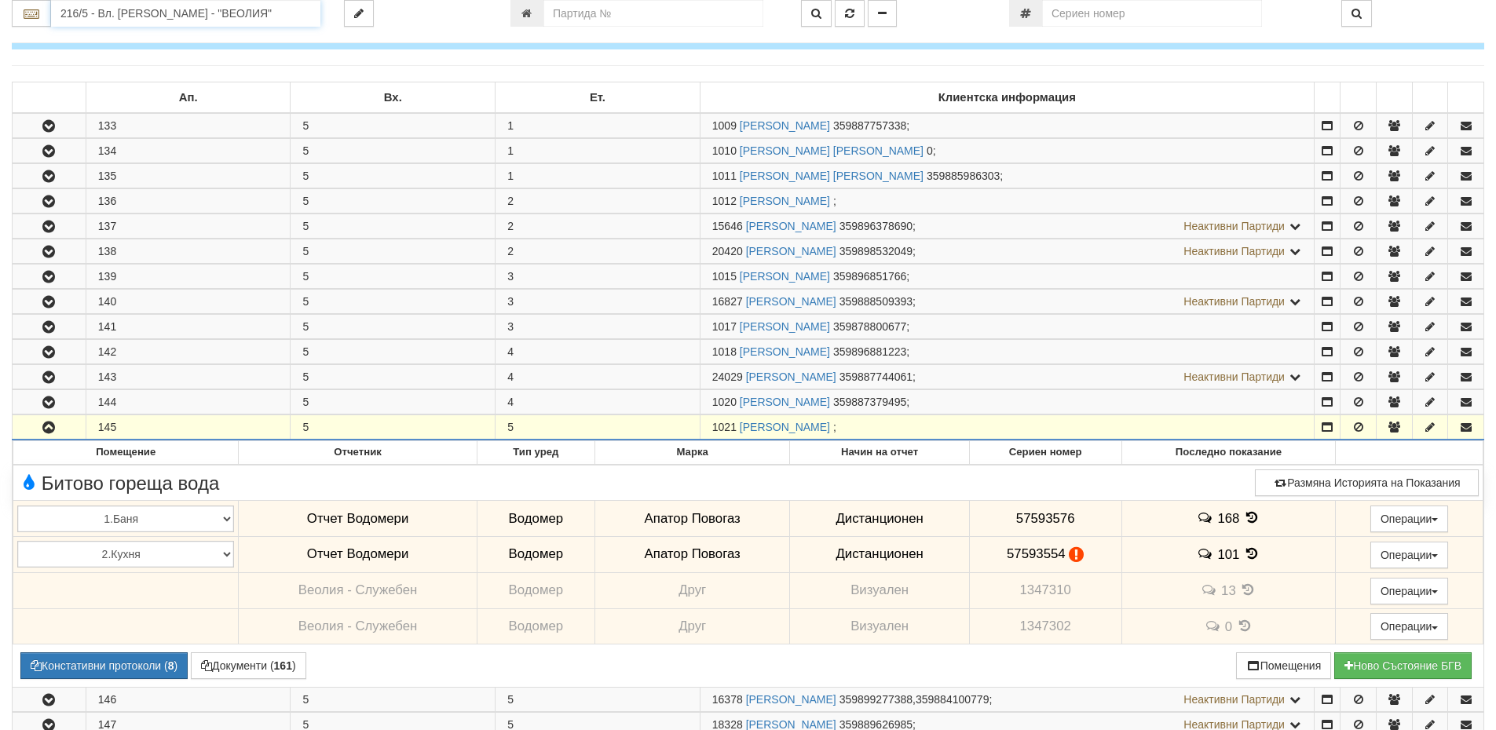
click at [166, 16] on input "216/5 - Вл. Варненчик - "ВЕОЛИЯ"" at bounding box center [185, 13] width 269 height 27
click at [159, 53] on div "029/2 - Възраждане - "ВЕОЛИЯ"" at bounding box center [185, 56] width 265 height 18
type input "029/2 - Възраждане - "ВЕОЛИЯ""
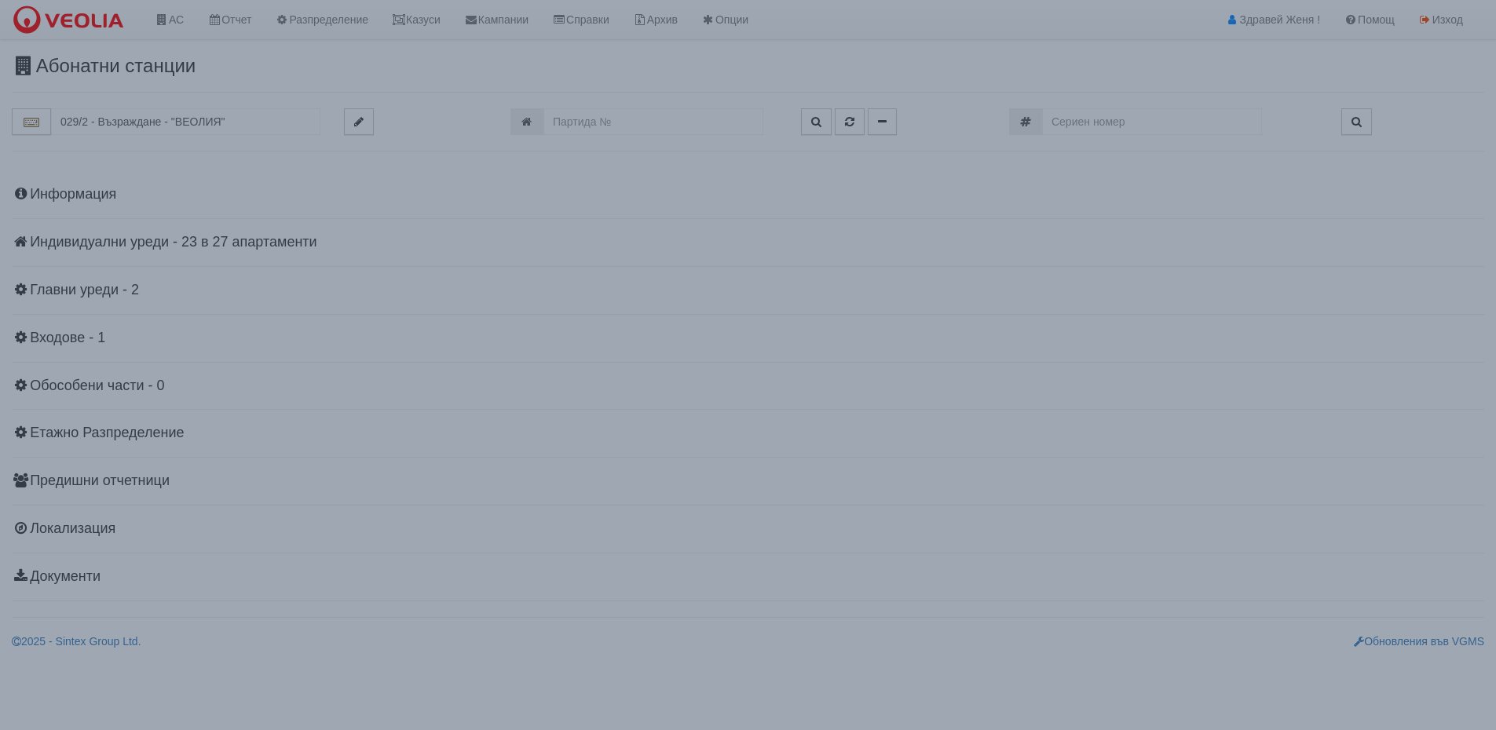
scroll to position [0, 0]
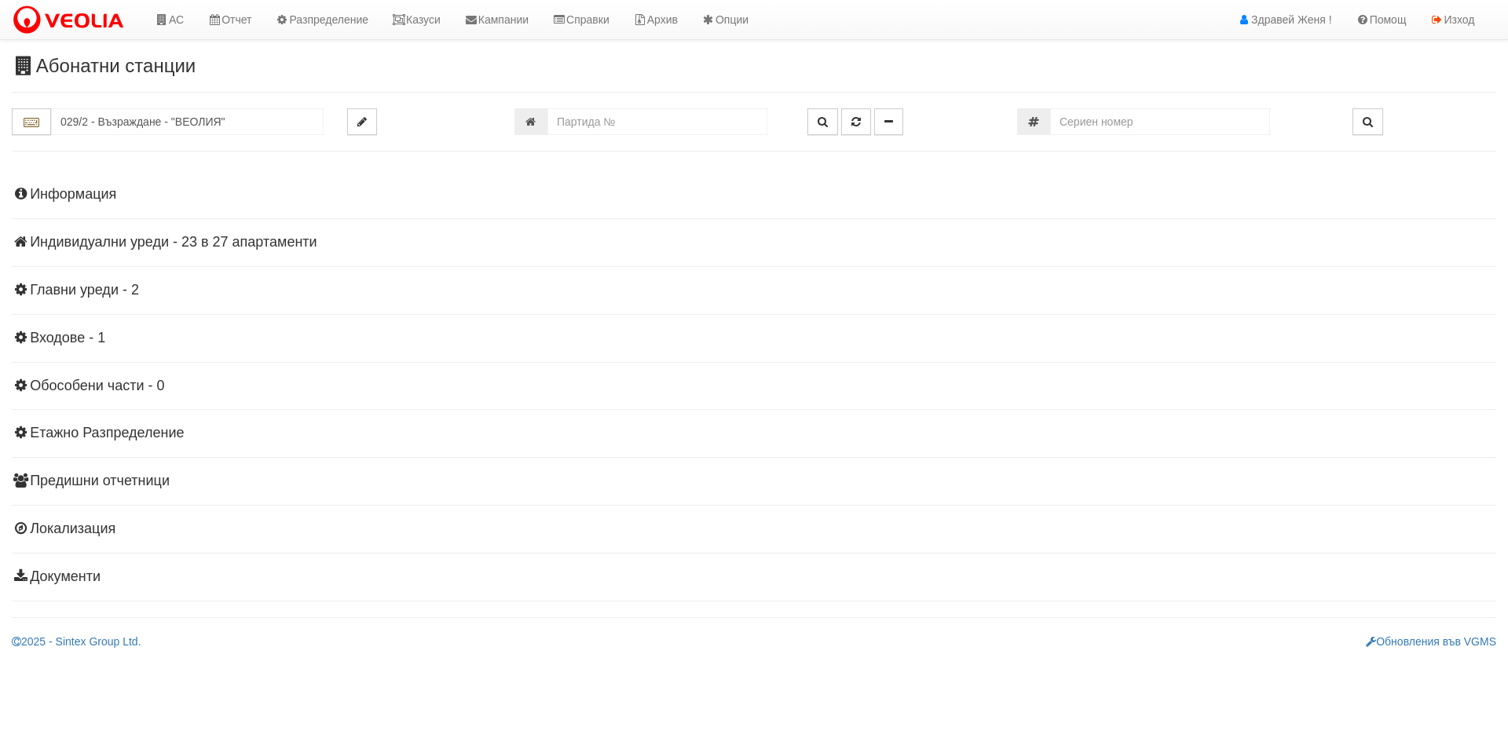
click at [123, 244] on h4 "Индивидуални уреди - 23 в 27 апартаменти" at bounding box center [754, 243] width 1484 height 16
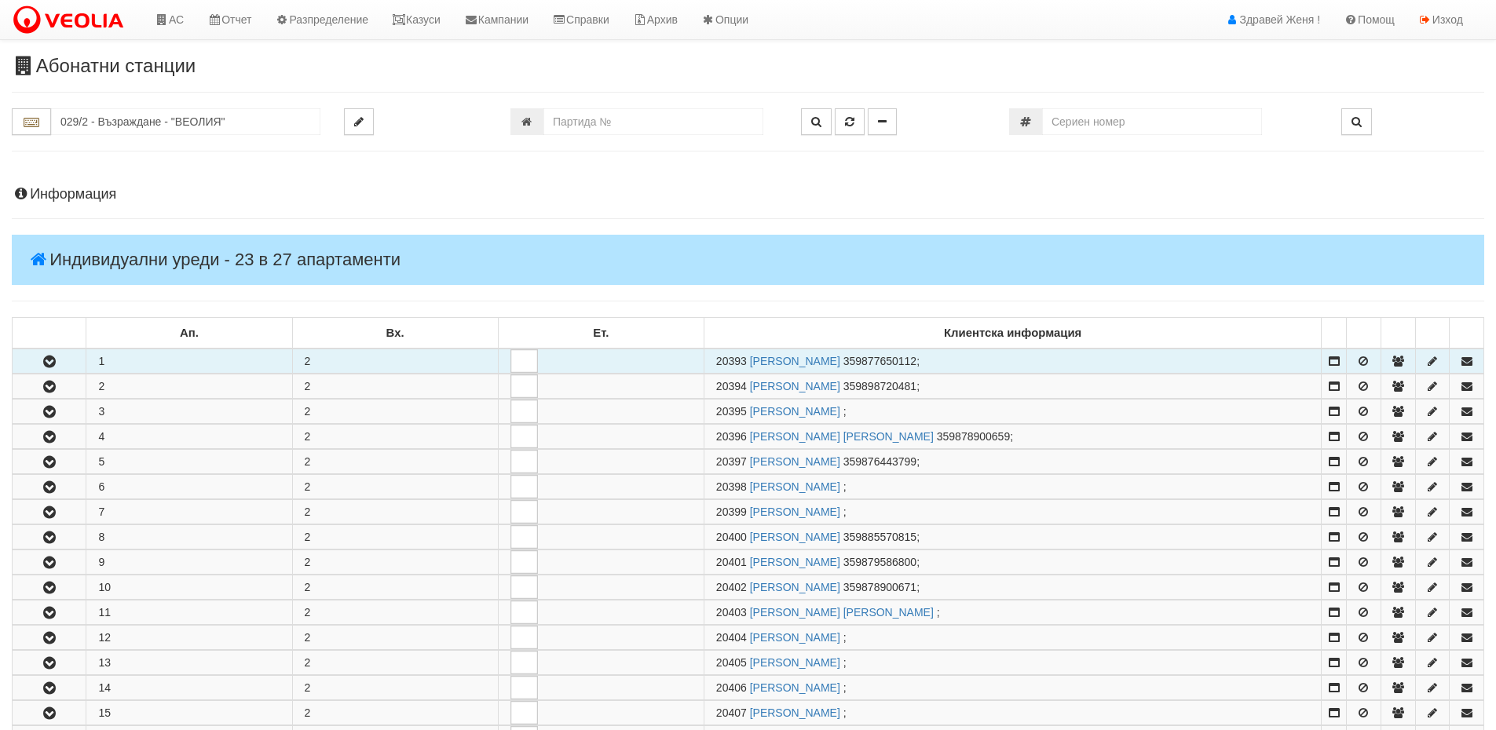
drag, startPoint x: 748, startPoint y: 357, endPoint x: 694, endPoint y: 365, distance: 54.0
click at [716, 358] on span "20393" at bounding box center [731, 361] width 31 height 13
copy span "20393"
drag, startPoint x: 51, startPoint y: 364, endPoint x: 126, endPoint y: 357, distance: 74.9
click at [53, 364] on icon "button" at bounding box center [49, 362] width 19 height 11
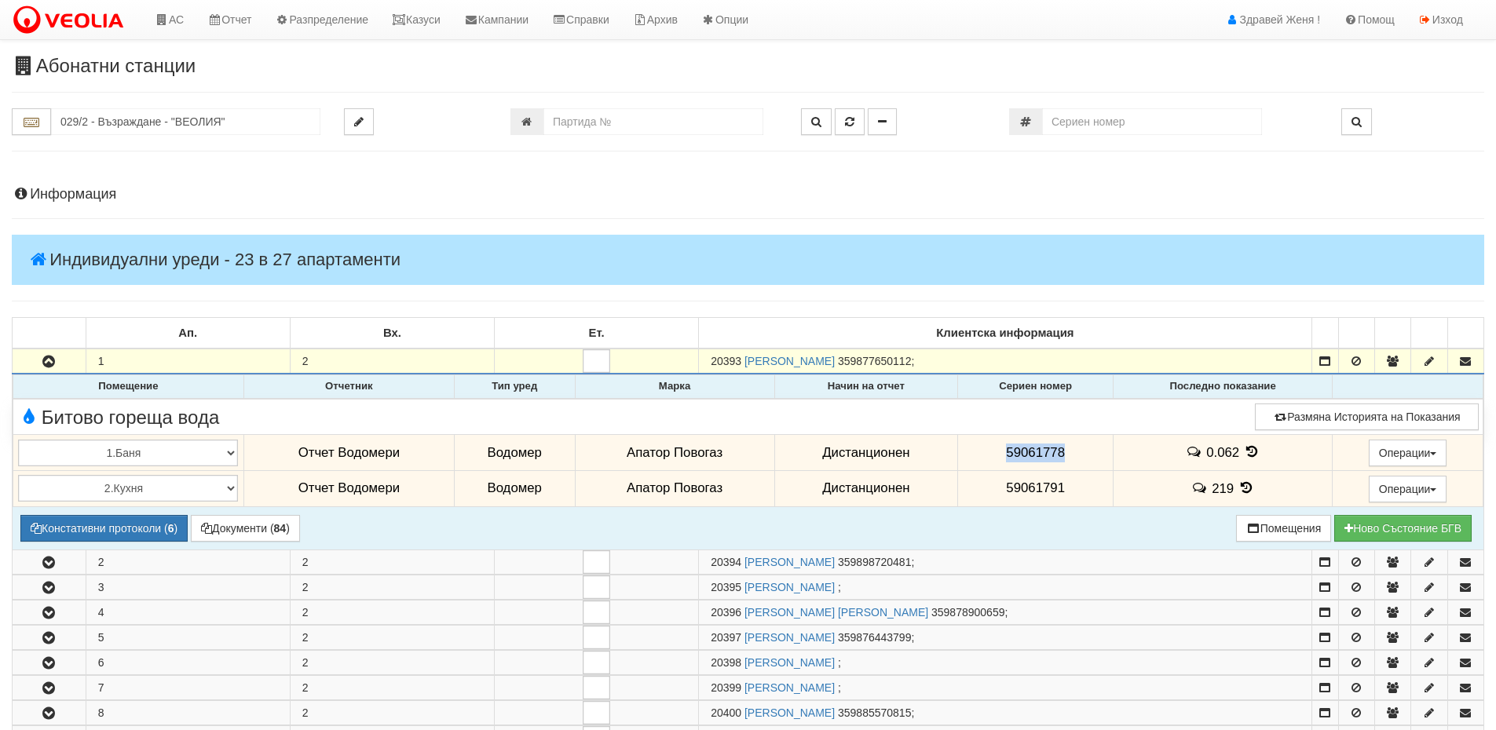
drag, startPoint x: 1075, startPoint y: 441, endPoint x: 1004, endPoint y: 453, distance: 72.6
click at [1004, 453] on td "59061778" at bounding box center [1035, 453] width 155 height 36
drag, startPoint x: 1066, startPoint y: 486, endPoint x: 934, endPoint y: 497, distance: 132.4
click at [934, 497] on tr "1.Баня 2.Кухня 3.Тоалетна 4.Всекидневна 5.Спалня 1 6.Спалня 2 7.Коридор 8.Терас…" at bounding box center [748, 488] width 1470 height 36
copy tr "Дистанционен 59061791"
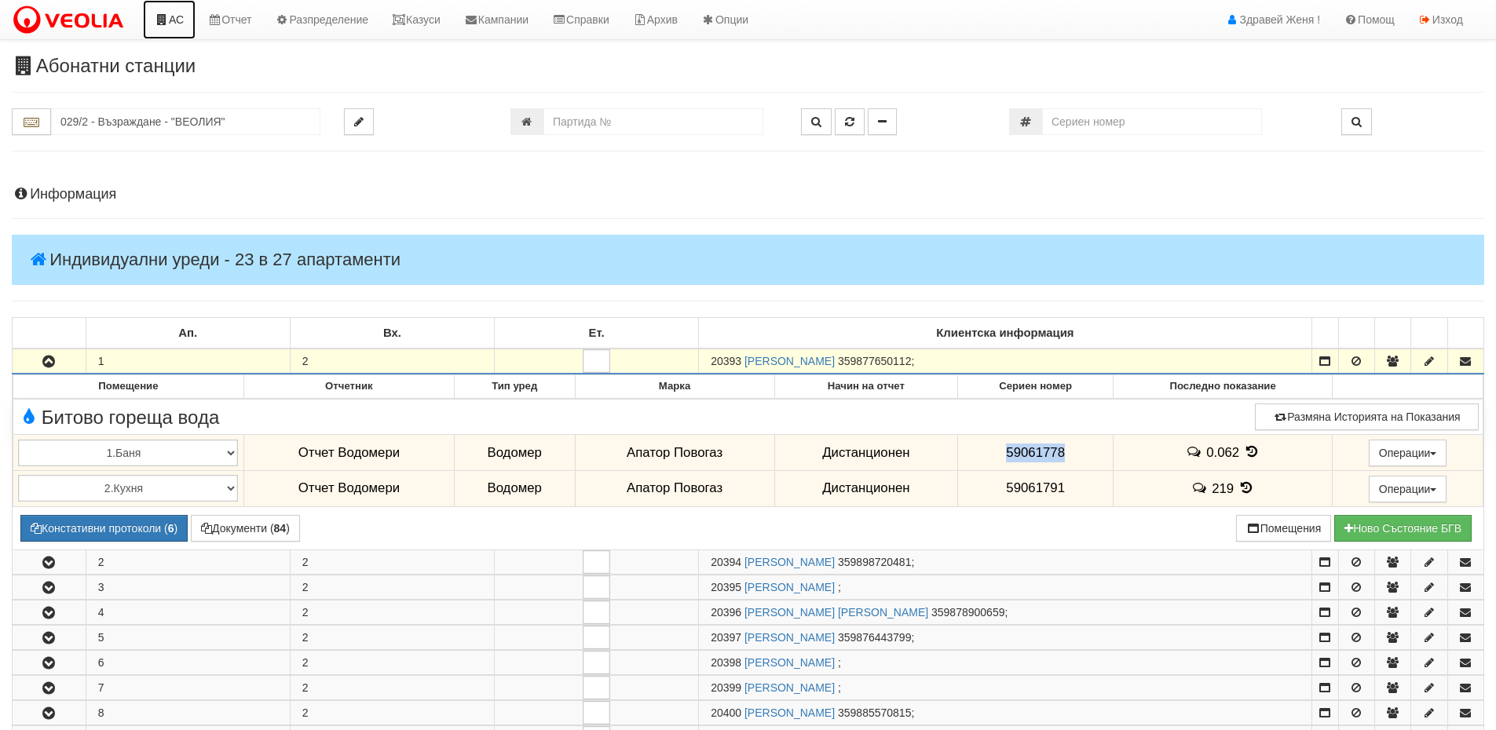
click at [179, 24] on link "АС" at bounding box center [169, 19] width 53 height 39
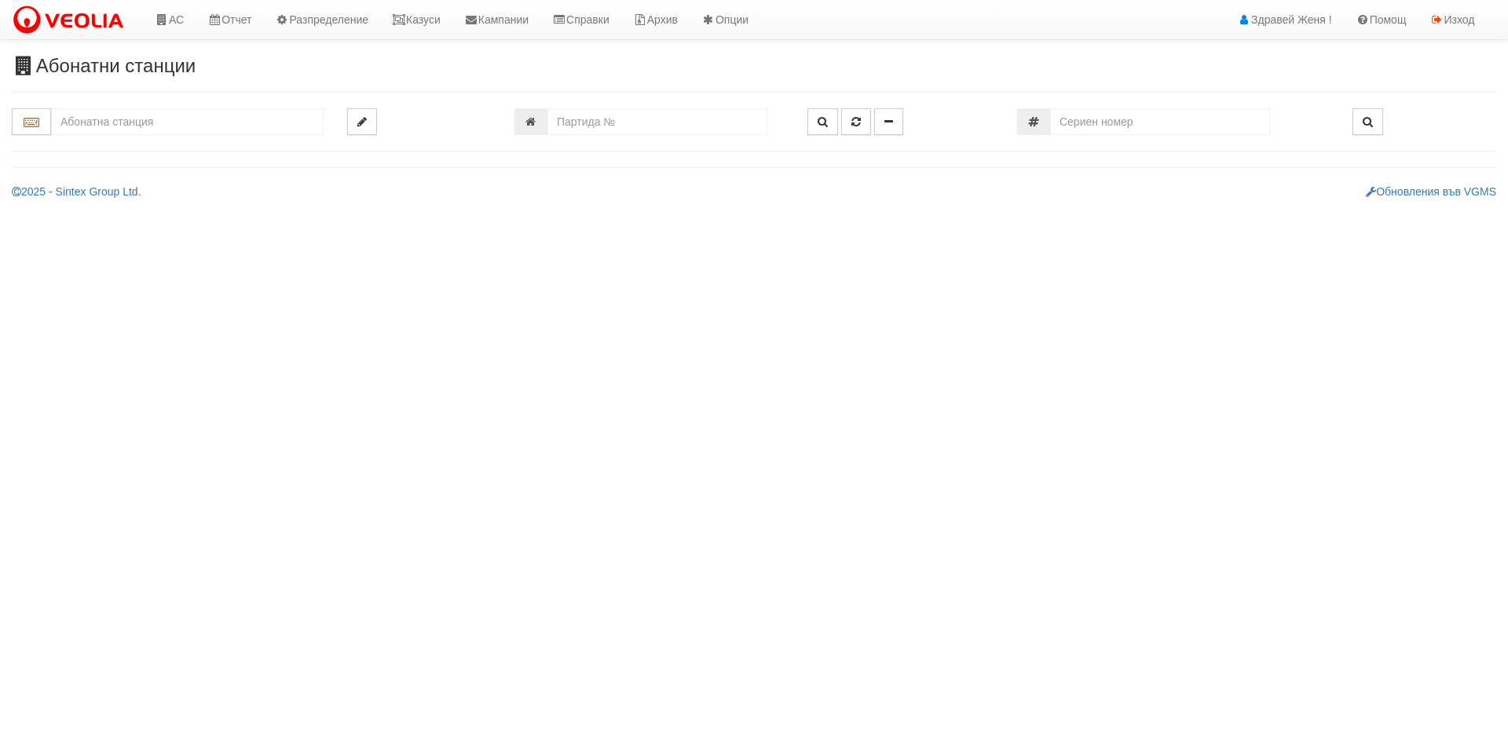
click at [124, 118] on input "text" at bounding box center [187, 121] width 272 height 27
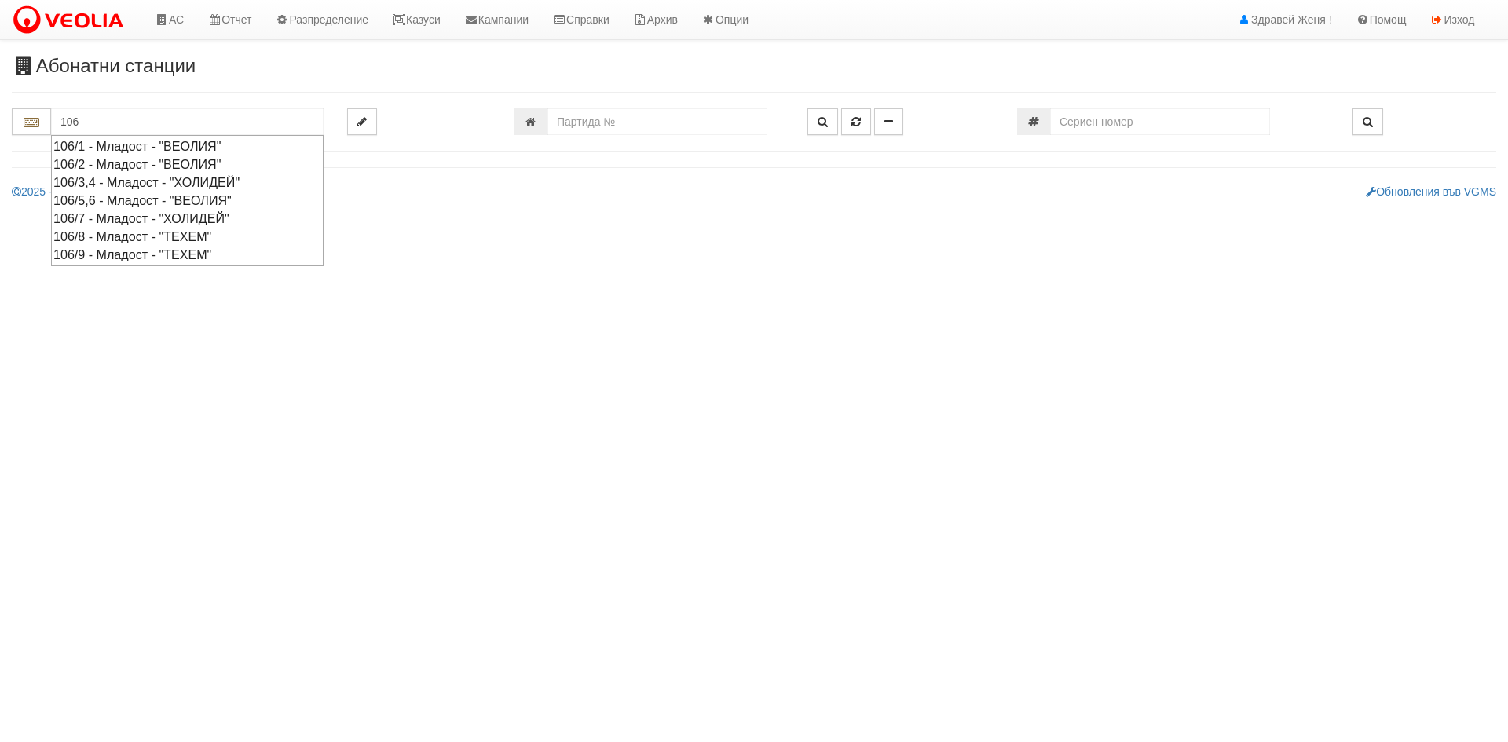
click at [126, 235] on div "106/8 - Младост - "ТЕХЕМ"" at bounding box center [187, 237] width 268 height 18
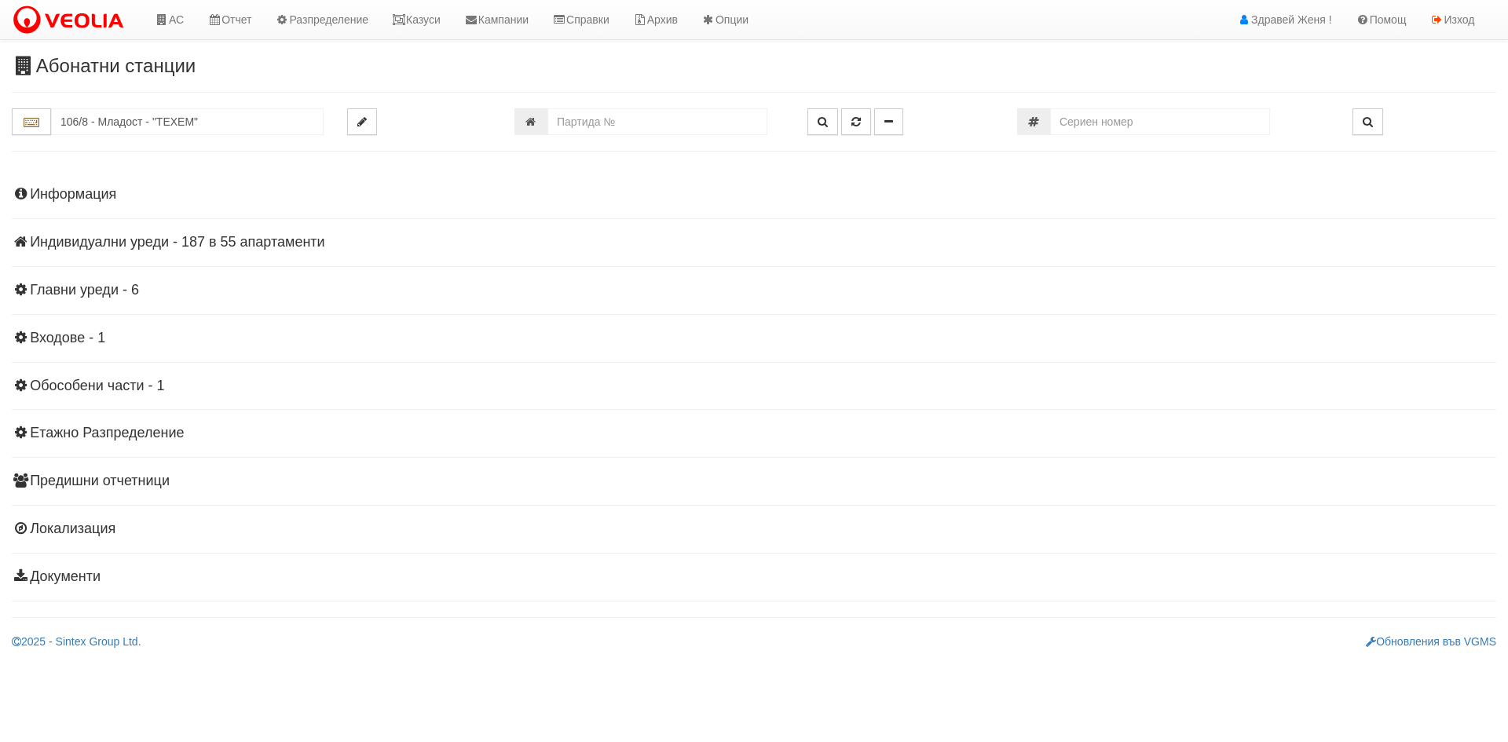
click at [294, 237] on h4 "Индивидуални уреди - 187 в 55 апартаменти" at bounding box center [754, 243] width 1484 height 16
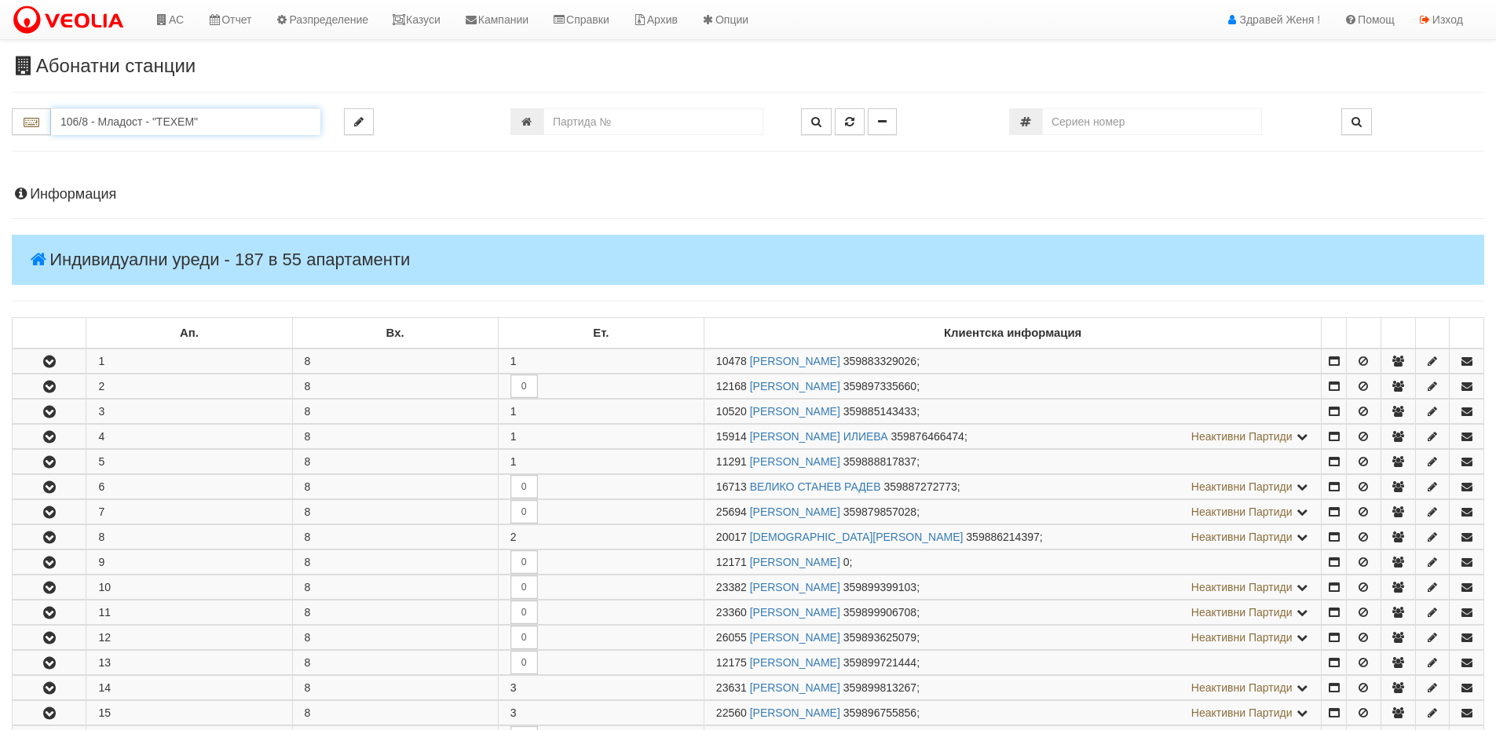
drag, startPoint x: 210, startPoint y: 118, endPoint x: 57, endPoint y: 115, distance: 152.4
click at [57, 115] on input "106/8 - Младост - "ТЕХЕМ"" at bounding box center [185, 121] width 269 height 27
type input "17923"
click at [561, 122] on input "number" at bounding box center [653, 121] width 220 height 27
type input "17923"
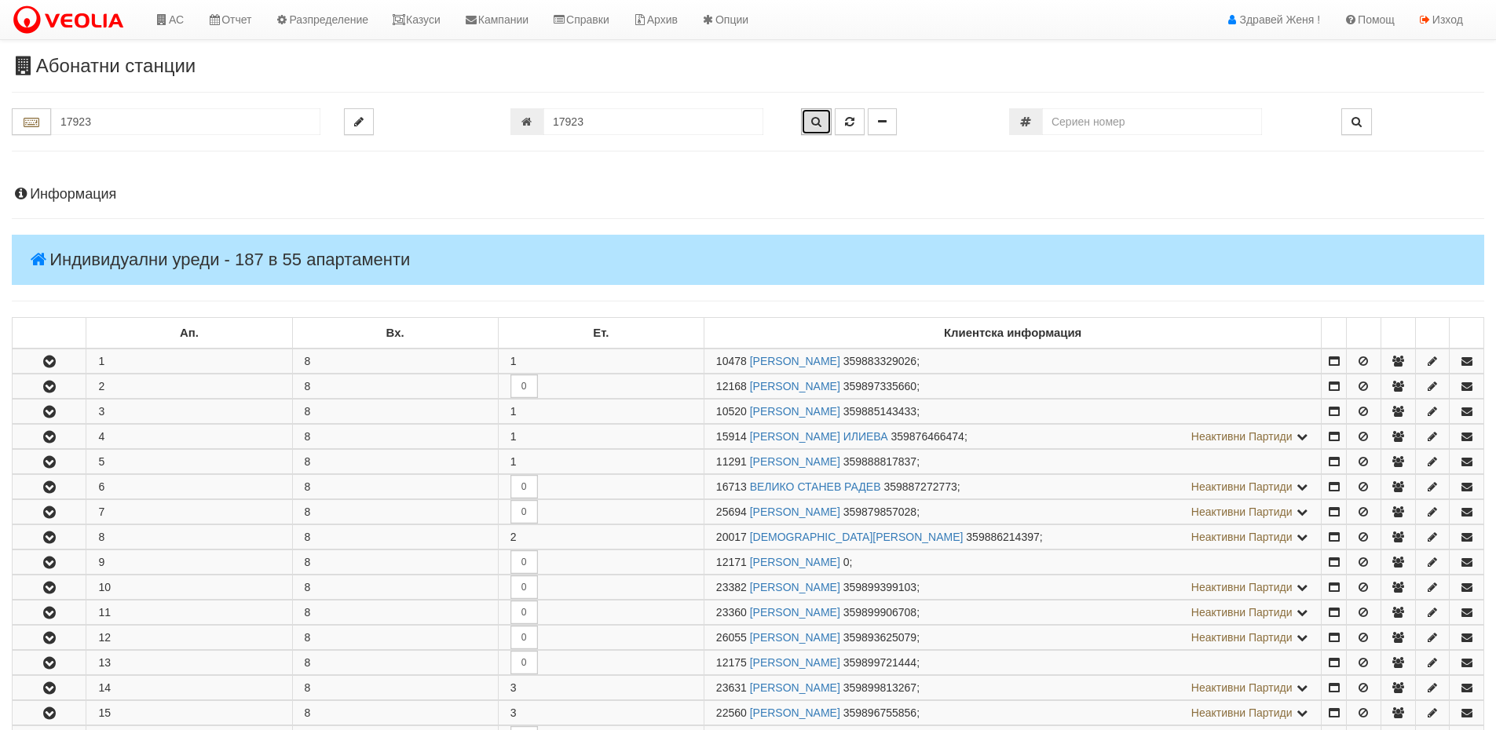
click at [820, 123] on icon "button" at bounding box center [816, 121] width 10 height 11
type input "130/4,5 - "ВЕОЛИЯ ЕНЕРДЖИ ВАРНА " ЕАД"
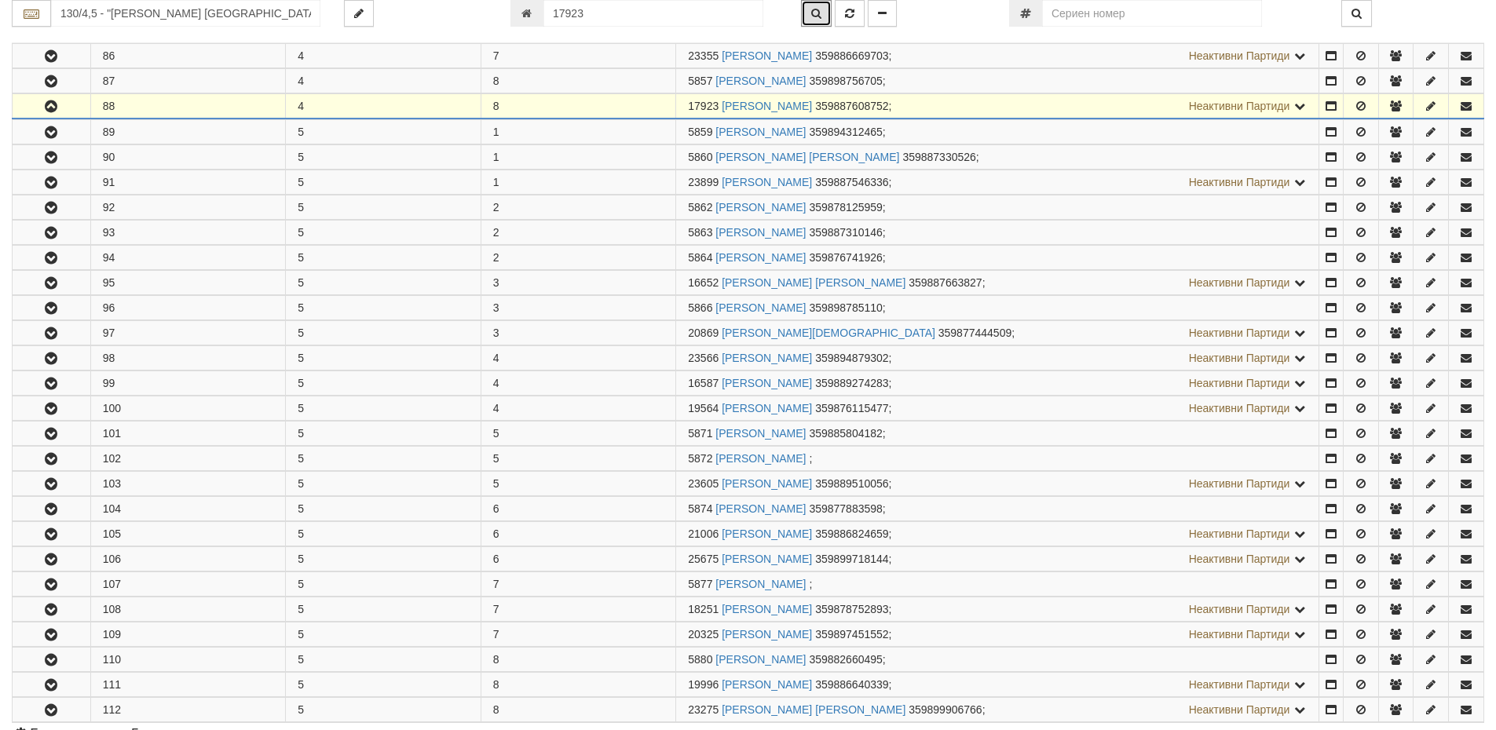
scroll to position [687, 0]
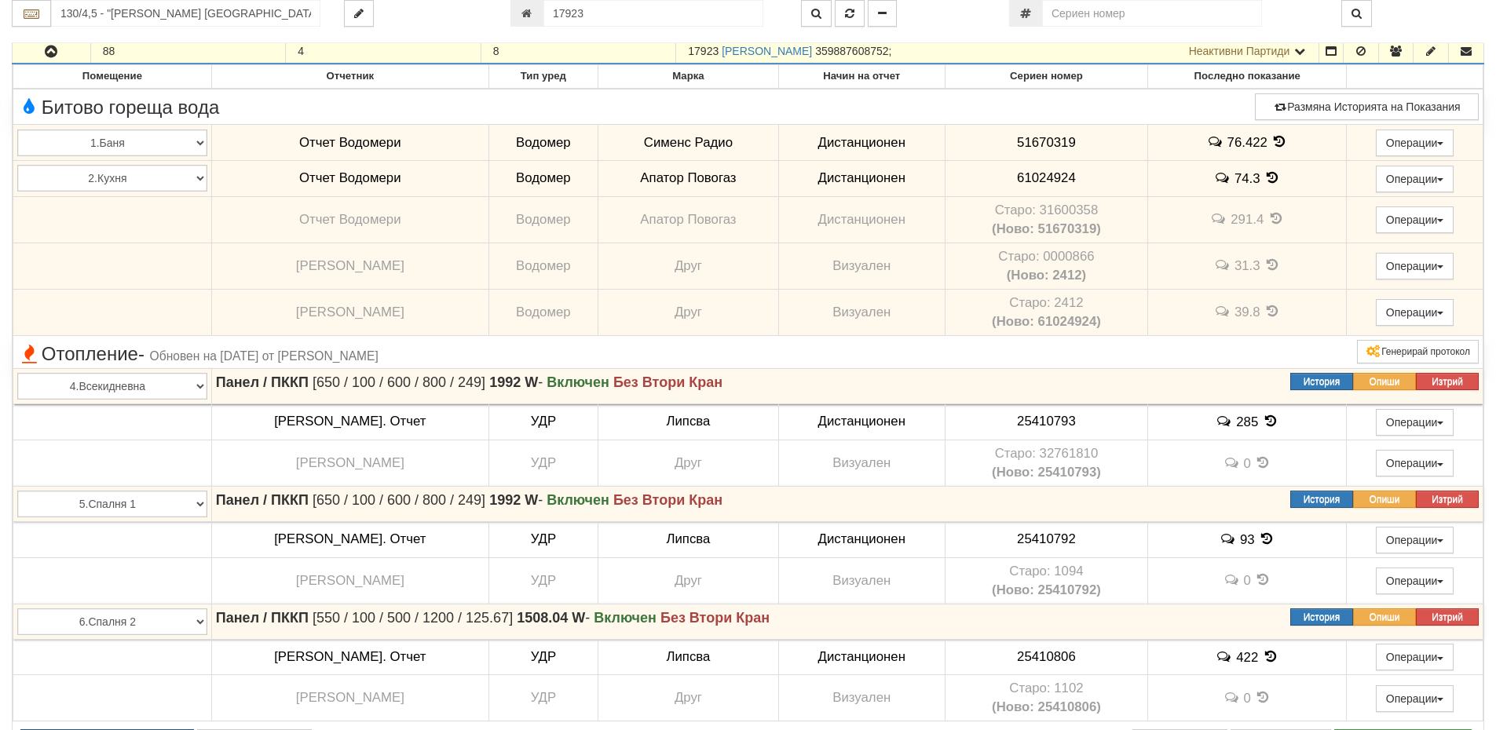
drag, startPoint x: 719, startPoint y: 53, endPoint x: 695, endPoint y: 45, distance: 24.8
click at [678, 52] on td "17923 КИРИЛ АНТОНОВ ГЕОРГИЕВ 359887608752 ; Неактивни Партиди 5858 КАЛИНКА ДИНЕ…" at bounding box center [997, 51] width 643 height 25
copy span "17923"
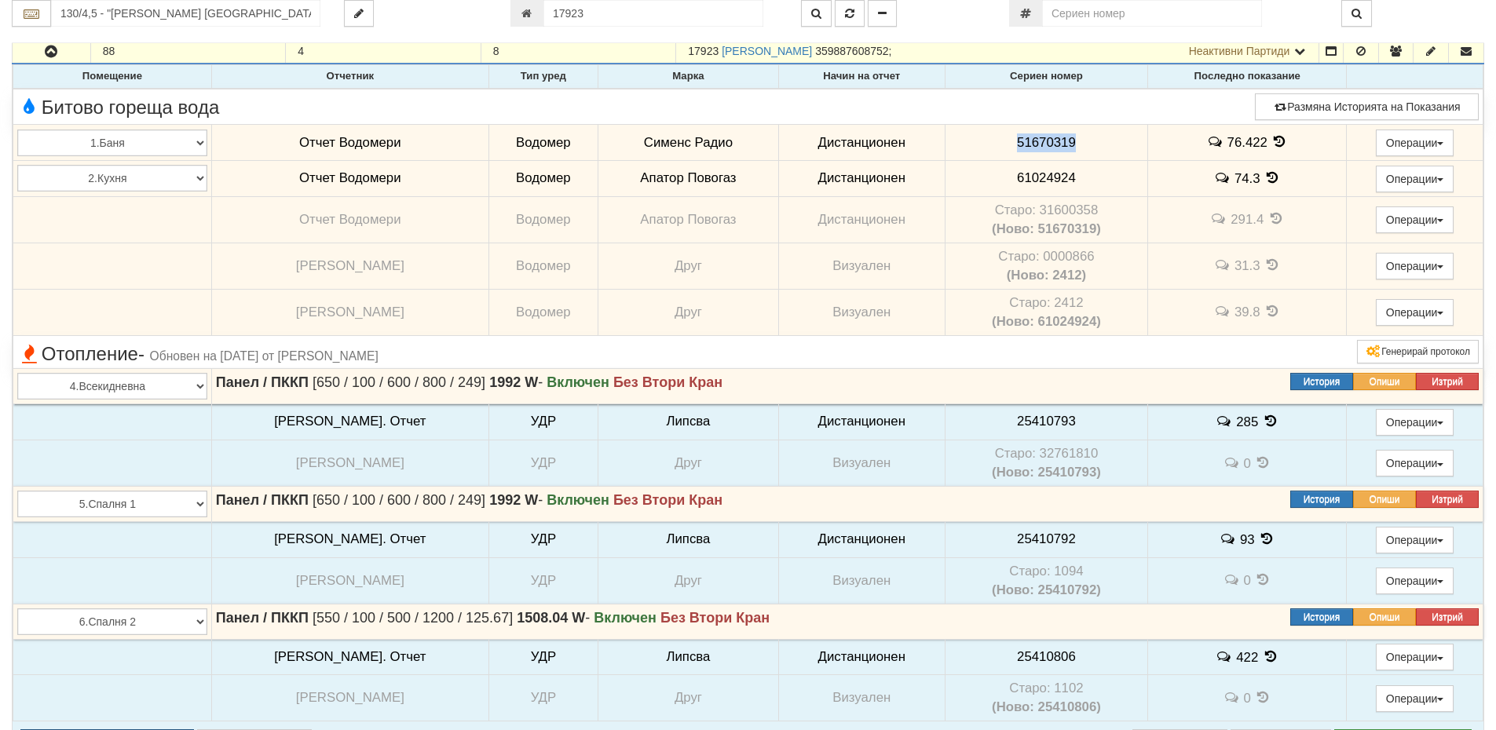
drag, startPoint x: 1059, startPoint y: 142, endPoint x: 989, endPoint y: 149, distance: 71.0
click at [989, 149] on td "51670319" at bounding box center [1046, 143] width 203 height 36
copy span "51670319"
click at [1271, 144] on icon at bounding box center [1279, 141] width 17 height 13
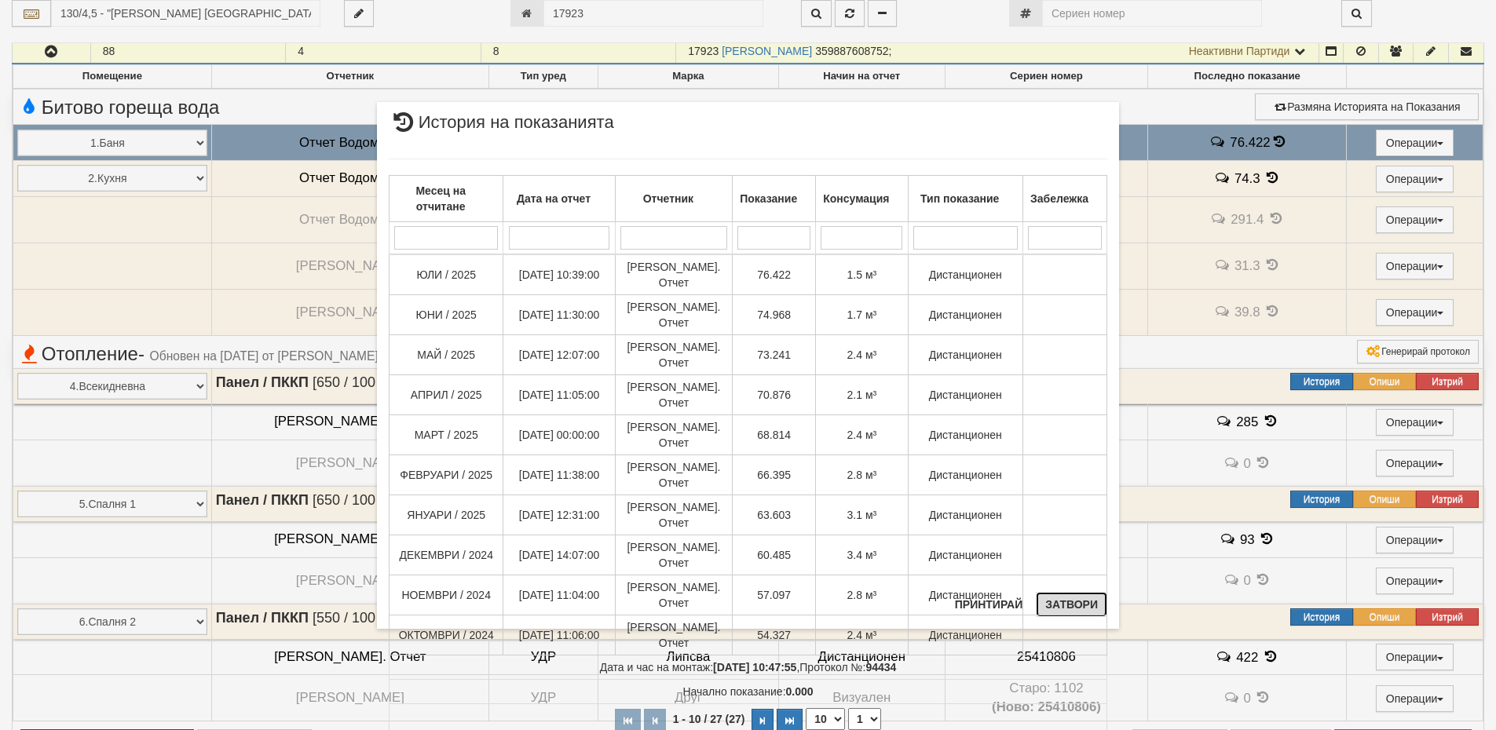
click at [1064, 609] on button "Затвори" at bounding box center [1071, 604] width 71 height 25
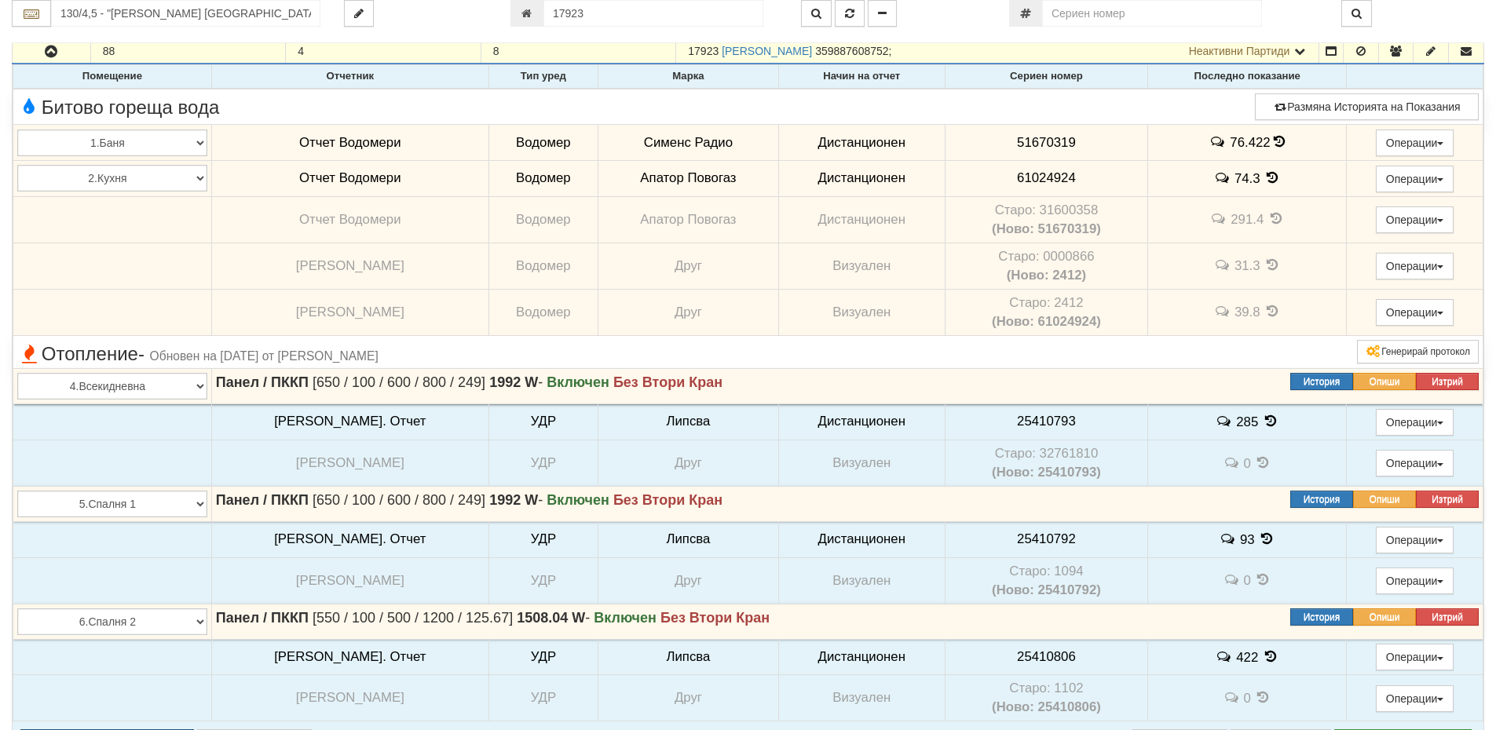
click at [1264, 173] on icon at bounding box center [1272, 177] width 17 height 13
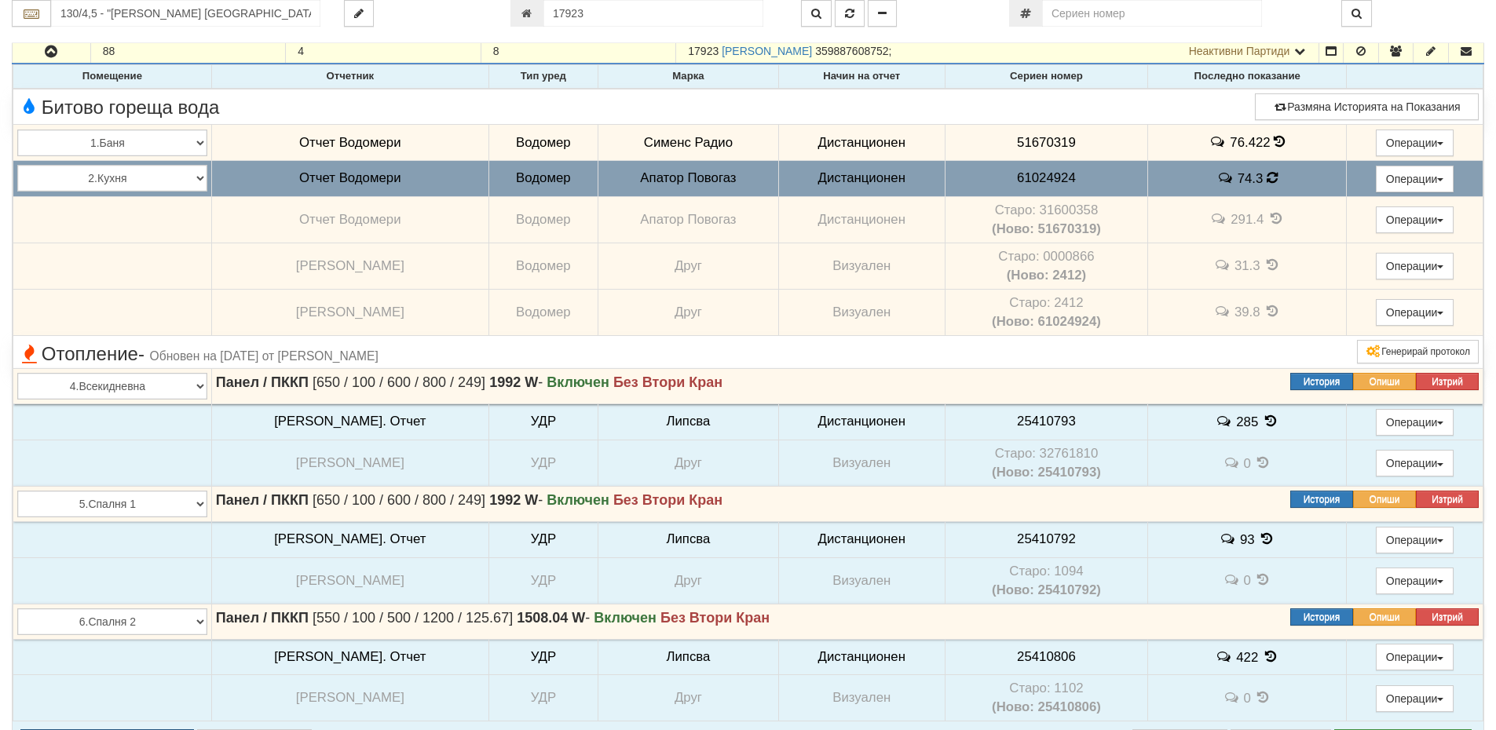
click at [1265, 174] on icon at bounding box center [1272, 178] width 14 height 16
click at [1264, 174] on icon at bounding box center [1271, 178] width 15 height 16
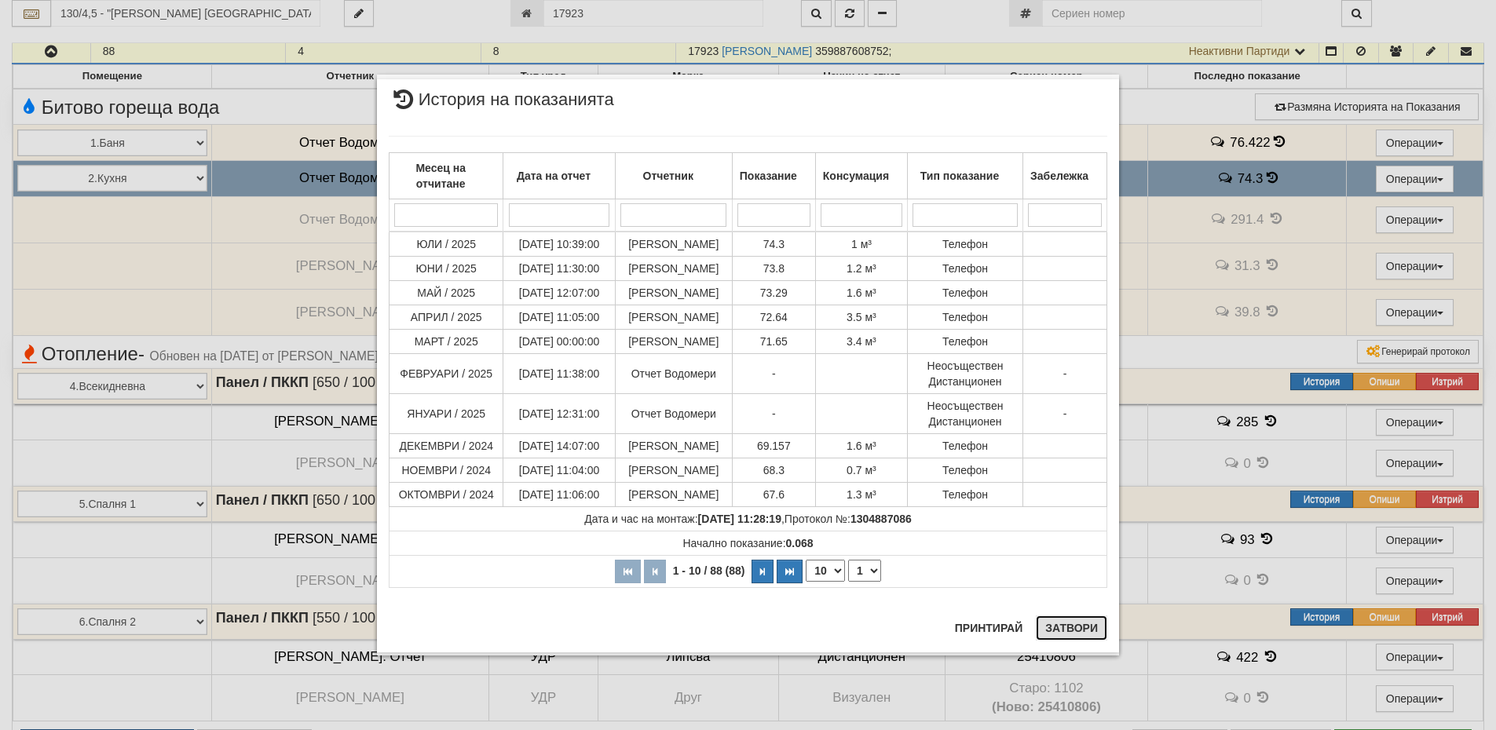
click at [1070, 629] on button "Затвори" at bounding box center [1071, 628] width 71 height 25
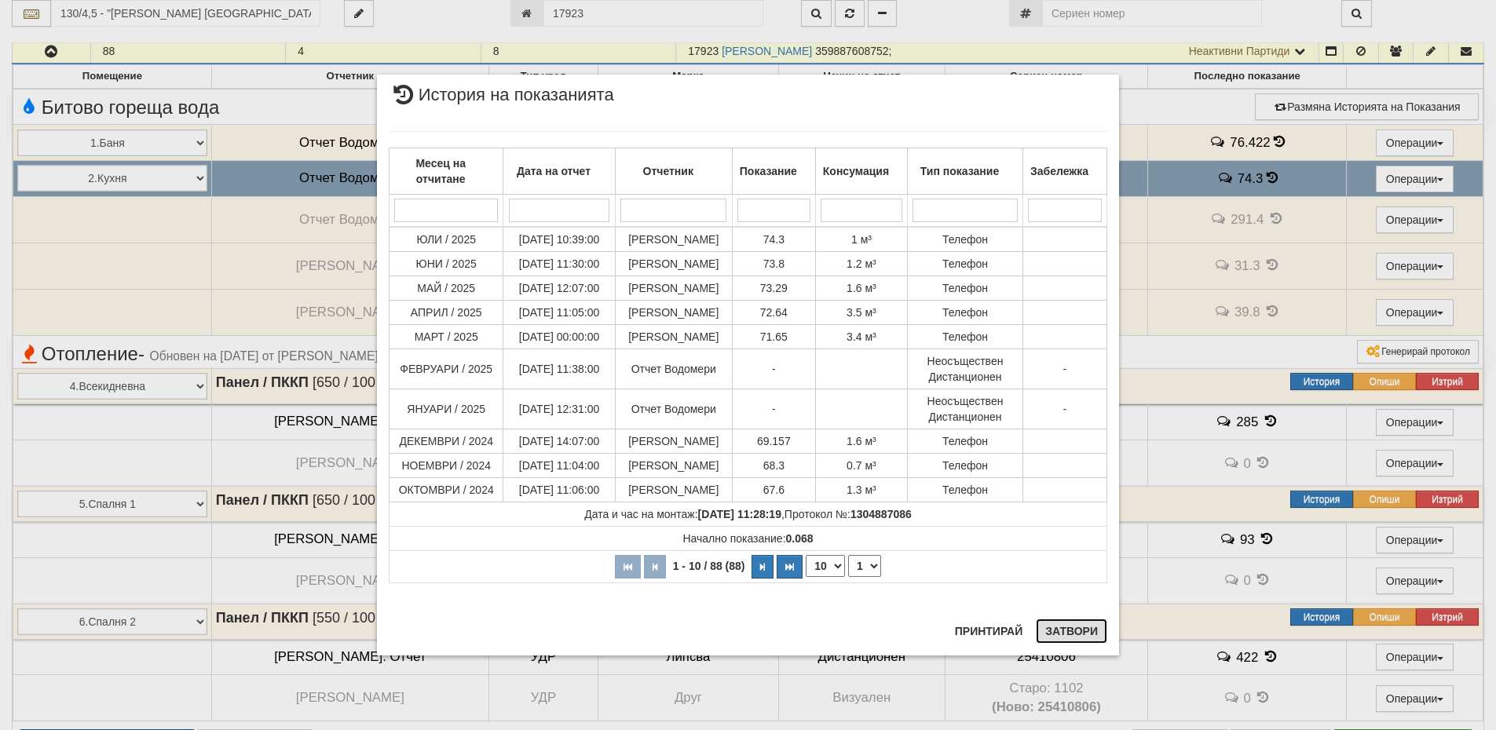
click at [1074, 631] on button "Затвори" at bounding box center [1071, 631] width 71 height 25
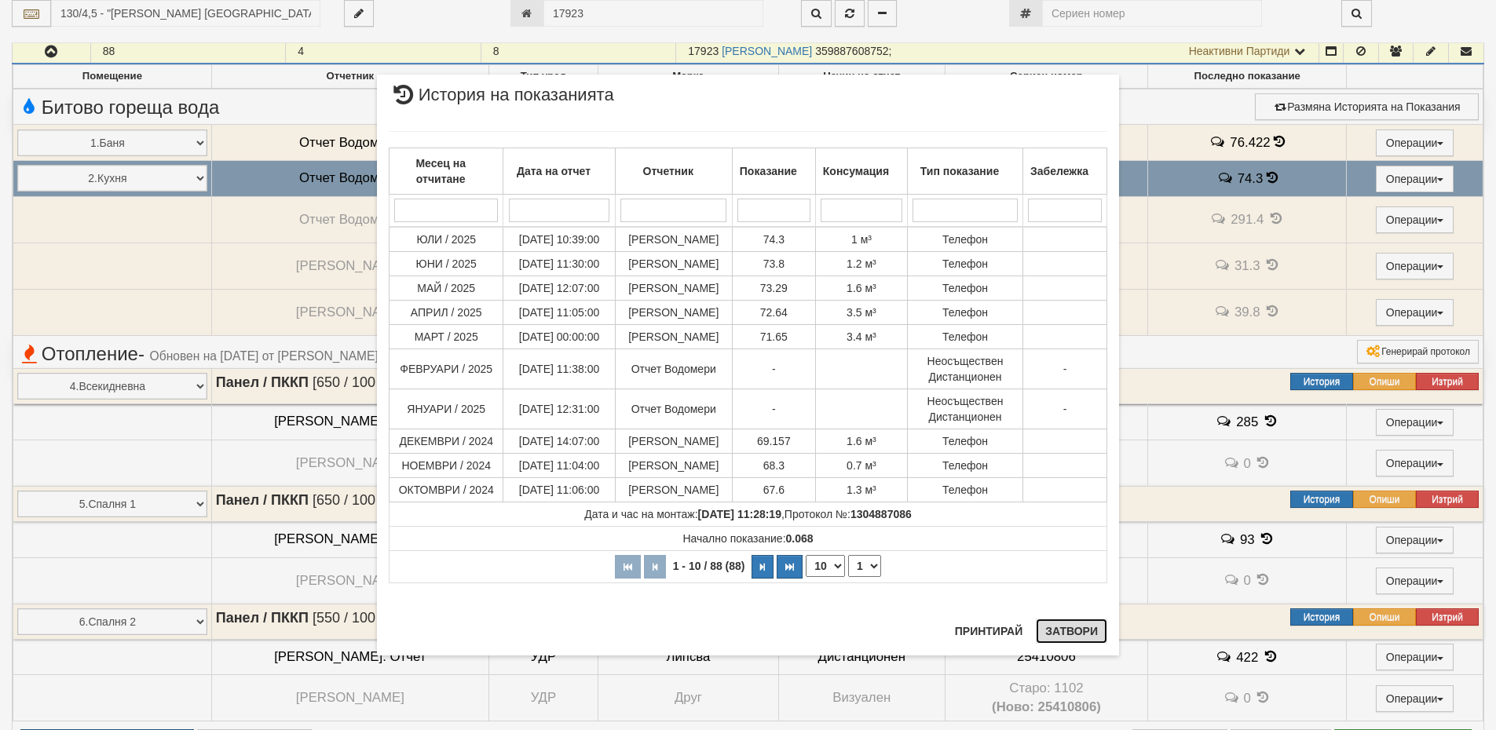
click at [1076, 632] on button "Затвори" at bounding box center [1071, 631] width 71 height 25
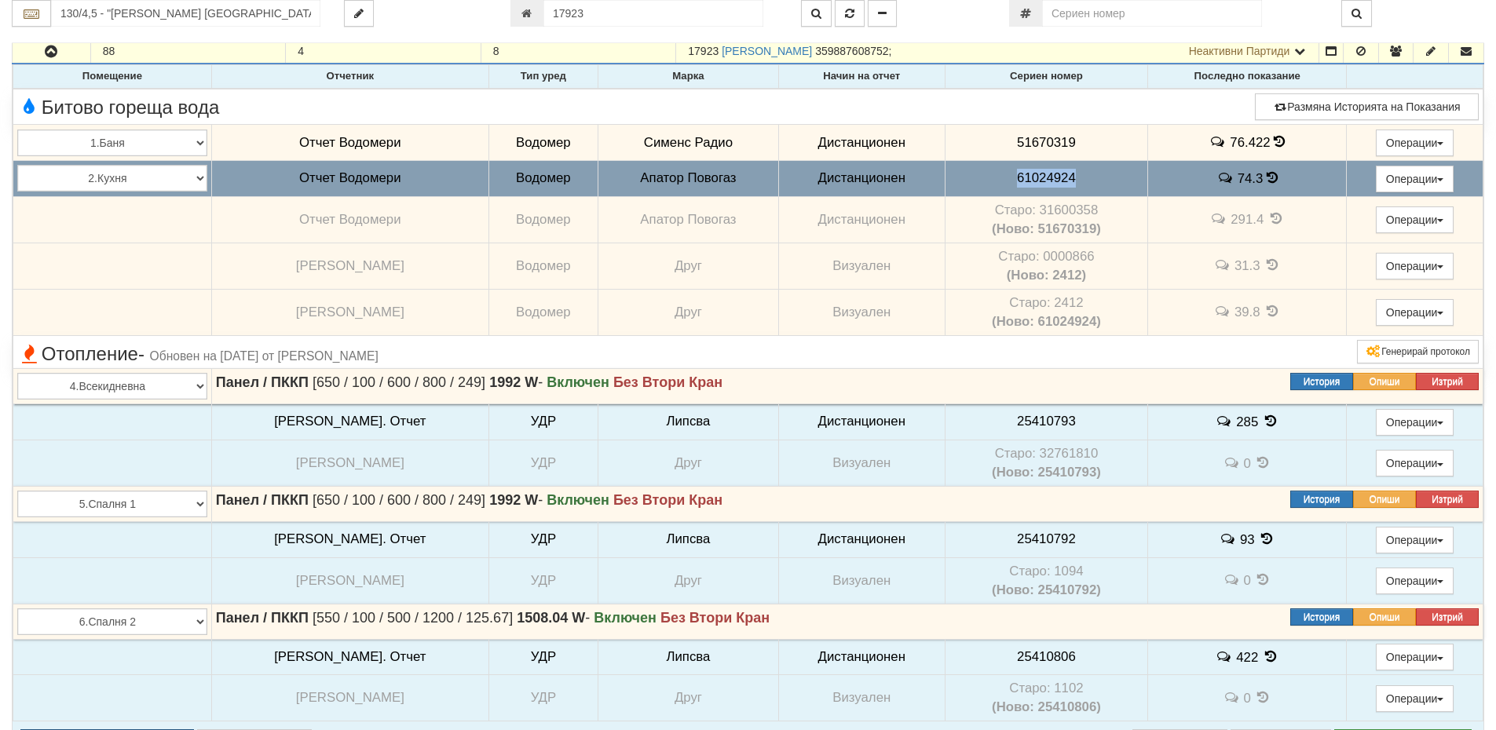
drag, startPoint x: 1062, startPoint y: 177, endPoint x: 969, endPoint y: 170, distance: 92.9
click at [969, 170] on td "61024924" at bounding box center [1046, 178] width 203 height 36
copy span "61024924"
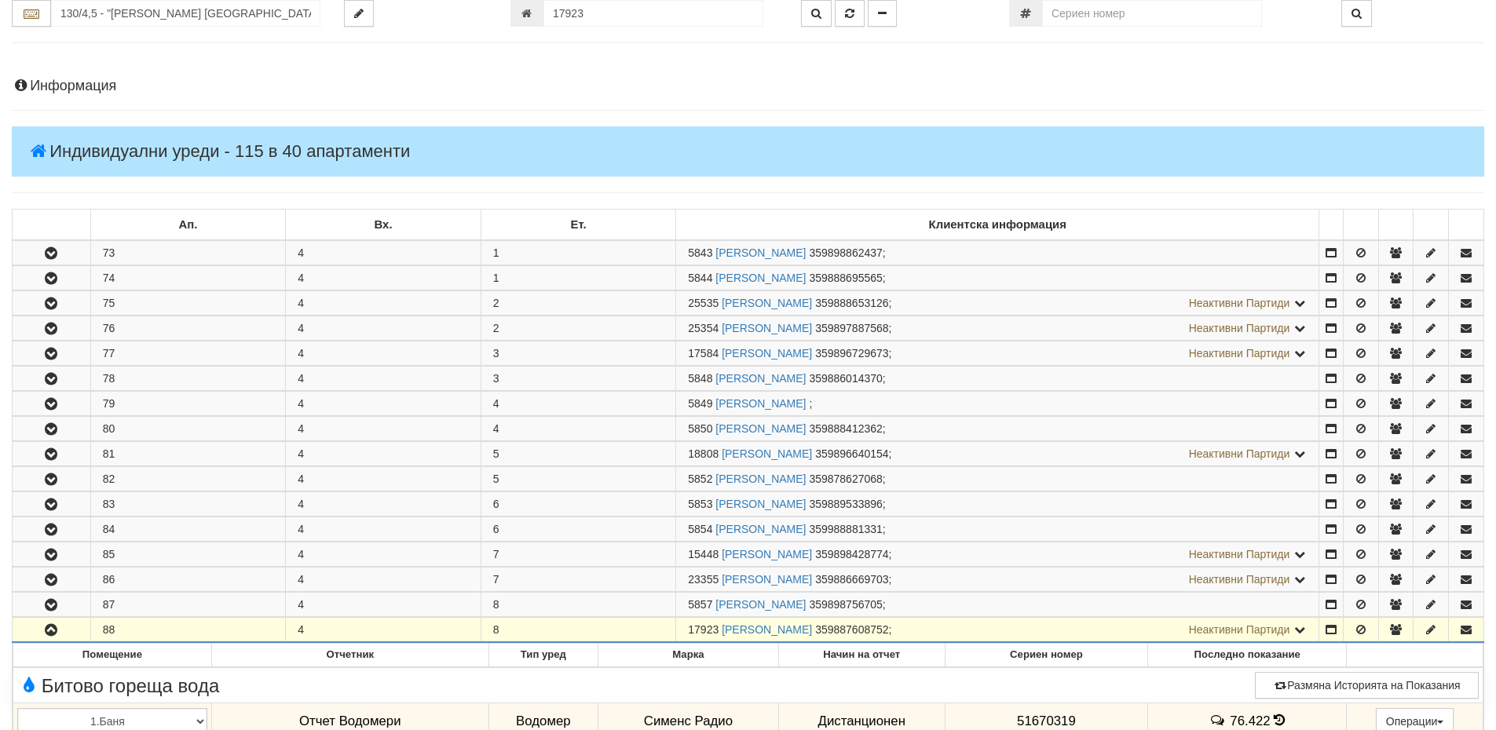
scroll to position [0, 0]
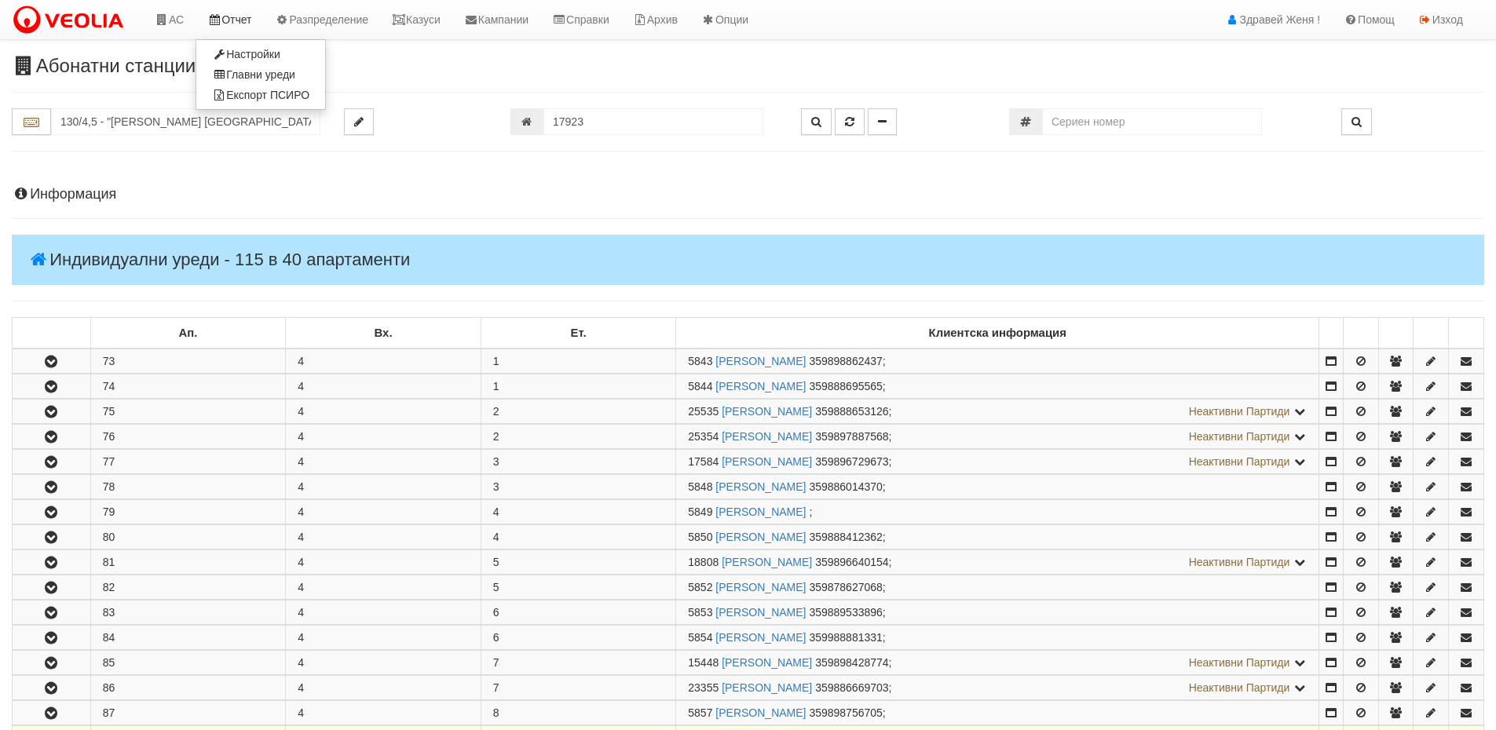
click at [221, 21] on icon at bounding box center [214, 19] width 14 height 11
click at [437, 24] on link "Казуси" at bounding box center [416, 19] width 72 height 39
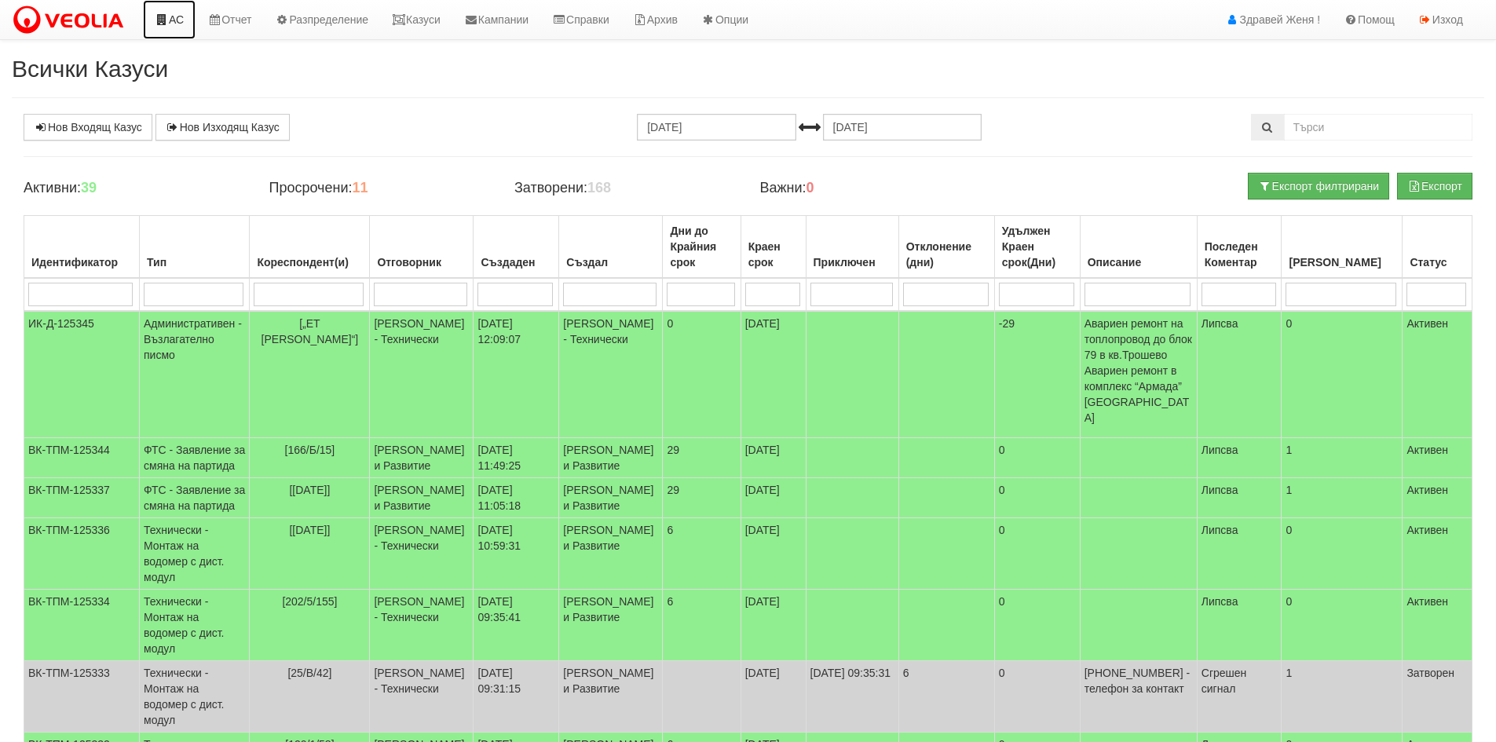
click at [171, 16] on link "АС" at bounding box center [169, 19] width 53 height 39
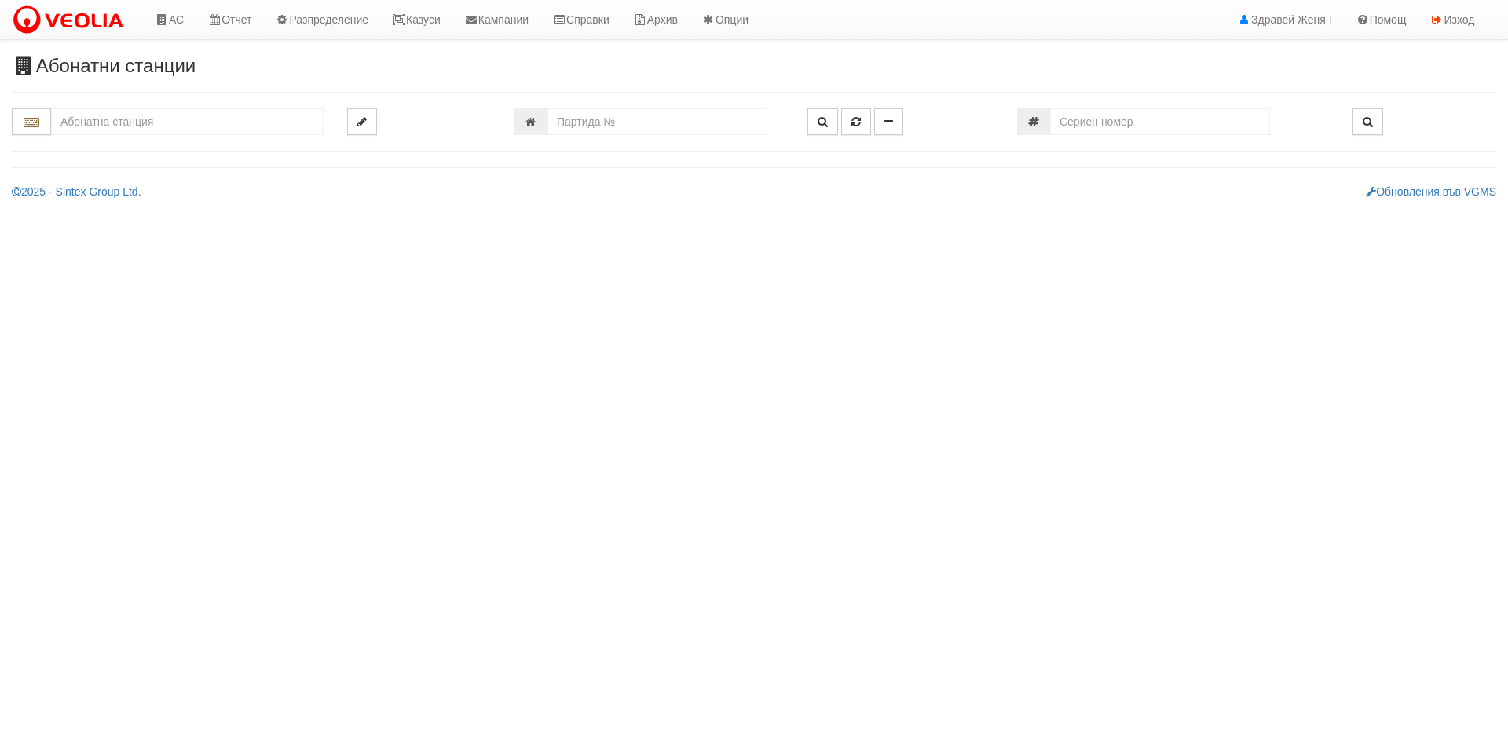
click at [121, 114] on input "text" at bounding box center [187, 121] width 272 height 27
click at [429, 14] on link "Казуси" at bounding box center [416, 19] width 72 height 39
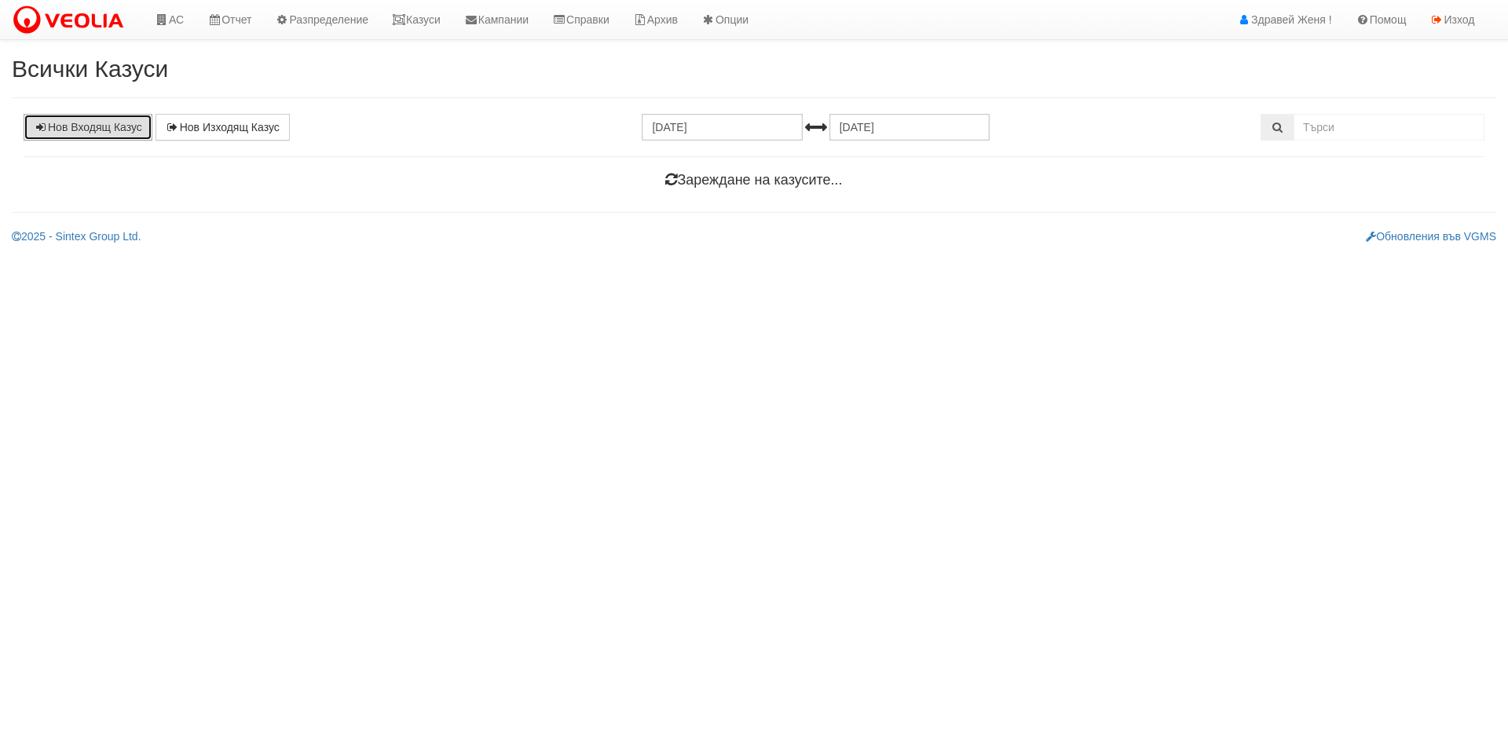
click at [103, 125] on link "Нов Входящ Казус" at bounding box center [88, 127] width 129 height 27
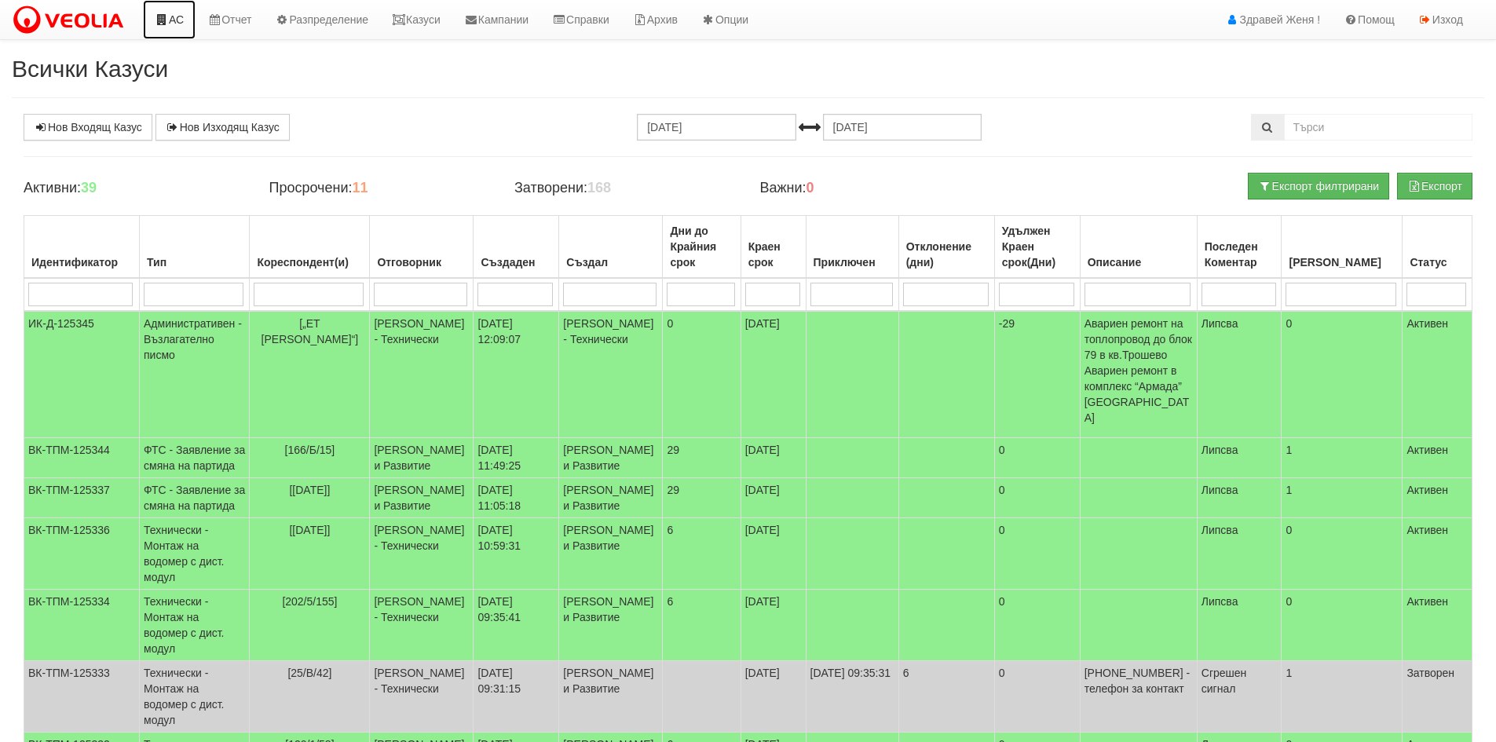
click at [185, 25] on link "АС" at bounding box center [169, 19] width 53 height 39
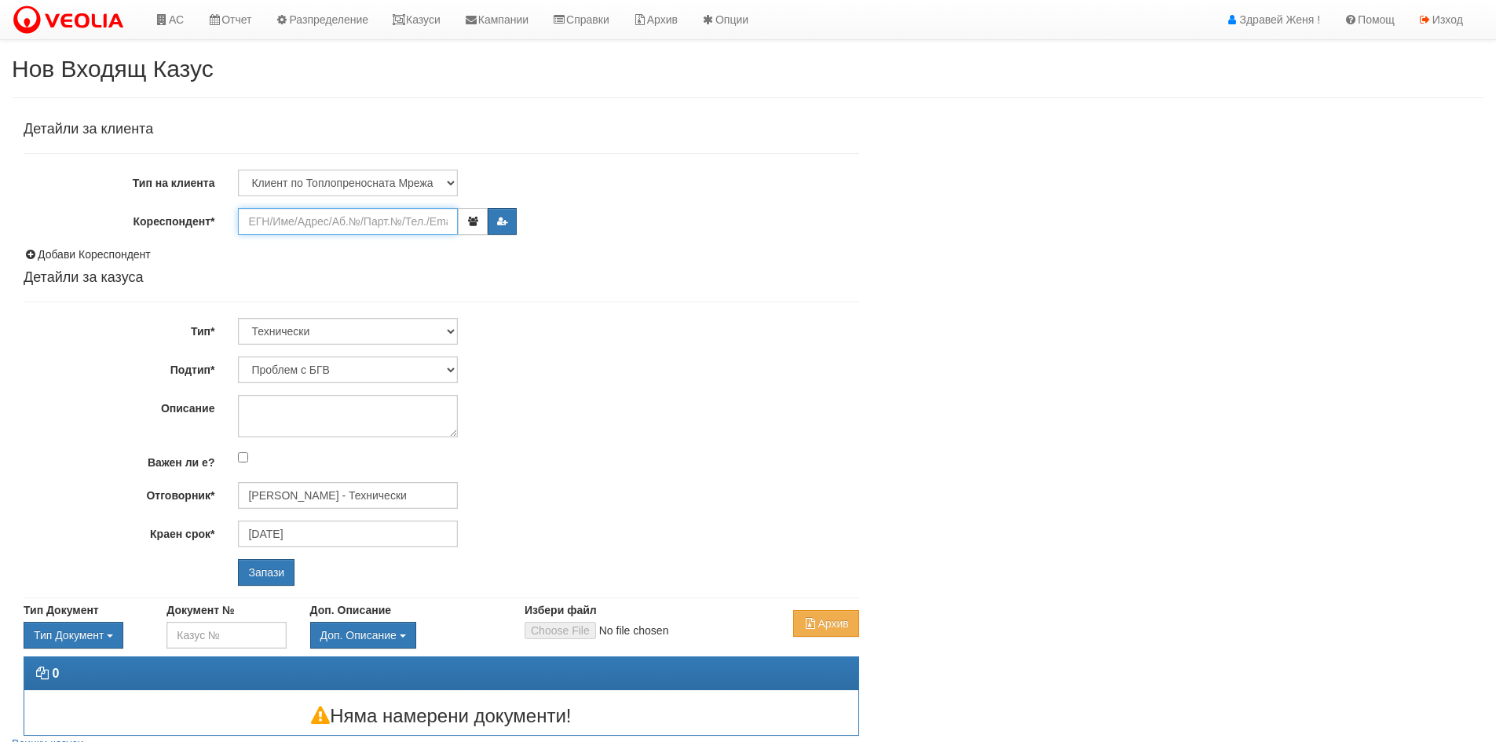
click at [281, 229] on input "Кореспондент*" at bounding box center [348, 221] width 220 height 27
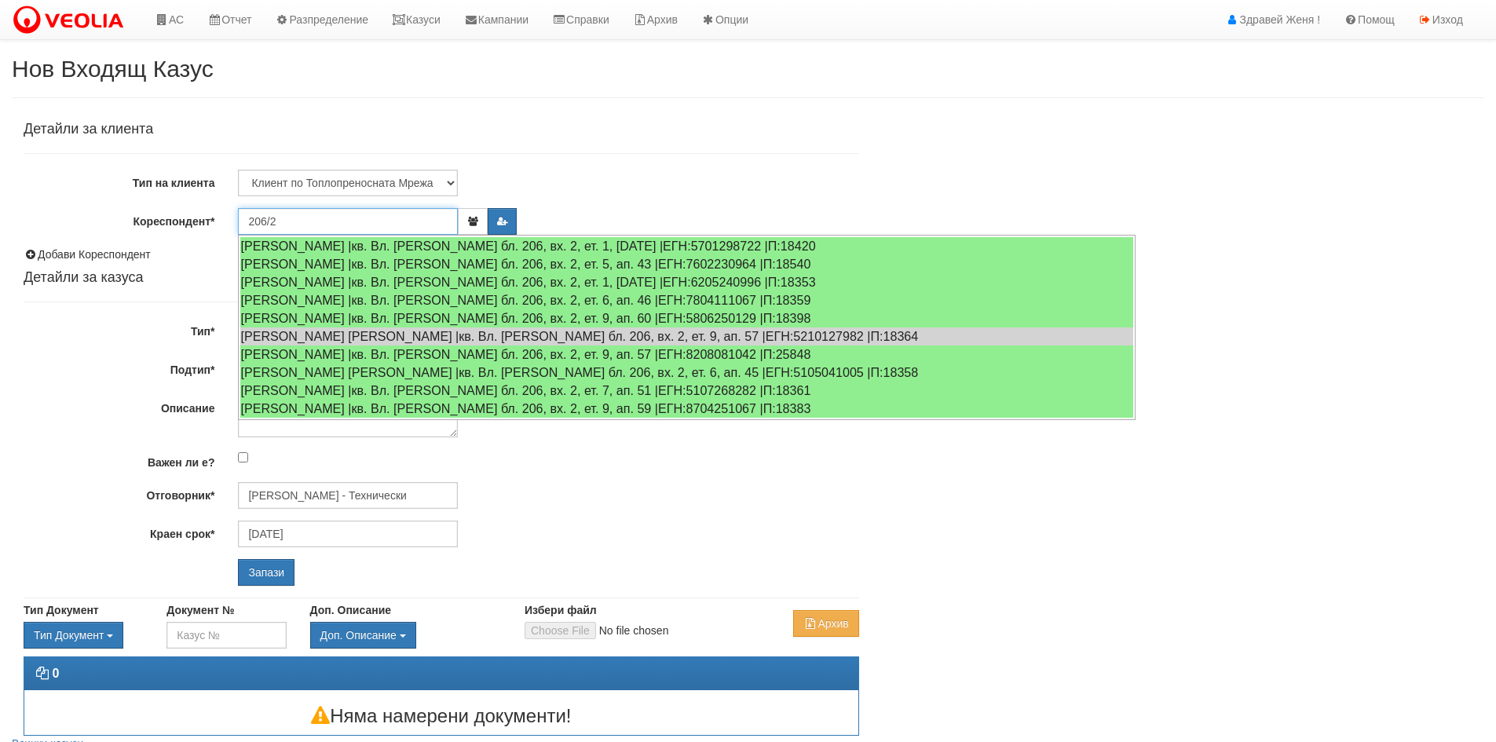
type input "206/2"
click at [238, 559] on input "Запази" at bounding box center [266, 572] width 57 height 27
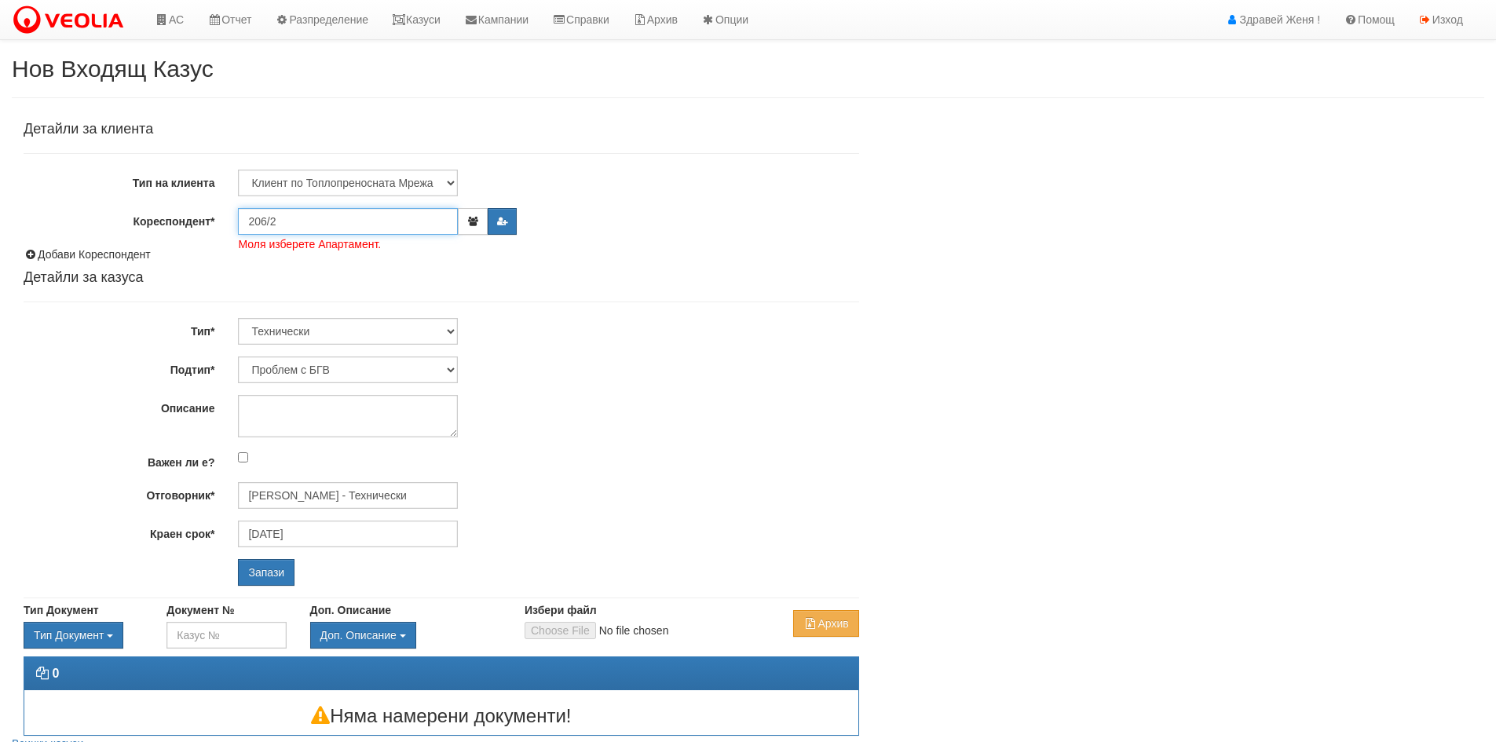
click at [297, 225] on input "206/2" at bounding box center [348, 221] width 220 height 27
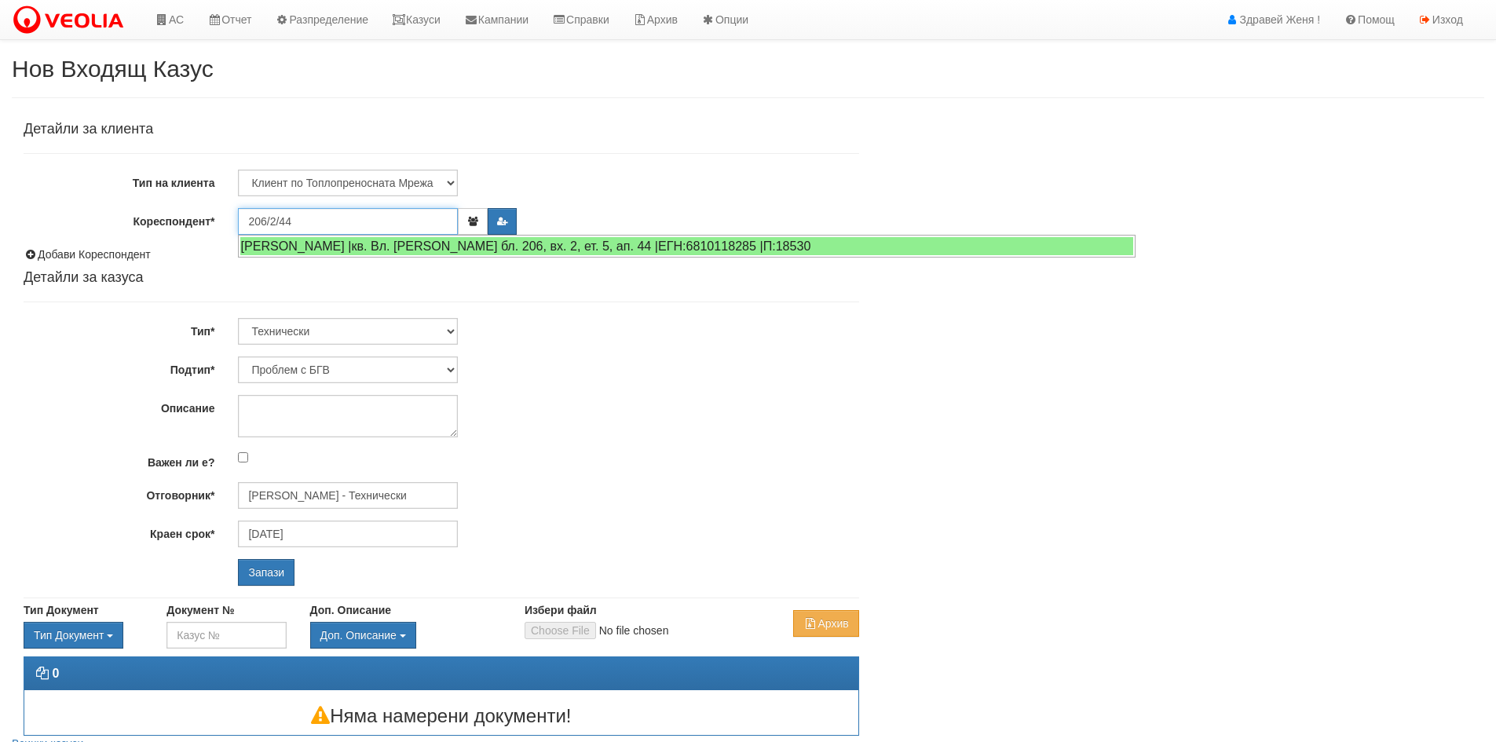
type input "206/2/44"
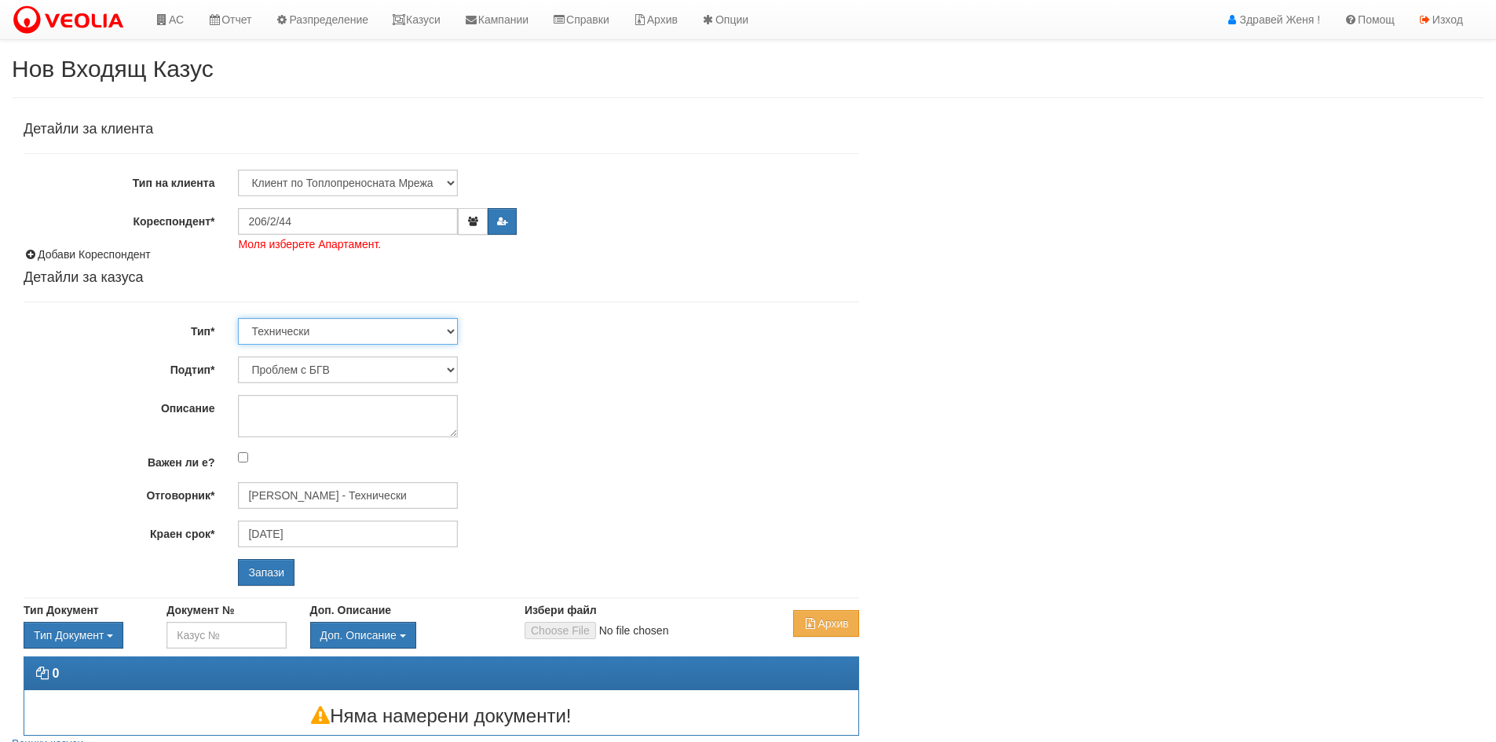
click at [449, 331] on select "Технически ФТС Търговски Административен Производствен Експлоатационен Финансов…" at bounding box center [348, 331] width 220 height 27
click at [238, 318] on select "Технически ФТС Търговски Административен Производствен Експлоатационен Финансов…" at bounding box center [348, 331] width 220 height 27
click at [450, 368] on select "Проблем с БГВ Теч ВОИ Теч БГВ Теч в АС Теч от водомер Проблем в АС Интервенция …" at bounding box center [348, 370] width 220 height 27
select select "Опис ВИ"
click at [238, 357] on select "Проблем с БГВ Теч ВОИ Теч БГВ Теч в АС Теч от водомер Проблем в АС Интервенция …" at bounding box center [348, 370] width 220 height 27
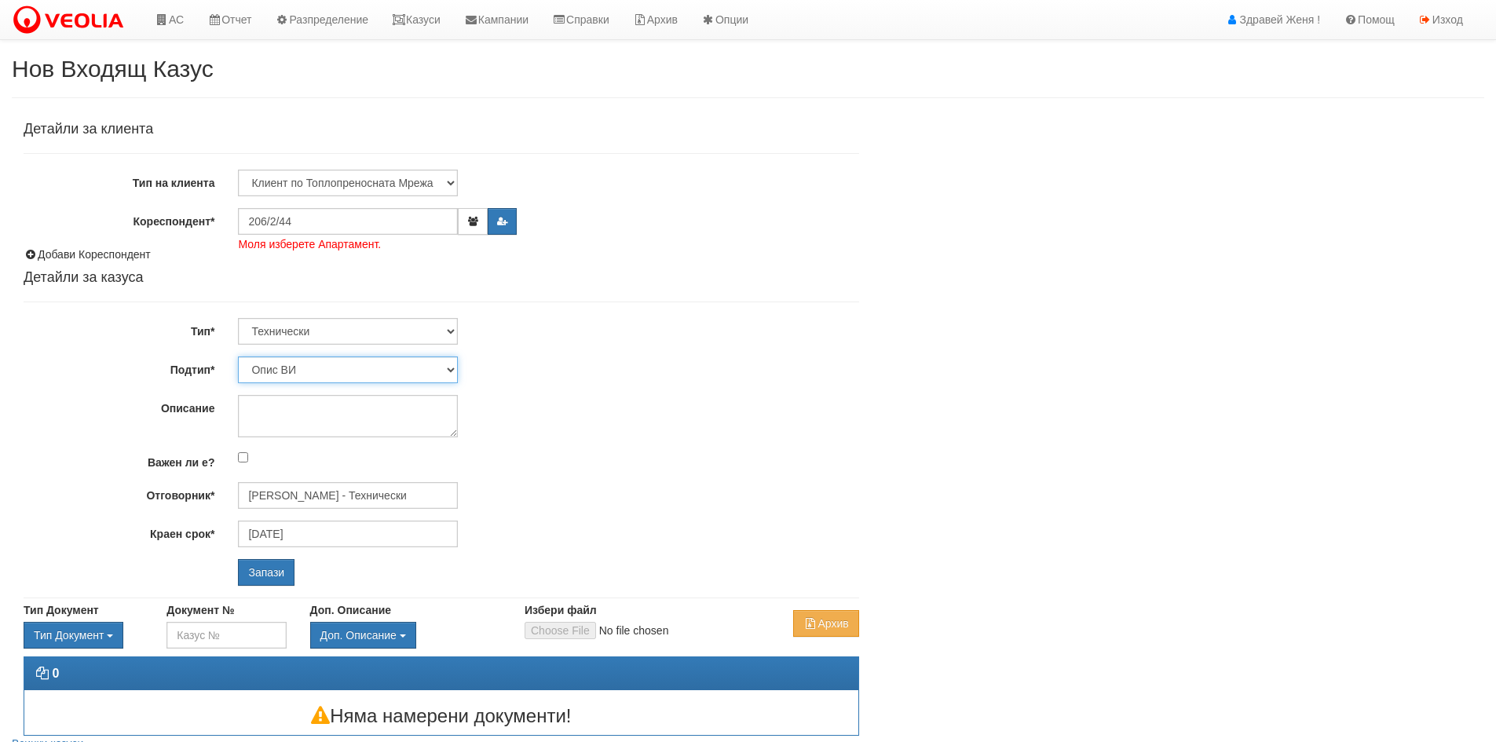
type input "[DATE]"
type input "[PERSON_NAME] - Технически"
click at [375, 415] on textarea "Описание" at bounding box center [348, 416] width 220 height 42
click at [295, 422] on textarea "ОПИС НА ВОДОМЕР" at bounding box center [348, 416] width 220 height 42
click at [370, 416] on textarea "ОПИС НА ВОДОМЕР" at bounding box center [348, 416] width 220 height 42
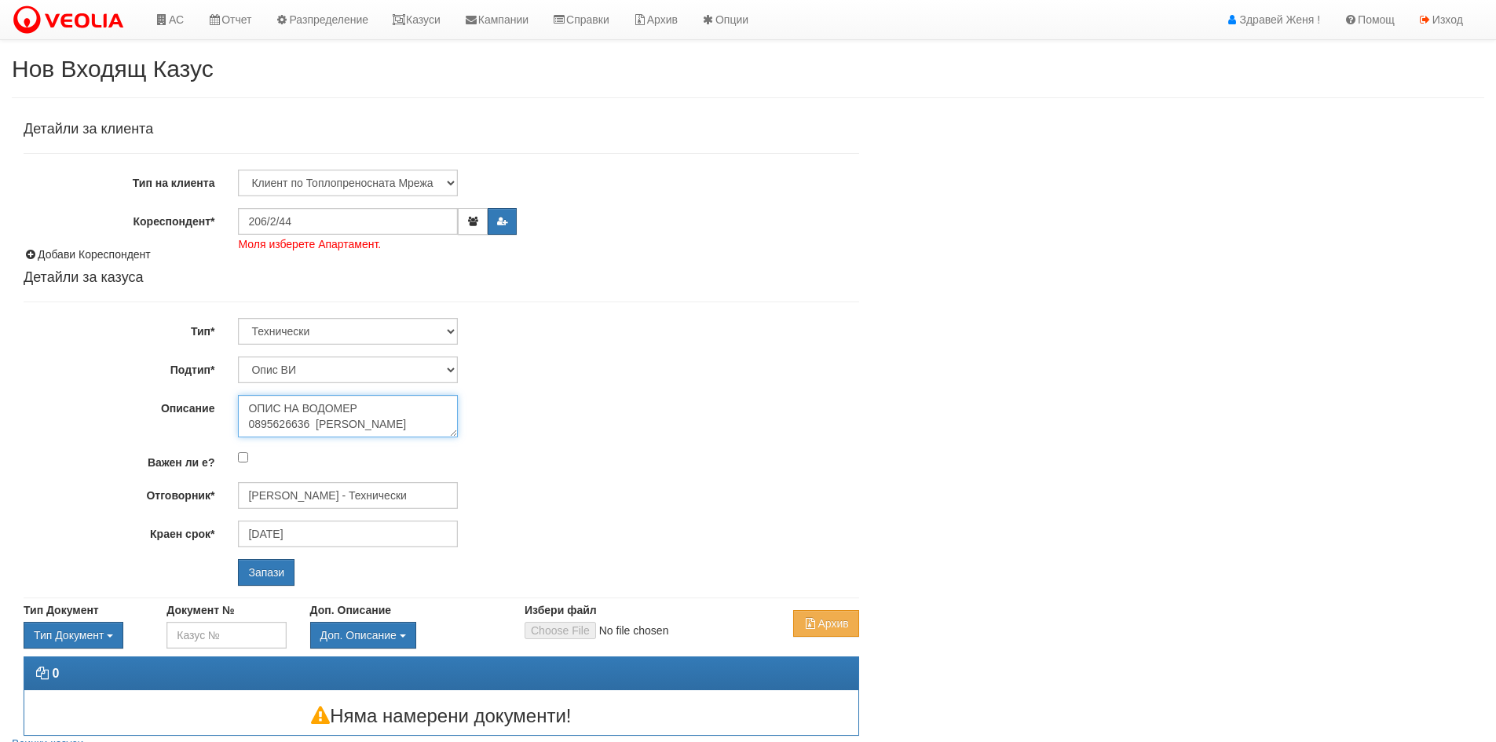
drag, startPoint x: 379, startPoint y: 423, endPoint x: 314, endPoint y: 424, distance: 64.4
click at [314, 424] on textarea "ОПИС НА ВОДОМЕР 0895626636 шЕНГИЛ" at bounding box center [348, 416] width 220 height 42
click at [316, 421] on textarea "ОПИС НА ВОДОМЕР 0895626636 //Шенгил" at bounding box center [348, 416] width 220 height 42
click at [320, 423] on textarea "ОПИС НА ВОДОМЕР 0895626636 //Шенгил" at bounding box center [348, 416] width 220 height 42
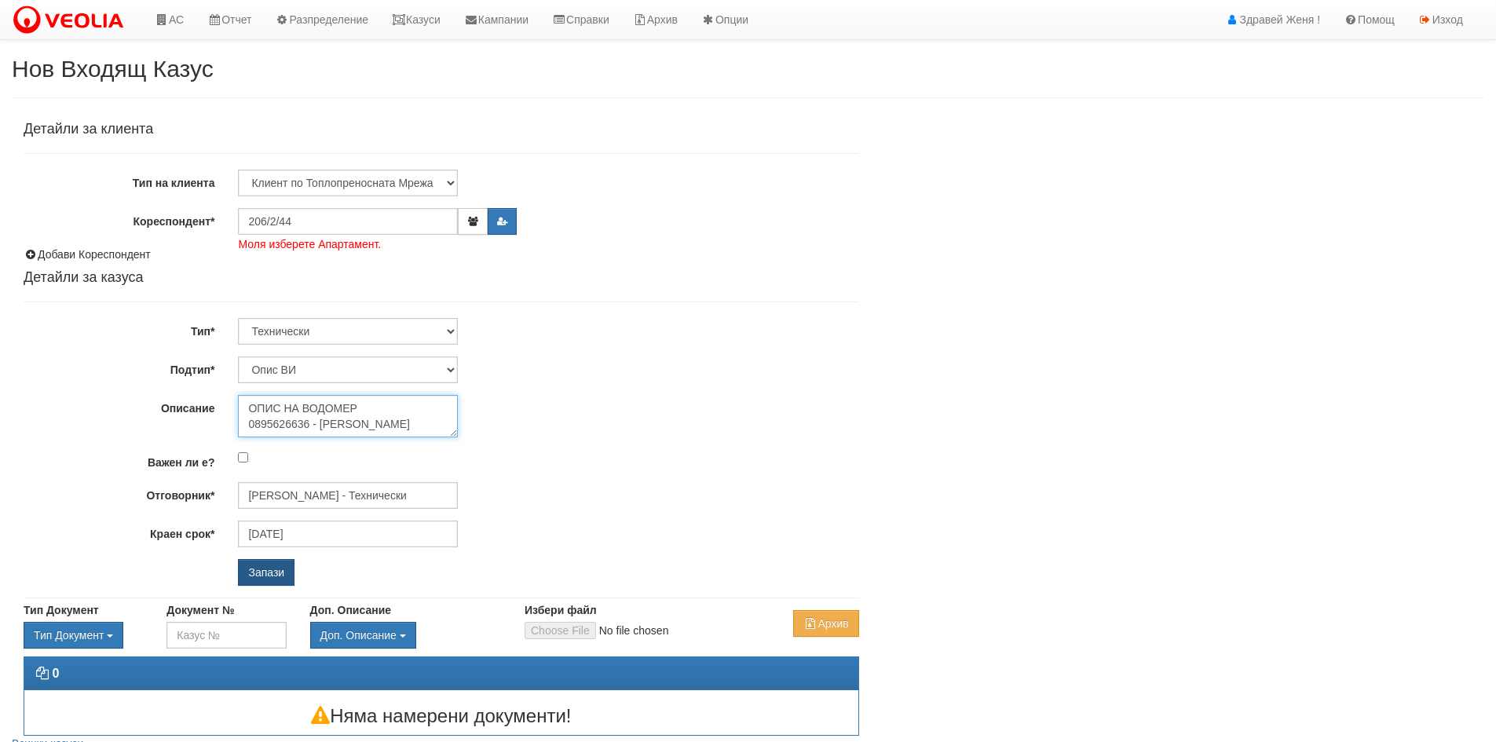
type textarea "ОПИС НА ВОДОМЕР 0895626636 - Шенгил"
click at [259, 576] on input "Запази" at bounding box center [266, 572] width 57 height 27
select select "Опис ВИ"
click at [268, 572] on input "Запази" at bounding box center [266, 572] width 57 height 27
select select "Опис ВИ"
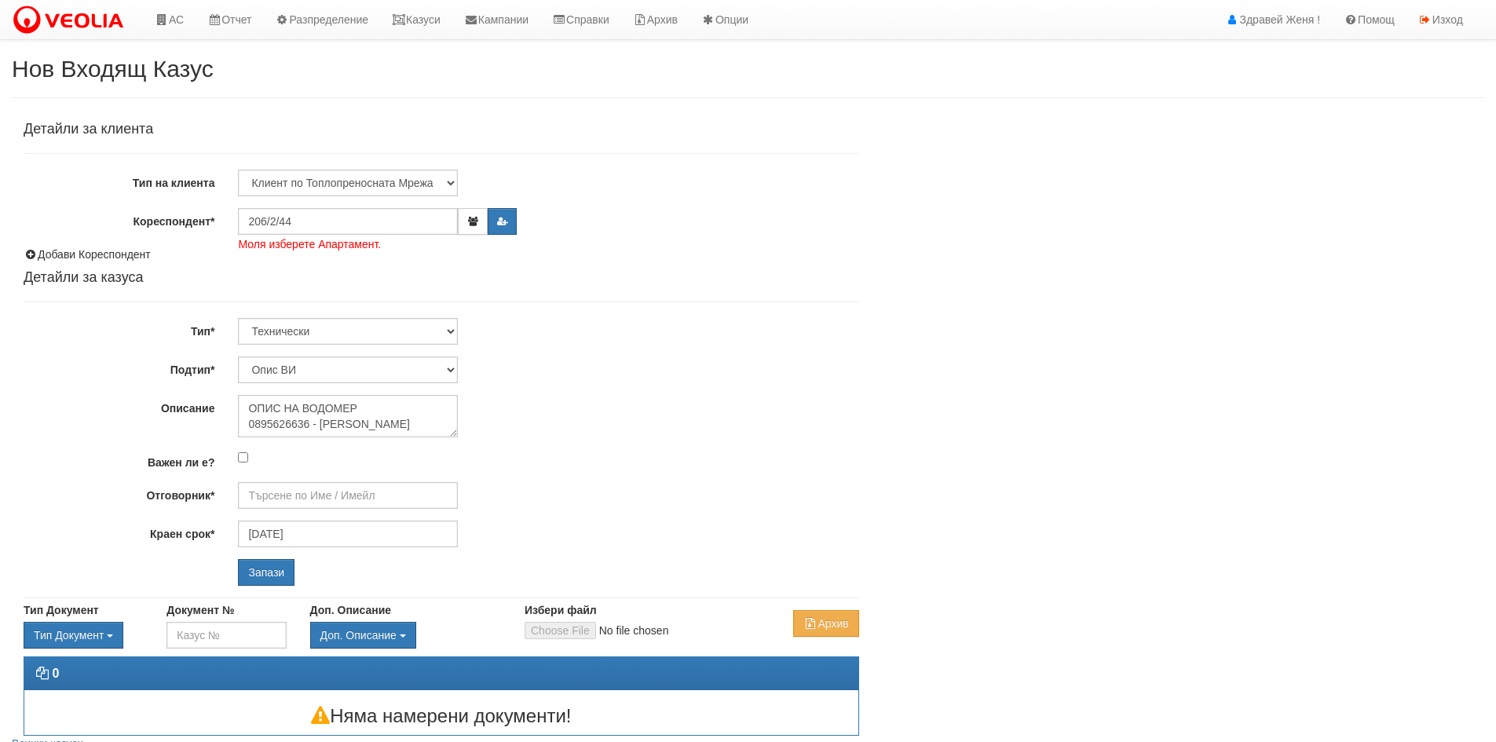
type input "[PERSON_NAME] - Технически"
click at [313, 225] on input "206/2/44" at bounding box center [348, 221] width 220 height 27
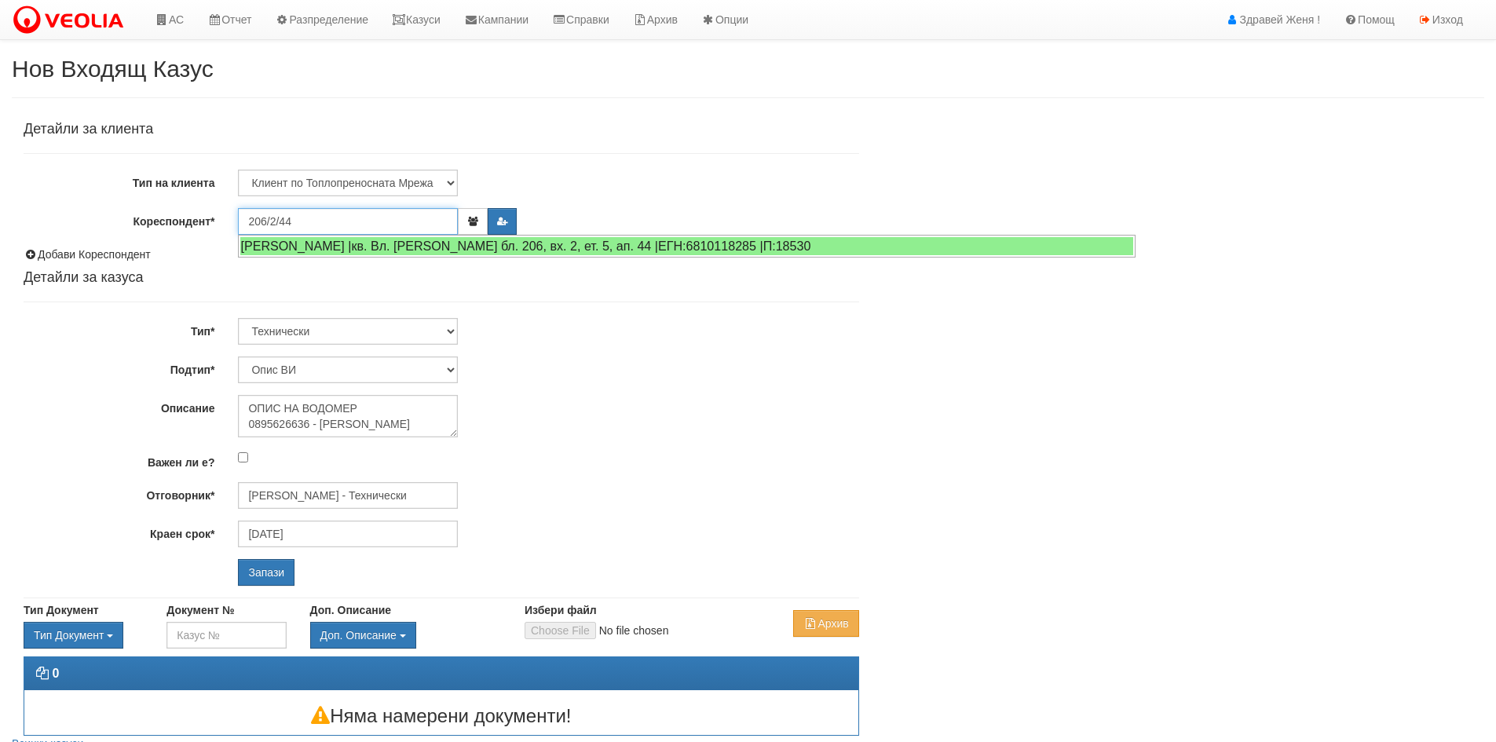
click at [340, 228] on input "206/2/44" at bounding box center [348, 221] width 220 height 27
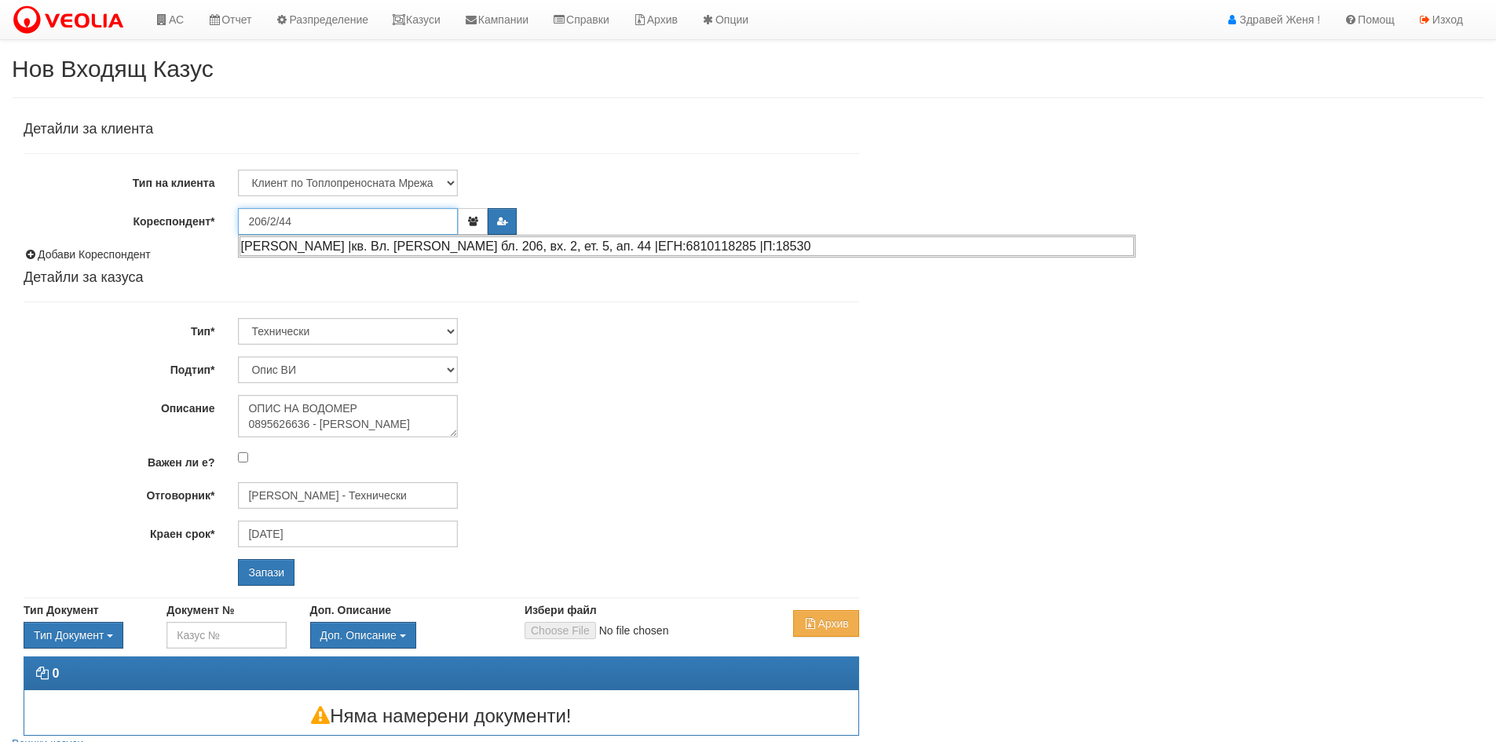
click at [353, 246] on div "[PERSON_NAME] |кв. Вл. [PERSON_NAME] бл. 206, вх. 2, ет. 5, ап. 44 |ЕГН:6810118…" at bounding box center [687, 246] width 894 height 20
type input "[PERSON_NAME]"
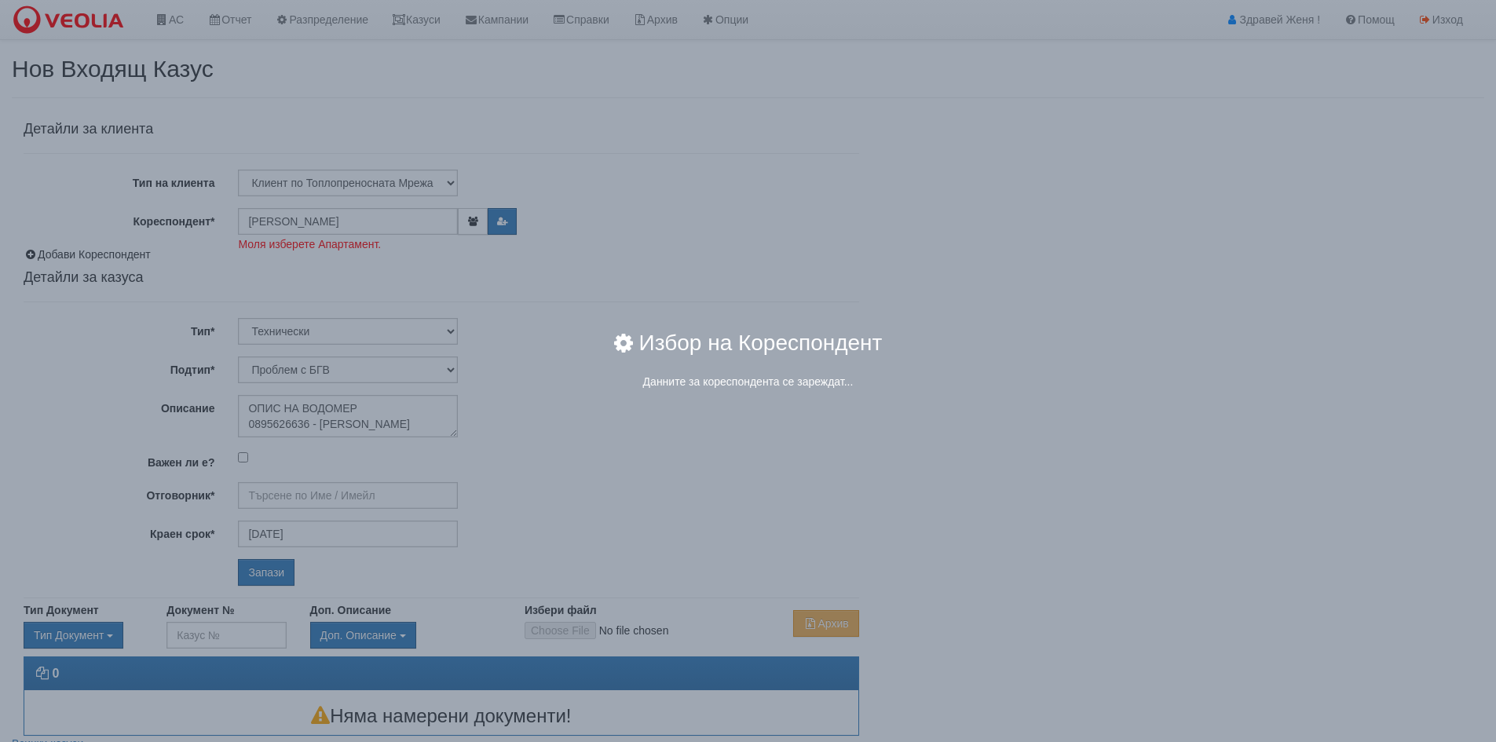
type input "[PERSON_NAME] - Технически"
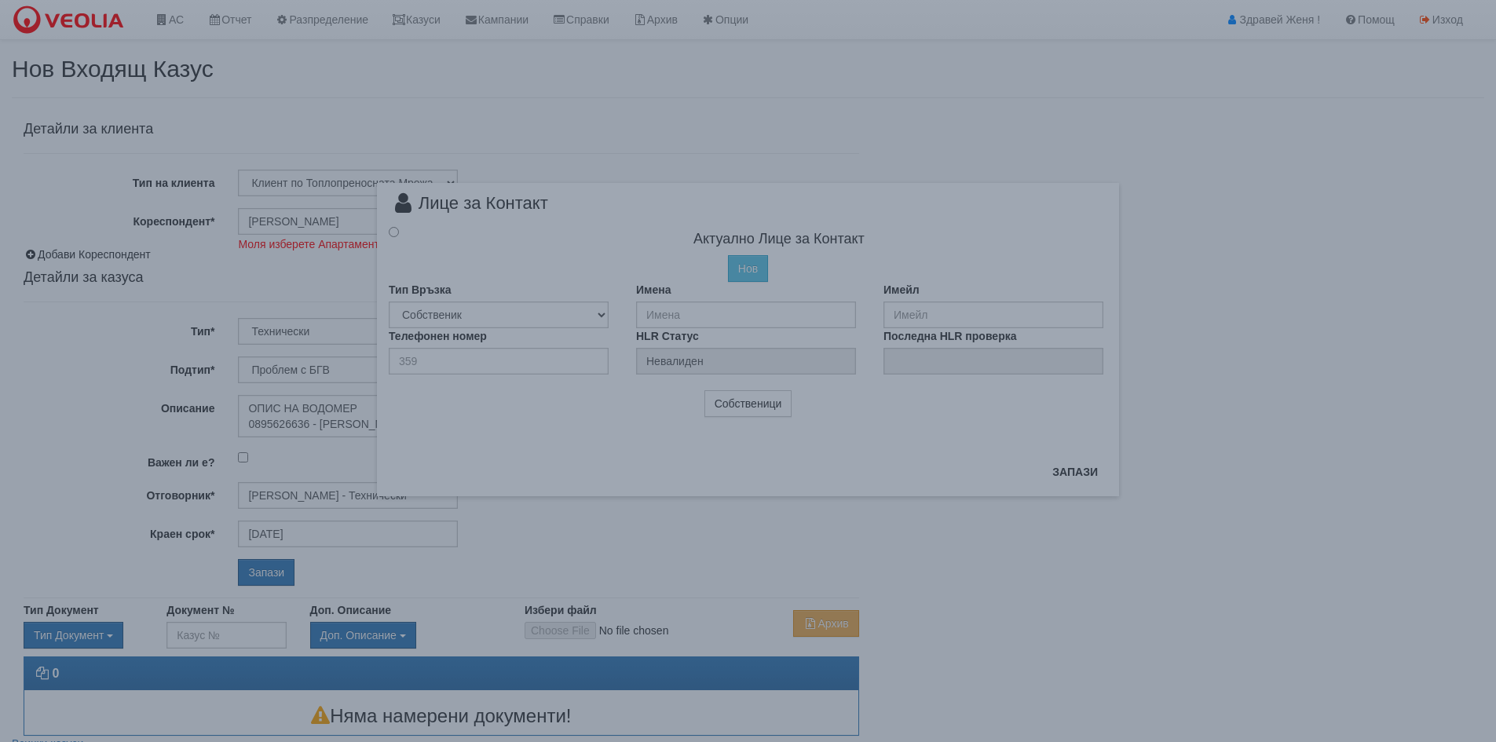
radio input "true"
type input "[PERSON_NAME]"
type input "359886195009"
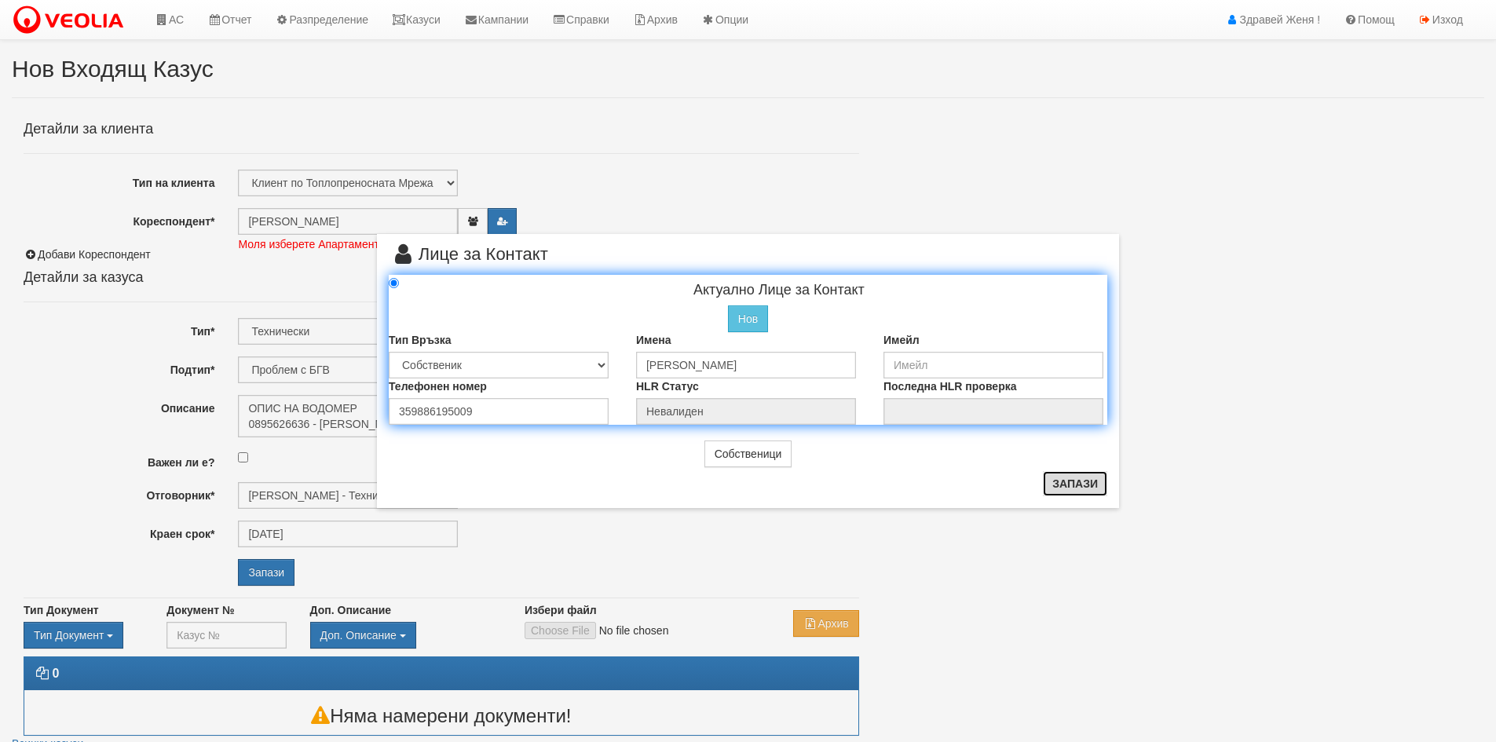
click at [1077, 486] on button "Запази" at bounding box center [1075, 483] width 64 height 25
radio input "true"
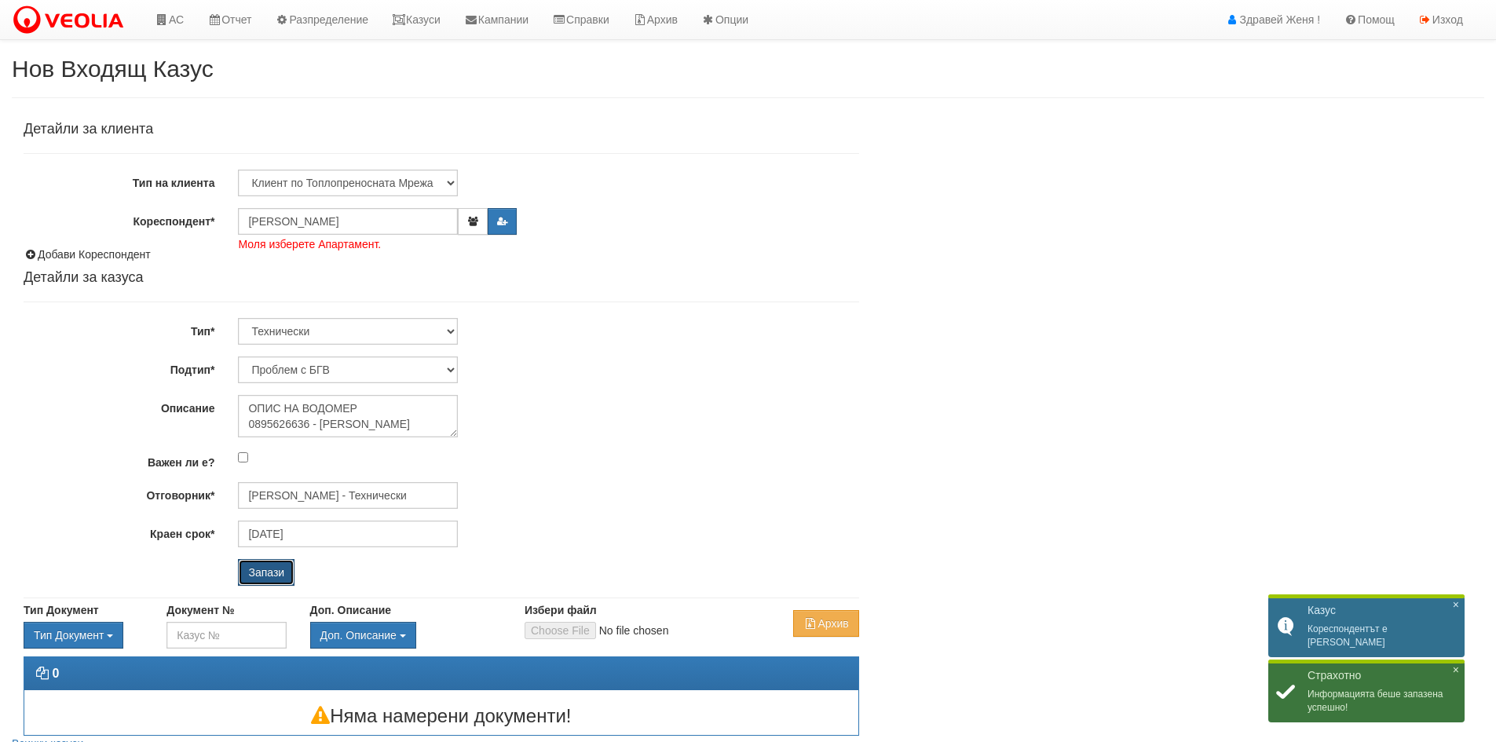
click at [265, 571] on input "Запази" at bounding box center [266, 572] width 57 height 27
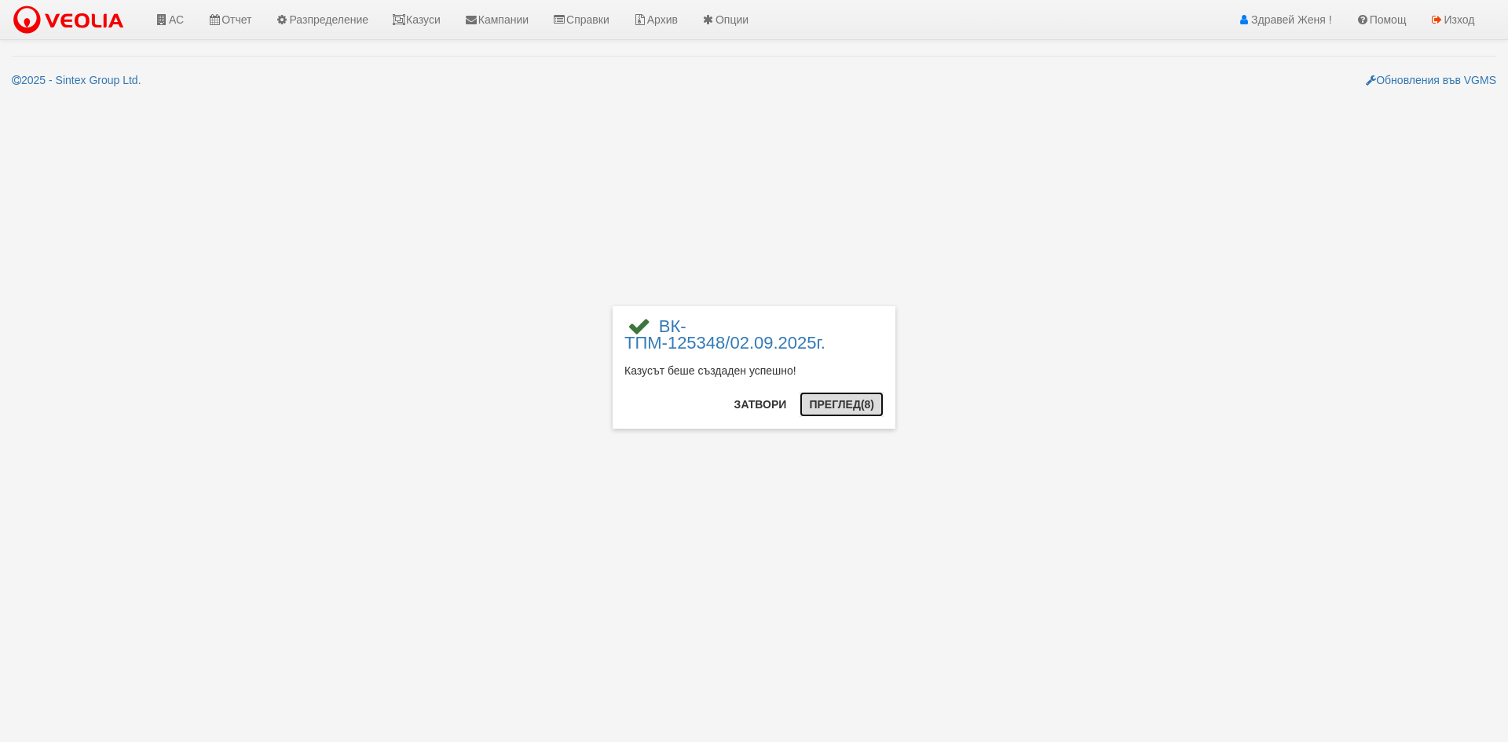
click at [828, 410] on button "Преглед (8)" at bounding box center [841, 404] width 84 height 25
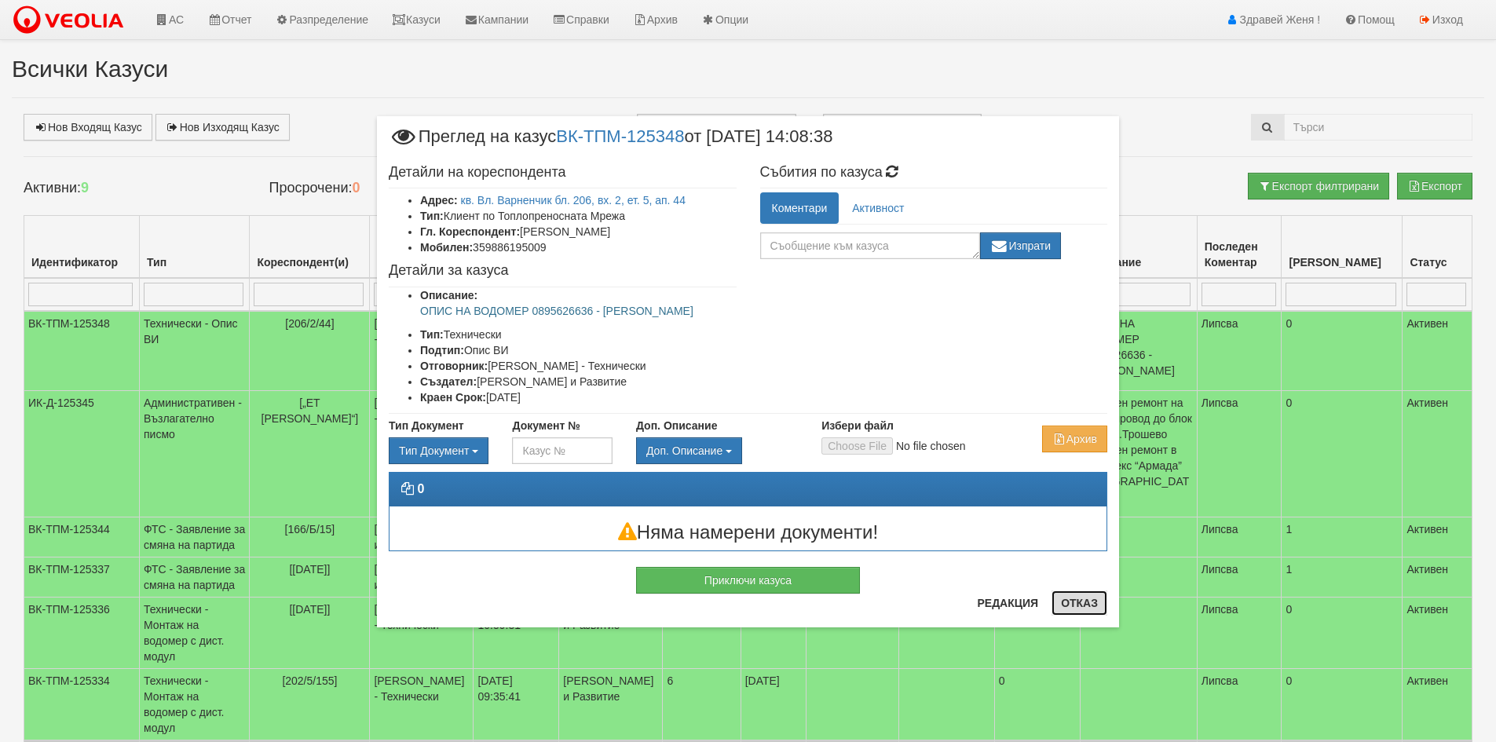
click at [1081, 600] on button "Отказ" at bounding box center [1079, 603] width 56 height 25
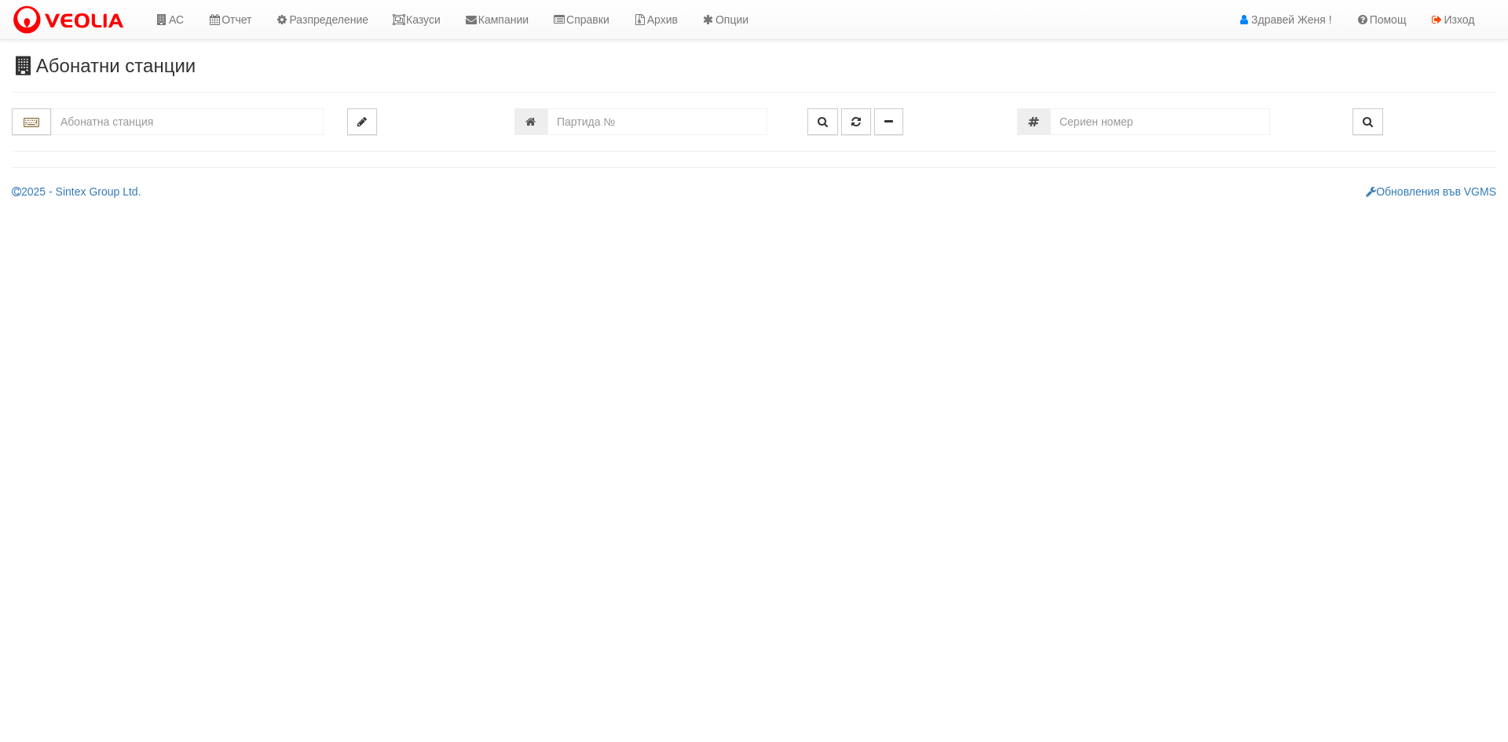
click at [108, 124] on input "text" at bounding box center [187, 121] width 272 height 27
click at [228, 152] on div "007/1,2 - Възраждане - "ВЕОЛИЯ"" at bounding box center [187, 146] width 268 height 18
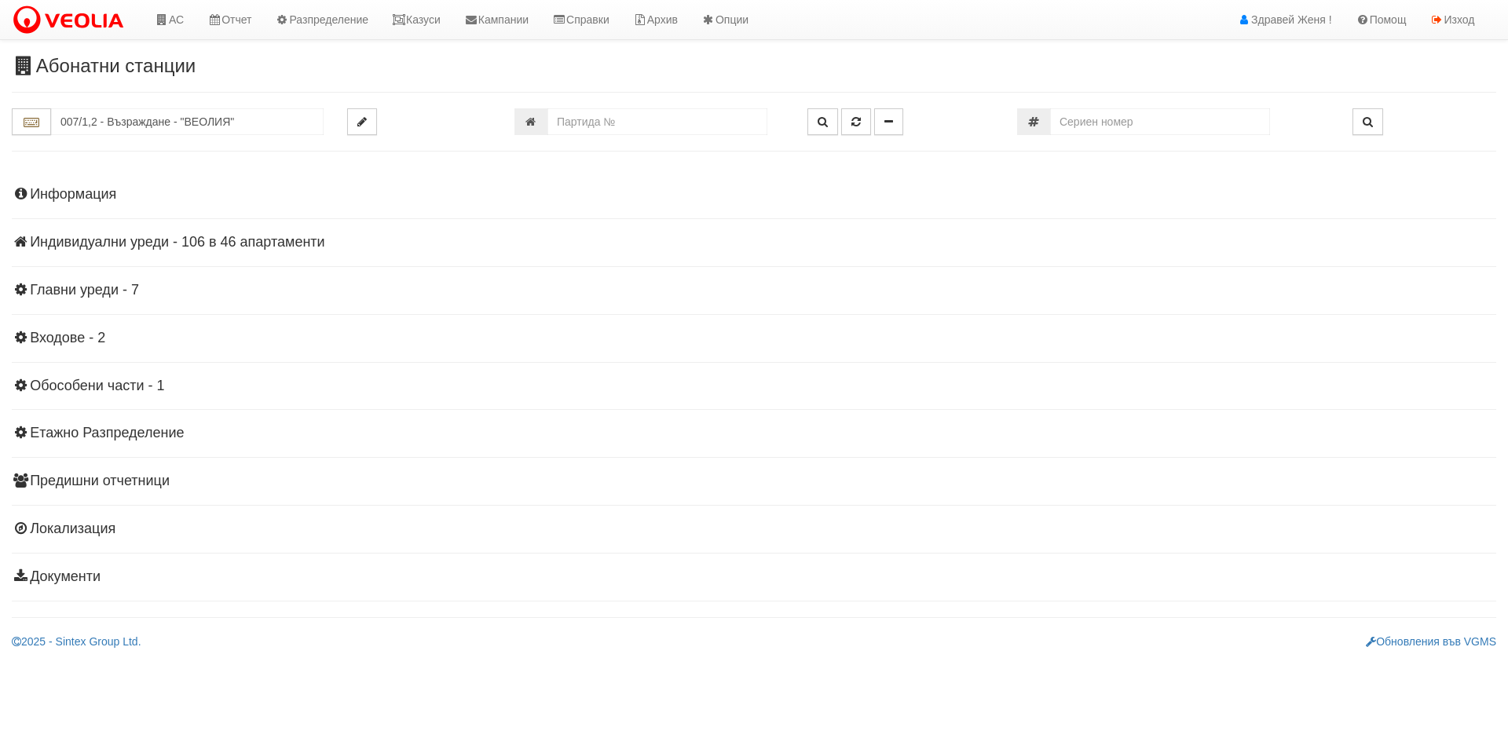
click at [205, 238] on h4 "Индивидуални уреди - 106 в 46 апартаменти" at bounding box center [754, 243] width 1484 height 16
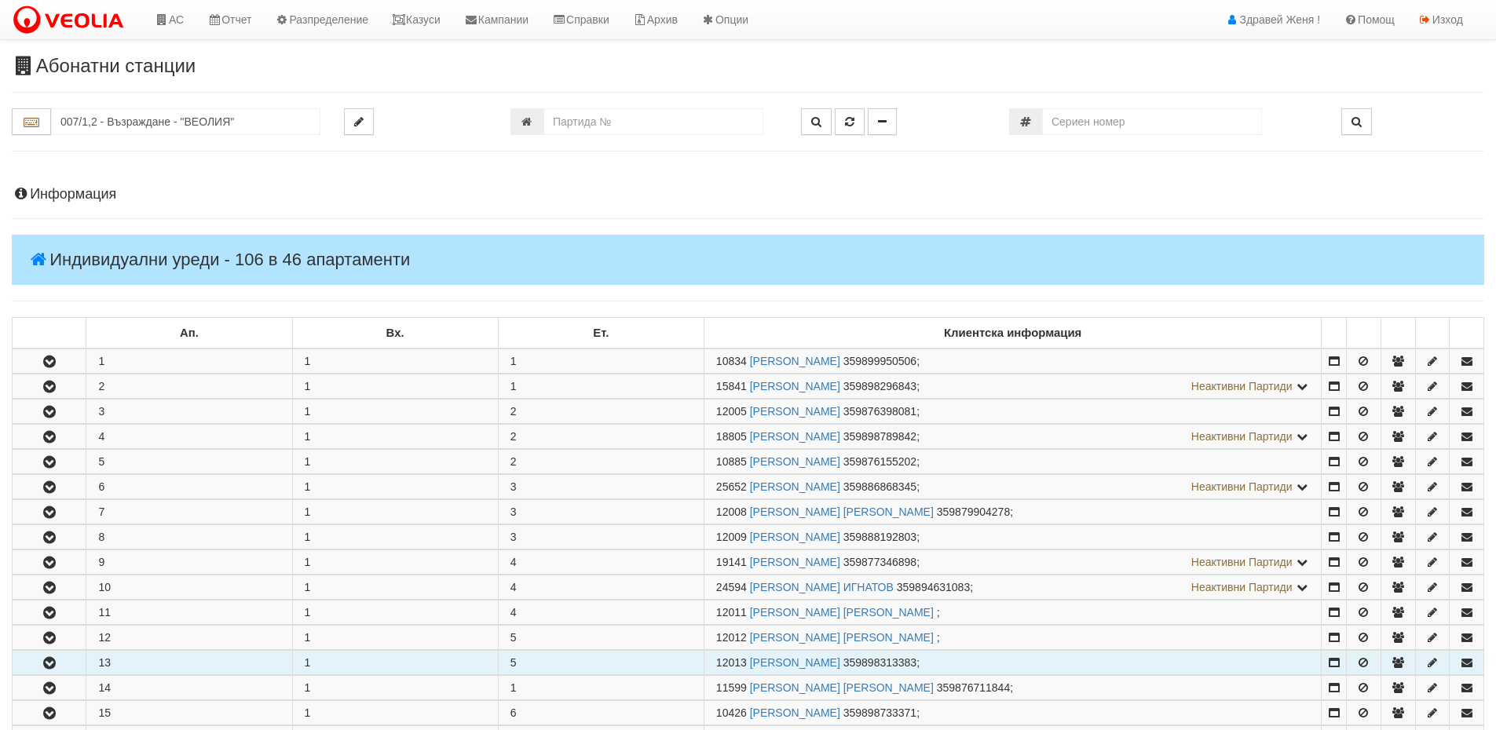
click at [48, 658] on icon "button" at bounding box center [49, 663] width 19 height 11
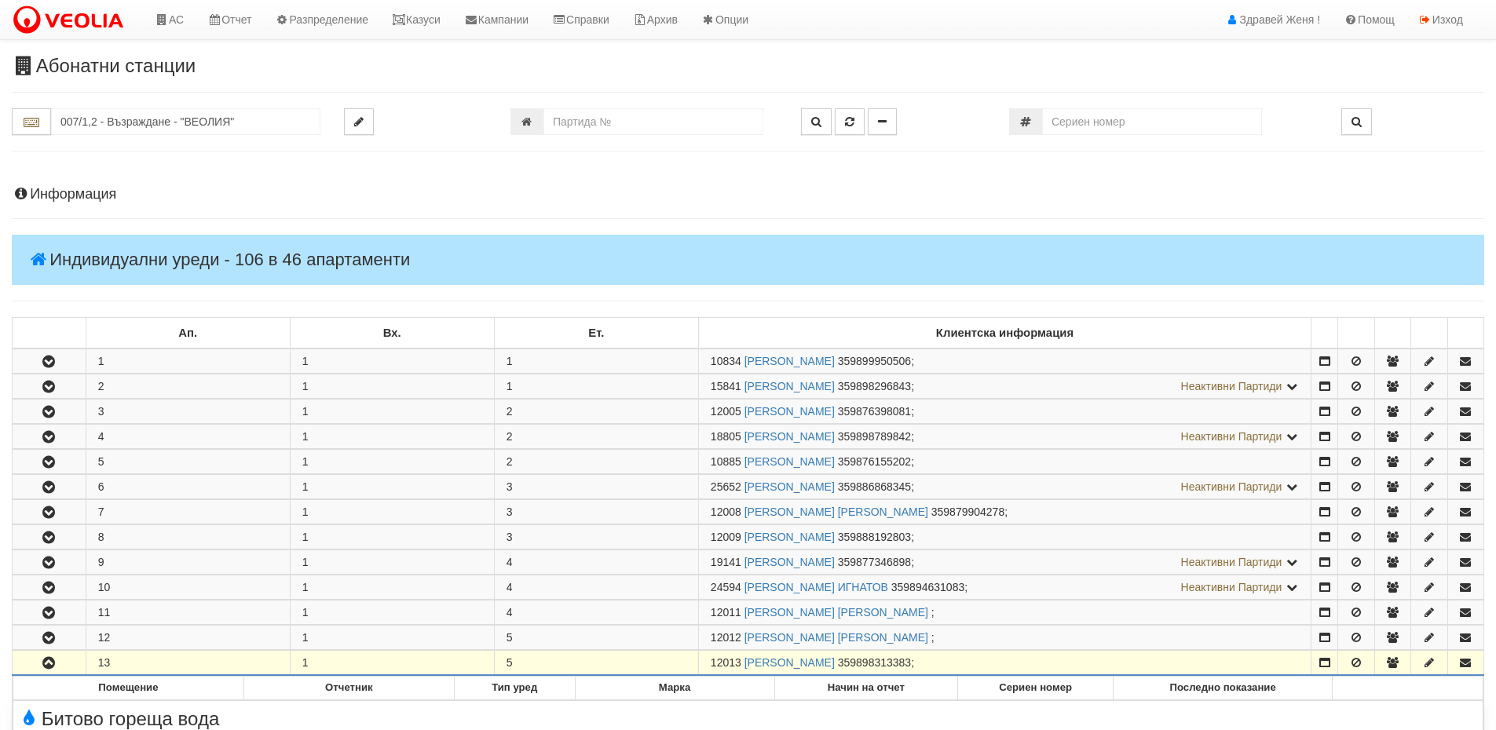
drag, startPoint x: 739, startPoint y: 664, endPoint x: 711, endPoint y: 657, distance: 28.2
click at [711, 657] on span "12013" at bounding box center [726, 662] width 31 height 13
copy span "12013"
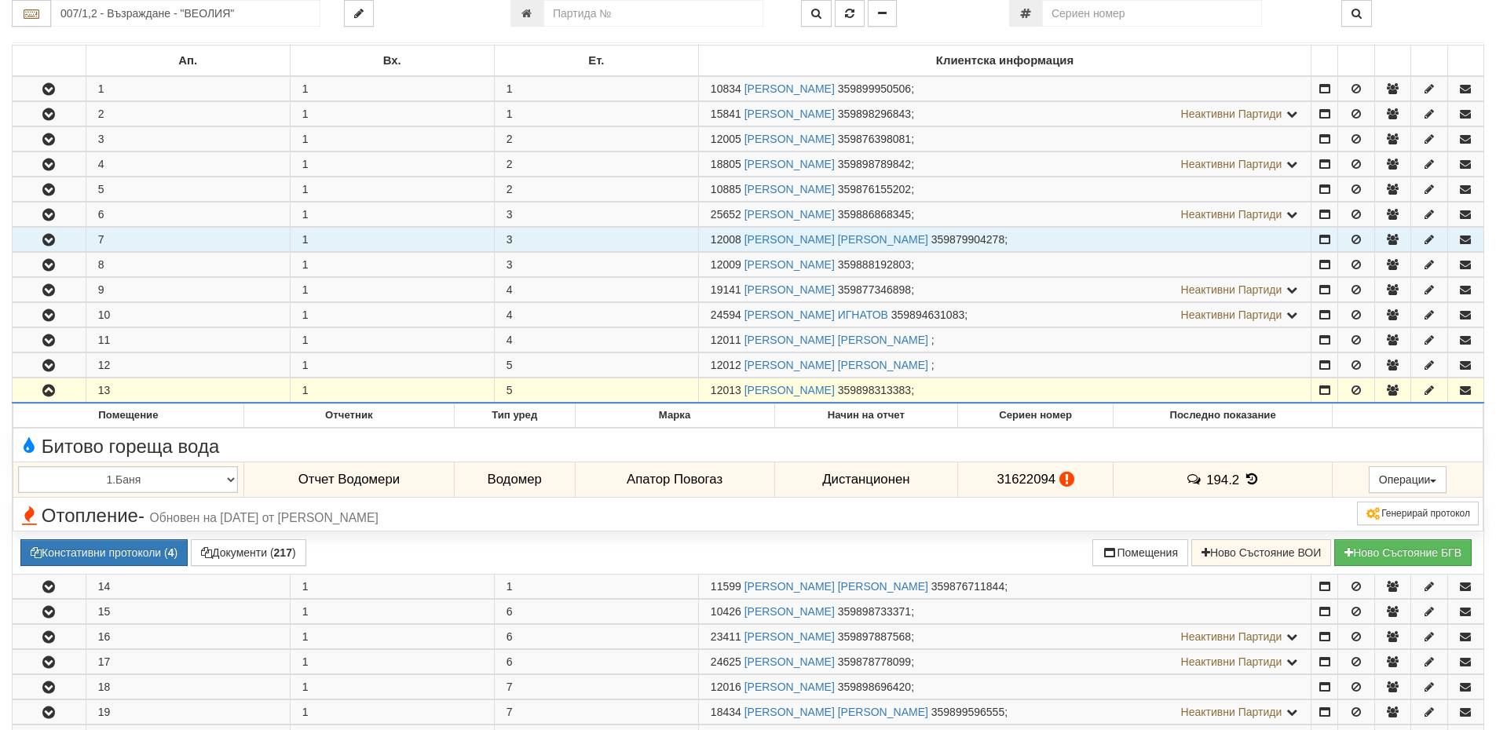
scroll to position [314, 0]
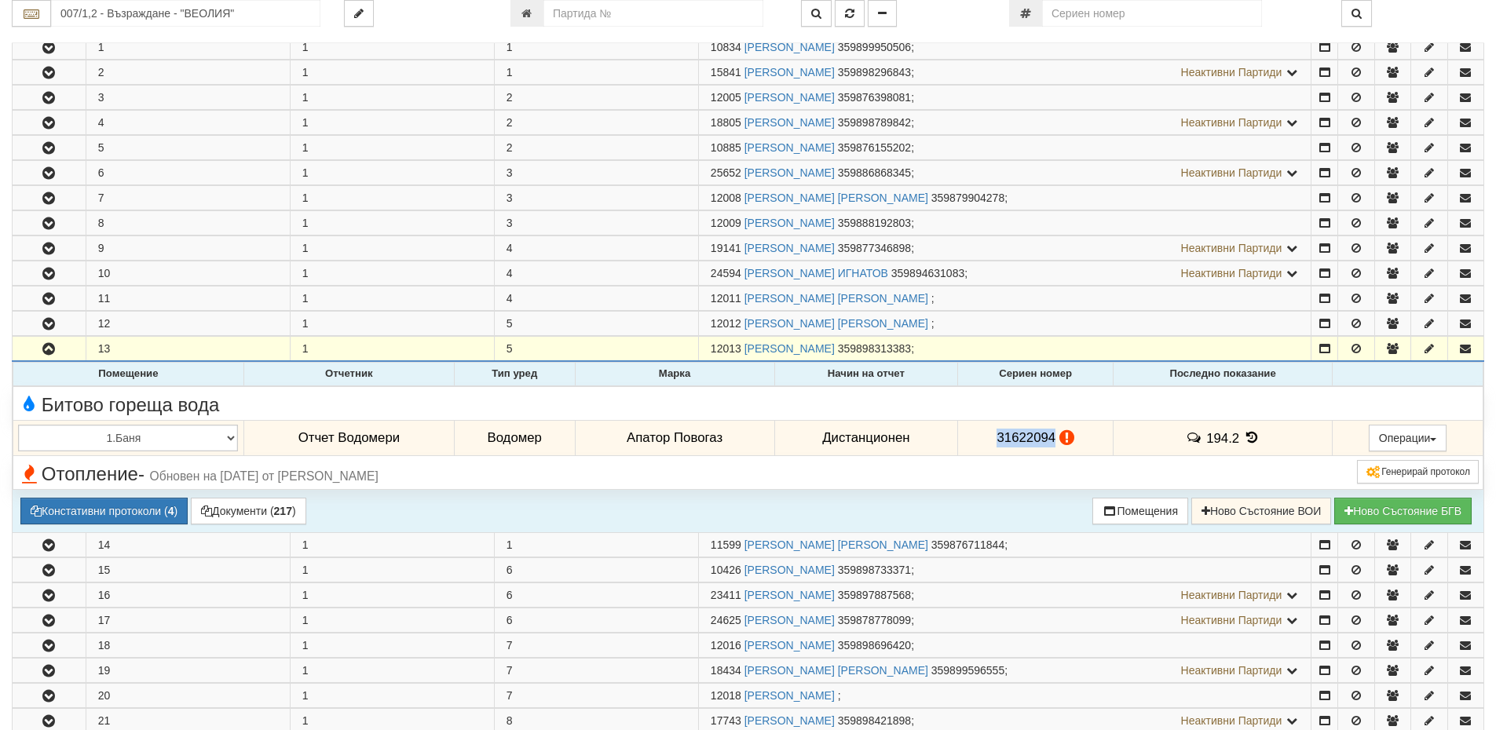
drag, startPoint x: 1049, startPoint y: 437, endPoint x: 994, endPoint y: 436, distance: 55.0
click at [997, 436] on span "31622094" at bounding box center [1026, 437] width 59 height 15
copy span "31622094"
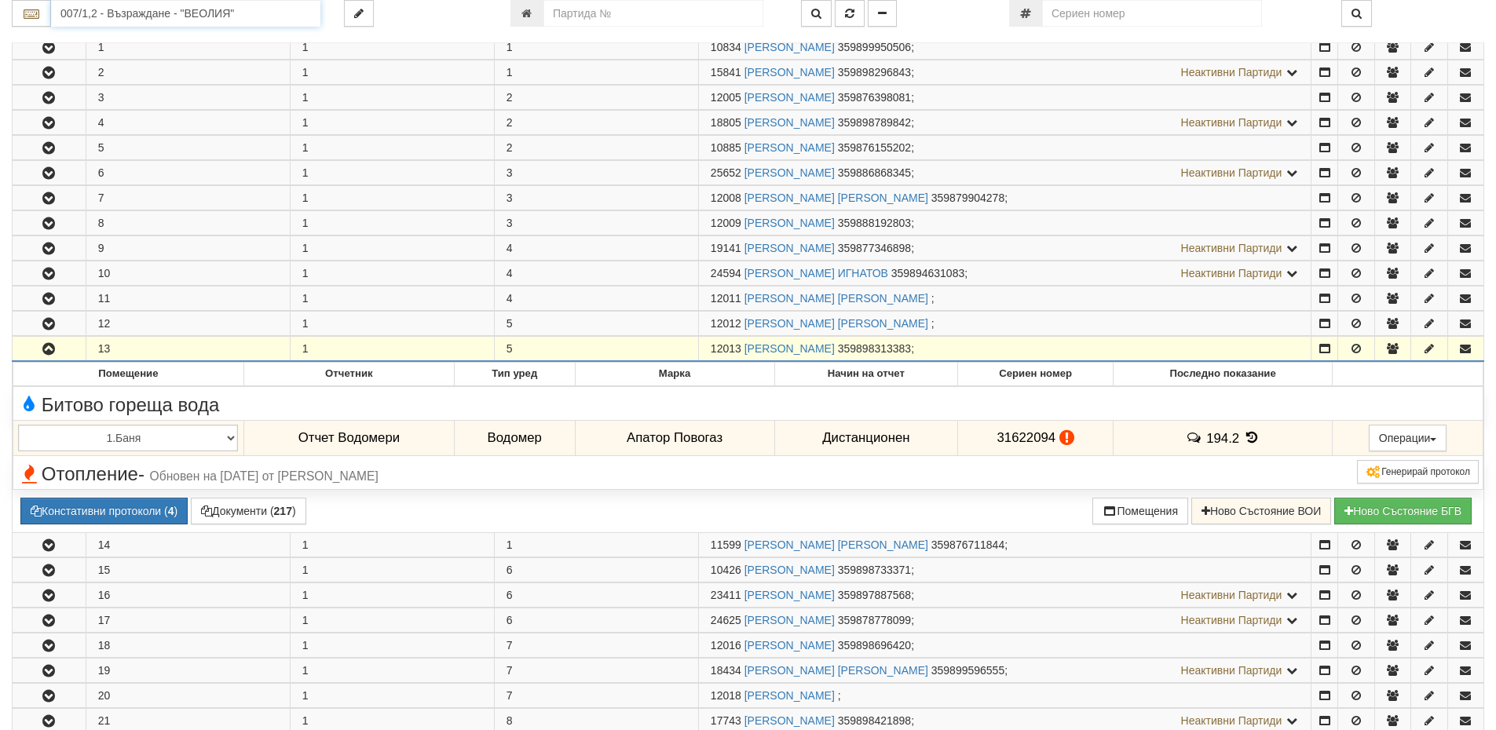
click at [97, 19] on input "007/1,2 - Възраждане - "ВЕОЛИЯ"" at bounding box center [185, 13] width 269 height 27
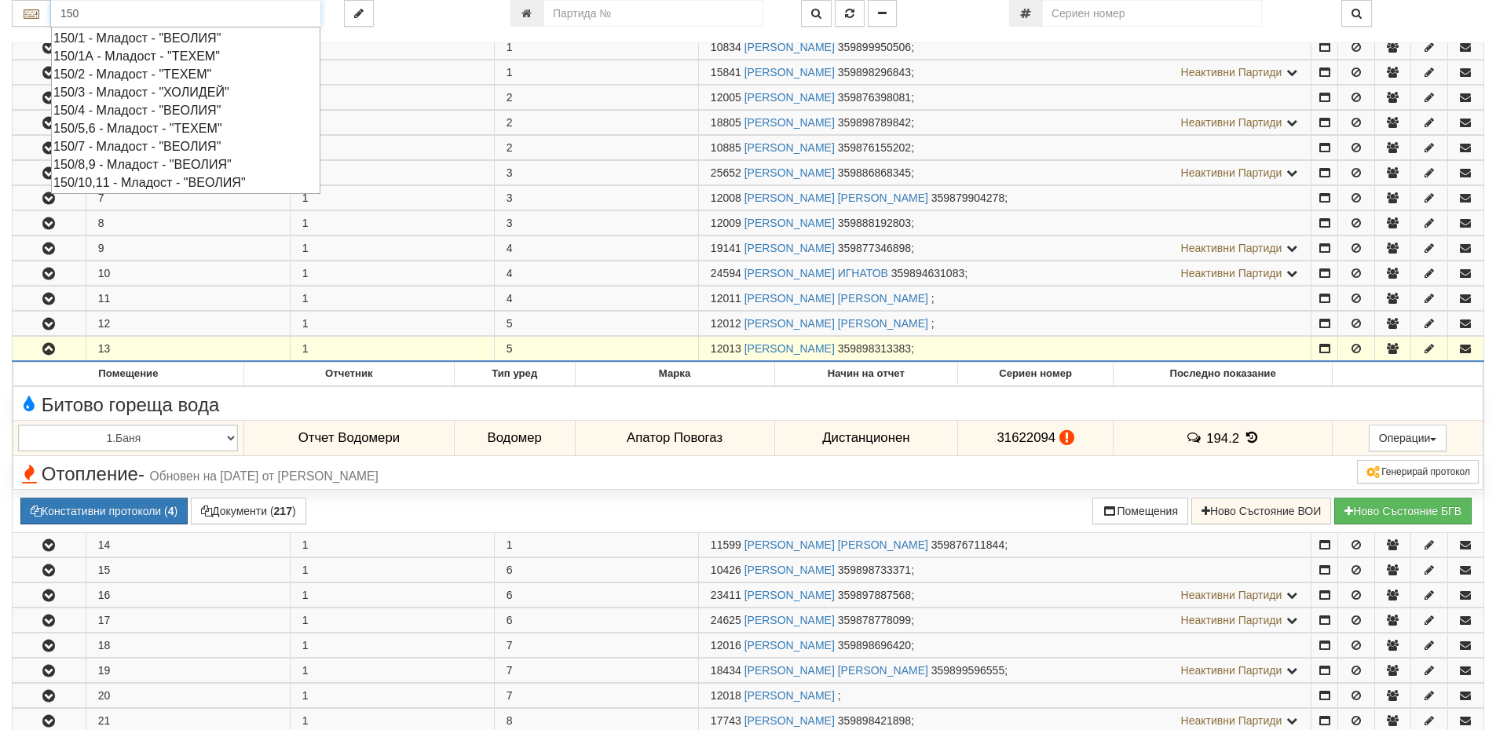
click at [88, 129] on div "150/5,6 - Младост - "ТЕХЕМ"" at bounding box center [185, 128] width 265 height 18
type input "150/5,6 - Младост - "ТЕХЕМ""
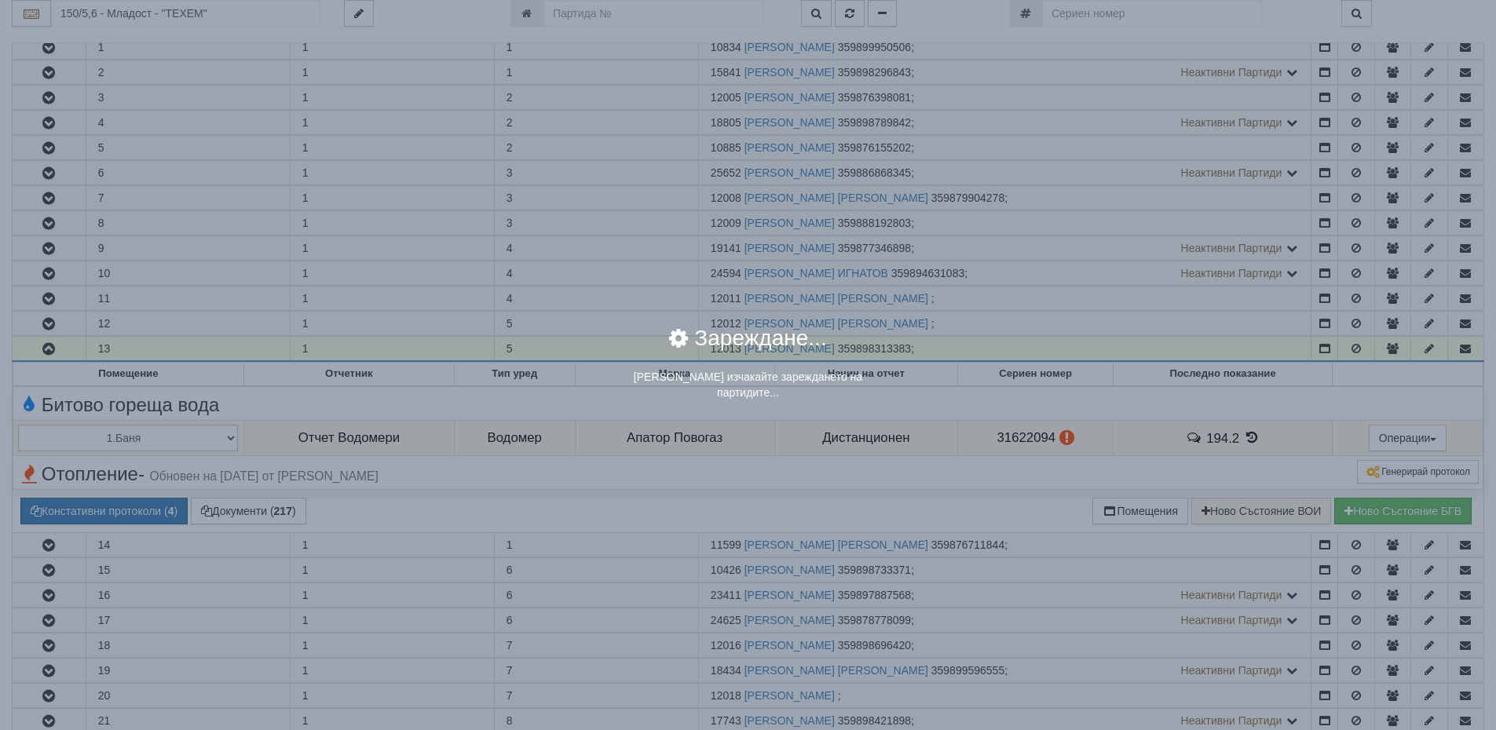
scroll to position [0, 0]
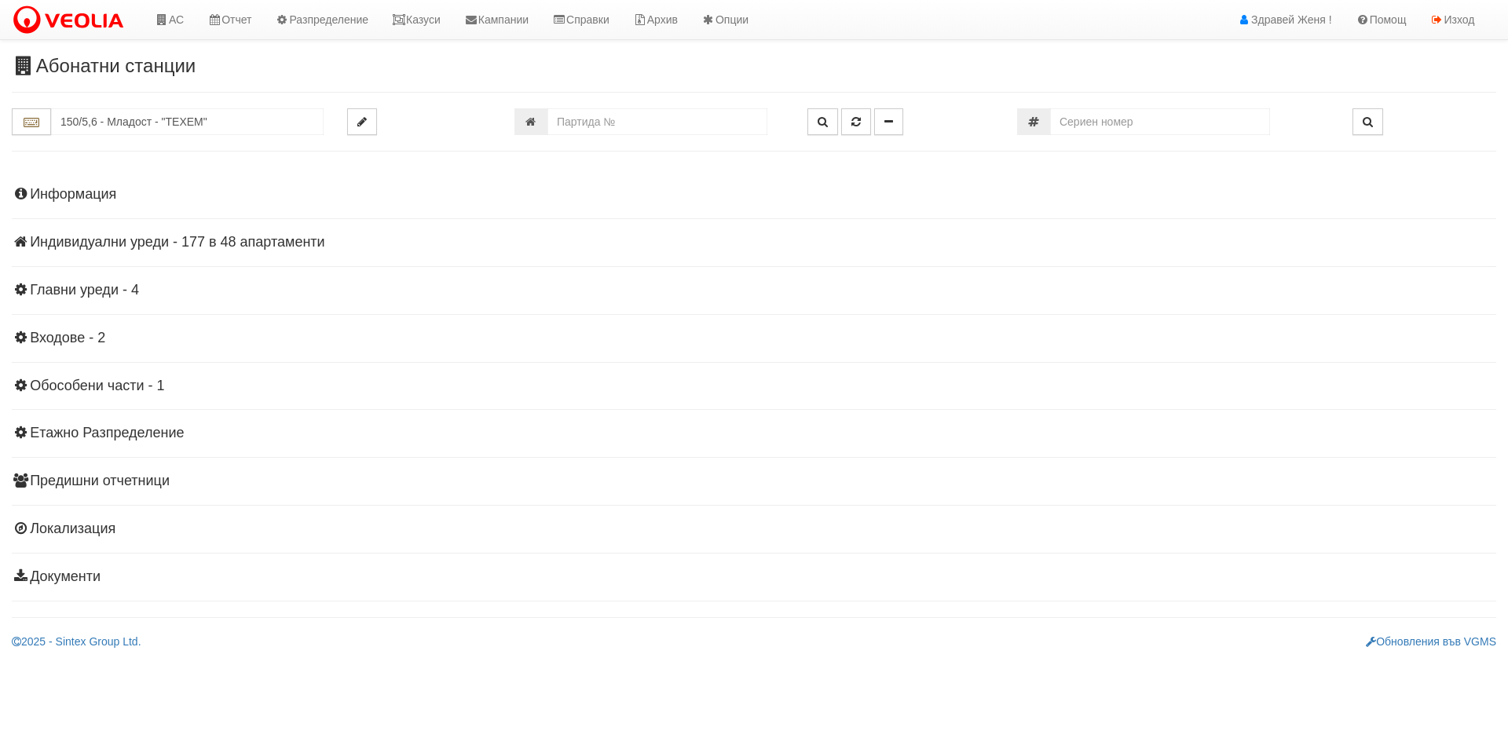
click at [306, 240] on h4 "Индивидуални уреди - 177 в 48 апартаменти" at bounding box center [754, 243] width 1484 height 16
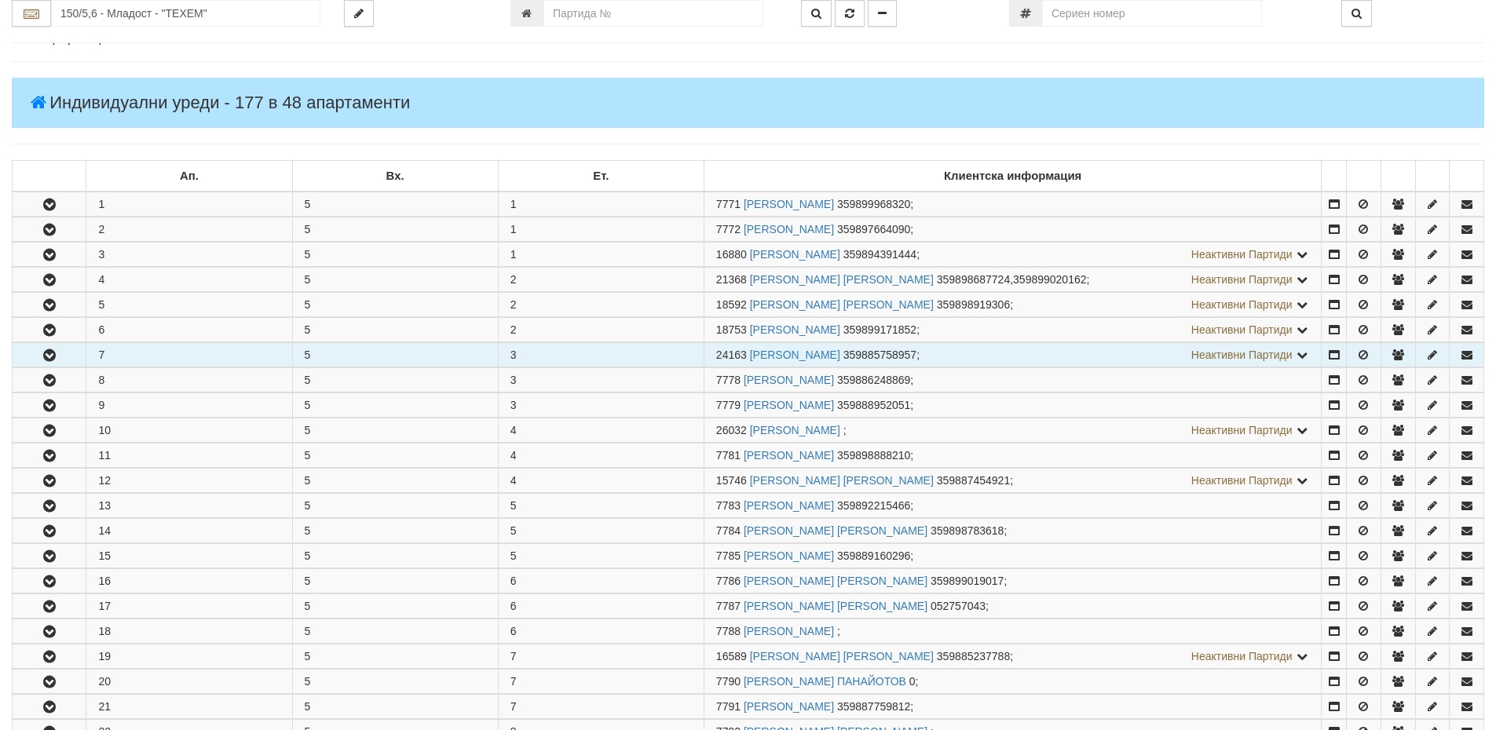
scroll to position [79, 0]
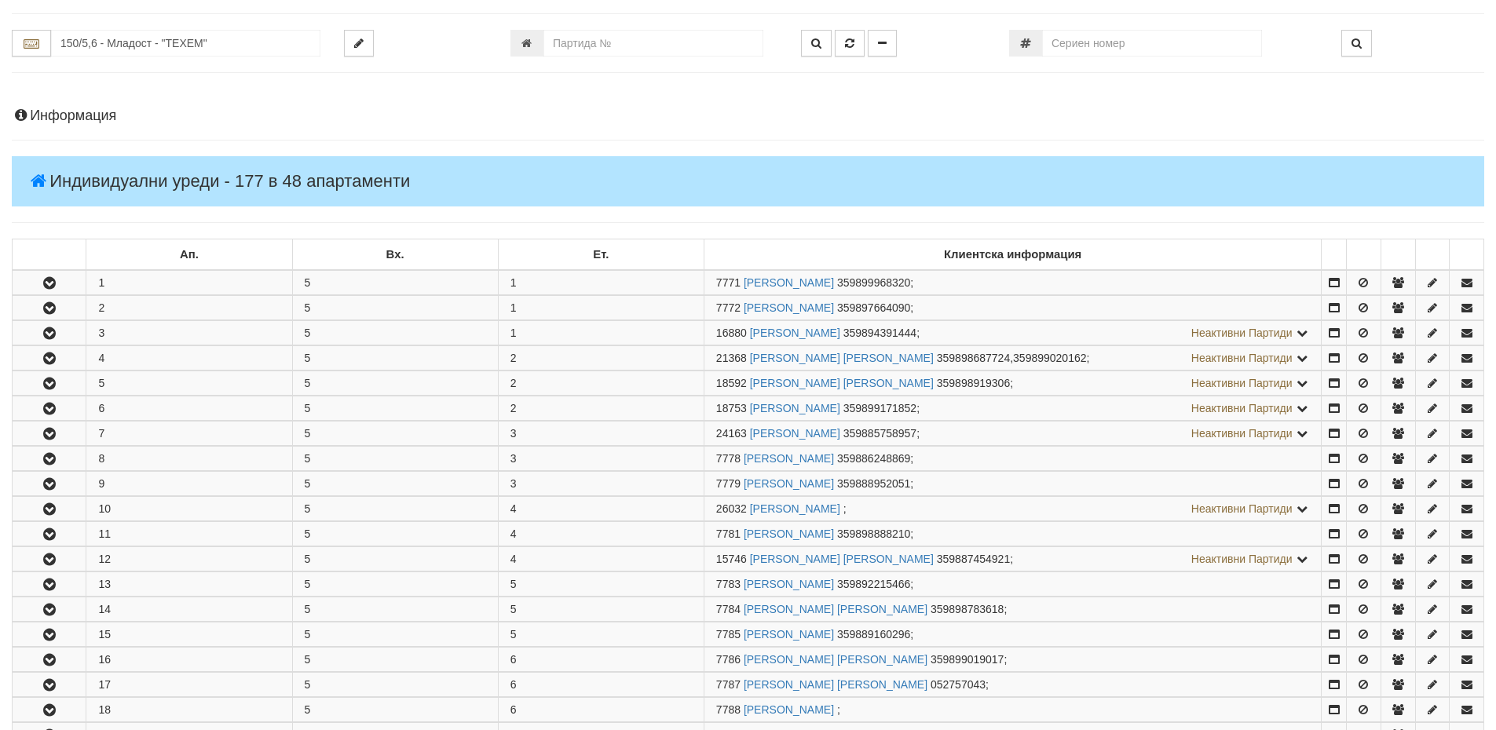
click at [83, 117] on h4 "Информация" at bounding box center [748, 116] width 1472 height 16
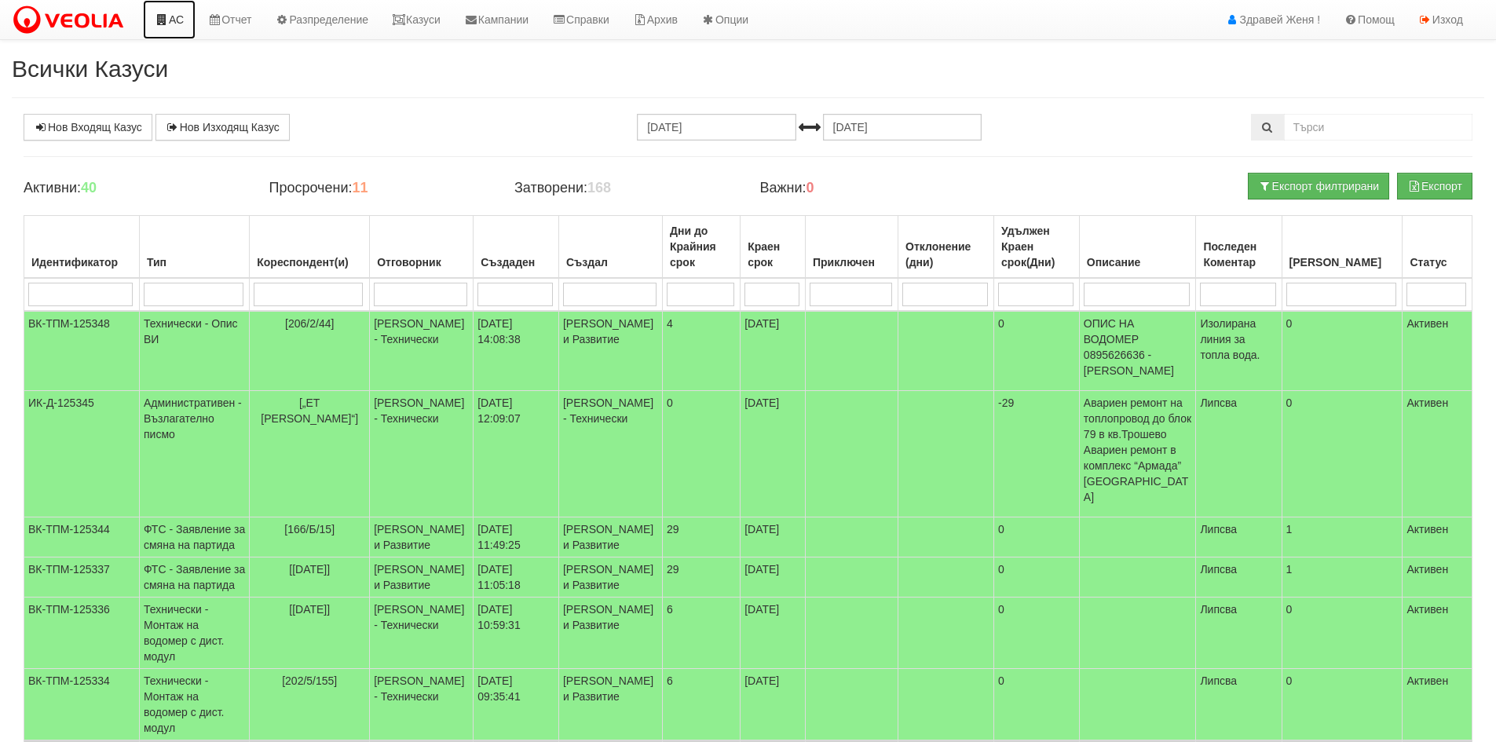
click at [181, 22] on link "АС" at bounding box center [169, 19] width 53 height 39
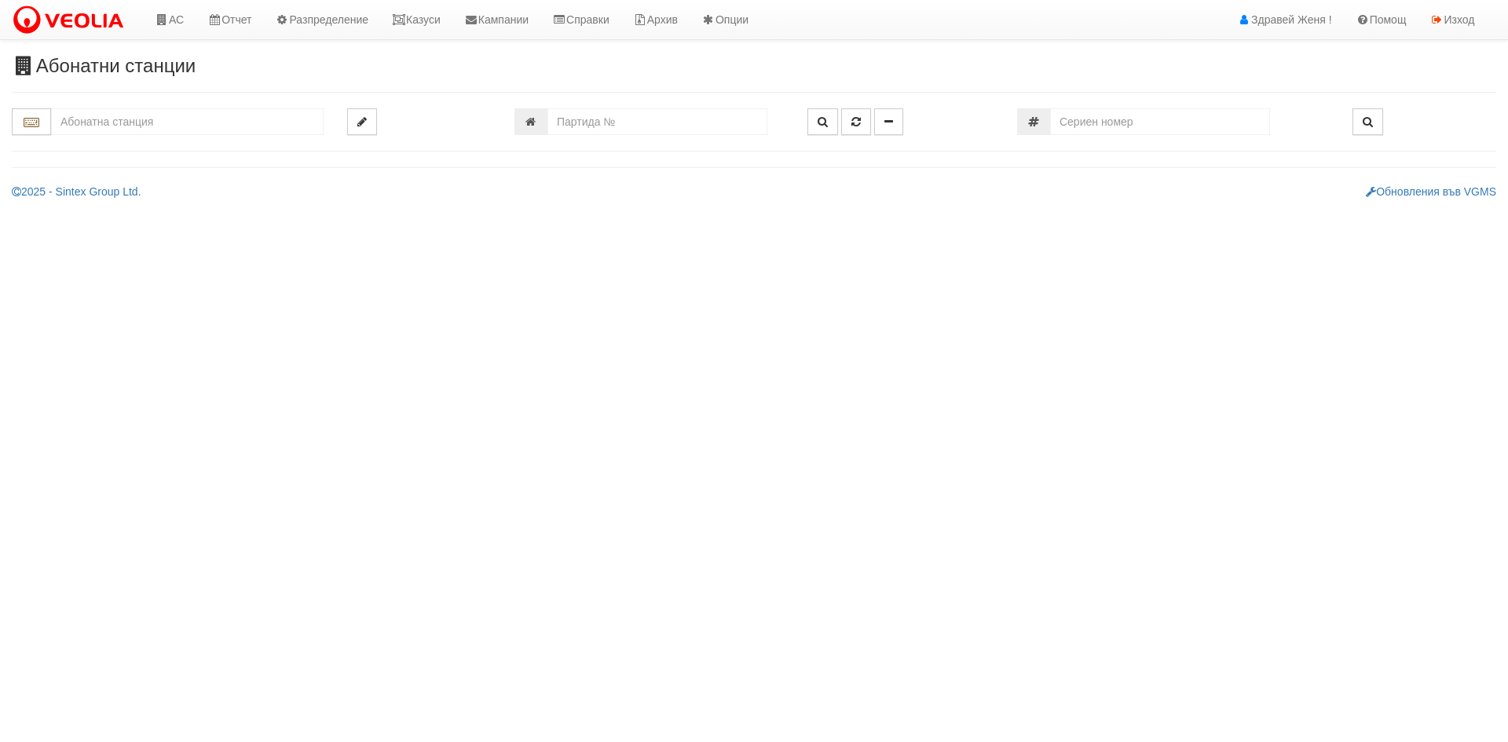
click at [102, 130] on input "text" at bounding box center [187, 121] width 272 height 27
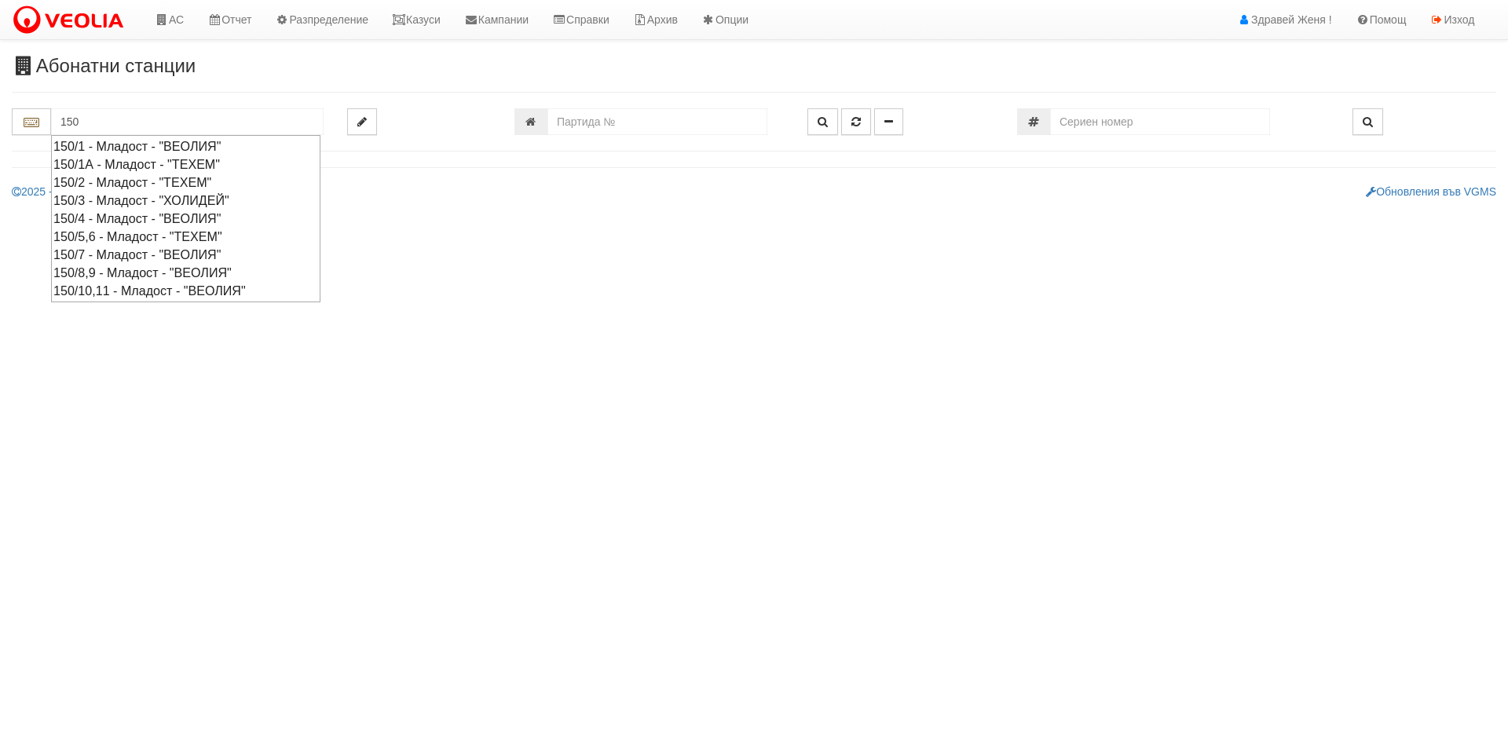
click at [121, 230] on div "150/5,6 - Младост - "ТЕХЕМ"" at bounding box center [185, 237] width 265 height 18
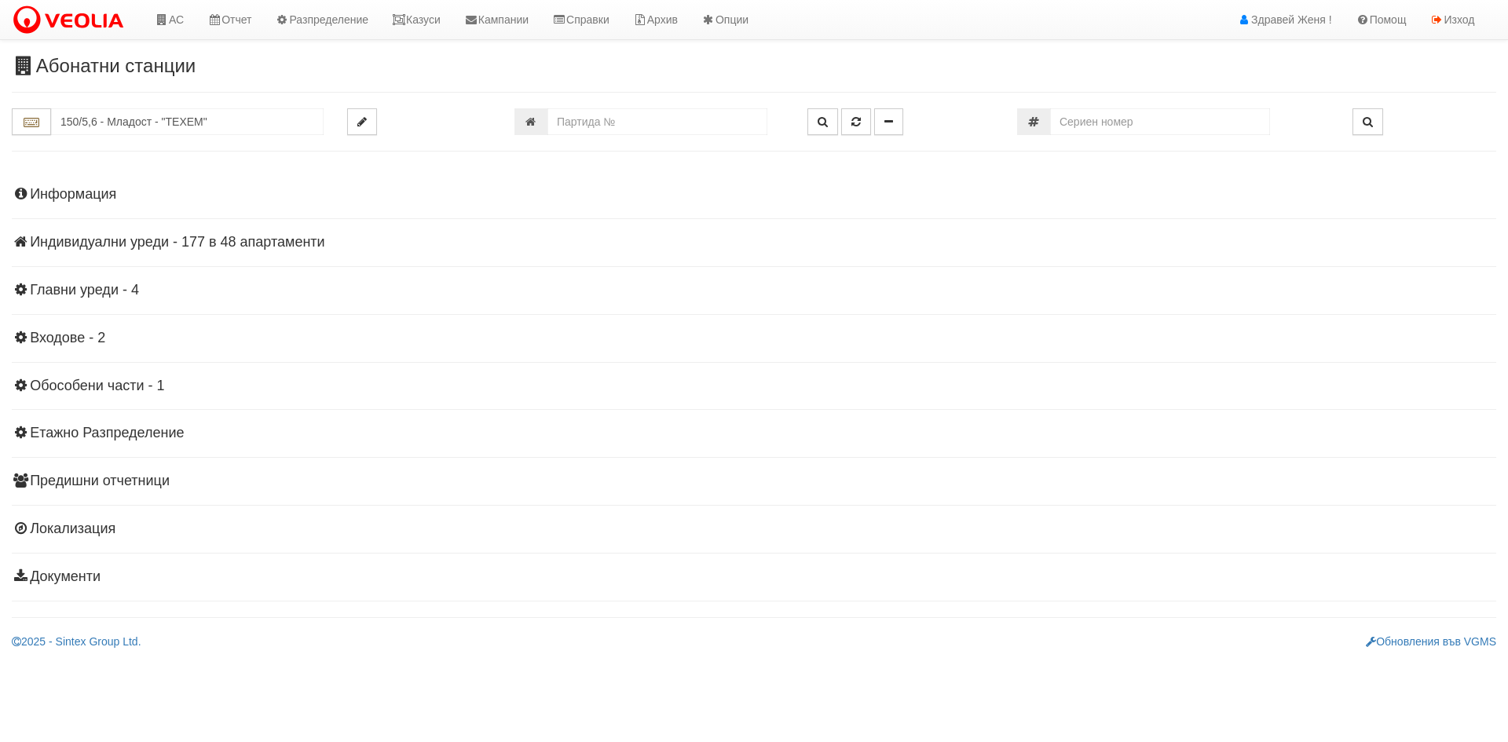
click at [144, 245] on h4 "Индивидуални уреди - 177 в 48 апартаменти" at bounding box center [754, 243] width 1484 height 16
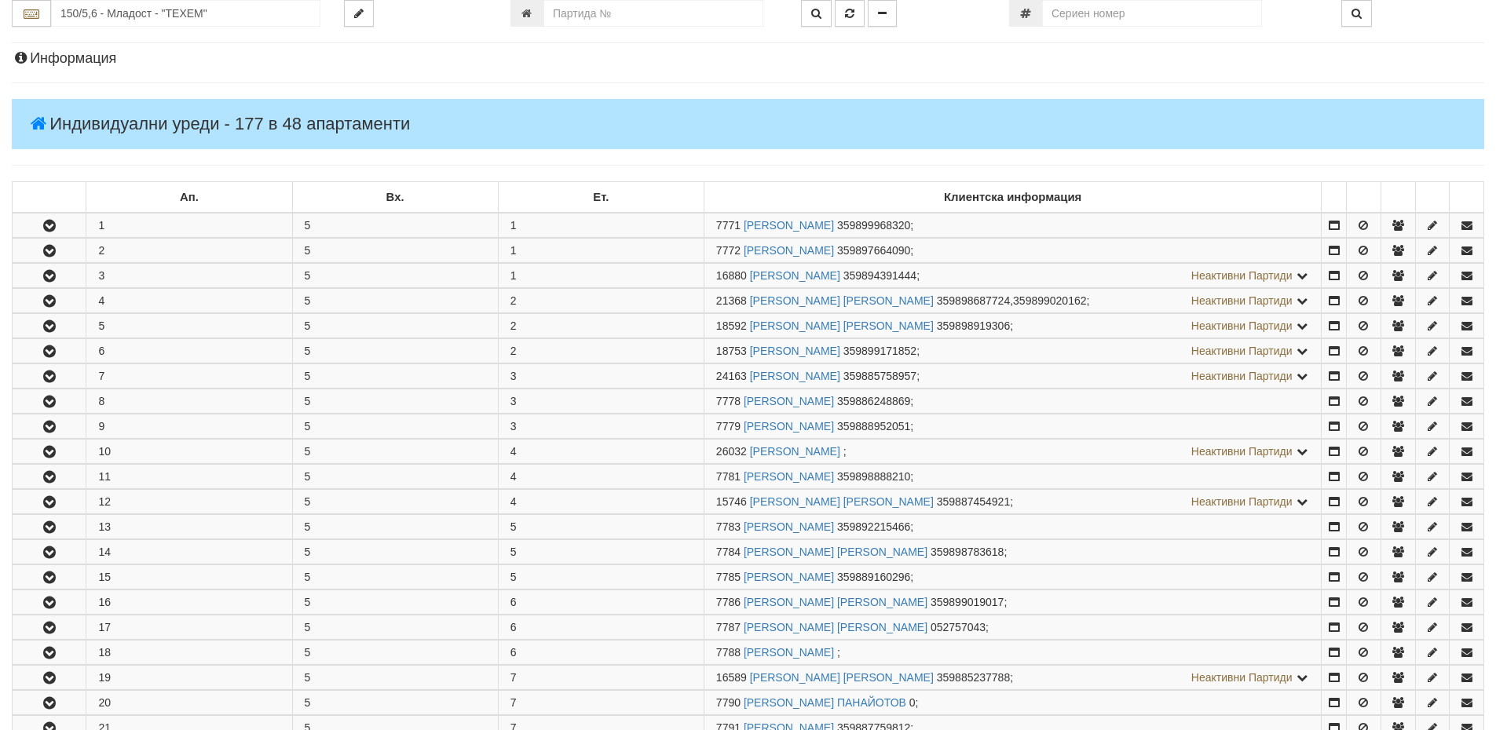
scroll to position [108, 0]
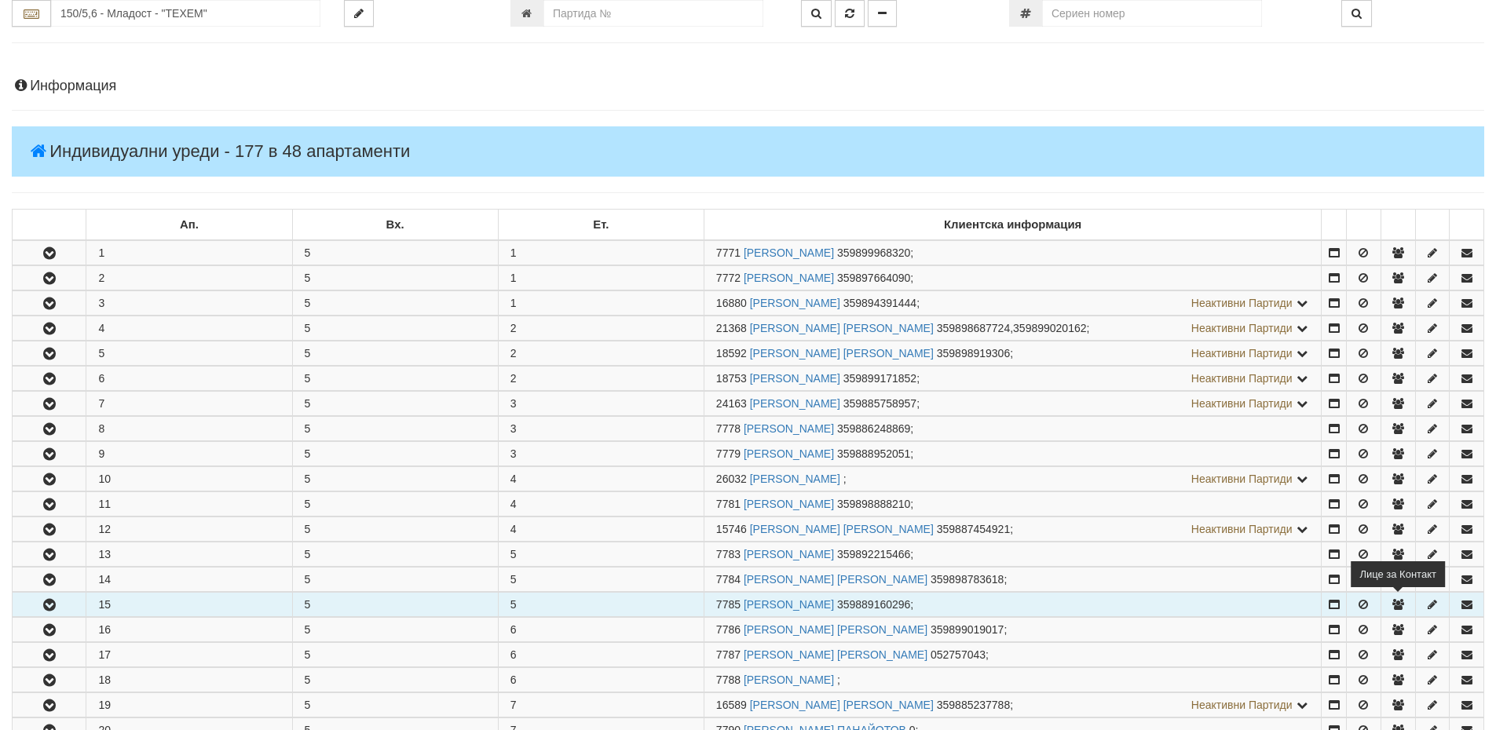
click at [1394, 602] on icon "button" at bounding box center [1398, 604] width 14 height 11
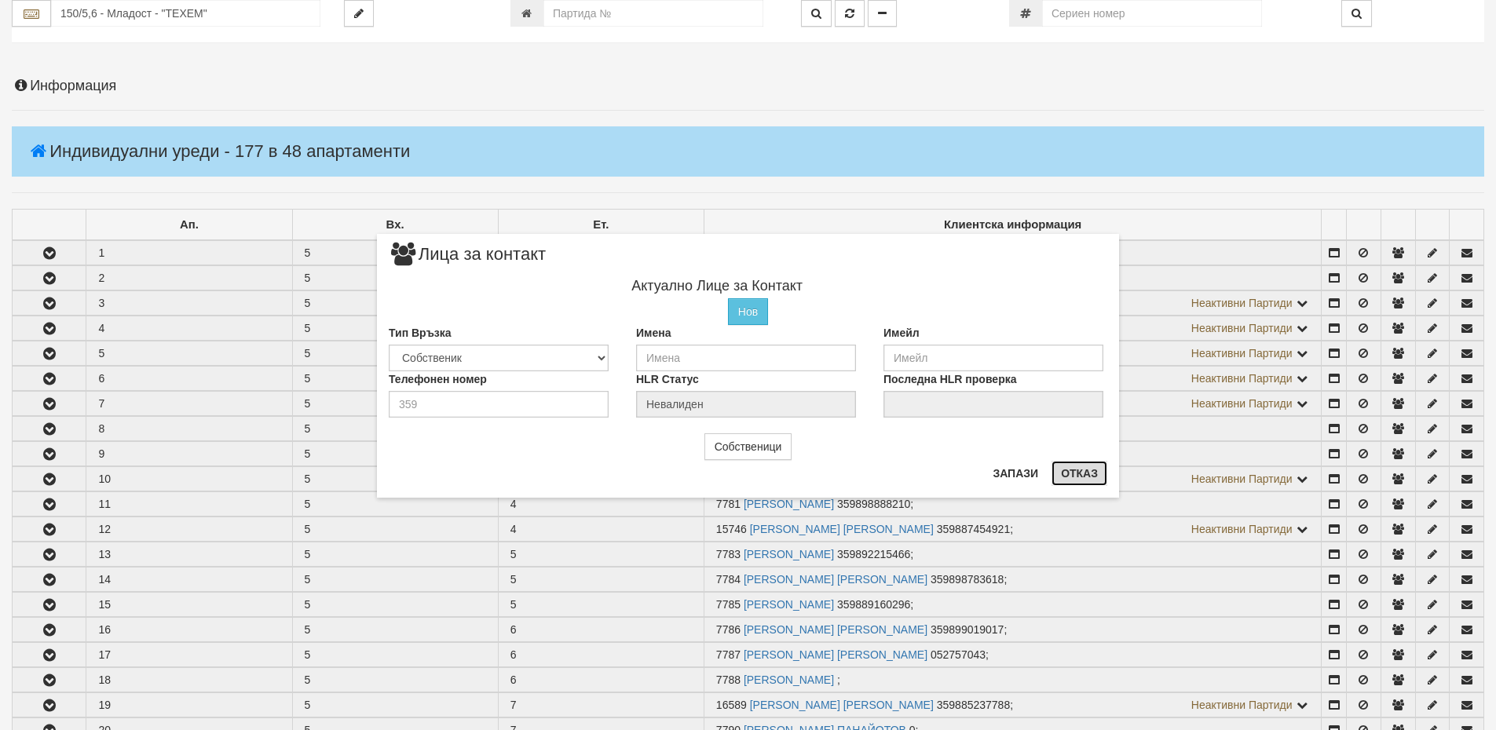
click at [1073, 479] on button "Отказ" at bounding box center [1079, 473] width 56 height 25
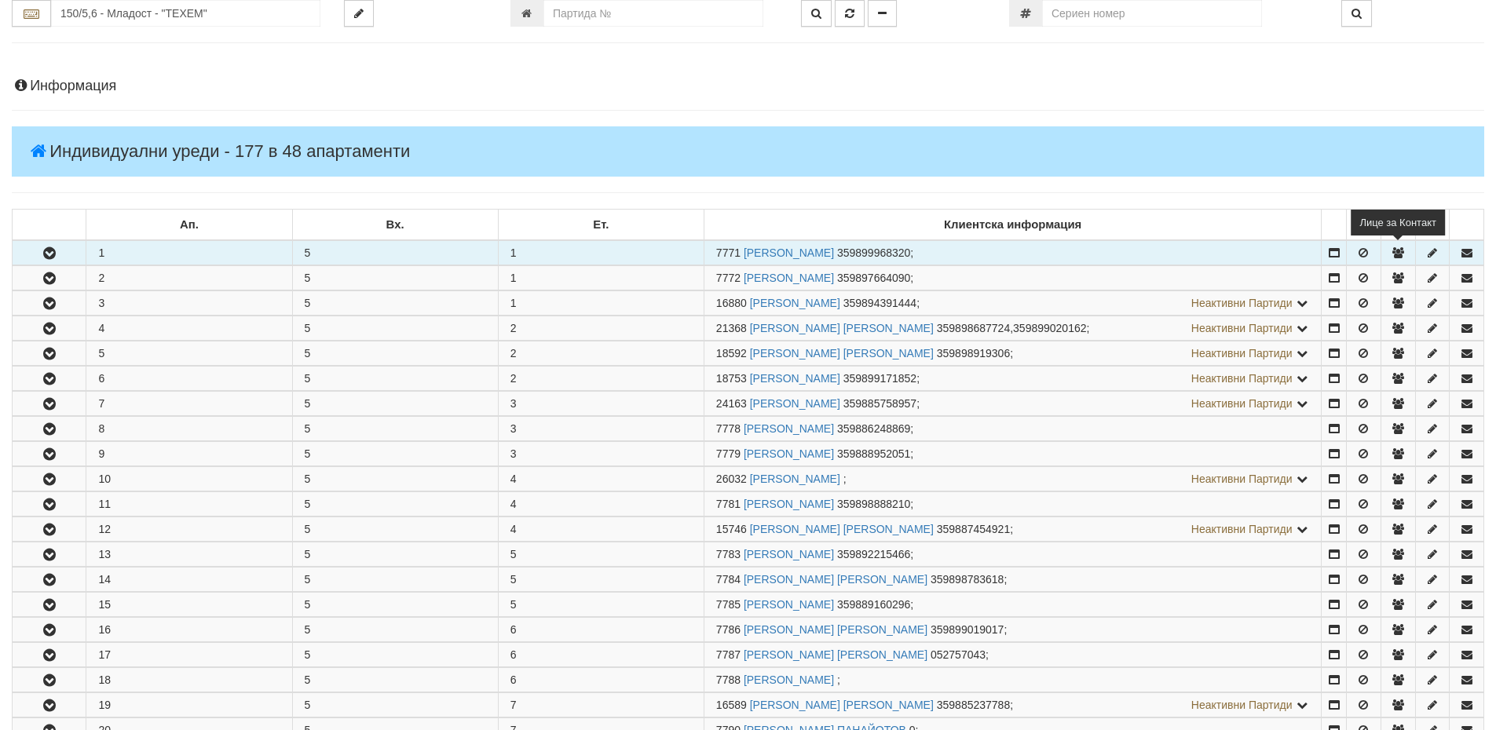
click at [1398, 249] on icon "button" at bounding box center [1398, 252] width 14 height 11
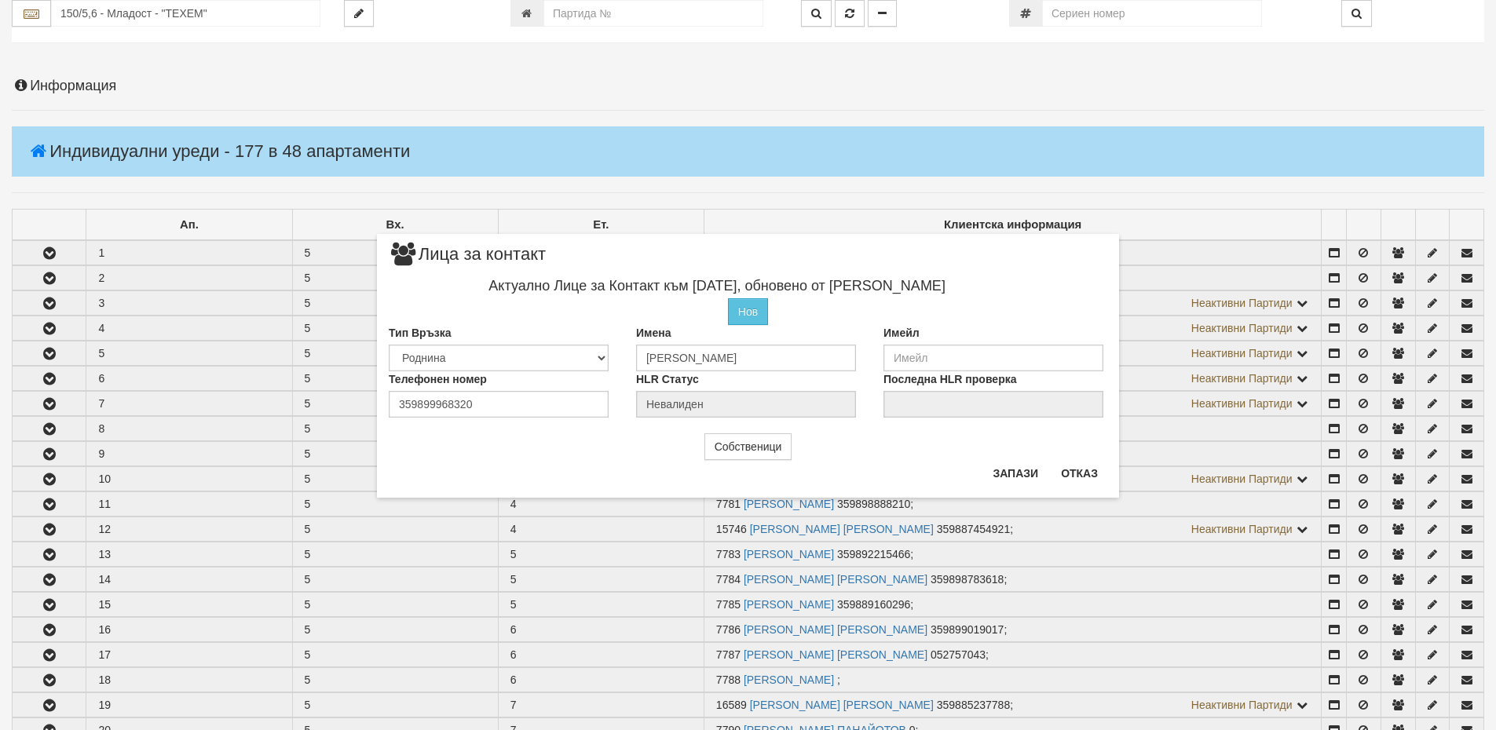
click at [1398, 278] on div "× Лица за контакт Актуално Лице за Контакт към 17/05/2021, обновено от Петър Мо…" at bounding box center [748, 365] width 1496 height 730
click at [1075, 477] on button "Отказ" at bounding box center [1079, 473] width 56 height 25
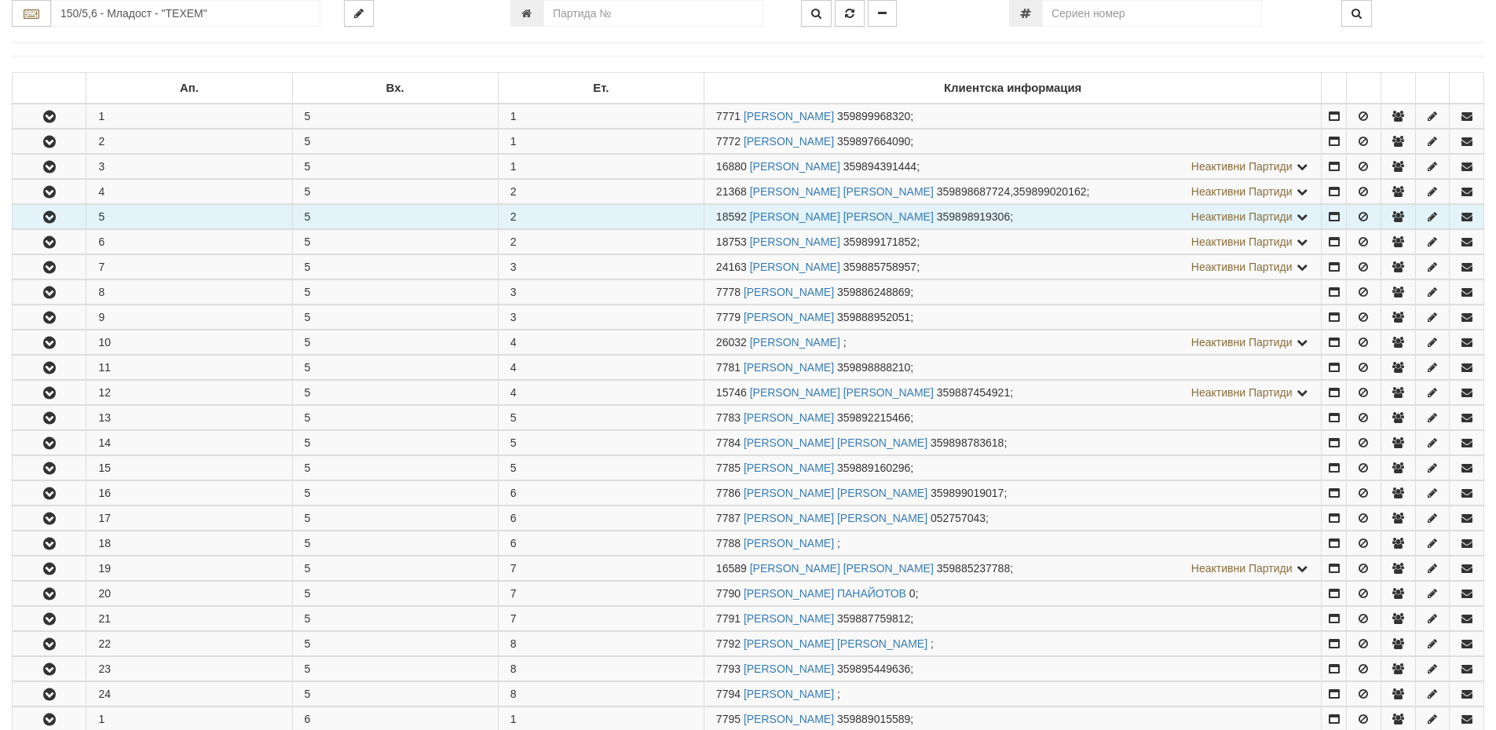
scroll to position [265, 0]
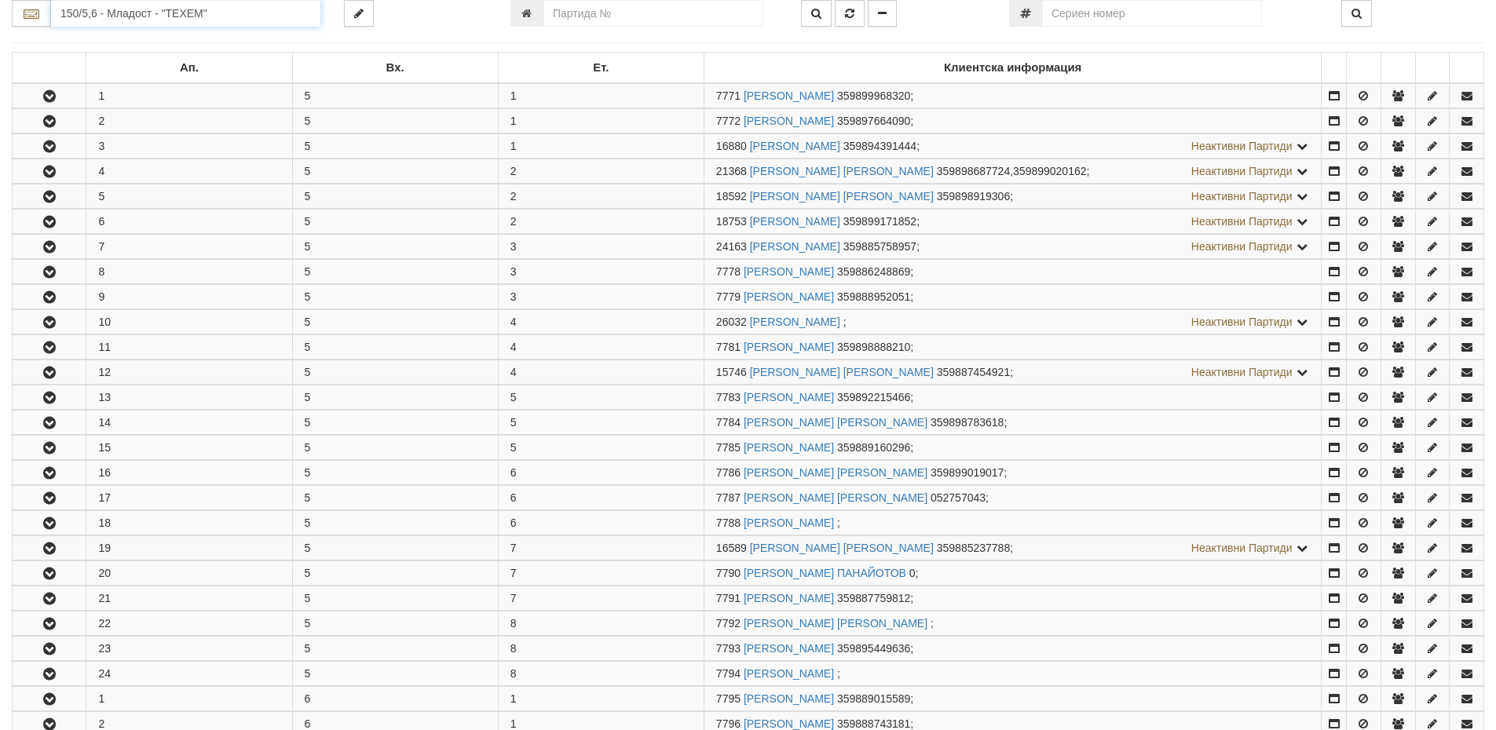
click at [139, 13] on input "150/5,6 - Младост - "ТЕХЕМ"" at bounding box center [185, 13] width 269 height 27
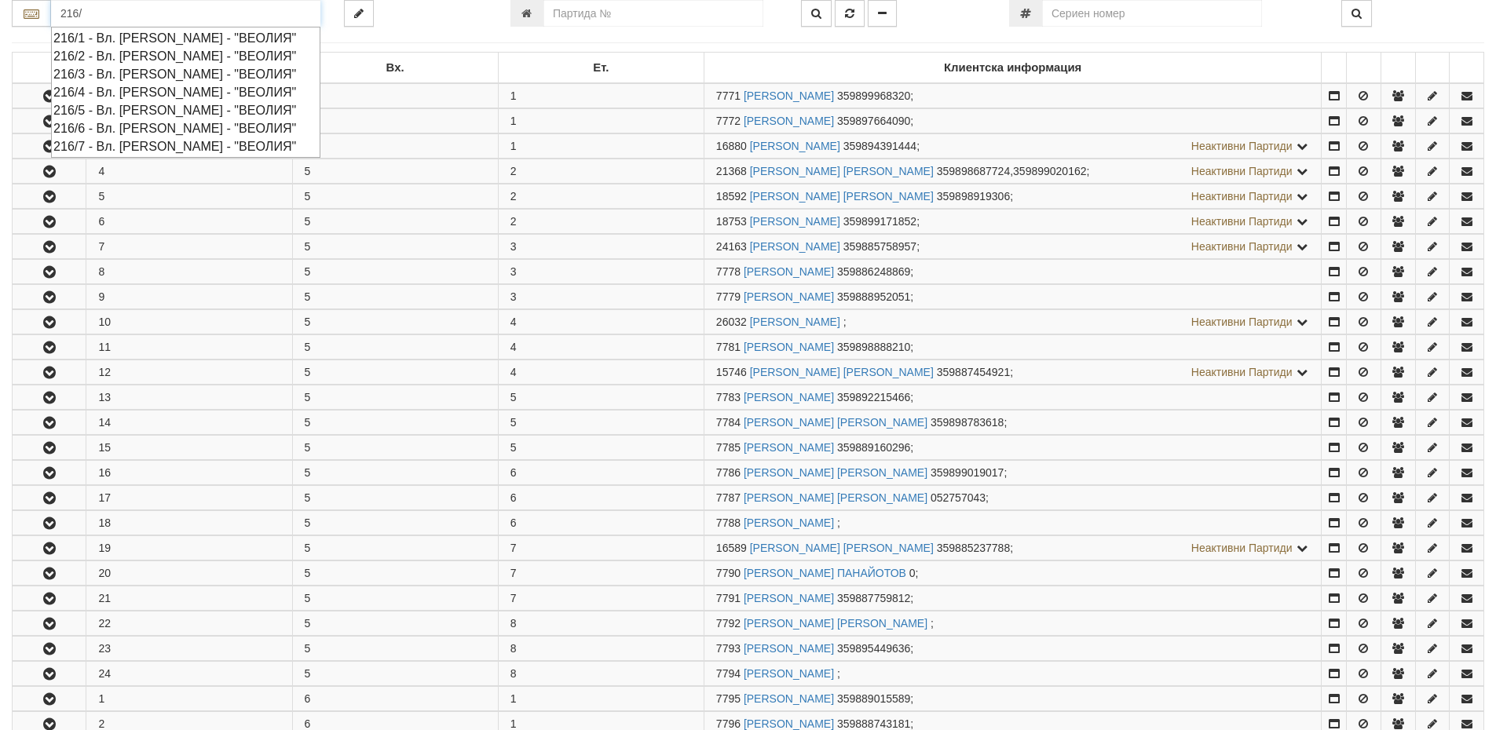
click at [104, 104] on div "216/5 - Вл. Варненчик - "ВЕОЛИЯ"" at bounding box center [185, 110] width 265 height 18
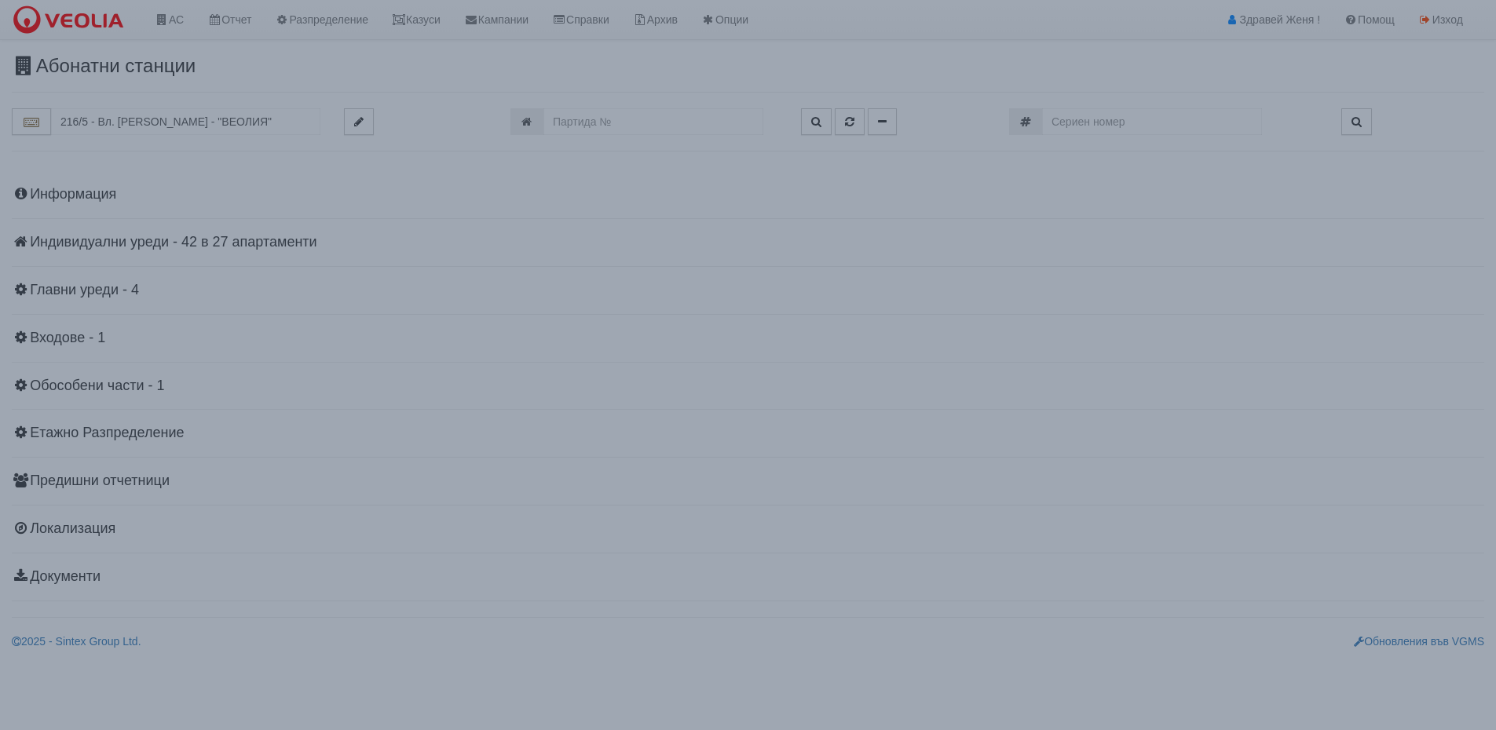
scroll to position [0, 0]
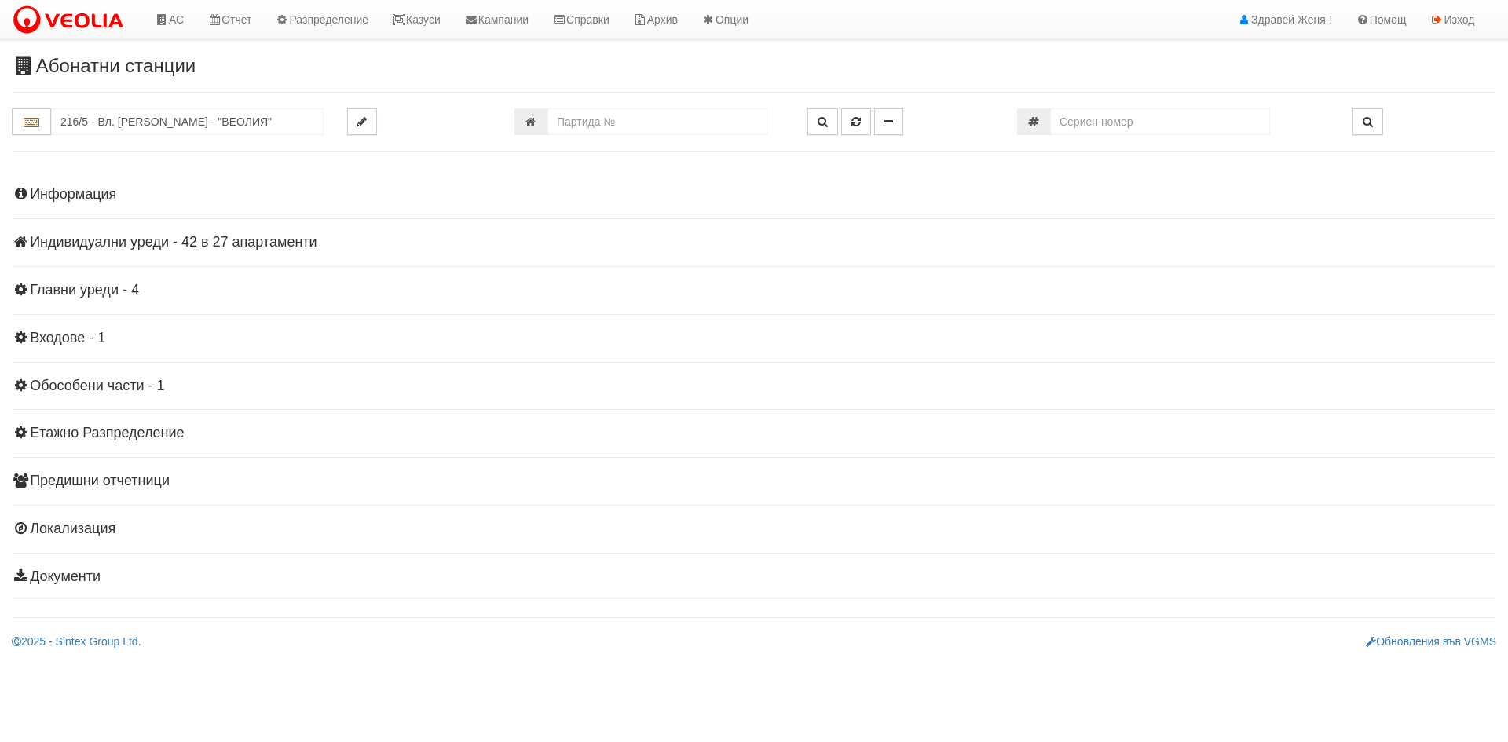
click at [228, 247] on h4 "Индивидуални уреди - 42 в 27 апартаменти" at bounding box center [754, 243] width 1484 height 16
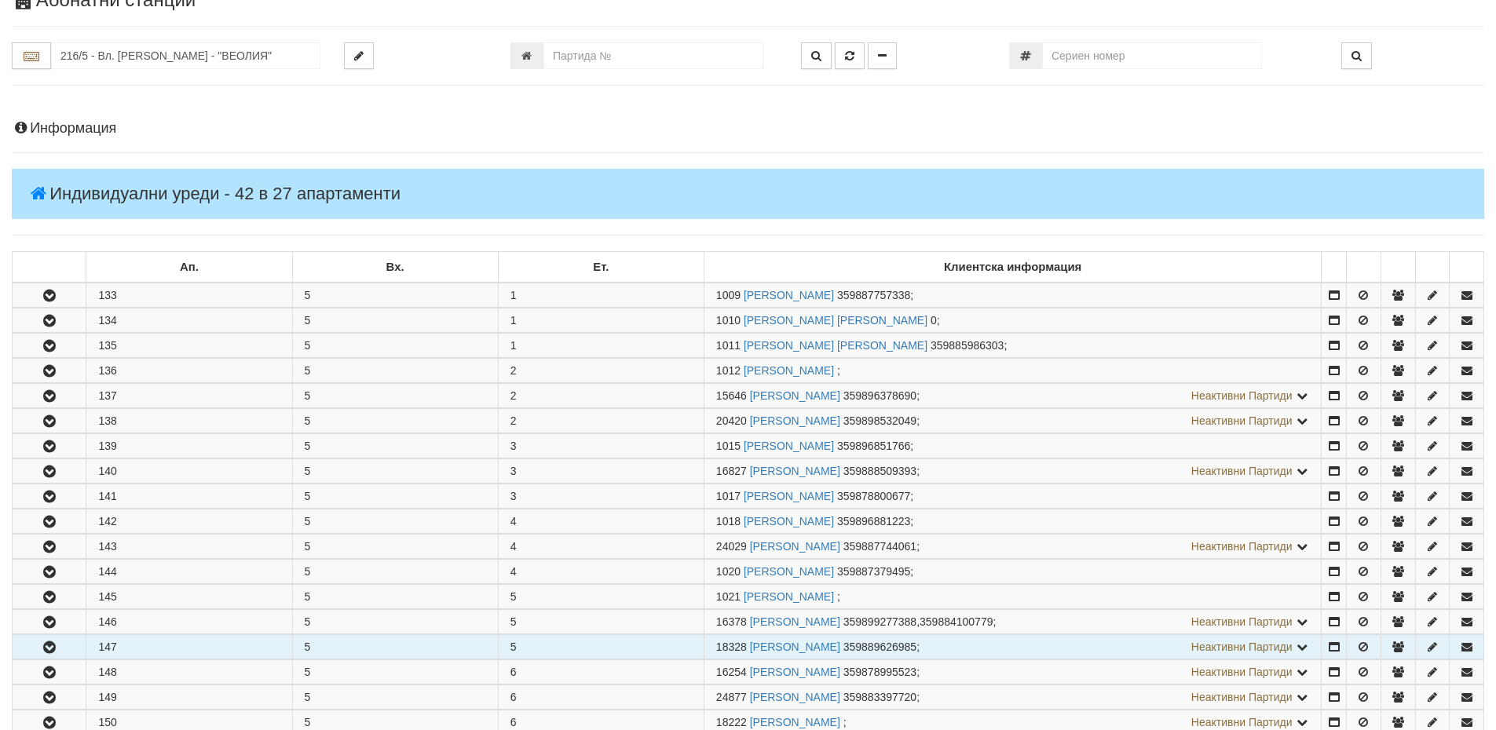
scroll to position [157, 0]
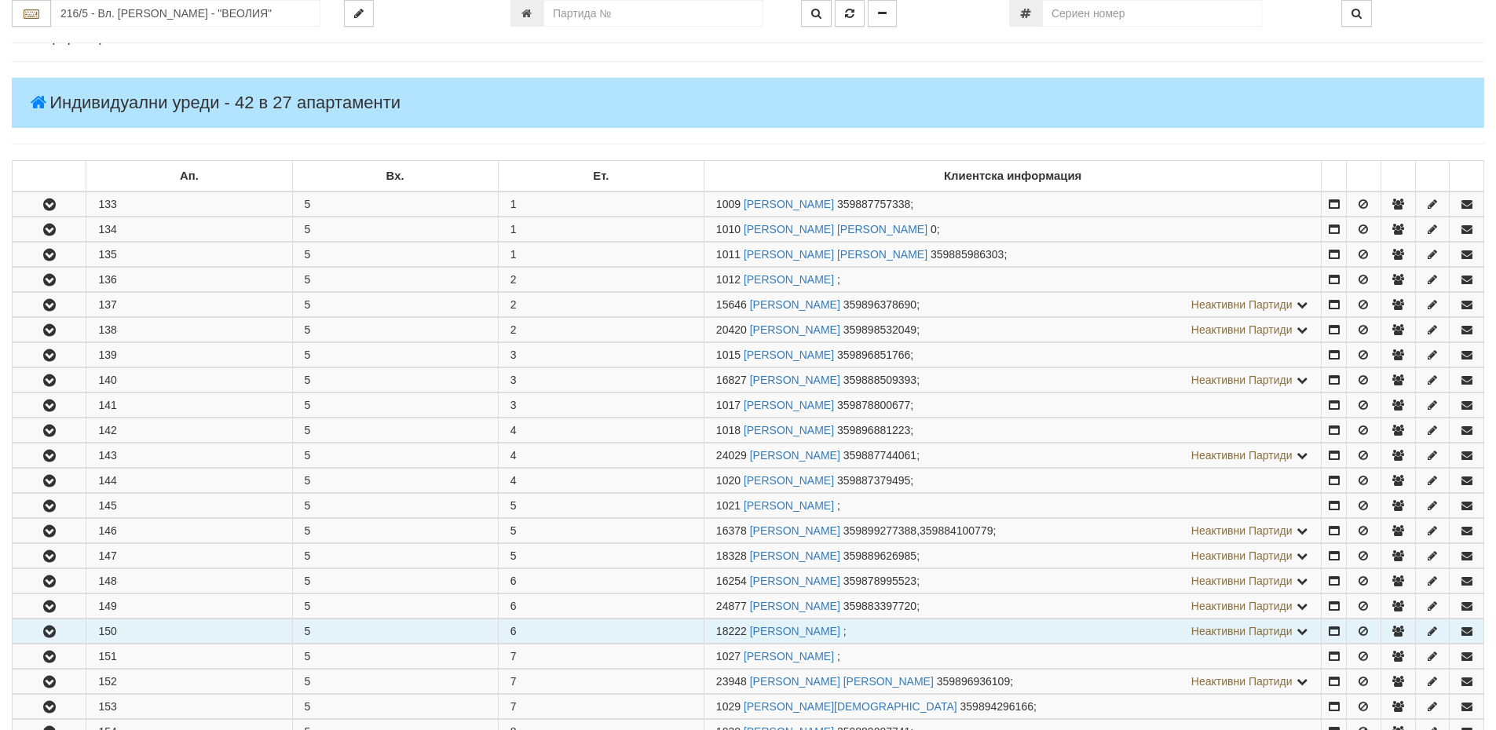
click at [44, 627] on icon "button" at bounding box center [49, 632] width 19 height 11
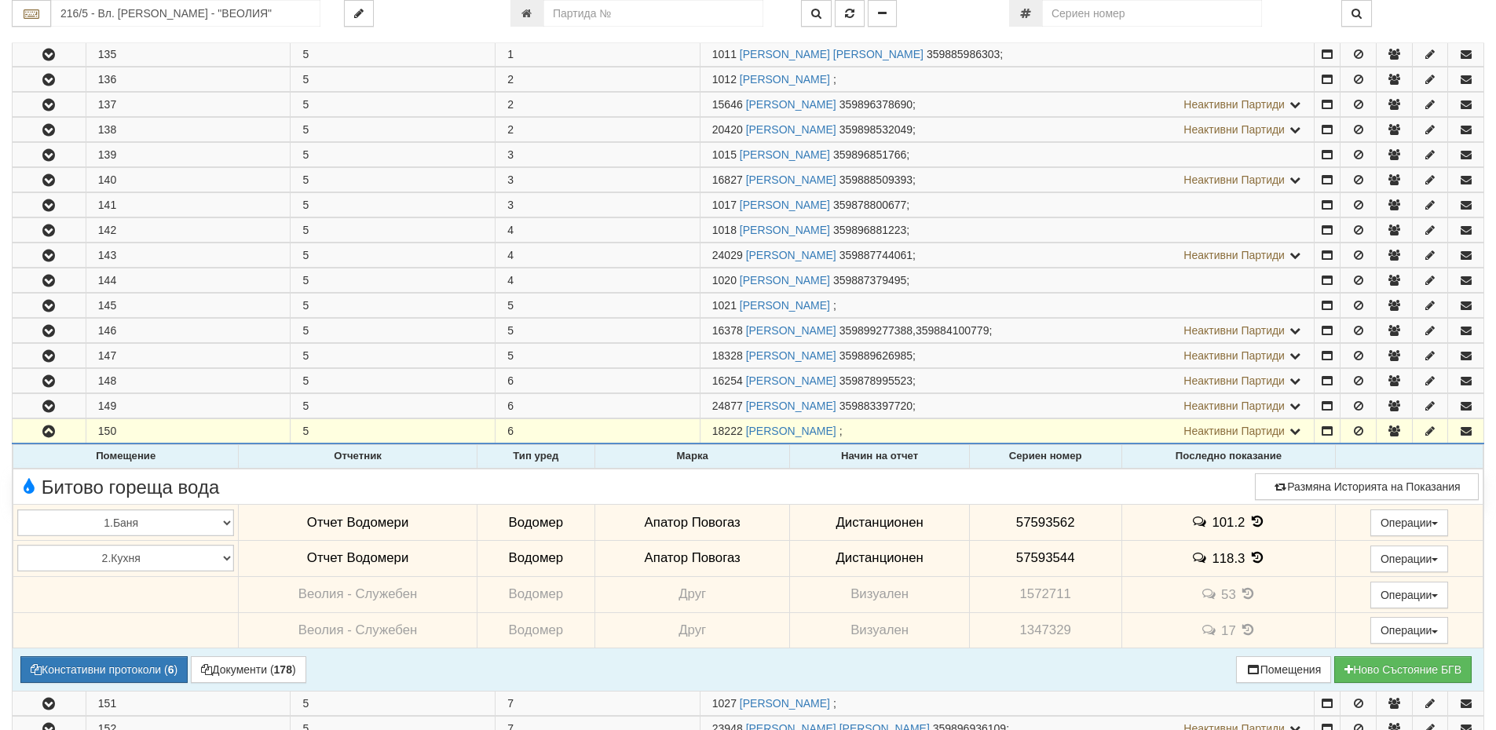
scroll to position [393, 0]
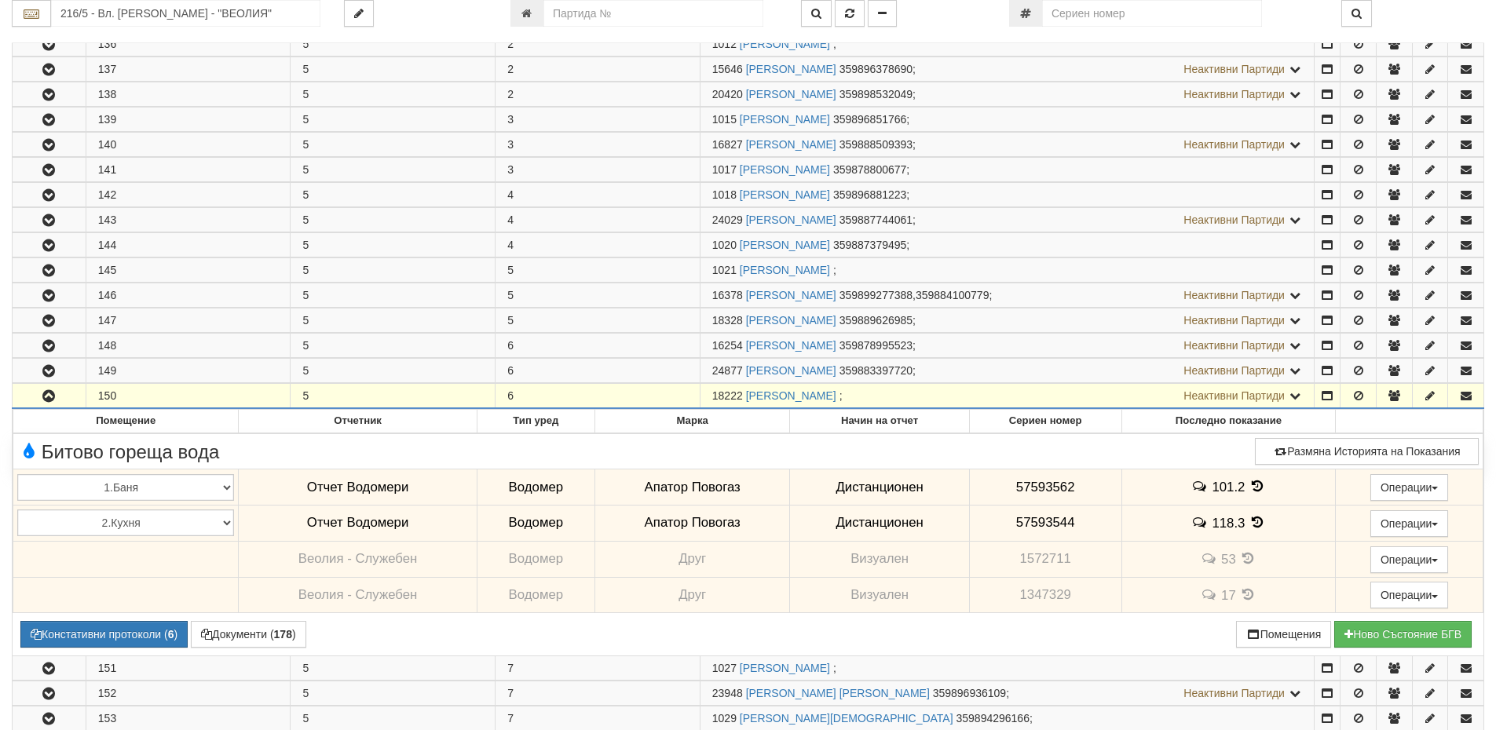
drag, startPoint x: 744, startPoint y: 394, endPoint x: 715, endPoint y: 389, distance: 29.4
click at [715, 389] on span "18222" at bounding box center [727, 395] width 31 height 13
copy span "18222"
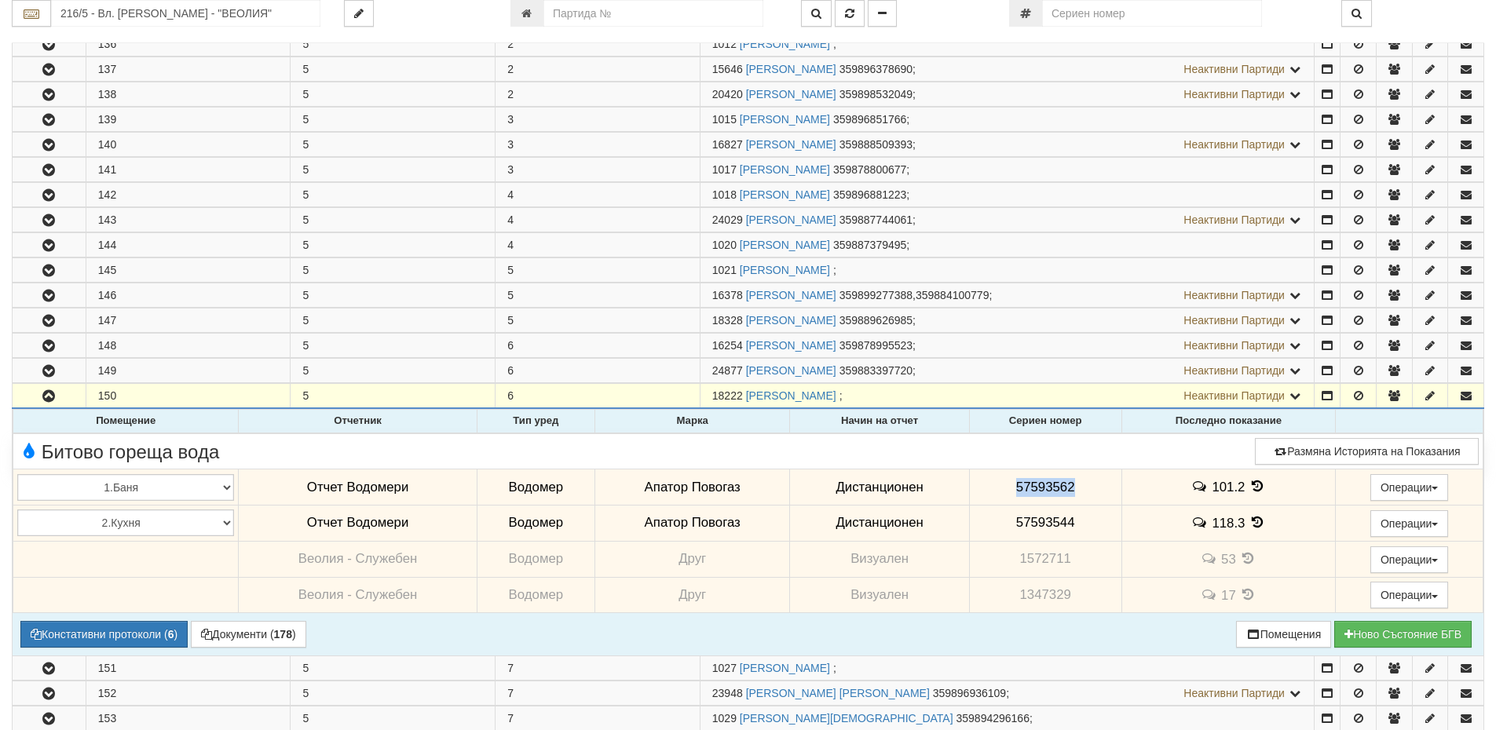
drag, startPoint x: 1073, startPoint y: 485, endPoint x: 976, endPoint y: 488, distance: 96.6
click at [976, 488] on td "57593562" at bounding box center [1045, 488] width 152 height 36
copy span "57593562"
drag, startPoint x: 1080, startPoint y: 521, endPoint x: 1018, endPoint y: 513, distance: 62.5
click at [1003, 518] on td "57593544" at bounding box center [1045, 523] width 152 height 36
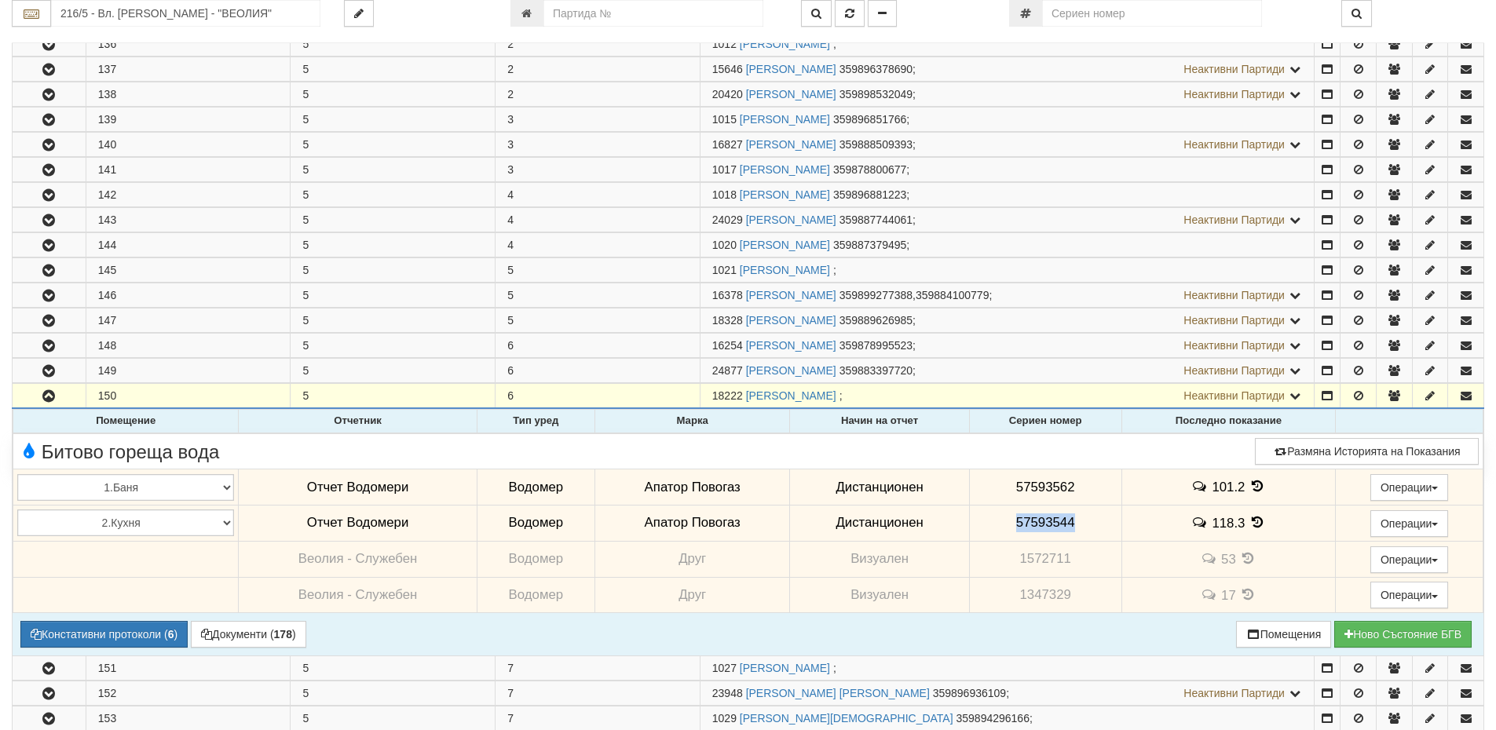
copy span "57593544"
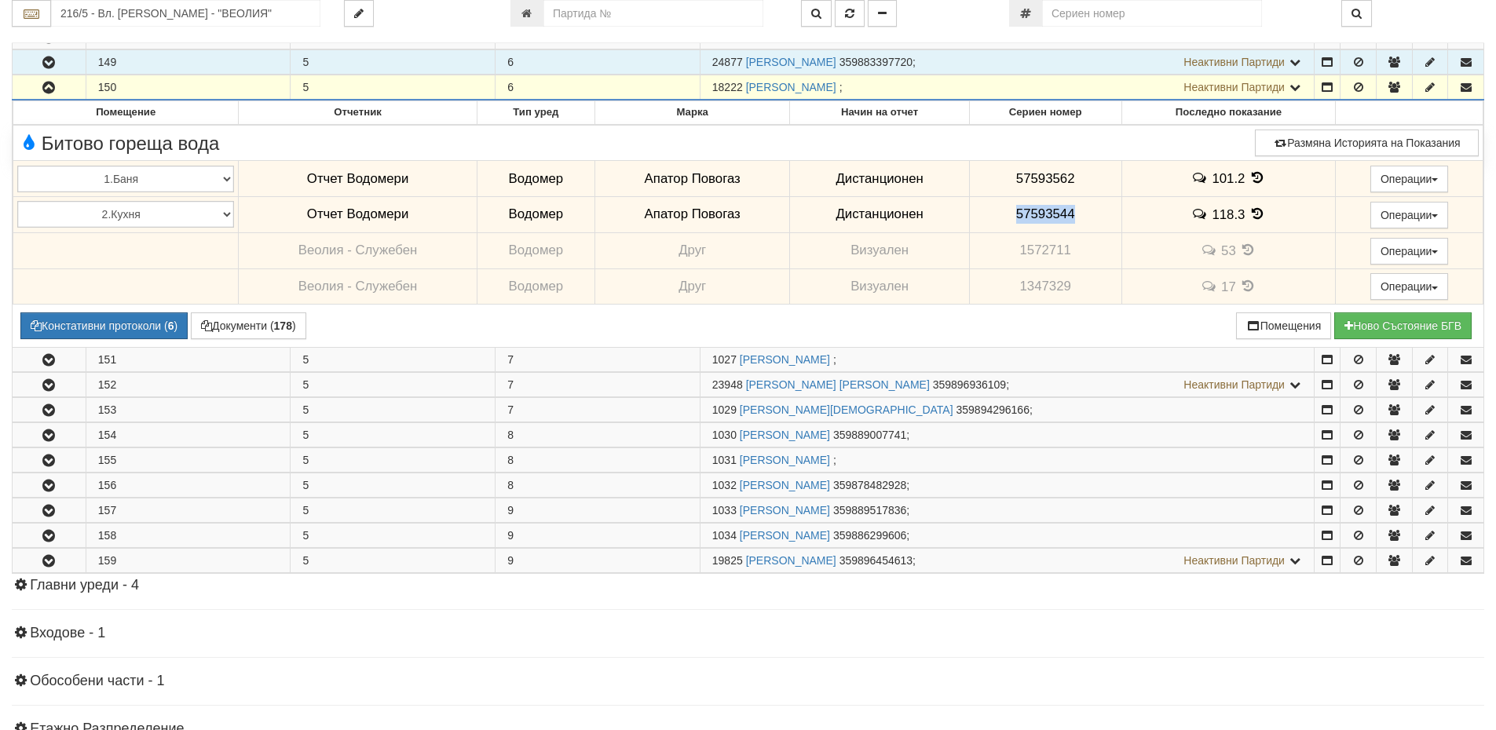
scroll to position [692, 0]
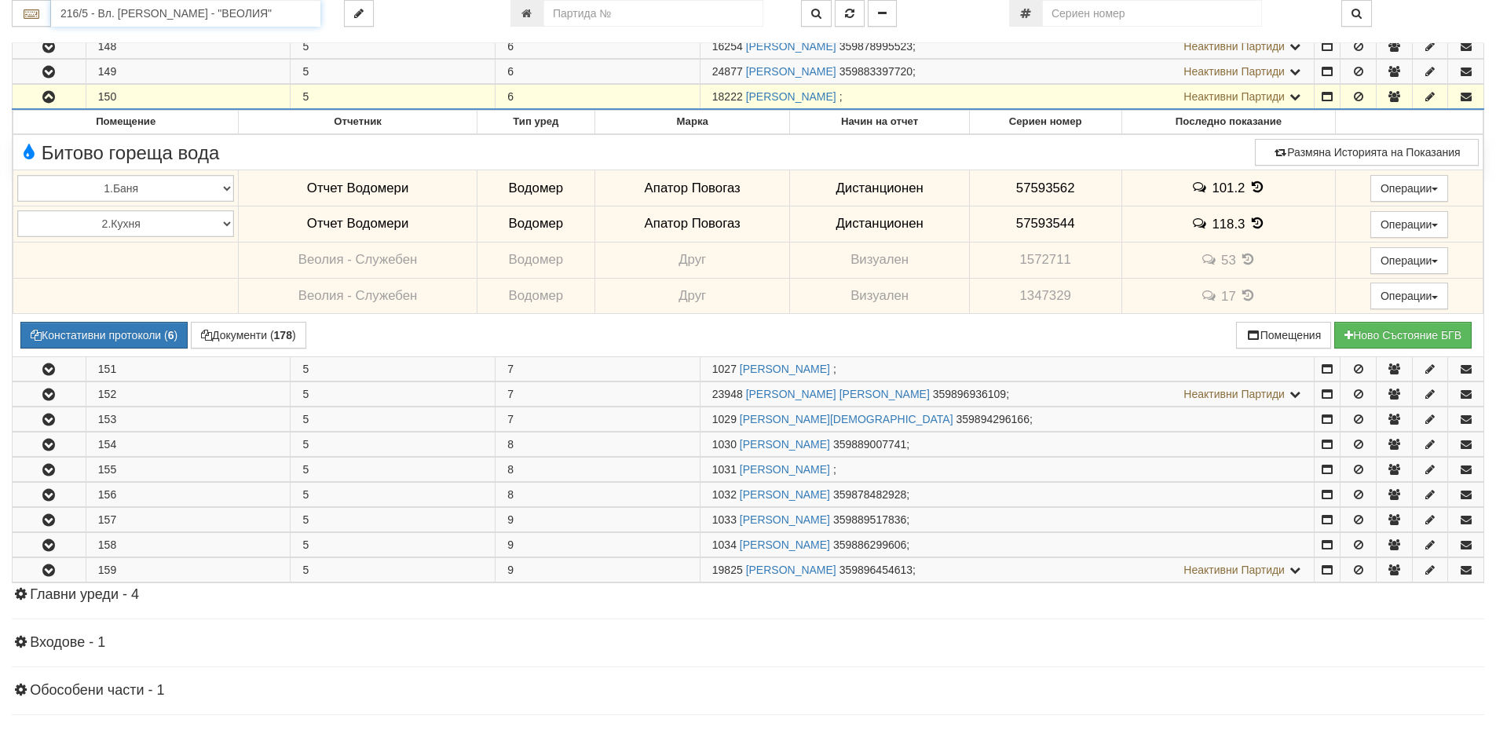
click at [92, 20] on input "216/5 - Вл. Варненчик - "ВЕОЛИЯ"" at bounding box center [185, 13] width 269 height 27
click at [126, 77] on div "112/5,6 - Младост - "ВЕОЛИЯ"" at bounding box center [185, 74] width 265 height 18
type input "112/5,6 - Младост - "ВЕОЛИЯ""
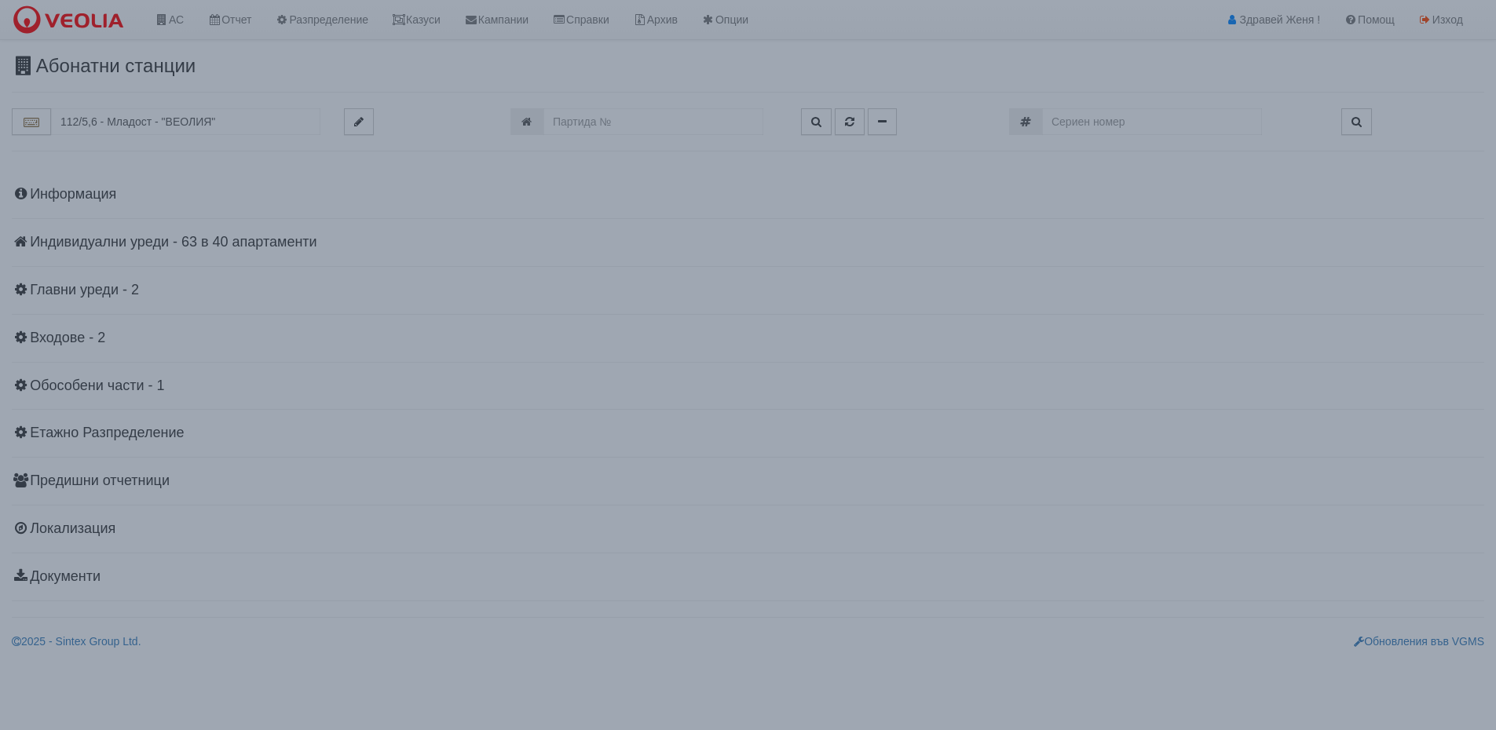
scroll to position [0, 0]
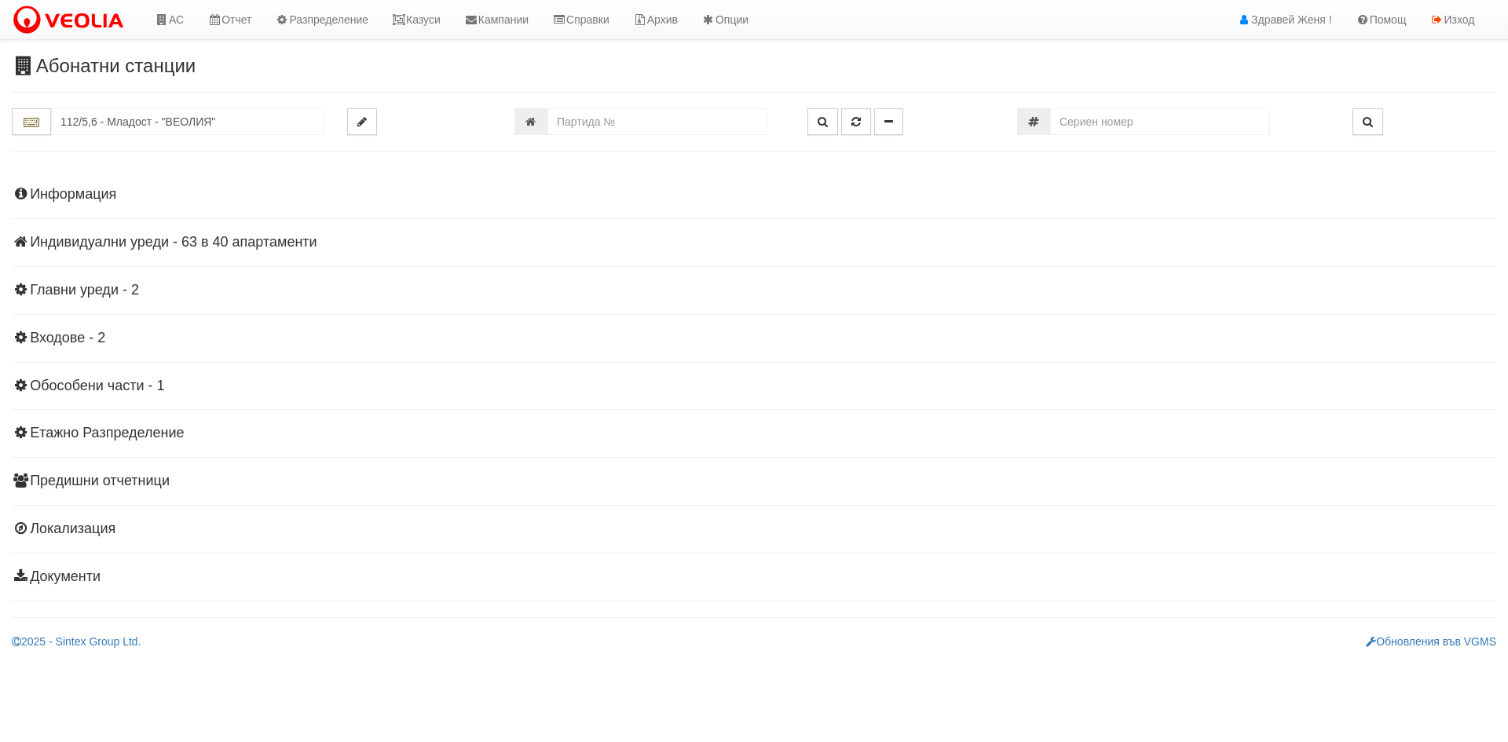
click at [218, 241] on h4 "Индивидуални уреди - 63 в 40 апартаменти" at bounding box center [754, 243] width 1484 height 16
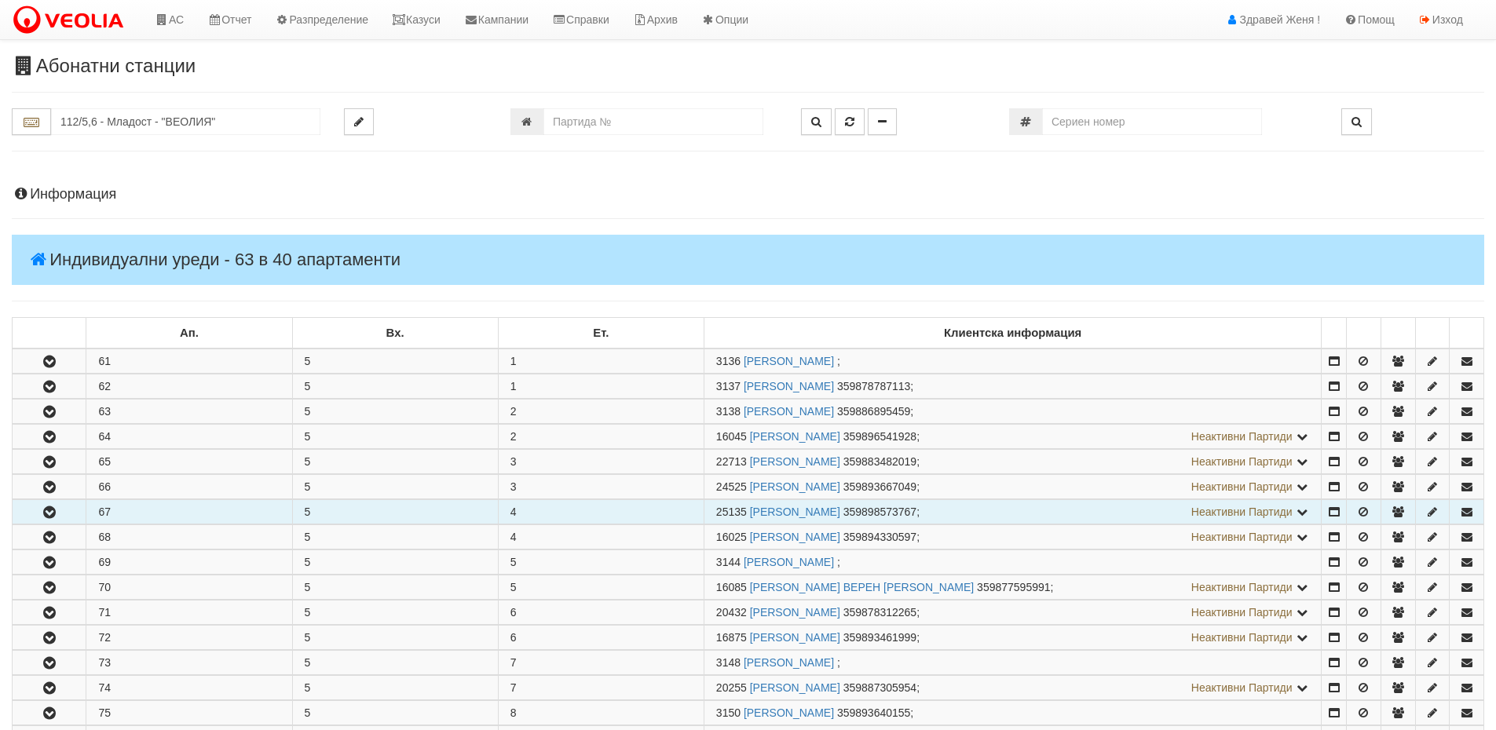
scroll to position [157, 0]
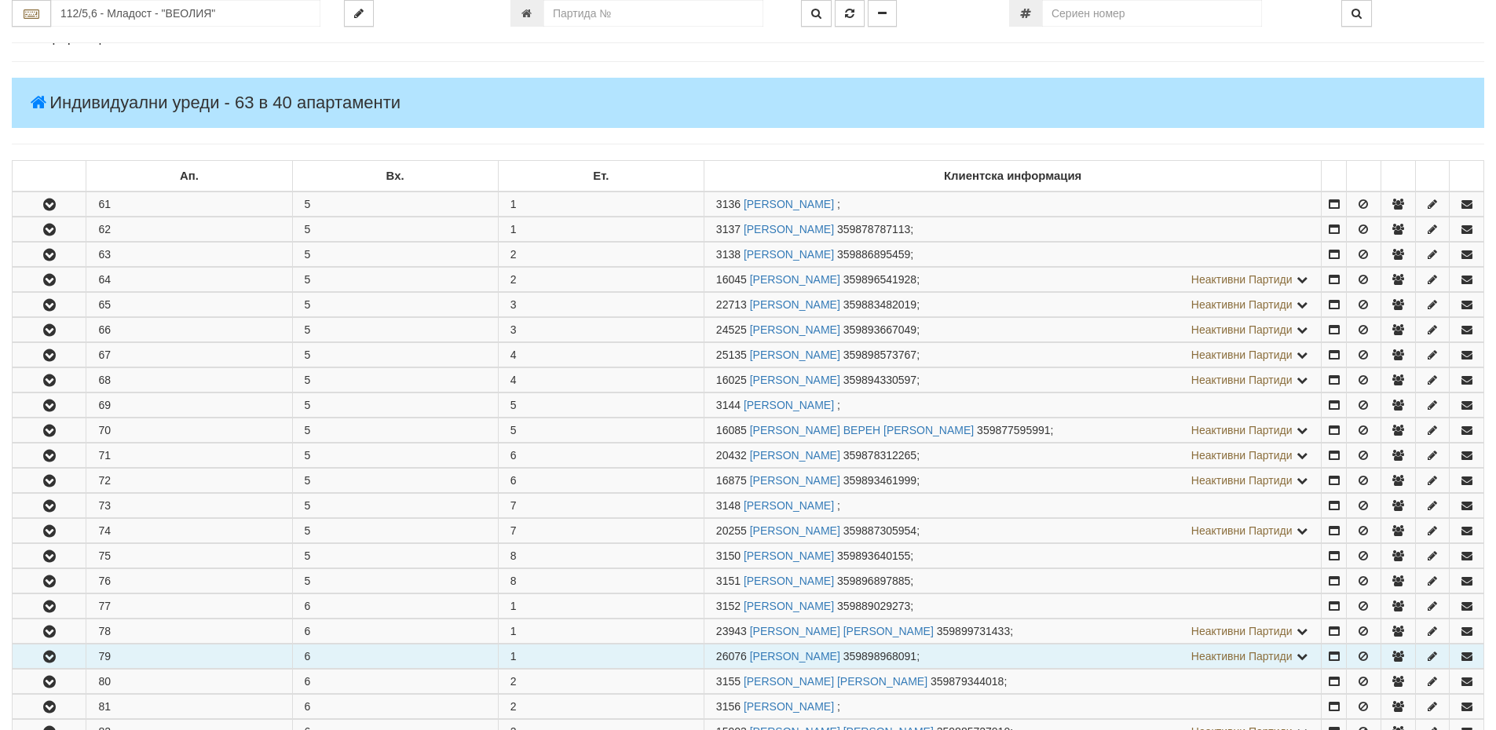
click at [41, 656] on icon "button" at bounding box center [49, 657] width 19 height 11
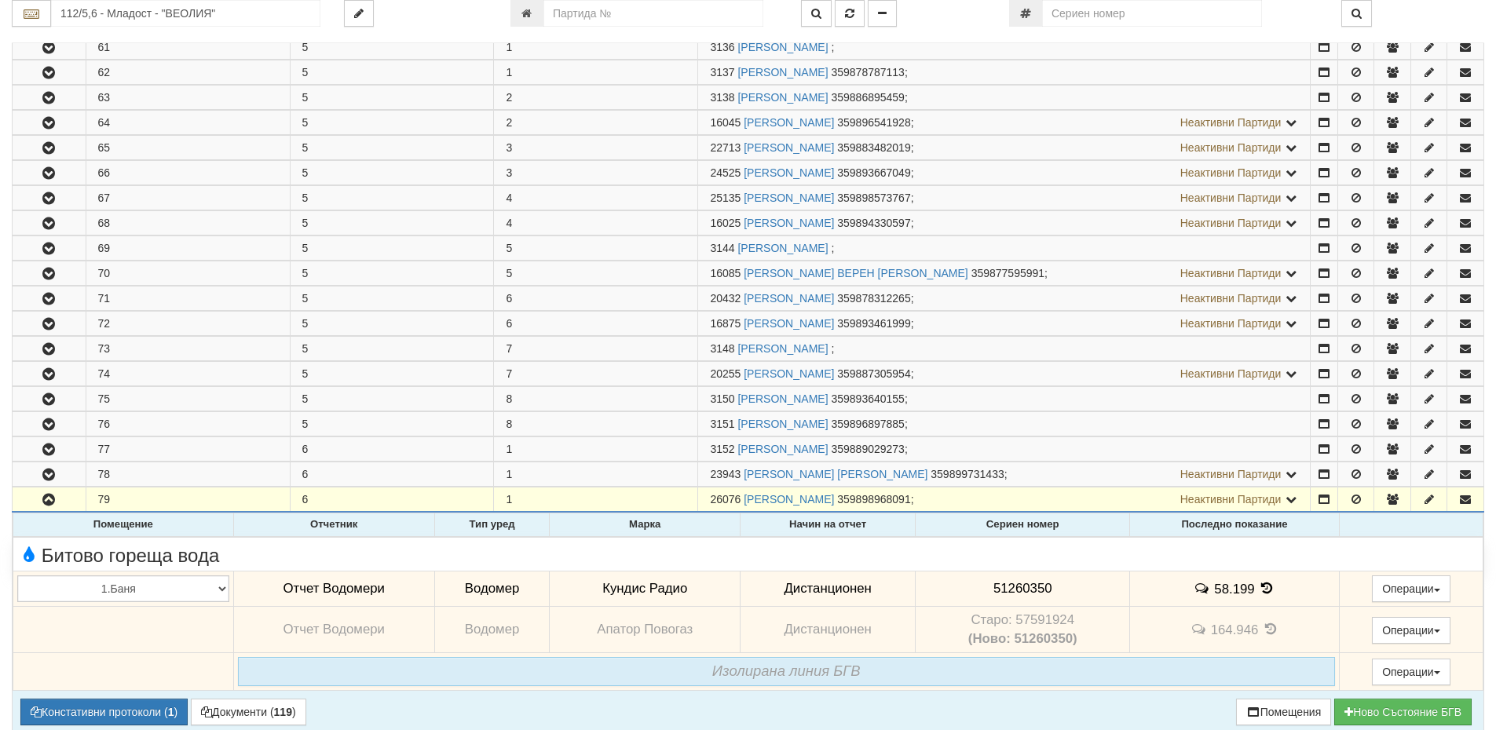
scroll to position [550, 0]
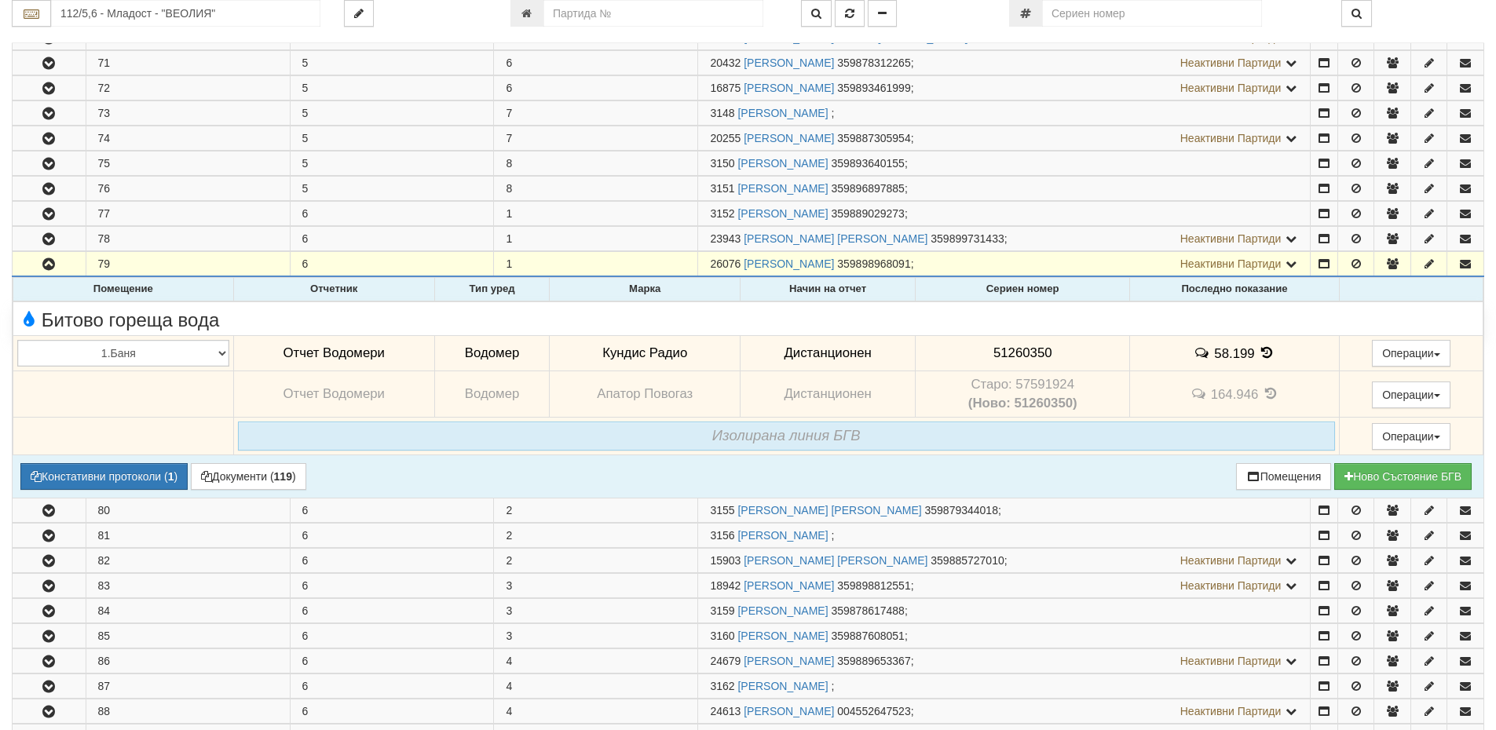
click at [1261, 353] on icon at bounding box center [1266, 352] width 17 height 13
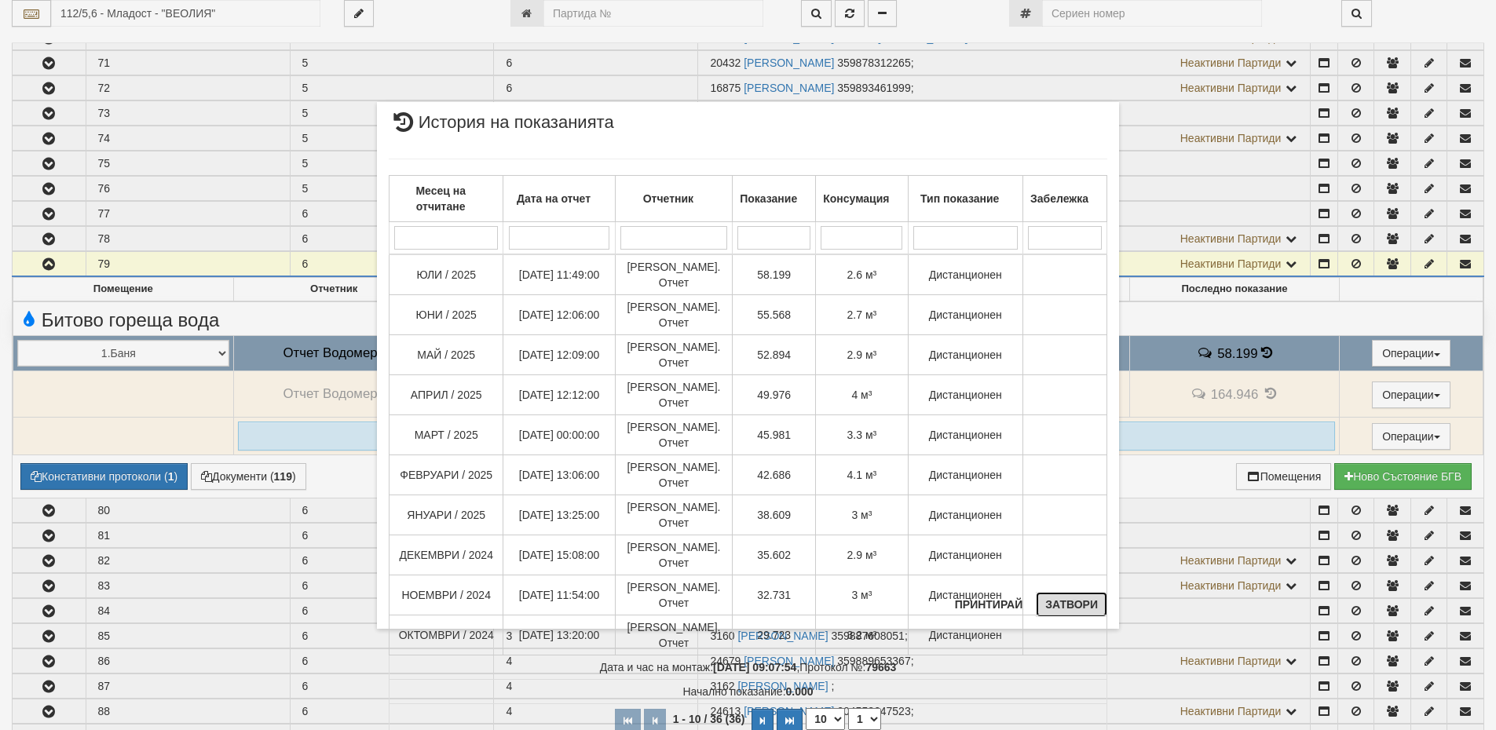
click at [1075, 604] on button "Затвори" at bounding box center [1071, 604] width 71 height 25
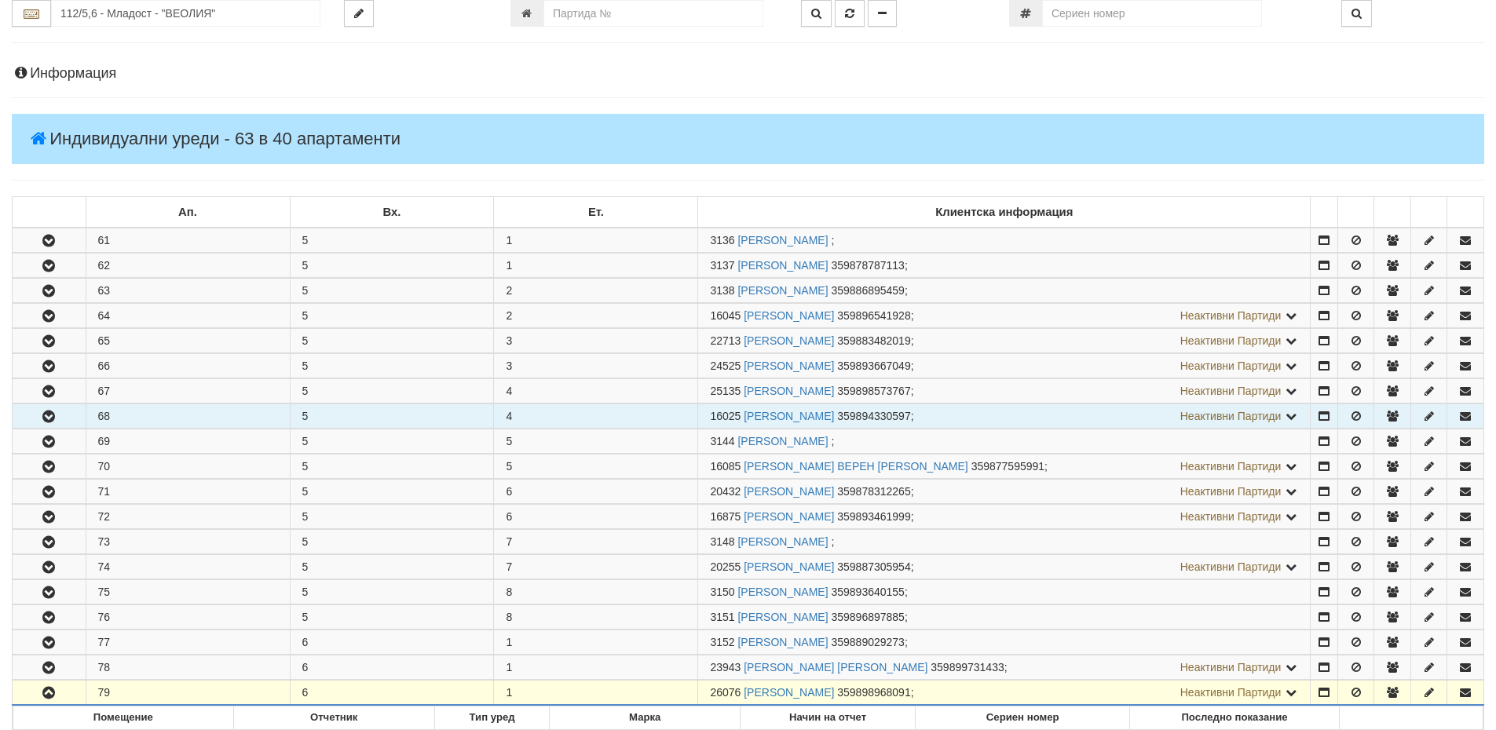
scroll to position [0, 0]
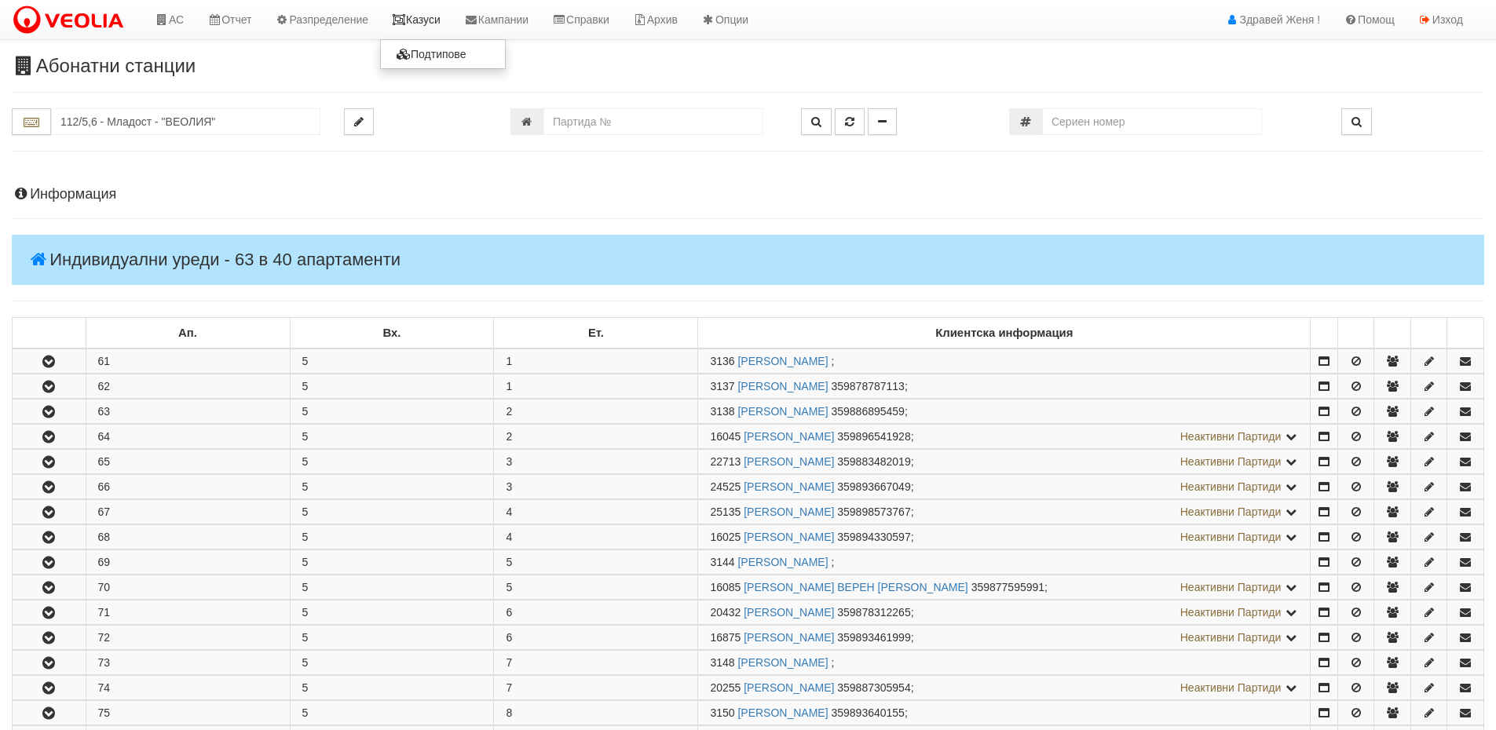
click at [432, 16] on link "Казуси" at bounding box center [416, 19] width 72 height 39
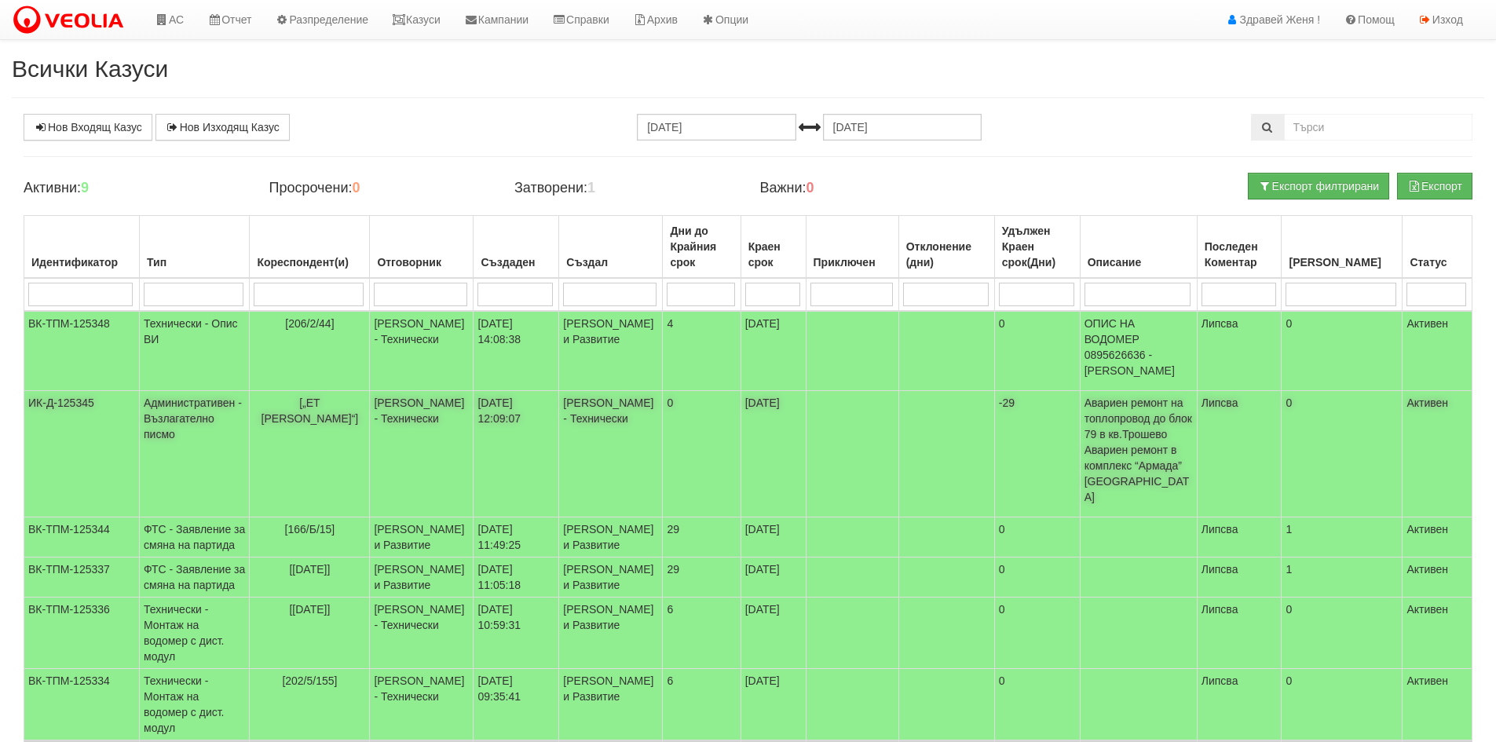
click at [443, 397] on td "[PERSON_NAME] - Технически" at bounding box center [422, 454] width 104 height 126
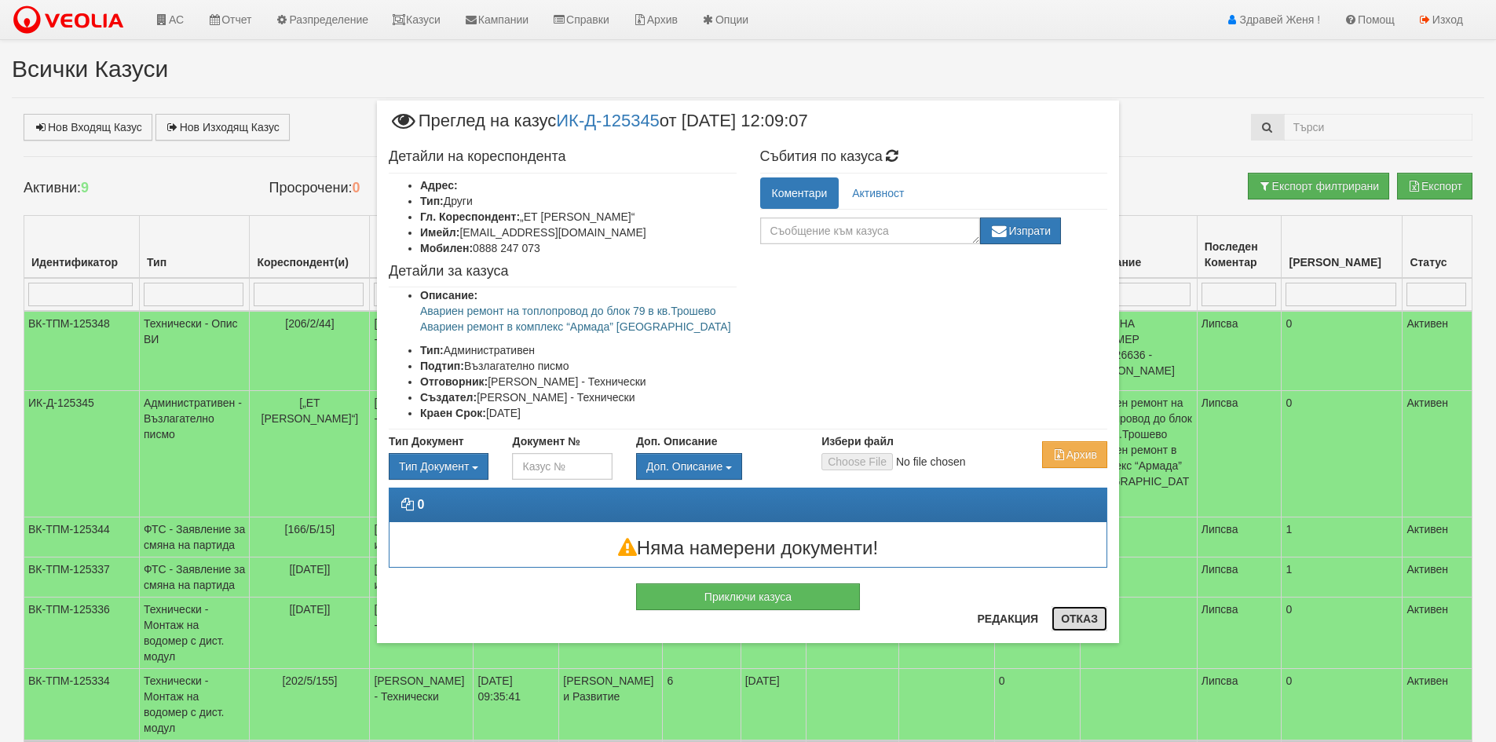
click at [1103, 610] on button "Отказ" at bounding box center [1079, 618] width 56 height 25
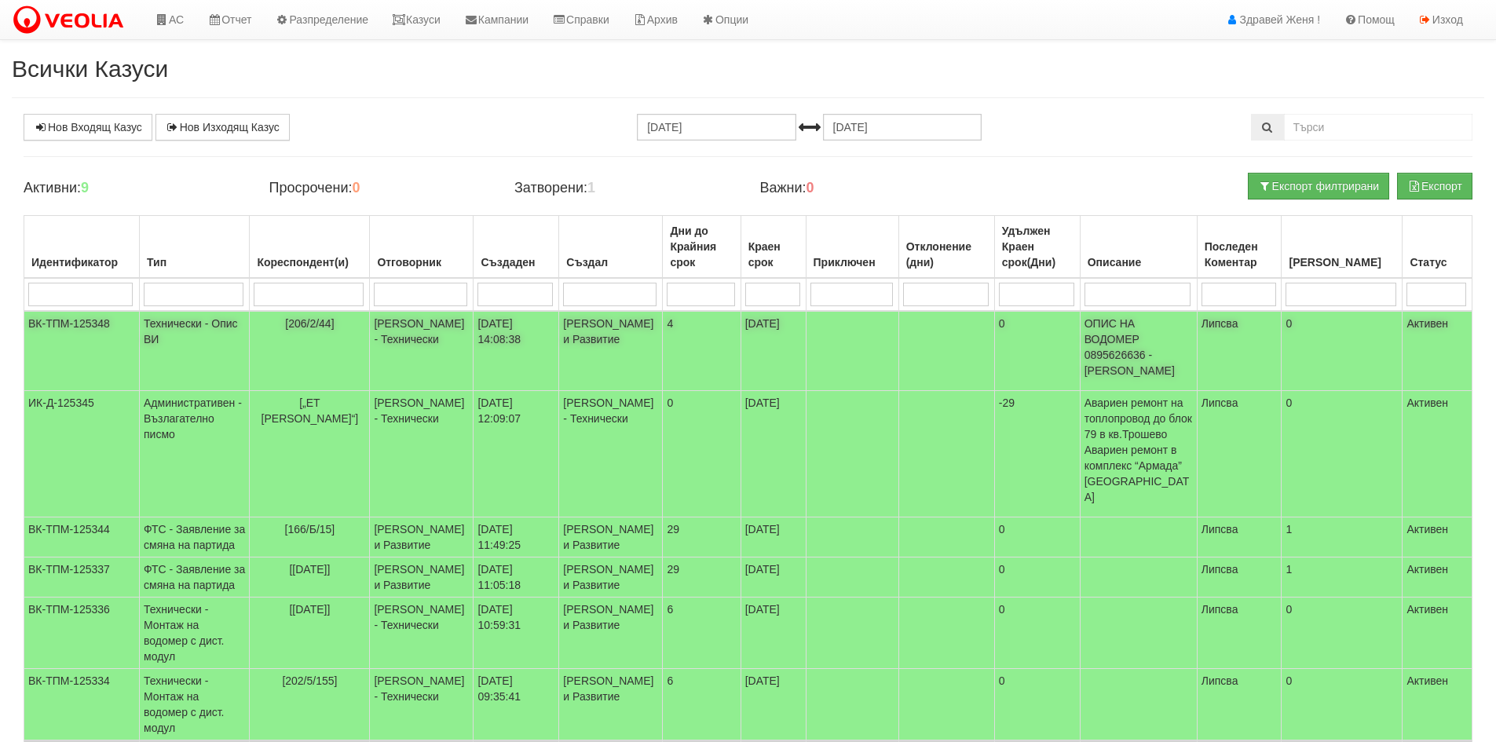
click at [444, 356] on td "[PERSON_NAME] - Технически" at bounding box center [422, 351] width 104 height 80
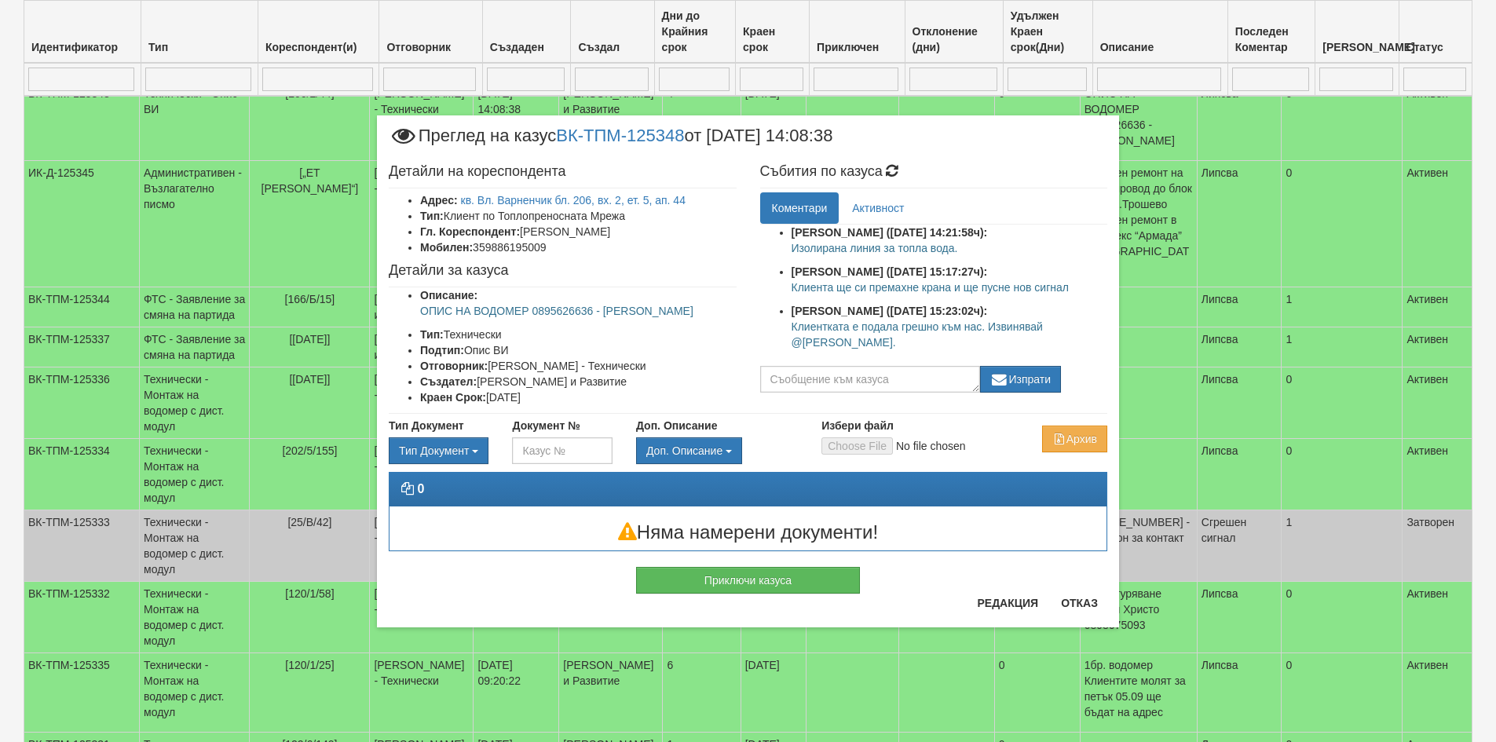
scroll to position [236, 0]
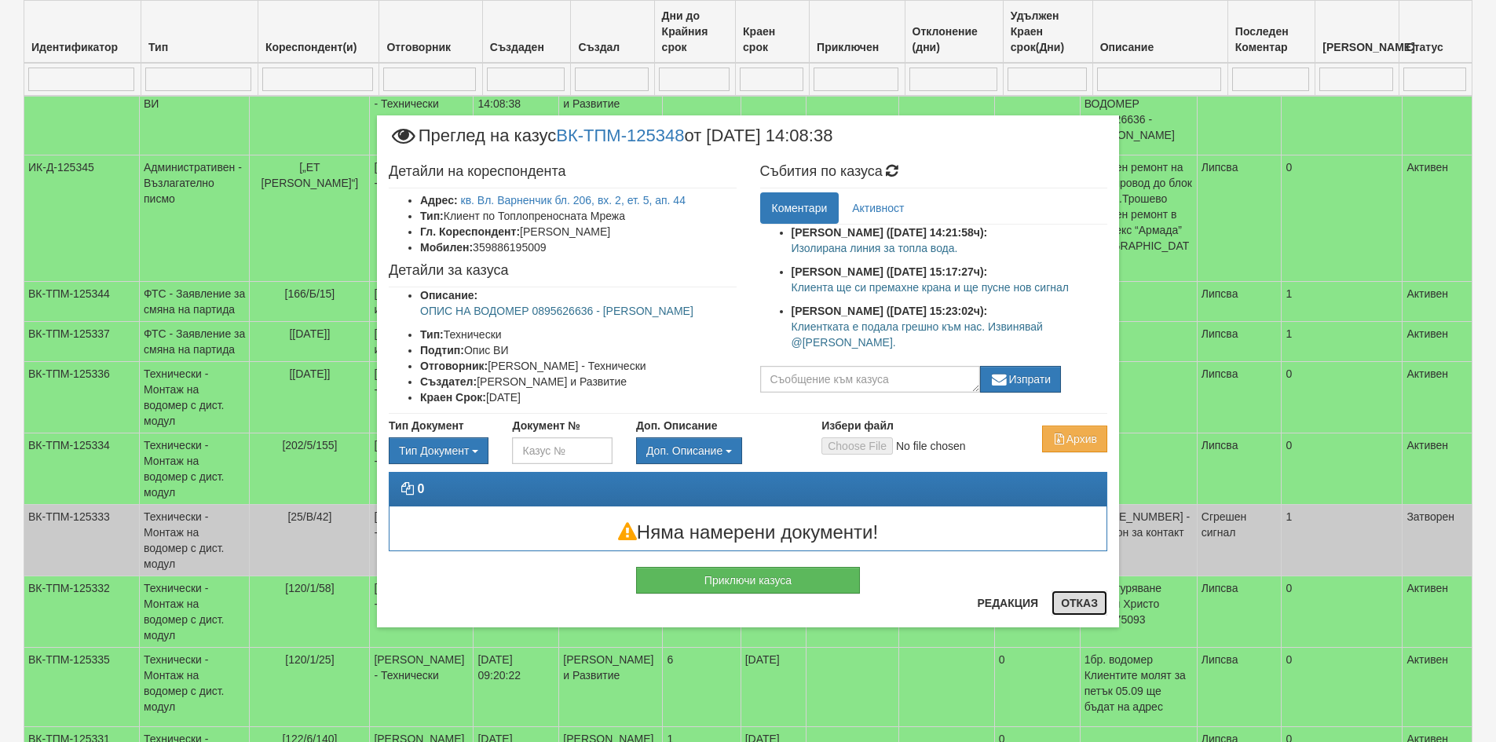
click at [1077, 598] on button "Отказ" at bounding box center [1079, 603] width 56 height 25
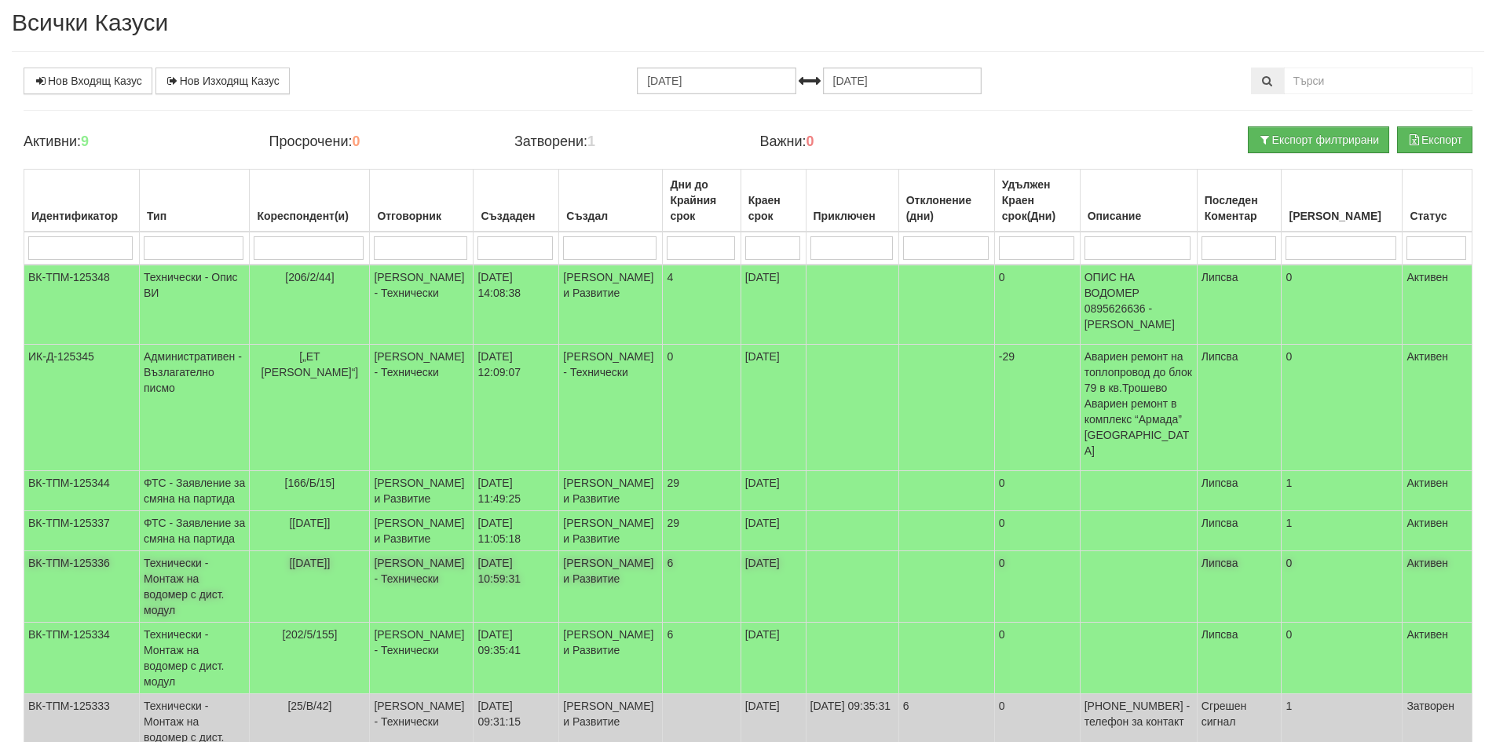
scroll to position [0, 0]
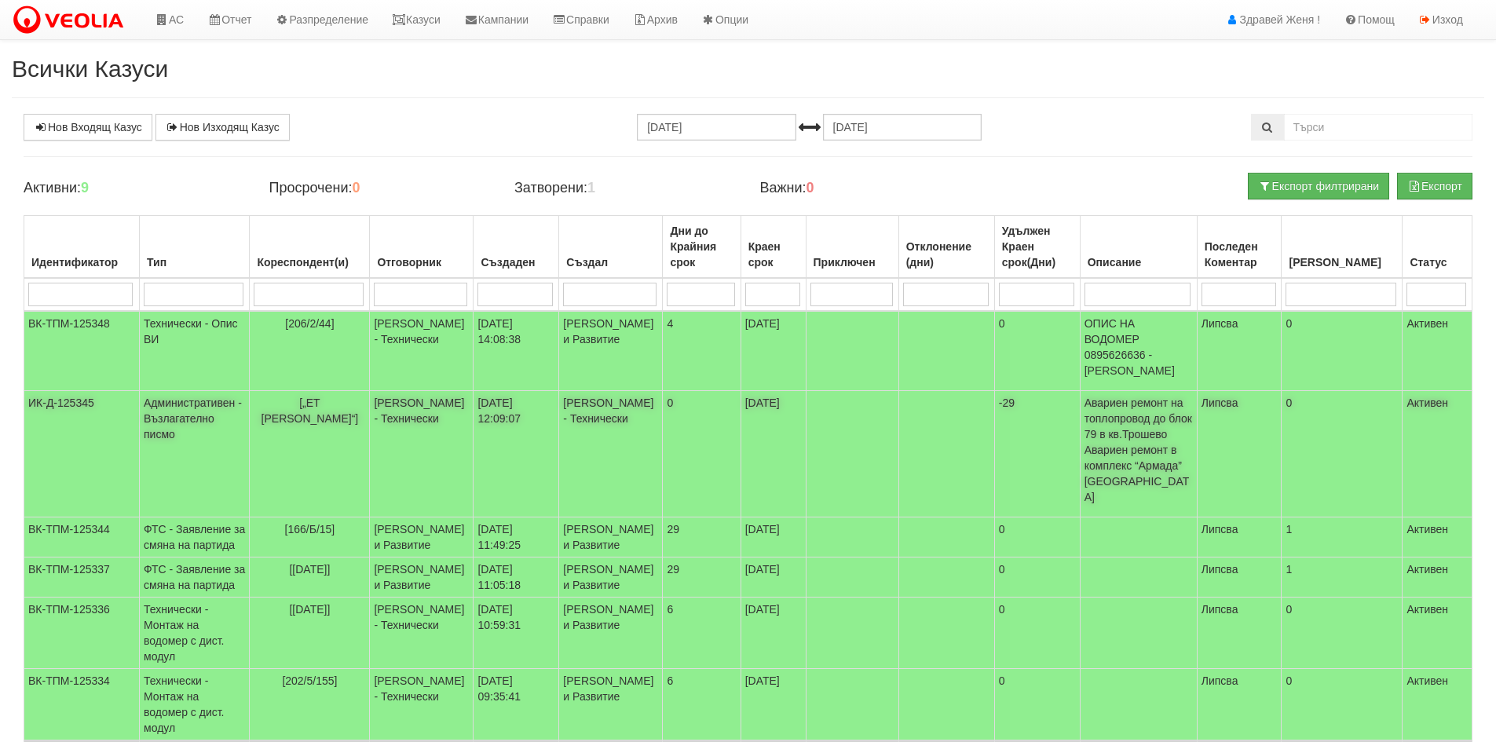
click at [817, 428] on td at bounding box center [852, 454] width 93 height 126
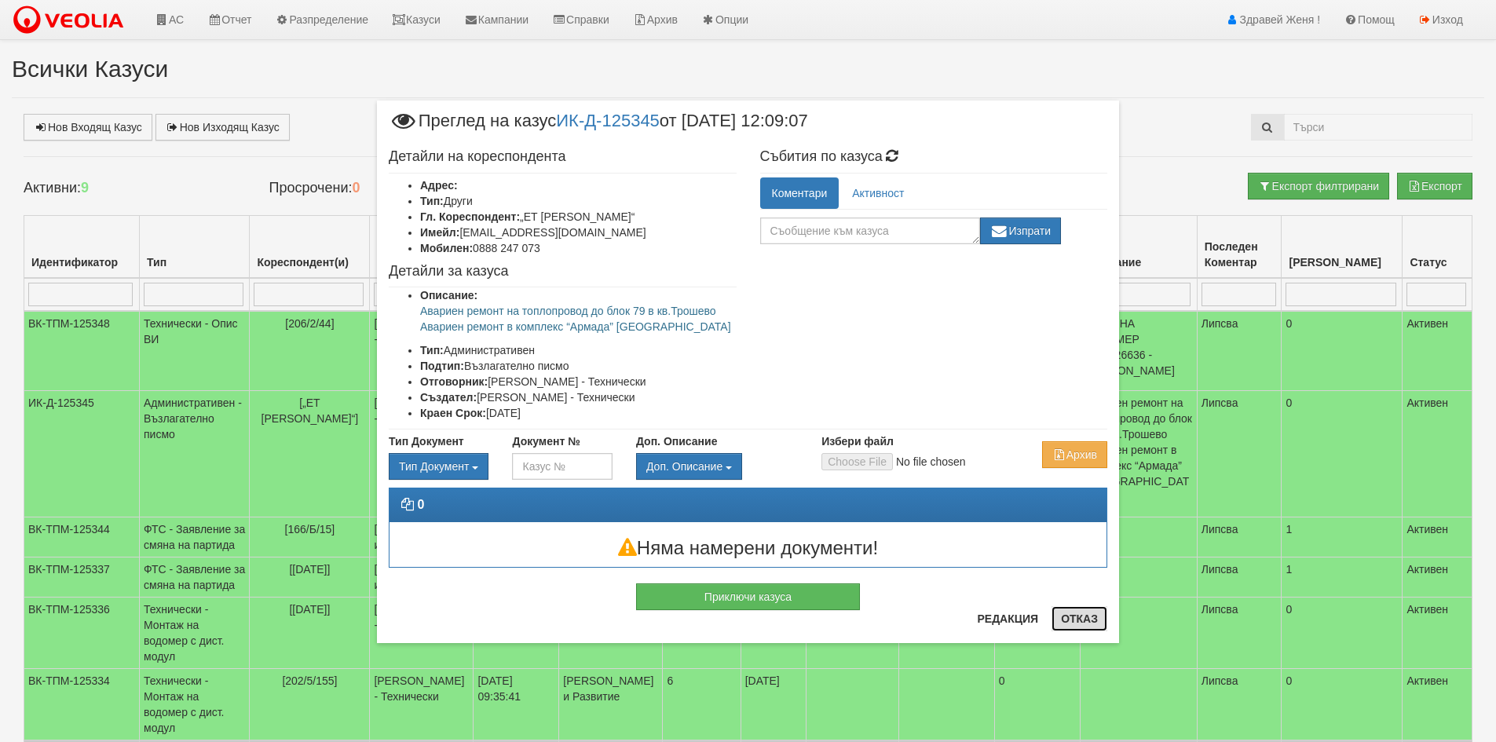
click at [1073, 620] on button "Отказ" at bounding box center [1079, 618] width 56 height 25
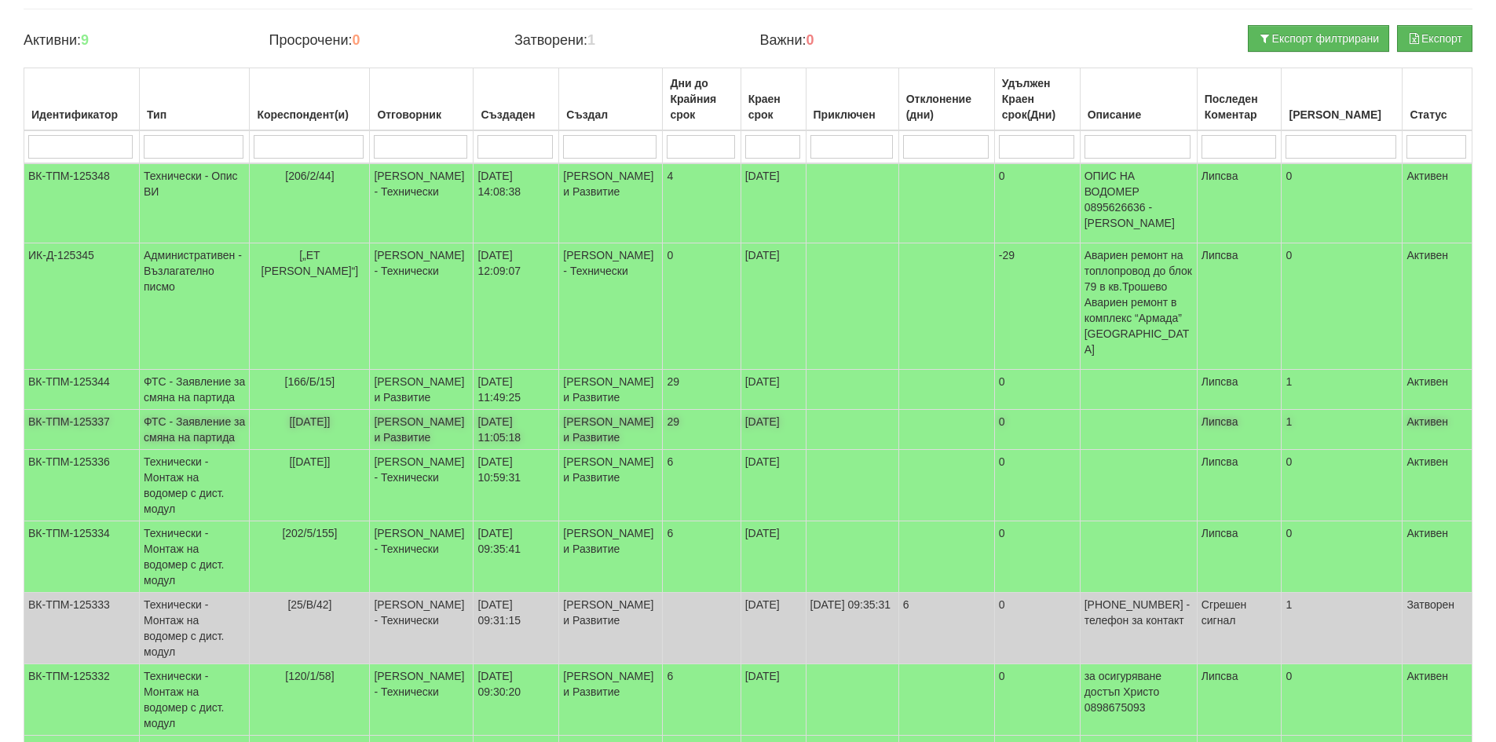
scroll to position [157, 0]
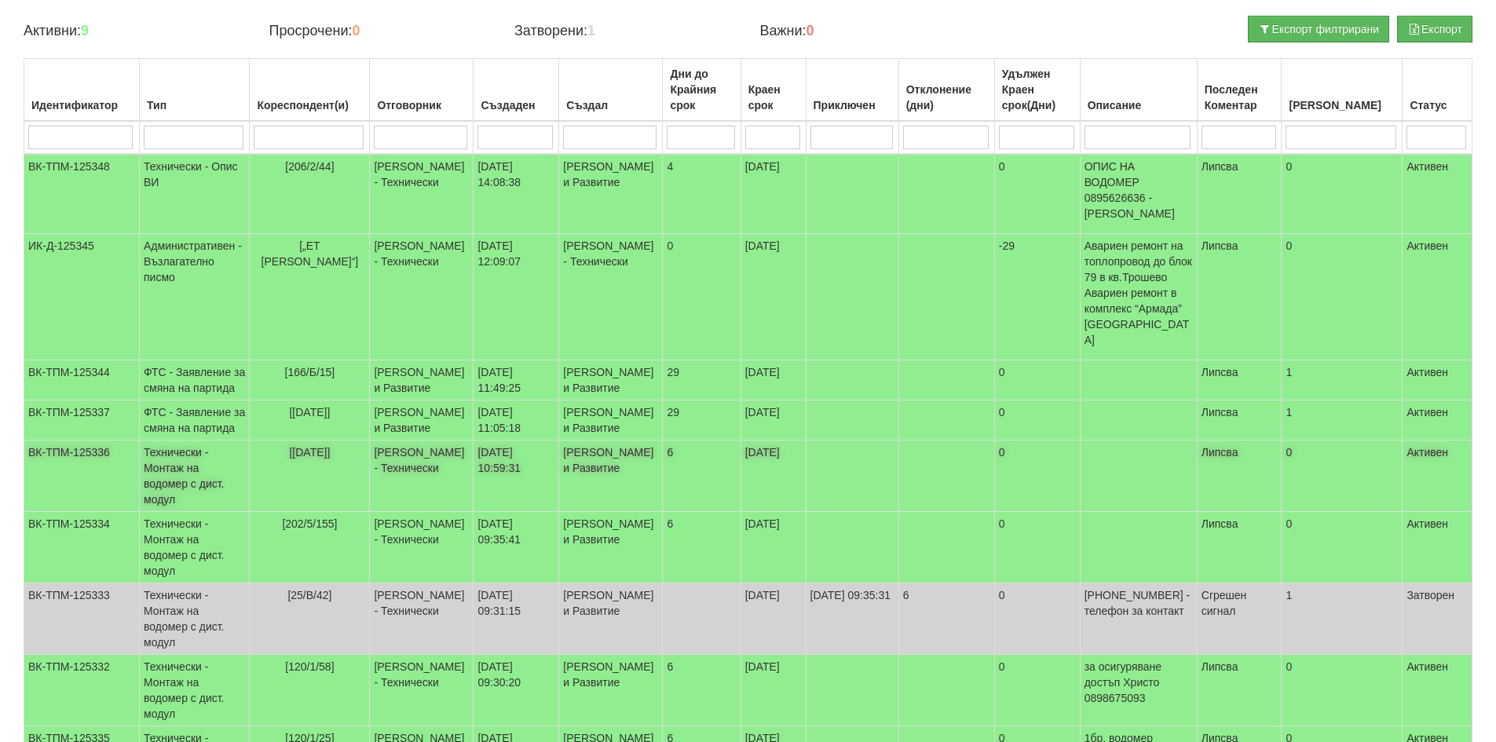
click at [933, 509] on td at bounding box center [946, 476] width 96 height 71
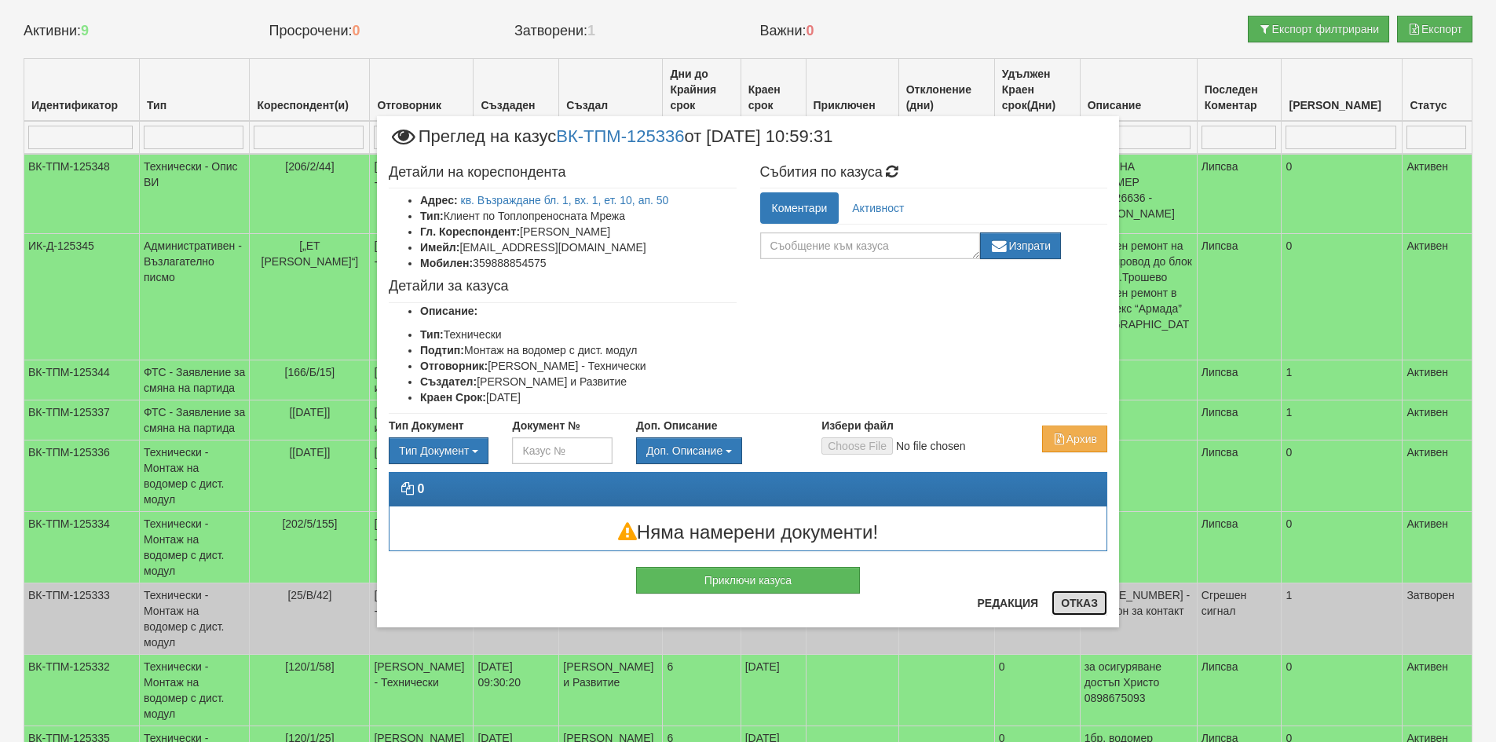
click at [1079, 602] on button "Отказ" at bounding box center [1079, 603] width 56 height 25
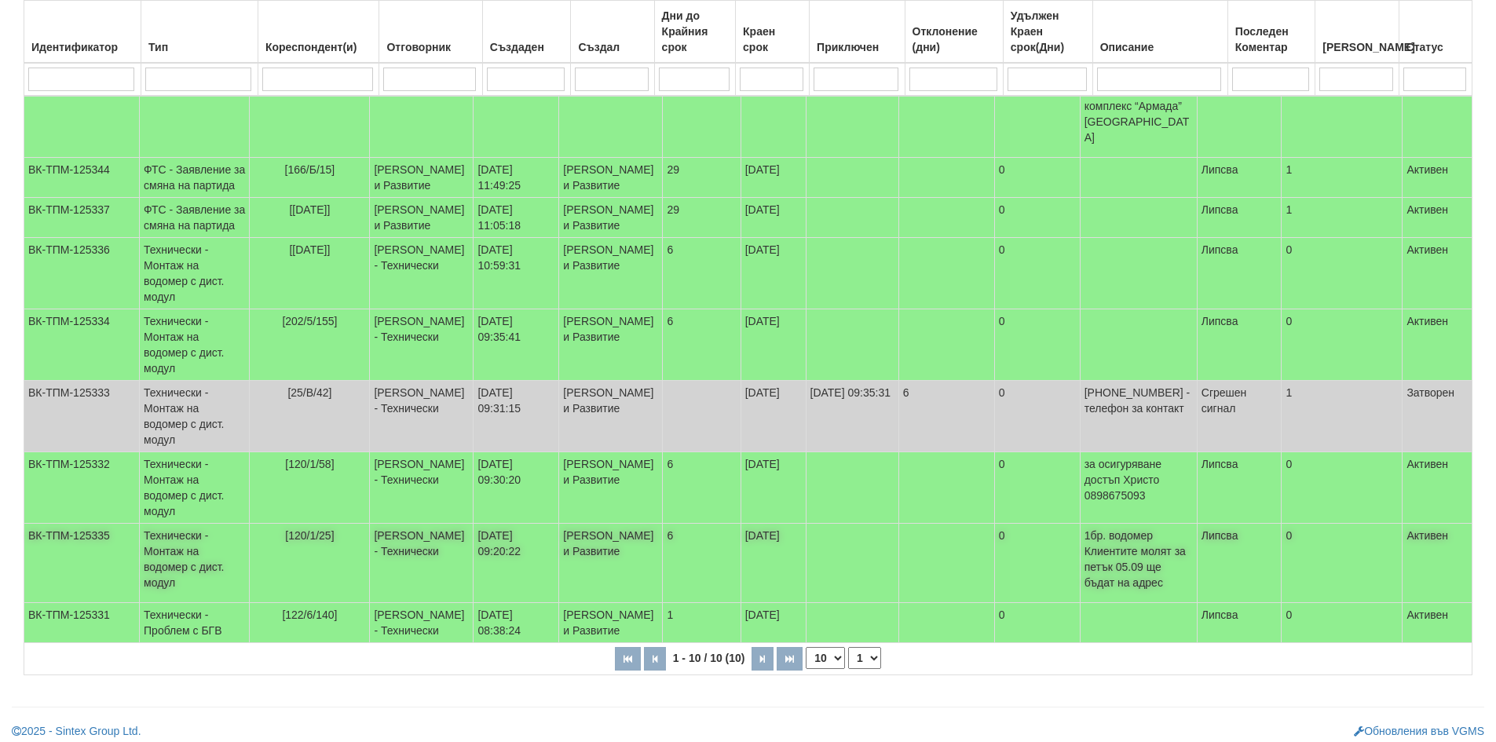
scroll to position [384, 0]
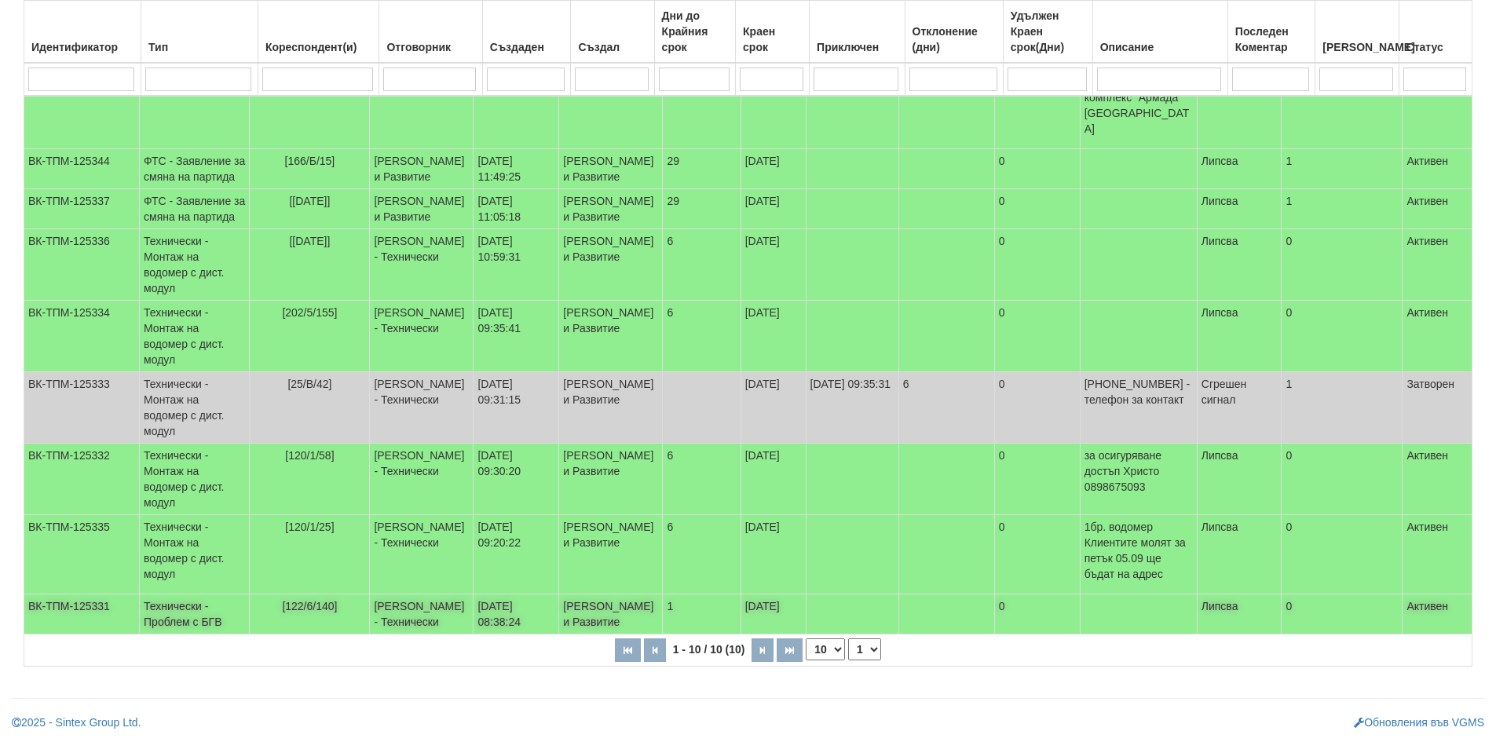
click at [843, 595] on td at bounding box center [852, 614] width 93 height 40
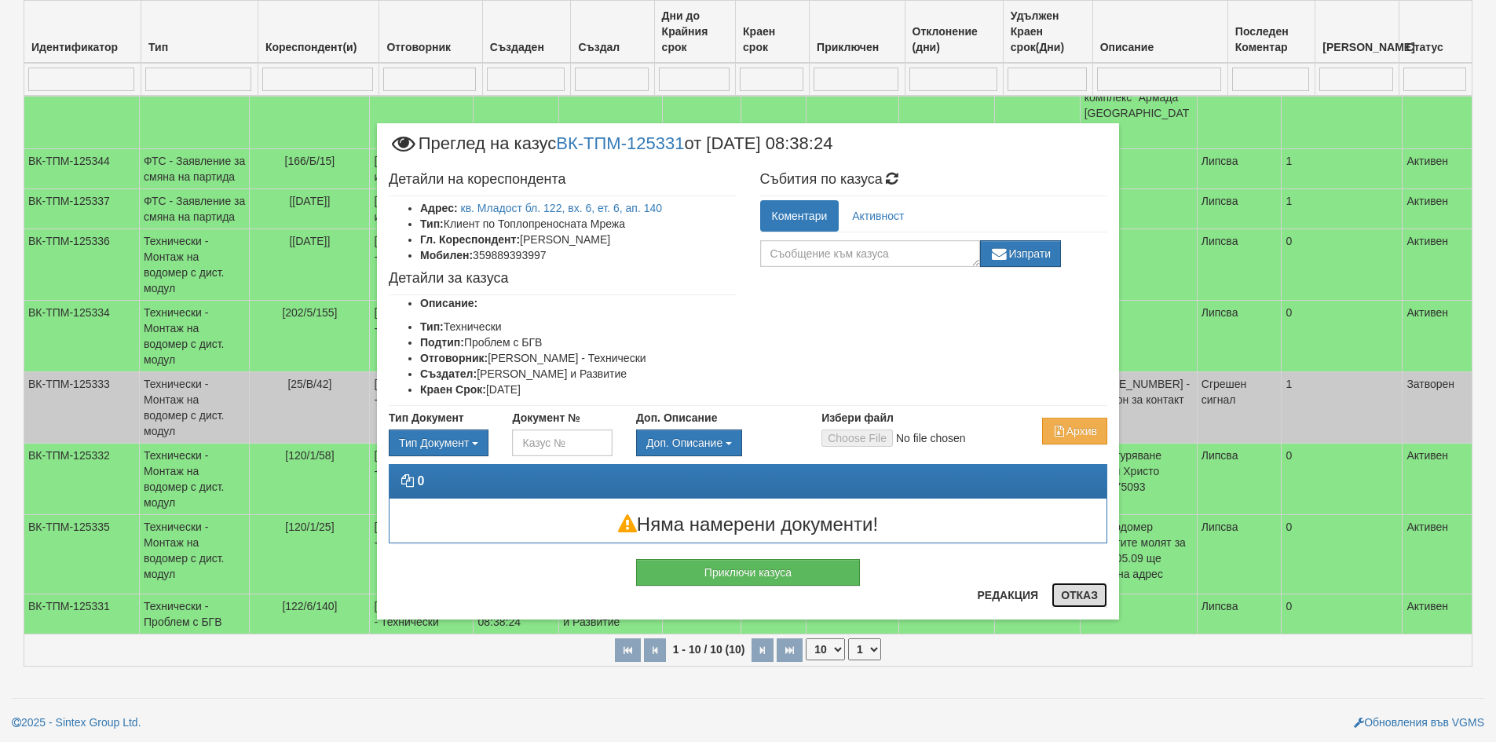
click at [1092, 598] on button "Отказ" at bounding box center [1079, 595] width 56 height 25
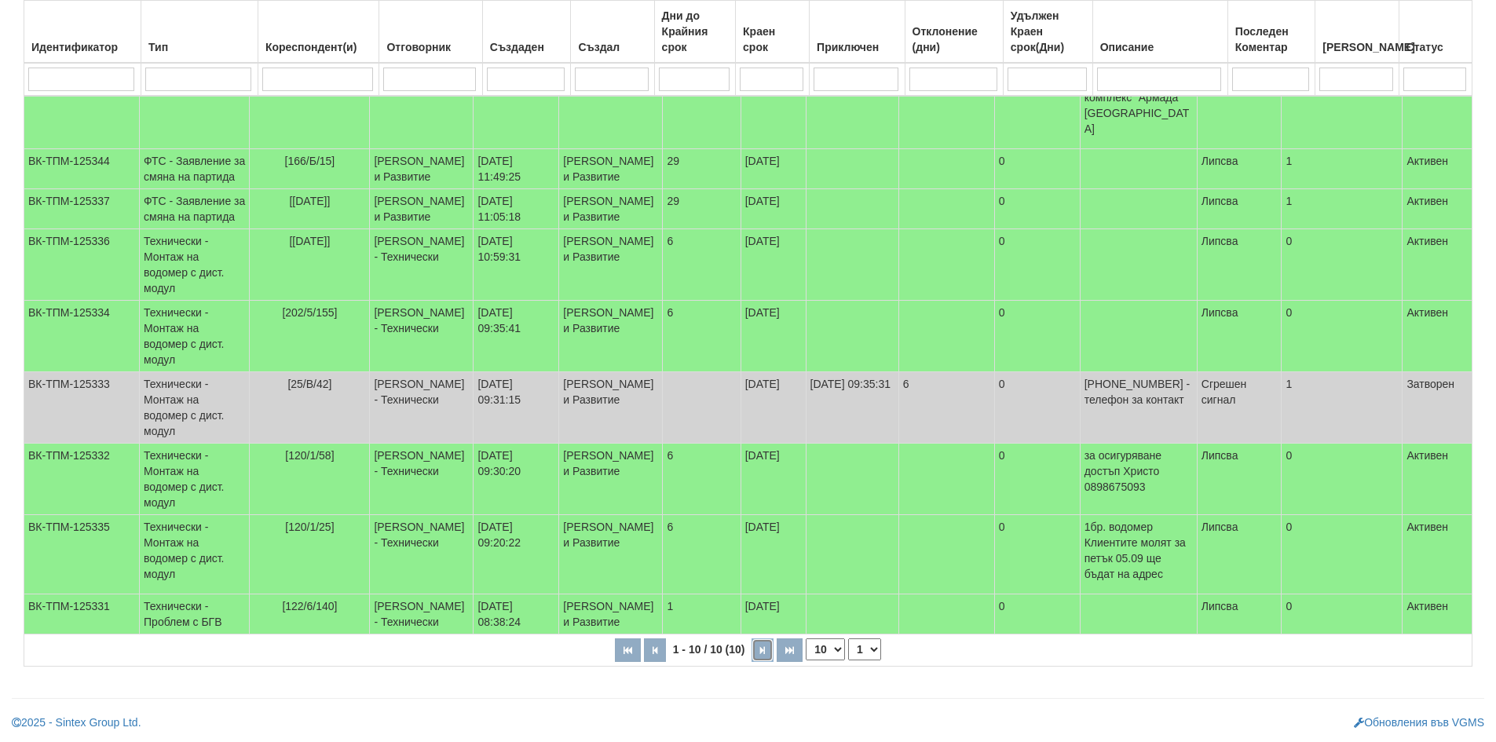
click at [756, 649] on button "button" at bounding box center [763, 650] width 22 height 24
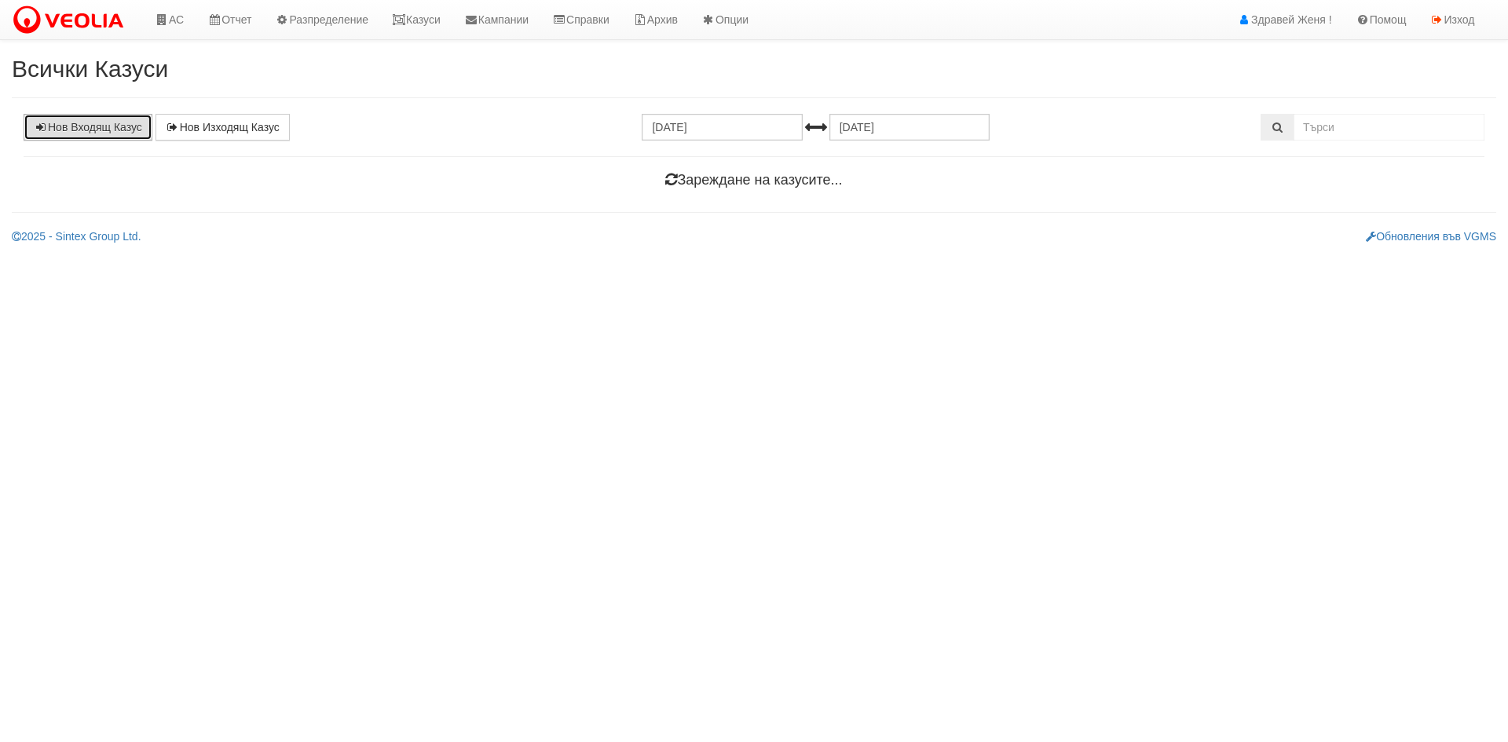
click at [115, 133] on link "Нов Входящ Казус" at bounding box center [88, 127] width 129 height 27
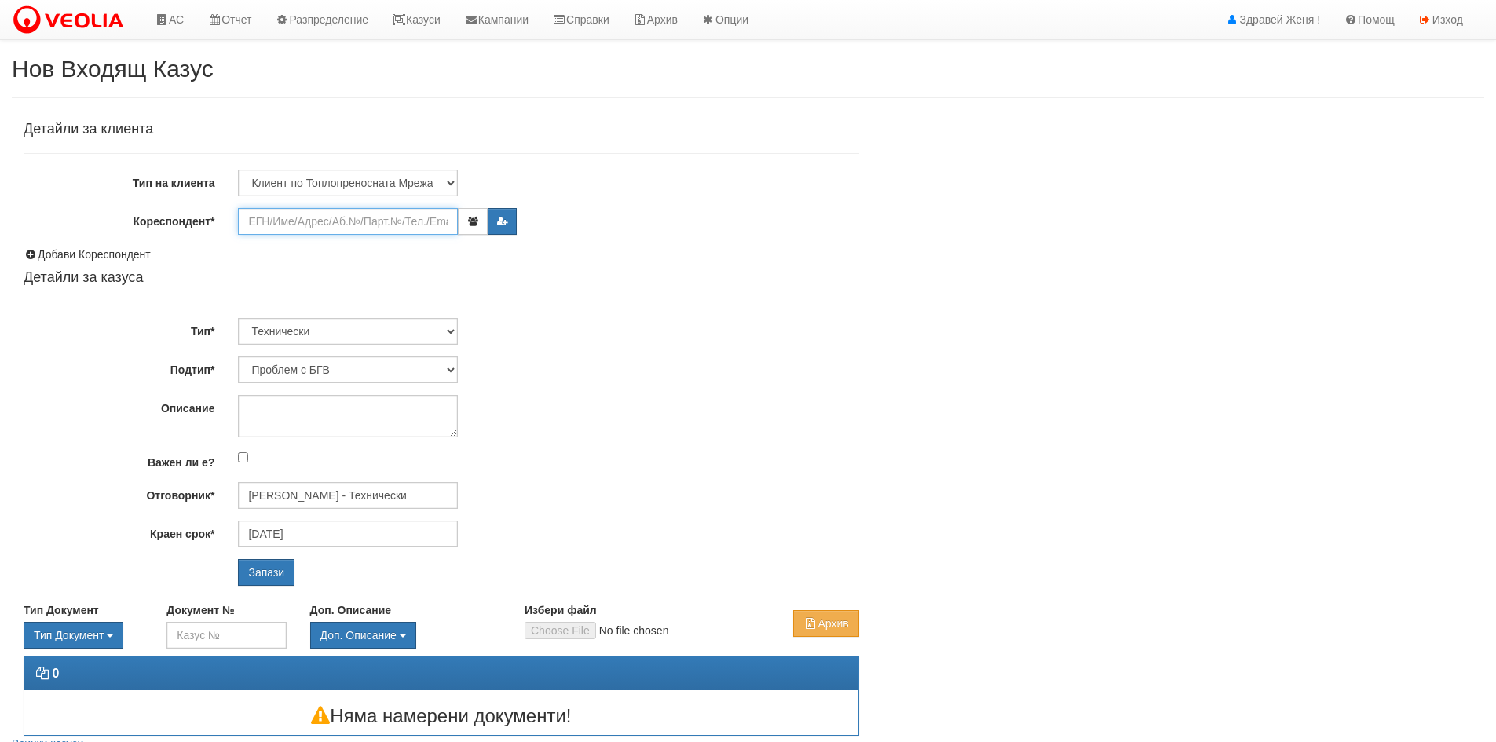
click at [327, 221] on input "Кореспондент*" at bounding box center [348, 221] width 220 height 27
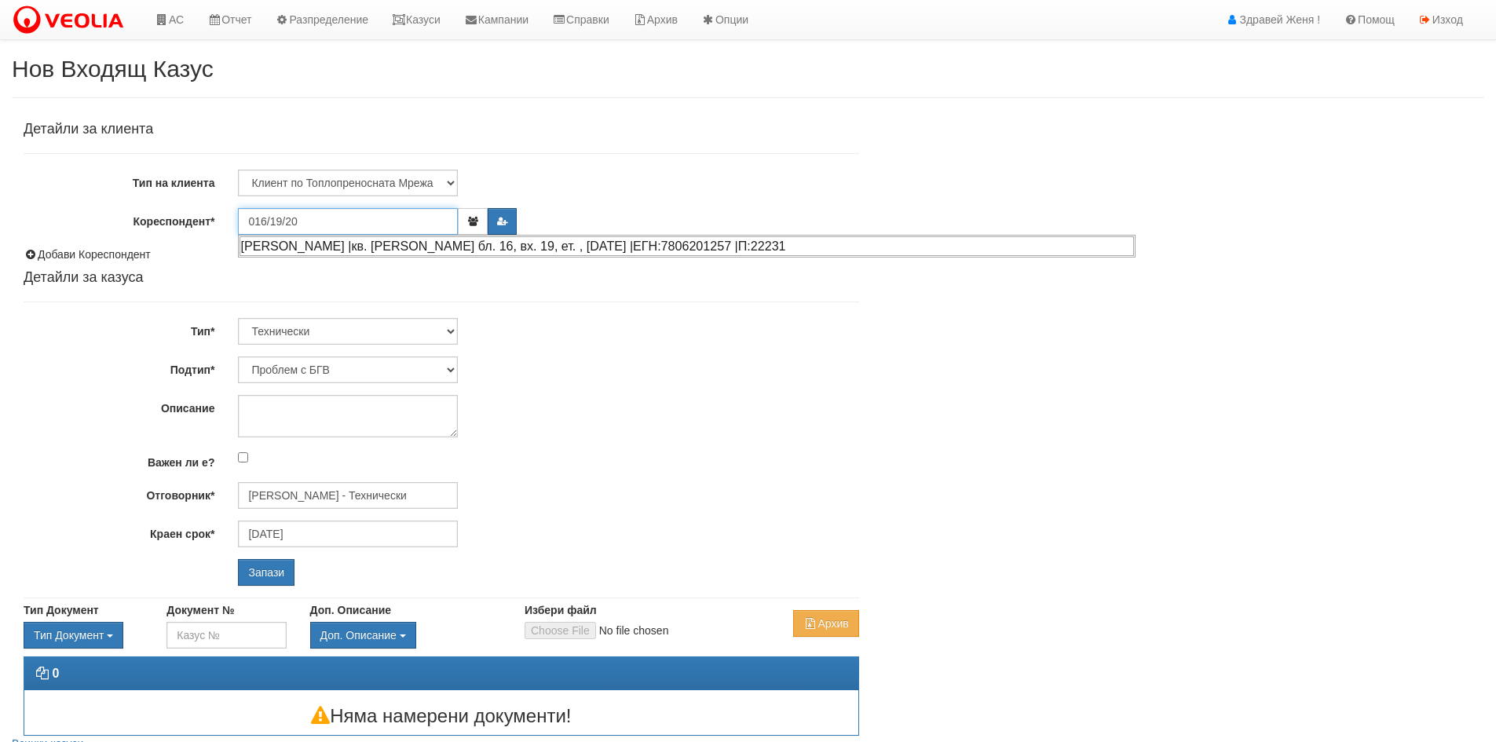
click at [333, 248] on div "[PERSON_NAME] |кв. [PERSON_NAME] бл. 16, вх. 19, ет. , [DATE] |ЕГН:7806201257 |…" at bounding box center [687, 246] width 894 height 20
type input "[PERSON_NAME]"
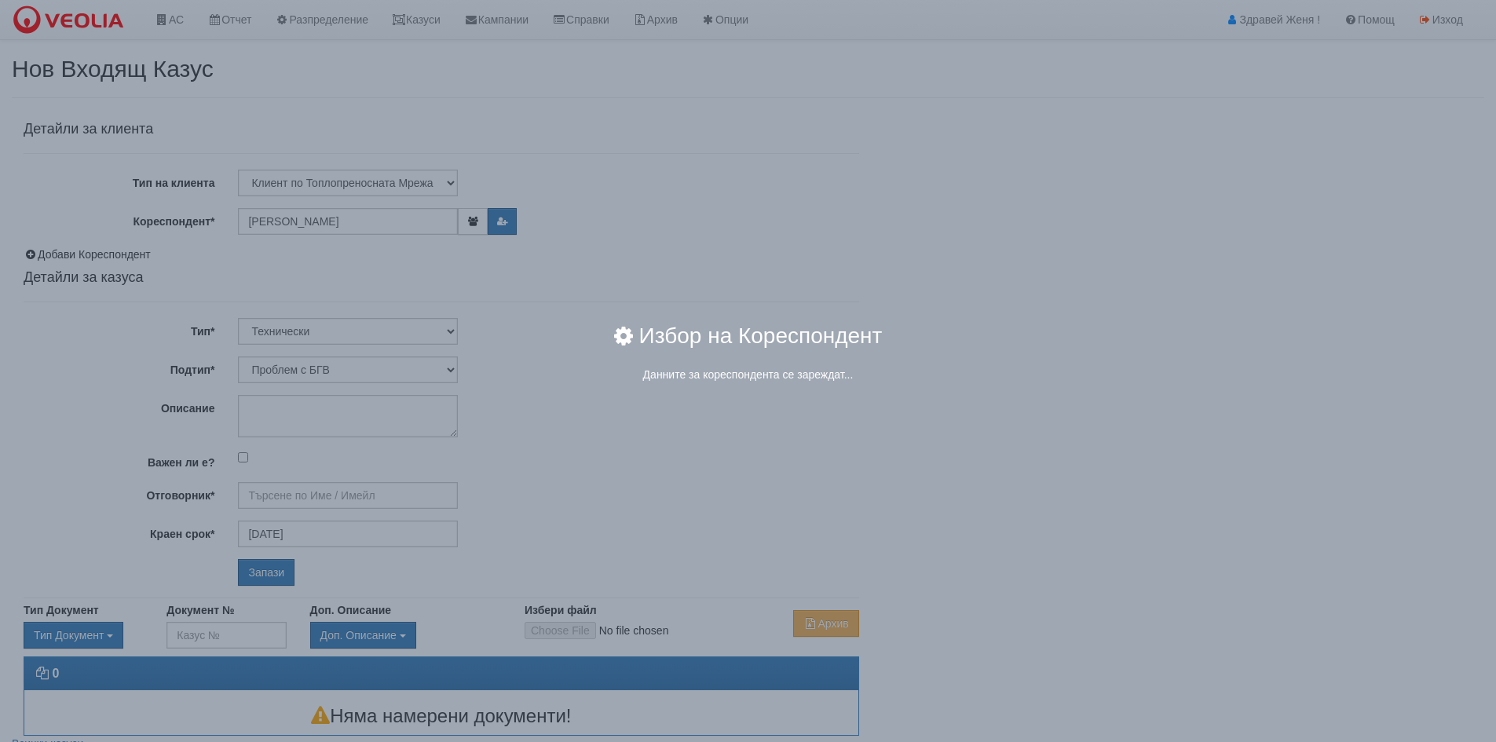
type input "[PERSON_NAME] - Технически"
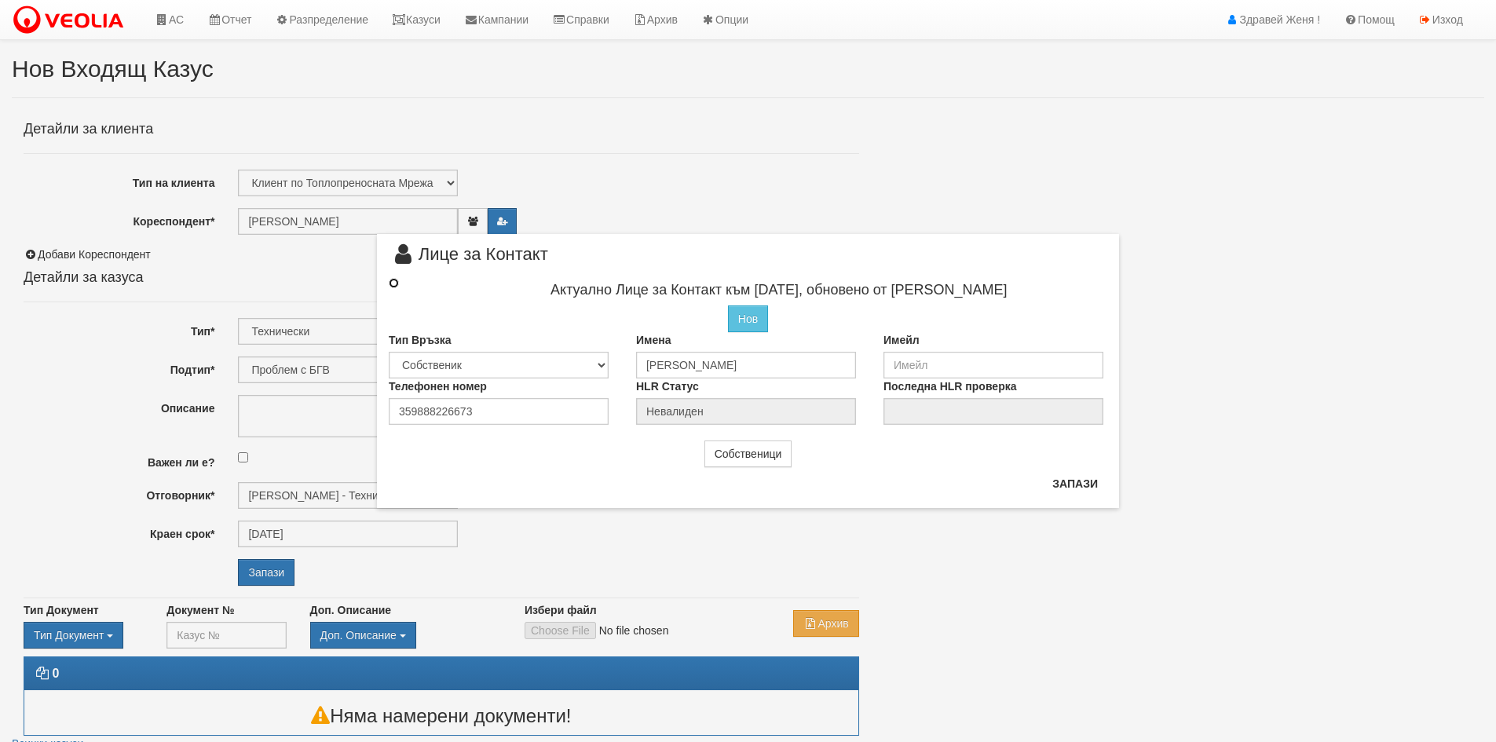
click at [393, 280] on input "radio" at bounding box center [394, 283] width 10 height 10
radio input "true"
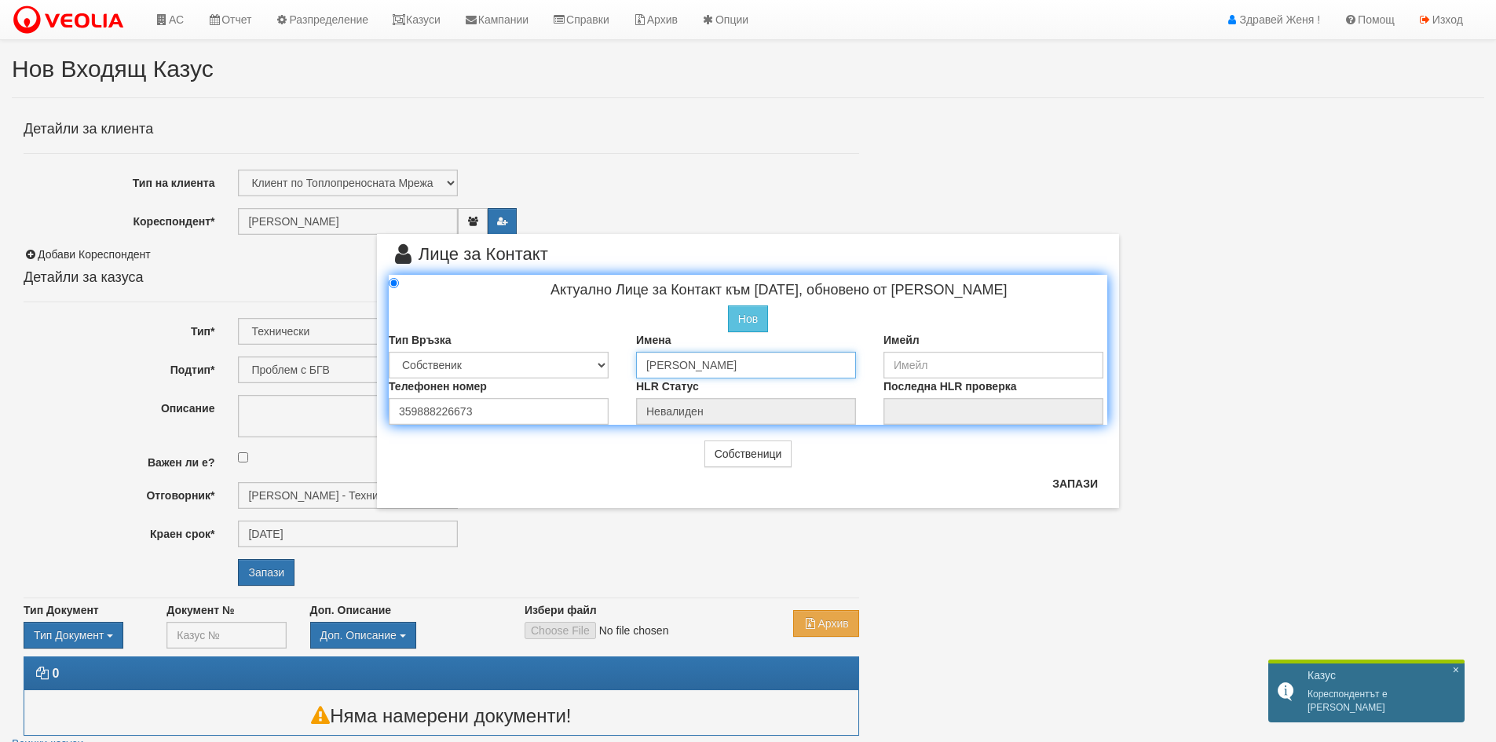
drag, startPoint x: 817, startPoint y: 362, endPoint x: 595, endPoint y: 361, distance: 222.2
click at [595, 361] on div "Тип Връзка Собственик [PERSON_NAME] Съсед Приятел Имена [PERSON_NAME] Имейл" at bounding box center [748, 355] width 742 height 46
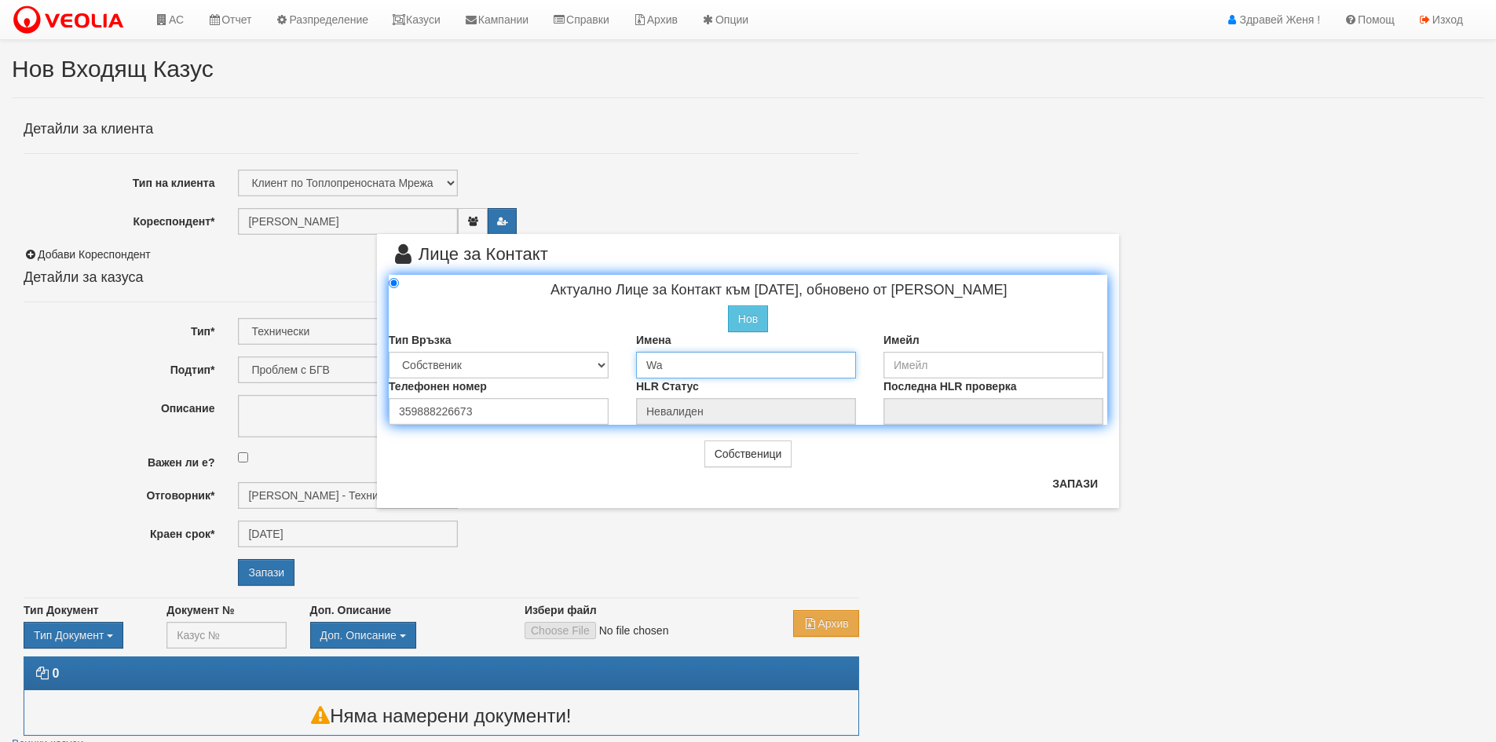
type input "W"
type input "[PERSON_NAME]"
drag, startPoint x: 480, startPoint y: 412, endPoint x: 316, endPoint y: 411, distance: 164.1
click at [316, 411] on div "× Лице за Контакт Актуално Лице за Контакт към [DATE], обновено от [PERSON_NAME…" at bounding box center [748, 254] width 919 height 508
type input "0888734826"
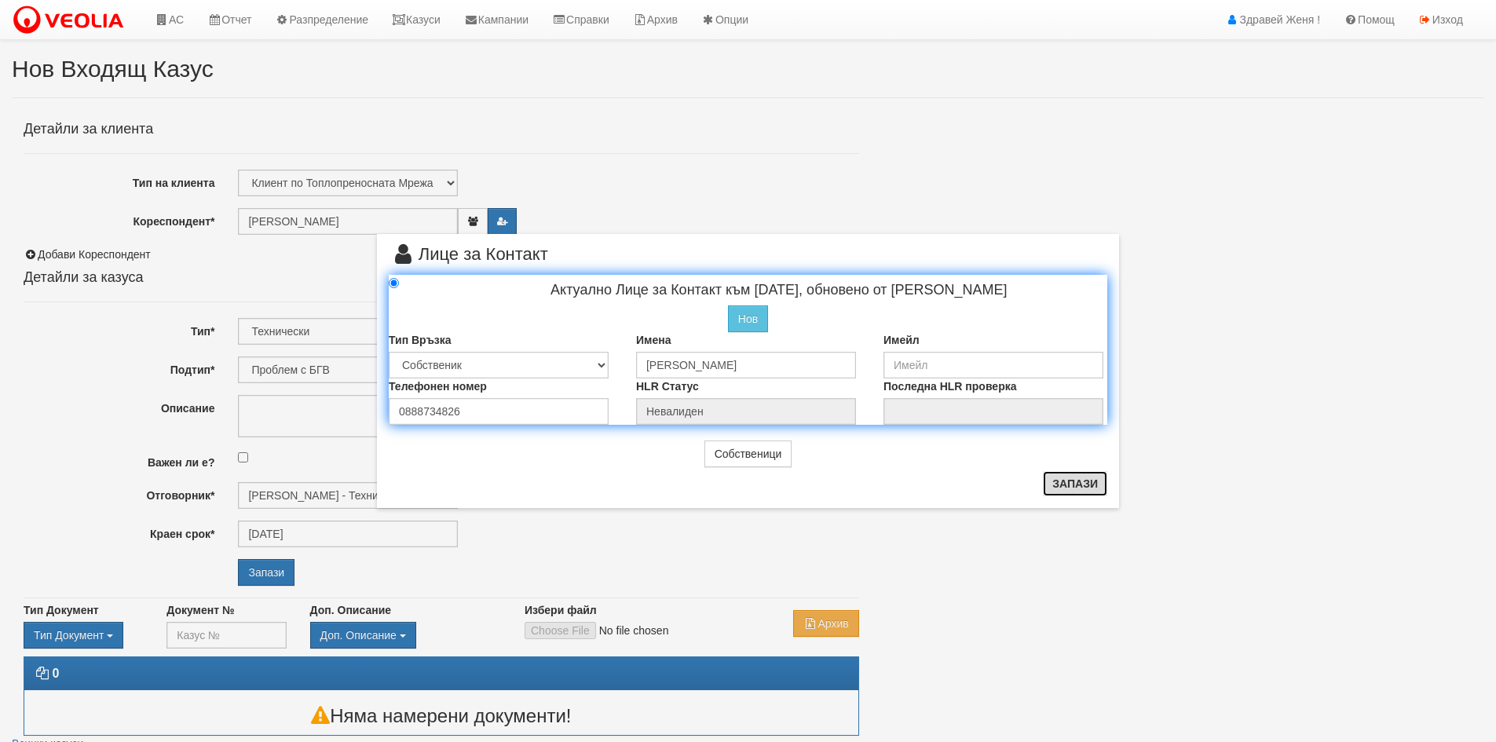
click at [1092, 488] on button "Запази" at bounding box center [1075, 483] width 64 height 25
type input "[PERSON_NAME]"
radio input "true"
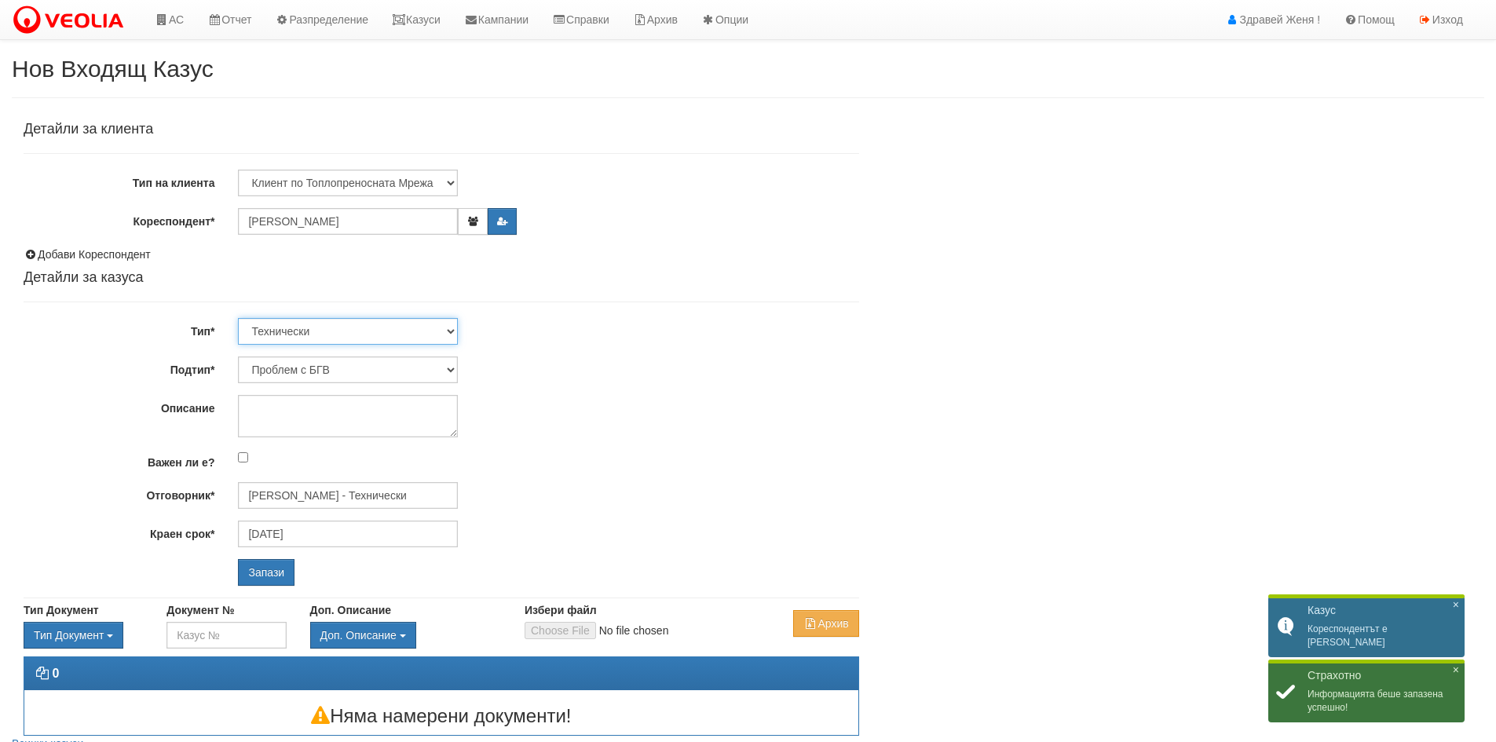
drag, startPoint x: 452, startPoint y: 332, endPoint x: 417, endPoint y: 344, distance: 37.2
click at [452, 332] on select "Технически ФТС Търговски Административен Производствен Експлоатационен Финансов…" at bounding box center [348, 331] width 220 height 27
select select "1"
click at [238, 318] on select "Технически ФТС Търговски Административен Производствен Експлоатационен Финансов…" at bounding box center [348, 331] width 220 height 27
type input "[DATE]"
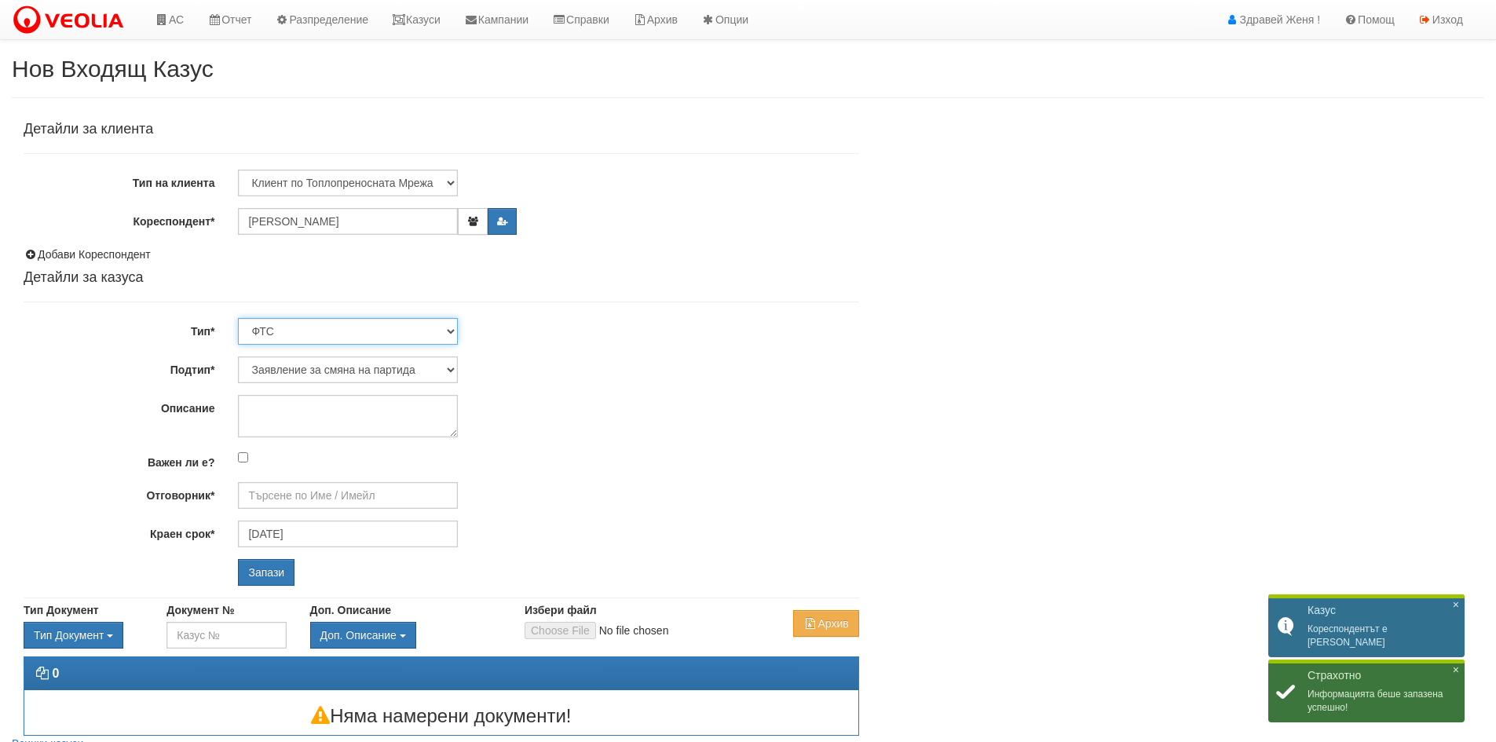
type input "[PERSON_NAME] и Развитие"
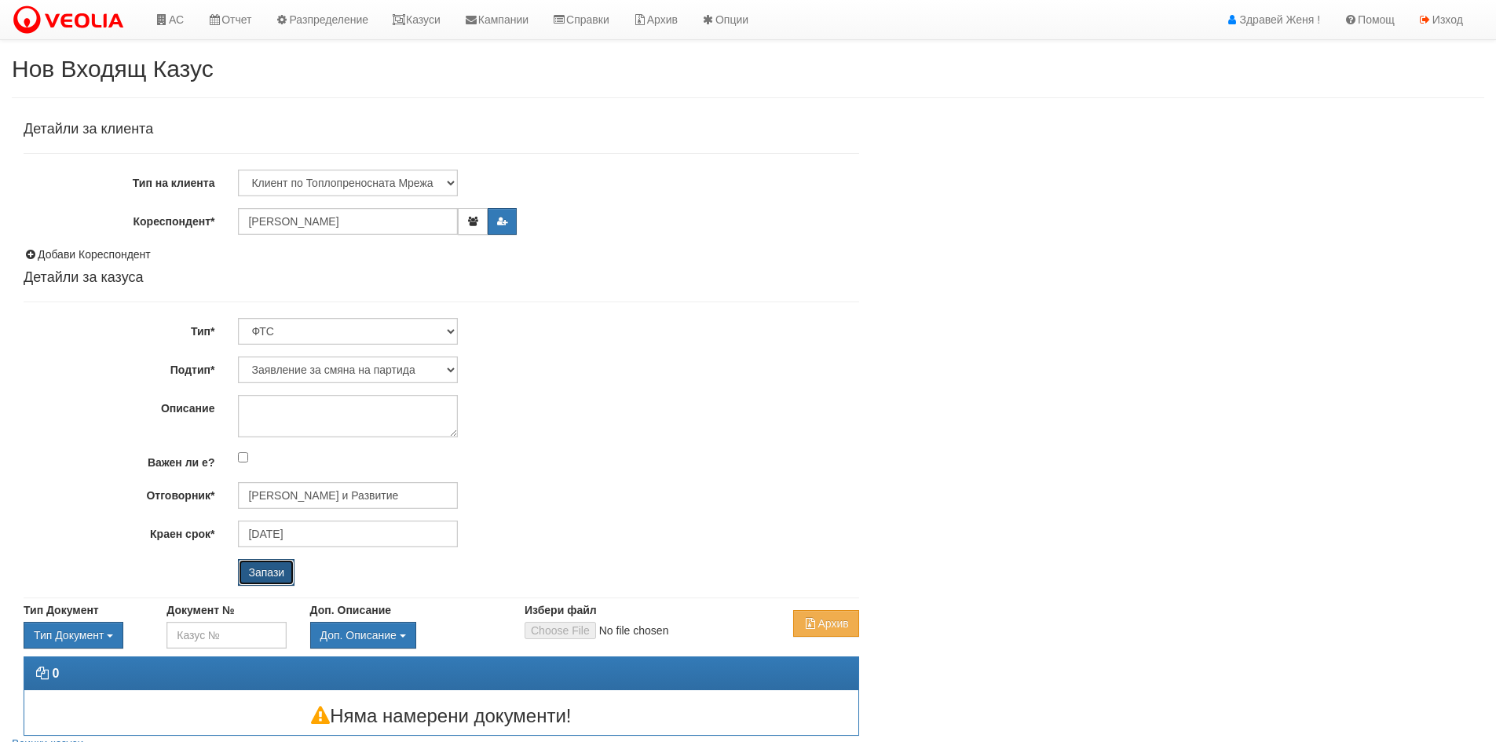
click at [259, 571] on input "Запази" at bounding box center [266, 572] width 57 height 27
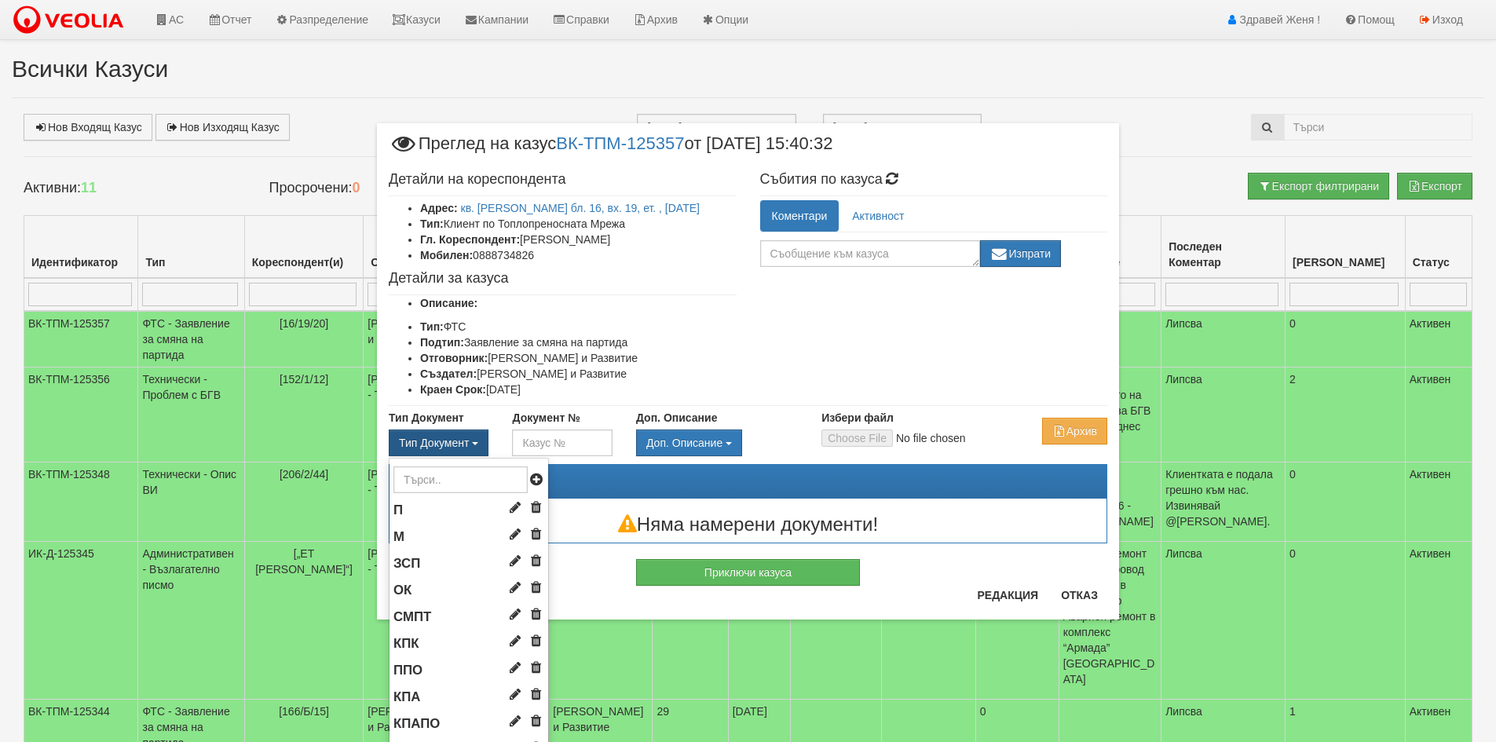
click at [416, 439] on span "Тип Документ" at bounding box center [434, 443] width 70 height 13
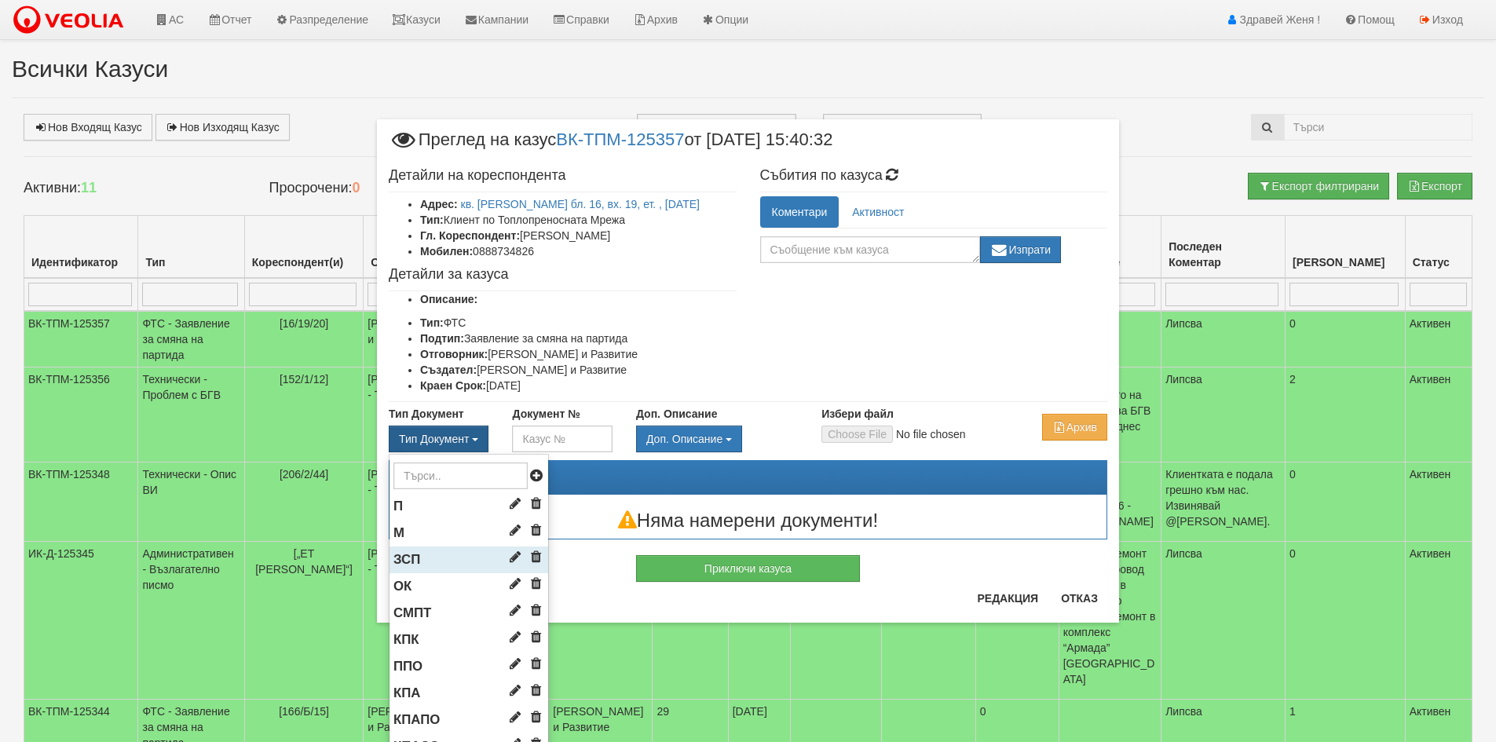
click at [432, 556] on li "ЗСП" at bounding box center [468, 560] width 159 height 27
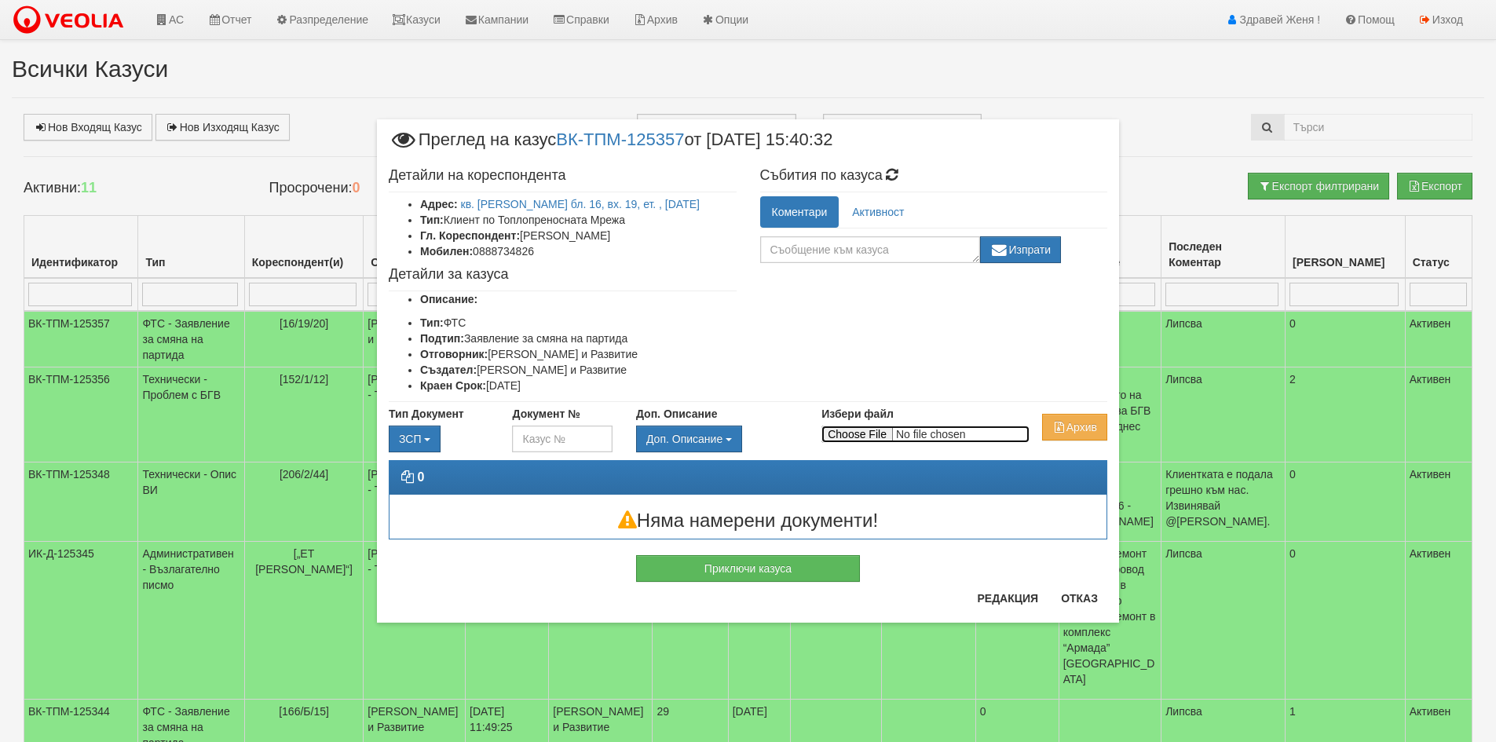
click at [854, 436] on input "Избери файл" at bounding box center [925, 434] width 208 height 17
click at [856, 438] on input "Избери файл" at bounding box center [925, 434] width 208 height 17
type input "C:\fakepath\DOC089.pdf"
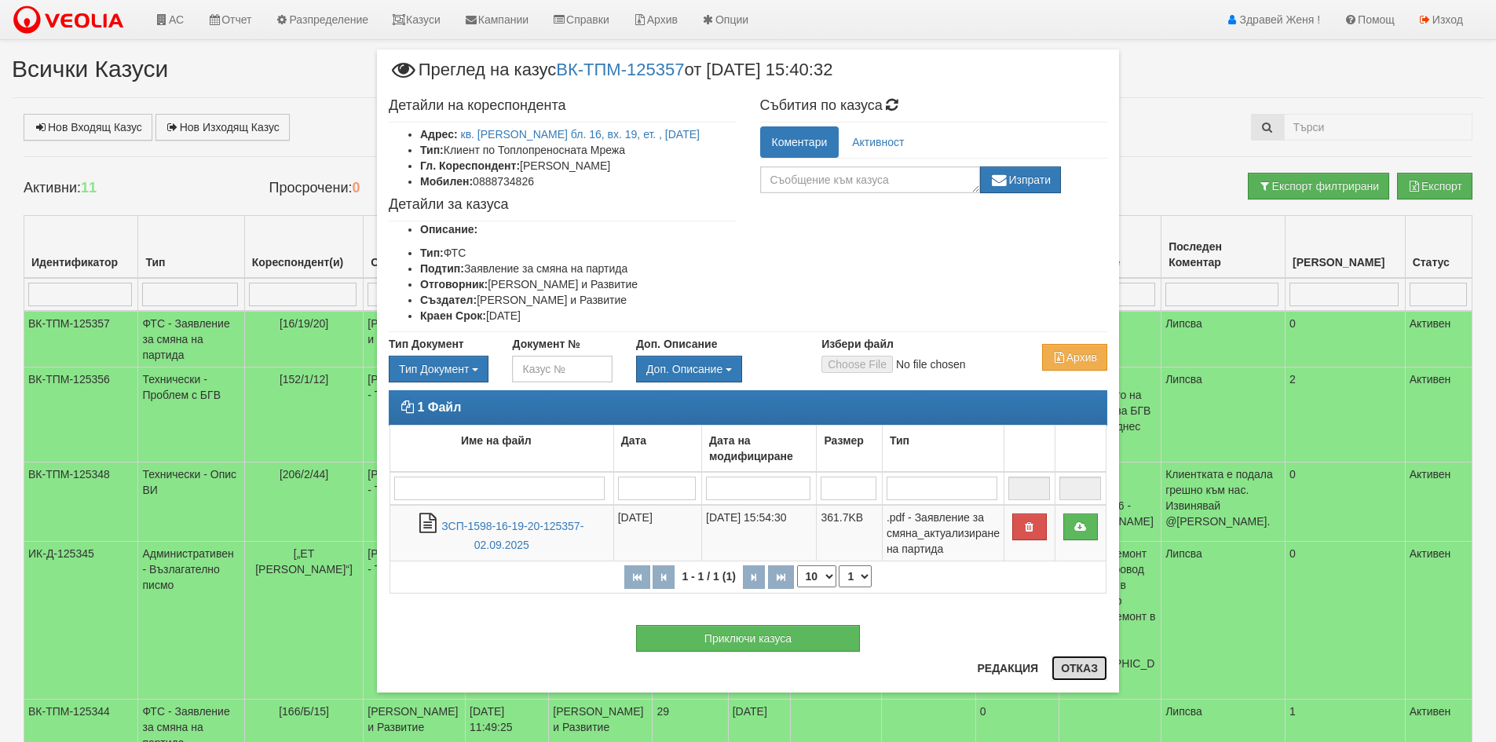
click at [1088, 672] on button "Отказ" at bounding box center [1079, 668] width 56 height 25
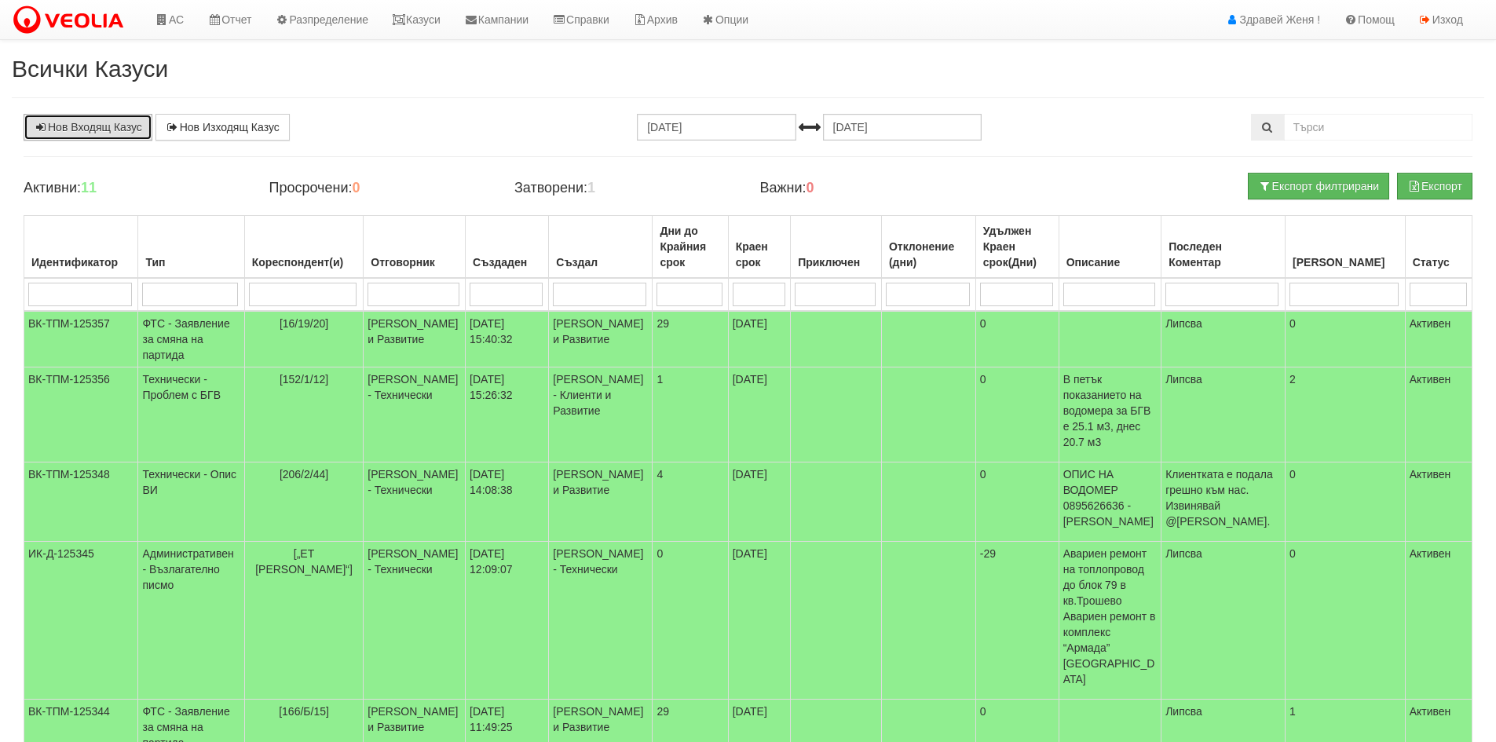
click at [88, 119] on link "Нов Входящ Казус" at bounding box center [88, 127] width 129 height 27
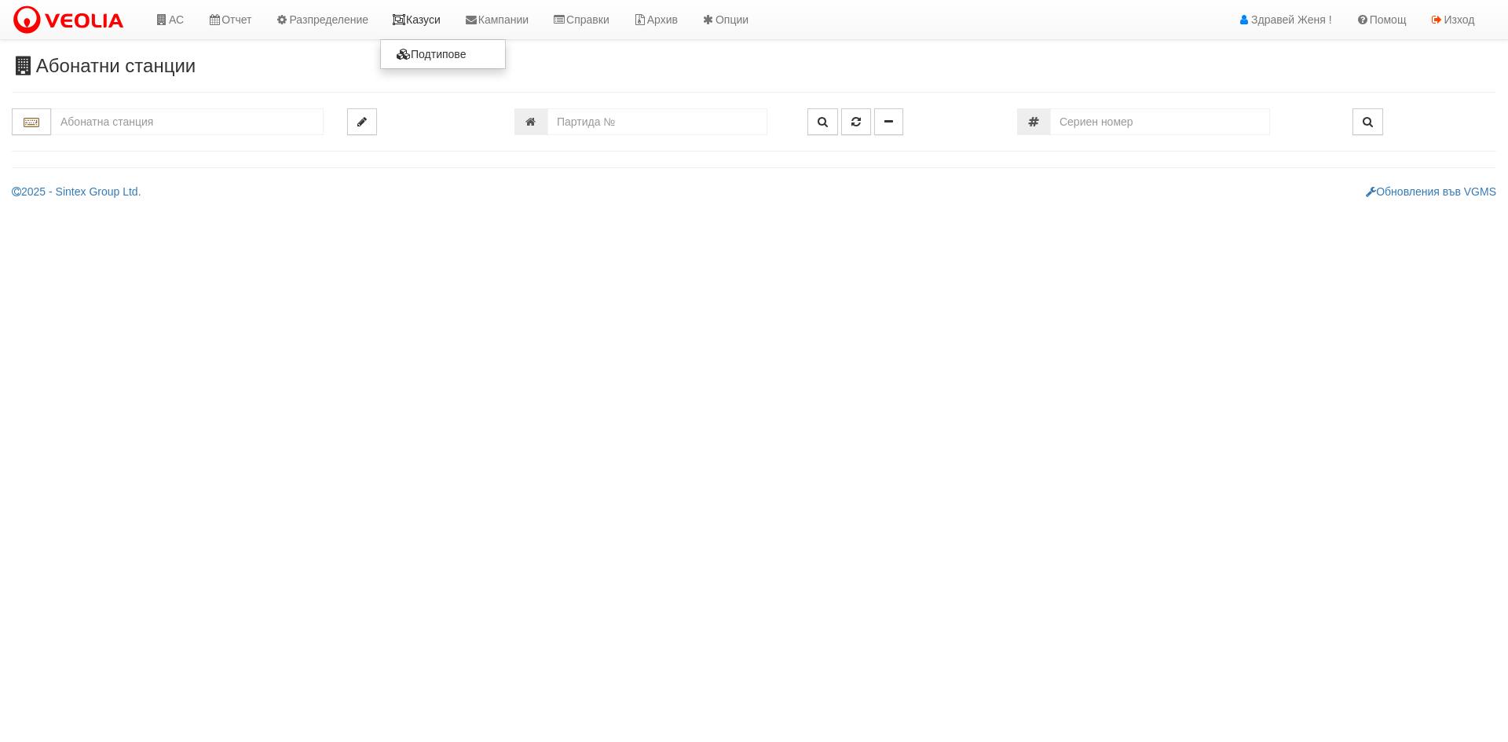
click at [417, 24] on link "Казуси" at bounding box center [416, 19] width 72 height 39
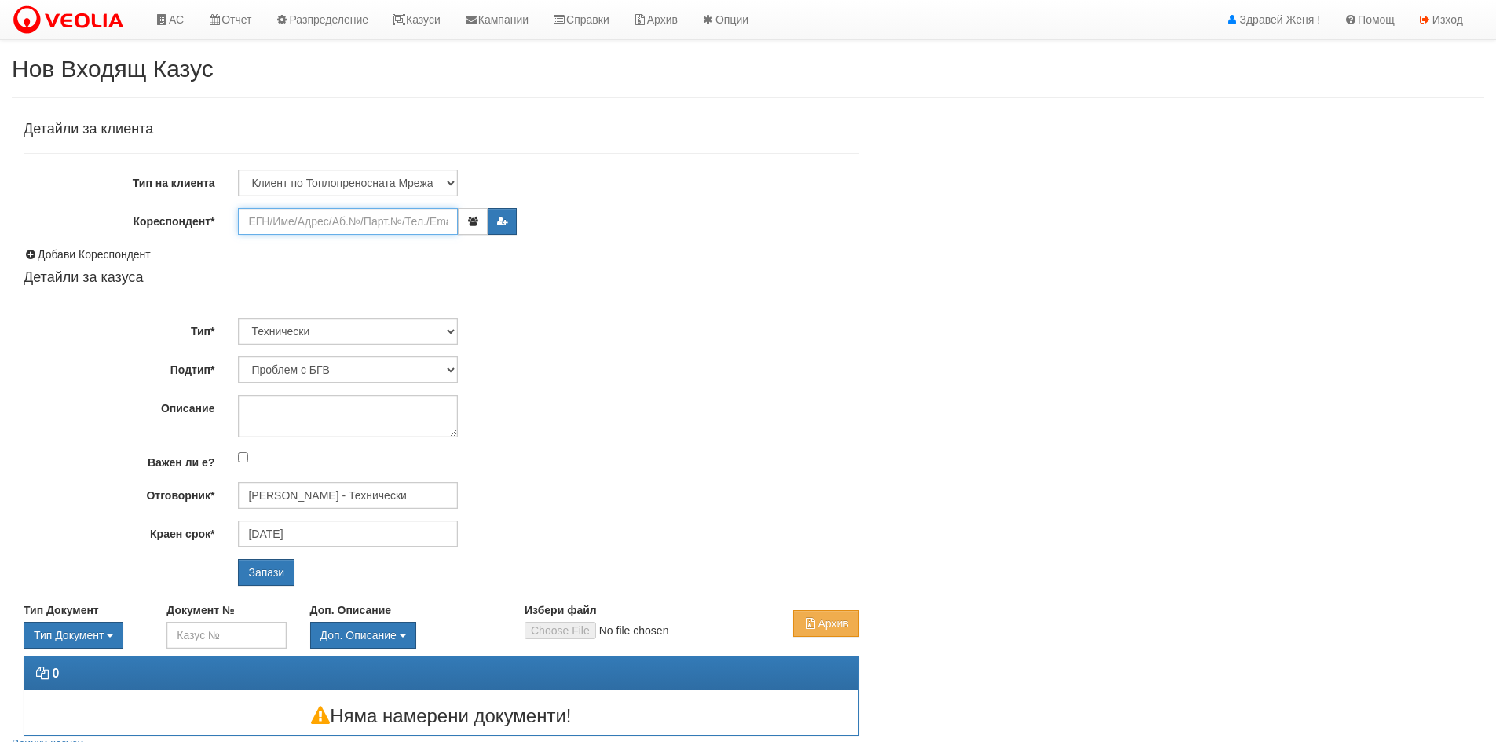
click at [299, 227] on input "Кореспондент*" at bounding box center [348, 221] width 220 height 27
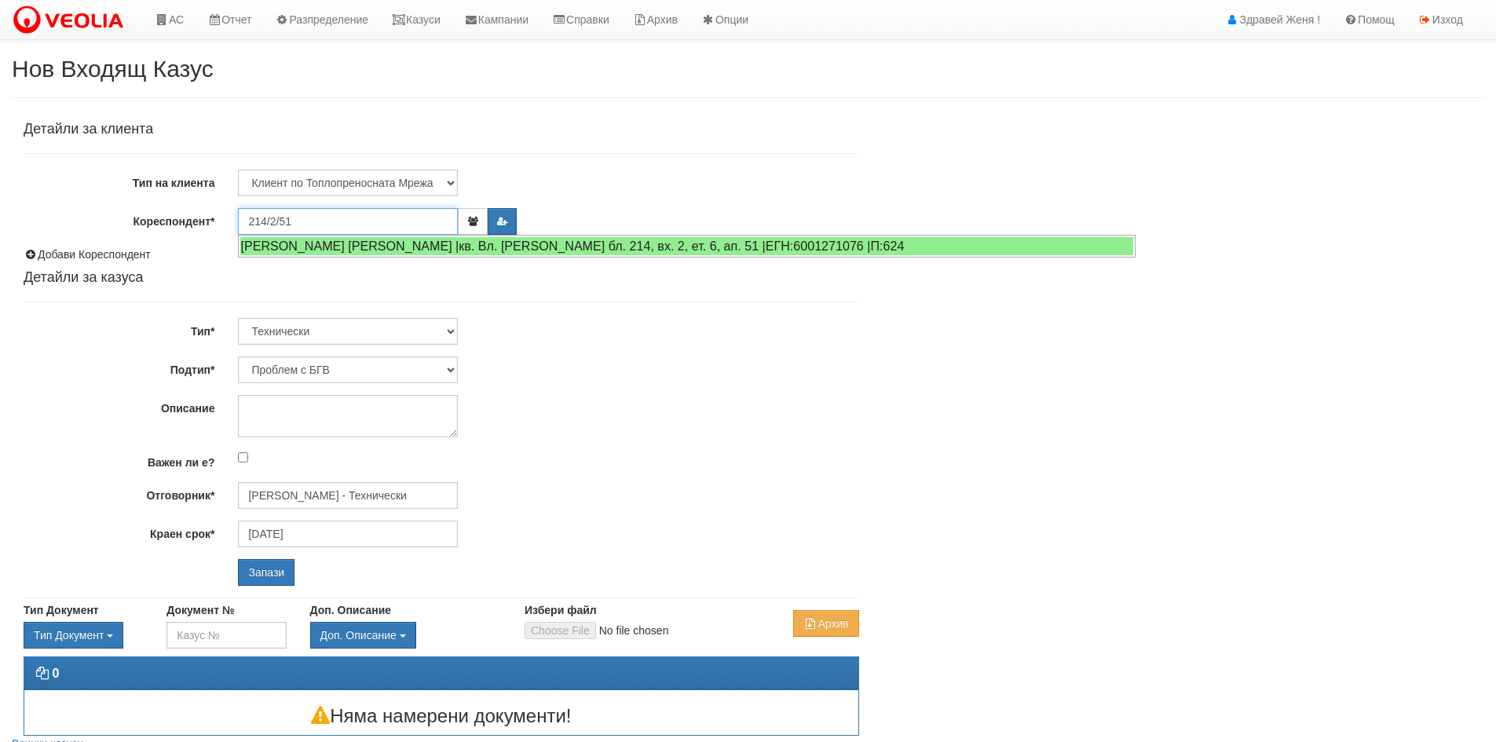
type input "214/2/51"
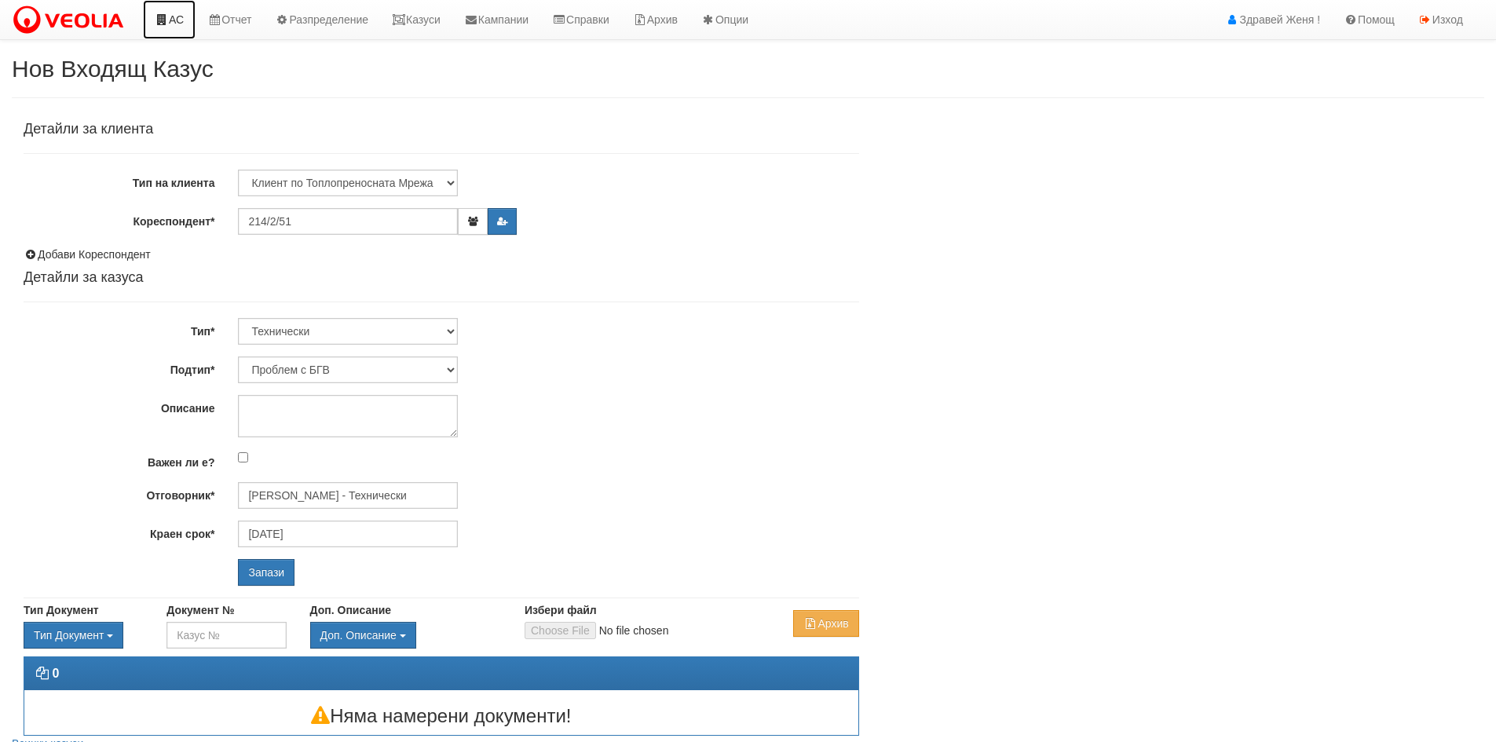
click at [166, 34] on link "АС" at bounding box center [169, 19] width 53 height 39
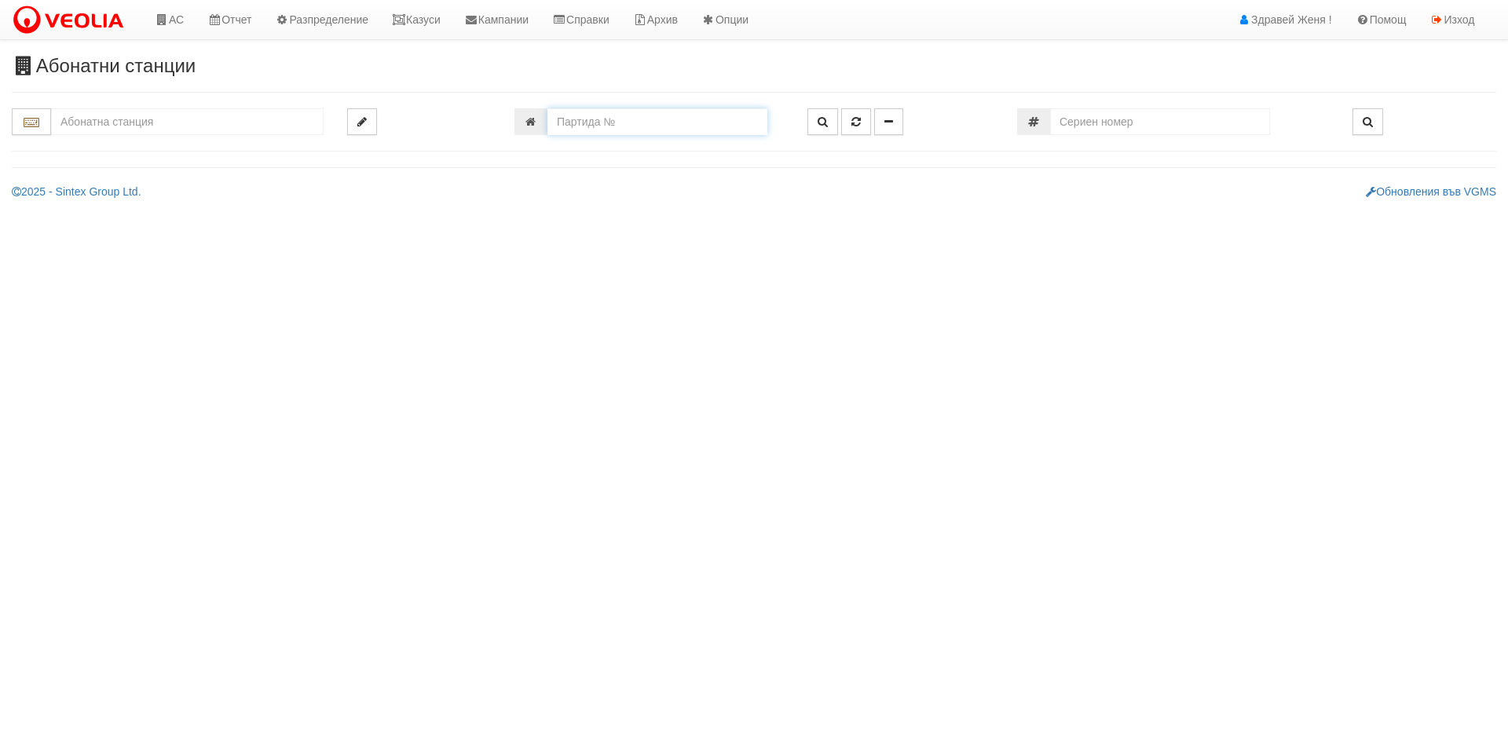
click at [631, 125] on input "number" at bounding box center [657, 121] width 220 height 27
type input "624"
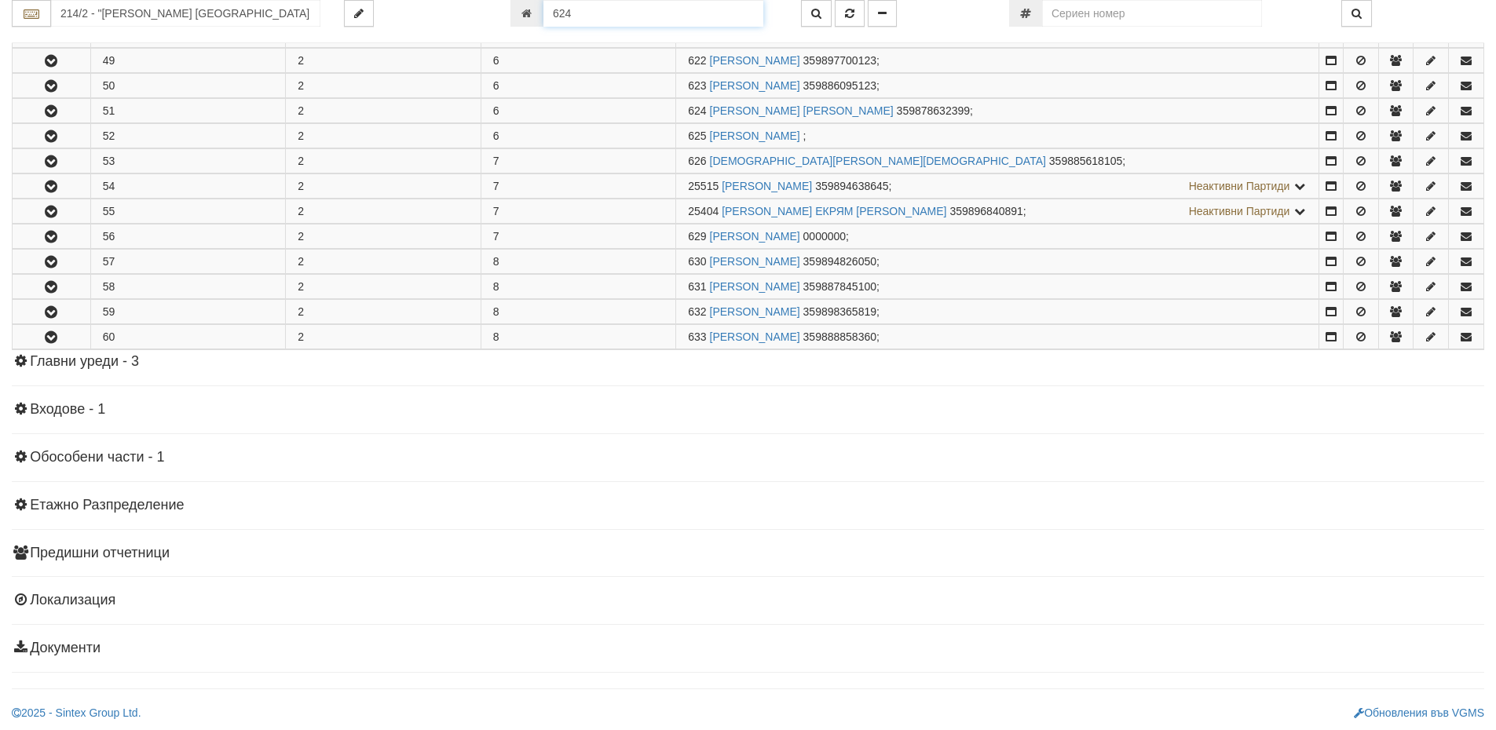
scroll to position [806, 0]
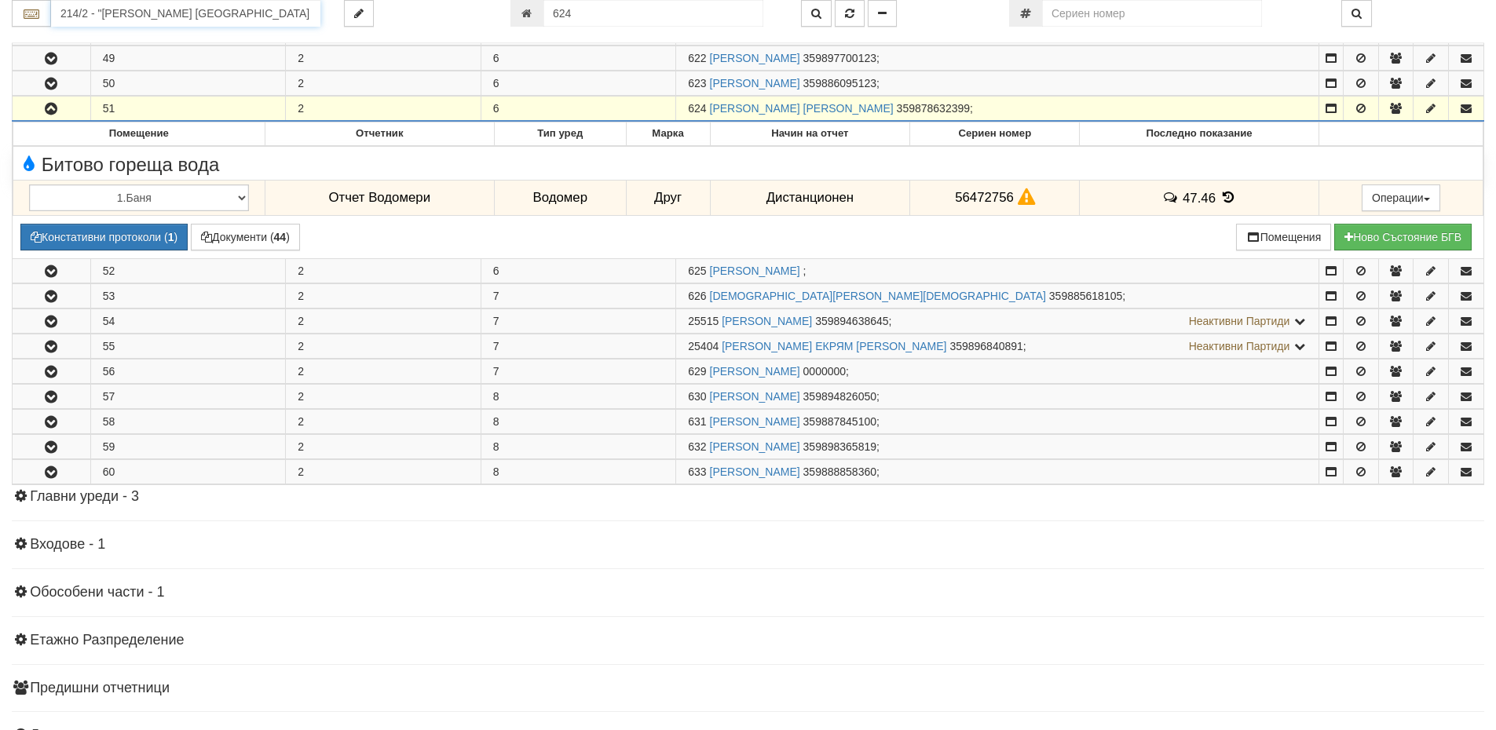
click at [196, 11] on input "214/2 - "ВЕОЛИЯ ЕНЕРДЖИ ВАРНА " ЕАД" at bounding box center [185, 13] width 269 height 27
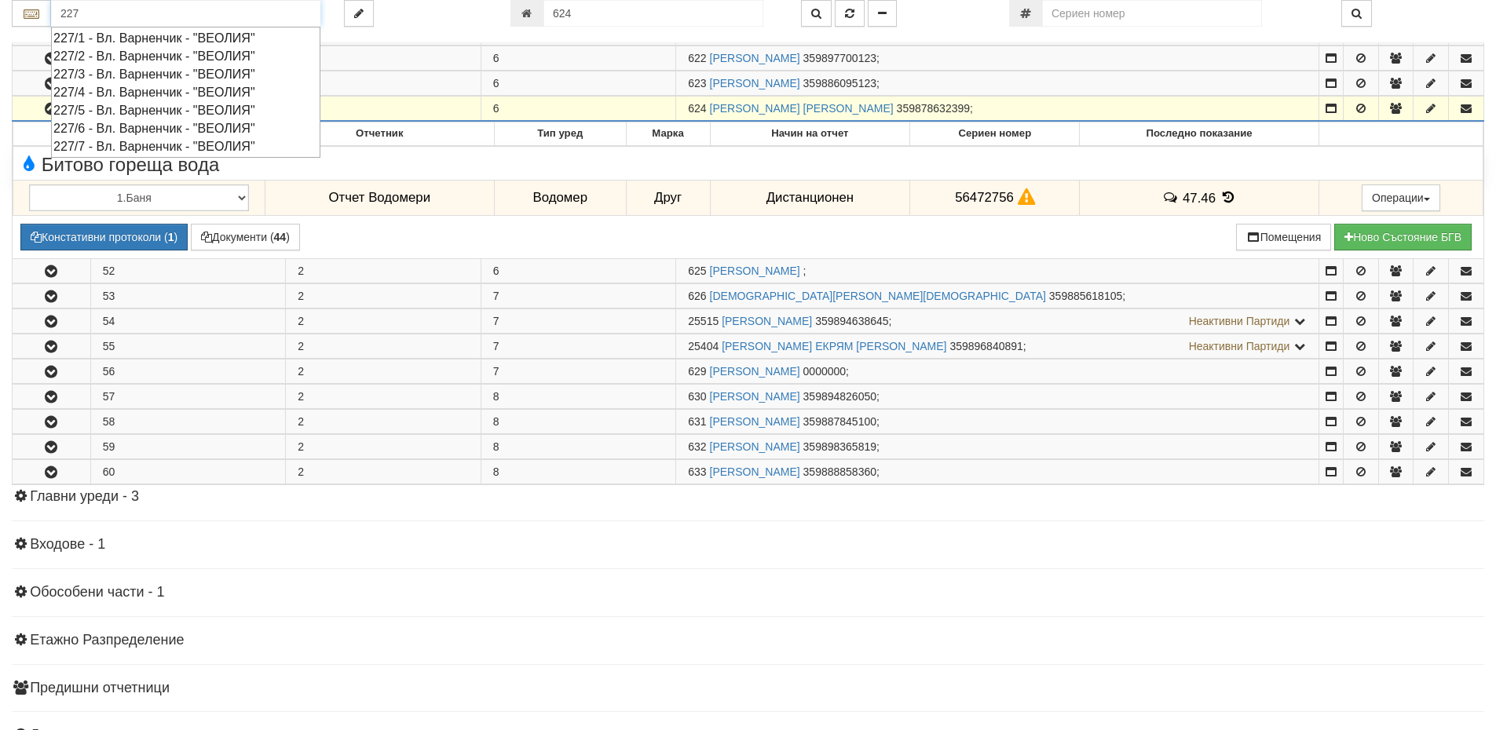
click at [188, 32] on div "227/1 - Вл. Варненчик - "ВЕОЛИЯ"" at bounding box center [185, 38] width 265 height 18
type input "227/1 - Вл. Варненчик - "ВЕОЛИЯ""
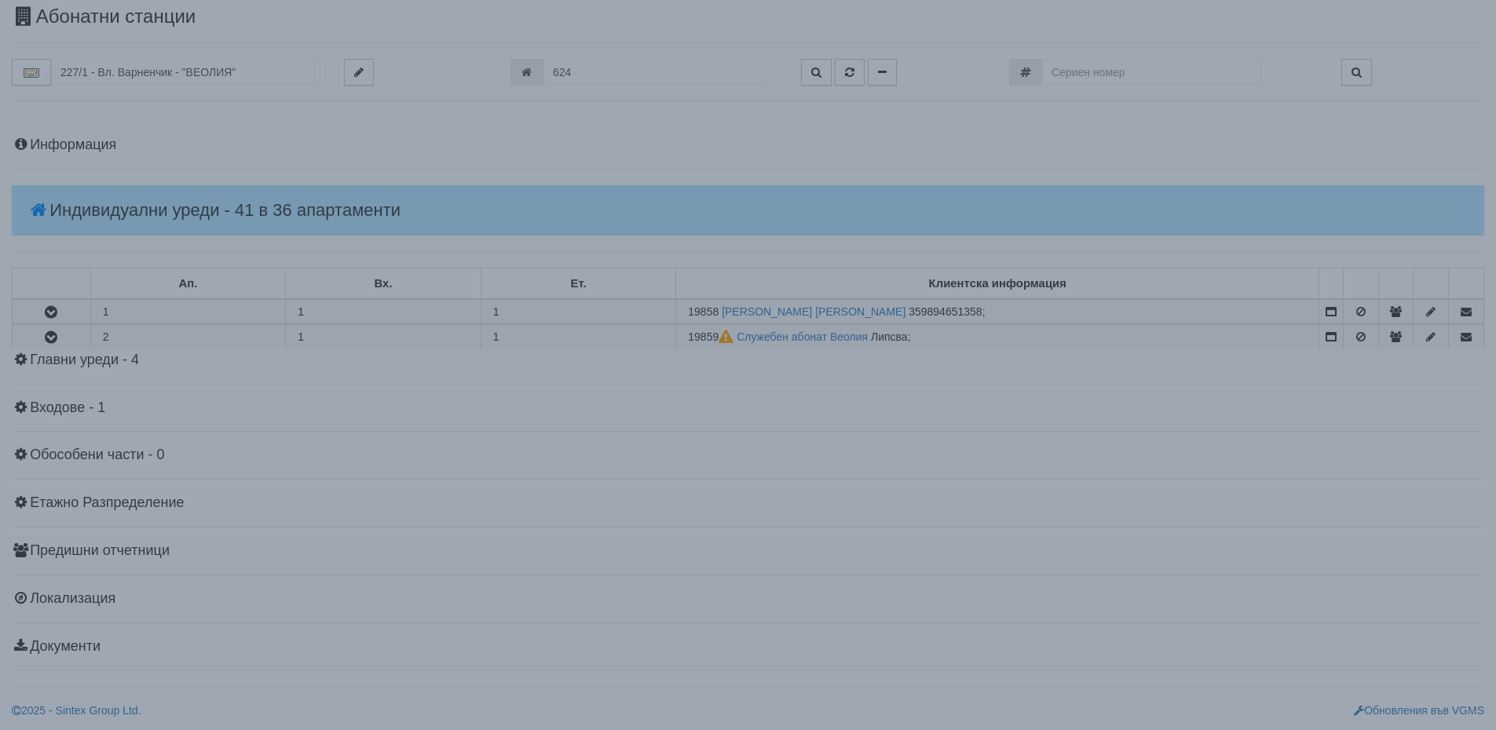
scroll to position [0, 0]
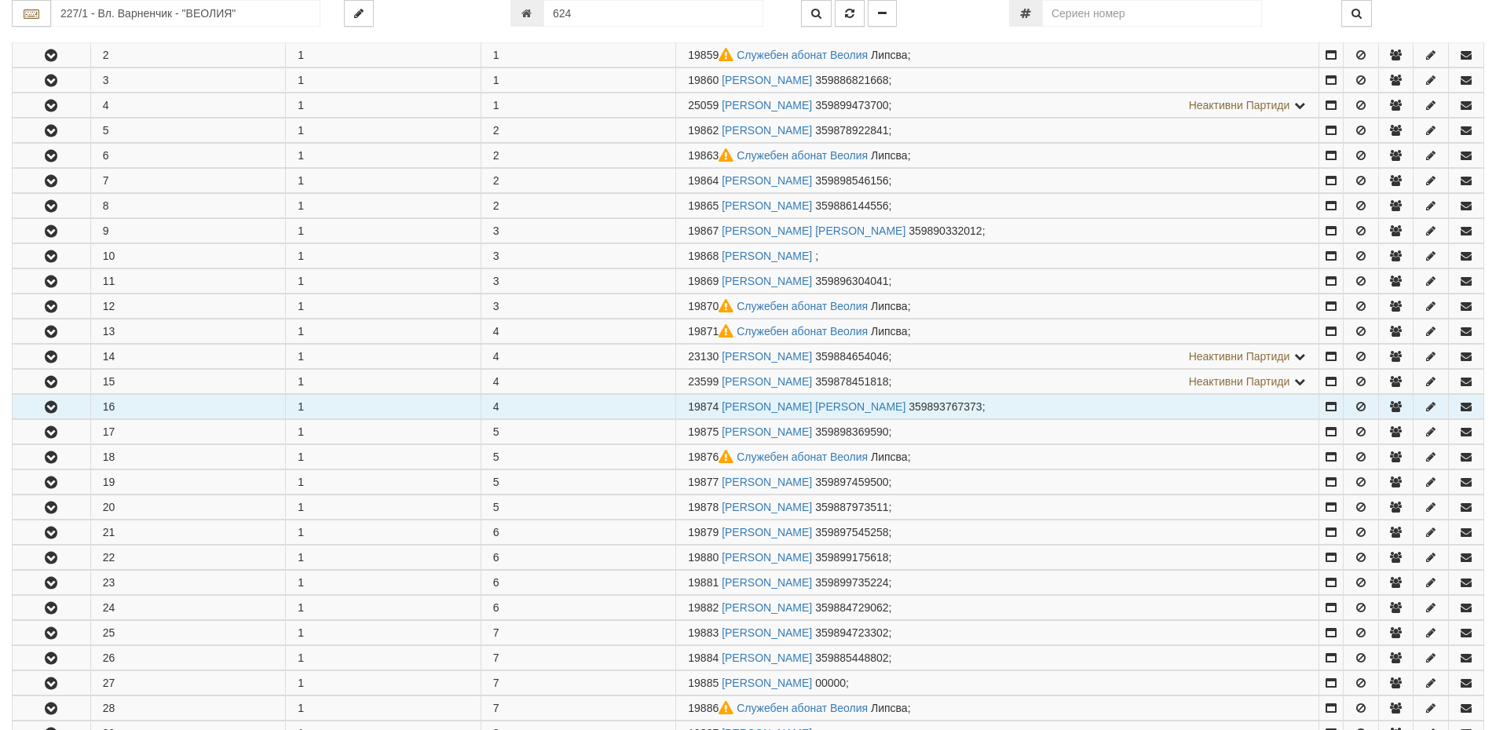
scroll to position [393, 0]
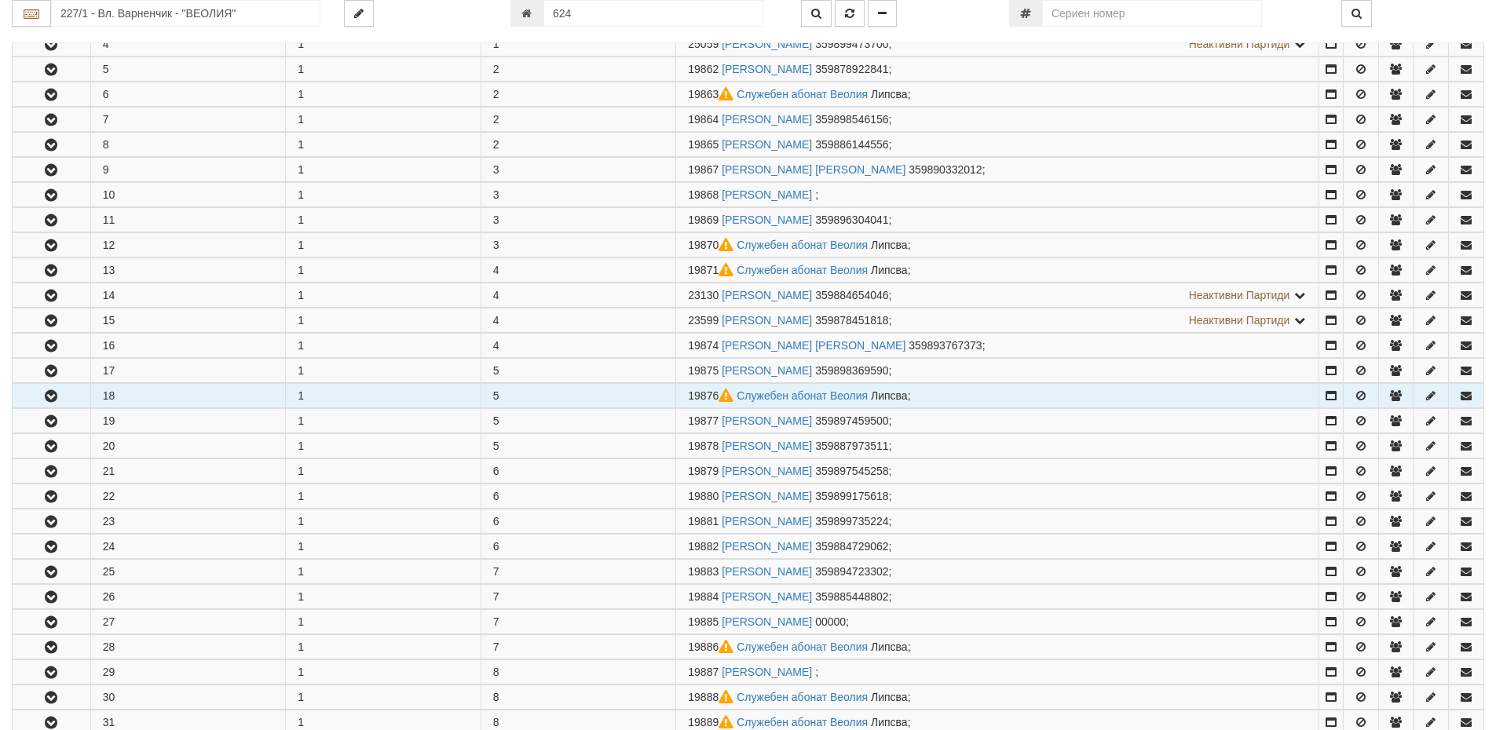
click at [60, 396] on icon "button" at bounding box center [51, 396] width 19 height 11
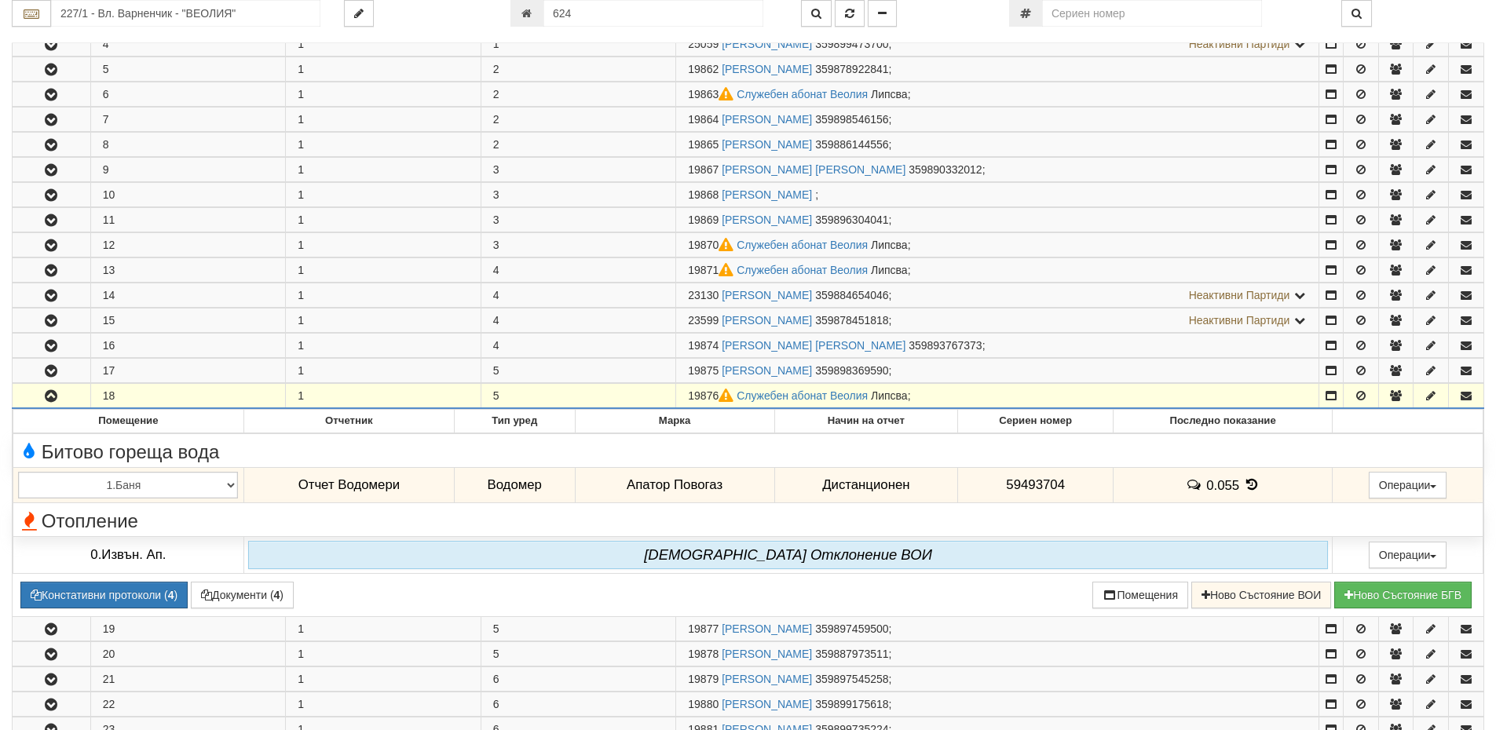
drag, startPoint x: 721, startPoint y: 391, endPoint x: 659, endPoint y: 397, distance: 62.4
click at [664, 393] on tr "18 1 5 19876 Служебен абонат Веолия Липсва ;" at bounding box center [749, 396] width 1472 height 25
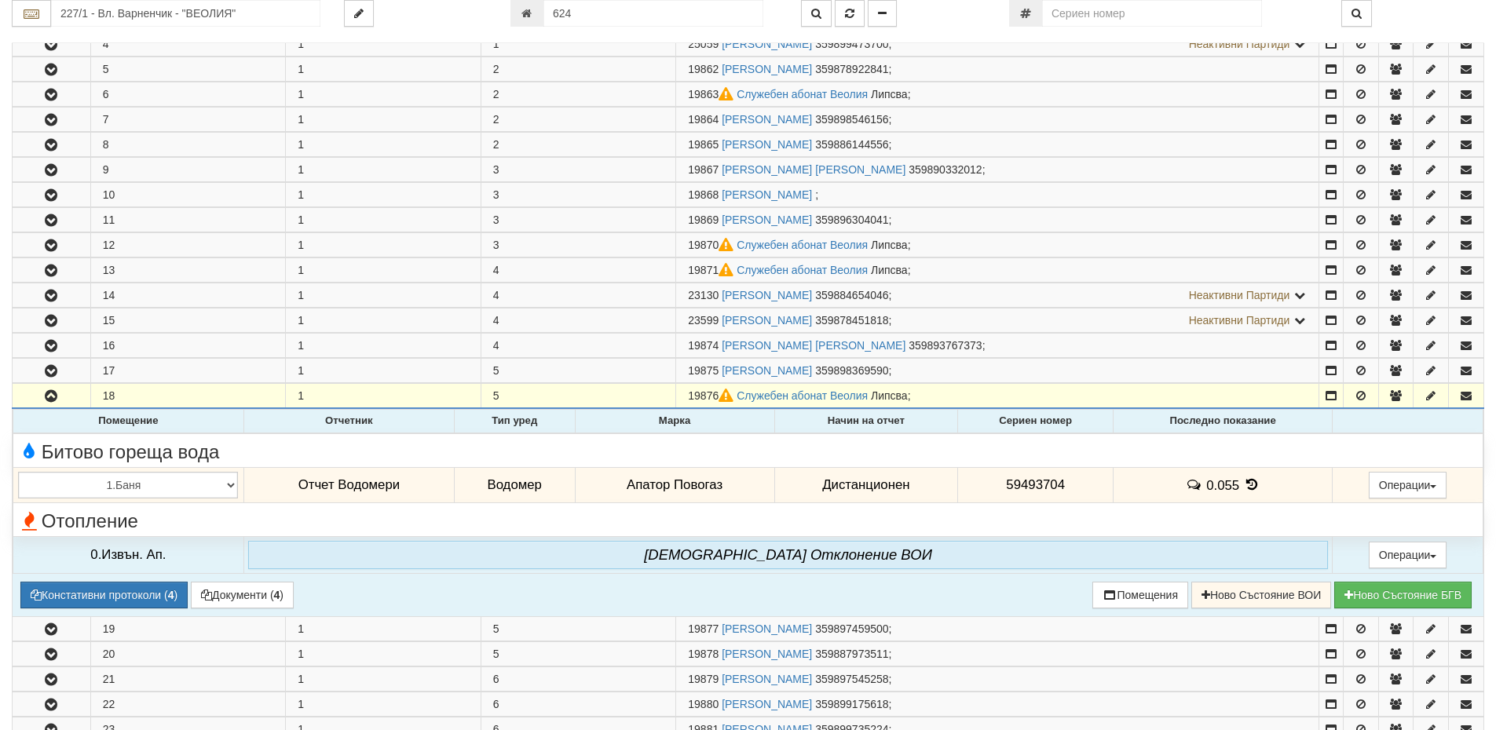
copy tr "19876"
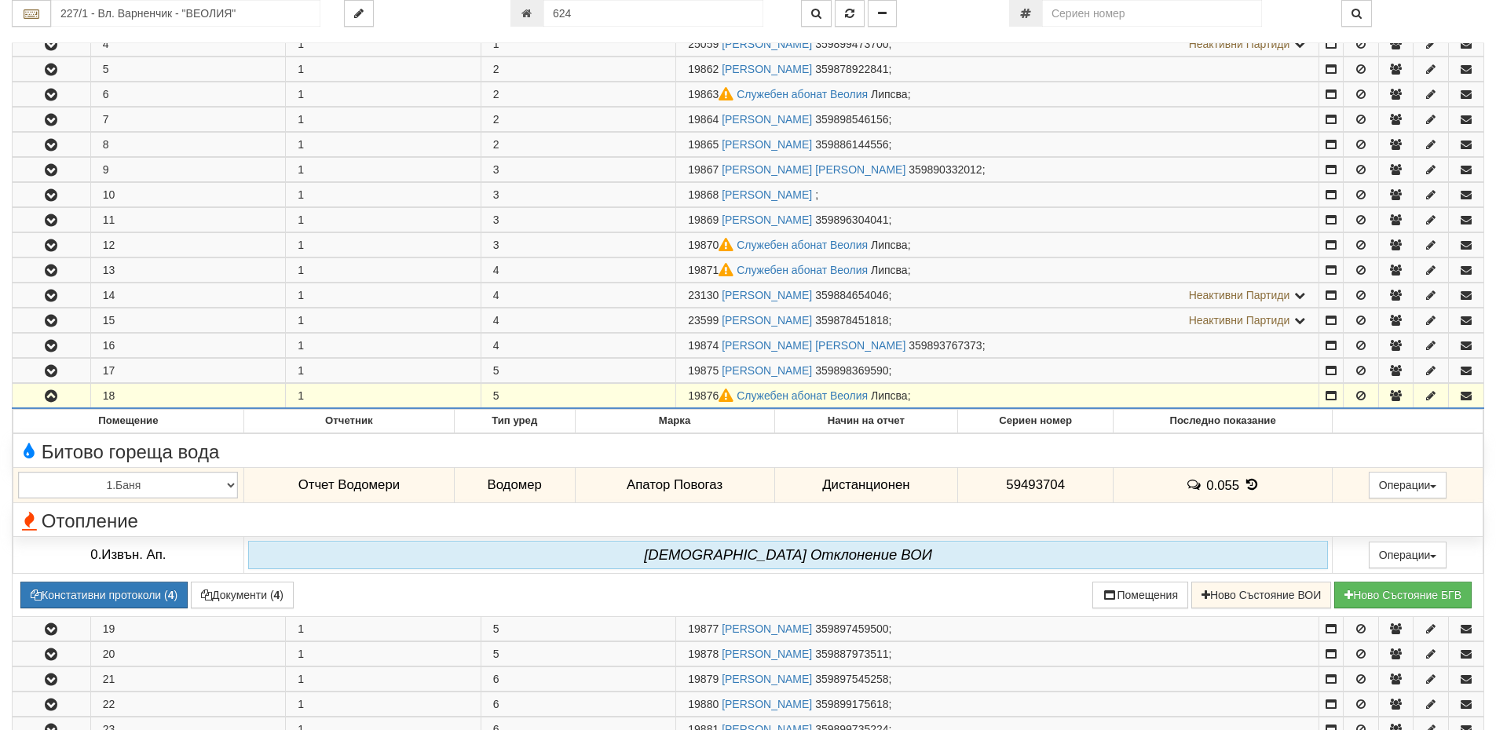
click at [0, 398] on div "Абонатни станции 227/1 - Вл. Варненчик - "ВЕОЛИЯ" 624" at bounding box center [748, 551] width 1496 height 1777
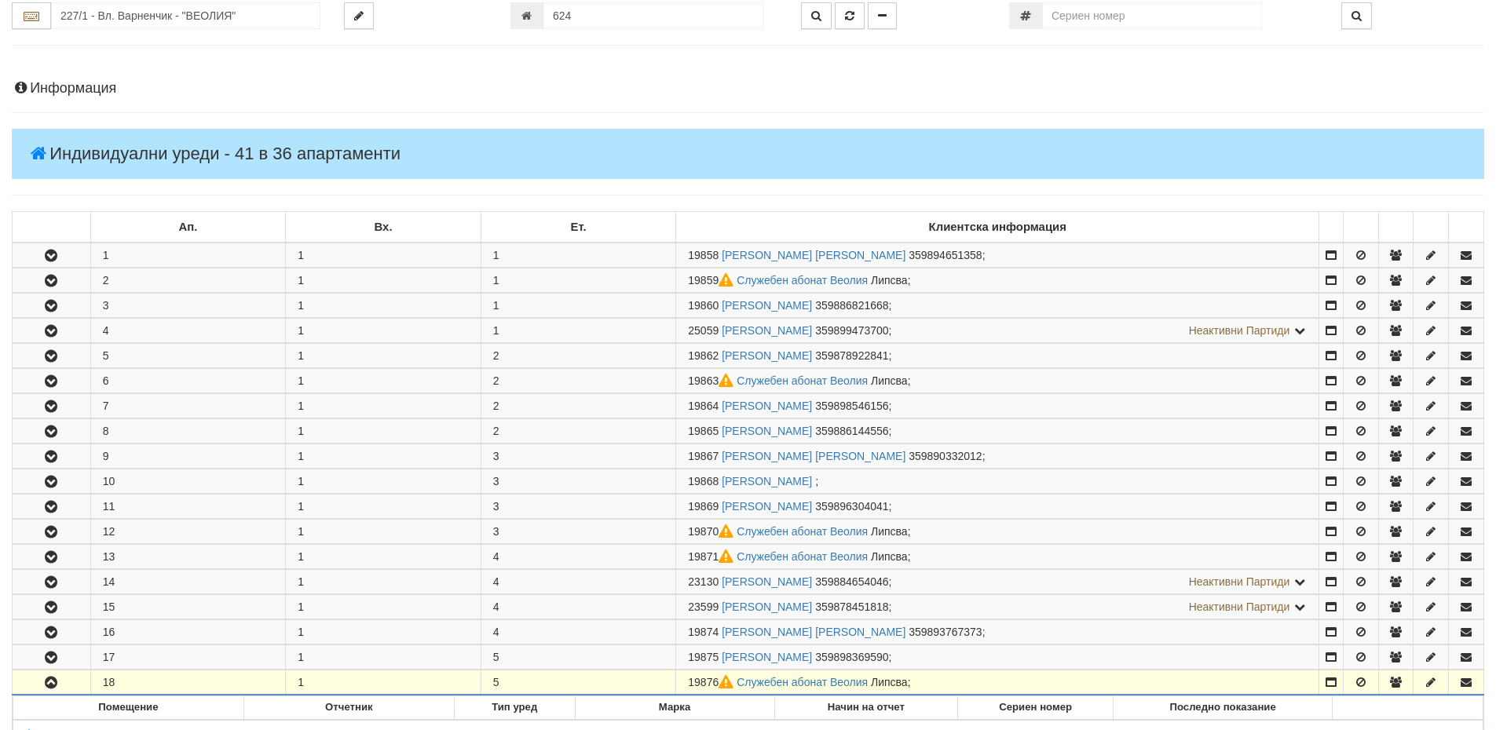
scroll to position [0, 0]
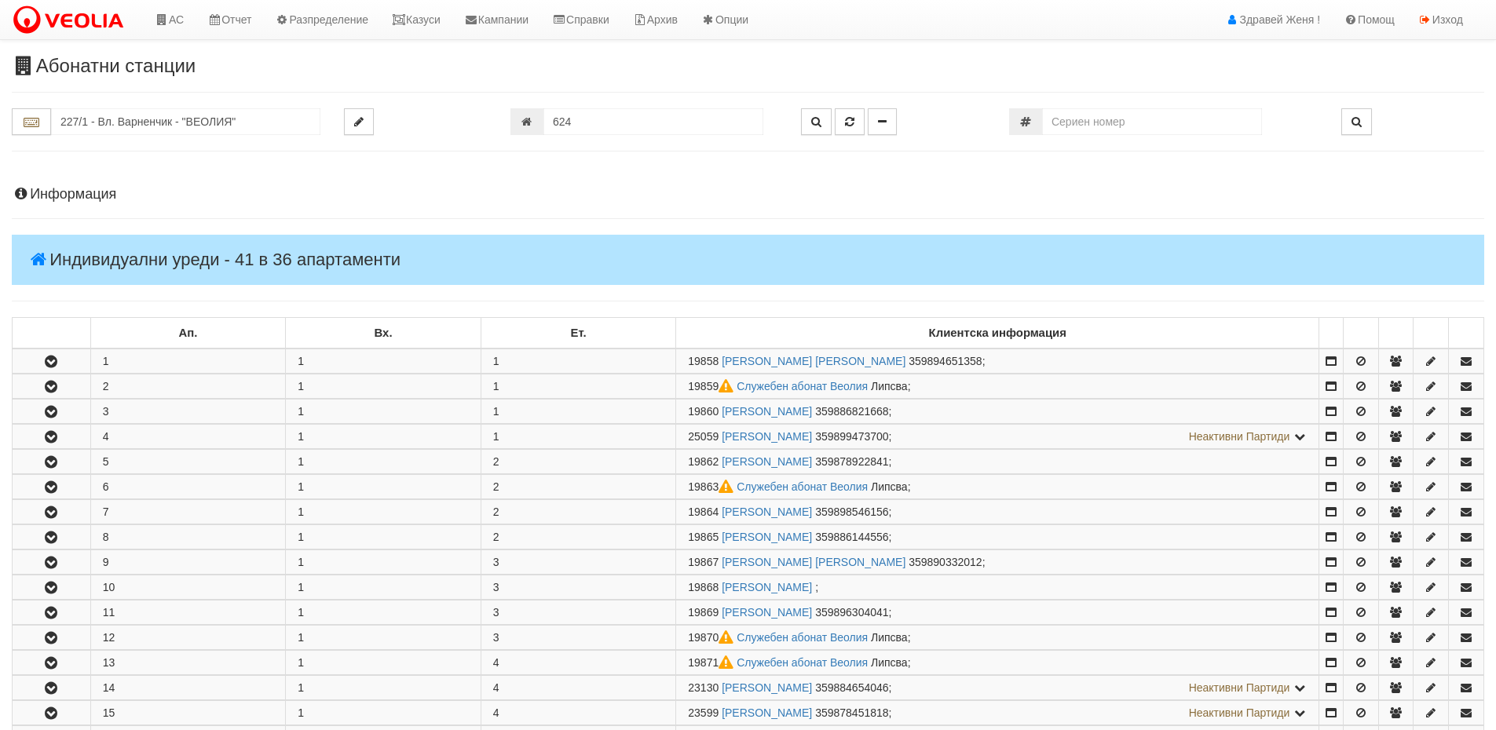
click at [47, 191] on h4 "Информация" at bounding box center [748, 195] width 1472 height 16
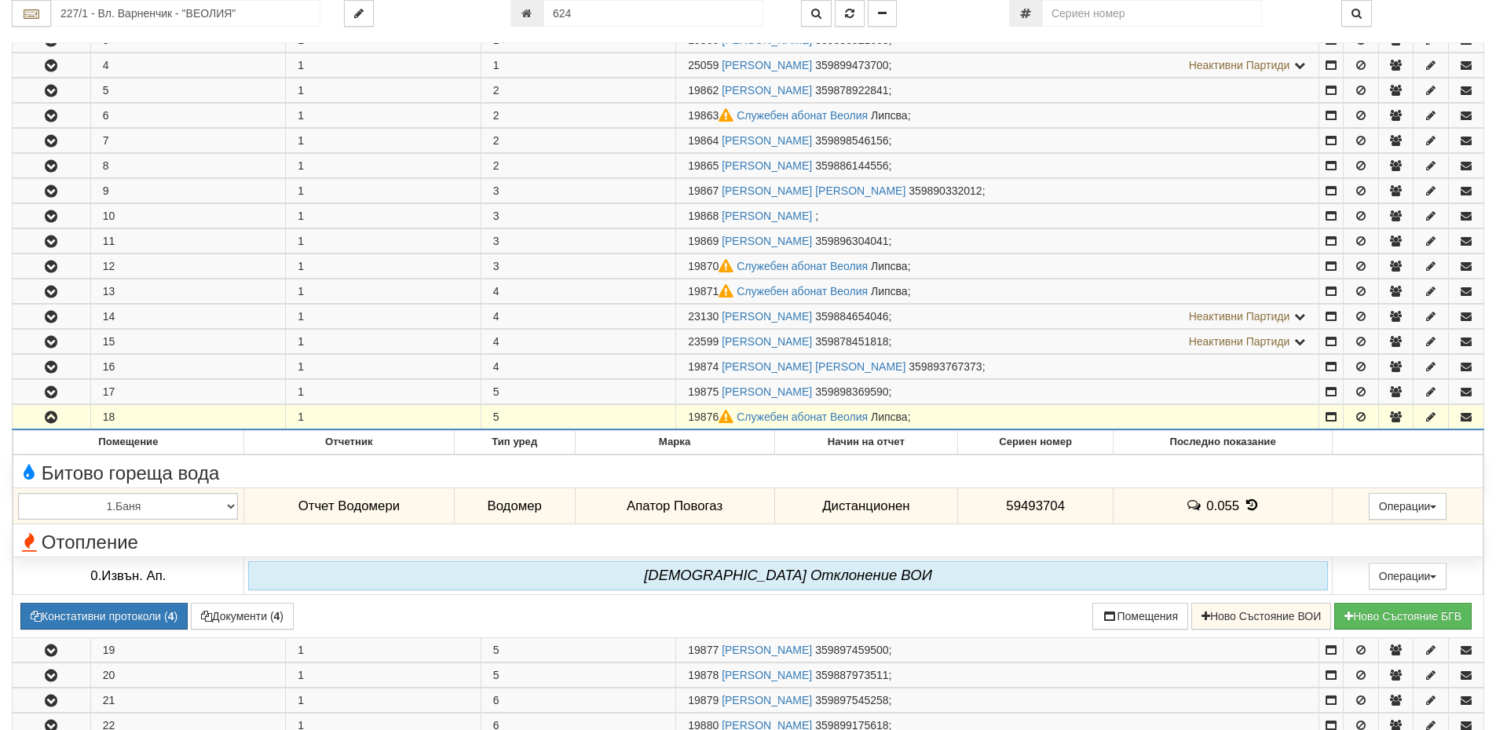
scroll to position [1099, 0]
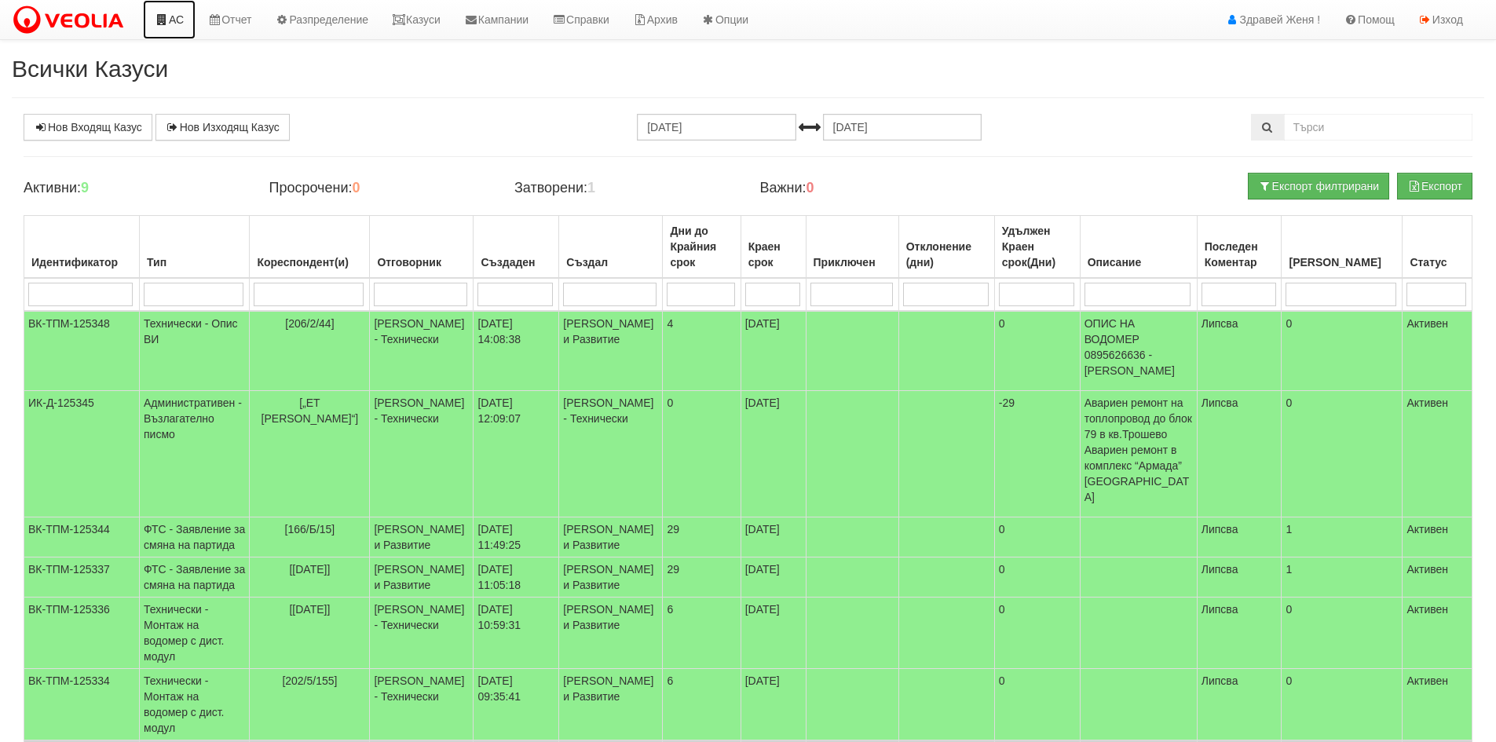
click at [157, 26] on link "АС" at bounding box center [169, 19] width 53 height 39
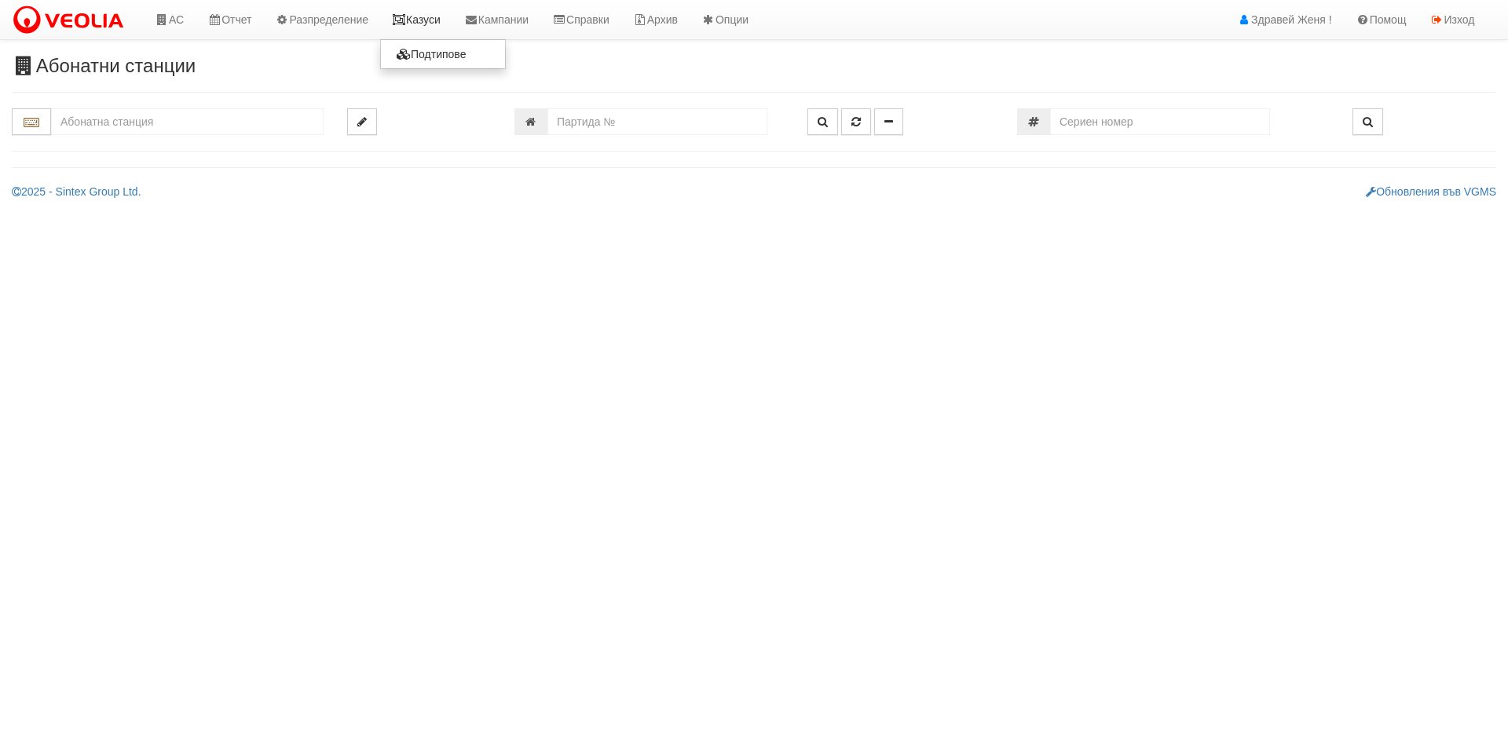
click at [422, 19] on link "Казуси" at bounding box center [416, 19] width 72 height 39
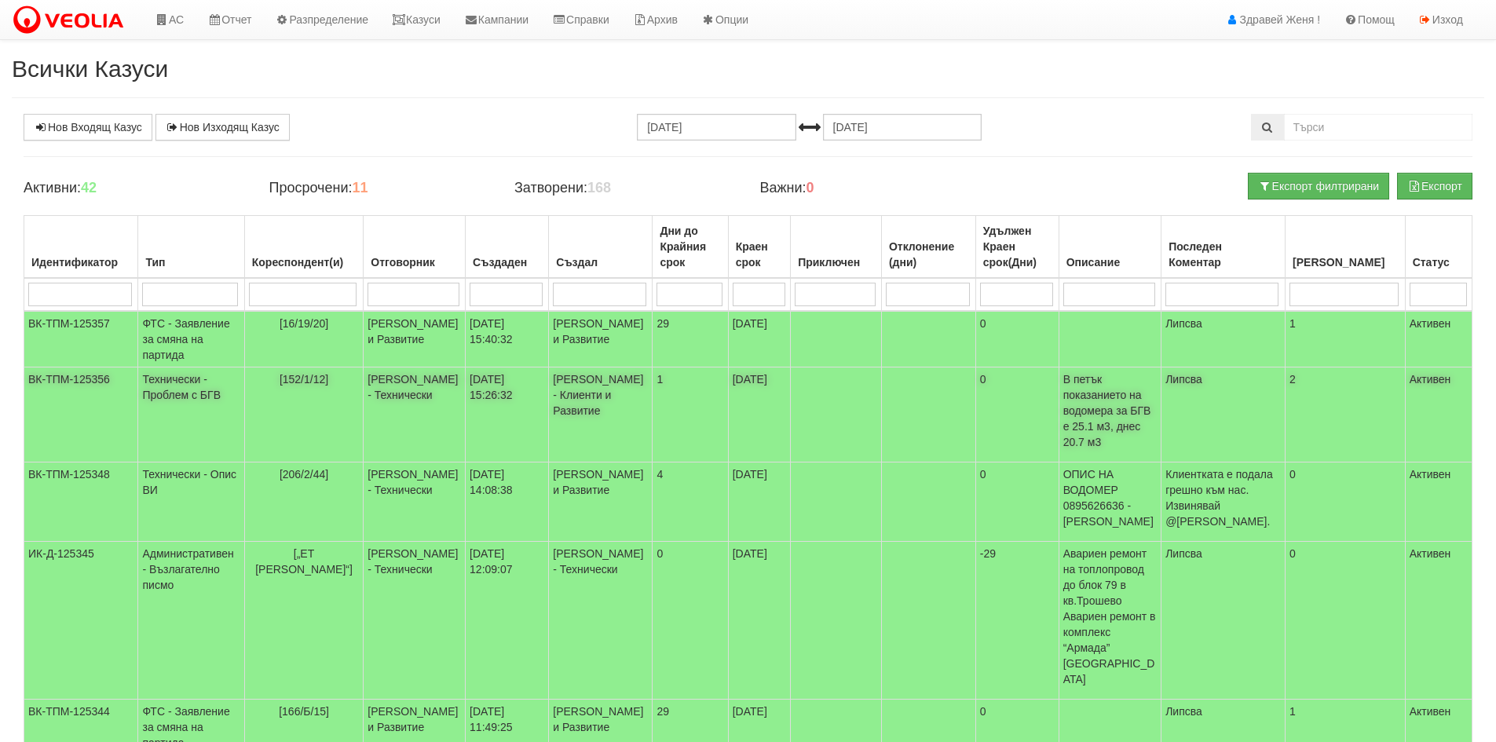
click at [516, 416] on td "[DATE] 15:26:32" at bounding box center [507, 415] width 83 height 95
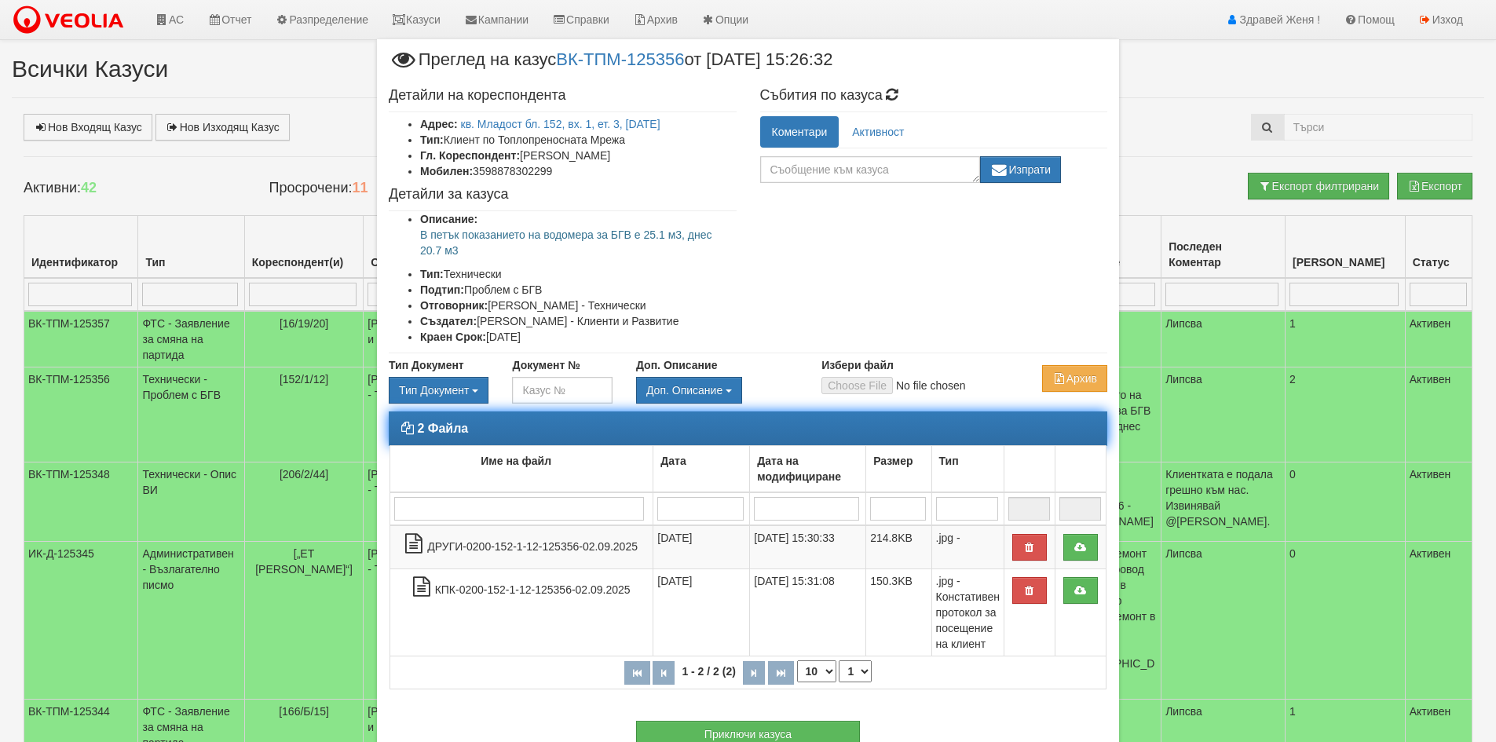
scroll to position [75, 0]
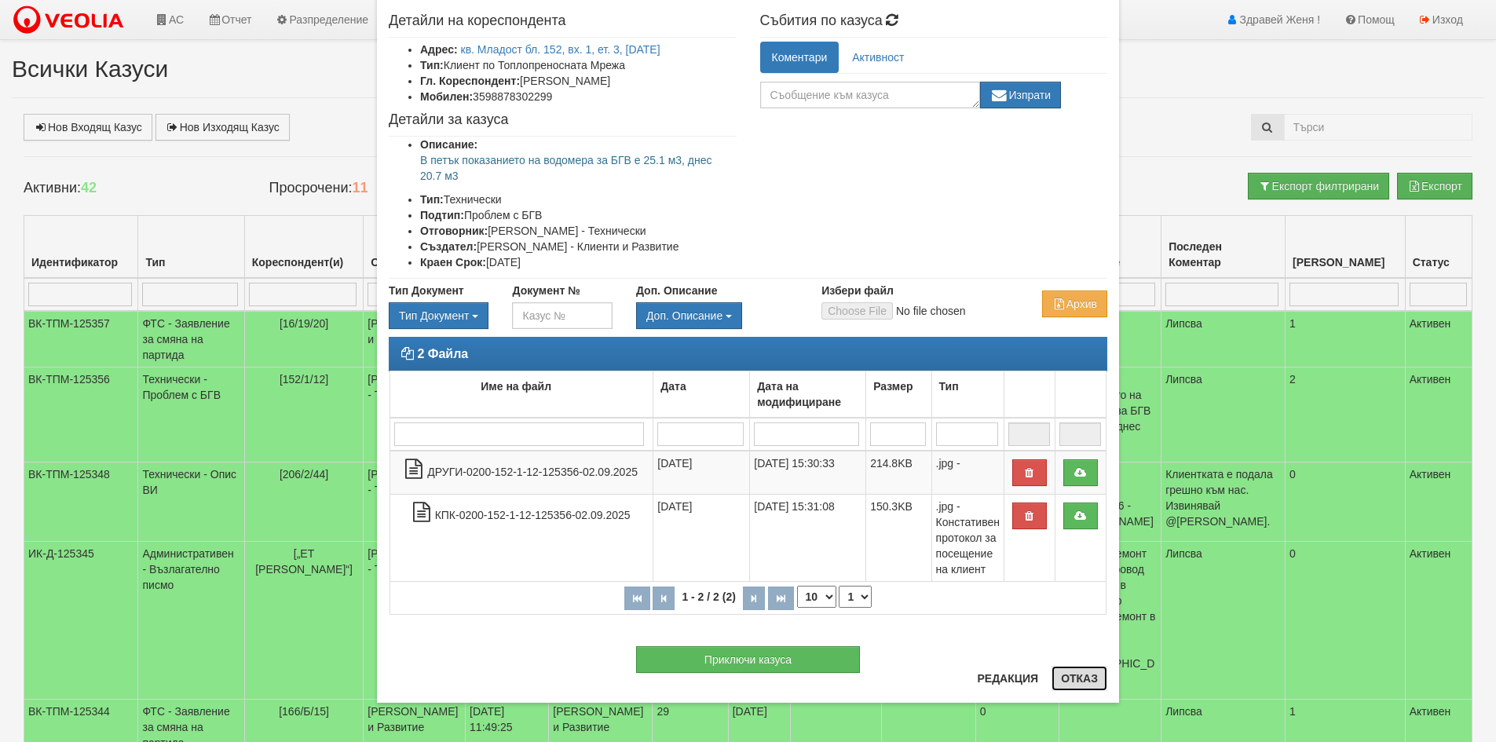
click at [1074, 682] on button "Отказ" at bounding box center [1079, 678] width 56 height 25
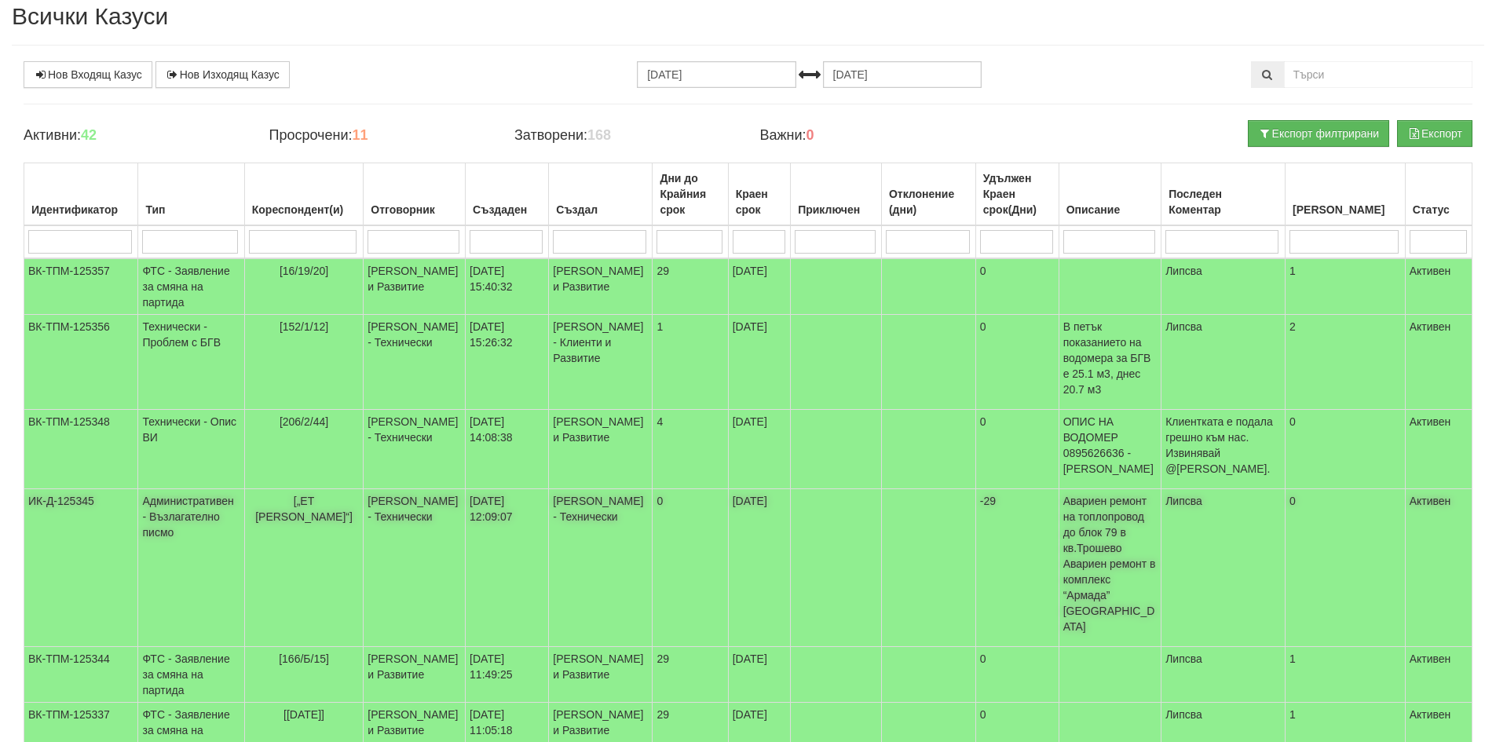
scroll to position [0, 0]
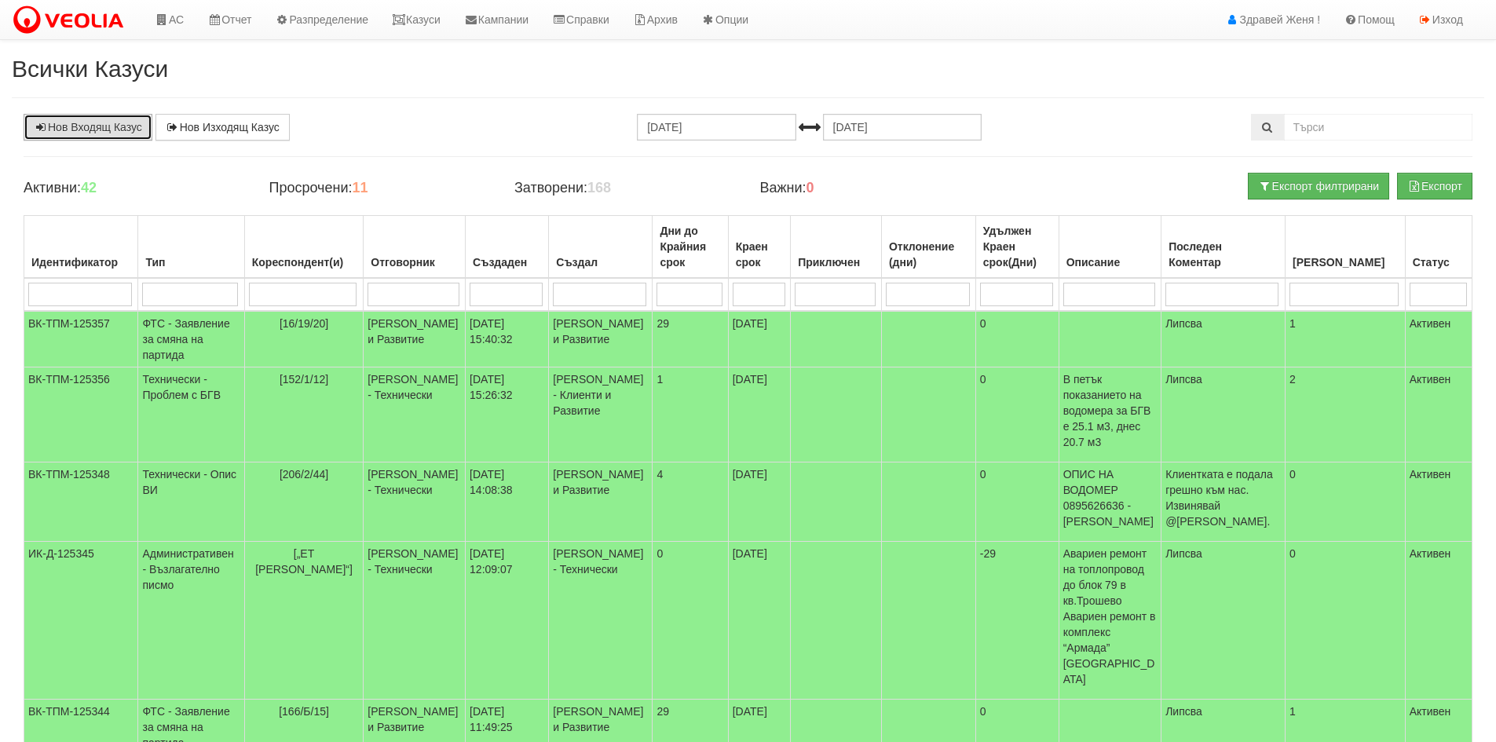
click at [84, 115] on link "Нов Входящ Казус" at bounding box center [88, 127] width 129 height 27
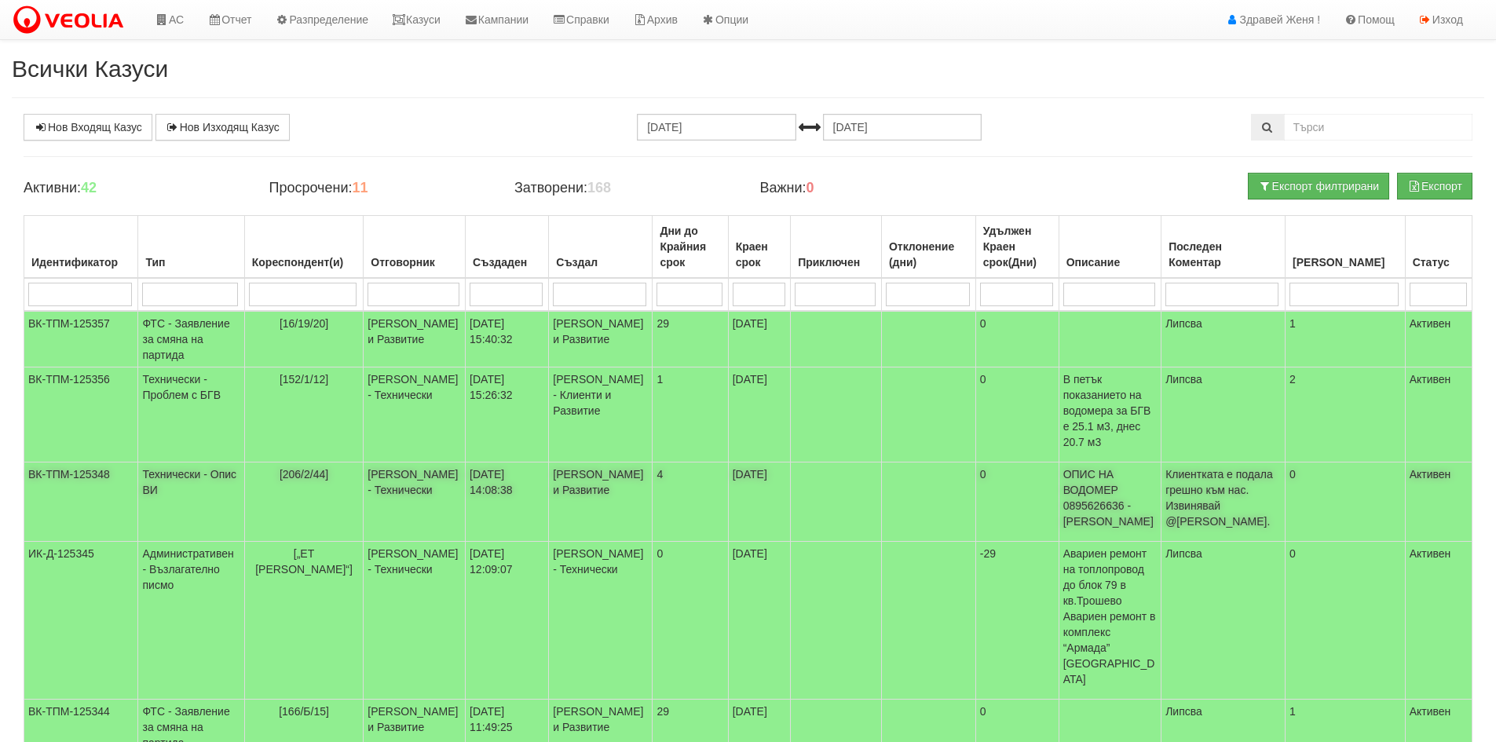
click at [1139, 471] on p "ОПИС НА ВОДОМЕР 0895626636 - [PERSON_NAME]" at bounding box center [1110, 497] width 94 height 63
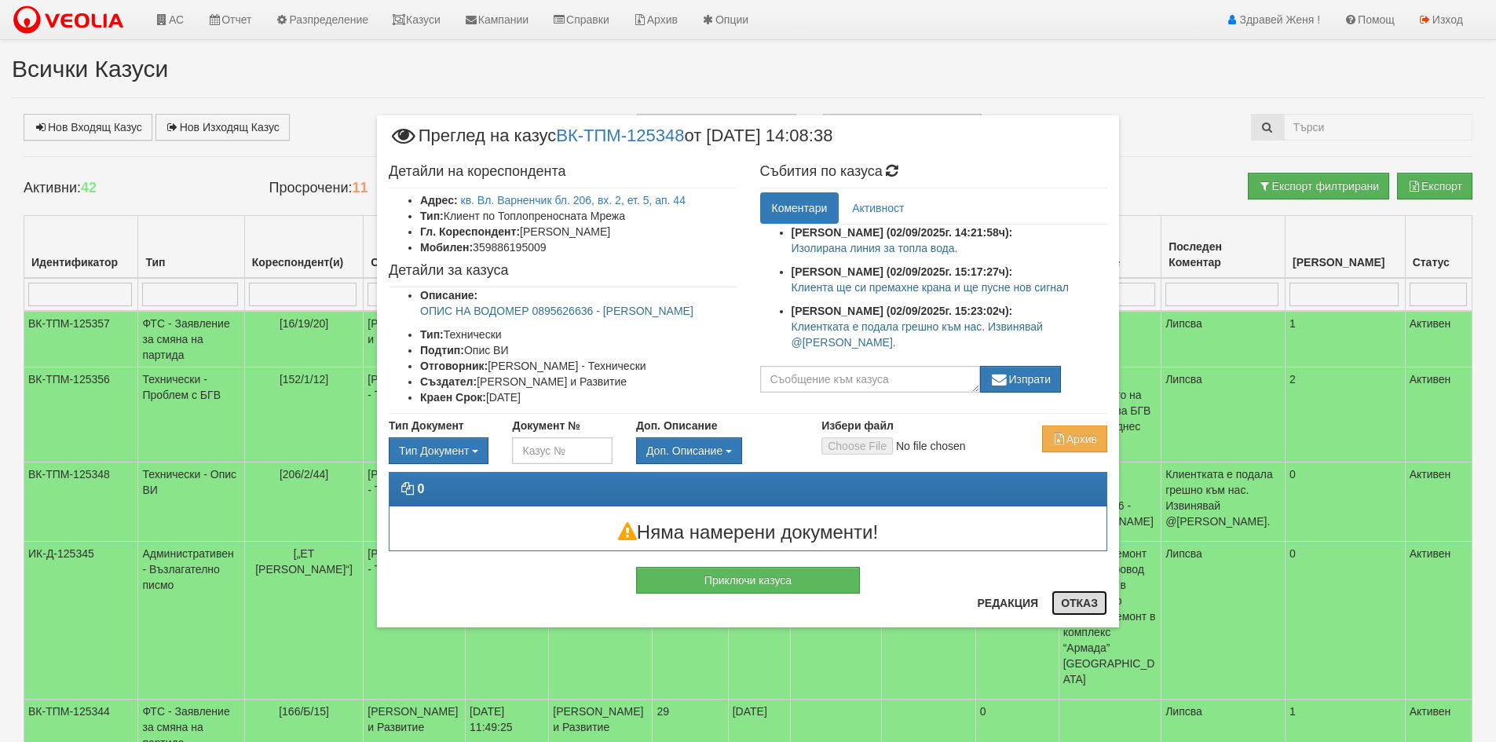
click at [1082, 608] on button "Отказ" at bounding box center [1079, 603] width 56 height 25
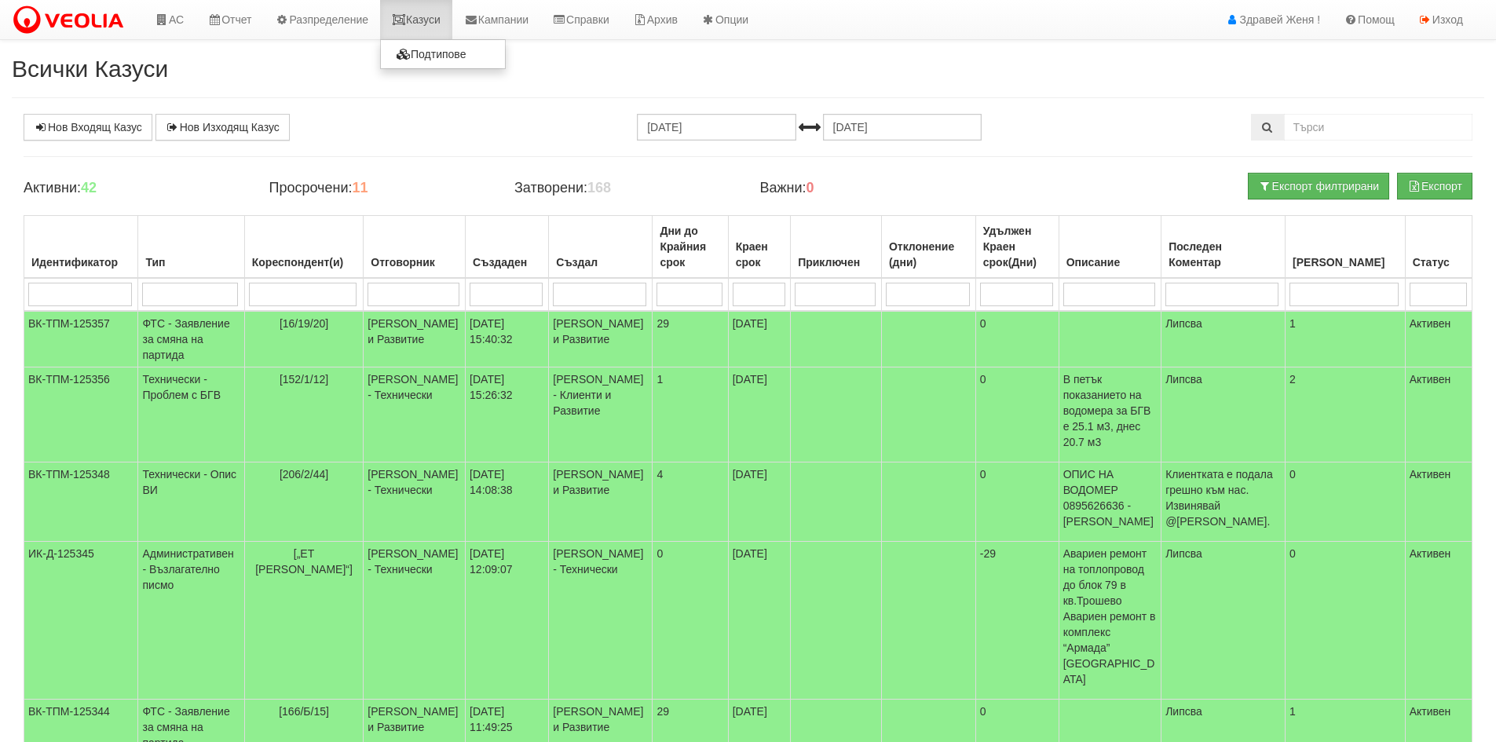
click at [452, 28] on link "Казуси" at bounding box center [416, 19] width 72 height 39
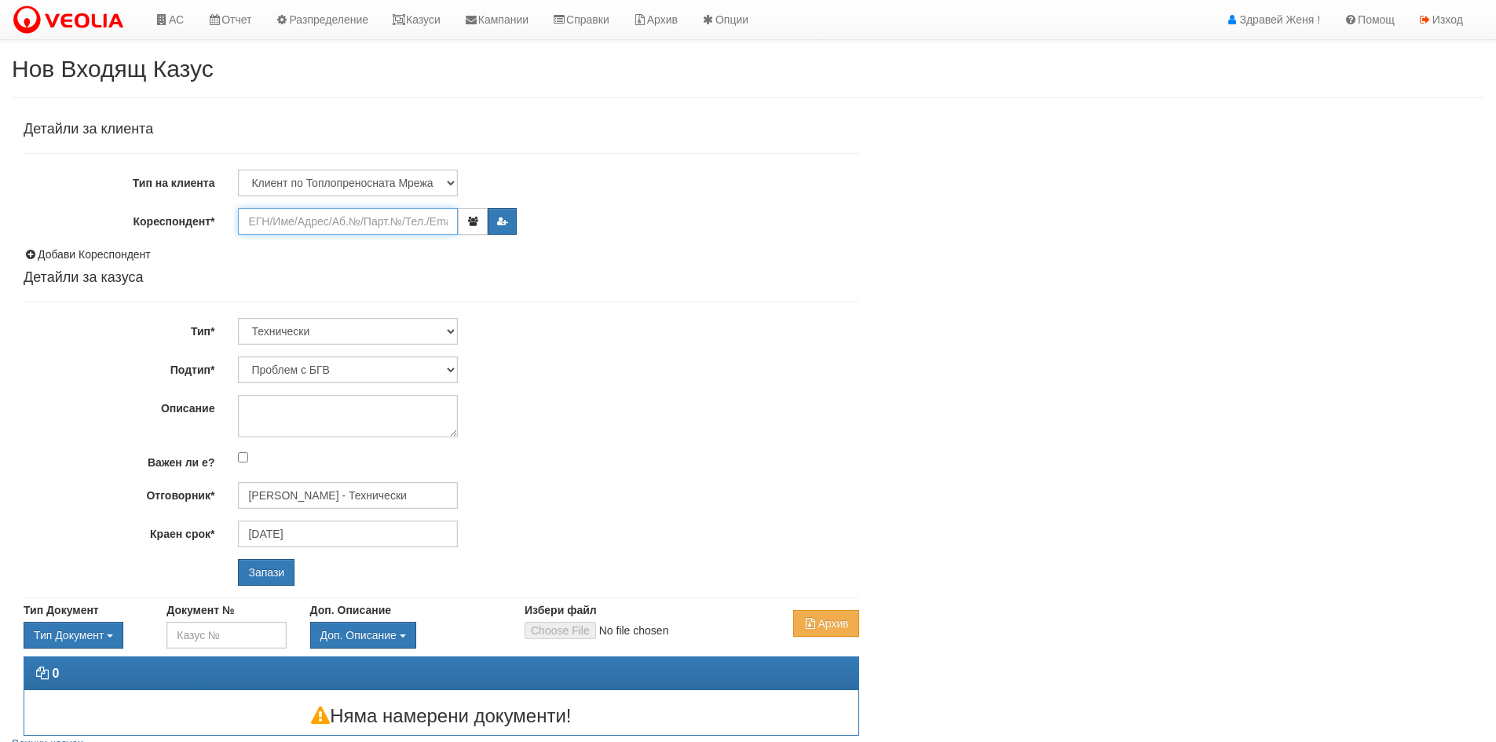
click at [304, 229] on input "Кореспондент*" at bounding box center [348, 221] width 220 height 27
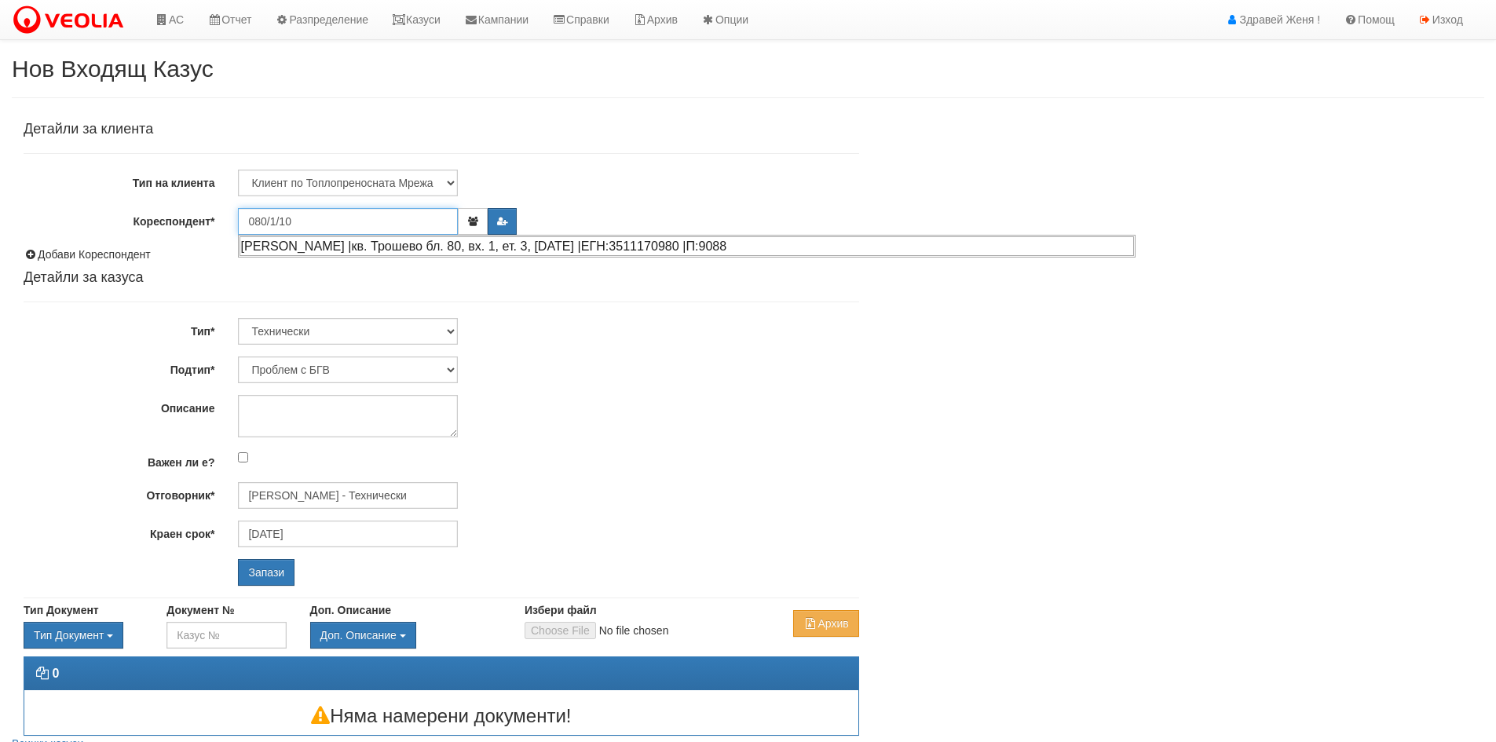
click at [318, 247] on div "[PERSON_NAME] |кв. Трошево бл. 80, вх. 1, ет. 3, [DATE] |ЕГН:3511170980 |П:9088" at bounding box center [687, 246] width 894 height 20
type input "[PERSON_NAME]"
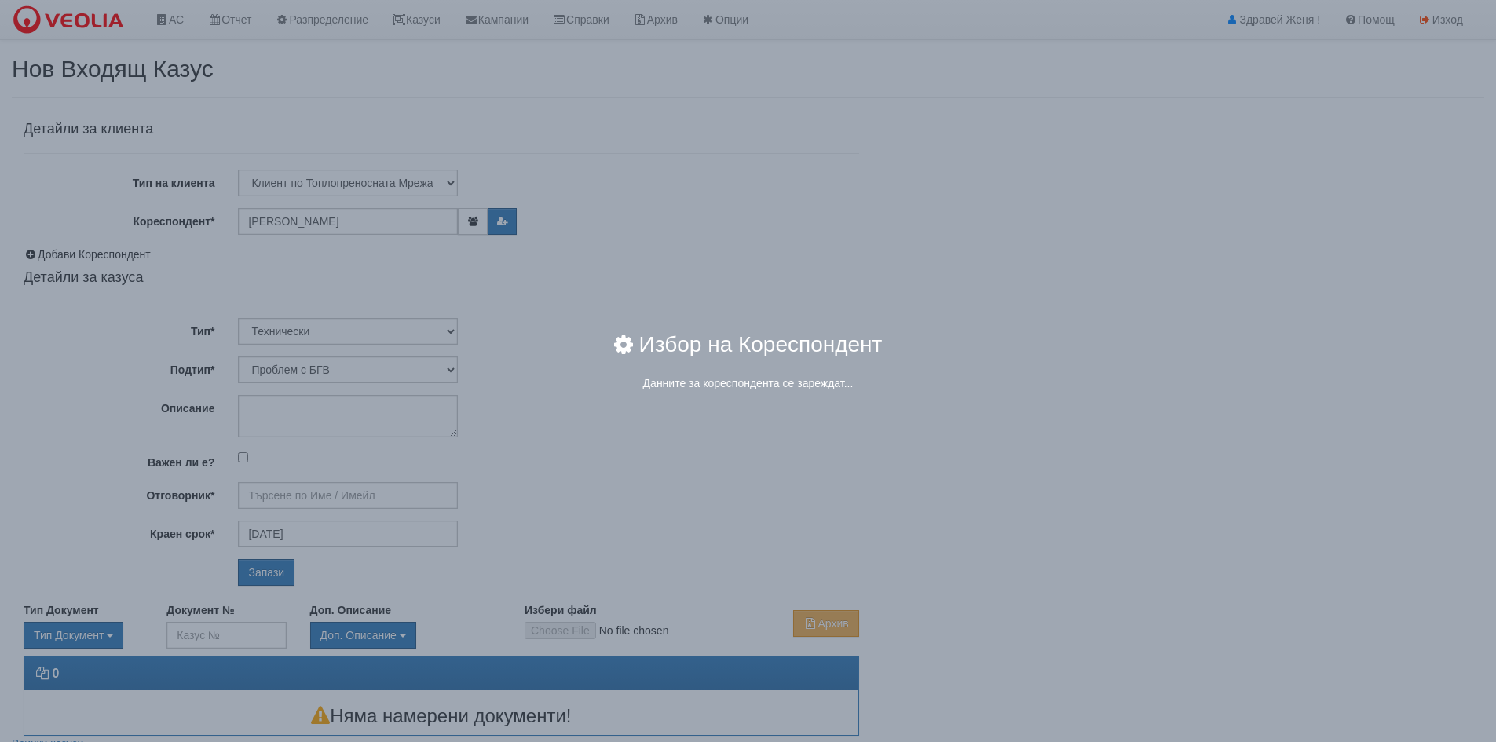
type input "[PERSON_NAME] - Технически"
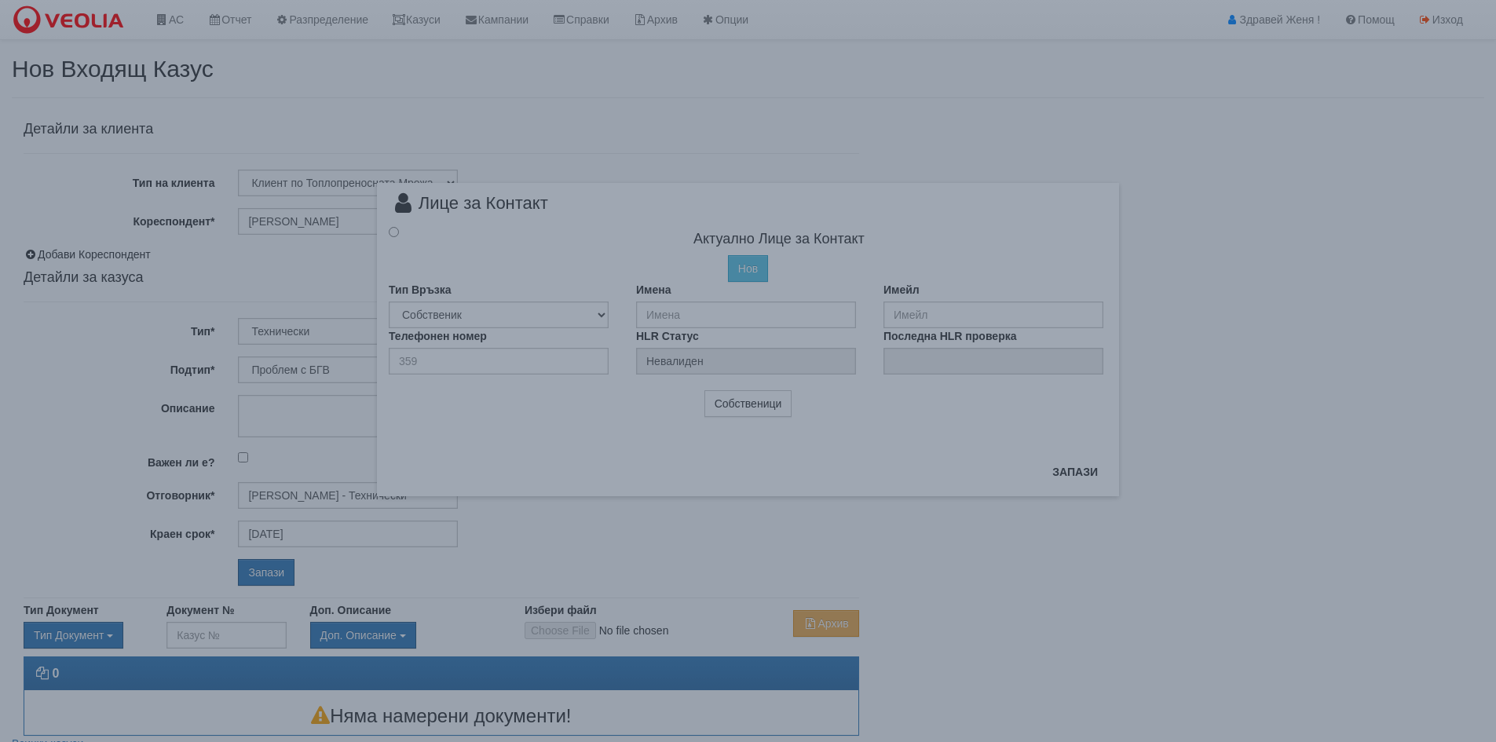
radio input "true"
type input "[PERSON_NAME]"
type input "0"
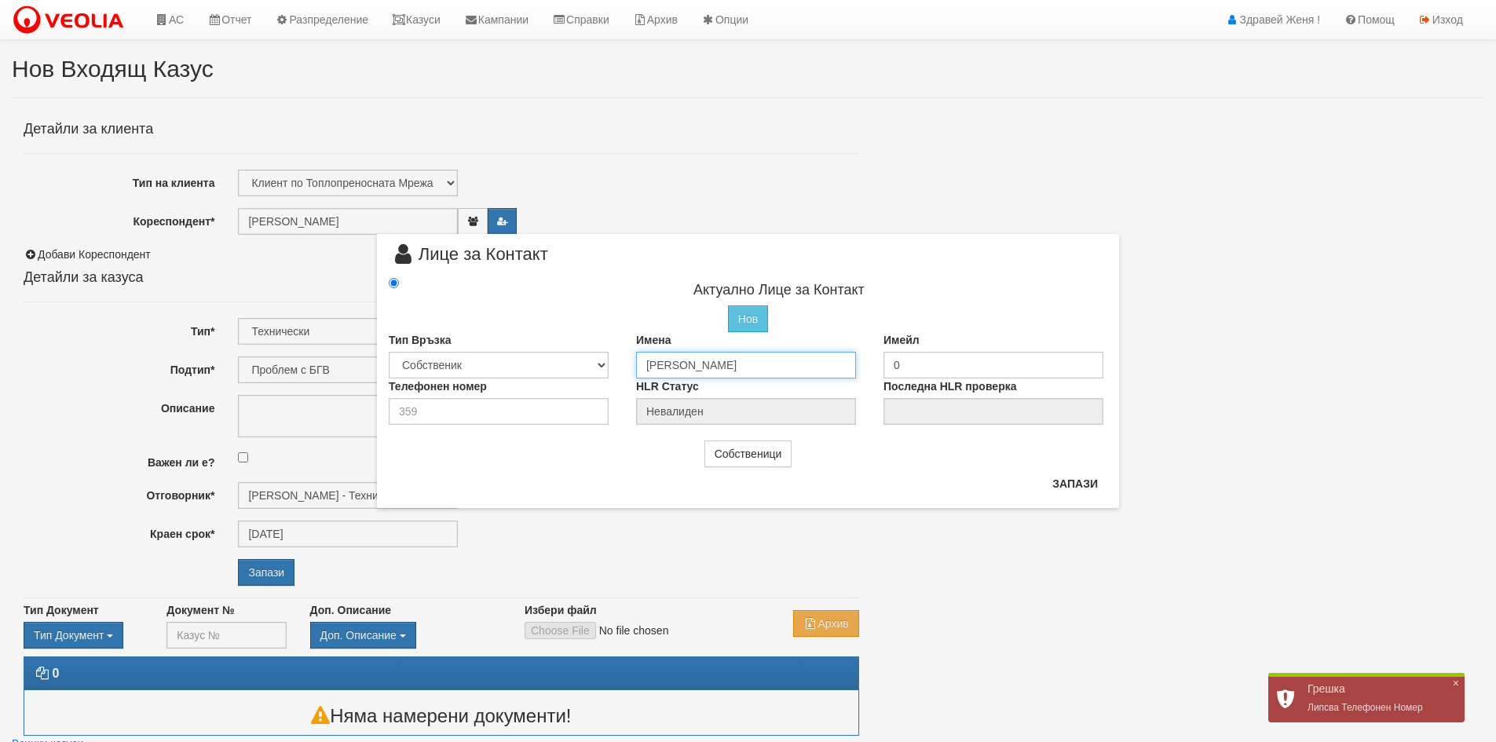
drag, startPoint x: 795, startPoint y: 359, endPoint x: 644, endPoint y: 366, distance: 150.9
click at [644, 366] on input "[PERSON_NAME]" at bounding box center [746, 365] width 220 height 27
click at [692, 365] on input "[PERSON_NAME]" at bounding box center [746, 365] width 220 height 27
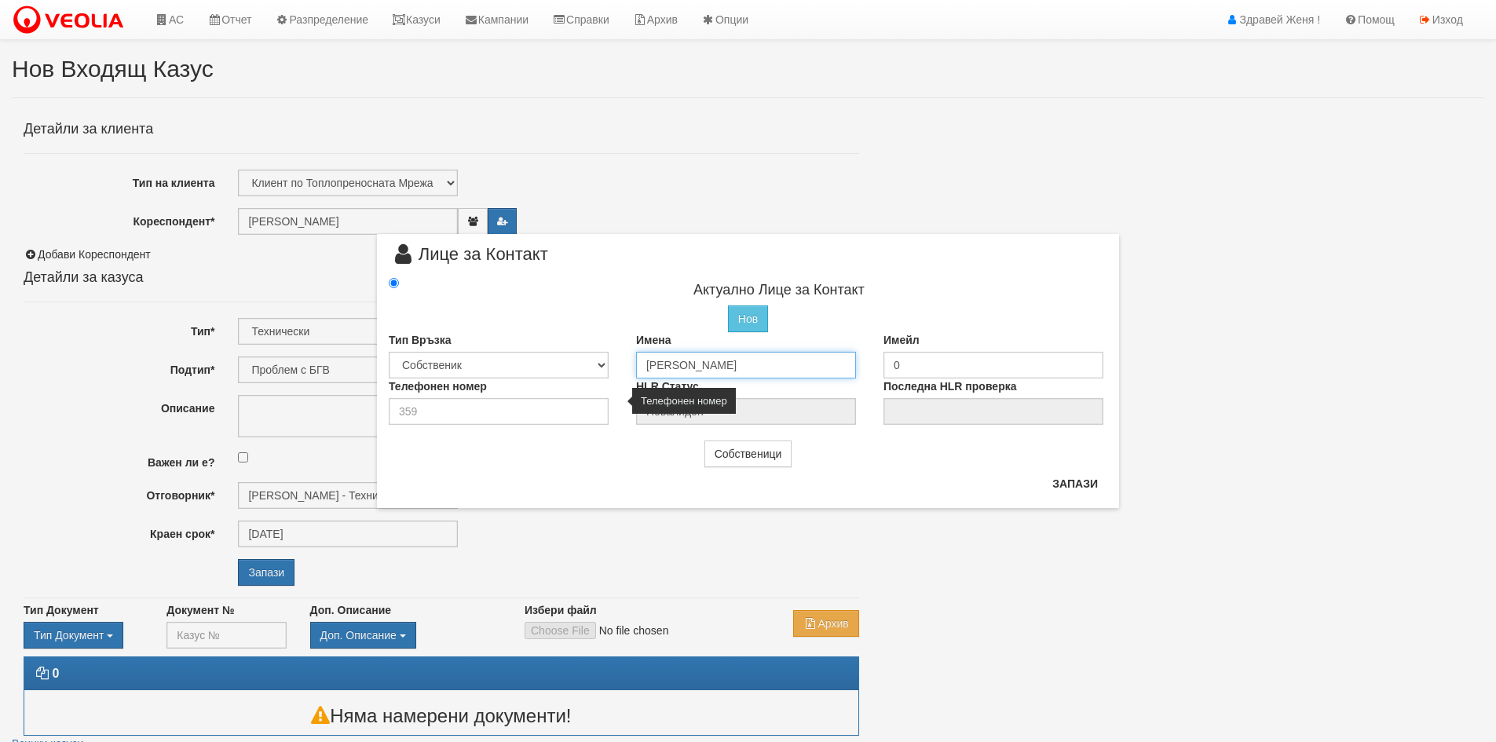
type input "[PERSON_NAME]"
click at [534, 419] on input "number" at bounding box center [499, 411] width 220 height 27
click at [467, 413] on input "number" at bounding box center [499, 411] width 220 height 27
click at [1065, 485] on button "Запази" at bounding box center [1075, 483] width 64 height 25
click at [526, 416] on input "number" at bounding box center [499, 411] width 220 height 27
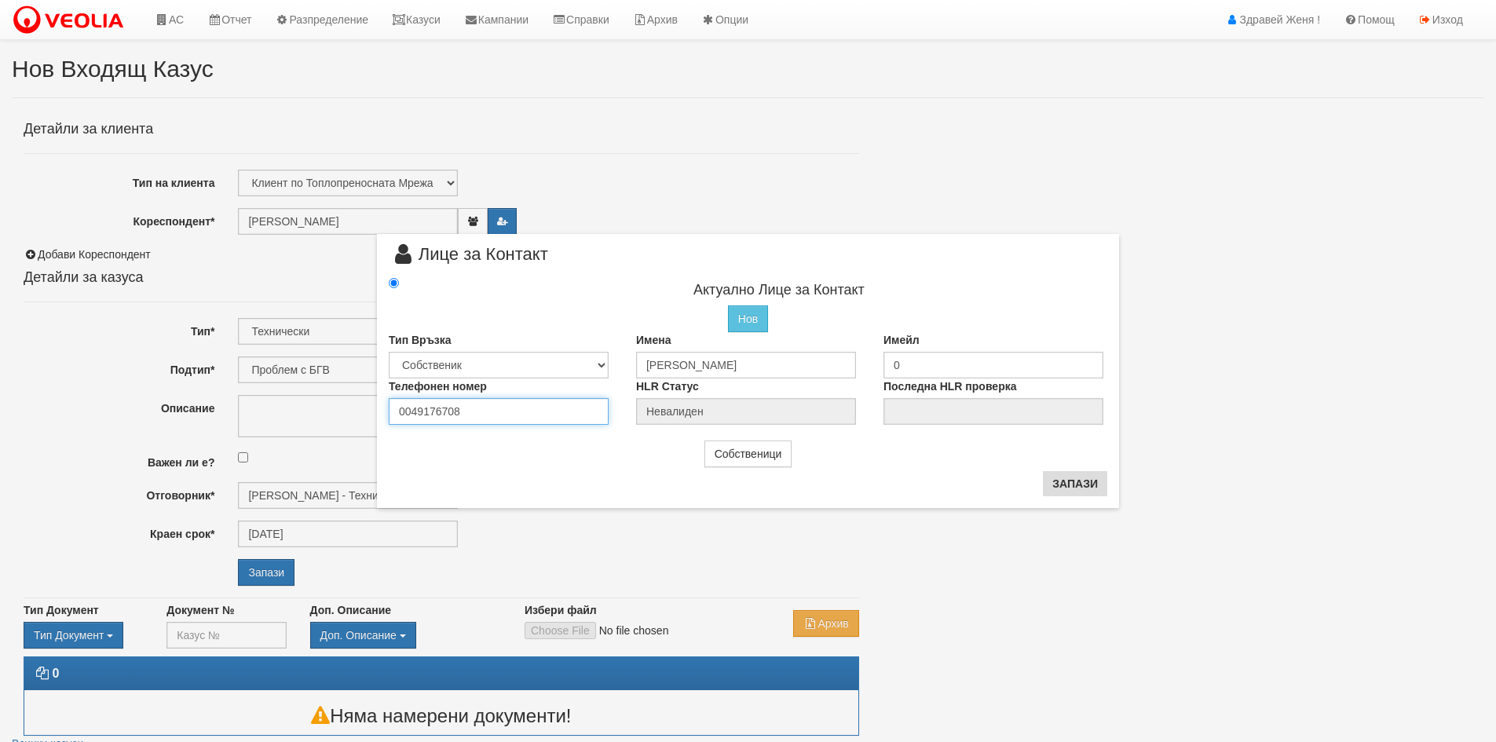
type input "0049176708"
click at [1087, 481] on button "Запази" at bounding box center [1075, 483] width 64 height 25
radio input "true"
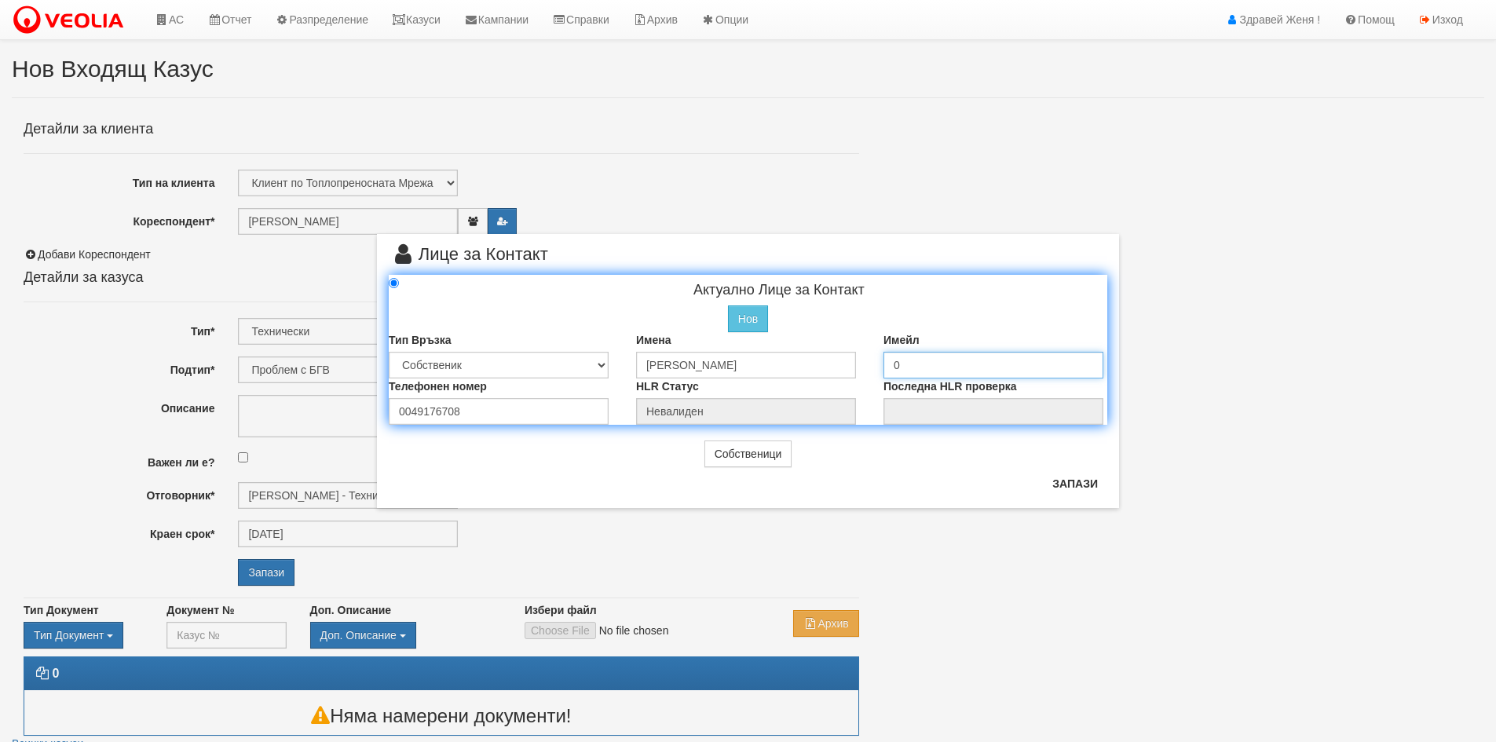
click at [932, 359] on input "0" at bounding box center [993, 365] width 220 height 27
click at [1075, 477] on button "Запази" at bounding box center [1075, 483] width 64 height 25
type input "[PERSON_NAME]"
radio input "true"
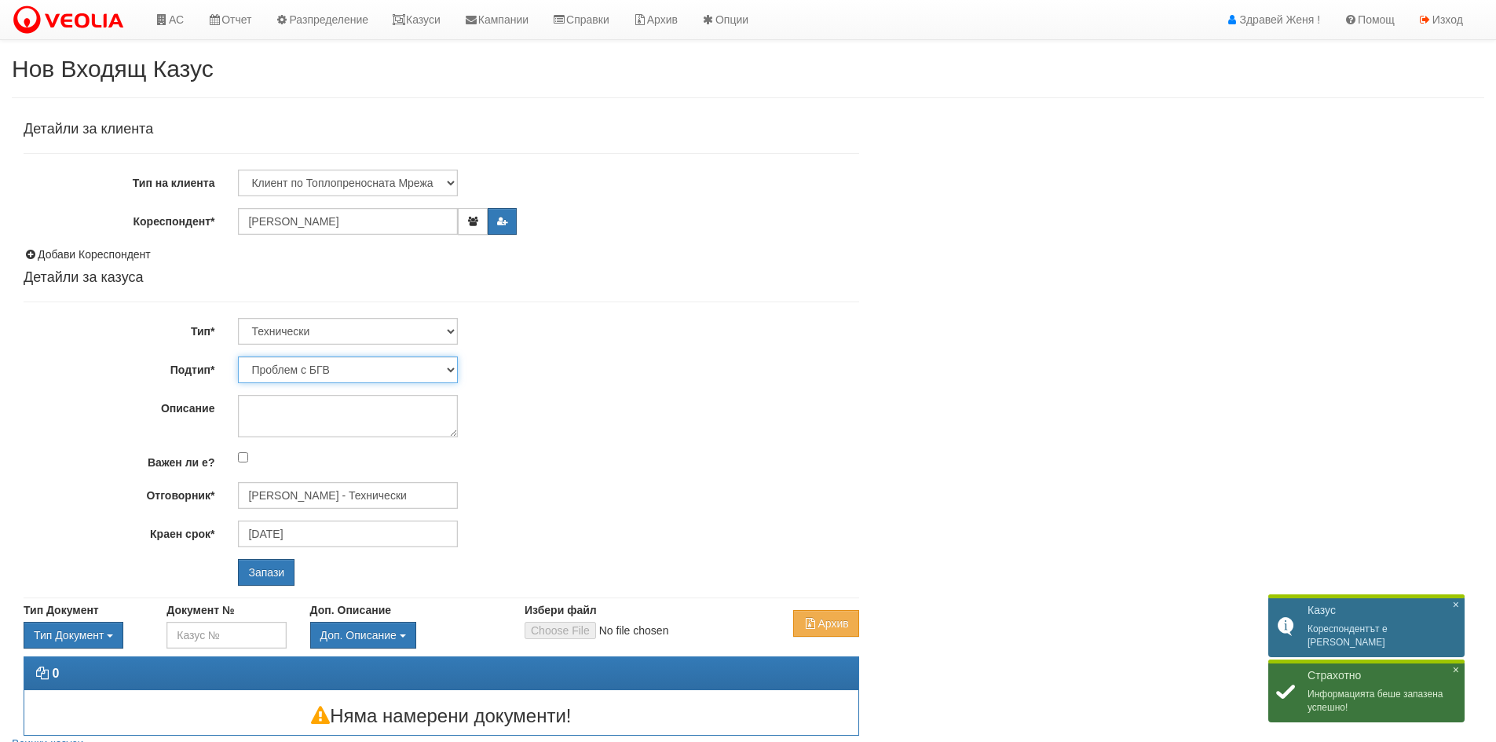
click at [445, 367] on select "Проблем с БГВ Теч ВОИ Теч БГВ Теч в АС Теч от водомер Проблем в АС Интервенция …" at bounding box center [348, 370] width 220 height 27
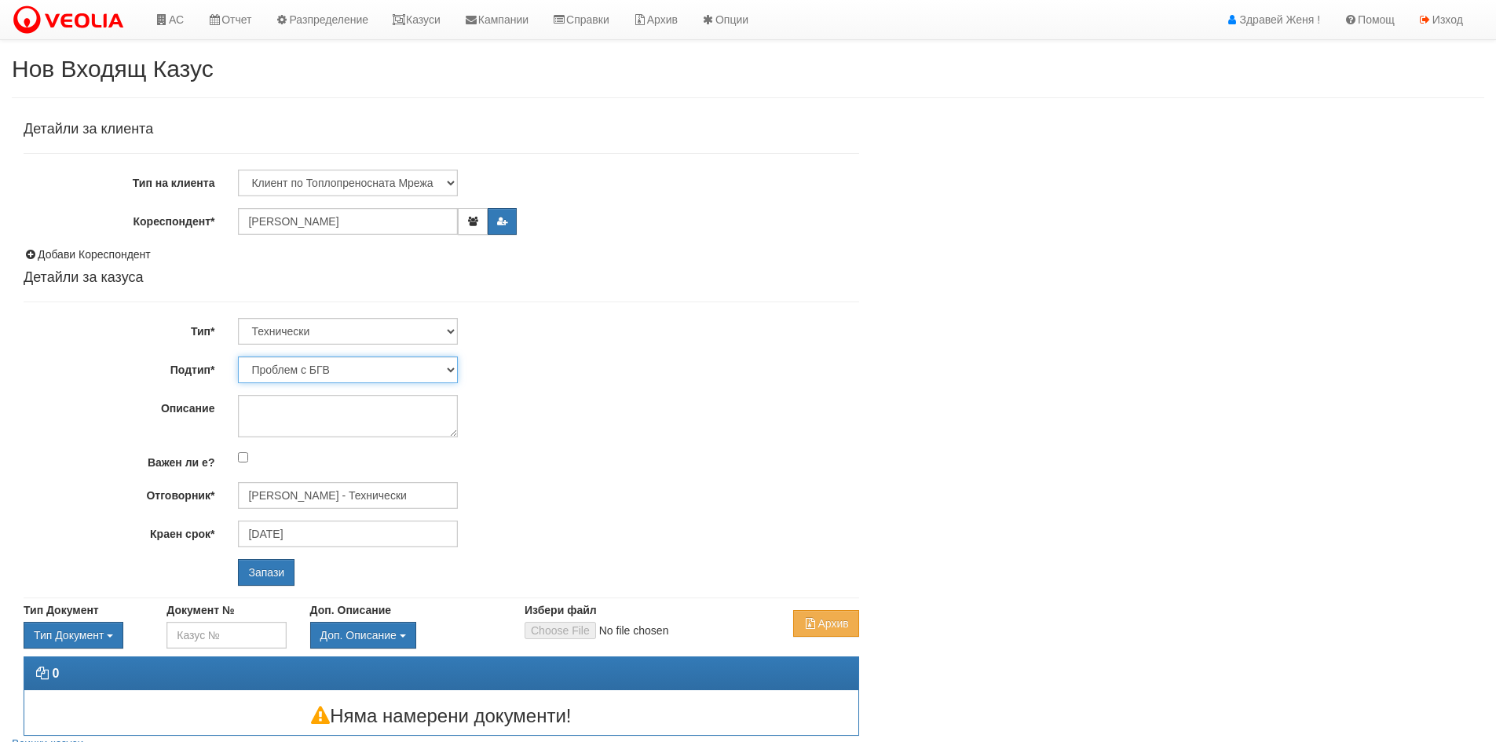
select select "Монтаж на водомер с дист. модул"
click at [238, 357] on select "Проблем с БГВ Теч ВОИ Теч БГВ Теч в АС Теч от водомер Проблем в АС Интервенция …" at bounding box center [348, 370] width 220 height 27
type input "[DATE]"
click at [404, 417] on textarea "Описание" at bounding box center [348, 416] width 220 height 42
drag, startPoint x: 432, startPoint y: 496, endPoint x: 208, endPoint y: 494, distance: 223.8
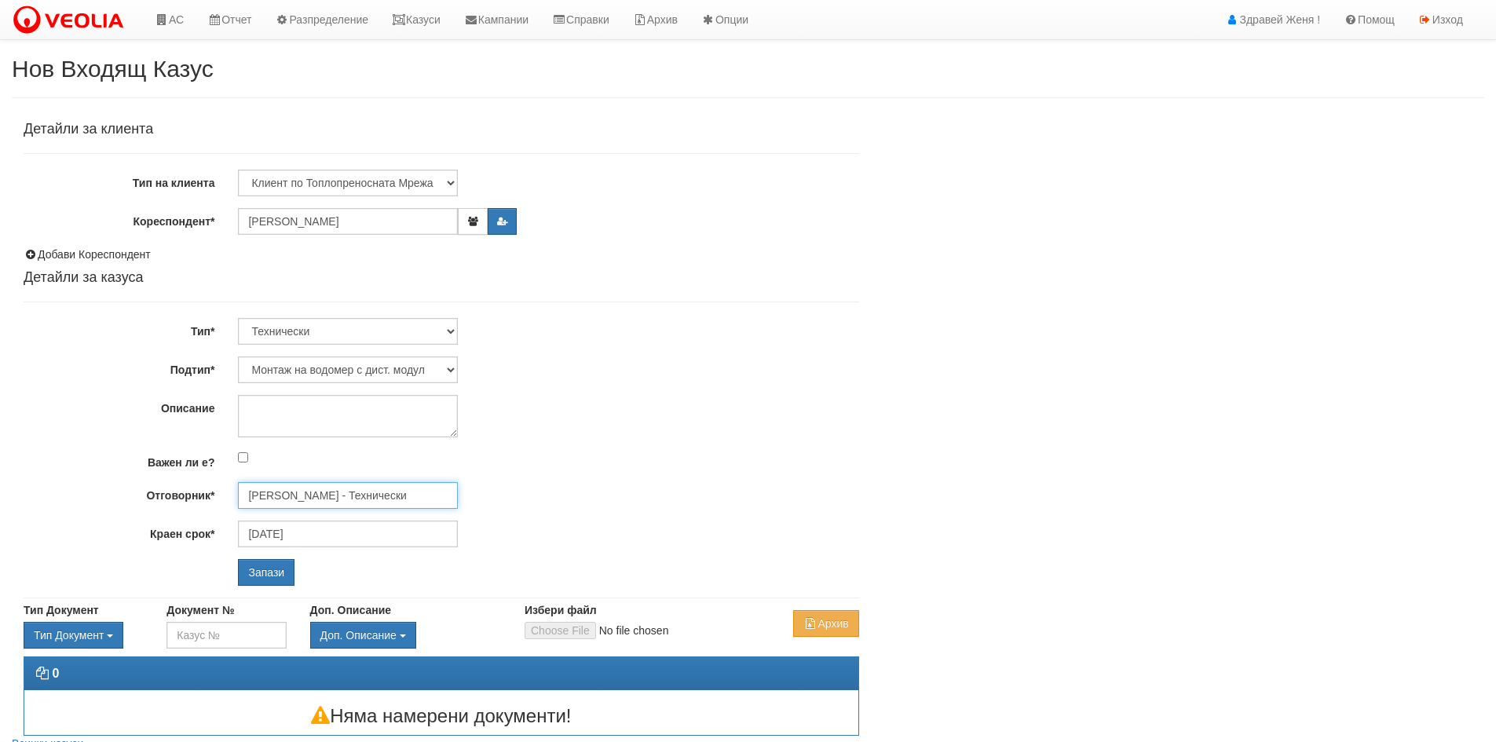
click at [208, 494] on div "Отговорник* Дончо Дончев - Технически" at bounding box center [441, 495] width 859 height 27
click at [308, 521] on div "[PERSON_NAME] - Технически" at bounding box center [687, 520] width 894 height 20
type input "[PERSON_NAME] - Технически"
click at [254, 571] on input "Запази" at bounding box center [266, 572] width 57 height 27
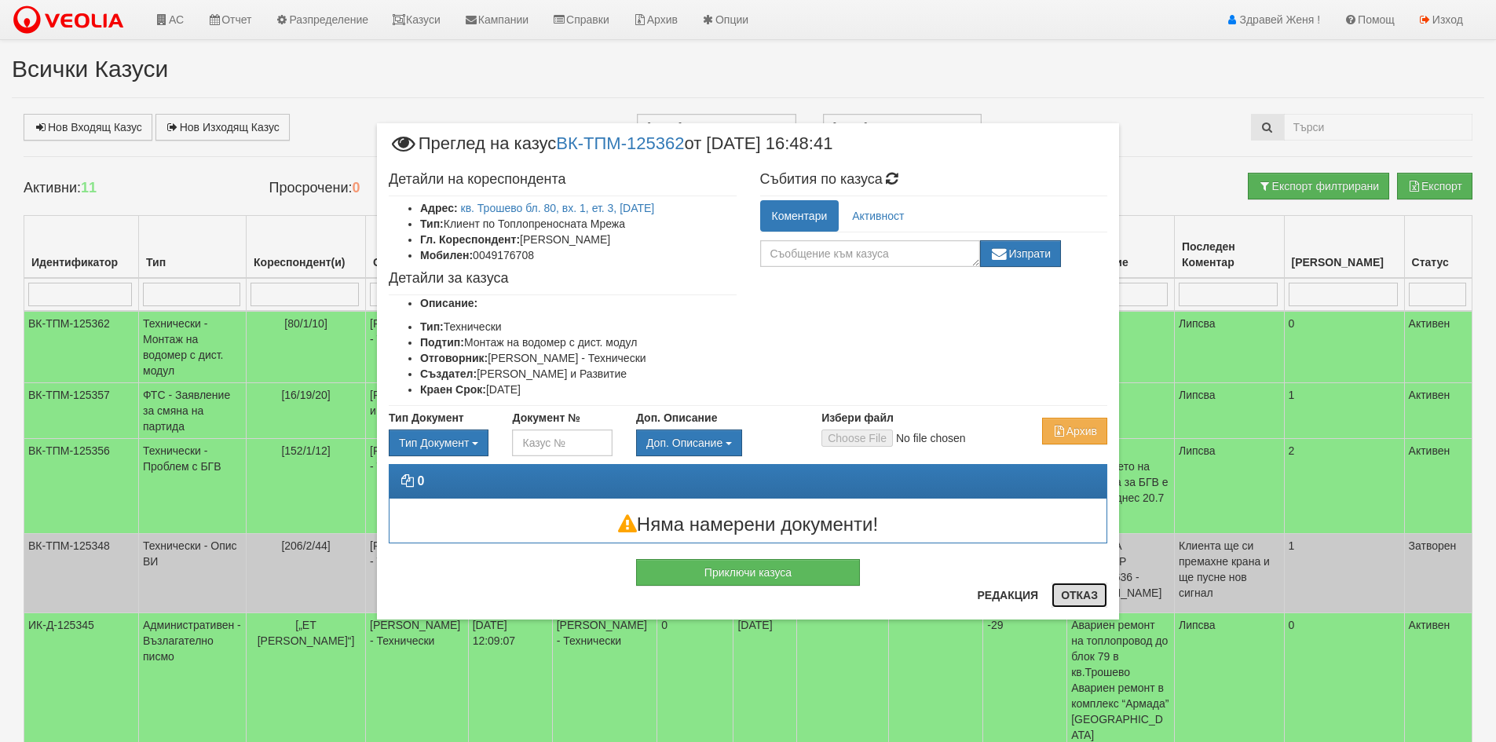
click at [1078, 587] on button "Отказ" at bounding box center [1079, 595] width 56 height 25
